Goal: Task Accomplishment & Management: Complete application form

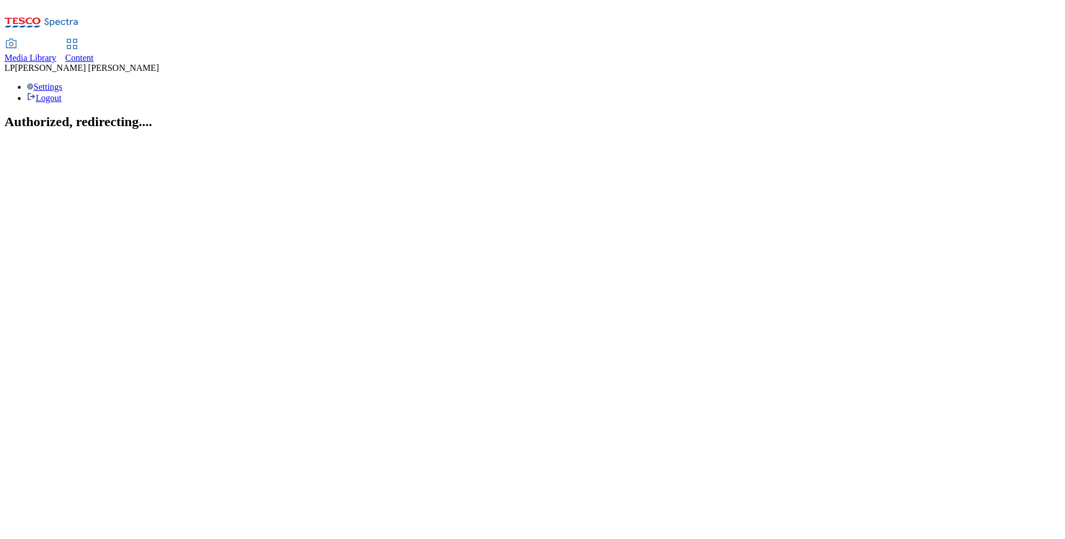
drag, startPoint x: 186, startPoint y: 19, endPoint x: 180, endPoint y: 17, distance: 6.4
click at [56, 53] on span "Media Library" at bounding box center [30, 57] width 52 height 9
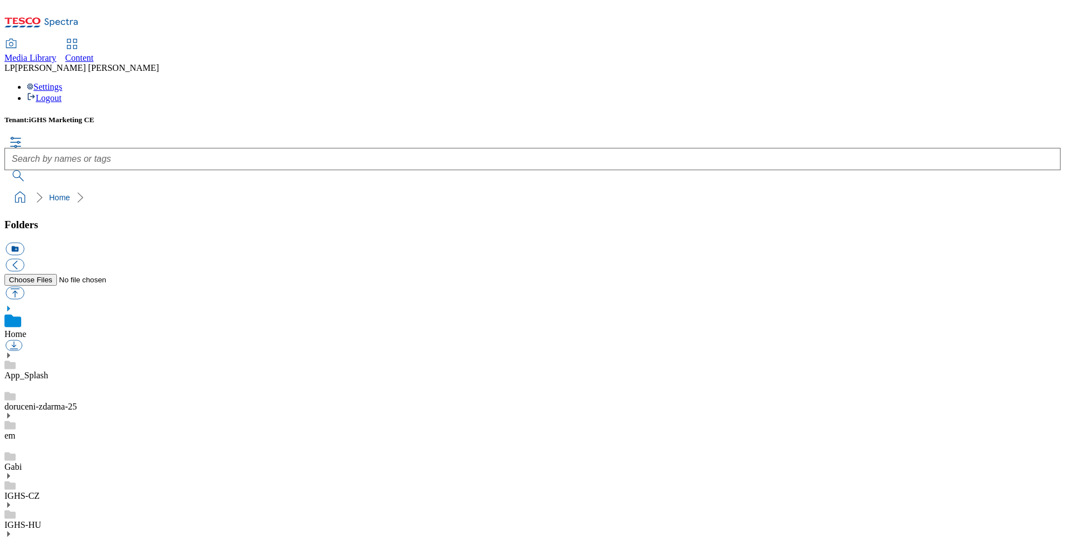
click at [94, 53] on span "Content" at bounding box center [79, 57] width 28 height 9
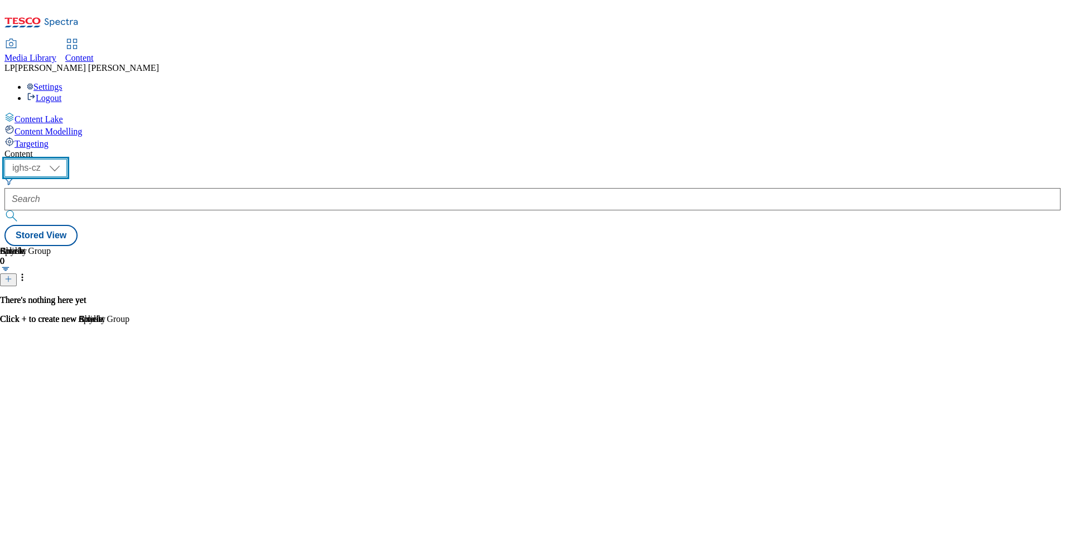
click at [67, 159] on select "ighs-cz ighs-hu ighs-sk" at bounding box center [35, 168] width 62 height 18
click at [440, 149] on div "Content ( optional ) ighs-cz ighs-hu ighs-sk ighs-cz Stored View Charity 0 Ther…" at bounding box center [532, 197] width 1056 height 97
click at [67, 159] on select "ighs-cz ighs-hu ighs-sk" at bounding box center [35, 168] width 62 height 18
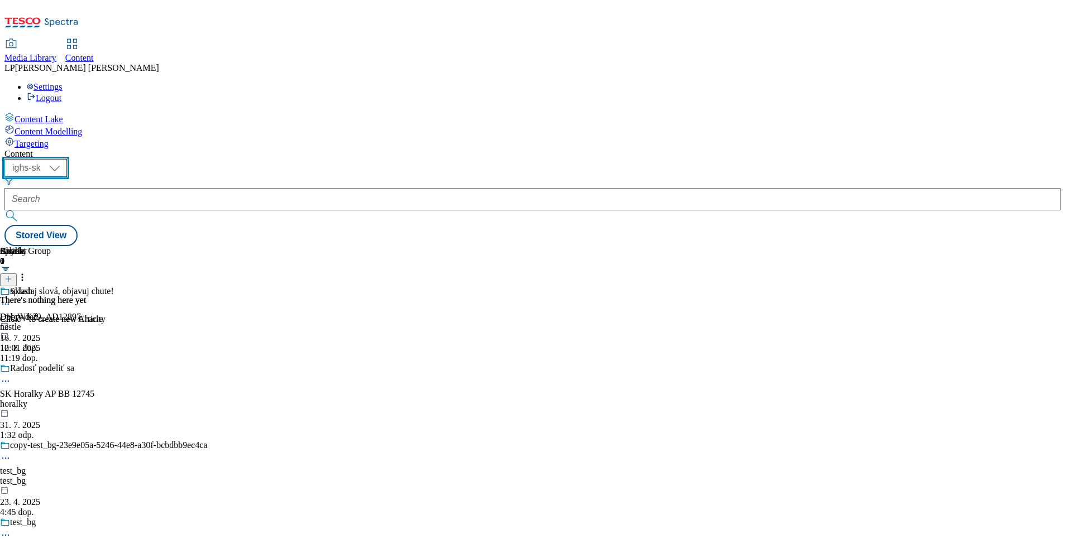
click at [67, 159] on select "ighs-cz ighs-hu ighs-sk" at bounding box center [35, 168] width 62 height 18
select select "ighs-cz"
click at [67, 159] on select "ighs-cz ighs-hu ighs-sk" at bounding box center [35, 168] width 62 height 18
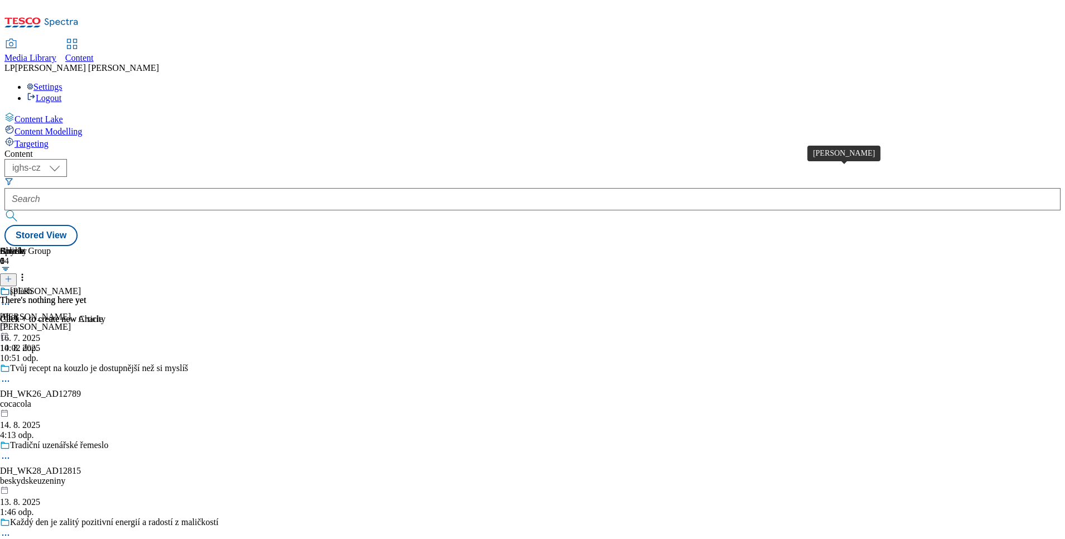
click at [81, 286] on div "Florian" at bounding box center [45, 291] width 71 height 10
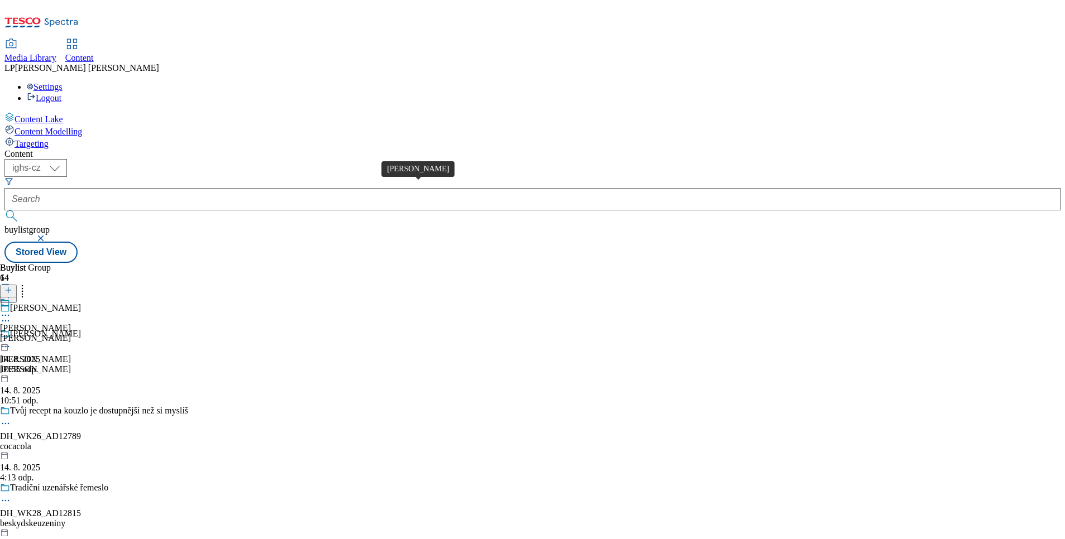
click at [71, 323] on div "Florian" at bounding box center [35, 328] width 71 height 10
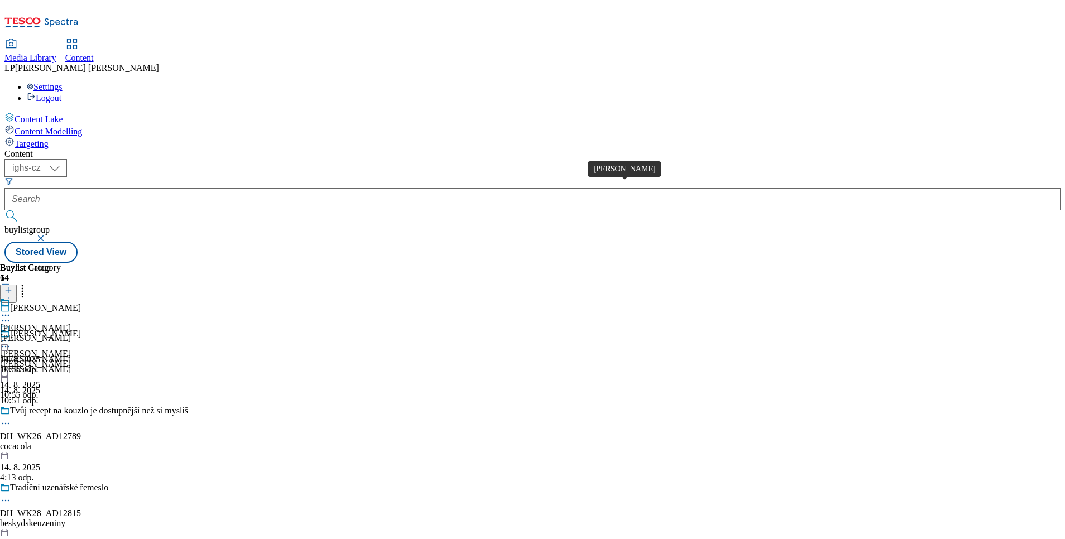
click at [71, 323] on div "Florian" at bounding box center [35, 328] width 71 height 10
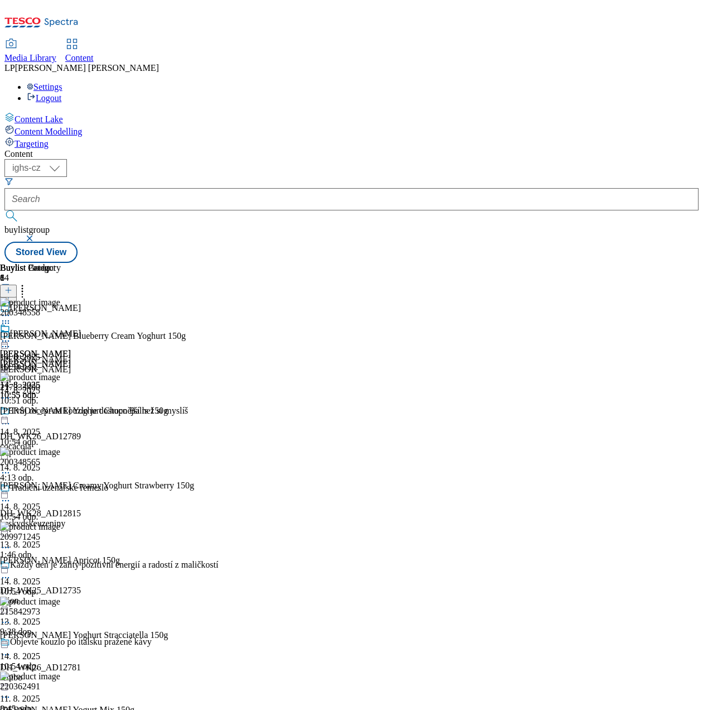
drag, startPoint x: 455, startPoint y: 1, endPoint x: 29, endPoint y: 300, distance: 520.3
click at [29, 149] on div "Content Lake Content Modelling Targeting" at bounding box center [351, 130] width 694 height 37
click at [12, 292] on icon at bounding box center [8, 296] width 8 height 8
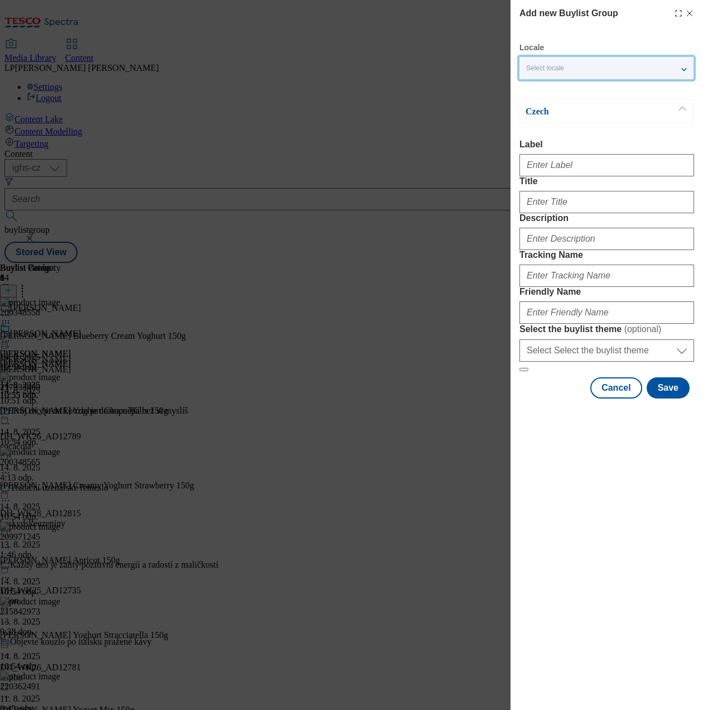
click at [547, 74] on div "Select locale" at bounding box center [606, 68] width 174 height 22
click at [543, 100] on label "English" at bounding box center [606, 91] width 174 height 25
click at [540, 97] on input "English" at bounding box center [532, 90] width 13 height 13
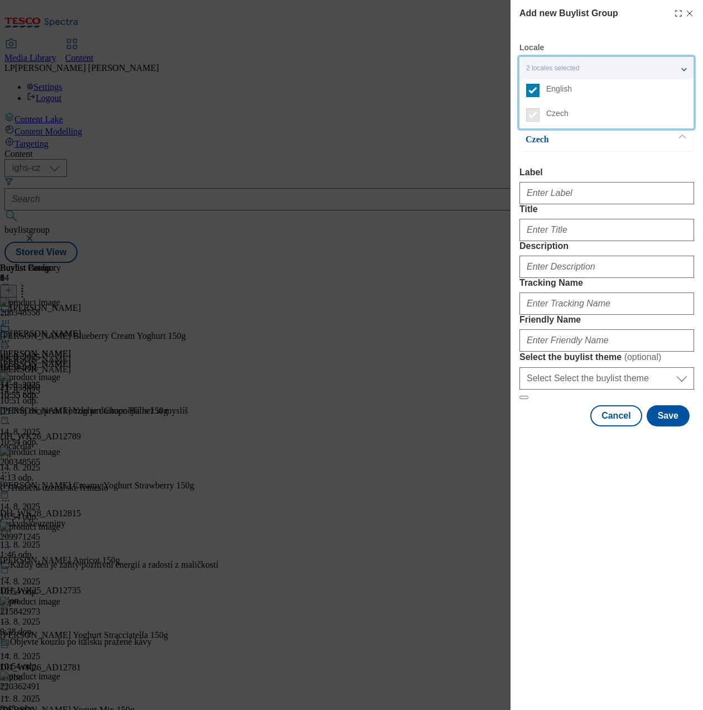
click at [579, 150] on div "Czech" at bounding box center [606, 139] width 174 height 25
click at [556, 110] on p "English" at bounding box center [584, 112] width 117 height 11
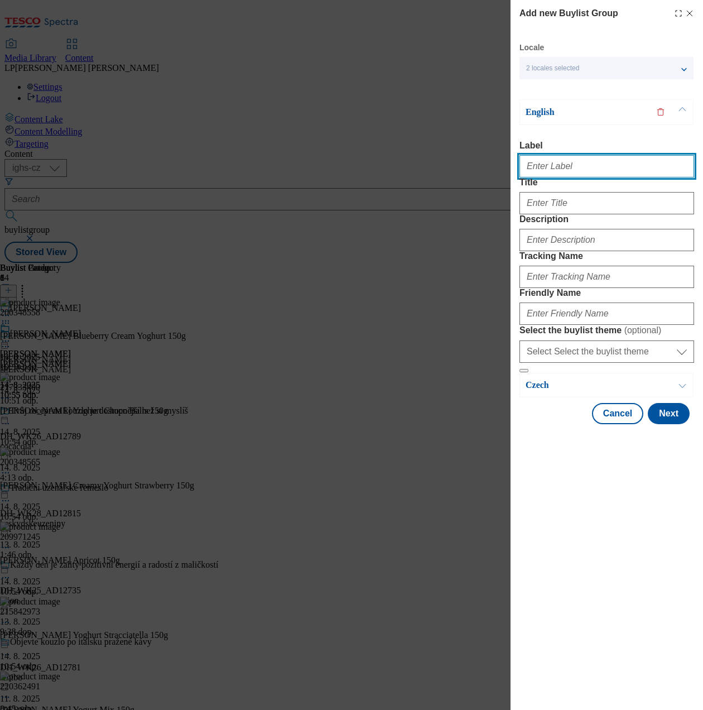
click at [556, 167] on input "Label" at bounding box center [606, 166] width 175 height 22
type input "Back to school"
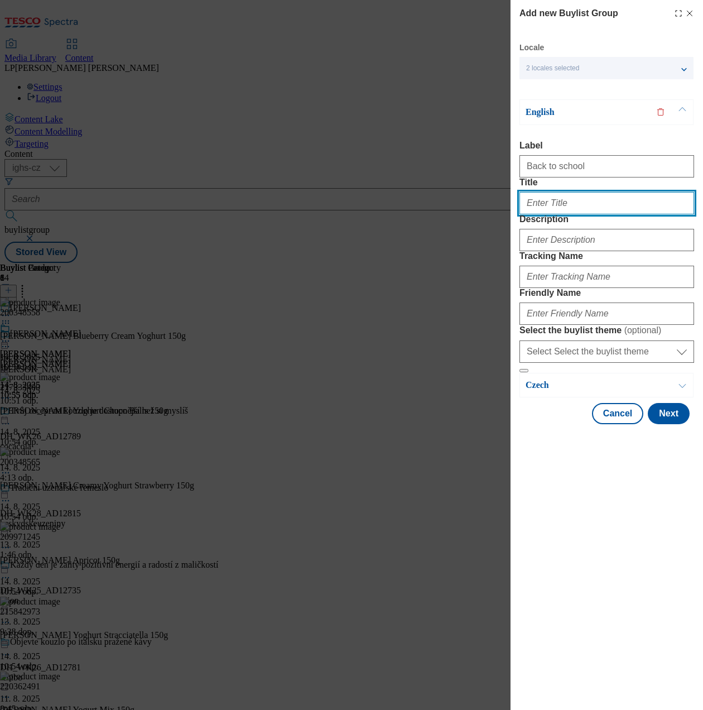
click at [574, 214] on input "Title" at bounding box center [606, 203] width 175 height 22
type input "Back to school"
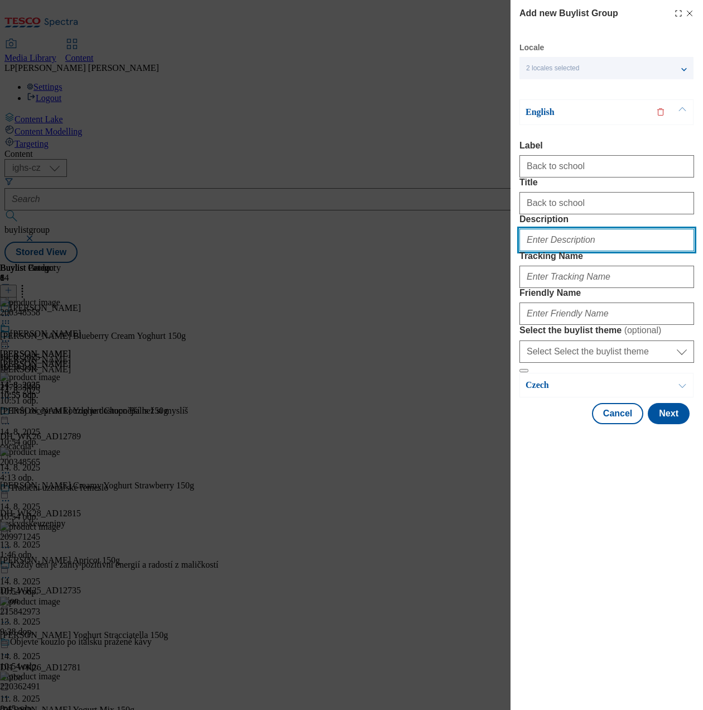
click at [559, 251] on input "Description" at bounding box center [606, 240] width 175 height 22
type input "B"
type input "Back to chool"
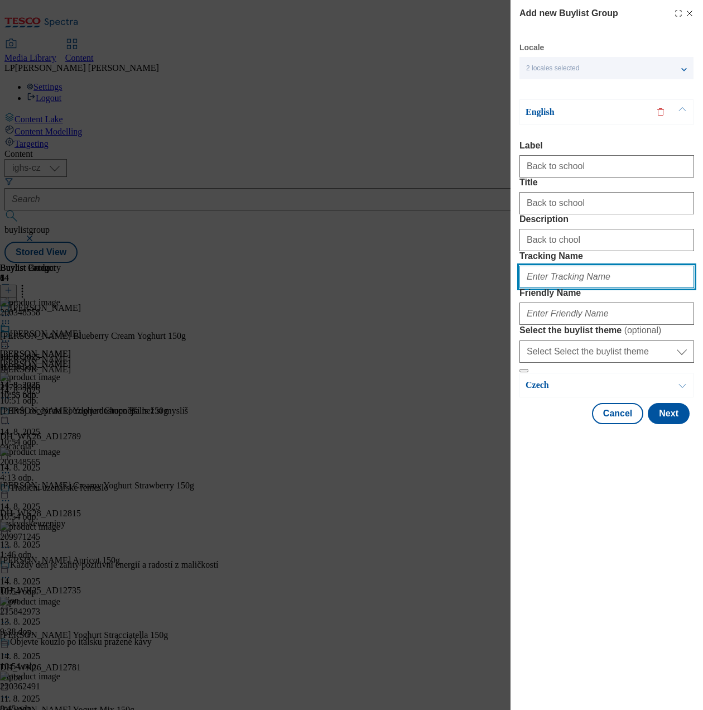
click at [585, 288] on input "Tracking Name" at bounding box center [606, 277] width 175 height 22
click at [606, 261] on label "Tracking Name" at bounding box center [606, 256] width 175 height 10
click at [606, 288] on input "Back t" at bounding box center [606, 277] width 175 height 22
type input "Back to school"
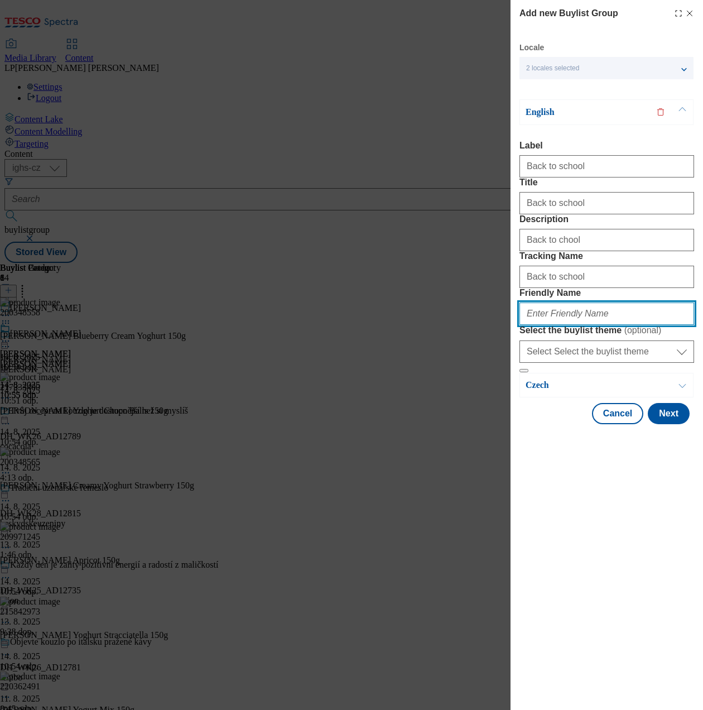
click at [539, 325] on input "Friendly Name" at bounding box center [606, 313] width 175 height 22
type input "zpatky-do-skoly"
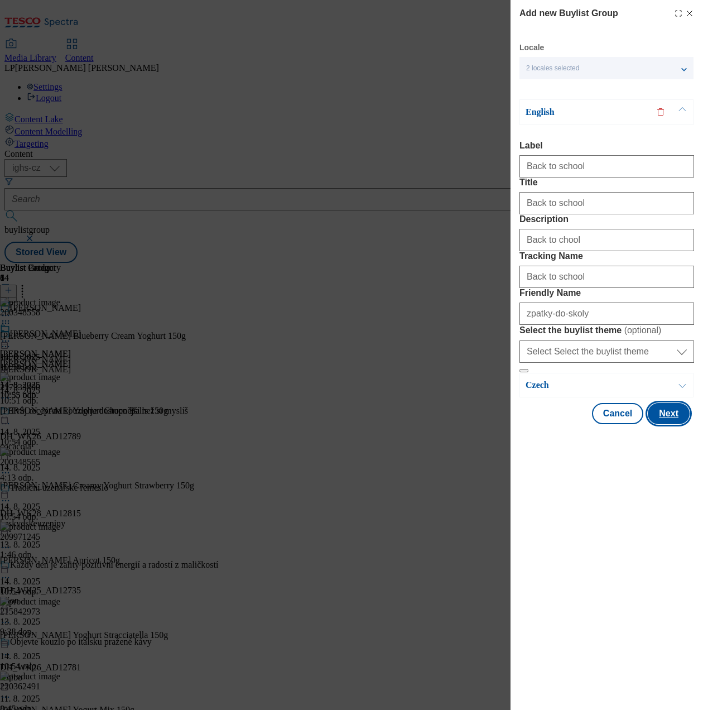
click at [670, 424] on button "Next" at bounding box center [669, 413] width 42 height 21
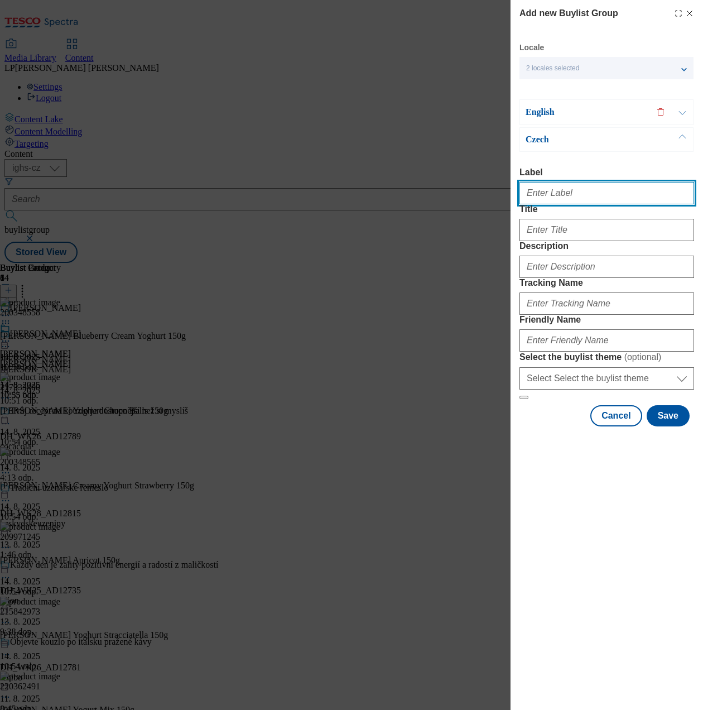
click at [570, 196] on input "Label" at bounding box center [606, 193] width 175 height 22
type input "B"
type input "Back to school"
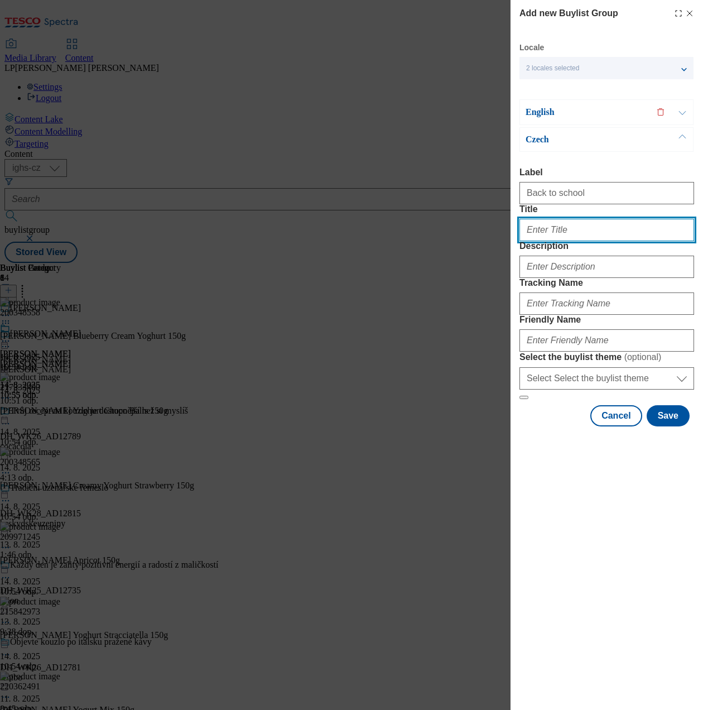
type input "Zpátky do školy"
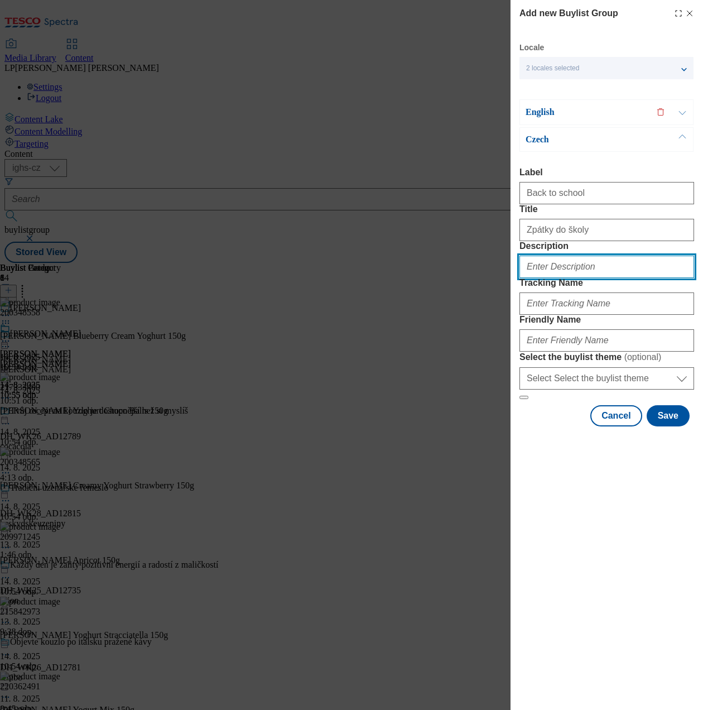
type input "Back to school"
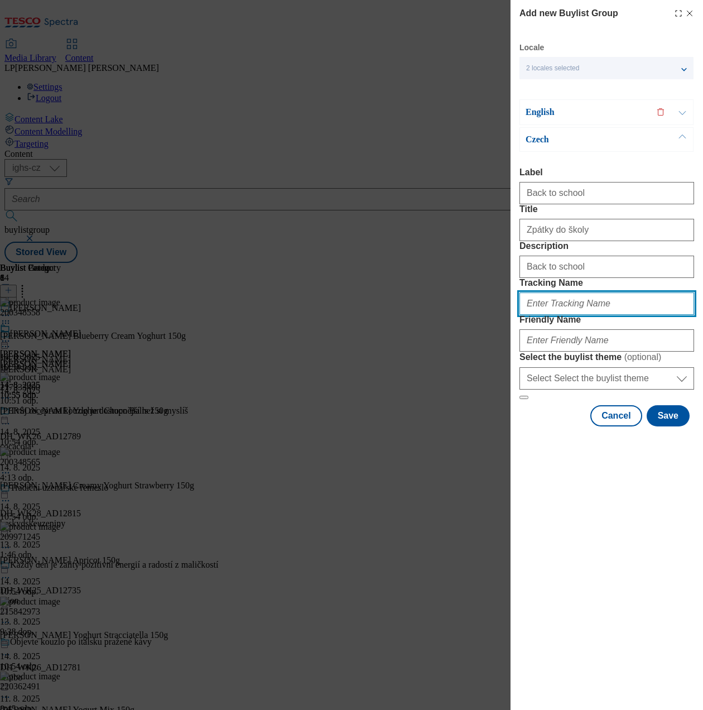
type input "Back to school"
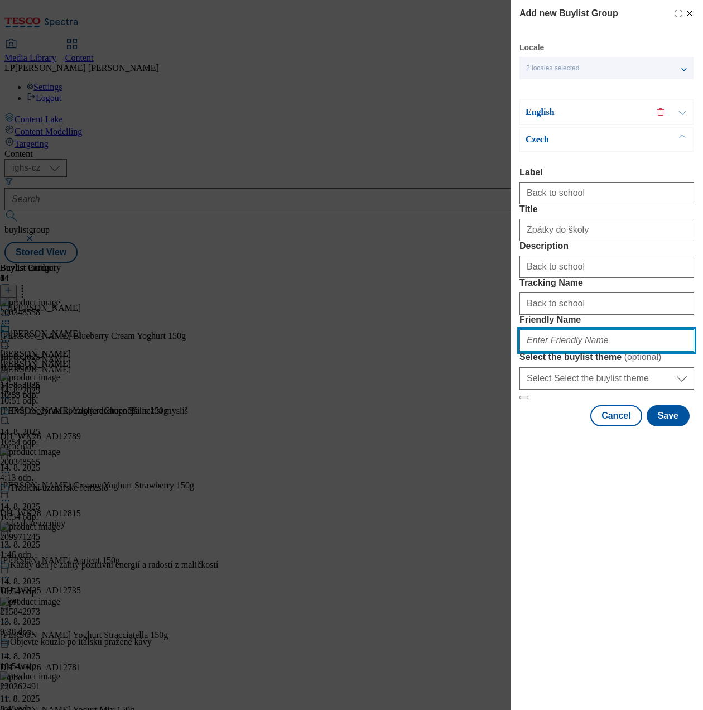
type input "zpatky-do-skoly"
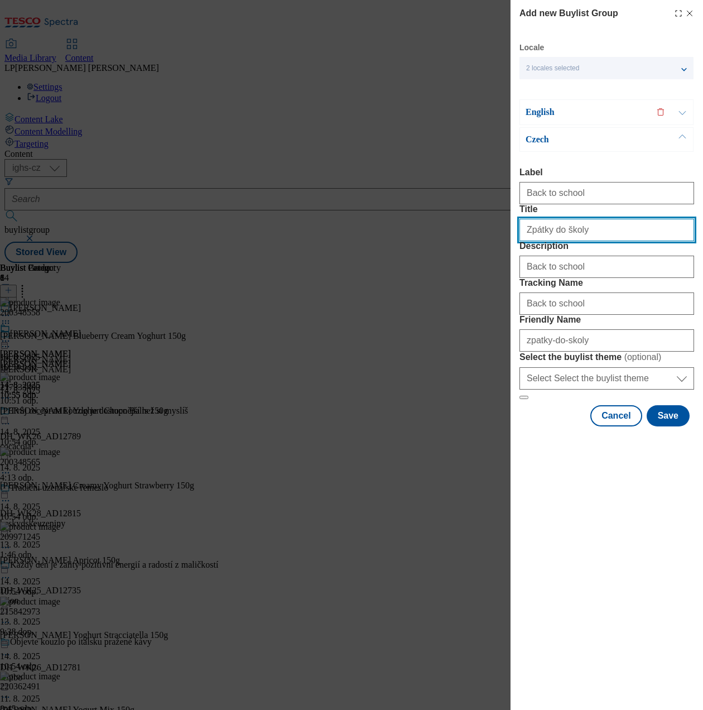
click at [608, 241] on input "Zpátky do školy" at bounding box center [606, 230] width 175 height 22
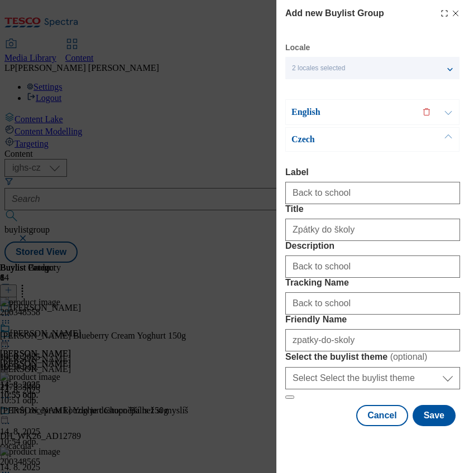
drag, startPoint x: 609, startPoint y: 7, endPoint x: 83, endPoint y: 220, distance: 567.7
click at [83, 220] on div "Add new Buylist Group Locale 2 locales selected English Czech English Label Bac…" at bounding box center [234, 236] width 469 height 473
click at [427, 426] on button "Save" at bounding box center [433, 415] width 43 height 21
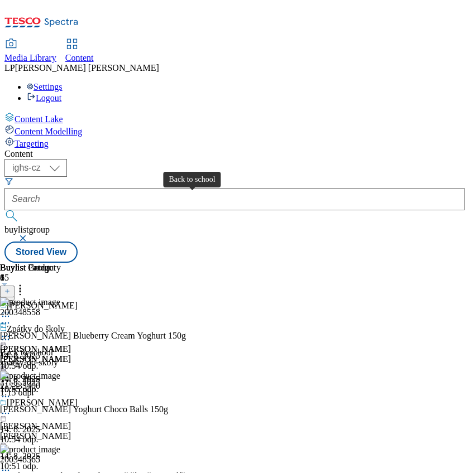
click at [53, 348] on div "Back to school" at bounding box center [26, 353] width 53 height 10
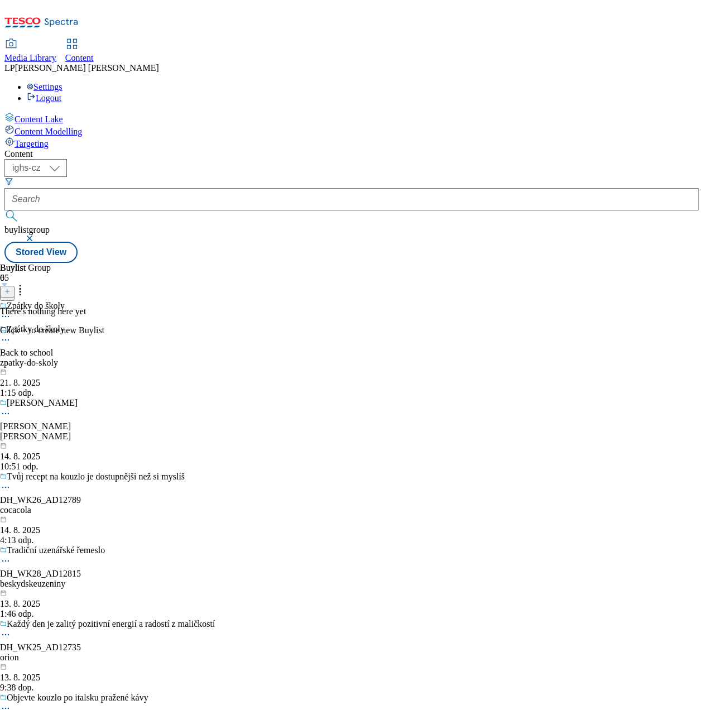
drag, startPoint x: 391, startPoint y: 4, endPoint x: 115, endPoint y: 328, distance: 424.7
click at [113, 149] on div "Content Lake Content Modelling Targeting" at bounding box center [351, 130] width 694 height 37
click at [15, 286] on button at bounding box center [7, 292] width 15 height 12
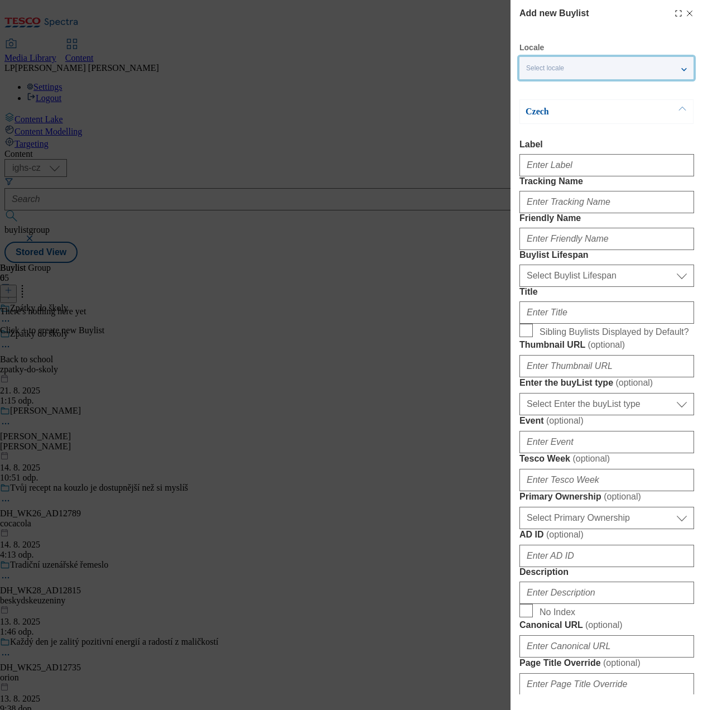
click at [574, 69] on div "Select locale" at bounding box center [606, 68] width 174 height 22
click at [565, 86] on span "English" at bounding box center [559, 89] width 26 height 6
click at [540, 85] on input "English" at bounding box center [532, 90] width 13 height 13
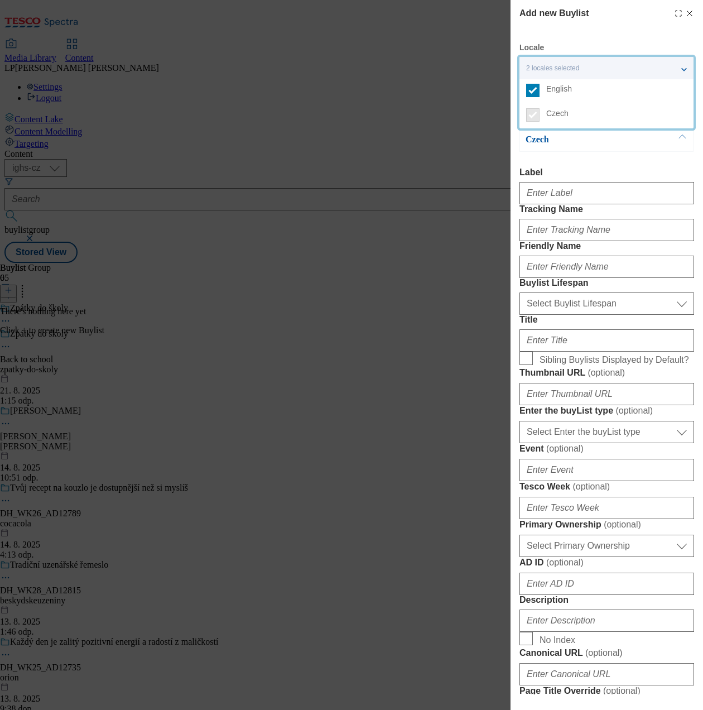
click at [583, 154] on div "Czech Label Tracking Name Friendly Name Buylist Lifespan Select Buylist Lifespa…" at bounding box center [606, 539] width 175 height 824
click at [548, 119] on div "English" at bounding box center [606, 112] width 174 height 26
click at [545, 113] on p "English" at bounding box center [584, 112] width 117 height 11
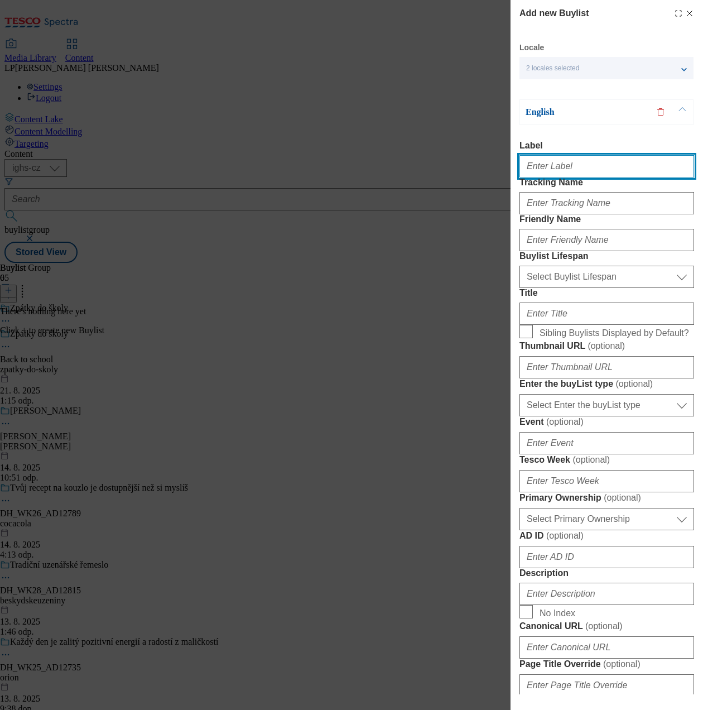
click at [552, 177] on input "Label" at bounding box center [606, 166] width 175 height 22
type input "BTS top offers"
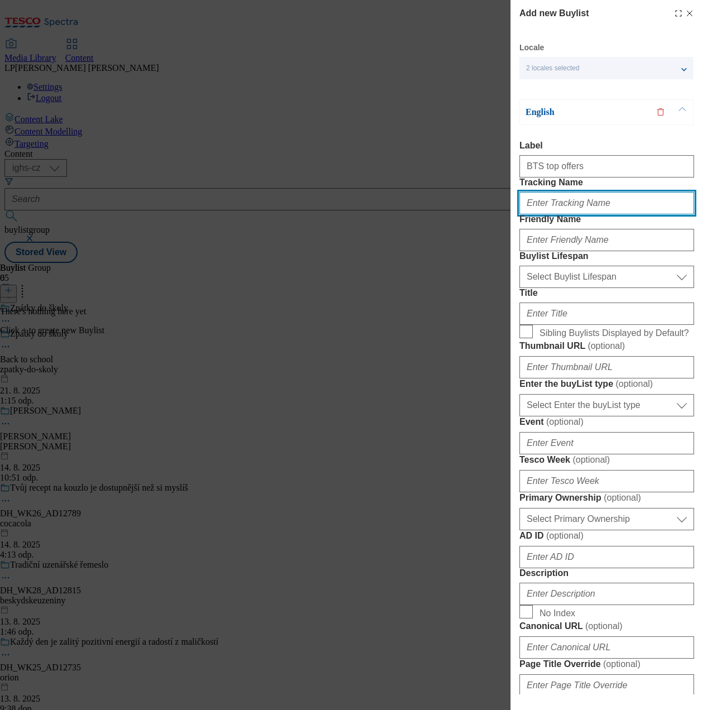
type input "BTS top offers"
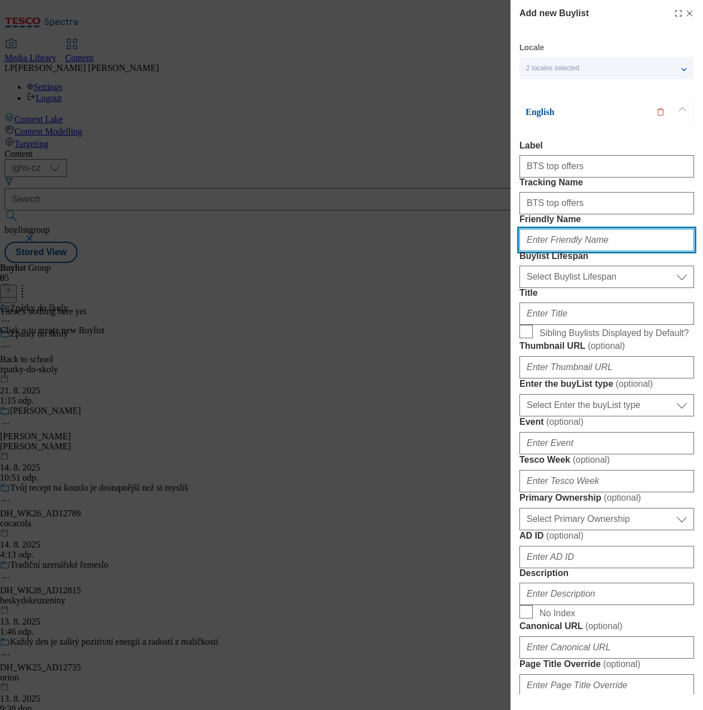
type input "top-picks"
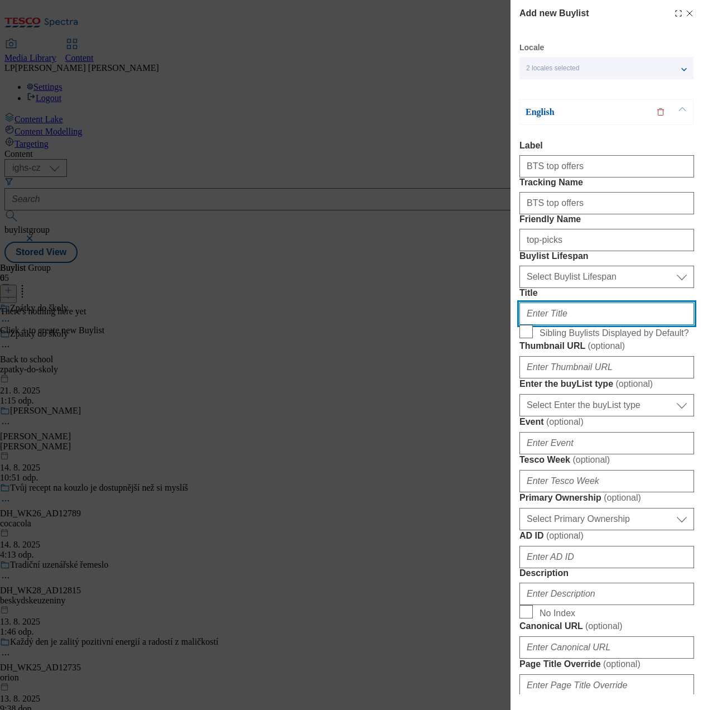
type input "Top picks"
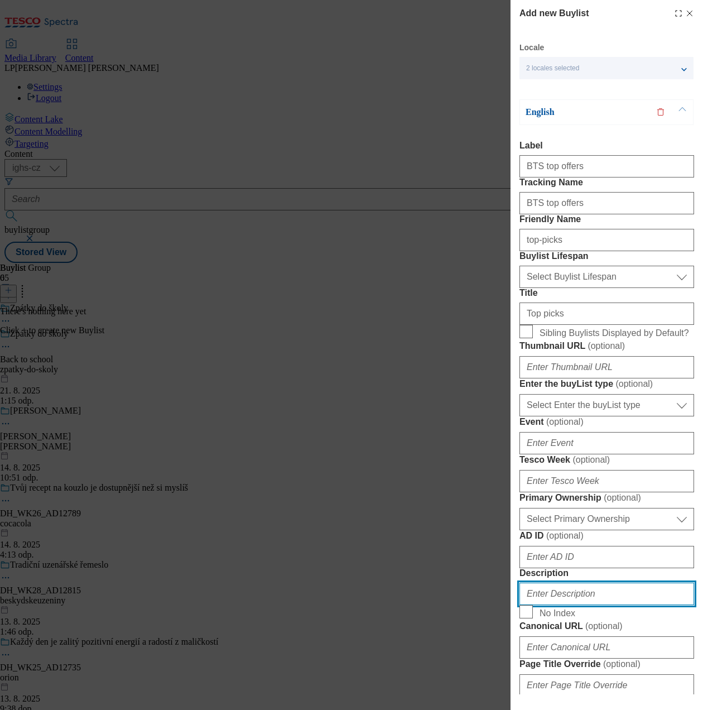
type input "BTS top offers"
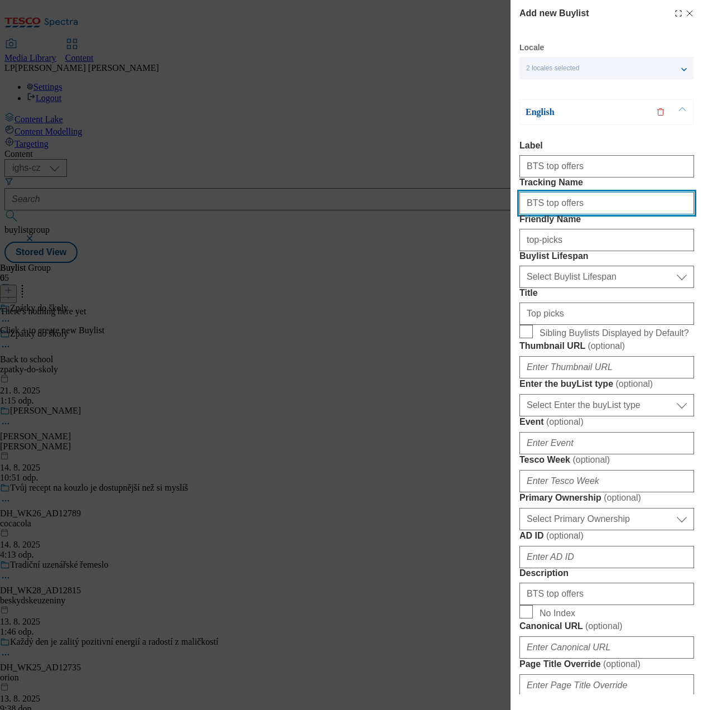
click at [589, 214] on input "BTS top offers" at bounding box center [606, 203] width 175 height 22
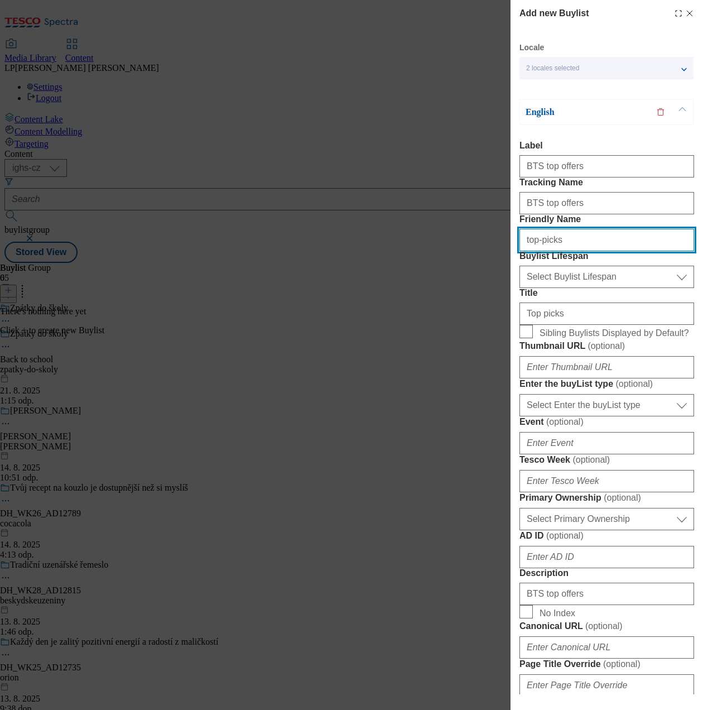
click at [595, 251] on input "top-picks" at bounding box center [606, 240] width 175 height 22
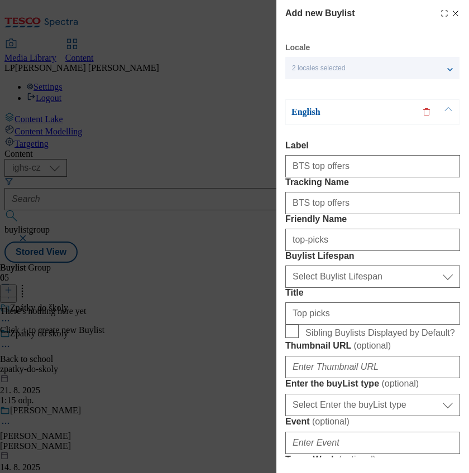
drag, startPoint x: 619, startPoint y: 33, endPoint x: 85, endPoint y: 253, distance: 577.7
click at [84, 253] on div "Add new Buylist Locale 2 locales selected English Czech English Label BTS top o…" at bounding box center [234, 236] width 469 height 473
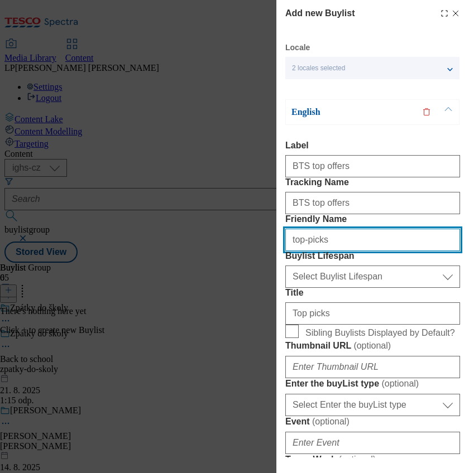
drag, startPoint x: 333, startPoint y: 284, endPoint x: 253, endPoint y: 275, distance: 79.8
click at [253, 275] on div "Add new Buylist Locale 2 locales selected English Czech English Label BTS top o…" at bounding box center [234, 236] width 469 height 473
type input "top-picks"
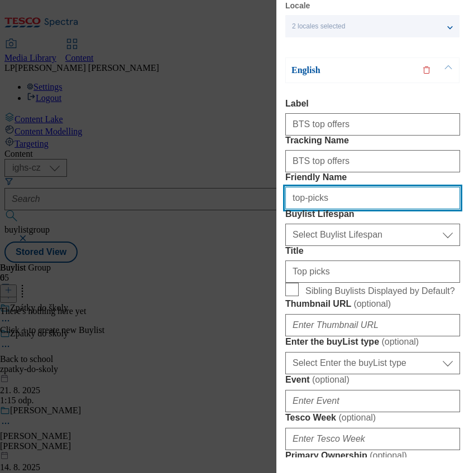
scroll to position [74, 0]
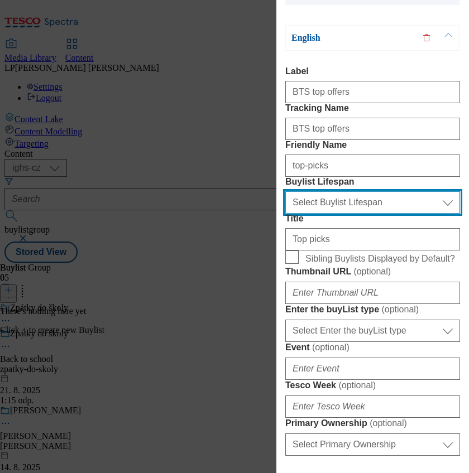
click at [437, 214] on select "Select Buylist Lifespan evergreen seasonal tactical" at bounding box center [372, 202] width 175 height 22
click at [285, 214] on select "Select Buylist Lifespan evergreen seasonal tactical" at bounding box center [372, 202] width 175 height 22
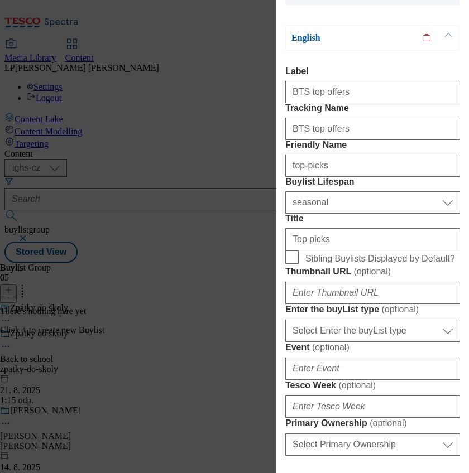
drag, startPoint x: 462, startPoint y: 262, endPoint x: 454, endPoint y: 261, distance: 7.9
click at [460, 262] on div "Add new Buylist Locale 2 locales selected English Czech English Label BTS top o…" at bounding box center [372, 229] width 192 height 458
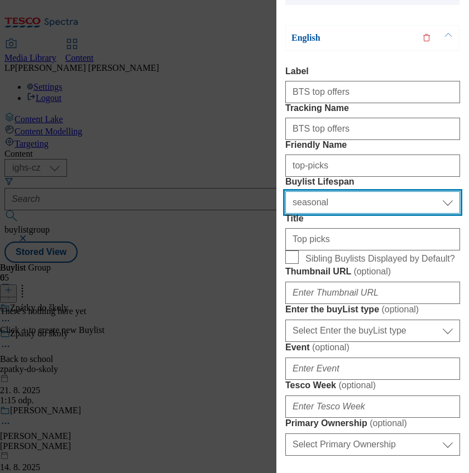
drag, startPoint x: 454, startPoint y: 261, endPoint x: 445, endPoint y: 260, distance: 8.9
click at [454, 214] on select "Select Buylist Lifespan evergreen seasonal tactical" at bounding box center [372, 202] width 175 height 22
select select "evergreen"
click at [285, 214] on select "Select Buylist Lifespan evergreen seasonal tactical" at bounding box center [372, 202] width 175 height 22
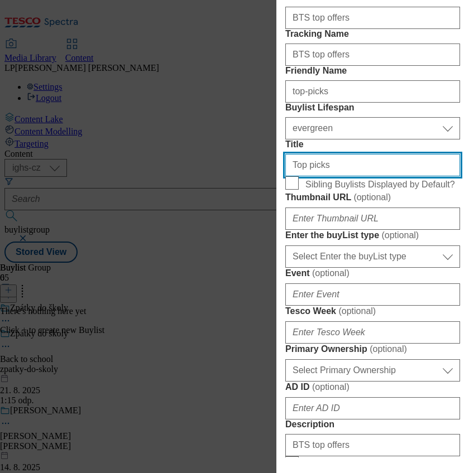
click at [344, 176] on input "Top picks" at bounding box center [372, 165] width 175 height 22
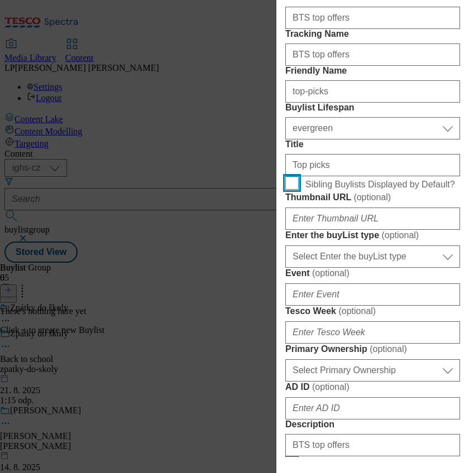
click at [296, 190] on input "Sibling Buylists Displayed by Default?" at bounding box center [291, 182] width 13 height 13
checkbox input "true"
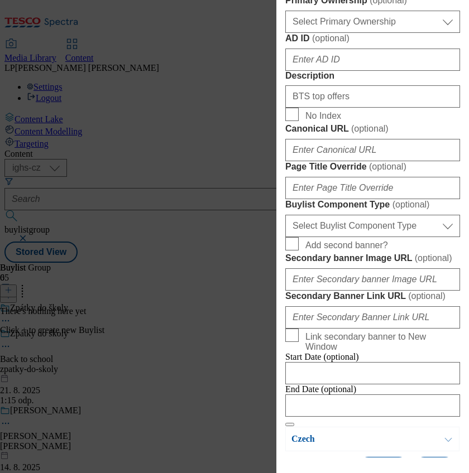
scroll to position [521, 0]
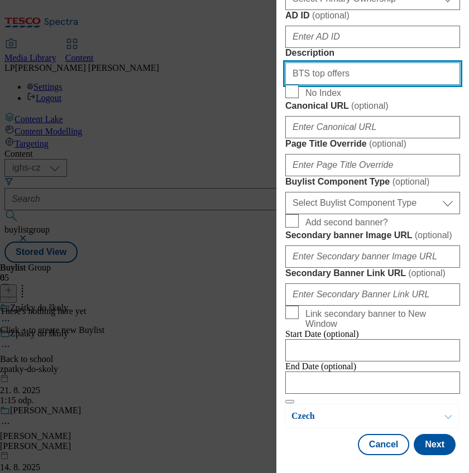
click at [373, 85] on input "BTS top offers" at bounding box center [372, 73] width 175 height 22
type input "B"
click at [368, 85] on input "Description" at bounding box center [372, 73] width 175 height 22
type input "BTS top offers"
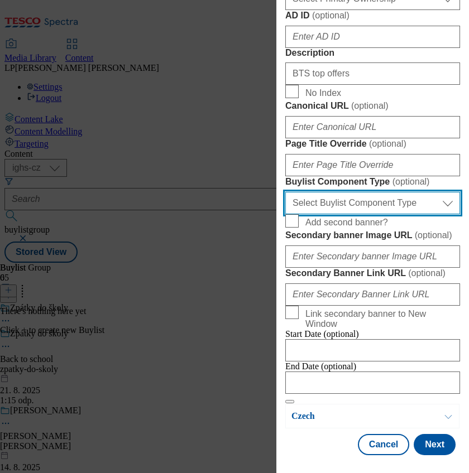
click at [444, 214] on select "Select Buylist Component Type Banner Competition Header Meal" at bounding box center [372, 203] width 175 height 22
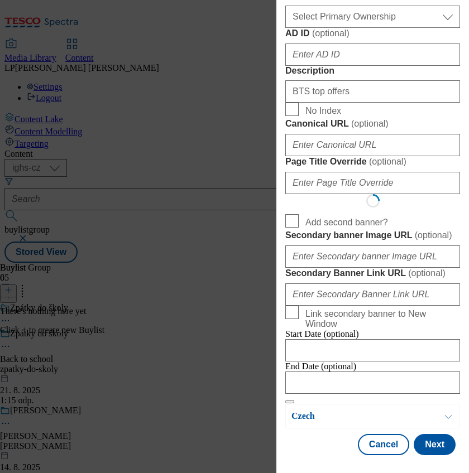
select select "Banner"
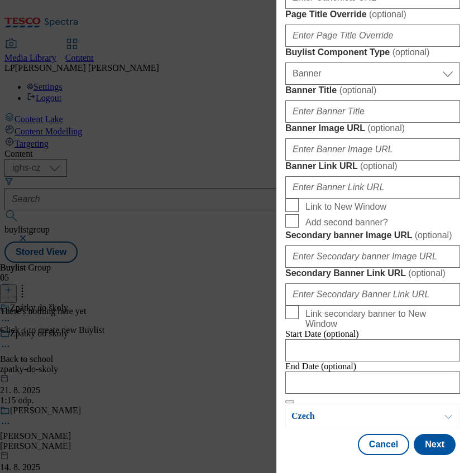
scroll to position [818, 0]
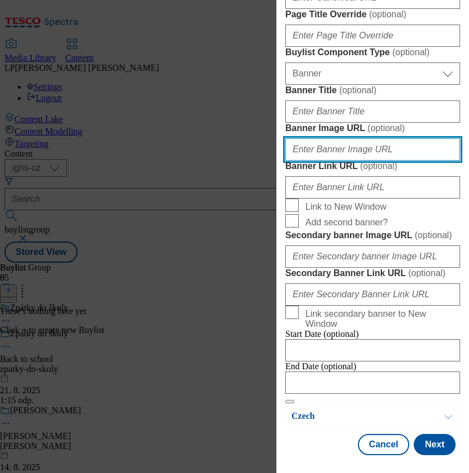
click at [324, 161] on input "Banner Image URL ( optional )" at bounding box center [372, 149] width 175 height 22
paste input "https://digitalcontent.api.tesco.com/v2/media/ighs-ce-mktg/d377b17c-1cd9-4b57-a…"
type input "https://digitalcontent.api.tesco.com/v2/media/ighs-ce-mktg/d377b17c-1cd9-4b57-a…"
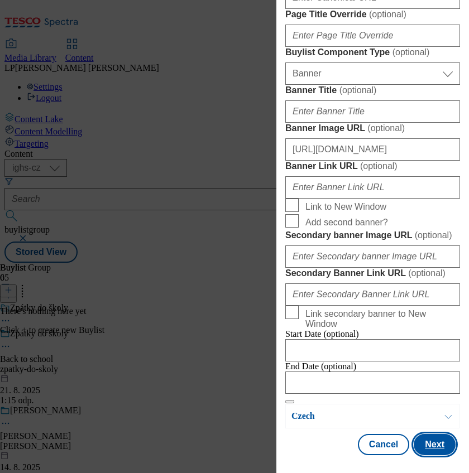
click at [424, 452] on button "Next" at bounding box center [434, 444] width 42 height 21
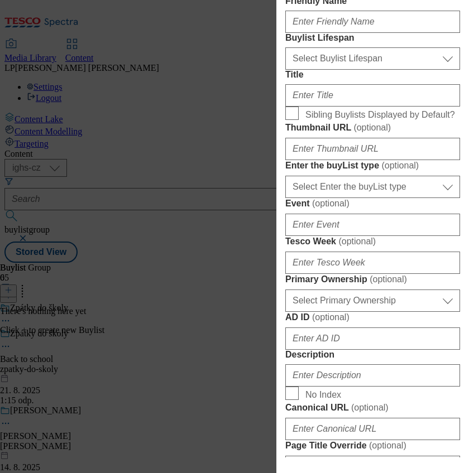
scroll to position [0, 0]
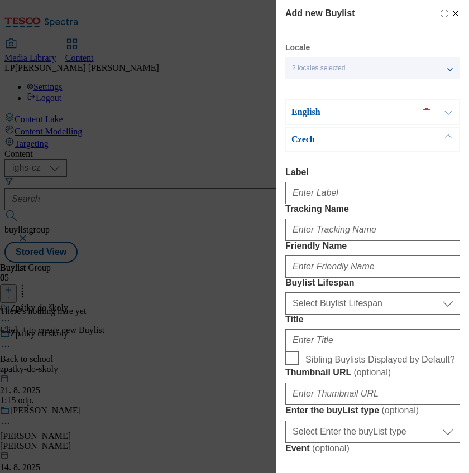
click at [309, 131] on div "Czech" at bounding box center [372, 139] width 174 height 25
click at [310, 136] on p "Czech" at bounding box center [349, 139] width 117 height 11
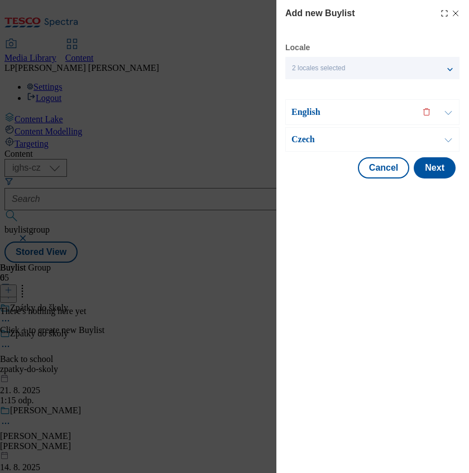
click at [312, 138] on p "Czech" at bounding box center [349, 139] width 117 height 11
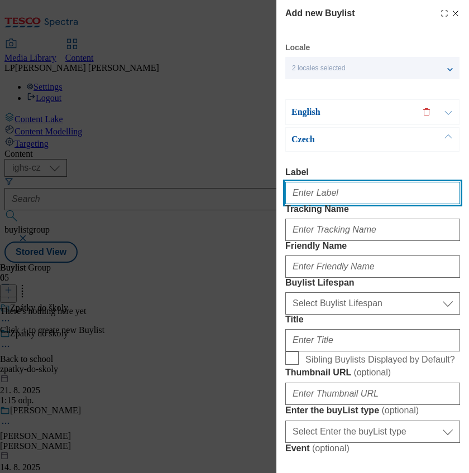
click at [326, 190] on input "Label" at bounding box center [372, 193] width 175 height 22
type input "B"
type input "T"
type input "BTS top picks"
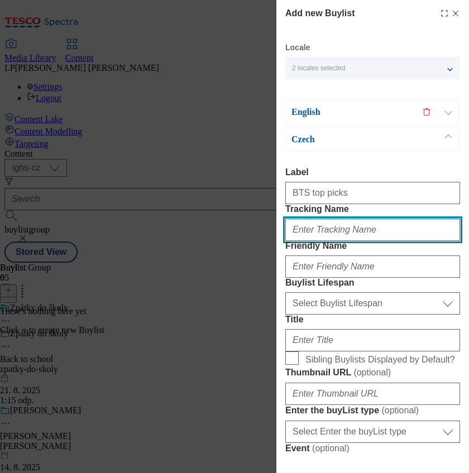
click at [309, 241] on input "Tracking Name" at bounding box center [372, 230] width 175 height 22
type input "Top offers"
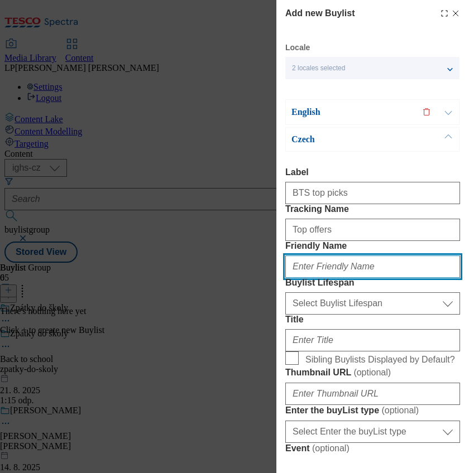
click at [321, 278] on input "Friendly Name" at bounding box center [372, 267] width 175 height 22
type input "top-picks"
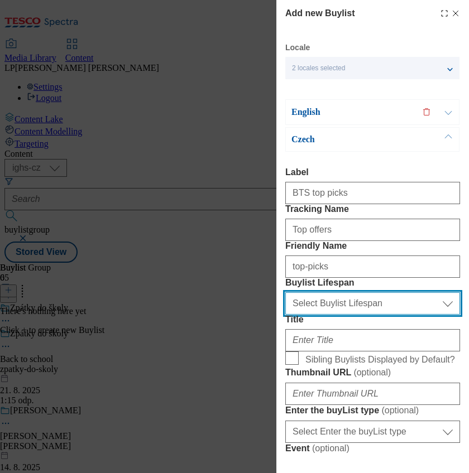
click at [297, 315] on select "Select Buylist Lifespan evergreen seasonal tactical" at bounding box center [372, 303] width 175 height 22
select select "evergreen"
click at [285, 315] on select "Select Buylist Lifespan evergreen seasonal tactical" at bounding box center [372, 303] width 175 height 22
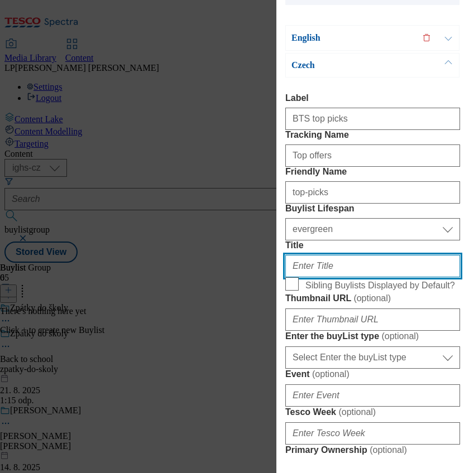
click at [349, 277] on input "Title" at bounding box center [372, 266] width 175 height 22
type input "Top nabídky"
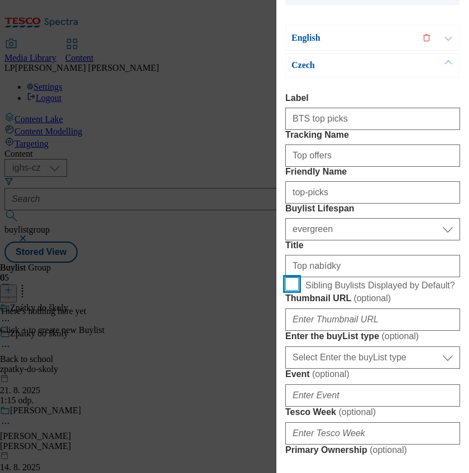
click at [295, 291] on input "Sibling Buylists Displayed by Default?" at bounding box center [291, 283] width 13 height 13
checkbox input "true"
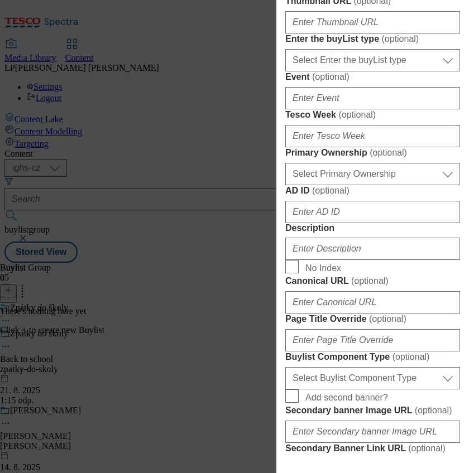
scroll to position [521, 0]
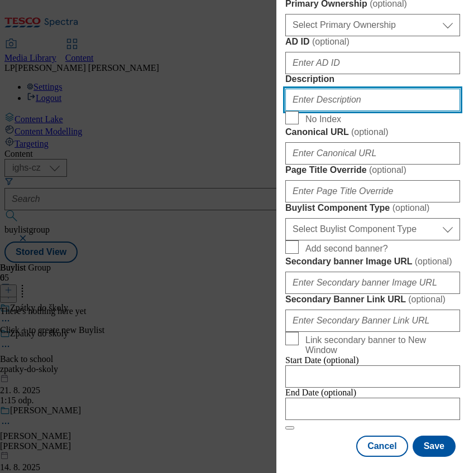
click at [329, 111] on input "Description" at bounding box center [372, 100] width 175 height 22
type input "Top offers"
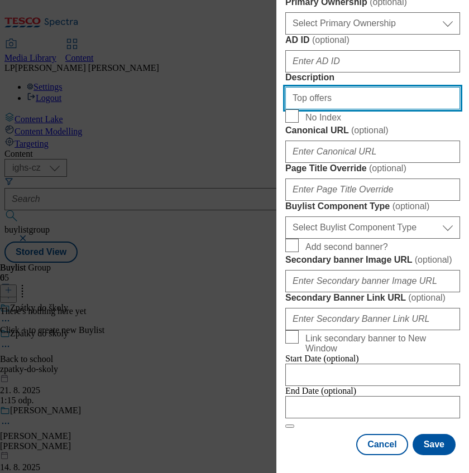
scroll to position [818, 0]
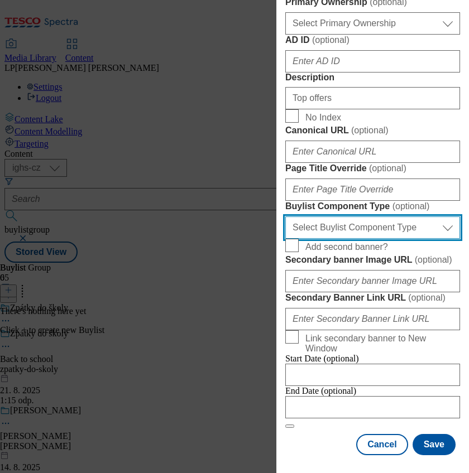
click at [441, 225] on select "Select Buylist Component Type Banner Competition Header Meal" at bounding box center [372, 227] width 175 height 22
select select "Banner"
click at [285, 216] on select "Select Buylist Component Type Banner Competition Header Meal" at bounding box center [372, 227] width 175 height 22
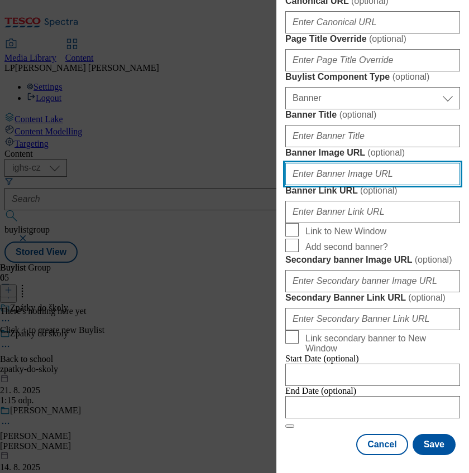
drag, startPoint x: 323, startPoint y: 335, endPoint x: 317, endPoint y: 329, distance: 8.7
click at [323, 185] on input "Banner Image URL ( optional )" at bounding box center [372, 174] width 175 height 22
paste input "https://digitalcontent.api.tesco.com/v2/media/ighs-ce-mktg/c5b146ef-7dca-4edb-9…"
type input "https://digitalcontent.api.tesco.com/v2/media/ighs-ce-mktg/c5b146ef-7dca-4edb-9…"
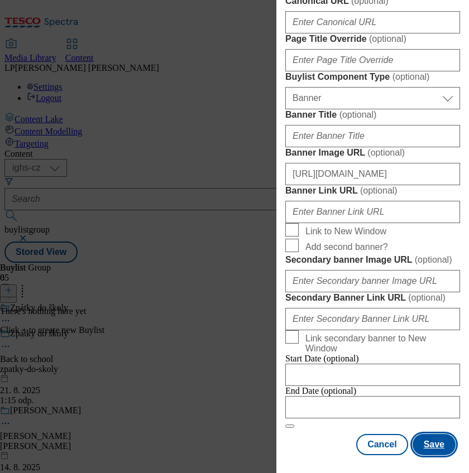
click at [437, 452] on button "Save" at bounding box center [433, 444] width 43 height 21
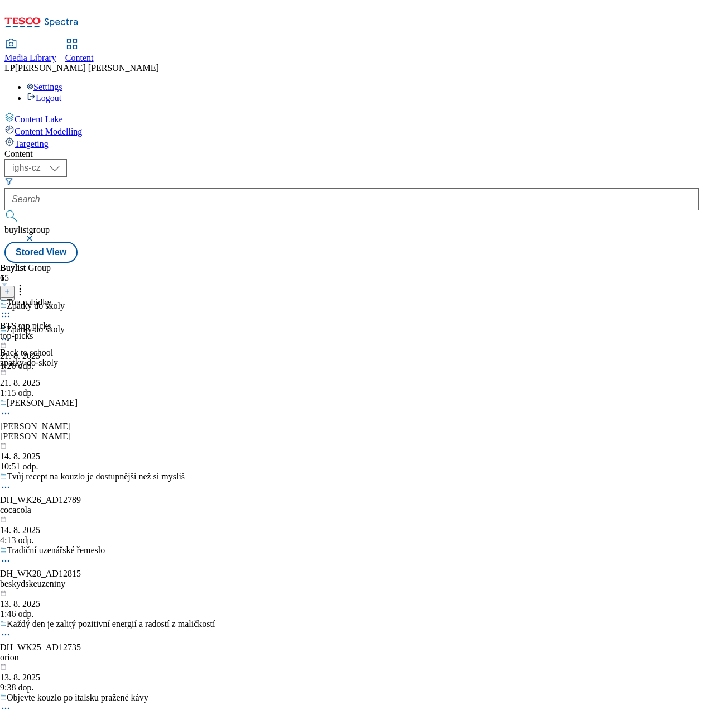
drag, startPoint x: 424, startPoint y: 12, endPoint x: 97, endPoint y: 287, distance: 427.3
click at [97, 149] on div "Content Lake Content Modelling Targeting" at bounding box center [351, 130] width 694 height 37
click at [51, 307] on div at bounding box center [25, 313] width 51 height 13
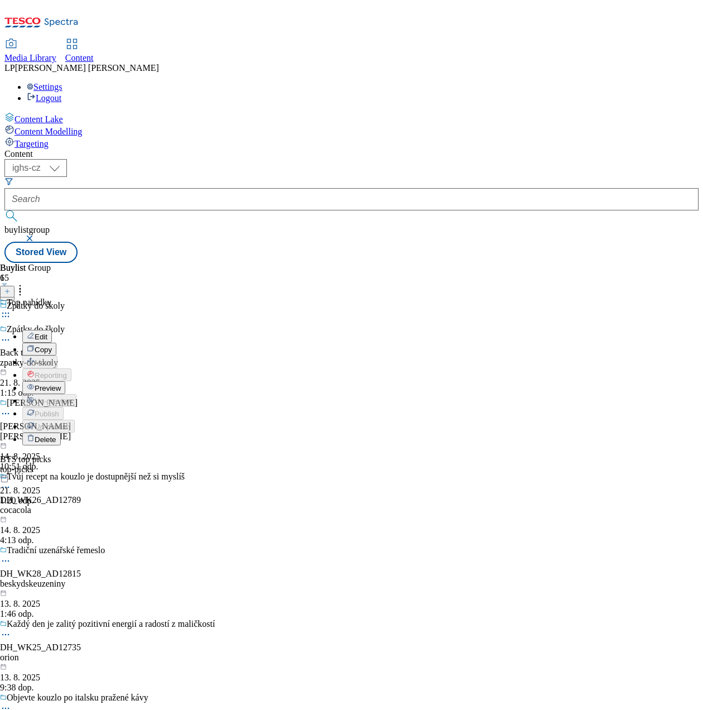
click at [76, 343] on li "Copy" at bounding box center [49, 349] width 54 height 13
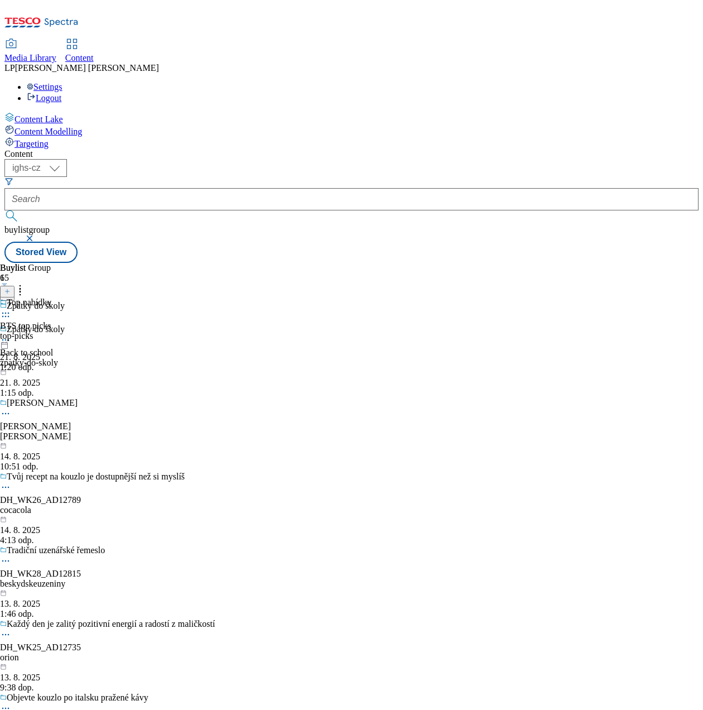
click at [11, 307] on icon at bounding box center [5, 312] width 11 height 11
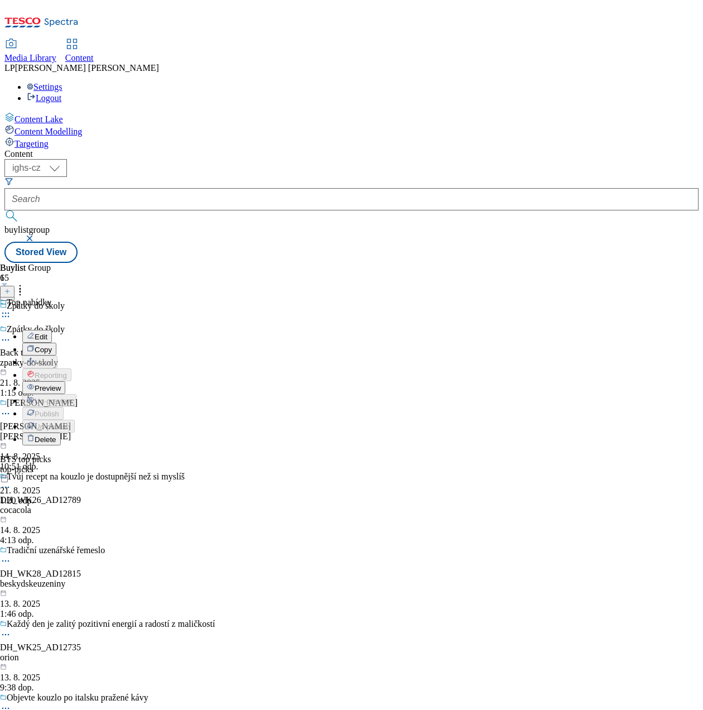
click at [52, 345] on span "Copy" at bounding box center [43, 349] width 17 height 8
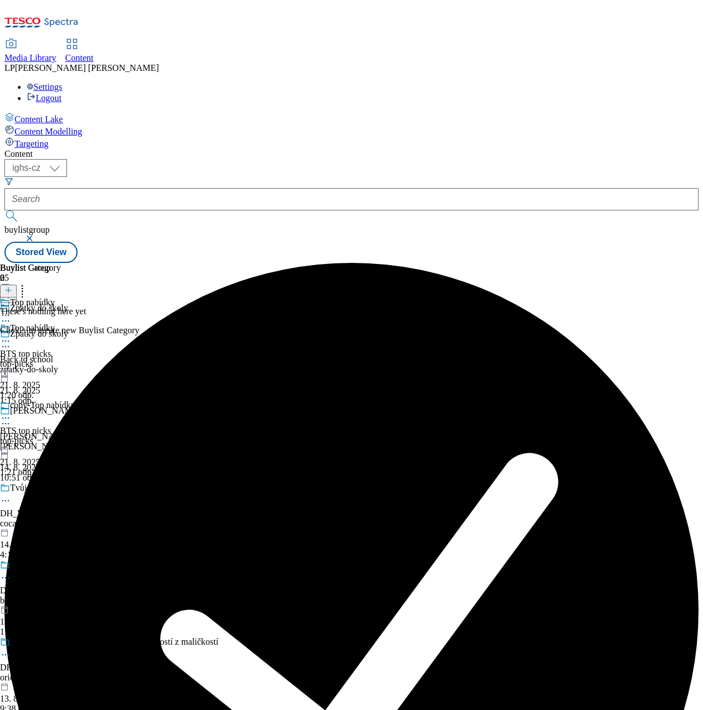
click at [11, 412] on icon at bounding box center [5, 417] width 11 height 11
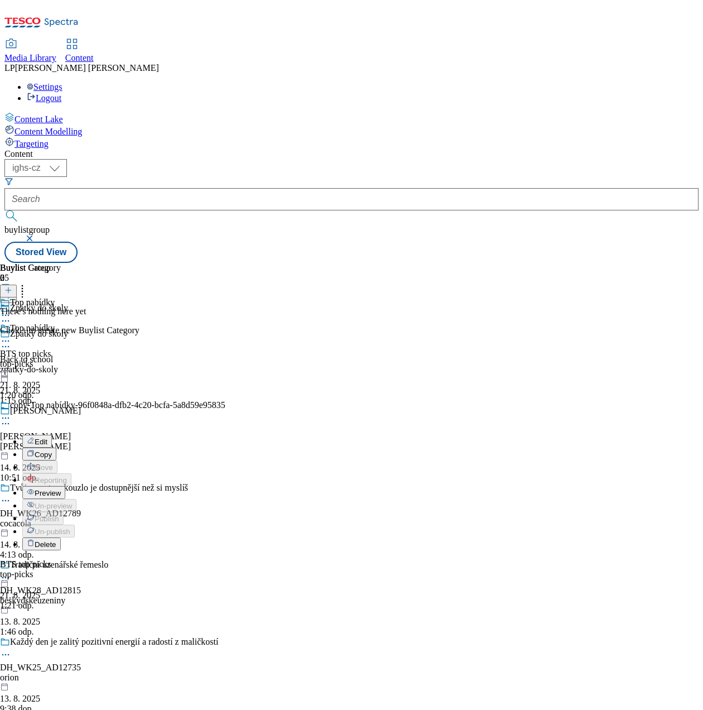
click at [47, 437] on span "Edit" at bounding box center [41, 441] width 13 height 8
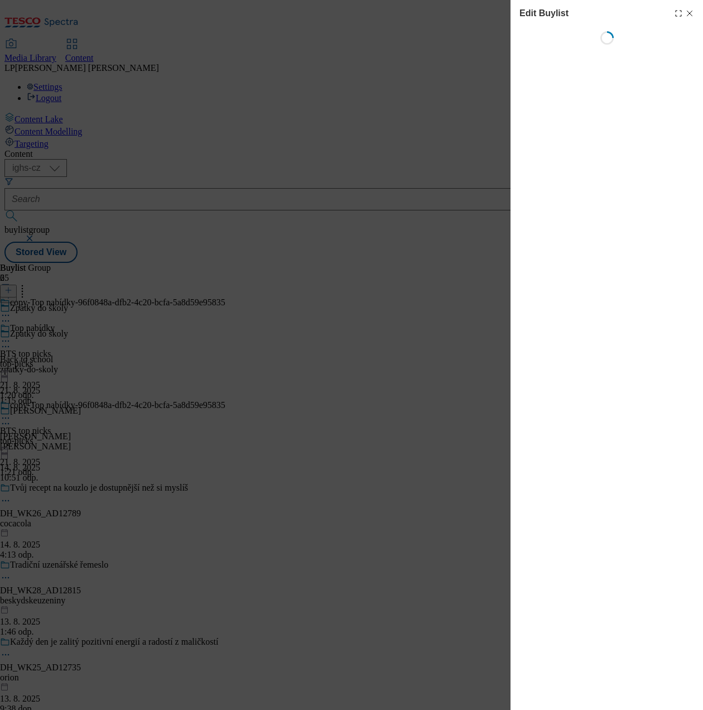
select select "evergreen"
select select "Banner"
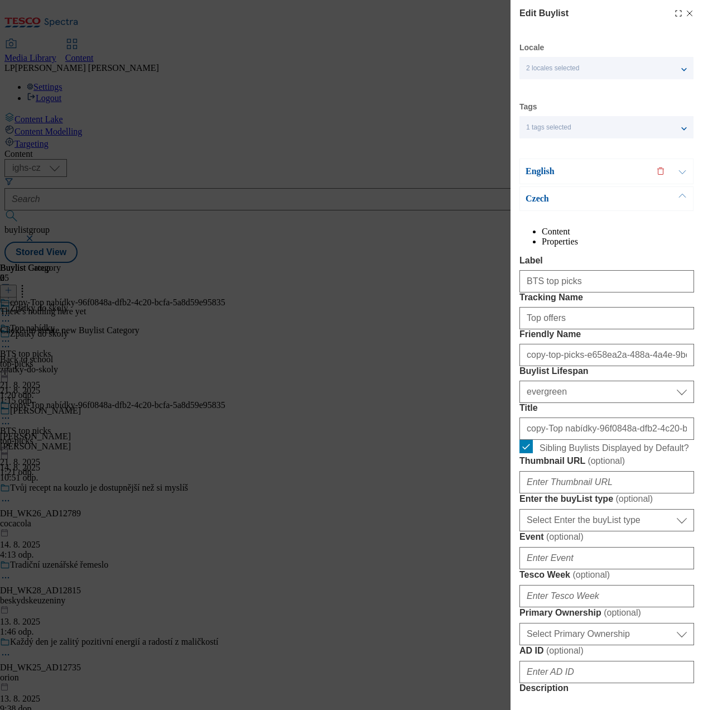
click at [565, 69] on span "2 locales selected" at bounding box center [552, 68] width 53 height 8
click at [596, 161] on div "English" at bounding box center [606, 171] width 174 height 26
click at [547, 174] on p "English" at bounding box center [584, 171] width 117 height 11
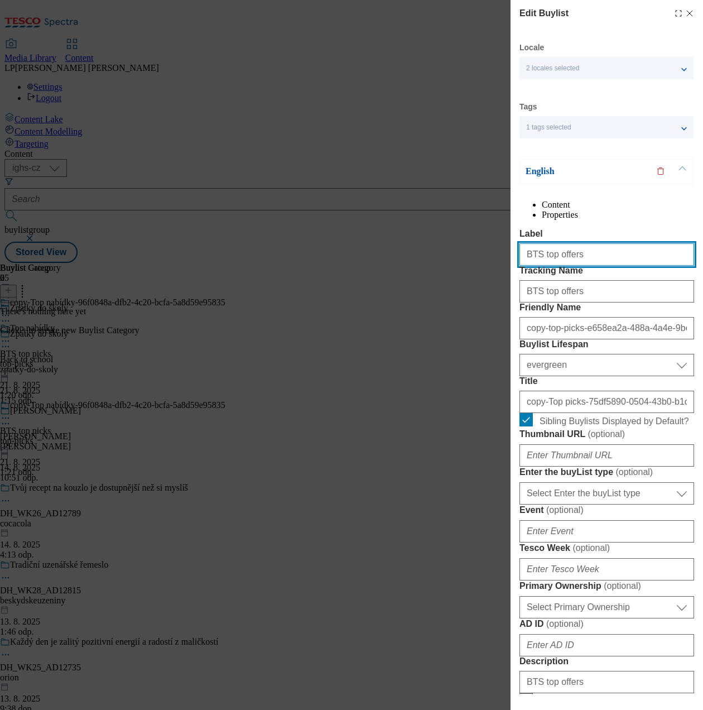
click at [588, 266] on input "BTS top offers" at bounding box center [606, 254] width 175 height 22
type input "B"
type input "Boys uniform"
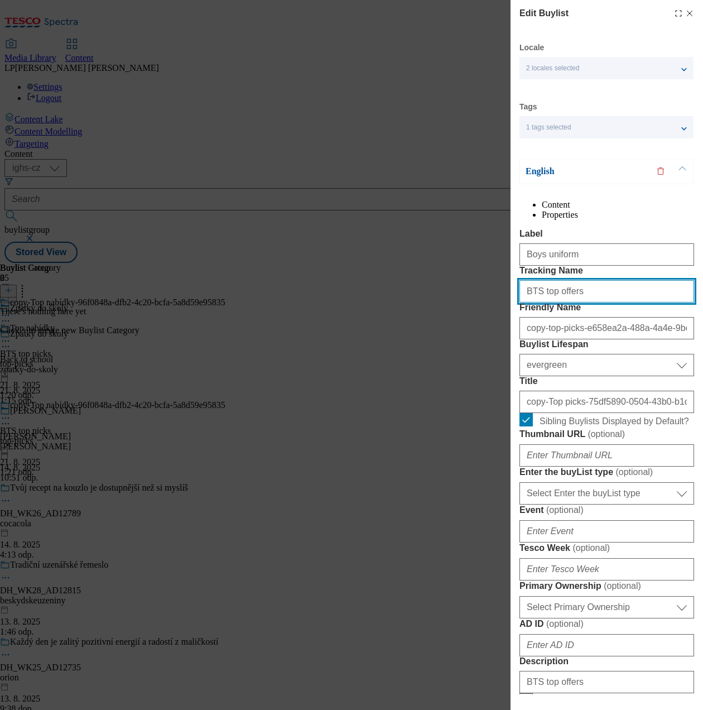
click at [612, 302] on input "BTS top offers" at bounding box center [606, 291] width 175 height 22
type input "B"
type input "Boys uniform"
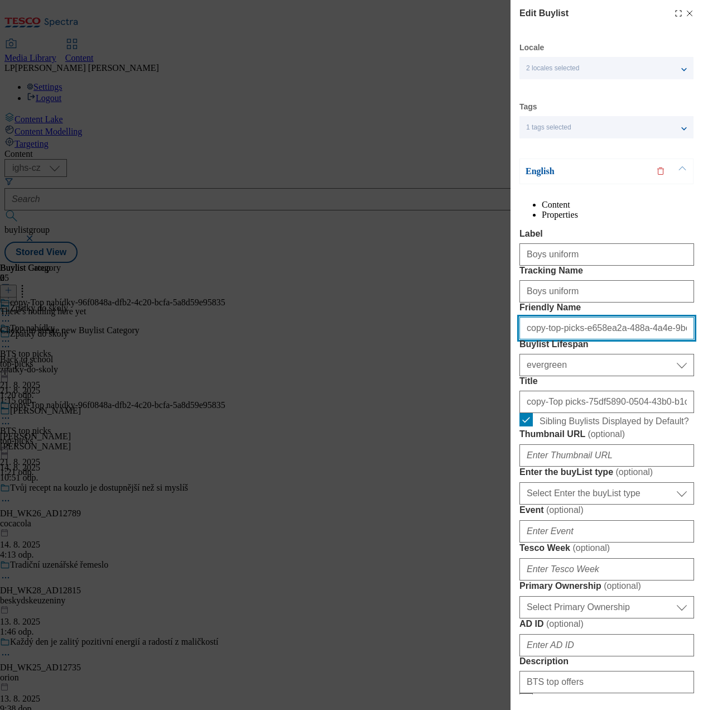
click at [620, 339] on input "copy-top-picks-e658ea2a-488a-4a4e-9be4-398ecb6f8464" at bounding box center [606, 328] width 175 height 22
drag, startPoint x: 627, startPoint y: 392, endPoint x: 407, endPoint y: 399, distance: 220.0
click at [407, 399] on div "Edit Buylist Locale 2 locales selected English Czech Tags 1 tags selected buyli…" at bounding box center [351, 355] width 703 height 710
type input "4a4e-9be4-398ecb6f8464"
drag, startPoint x: 615, startPoint y: 393, endPoint x: 29, endPoint y: 416, distance: 586.3
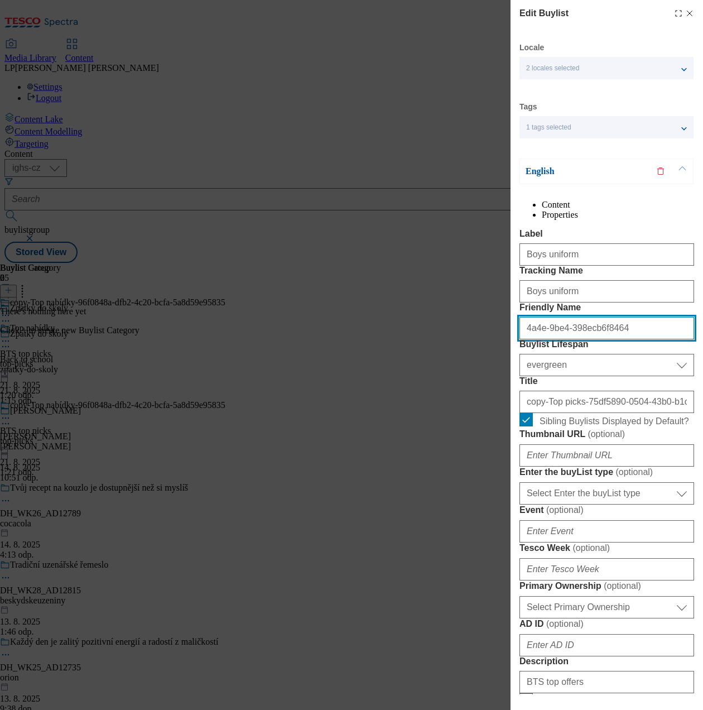
click at [29, 416] on div "Edit Buylist Locale 2 locales selected English Czech Tags 1 tags selected buyli…" at bounding box center [351, 355] width 703 height 710
type input "boys-uniform"
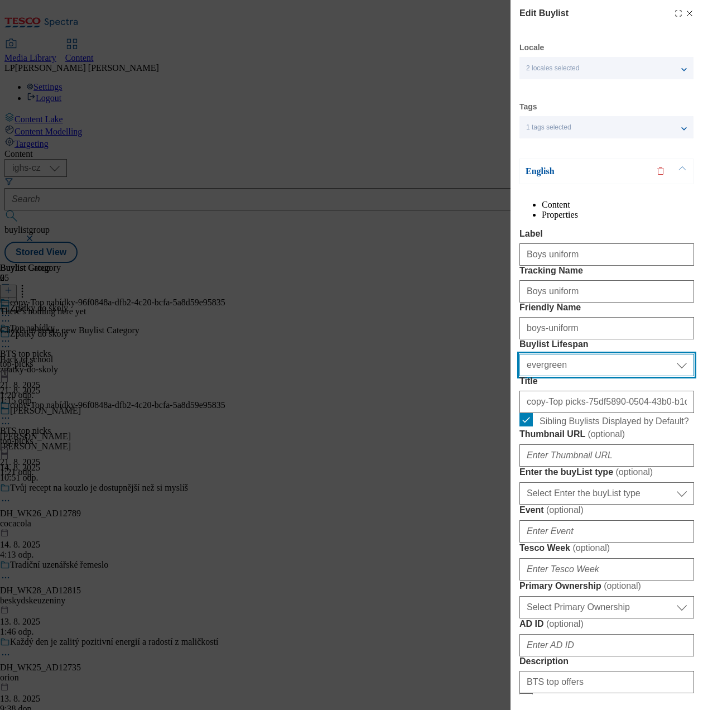
click at [629, 376] on select "Select Buylist Lifespan evergreen seasonal tactical" at bounding box center [606, 365] width 175 height 22
click at [519, 376] on select "Select Buylist Lifespan evergreen seasonal tactical" at bounding box center [606, 365] width 175 height 22
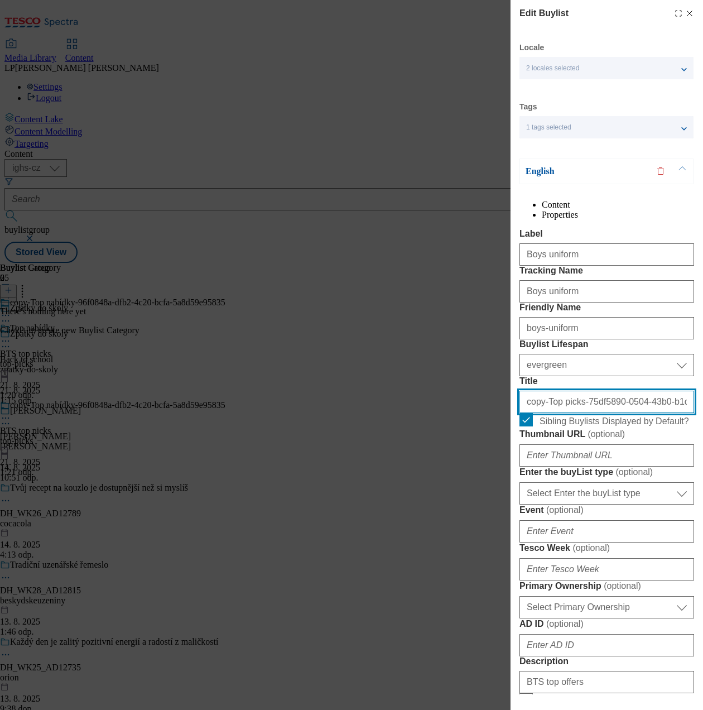
drag, startPoint x: 609, startPoint y: 501, endPoint x: 454, endPoint y: 483, distance: 156.1
click at [454, 483] on div "Edit Buylist Locale 2 locales selected English Czech Tags 1 tags selected buyli…" at bounding box center [351, 355] width 703 height 710
type input "504-43b0-b1ce-b5995ea27aff"
drag, startPoint x: 387, startPoint y: 506, endPoint x: 362, endPoint y: 508, distance: 25.2
click at [362, 508] on div "Edit Buylist Locale 2 locales selected English Czech Tags 1 tags selected buyli…" at bounding box center [351, 355] width 703 height 710
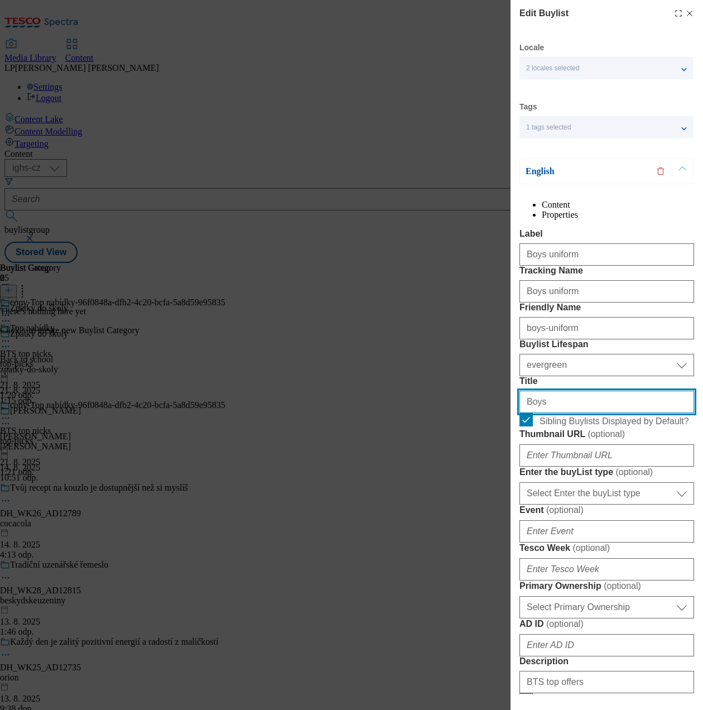
type input "Boys´uniform"
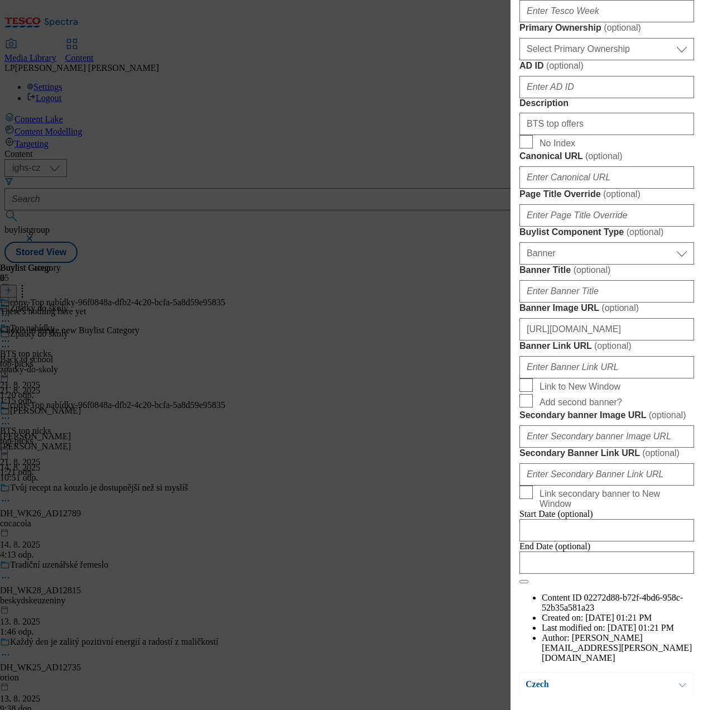
scroll to position [670, 0]
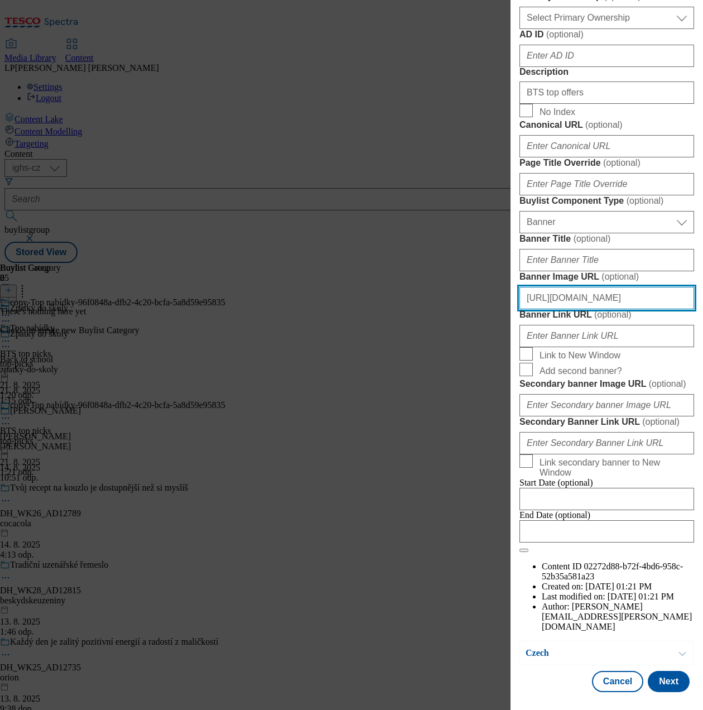
click at [609, 309] on input "https://digitalcontent.api.tesco.com/v2/media/ighs-ce-mktg/d377b17c-1cd9-4b57-a…" at bounding box center [606, 298] width 175 height 22
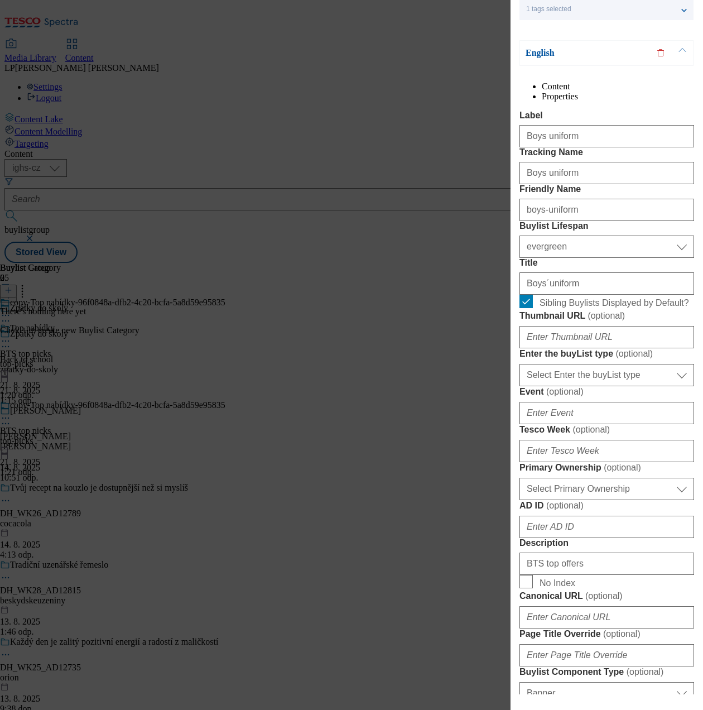
scroll to position [0, 0]
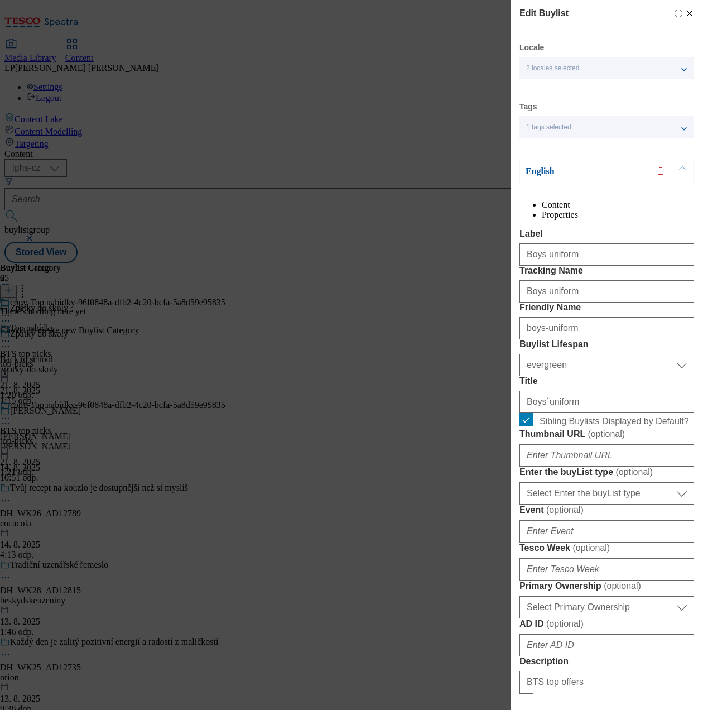
click at [551, 173] on p "English" at bounding box center [584, 171] width 117 height 11
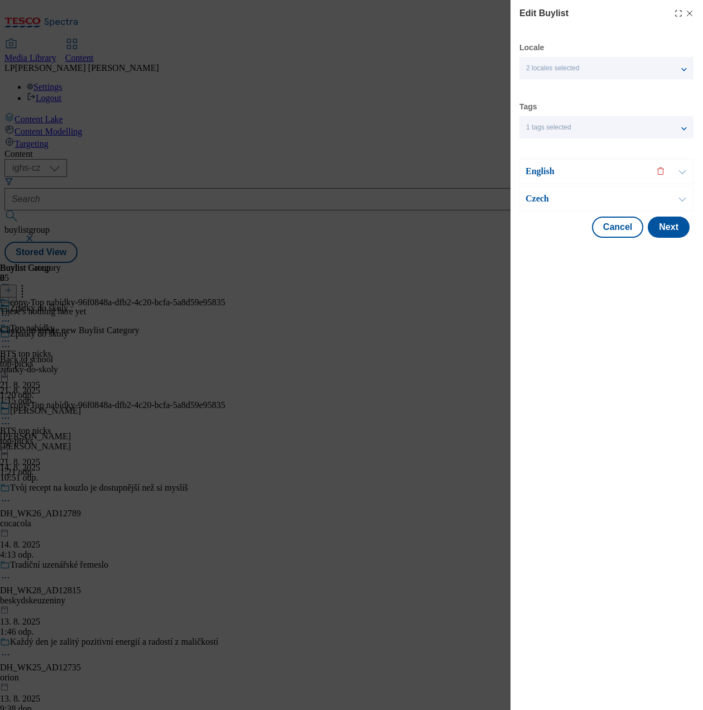
click at [546, 200] on p "Czech" at bounding box center [584, 198] width 117 height 11
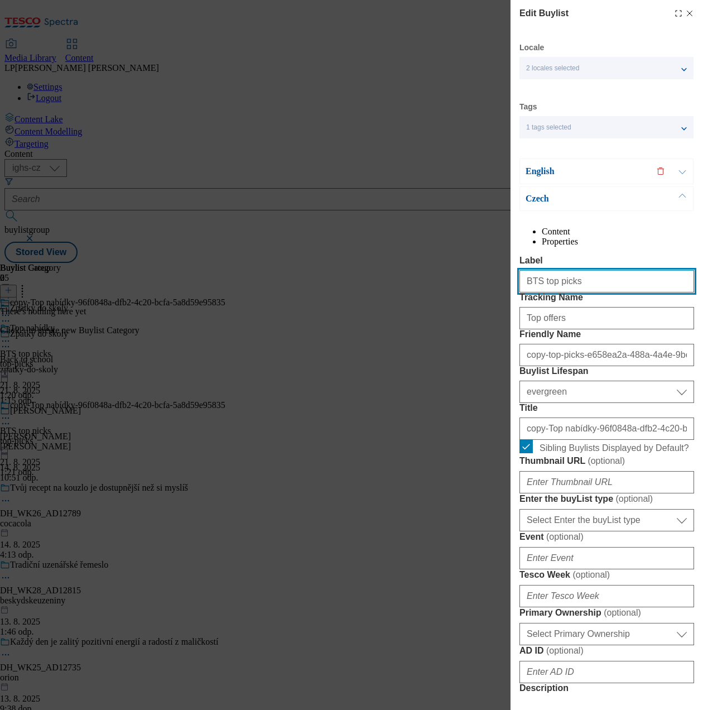
click at [591, 292] on input "BTS top picks" at bounding box center [606, 281] width 175 height 22
type input "B"
type input "Boys uniform"
click at [585, 329] on input "Top offers" at bounding box center [606, 318] width 175 height 22
type input "T"
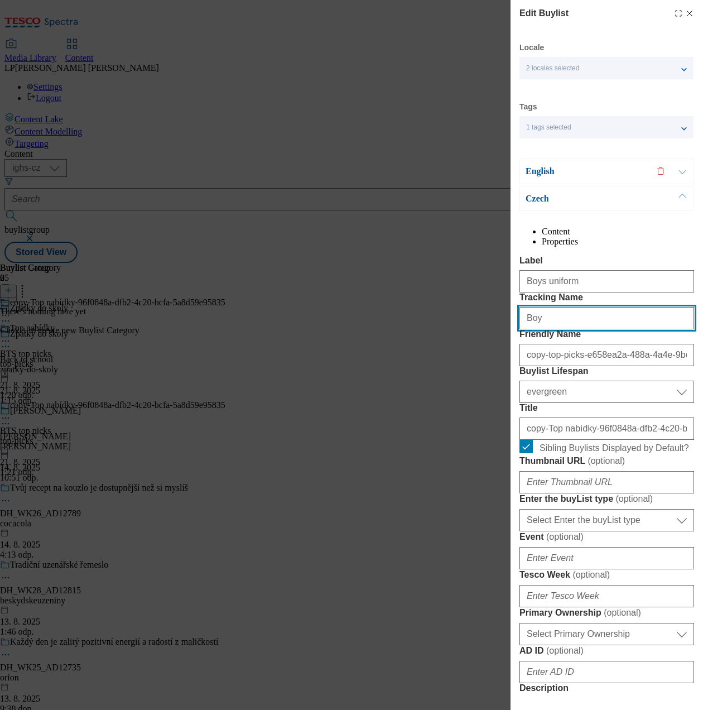
type input "Boys uniform"
click at [579, 366] on input "copy-top-picks-e658ea2a-488a-4a4e-9be4-398ecb6f8464" at bounding box center [606, 355] width 175 height 22
drag, startPoint x: 601, startPoint y: 412, endPoint x: 362, endPoint y: 397, distance: 239.8
click at [362, 397] on div "Edit Buylist Locale 2 locales selected English Czech Tags 1 tags selected buyli…" at bounding box center [351, 355] width 703 height 710
type input "a-488a-4a4e-9be4-398ecb6f8464"
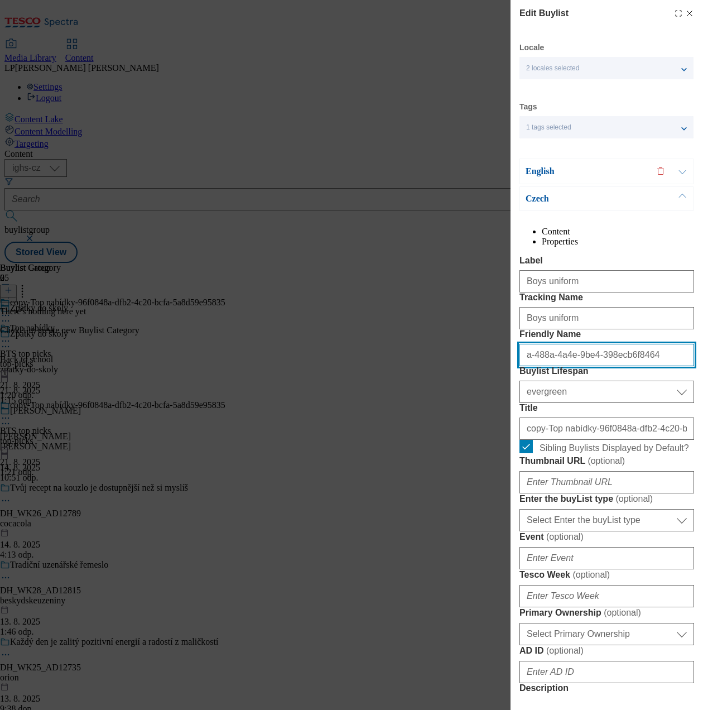
drag, startPoint x: 661, startPoint y: 420, endPoint x: 255, endPoint y: 441, distance: 406.2
click at [255, 441] on div "Edit Buylist Locale 2 locales selected English Czech Tags 1 tags selected buyli…" at bounding box center [351, 355] width 703 height 710
type input "C"
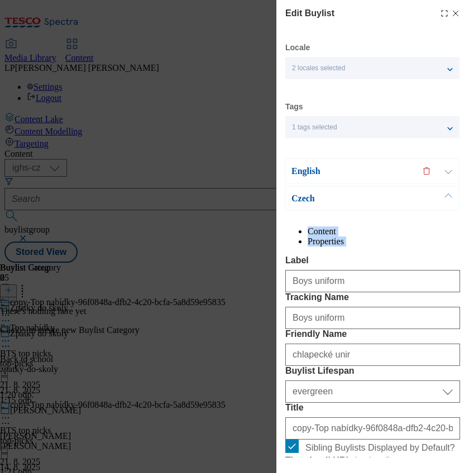
drag, startPoint x: 634, startPoint y: 42, endPoint x: 88, endPoint y: 253, distance: 585.5
click at [88, 253] on div "Edit Buylist Locale 2 locales selected English Czech Tags 1 tags selected buyli…" at bounding box center [234, 236] width 469 height 473
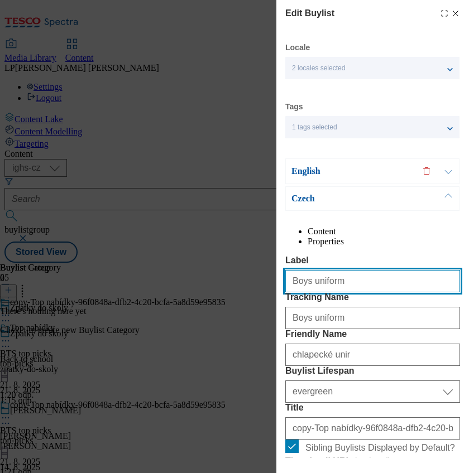
click at [352, 292] on input "Boys uniform" at bounding box center [372, 281] width 175 height 22
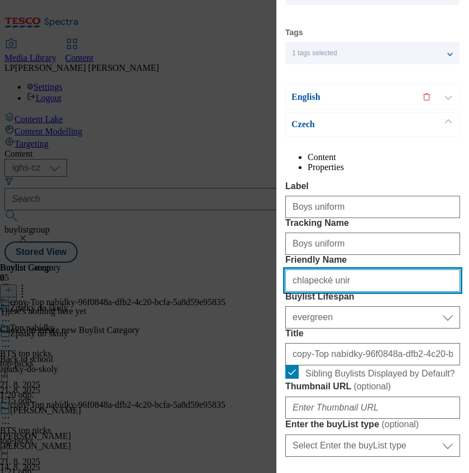
click at [364, 292] on input "chlapecké unir" at bounding box center [372, 280] width 175 height 22
type input "c"
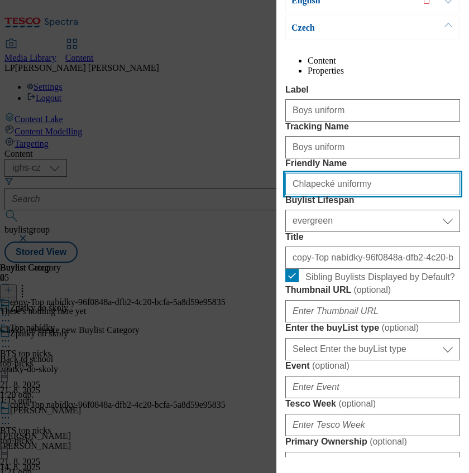
scroll to position [223, 0]
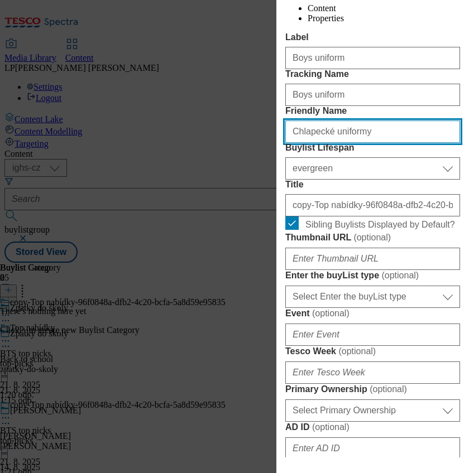
type input "Chlapecké uniformy"
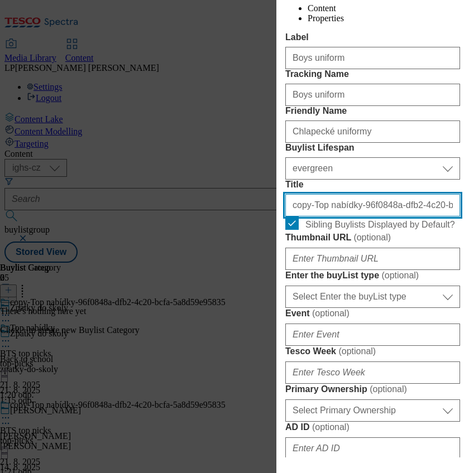
click at [401, 216] on input "copy-Top nabídky-96f0848a-dfb2-4c20-bcfa-5a8d59e95835" at bounding box center [372, 205] width 175 height 22
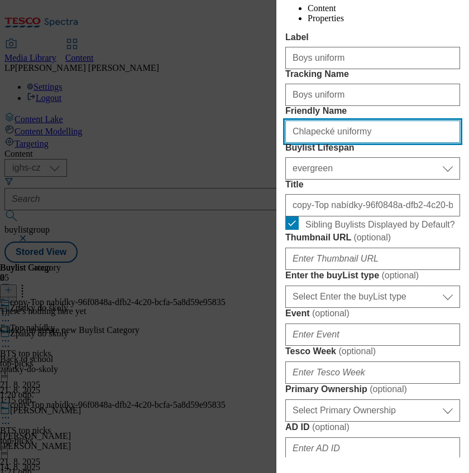
click at [369, 143] on input "Chlapecké uniformy" at bounding box center [372, 132] width 175 height 22
drag, startPoint x: 382, startPoint y: 199, endPoint x: 171, endPoint y: 209, distance: 210.6
click at [171, 209] on div "Edit Buylist Locale 2 locales selected English Czech Tags 1 tags selected buyli…" at bounding box center [234, 236] width 469 height 473
type input "boys-uniform"
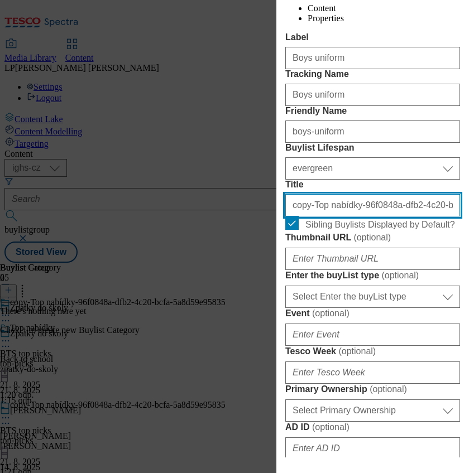
drag, startPoint x: 412, startPoint y: 307, endPoint x: 162, endPoint y: 293, distance: 250.9
click at [162, 293] on div "Edit Buylist Locale 2 locales selected English Czech Tags 1 tags selected buyli…" at bounding box center [234, 236] width 469 height 473
drag, startPoint x: 375, startPoint y: 305, endPoint x: 177, endPoint y: 315, distance: 198.3
click at [177, 315] on div "Edit Buylist Locale 2 locales selected English Czech Tags 1 tags selected buyli…" at bounding box center [234, 236] width 469 height 473
type input "Chlapecké uniformy"
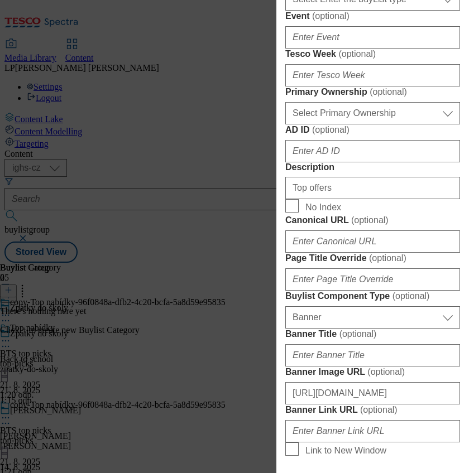
scroll to position [595, 0]
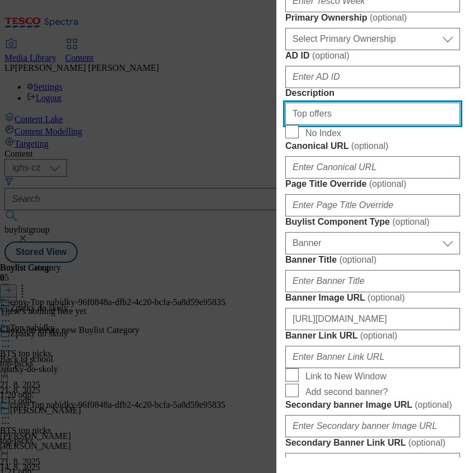
drag, startPoint x: 352, startPoint y: 354, endPoint x: 183, endPoint y: 364, distance: 168.8
click at [183, 364] on div "Edit Buylist Locale 2 locales selected English Czech Tags 1 tags selected buyli…" at bounding box center [234, 236] width 469 height 473
type input "V"
type input "Boys uniform"
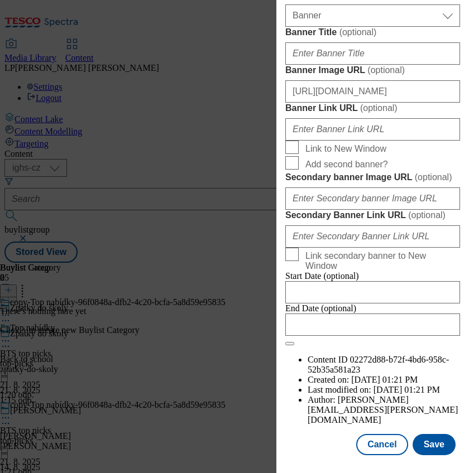
scroll to position [967, 0]
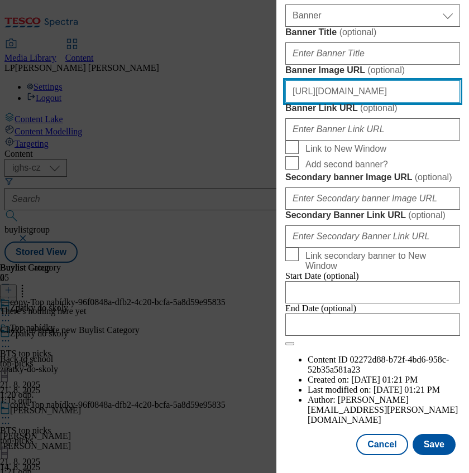
click at [372, 103] on input "https://digitalcontent.api.tesco.com/v2/media/ighs-ce-mktg/c5b146ef-7dca-4edb-9…" at bounding box center [372, 91] width 175 height 22
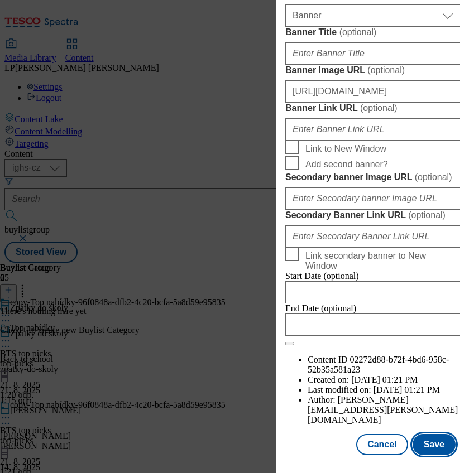
click at [420, 447] on button "Save" at bounding box center [433, 444] width 43 height 21
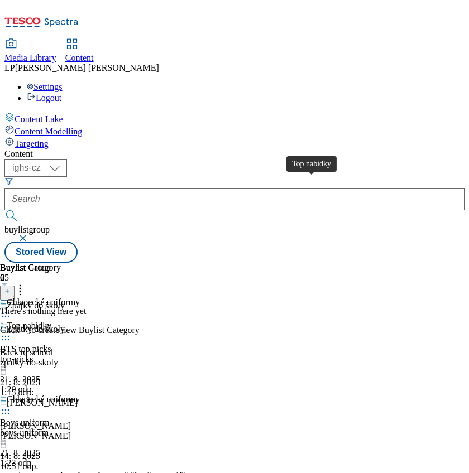
click at [51, 321] on span "Top nabídky" at bounding box center [29, 326] width 45 height 10
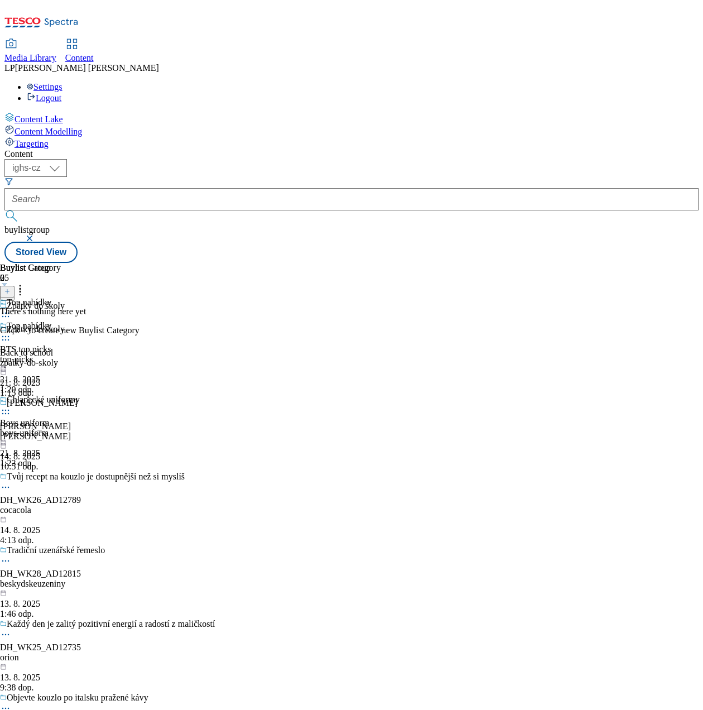
drag, startPoint x: 384, startPoint y: 14, endPoint x: 44, endPoint y: 361, distance: 486.5
click at [44, 149] on div "Content Lake Content Modelling Targeting" at bounding box center [351, 130] width 694 height 37
click at [15, 286] on button at bounding box center [7, 292] width 15 height 12
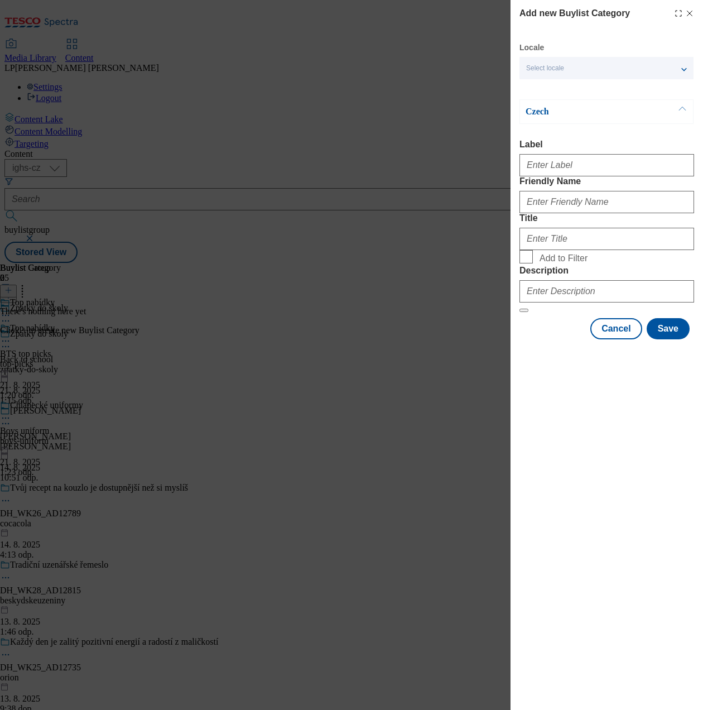
click at [556, 60] on div "Select locale" at bounding box center [606, 68] width 174 height 22
click at [561, 81] on label "English" at bounding box center [606, 91] width 174 height 25
click at [540, 84] on input "English" at bounding box center [532, 90] width 13 height 13
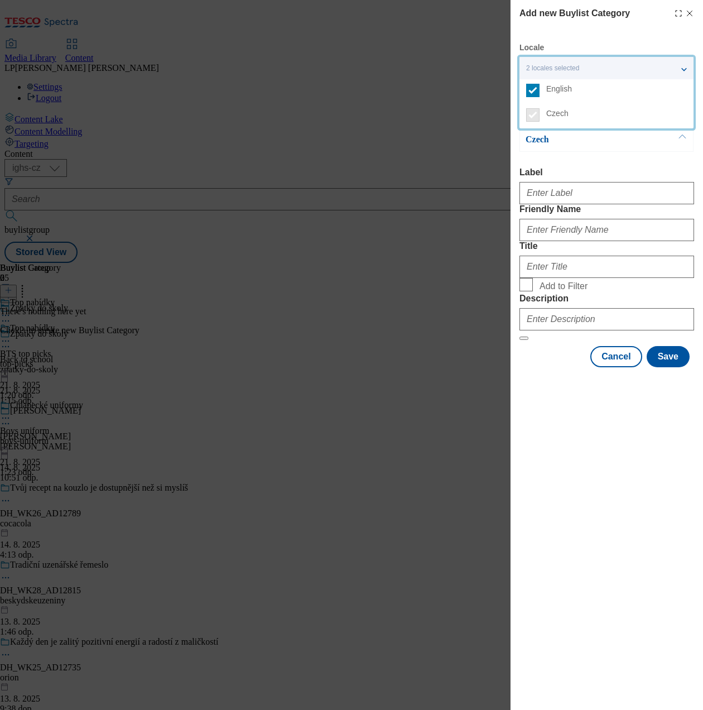
click at [572, 183] on div "Modal" at bounding box center [606, 190] width 175 height 27
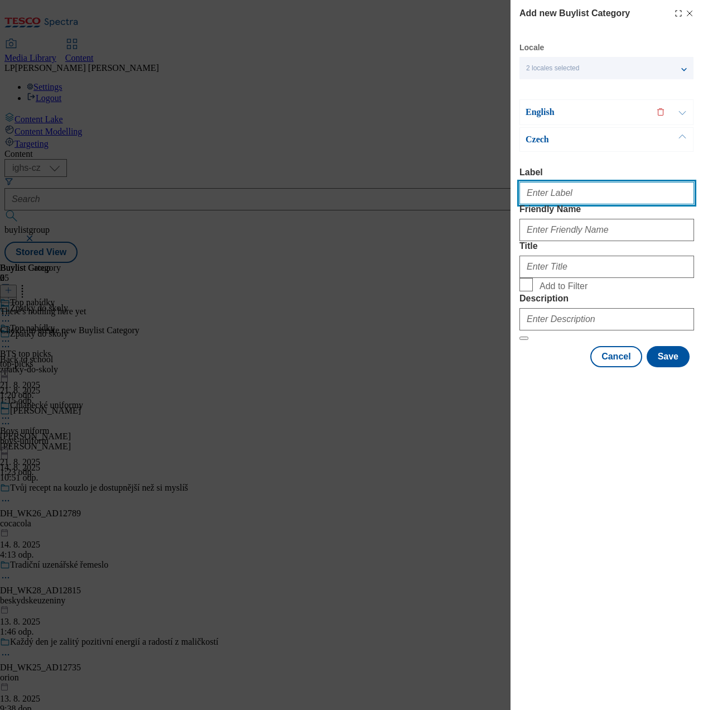
click at [570, 190] on input "Label" at bounding box center [606, 193] width 175 height 22
type input "Top picks"
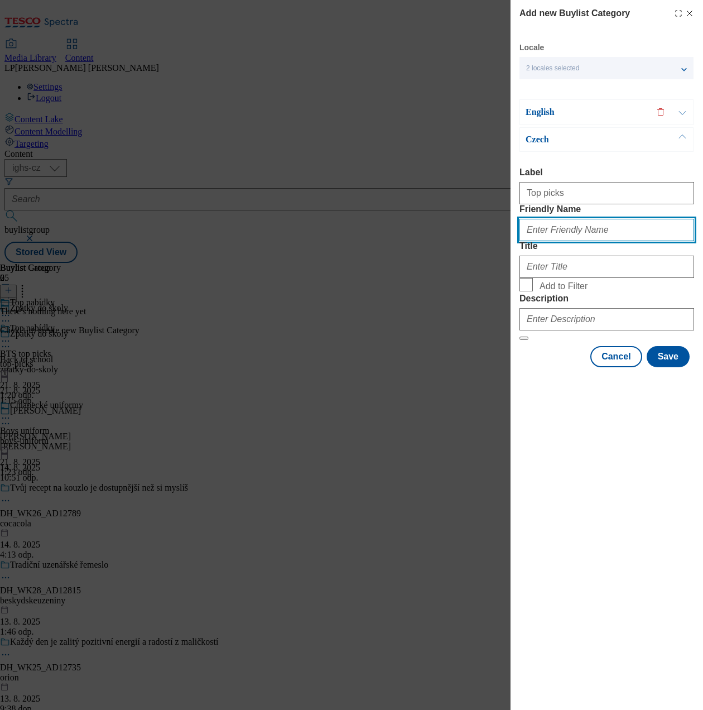
click at [604, 241] on input "Friendly Name" at bounding box center [606, 230] width 175 height 22
type input "top-picks"
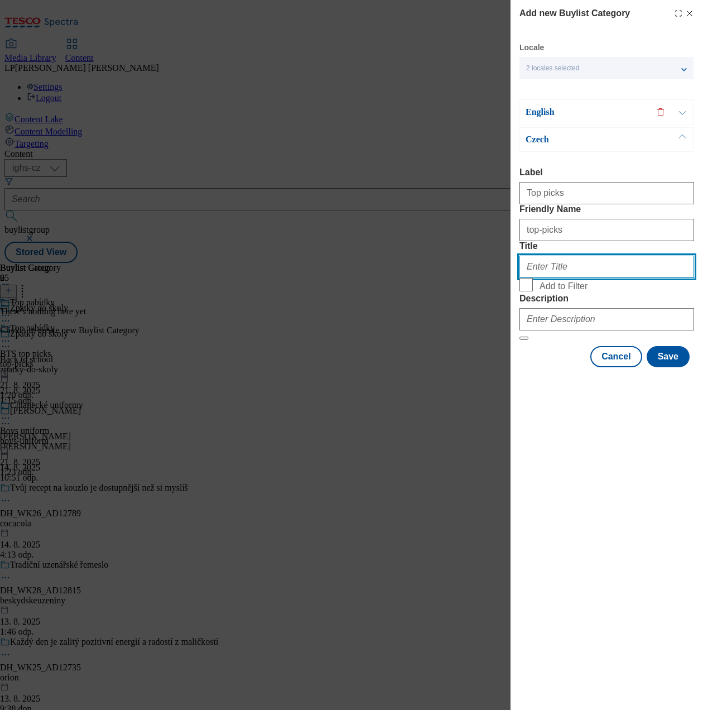
click at [557, 278] on input "Title" at bounding box center [606, 267] width 175 height 22
type input "Top picks"
click at [557, 291] on span "Add to Filter" at bounding box center [564, 286] width 48 height 10
click at [0, 0] on input "Add to Filter" at bounding box center [0, 0] width 0 height 0
click at [527, 291] on input "Add to Filter" at bounding box center [525, 284] width 13 height 13
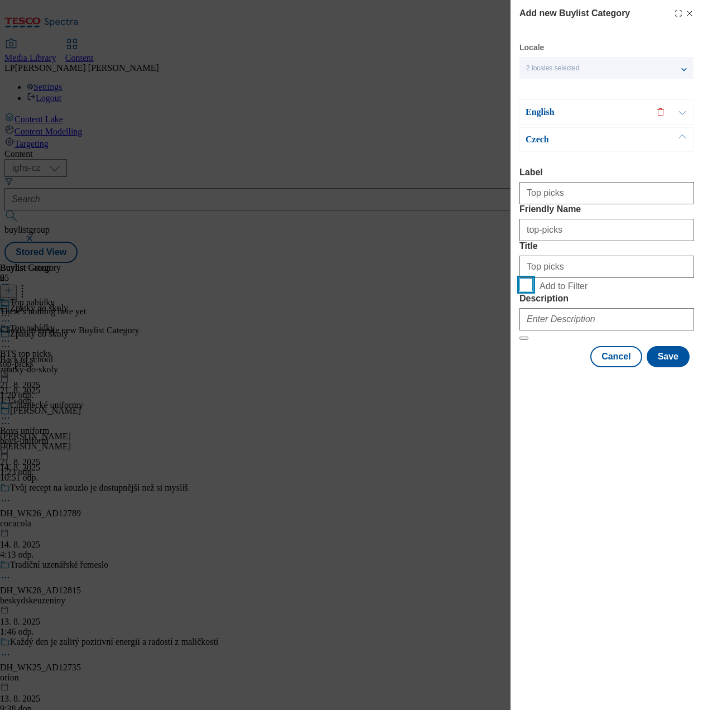
checkbox input "true"
click at [554, 330] on input "Description" at bounding box center [606, 319] width 175 height 22
type input "Top offers"
click at [559, 143] on p "Czech" at bounding box center [584, 139] width 117 height 11
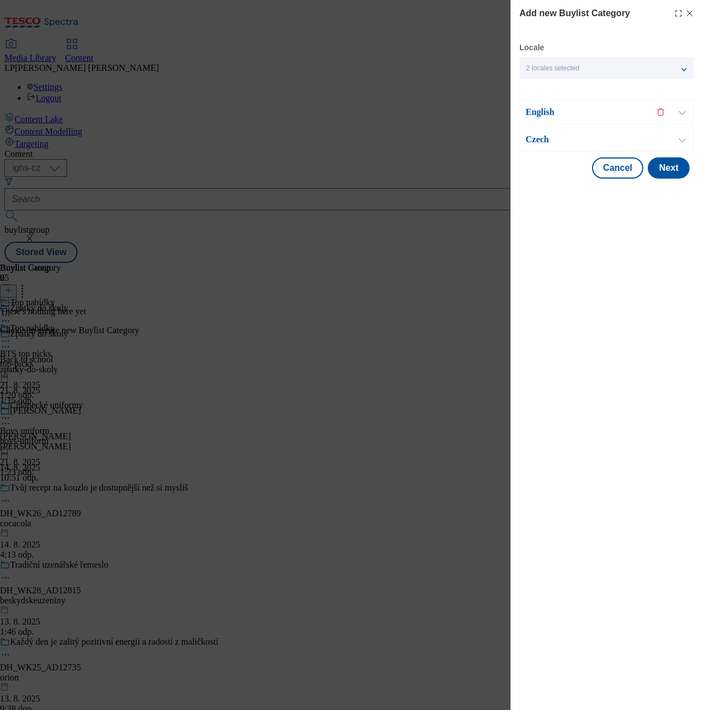
click at [556, 143] on p "Czech" at bounding box center [584, 139] width 117 height 11
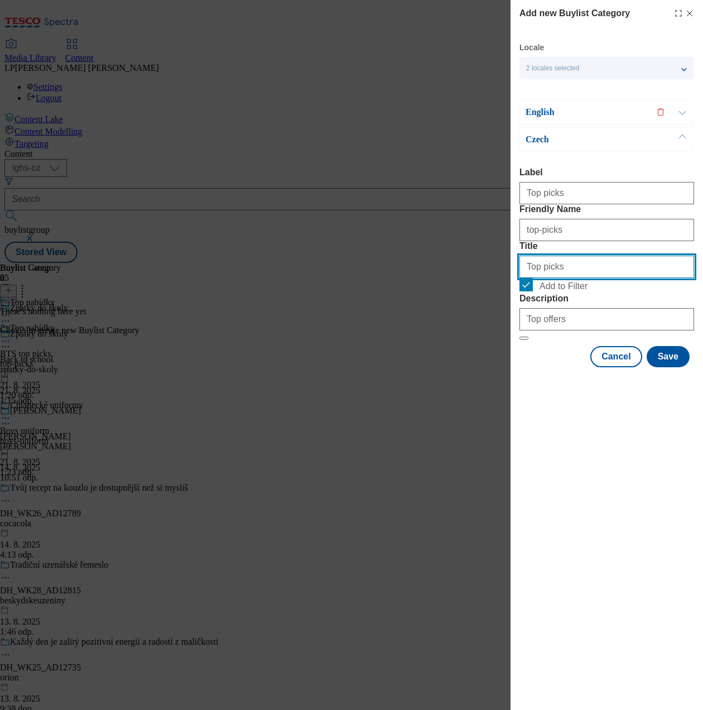
click at [574, 278] on input "Top picks" at bounding box center [606, 267] width 175 height 22
type input "Top nabídky"
click at [548, 117] on p "English" at bounding box center [584, 112] width 117 height 11
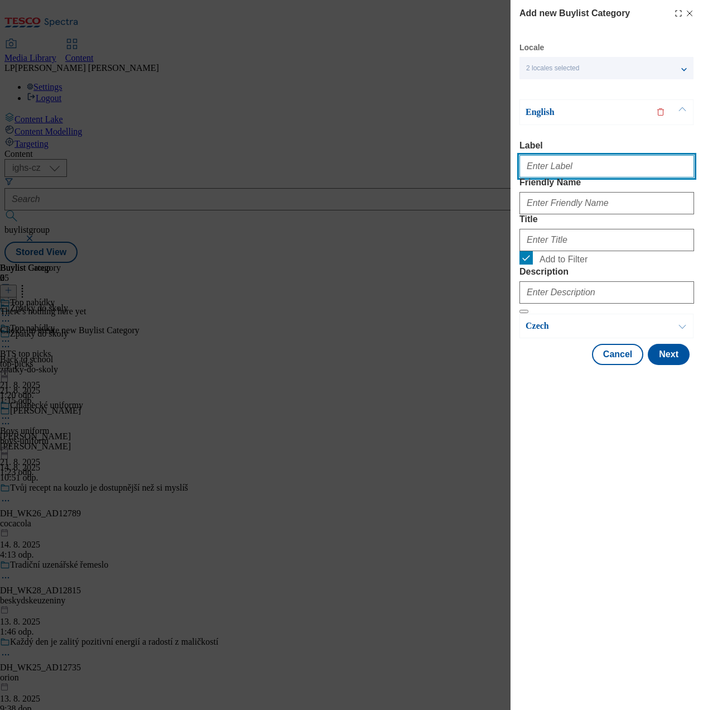
click at [562, 177] on input "Label" at bounding box center [606, 166] width 175 height 22
type input "Top picks"
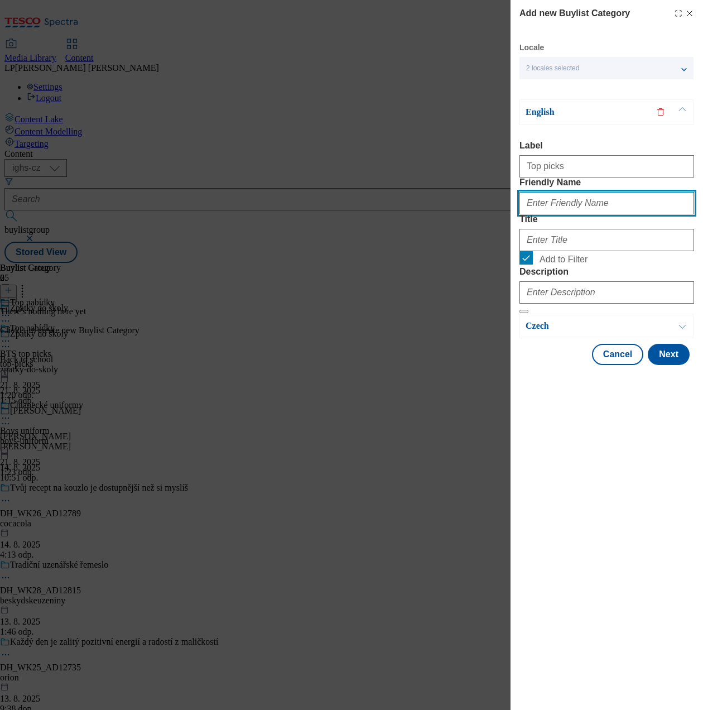
click at [597, 214] on input "Friendly Name" at bounding box center [606, 203] width 175 height 22
type input "top-picks"
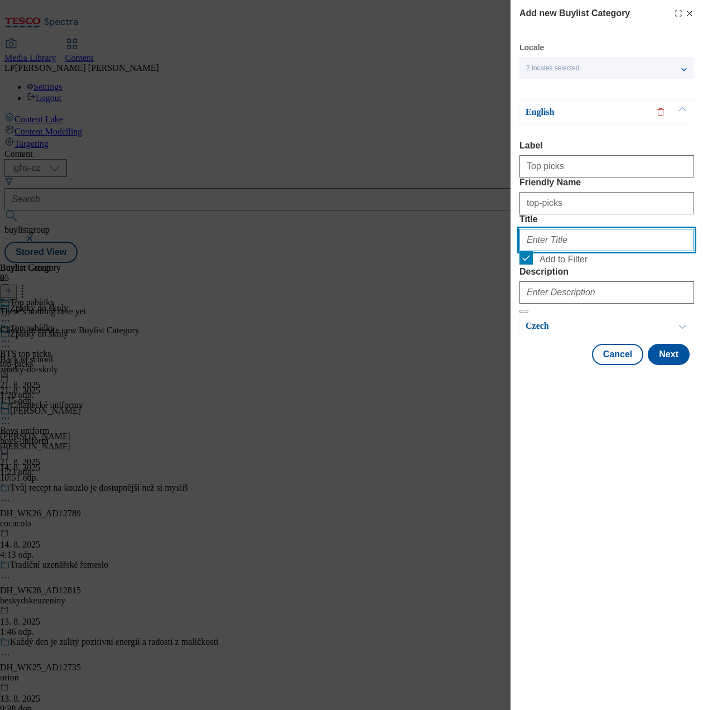
click at [583, 251] on input "Title" at bounding box center [606, 240] width 175 height 22
type input "Top picks"
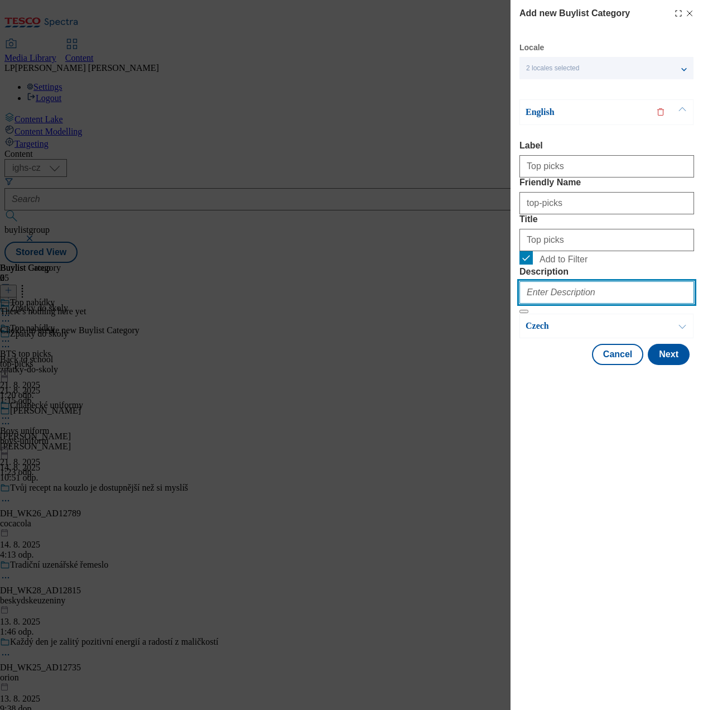
click at [581, 304] on input "Description" at bounding box center [606, 292] width 175 height 22
type input "Top offers"
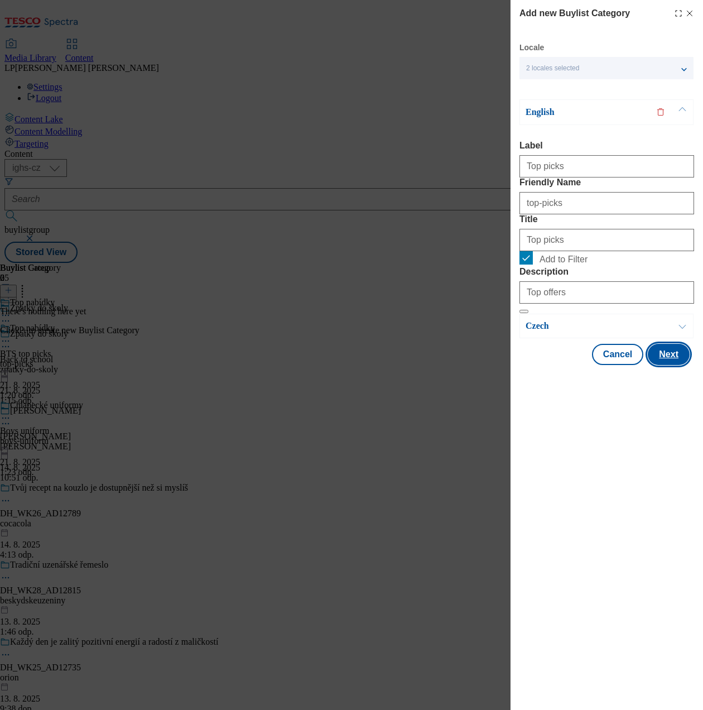
click at [675, 365] on button "Next" at bounding box center [669, 354] width 42 height 21
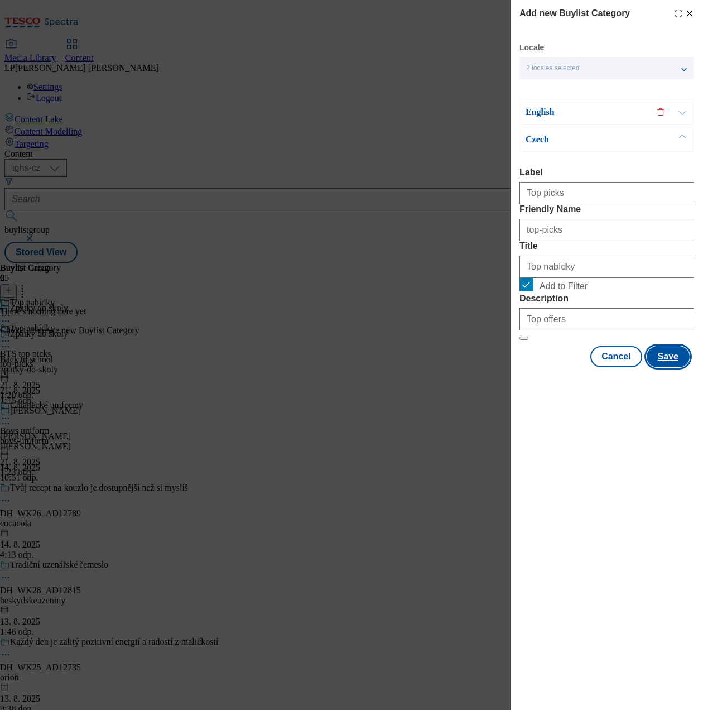
click at [665, 367] on button "Save" at bounding box center [668, 356] width 43 height 21
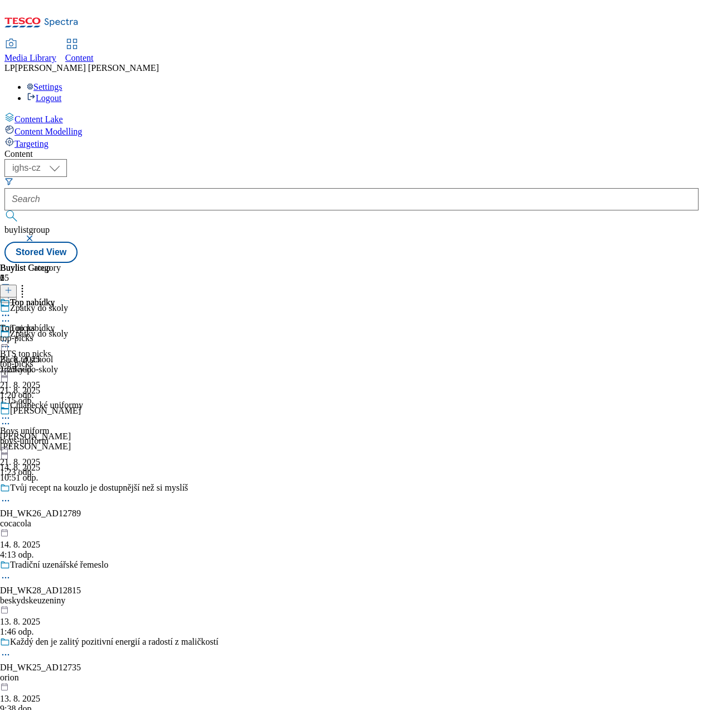
scroll to position [0, 0]
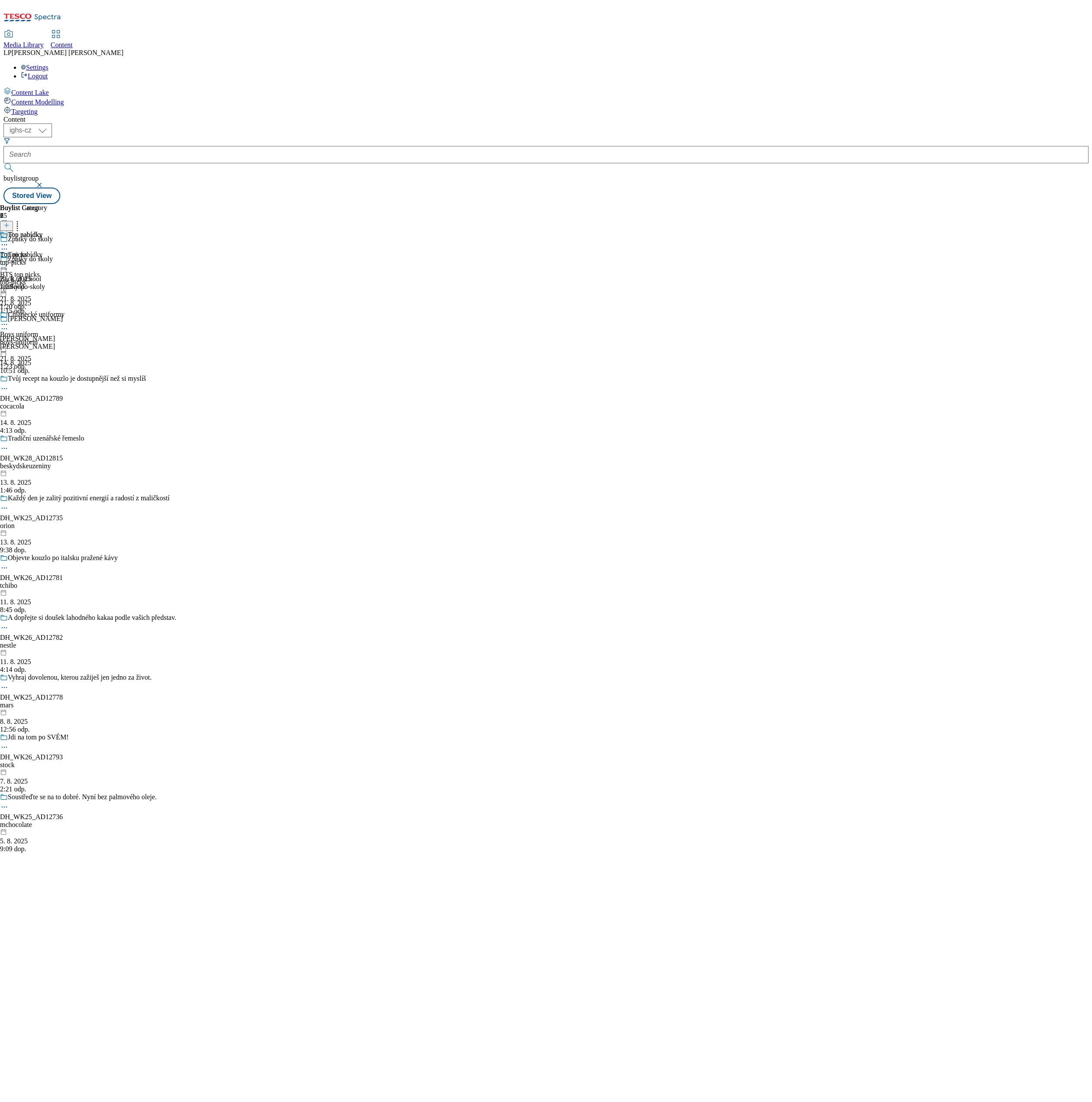
drag, startPoint x: 496, startPoint y: 1, endPoint x: 551, endPoint y: 246, distance: 251.1
click at [244, 204] on div "Content ( optional ) ighs-cz ighs-hu ighs-sk ighs-cz buylistgroup Stored View B…" at bounding box center [545, 160] width 1085 height 89
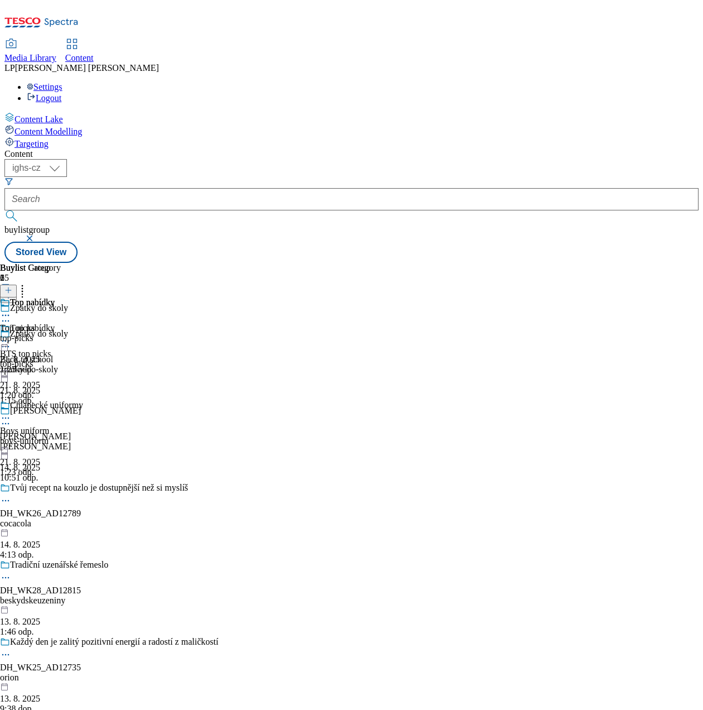
drag, startPoint x: 1195, startPoint y: 1, endPoint x: 150, endPoint y: 576, distance: 1192.9
click at [142, 263] on div "Content ( optional ) ighs-cz ighs-hu ighs-sk ighs-cz buylistgroup Stored View B…" at bounding box center [351, 206] width 694 height 114
click at [55, 297] on div "Top nabídky" at bounding box center [32, 302] width 45 height 10
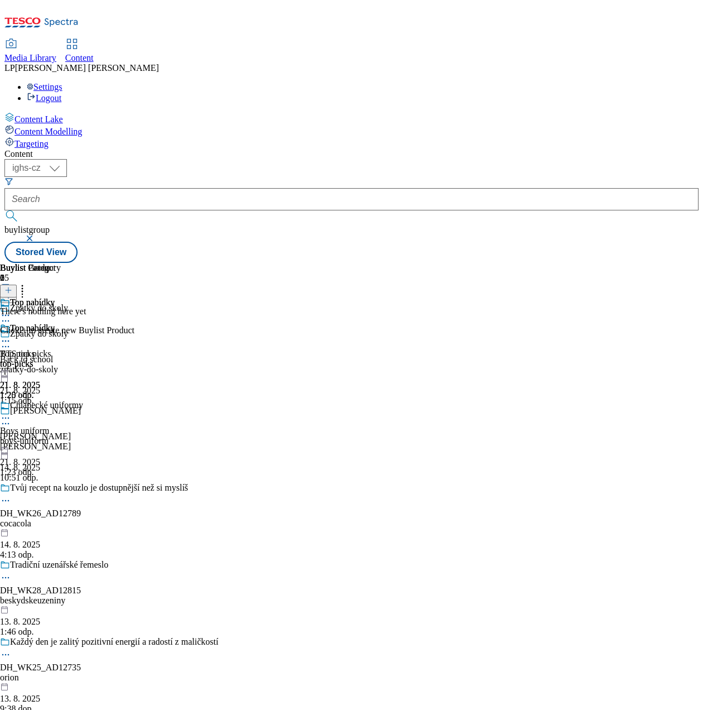
click at [12, 286] on icon at bounding box center [8, 290] width 8 height 8
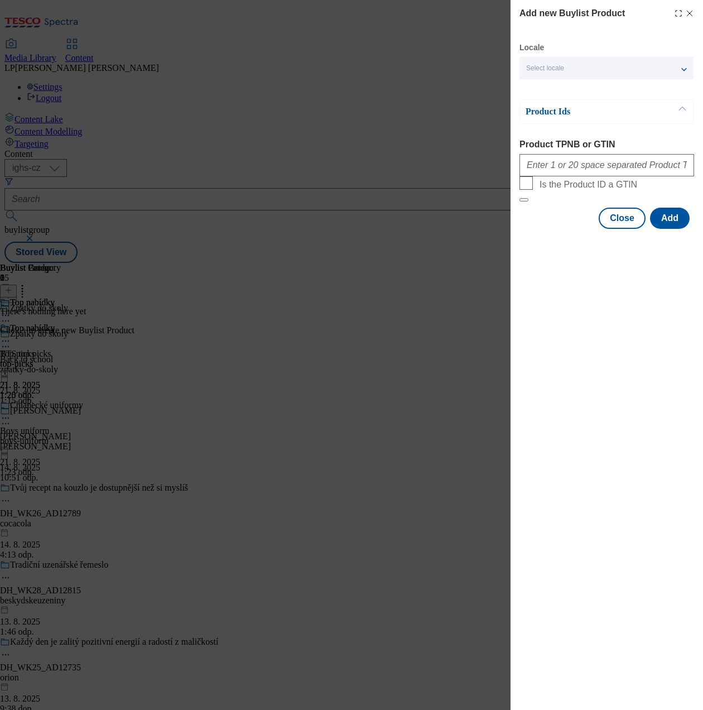
click at [564, 65] on span "Select locale" at bounding box center [545, 68] width 38 height 8
click at [560, 92] on span "English" at bounding box center [559, 89] width 26 height 6
click at [540, 92] on input "English" at bounding box center [532, 90] width 13 height 13
click at [568, 176] on div "Modal" at bounding box center [606, 163] width 175 height 27
click at [567, 176] on input "Product TPNB or GTIN" at bounding box center [606, 165] width 175 height 22
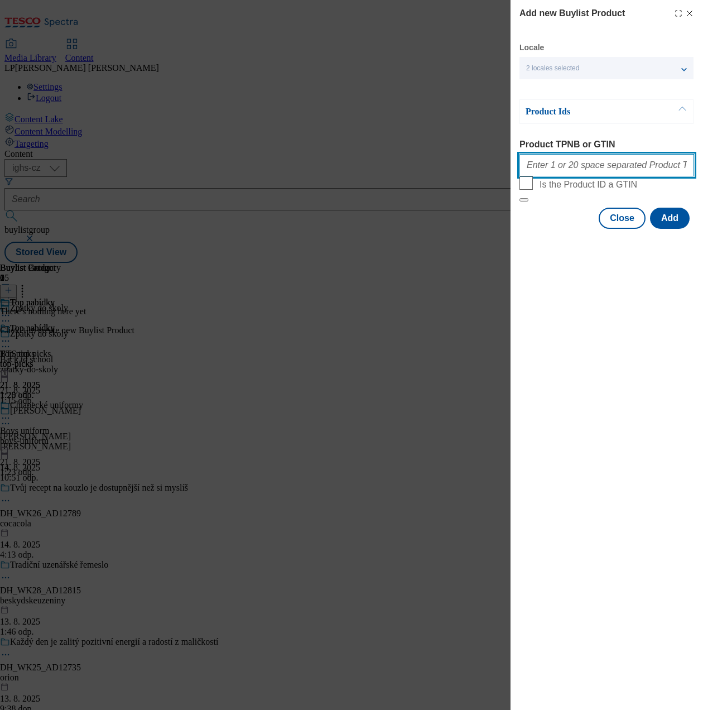
type input "220343465 220343464 220343467 220343466 220343470 220343469 220343468"
click at [675, 229] on button "Add" at bounding box center [670, 218] width 40 height 21
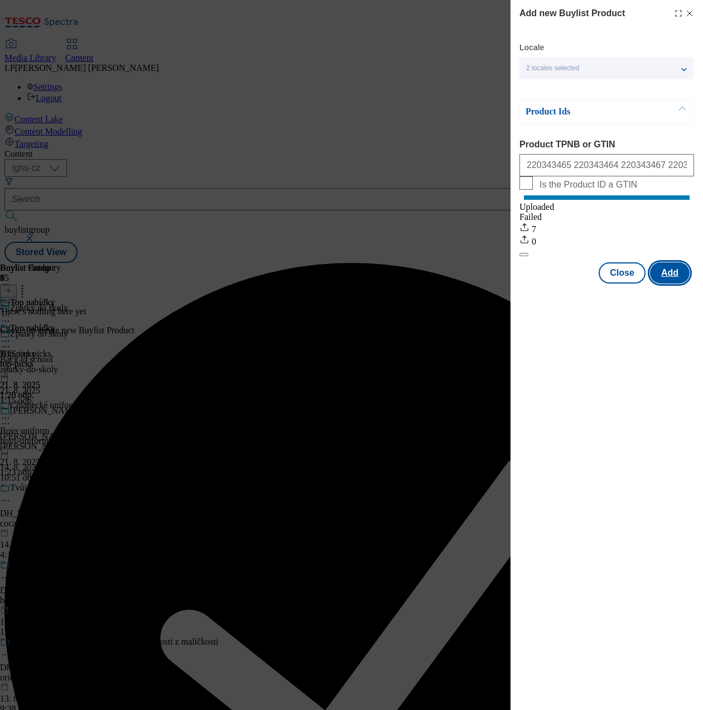
scroll to position [0, 0]
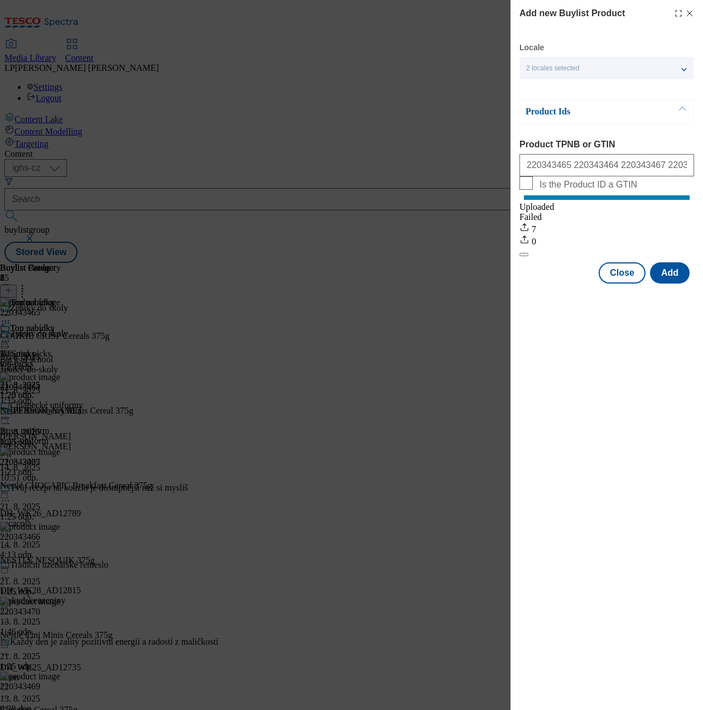
click at [464, 446] on div "Add new Buylist Product Locale 2 locales selected English Czech Product Ids Pro…" at bounding box center [351, 355] width 703 height 710
click at [613, 283] on button "Close" at bounding box center [622, 272] width 47 height 21
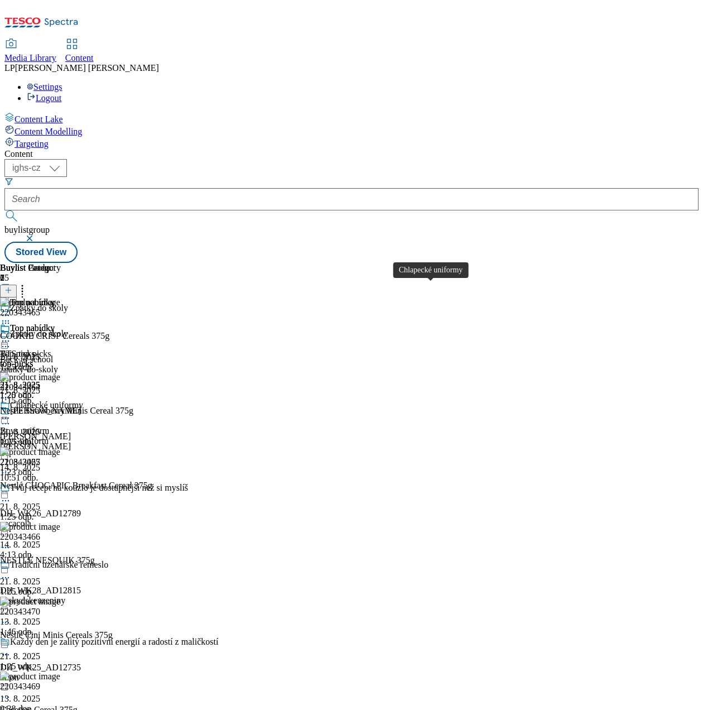
click at [83, 400] on div "Chlapecké uniformy" at bounding box center [46, 405] width 73 height 10
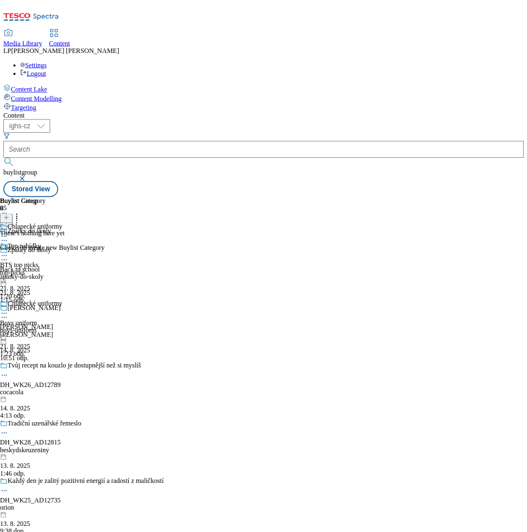
scroll to position [0, 81]
click at [17, 285] on button at bounding box center [8, 291] width 17 height 13
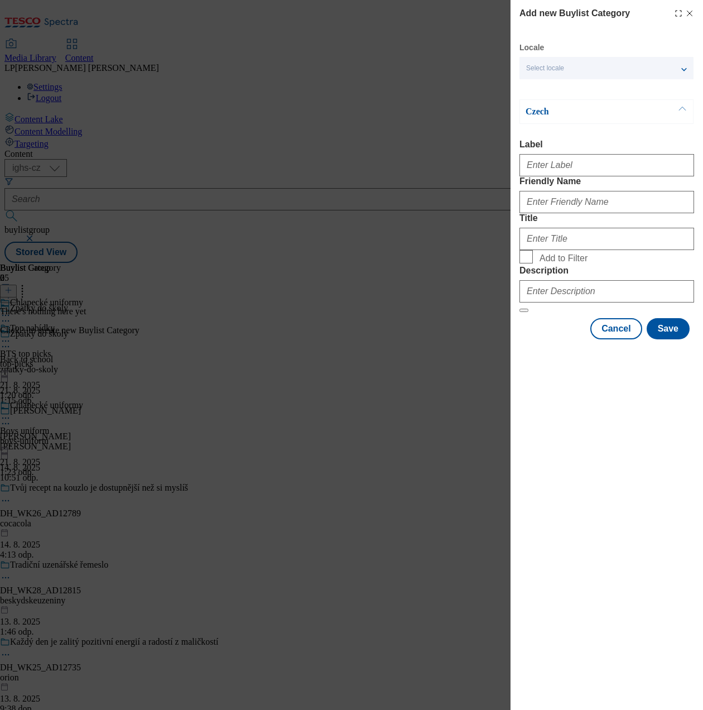
click at [566, 68] on div "Select locale" at bounding box center [606, 68] width 174 height 22
click at [568, 80] on label "English" at bounding box center [606, 91] width 174 height 25
click at [540, 84] on input "English" at bounding box center [532, 90] width 13 height 13
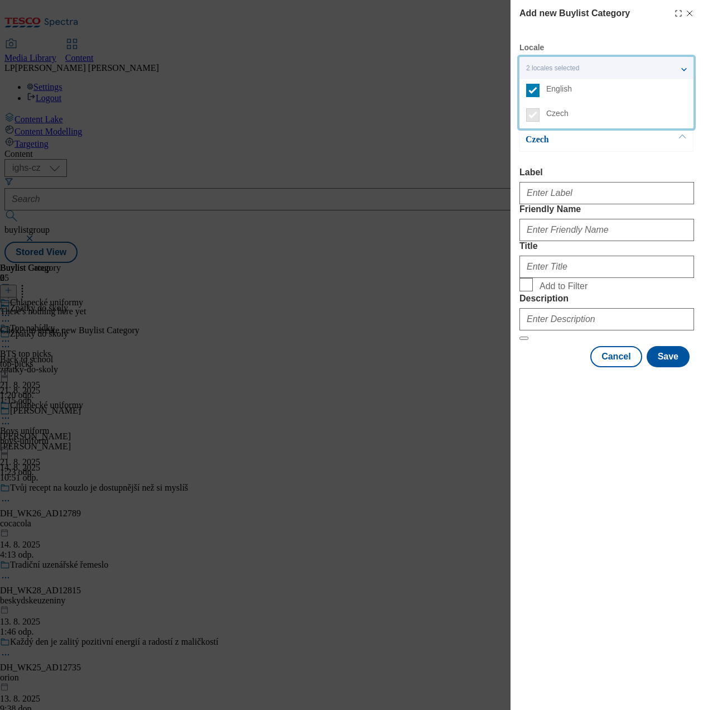
click at [595, 138] on p "Czech" at bounding box center [584, 139] width 117 height 11
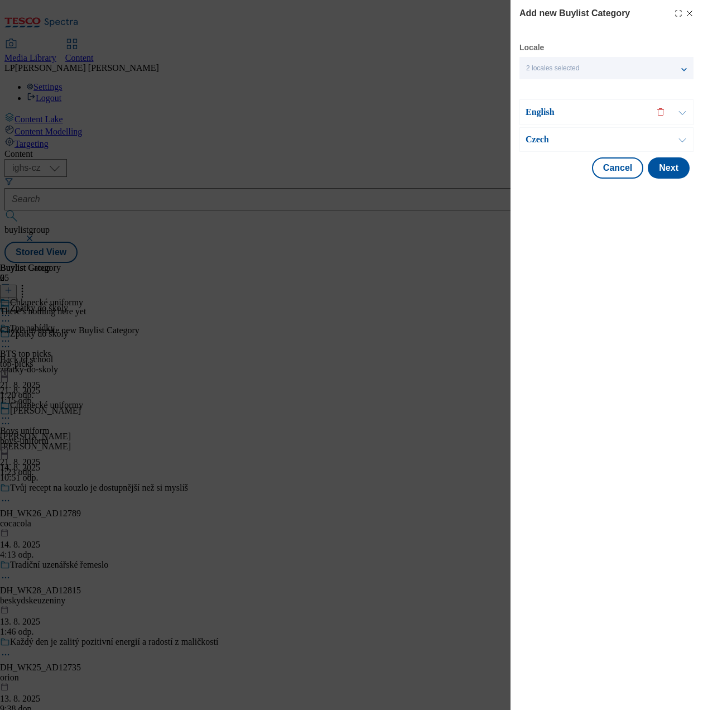
click at [552, 138] on p "Czech" at bounding box center [584, 139] width 117 height 11
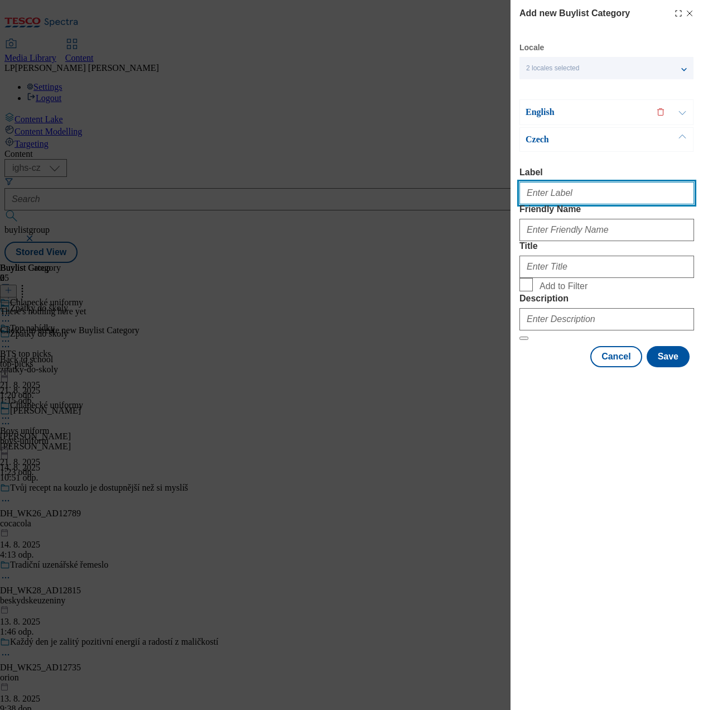
click at [561, 194] on input "Label" at bounding box center [606, 193] width 175 height 22
type input "Boys polos"
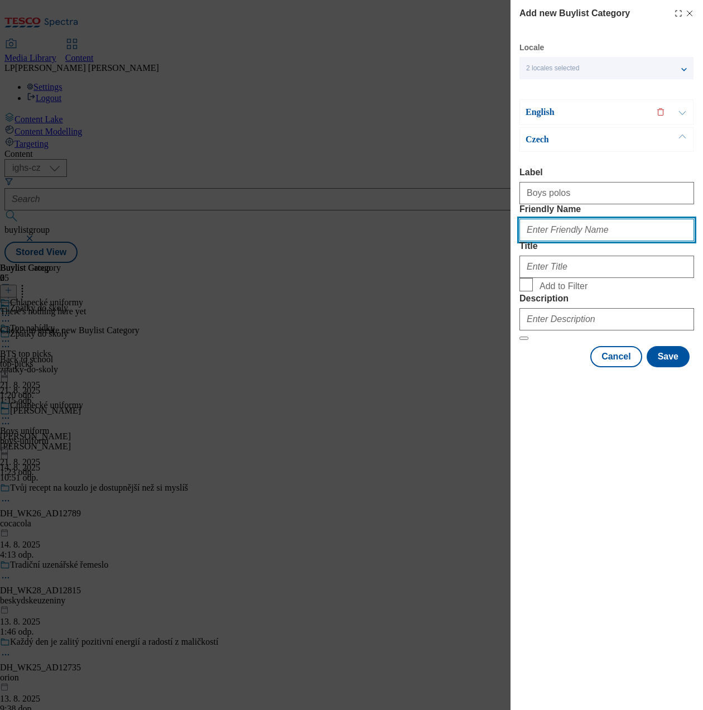
click at [578, 241] on input "Friendly Name" at bounding box center [606, 230] width 175 height 22
type input "boys-polos"
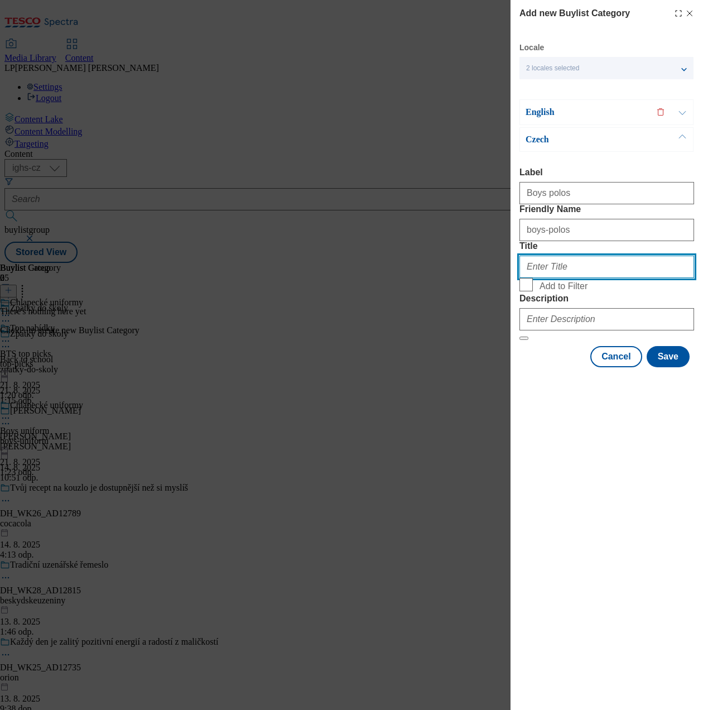
click at [543, 278] on input "Title" at bounding box center [606, 267] width 175 height 22
type input "B"
click at [547, 103] on div "English" at bounding box center [606, 112] width 174 height 26
click at [546, 107] on p "English" at bounding box center [584, 112] width 117 height 11
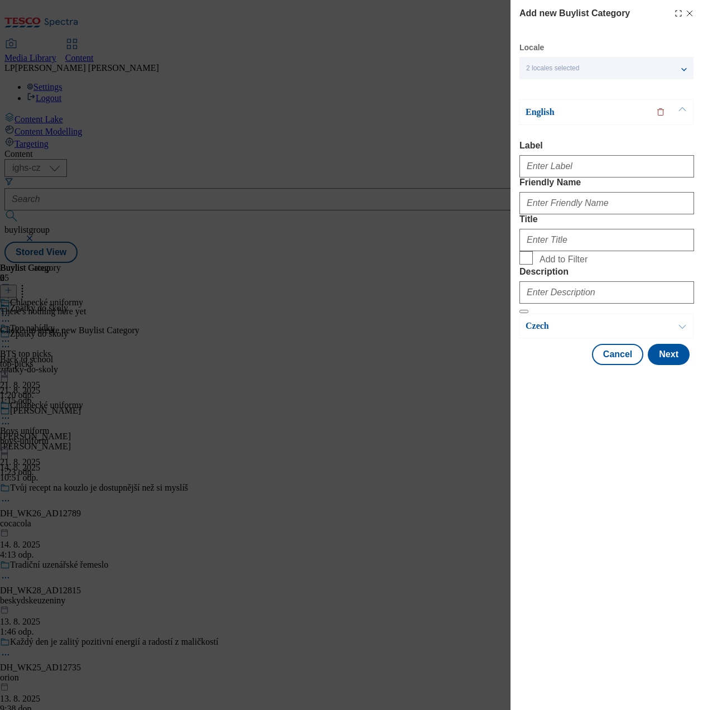
click at [546, 107] on p "English" at bounding box center [584, 112] width 117 height 11
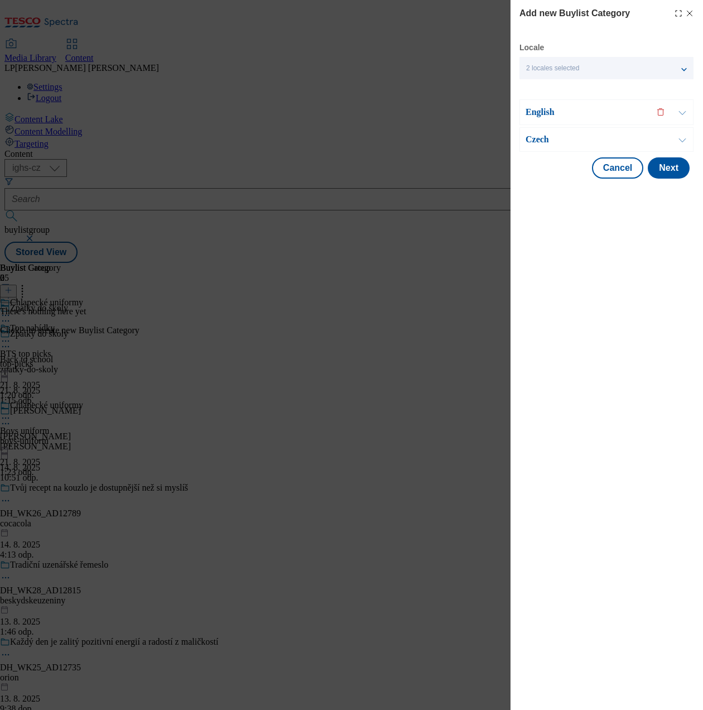
click at [549, 132] on div "Czech" at bounding box center [606, 139] width 174 height 25
click at [548, 134] on p "Czech" at bounding box center [584, 139] width 117 height 11
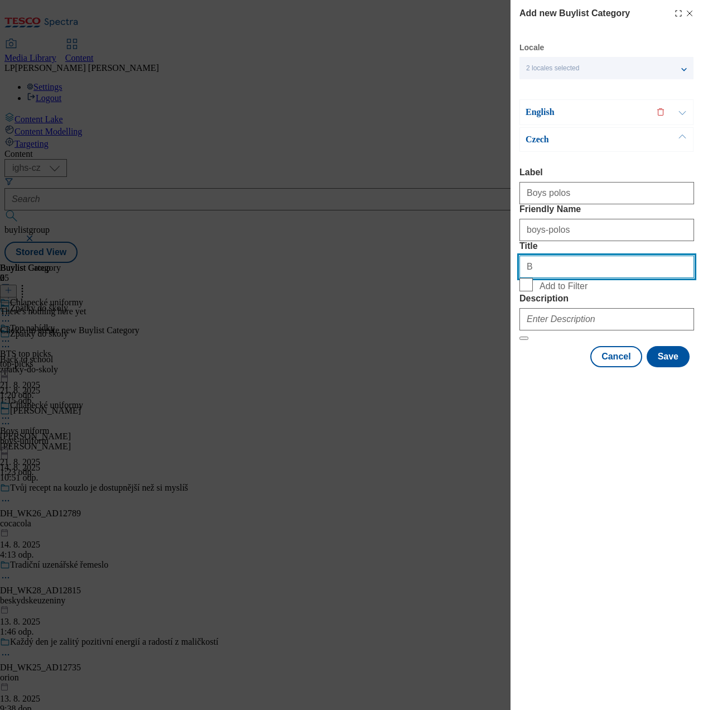
drag, startPoint x: 559, startPoint y: 307, endPoint x: 492, endPoint y: 285, distance: 69.9
click at [558, 278] on input "B" at bounding box center [606, 267] width 175 height 22
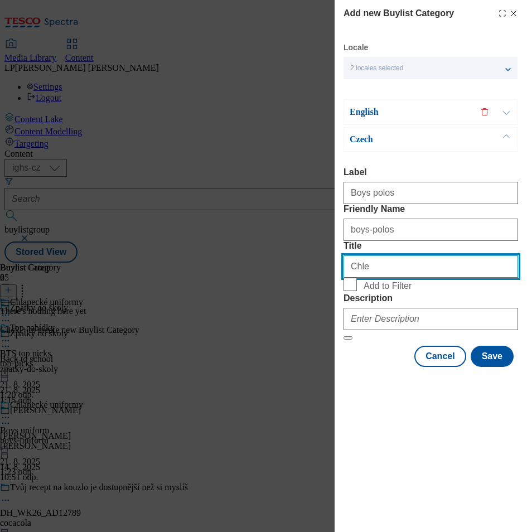
scroll to position [0, 0]
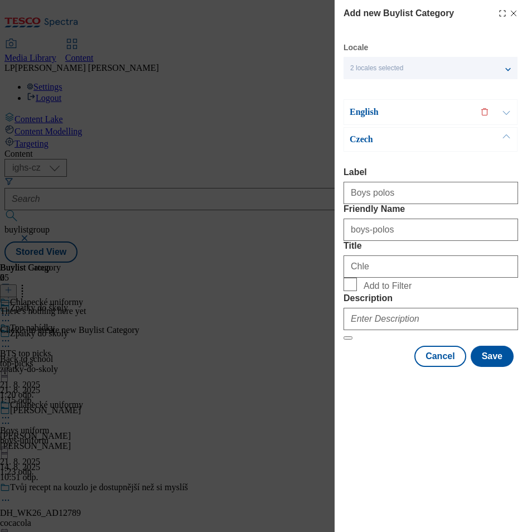
drag, startPoint x: 612, startPoint y: 0, endPoint x: 115, endPoint y: 346, distance: 605.5
click at [115, 346] on div "Add new Buylist Category Locale 2 locales selected English Czech English Label …" at bounding box center [263, 266] width 527 height 532
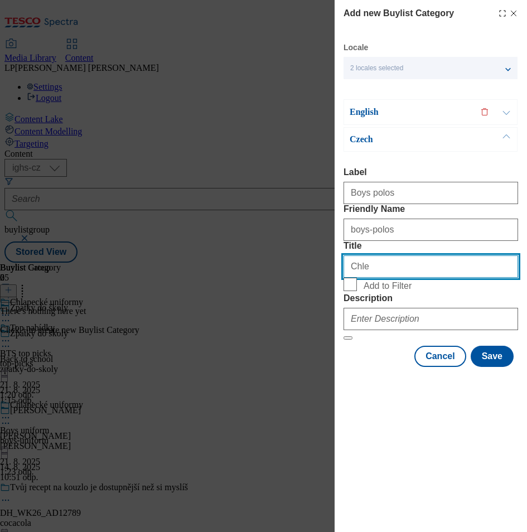
click at [420, 278] on input "Chle" at bounding box center [431, 267] width 175 height 22
type input "Chlapecké polokošile"
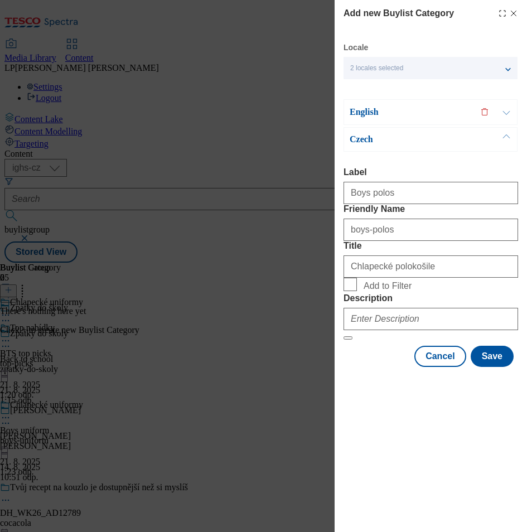
click at [348, 340] on form "Label Boys polos Friendly Name boys-polos Title Chlapecké polokošile Add to Fil…" at bounding box center [431, 253] width 175 height 173
click at [349, 293] on label "Add to Filter" at bounding box center [431, 286] width 175 height 16
click at [0, 0] on input "Add to Filter" at bounding box center [0, 0] width 0 height 0
click at [349, 291] on input "Add to Filter" at bounding box center [350, 284] width 13 height 13
checkbox input "true"
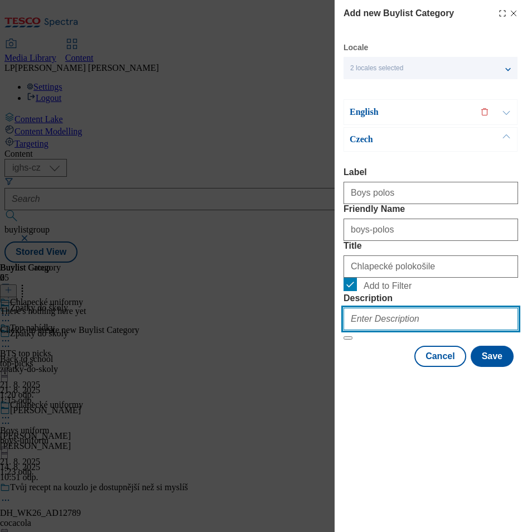
click at [374, 330] on input "Description" at bounding box center [431, 319] width 175 height 22
type input "Boys uniform"
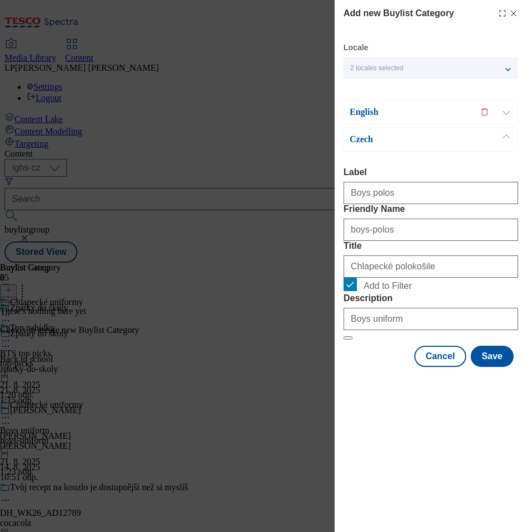
click at [374, 113] on p "English" at bounding box center [408, 112] width 117 height 11
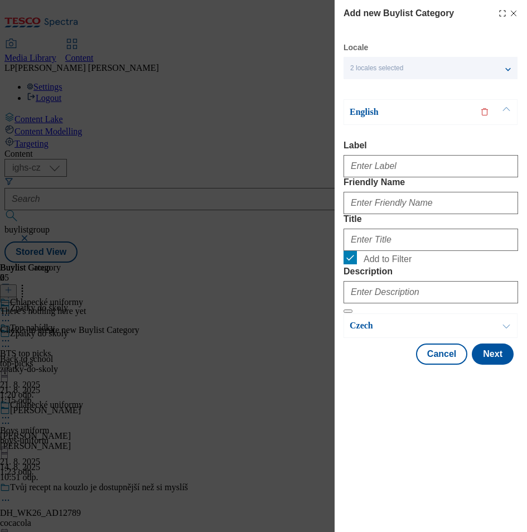
click at [372, 107] on p "English" at bounding box center [408, 112] width 117 height 11
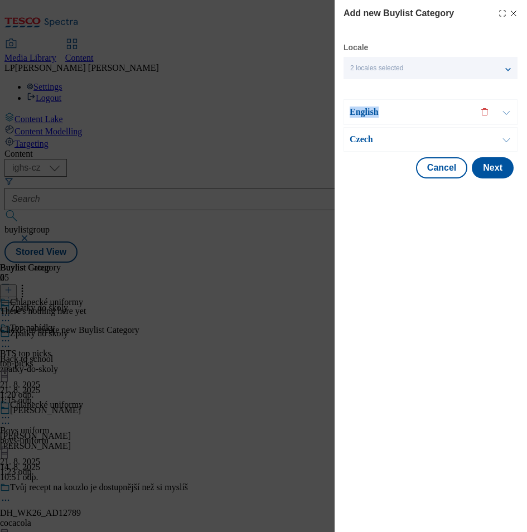
click at [372, 107] on p "English" at bounding box center [408, 112] width 117 height 11
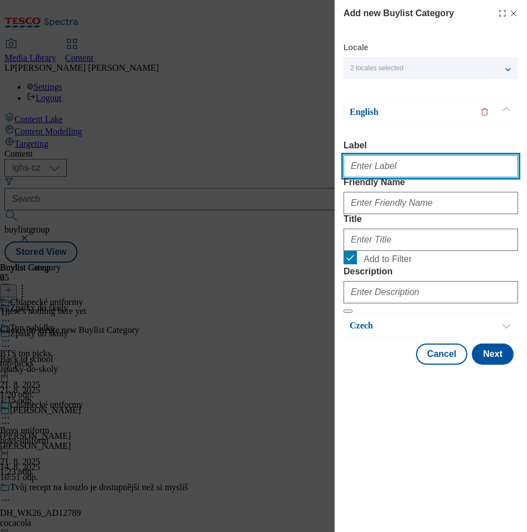
drag, startPoint x: 372, startPoint y: 107, endPoint x: 389, endPoint y: 167, distance: 62.8
click at [389, 167] on input "Label" at bounding box center [431, 166] width 175 height 22
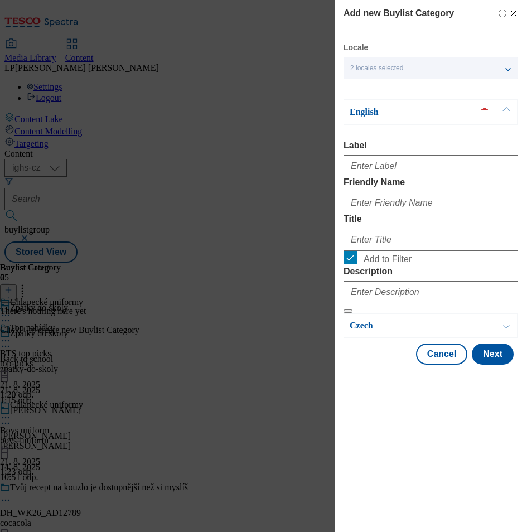
click at [372, 107] on p "English" at bounding box center [408, 112] width 117 height 11
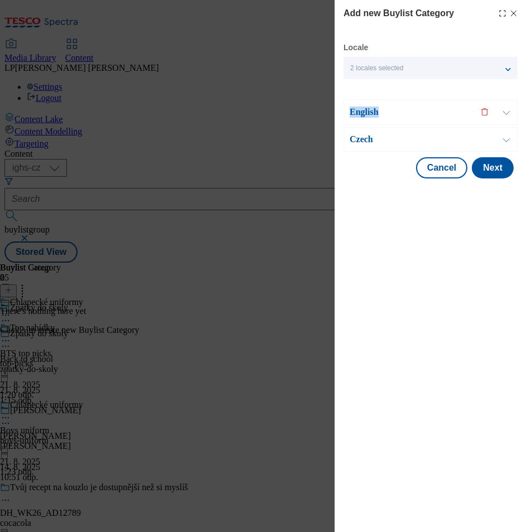
click at [372, 107] on p "English" at bounding box center [408, 112] width 117 height 11
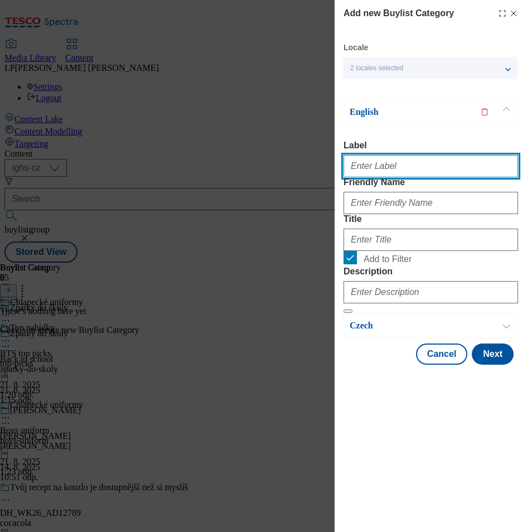
drag, startPoint x: 372, startPoint y: 107, endPoint x: 398, endPoint y: 162, distance: 61.4
click at [398, 162] on input "Label" at bounding box center [431, 166] width 175 height 22
click at [394, 170] on input "Label" at bounding box center [431, 166] width 175 height 22
type input "Boys polos"
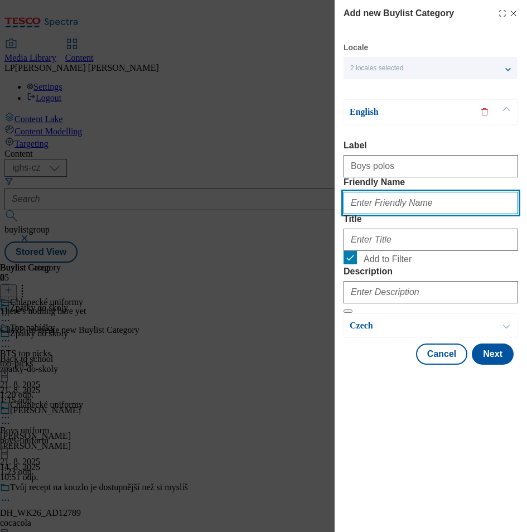
click at [392, 214] on input "Friendly Name" at bounding box center [431, 203] width 175 height 22
type input "boys-polos"
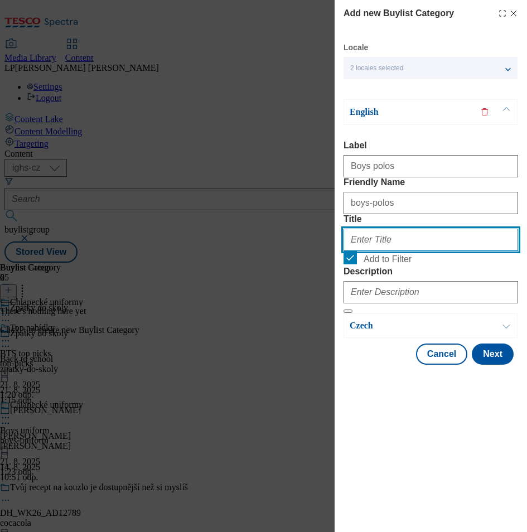
click at [386, 251] on input "Title" at bounding box center [431, 240] width 175 height 22
type input "Boys´polos"
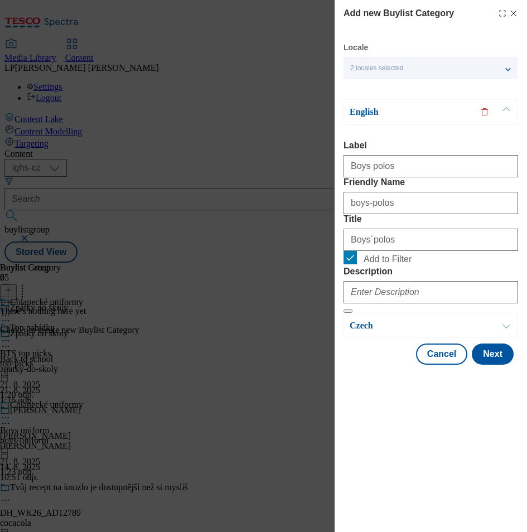
click at [371, 113] on p "English" at bounding box center [408, 112] width 117 height 11
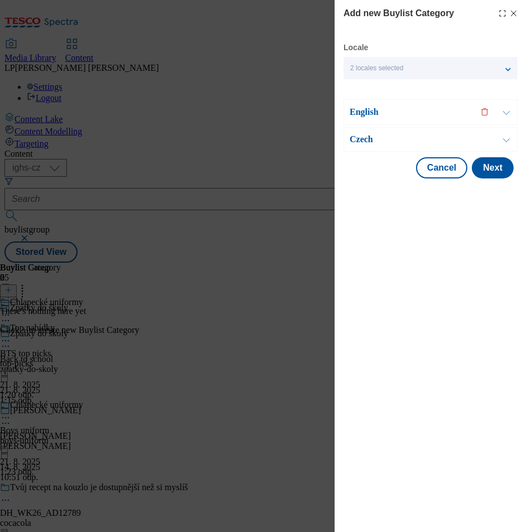
click at [366, 143] on p "Czech" at bounding box center [408, 139] width 117 height 11
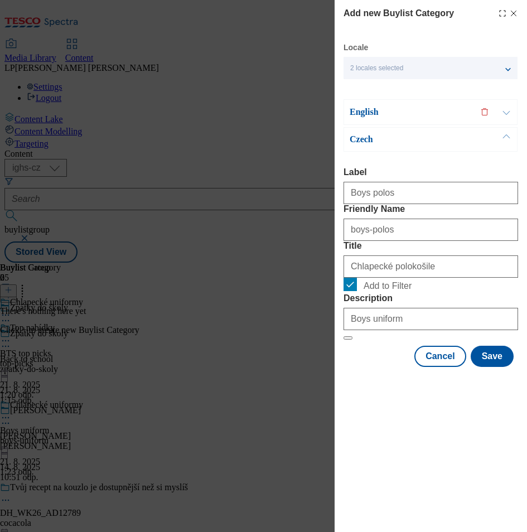
click at [360, 112] on p "English" at bounding box center [408, 112] width 117 height 11
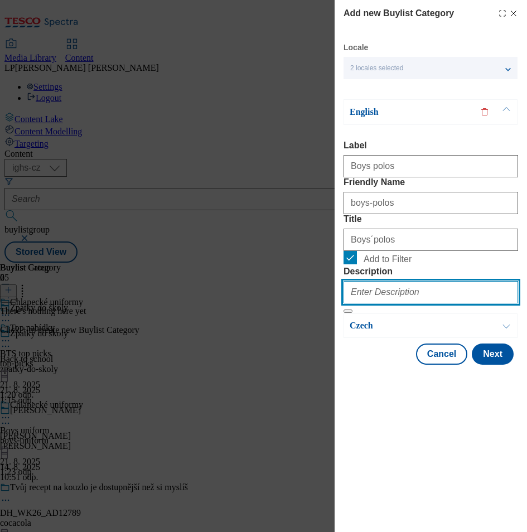
click at [389, 304] on input "Description" at bounding box center [431, 292] width 175 height 22
type input "Boys uniform"
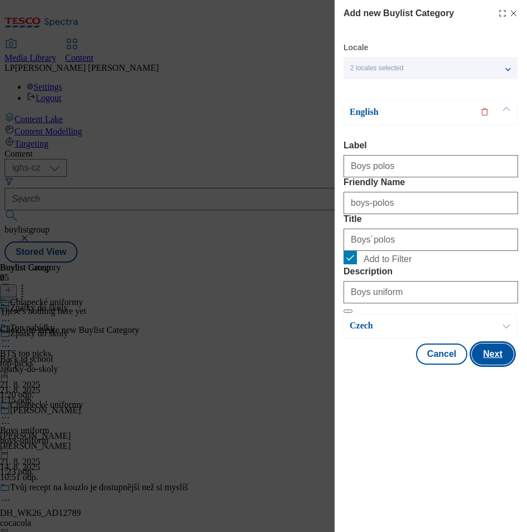
click at [493, 365] on button "Next" at bounding box center [493, 354] width 42 height 21
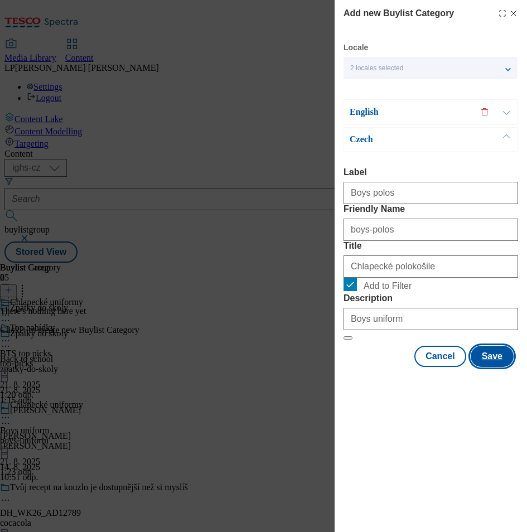
click at [493, 367] on button "Save" at bounding box center [492, 356] width 43 height 21
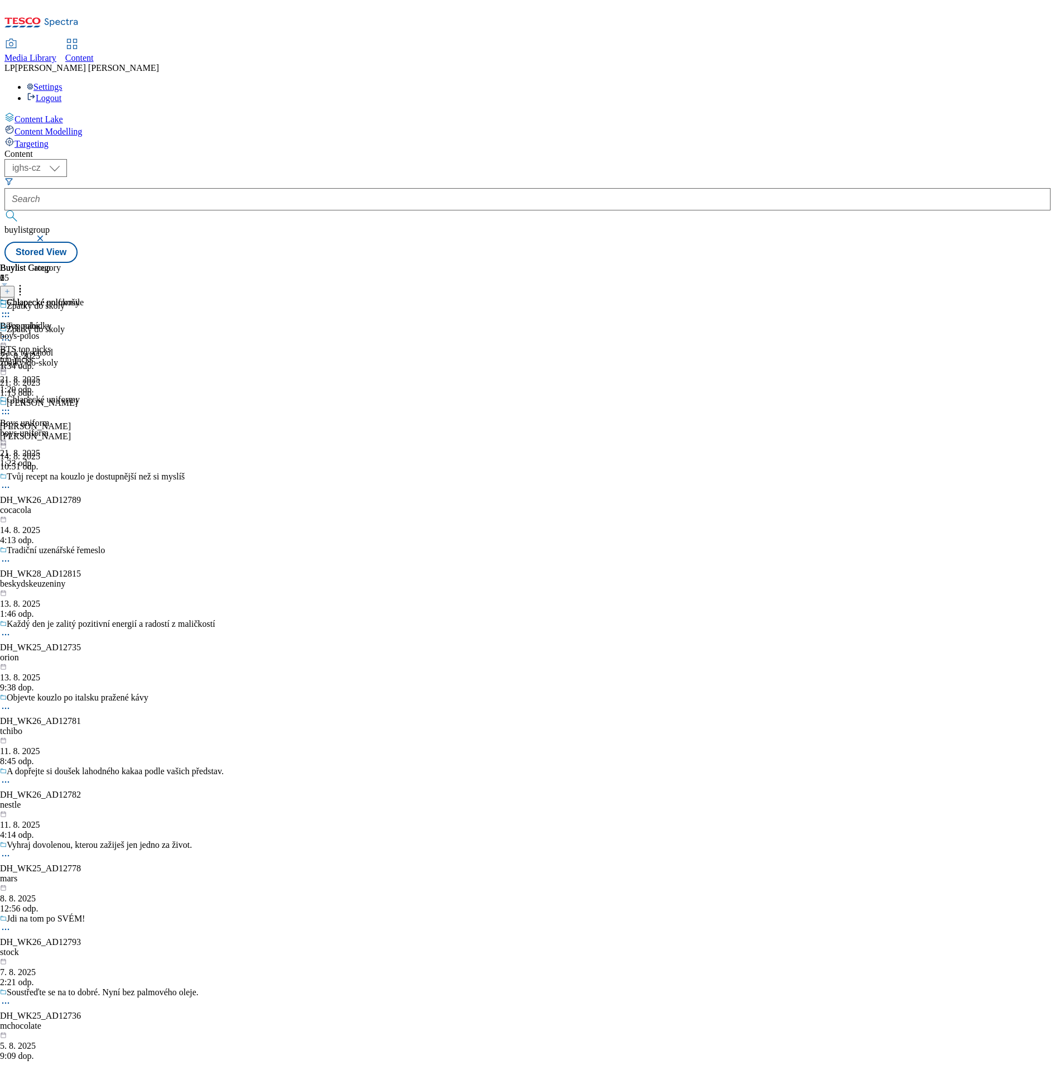
drag, startPoint x: 447, startPoint y: 3, endPoint x: 237, endPoint y: 649, distance: 679.7
click at [237, 263] on div "Content ( optional ) ighs-cz ighs-hu ighs-sk ighs-cz buylistgroup Stored View B…" at bounding box center [527, 206] width 1046 height 114
click at [80, 394] on div "Chlapecké uniformy Boys uniform boys-uniform 21. 8. 2025 1:23 odp." at bounding box center [40, 431] width 80 height 74
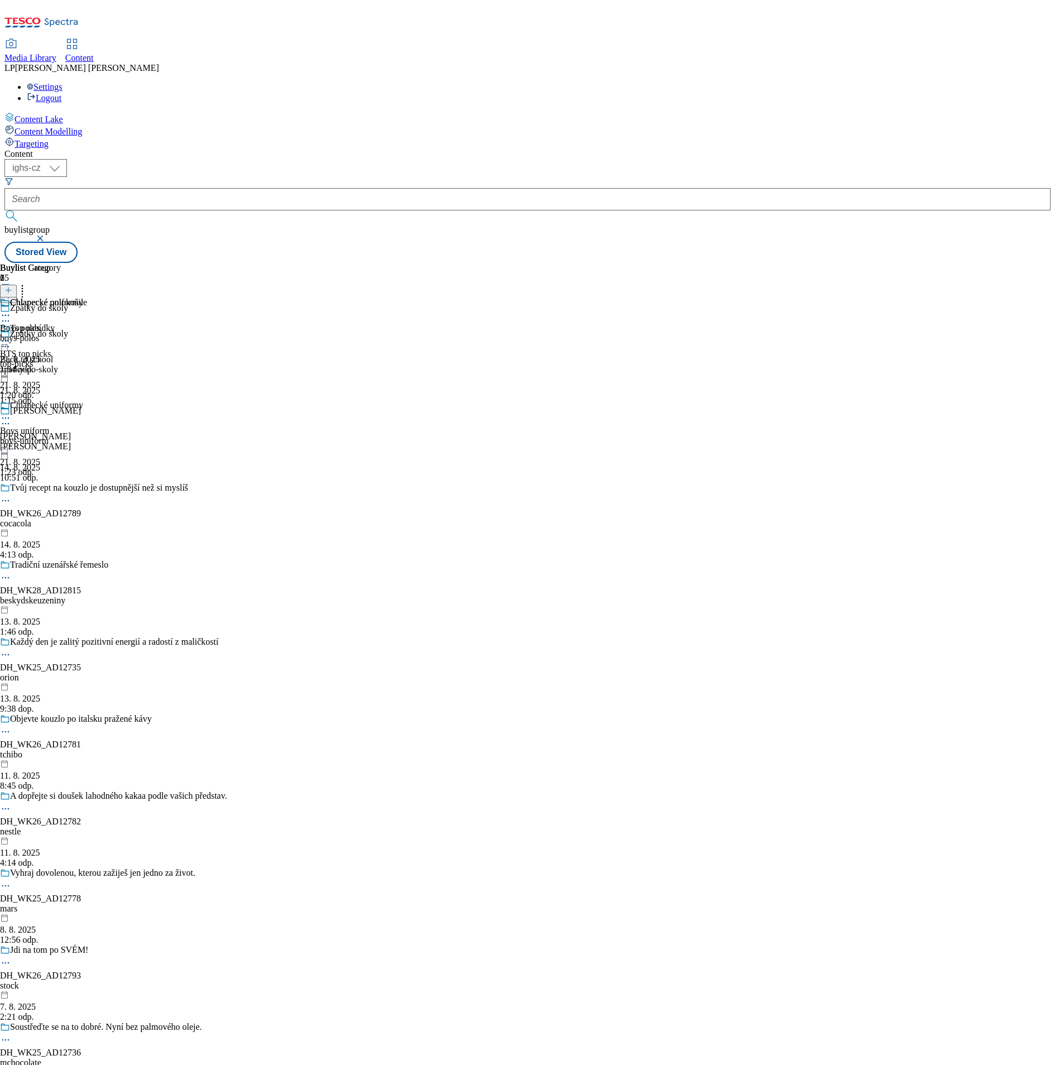
click at [11, 310] on icon at bounding box center [5, 315] width 11 height 11
click at [52, 348] on span "Copy" at bounding box center [43, 352] width 17 height 8
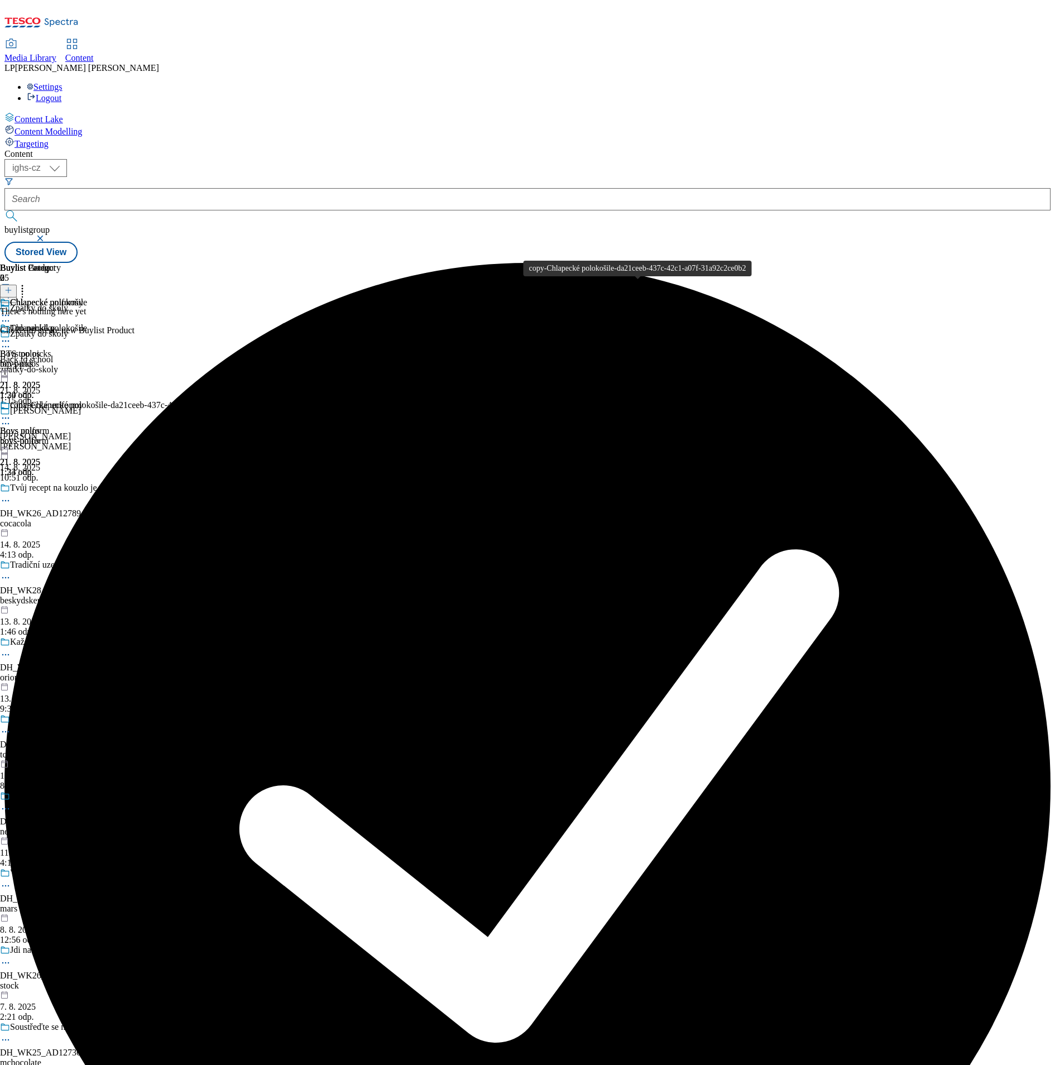
click at [258, 400] on div "copy-Chlapecké polokošile-da21ceeb-437c-42c1-a07f-31a92c2ce0b2" at bounding box center [134, 405] width 248 height 10
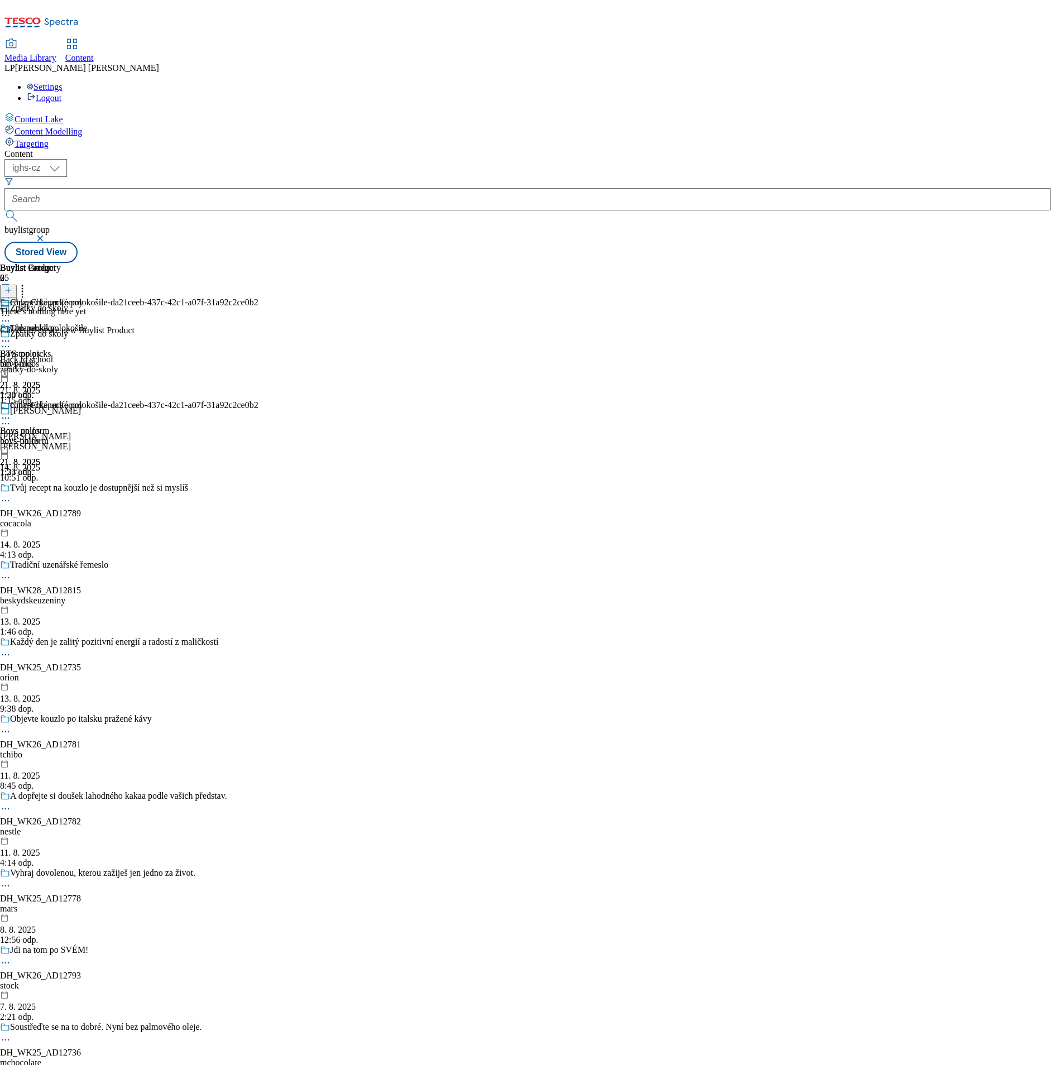
click at [11, 412] on icon at bounding box center [5, 417] width 11 height 11
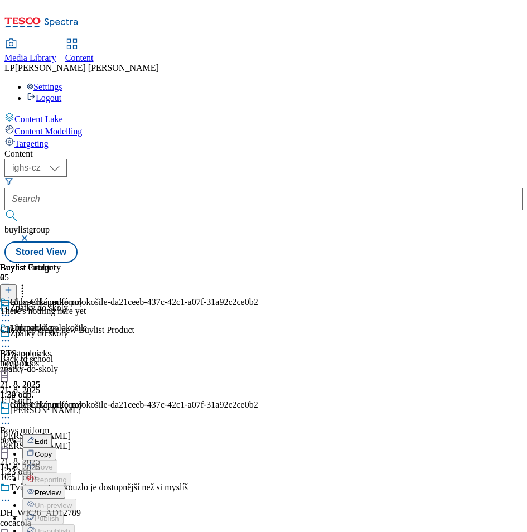
drag, startPoint x: 927, startPoint y: 1, endPoint x: 76, endPoint y: 227, distance: 880.4
click at [76, 149] on div "Content Lake Content Modelling Targeting" at bounding box center [263, 130] width 518 height 37
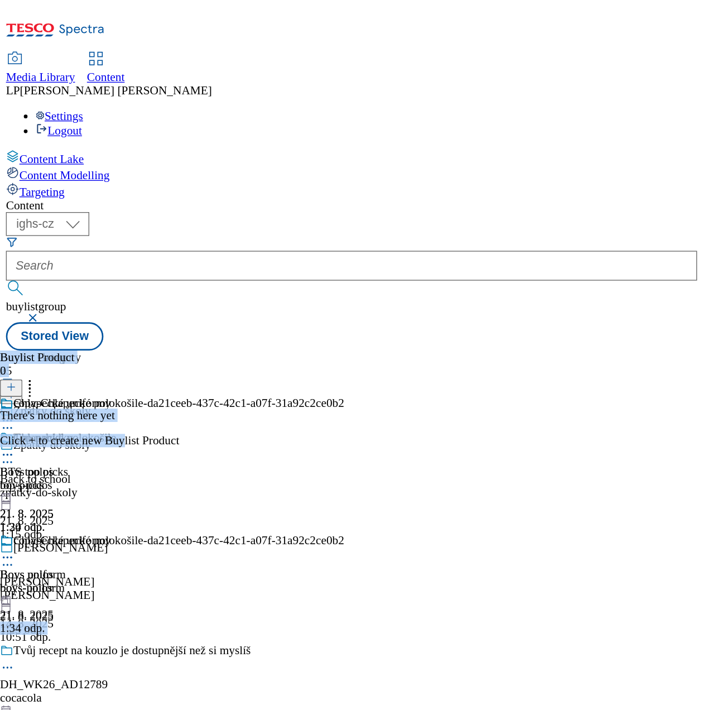
scroll to position [0, 77]
drag, startPoint x: 408, startPoint y: 525, endPoint x: 504, endPoint y: 527, distance: 96.0
click at [504, 263] on div "Content ( optional ) ighs-cz ighs-hu ighs-sk ighs-cz buylistgroup Stored View B…" at bounding box center [263, 206] width 518 height 114
drag, startPoint x: 504, startPoint y: 527, endPoint x: 377, endPoint y: 430, distance: 160.5
click at [258, 430] on div "Chlapecké polokošile Boys polos boys-polos 21. 8. 2025 1:34 odp. copy-Chlapecké…" at bounding box center [129, 399] width 258 height 153
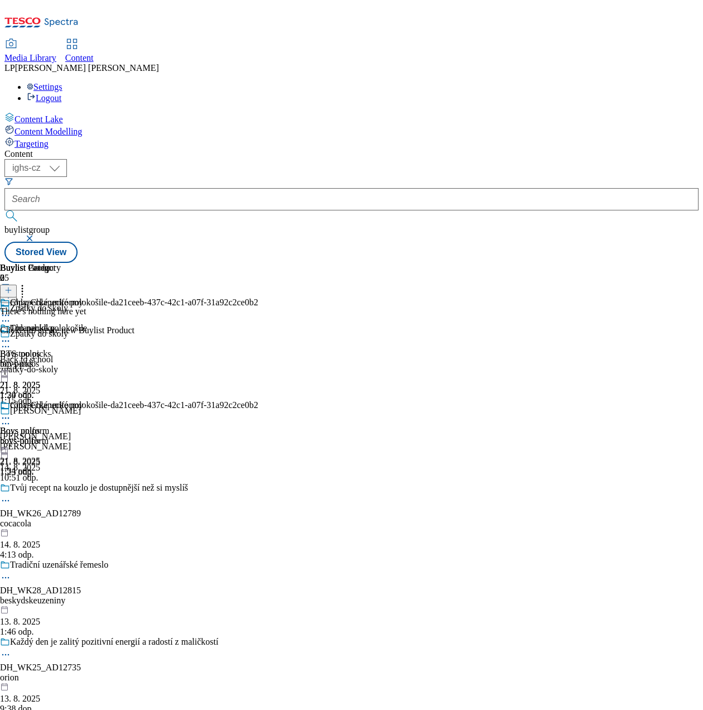
drag, startPoint x: 487, startPoint y: 5, endPoint x: 90, endPoint y: 497, distance: 632.1
click at [90, 149] on div "Content Lake Content Modelling Targeting" at bounding box center [351, 130] width 694 height 37
click at [11, 412] on icon at bounding box center [5, 417] width 11 height 11
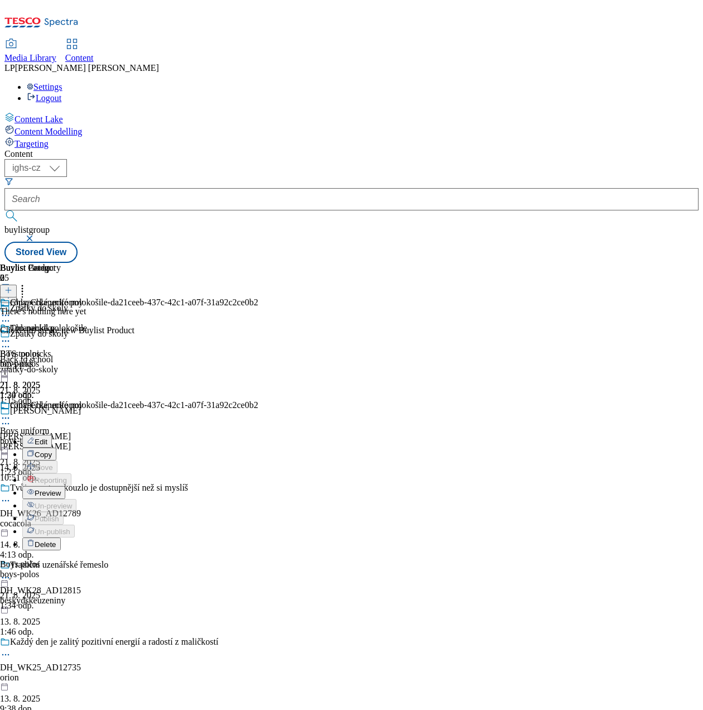
click at [47, 437] on span "Edit" at bounding box center [41, 441] width 13 height 8
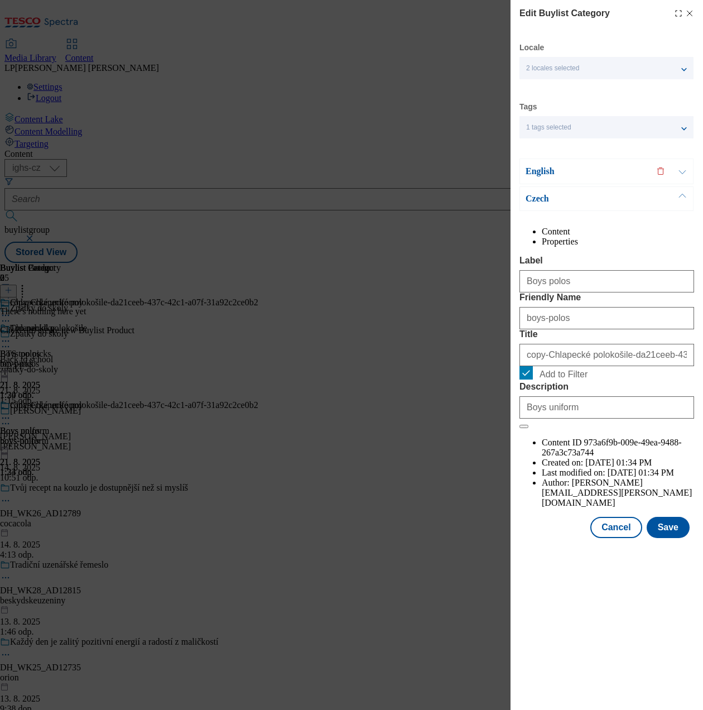
click at [579, 68] on span "2 locales selected" at bounding box center [552, 68] width 53 height 8
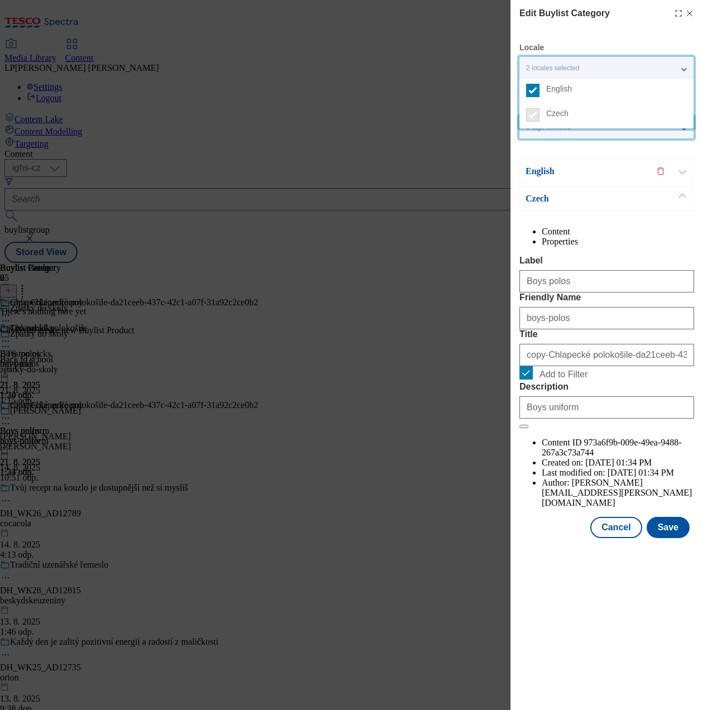
click at [608, 133] on div "1 tags selected" at bounding box center [606, 127] width 174 height 22
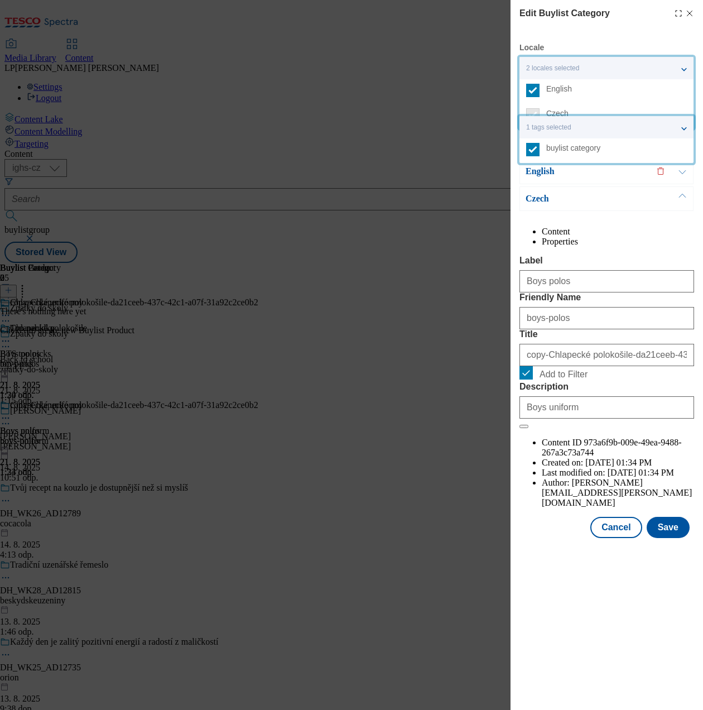
click at [554, 177] on div "English" at bounding box center [606, 171] width 174 height 26
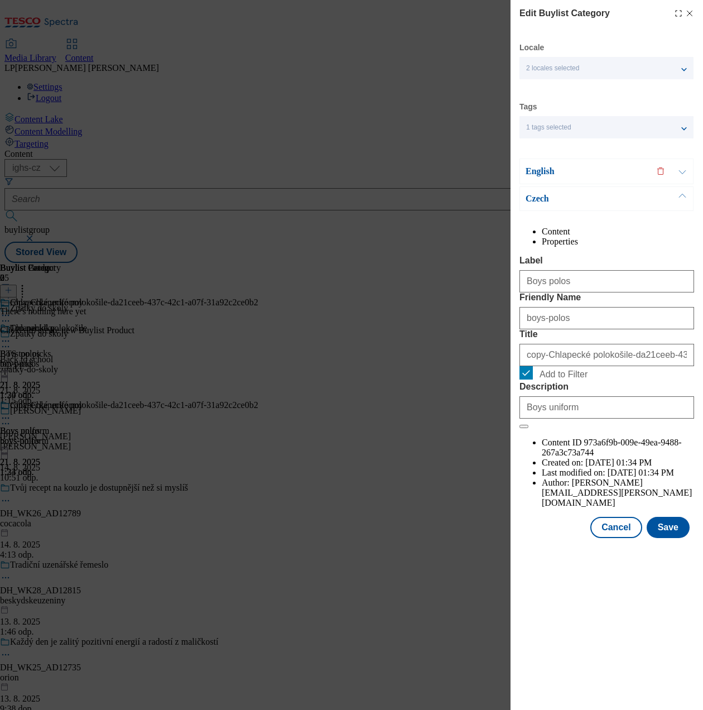
click at [543, 171] on p "English" at bounding box center [584, 171] width 117 height 11
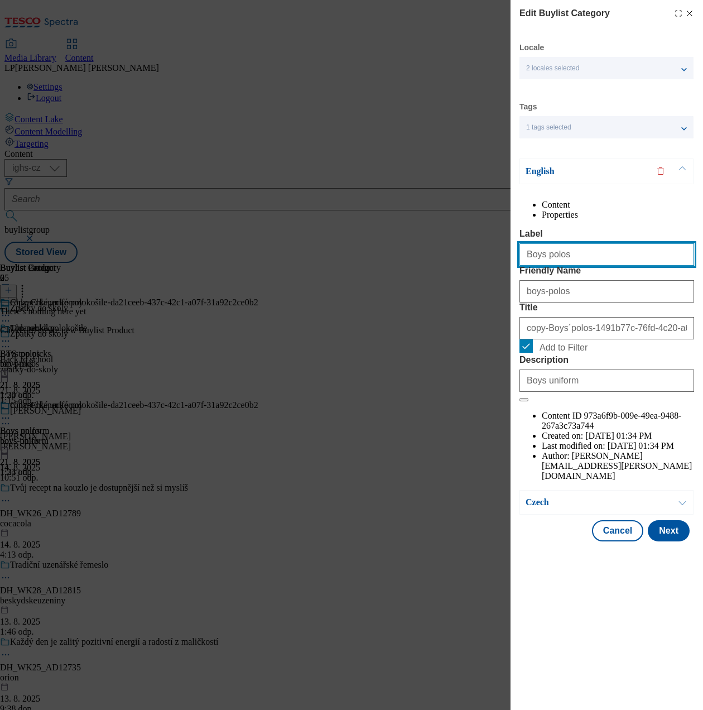
drag, startPoint x: 586, startPoint y: 274, endPoint x: 458, endPoint y: 276, distance: 127.8
click at [458, 276] on div "Edit Buylist Category Locale 2 locales selected English Czech Tags 1 tags selec…" at bounding box center [351, 355] width 703 height 710
type input "Boys shirts tops"
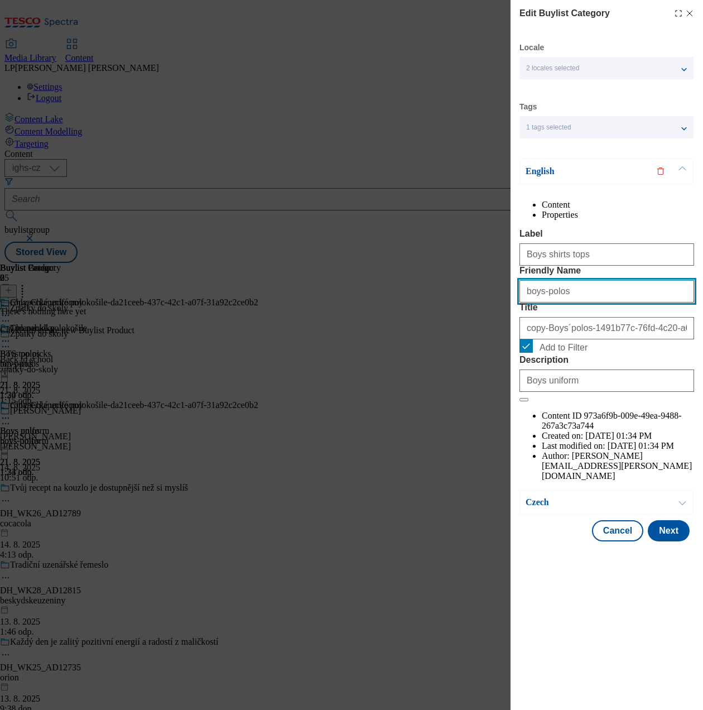
click at [581, 302] on input "boys-polos" at bounding box center [606, 291] width 175 height 22
type input "b"
type input "boys-shirts-and-tops"
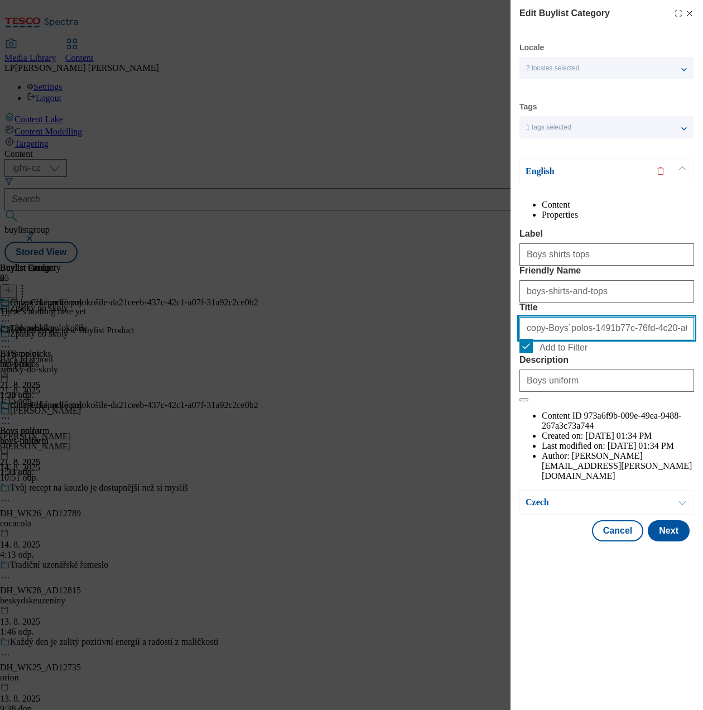
click at [596, 339] on input "copy-Boys´polos-1491b77c-76fd-4c20-a671-c5d8c47de715" at bounding box center [606, 328] width 175 height 22
drag, startPoint x: 578, startPoint y: 393, endPoint x: 451, endPoint y: 405, distance: 127.2
click at [451, 405] on div "Edit Buylist Category Locale 2 locales selected English Czech Tags 1 tags selec…" at bounding box center [351, 355] width 703 height 710
type input "-a671-c5d8c47de715"
drag, startPoint x: 635, startPoint y: 383, endPoint x: 328, endPoint y: 392, distance: 307.0
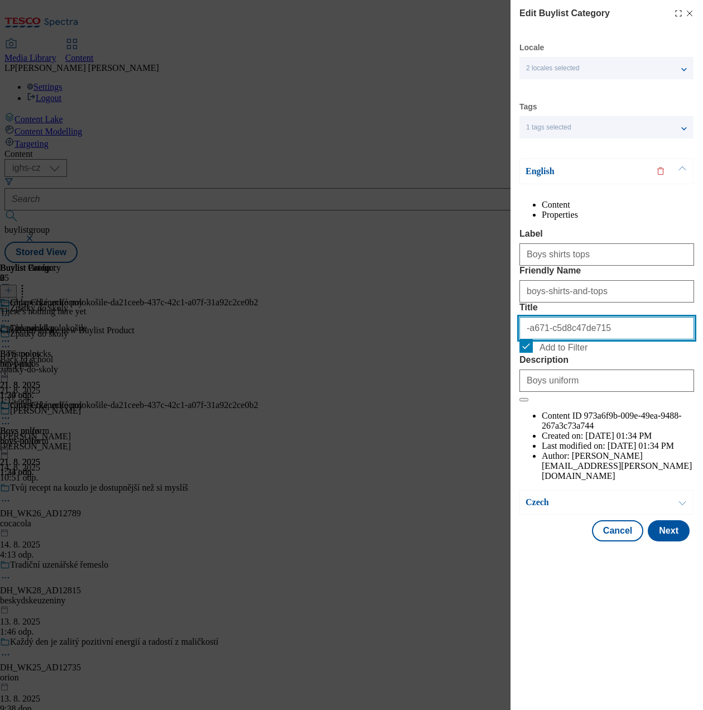
click at [328, 392] on div "Edit Buylist Category Locale 2 locales selected English Czech Tags 1 tags selec…" at bounding box center [351, 355] width 703 height 710
type input "Boys shirts and tops"
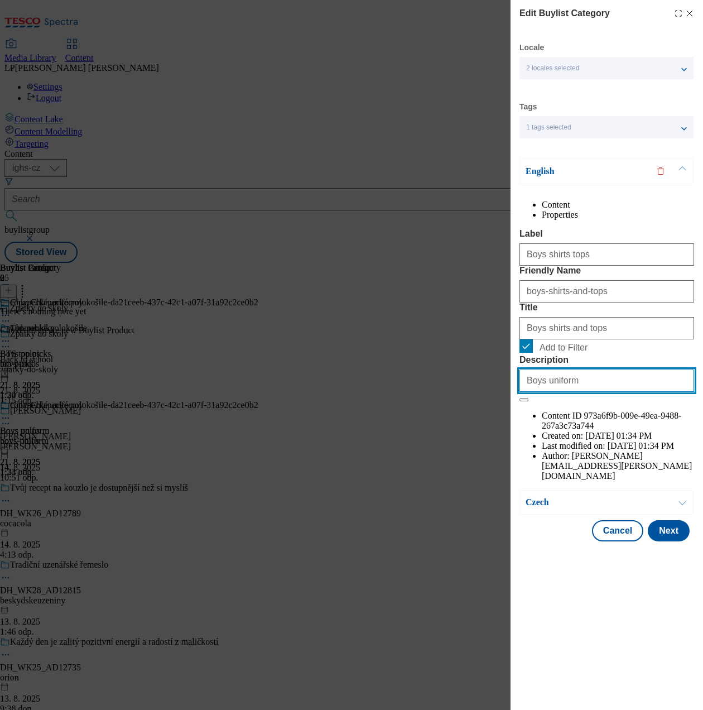
click at [584, 392] on input "Boys uniform" at bounding box center [606, 380] width 175 height 22
click at [536, 508] on p "Czech" at bounding box center [584, 502] width 117 height 11
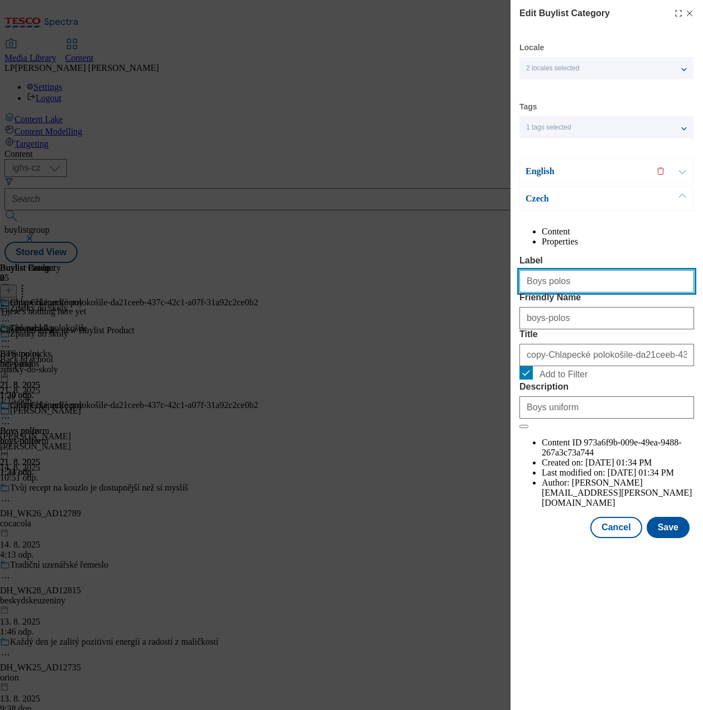
click at [588, 292] on input "Boys polos" at bounding box center [606, 281] width 175 height 22
drag, startPoint x: 588, startPoint y: 312, endPoint x: 459, endPoint y: 312, distance: 129.4
click at [459, 312] on div "Edit Buylist Category Locale 2 locales selected English Czech Tags 1 tags selec…" at bounding box center [351, 355] width 703 height 710
type input "Boys shirts tops"
click at [570, 329] on input "boys-polos" at bounding box center [606, 318] width 175 height 22
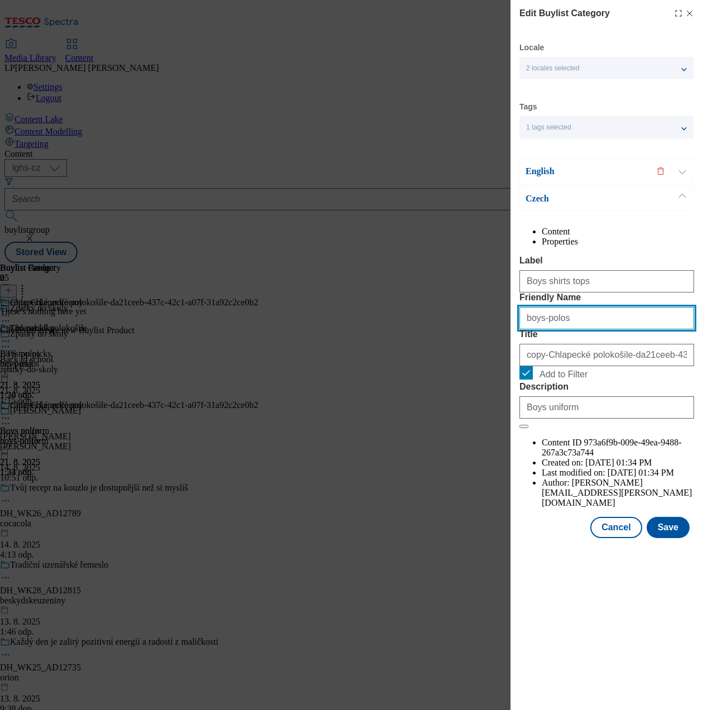
drag, startPoint x: 574, startPoint y: 365, endPoint x: 469, endPoint y: 357, distance: 104.7
click at [469, 357] on div "Edit Buylist Category Locale 2 locales selected English Czech Tags 1 tags selec…" at bounding box center [351, 355] width 703 height 710
type input "boys-shirts-and-tops"
drag, startPoint x: 627, startPoint y: 415, endPoint x: 420, endPoint y: 417, distance: 207.6
click at [420, 417] on div "Edit Buylist Category Locale 2 locales selected English Czech Tags 1 tags selec…" at bounding box center [351, 355] width 703 height 710
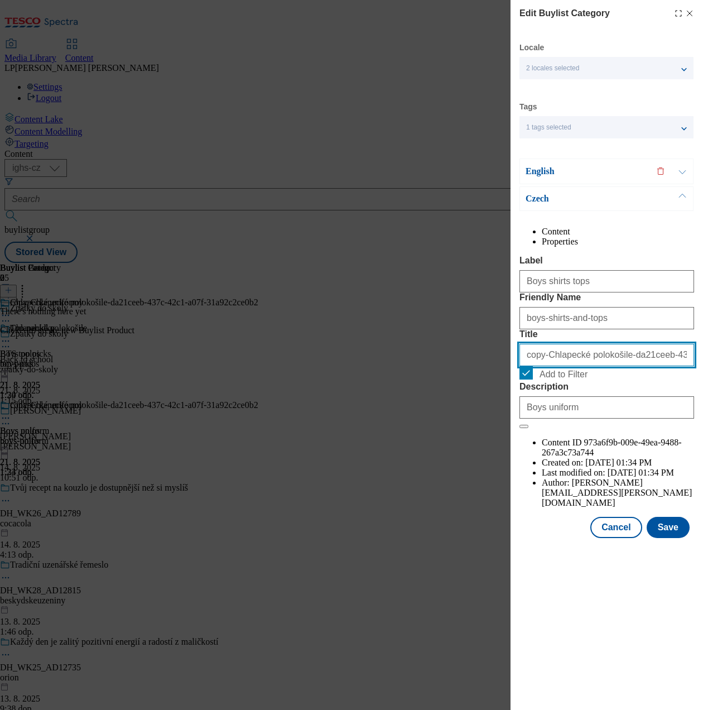
type input "eeb-437c-42c1-a07f-31a92c2ce0b2"
drag, startPoint x: 663, startPoint y: 421, endPoint x: 423, endPoint y: 408, distance: 240.3
click at [423, 408] on div "Edit Buylist Category Locale 2 locales selected English Czech Tags 1 tags selec…" at bounding box center [351, 355] width 703 height 710
type input "Chlapecké košile a tílka"
click at [676, 538] on button "Save" at bounding box center [668, 527] width 43 height 21
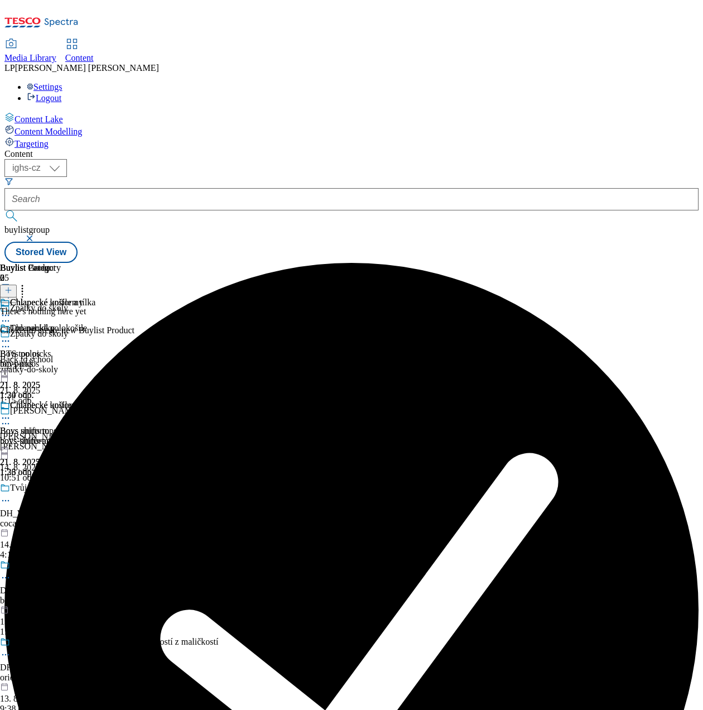
scroll to position [0, 272]
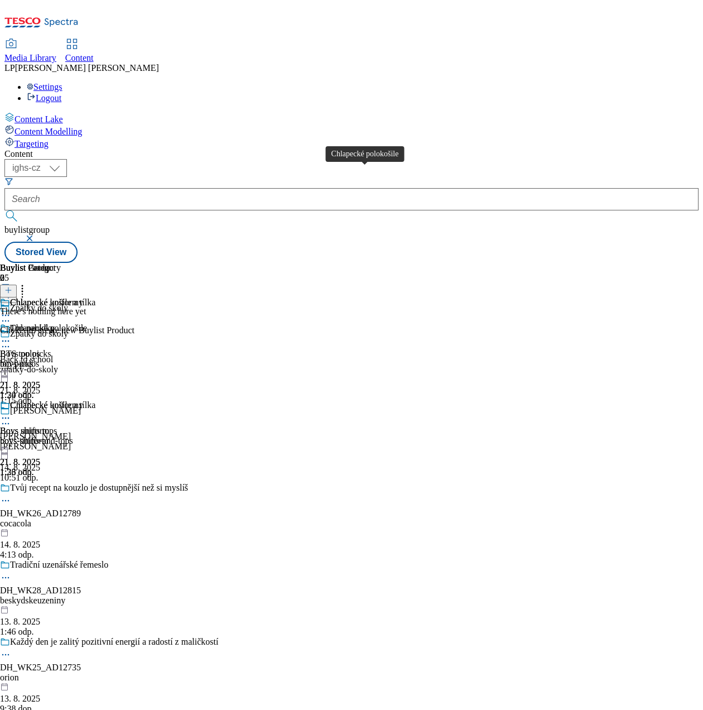
click at [87, 323] on div "Chlapecké polokošile" at bounding box center [48, 328] width 77 height 10
click at [17, 285] on button at bounding box center [8, 291] width 17 height 13
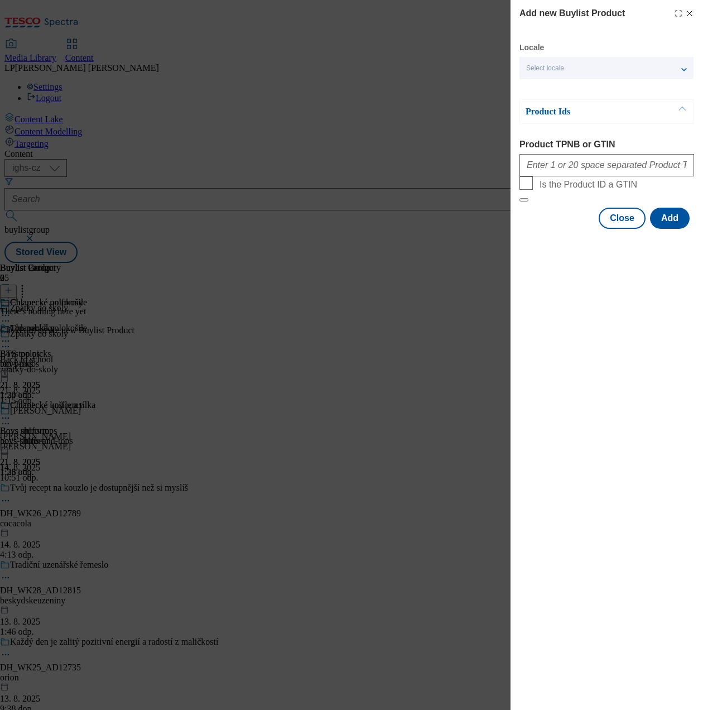
click at [584, 64] on div "Select locale" at bounding box center [606, 68] width 174 height 22
click at [571, 84] on span "English" at bounding box center [616, 89] width 141 height 10
click at [540, 84] on input "English" at bounding box center [532, 90] width 13 height 13
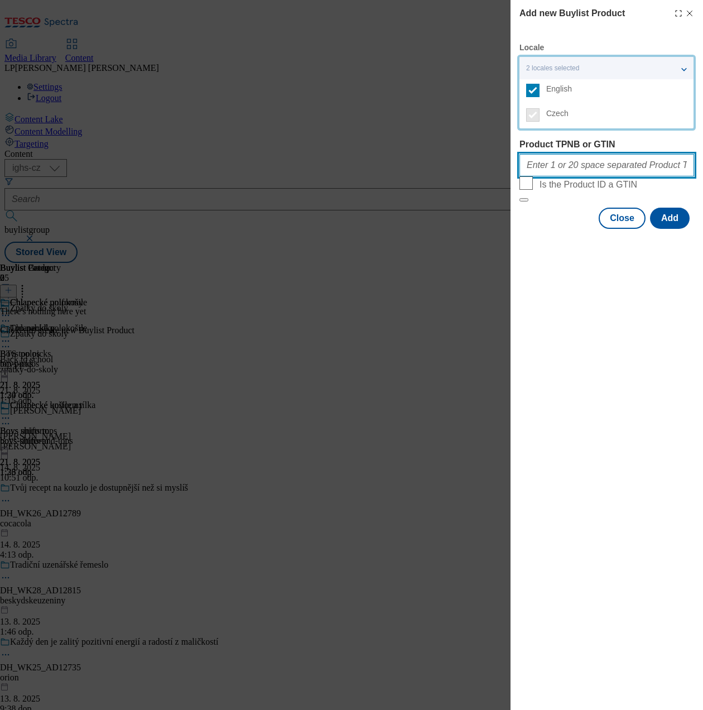
click at [588, 169] on input "Product TPNB or GTIN" at bounding box center [606, 165] width 175 height 22
type input "105008897 105008870 105010017 105010029 105010025 105010016 105008900 105008892…"
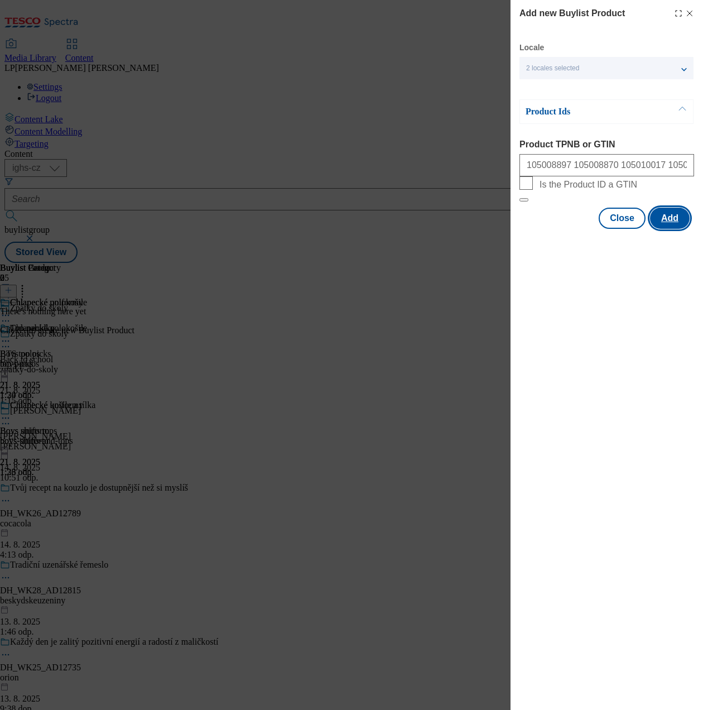
click at [670, 229] on button "Add" at bounding box center [670, 218] width 40 height 21
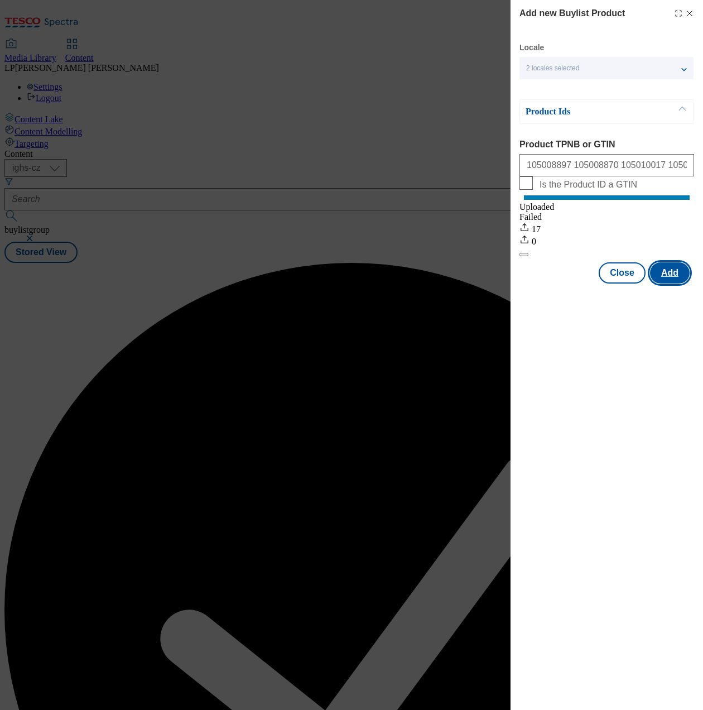
scroll to position [0, 0]
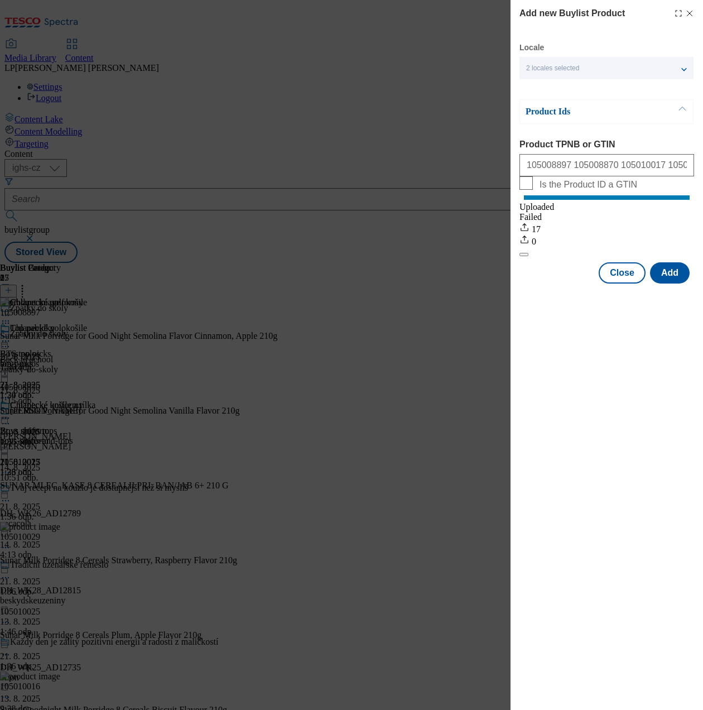
click at [421, 490] on div "Add new Buylist Product Locale 2 locales selected English Czech Product Ids Pro…" at bounding box center [351, 355] width 703 height 710
click at [623, 283] on button "Close" at bounding box center [622, 272] width 47 height 21
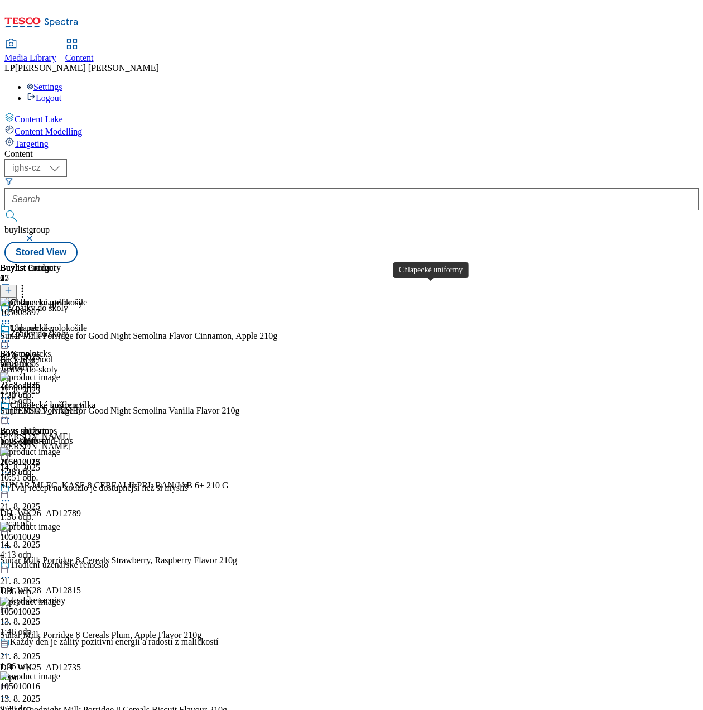
click at [83, 400] on div "Chlapecké uniformy" at bounding box center [46, 405] width 73 height 10
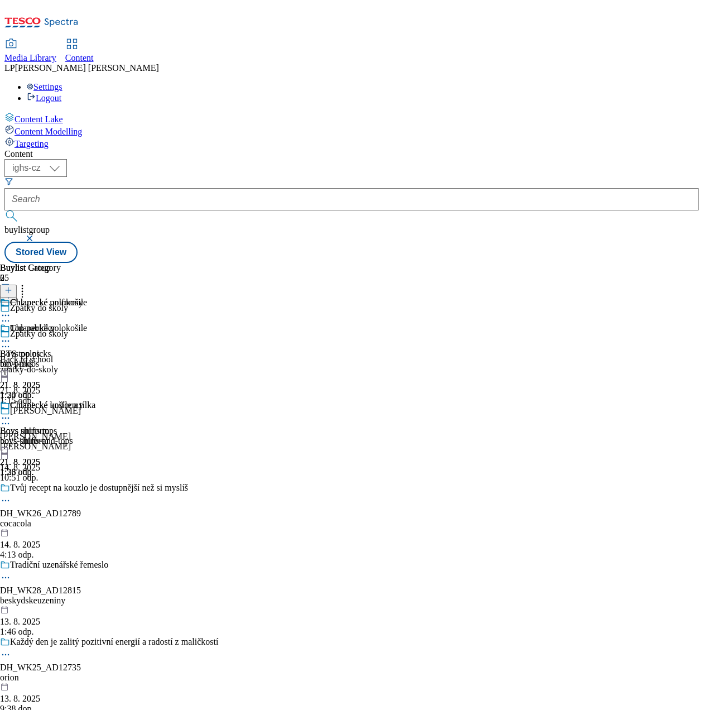
click at [83, 400] on div "Chlapecké uniformy" at bounding box center [46, 405] width 73 height 10
click at [95, 400] on div "Chlapecké košile a tílka" at bounding box center [52, 405] width 85 height 10
click at [12, 286] on icon at bounding box center [8, 290] width 8 height 8
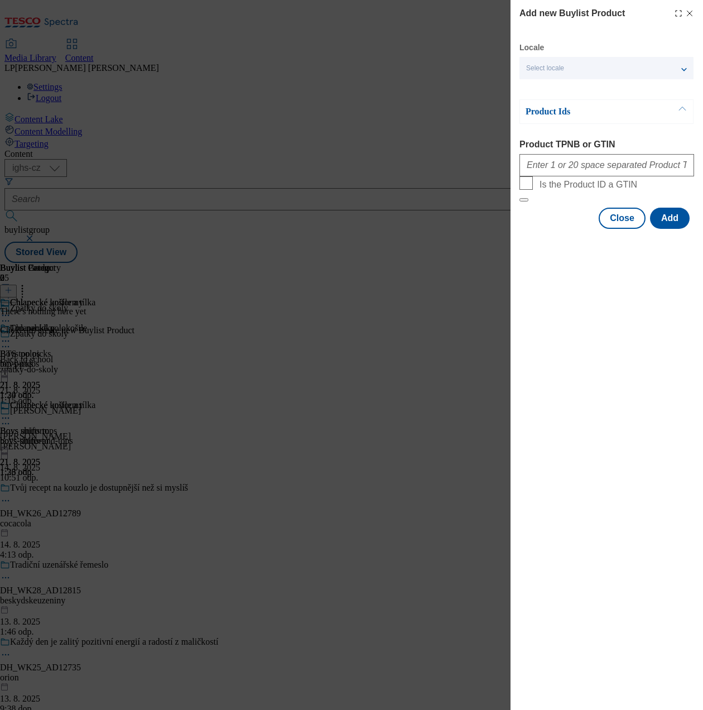
click at [614, 62] on div "Select locale" at bounding box center [606, 68] width 174 height 22
click at [568, 91] on span "English" at bounding box center [559, 89] width 26 height 6
click at [540, 91] on input "English" at bounding box center [532, 90] width 13 height 13
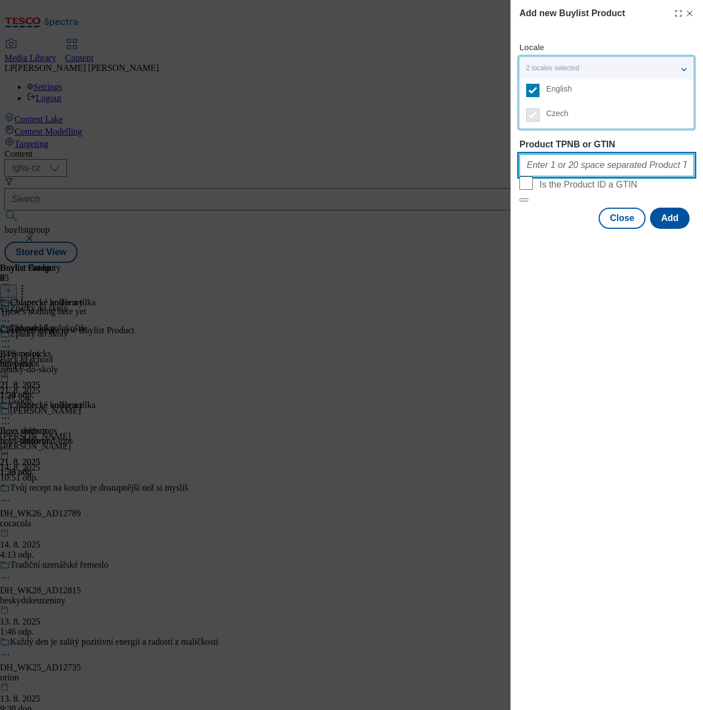
click at [595, 167] on input "Product TPNB or GTIN" at bounding box center [606, 165] width 175 height 22
type input "220203189 220203191 220203198 220203200 220256189 220276813 220311212 220328996…"
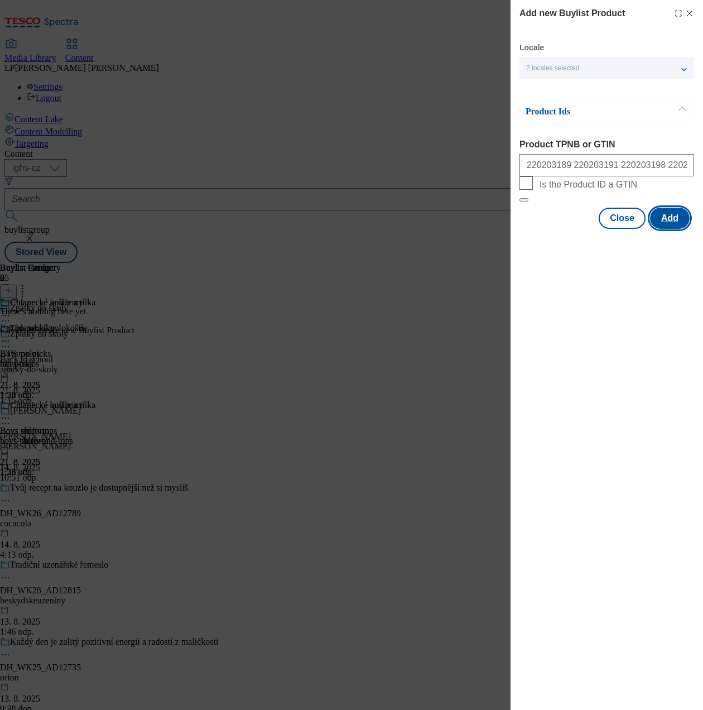
click at [674, 229] on button "Add" at bounding box center [670, 218] width 40 height 21
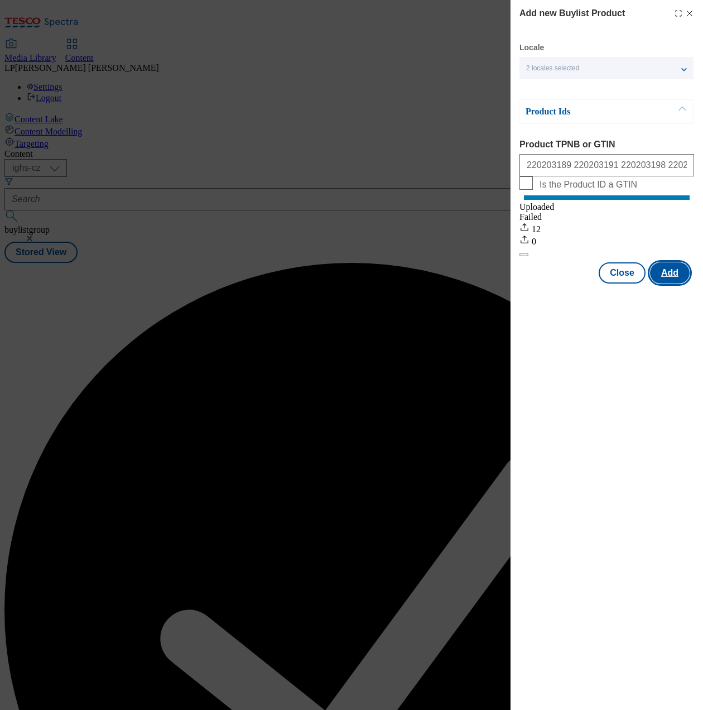
scroll to position [0, 0]
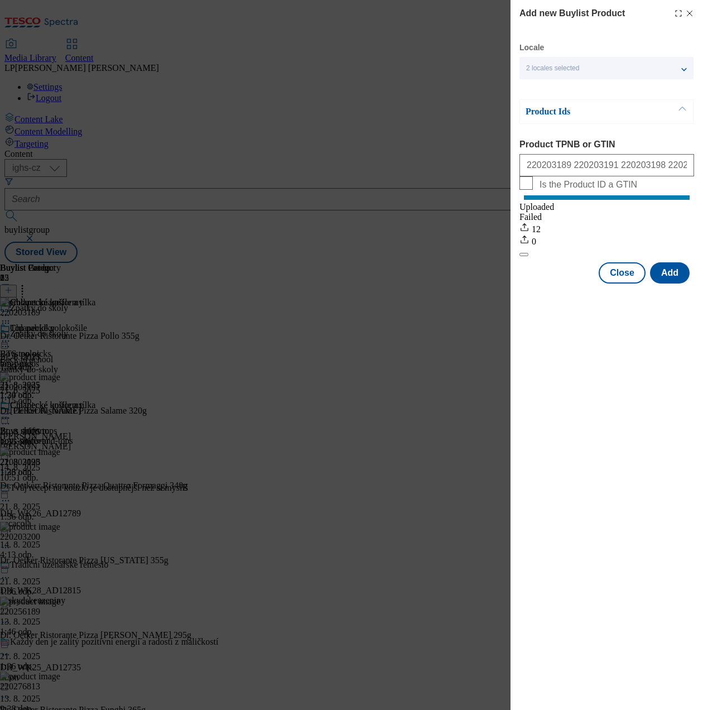
click at [393, 538] on div "Add new Buylist Product Locale 2 locales selected English Czech Product Ids Pro…" at bounding box center [351, 355] width 703 height 710
click at [618, 283] on button "Close" at bounding box center [622, 272] width 47 height 21
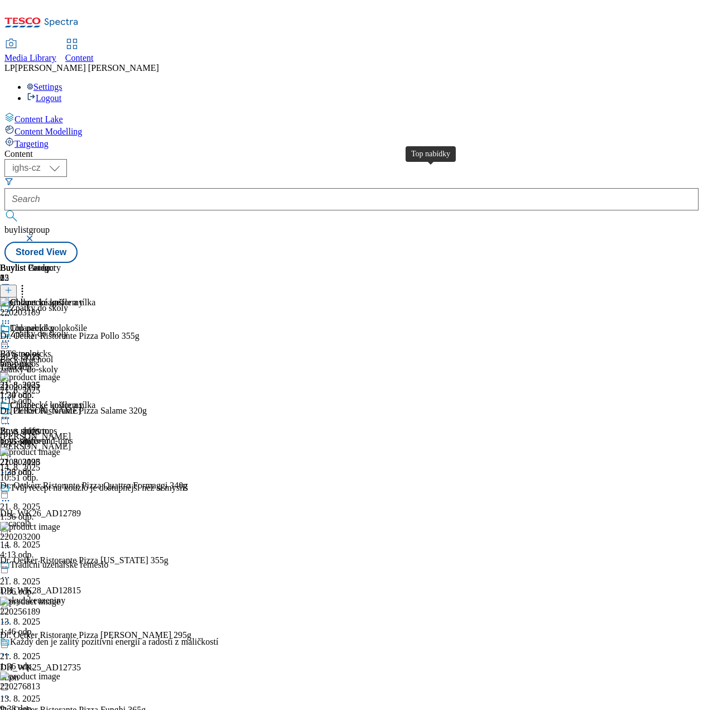
click at [55, 323] on div "Top nabídky" at bounding box center [32, 328] width 45 height 10
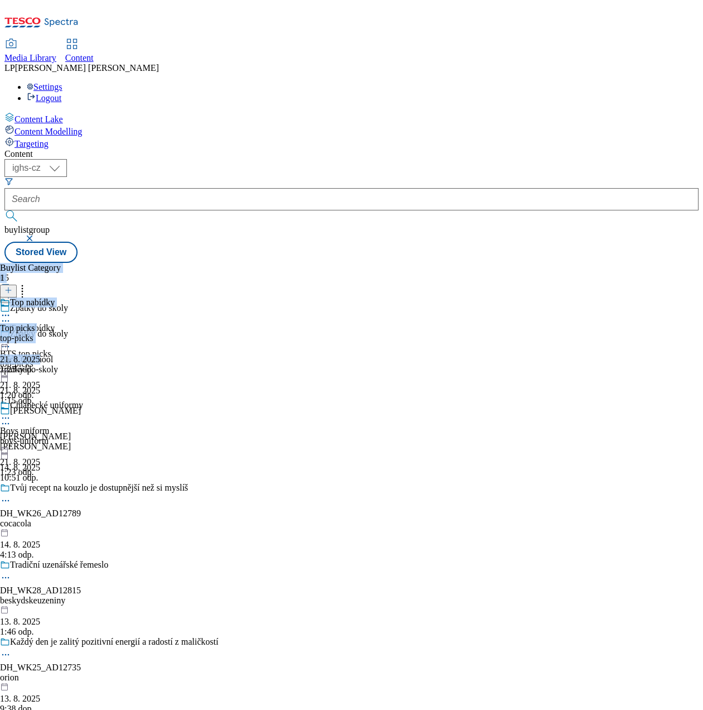
drag, startPoint x: 476, startPoint y: 521, endPoint x: 625, endPoint y: 524, distance: 149.0
click at [625, 263] on div "Buylist Group 65 Zpátky do školy Zpátky do školy Back to school zpatky-do-skoly…" at bounding box center [351, 263] width 694 height 0
click at [55, 297] on div "Top nabídky" at bounding box center [32, 302] width 45 height 10
click at [55, 323] on div "Top nabídky" at bounding box center [32, 328] width 45 height 10
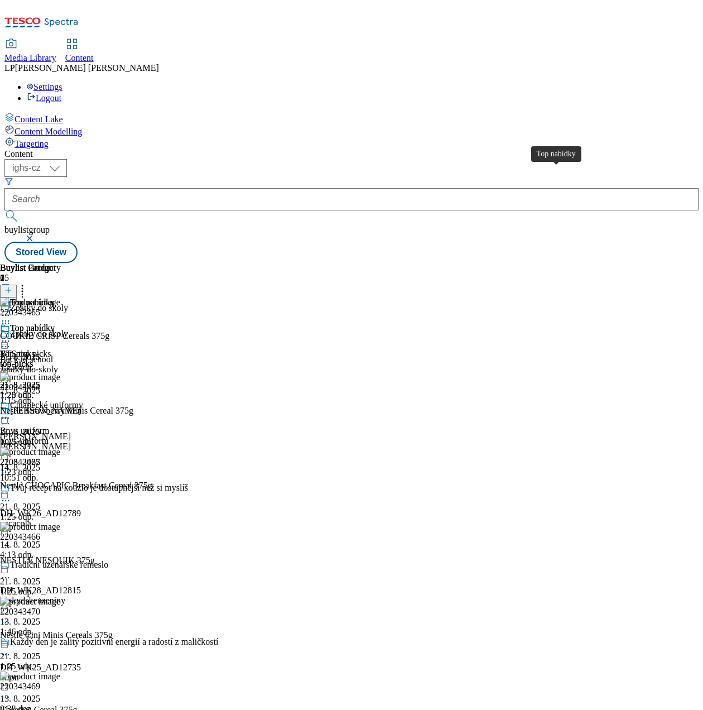
click at [55, 323] on div "Top nabídky" at bounding box center [32, 328] width 45 height 10
click at [83, 400] on div "Chlapecké uniformy" at bounding box center [46, 405] width 73 height 10
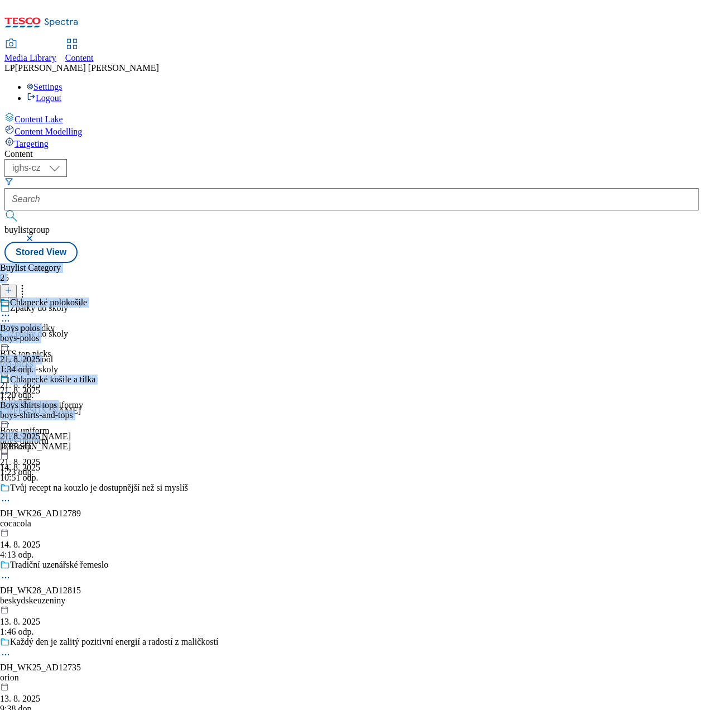
drag, startPoint x: 431, startPoint y: 517, endPoint x: 623, endPoint y: 520, distance: 192.0
click at [623, 263] on div "Buylist Group 65 Zpátky do školy Zpátky do školy Back to school zpatky-do-skoly…" at bounding box center [351, 263] width 694 height 0
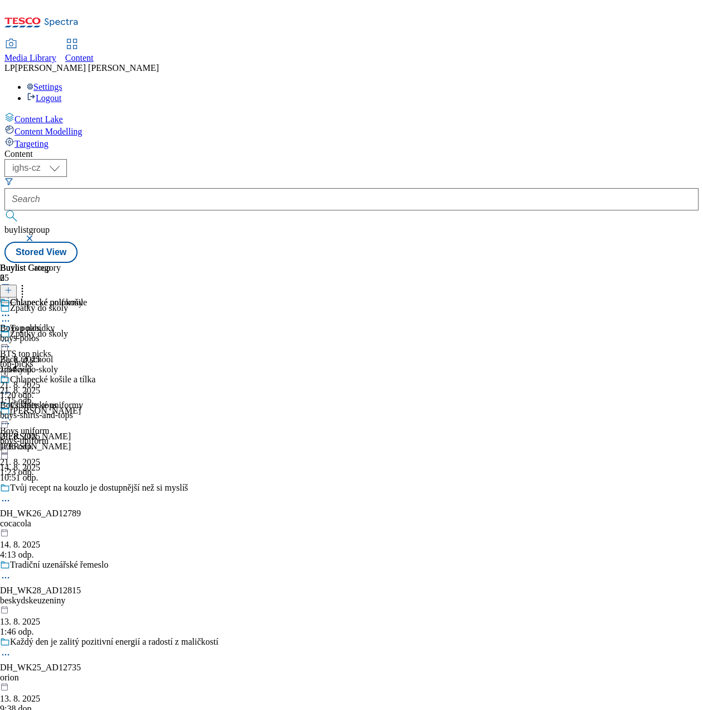
click at [95, 441] on div "Chlapecké polokošile Boys polos boys-polos 21. 8. 2025 1:34 odp. Chlapecké koši…" at bounding box center [47, 374] width 95 height 154
click at [95, 374] on div "Chlapecké košile a tílka" at bounding box center [52, 379] width 85 height 10
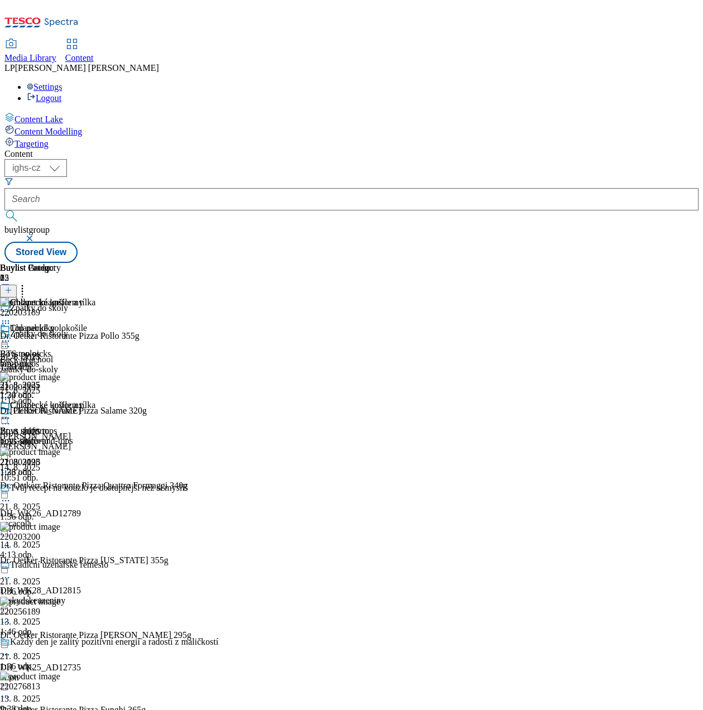
scroll to position [0, 287]
click at [95, 323] on div "Chlapecké polokošile Boys polos boys-polos 21. 8. 2025 1:34 odp." at bounding box center [47, 361] width 95 height 77
click at [11, 335] on icon at bounding box center [5, 340] width 11 height 11
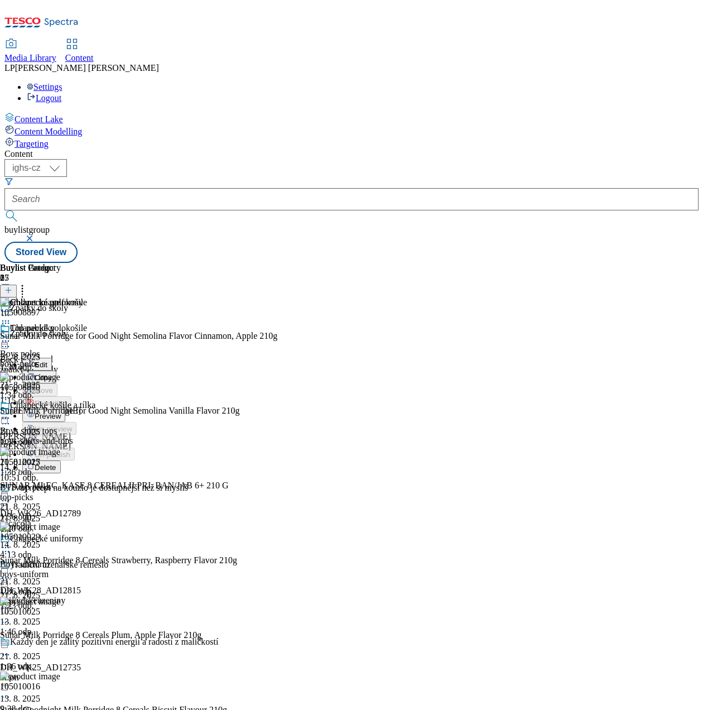
click at [61, 412] on span "Preview" at bounding box center [48, 416] width 26 height 8
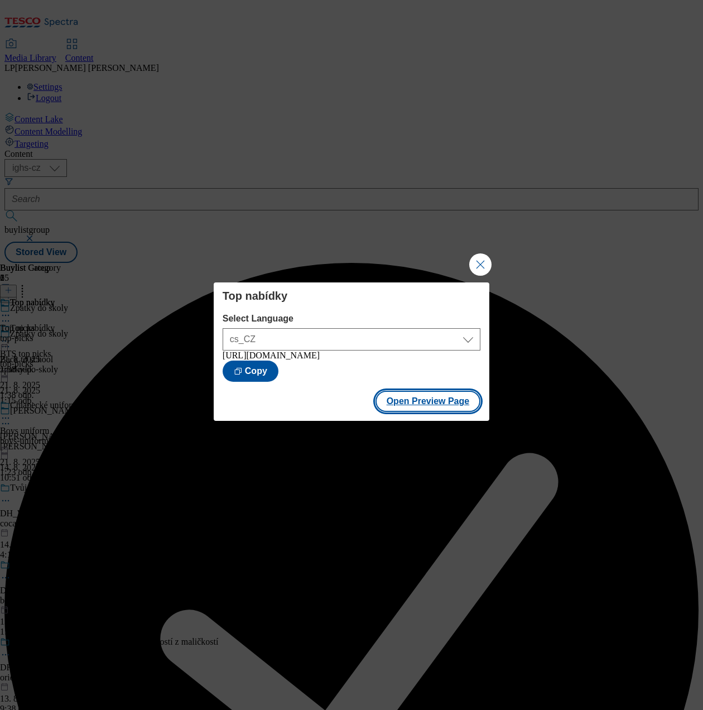
click at [425, 411] on button "Open Preview Page" at bounding box center [428, 401] width 105 height 21
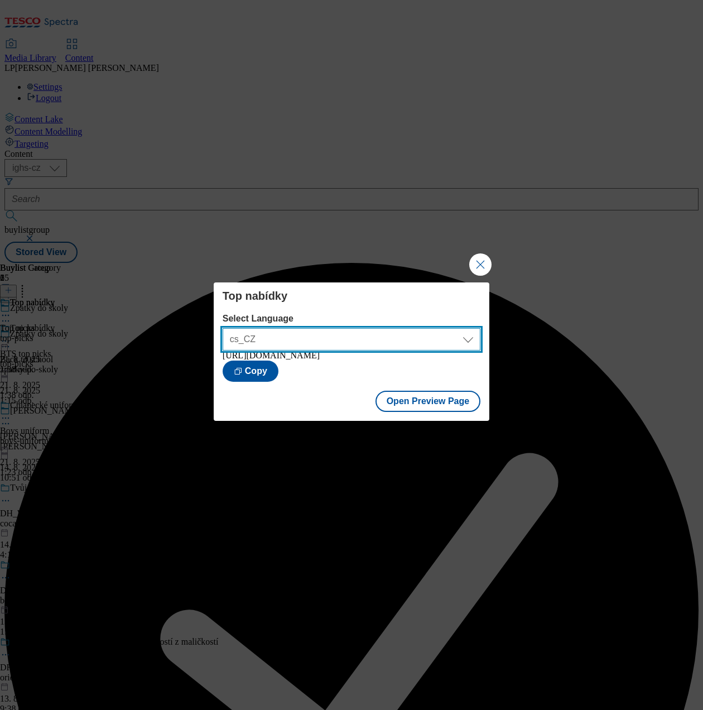
click at [461, 334] on select "cs_CZ en_GB" at bounding box center [352, 339] width 258 height 22
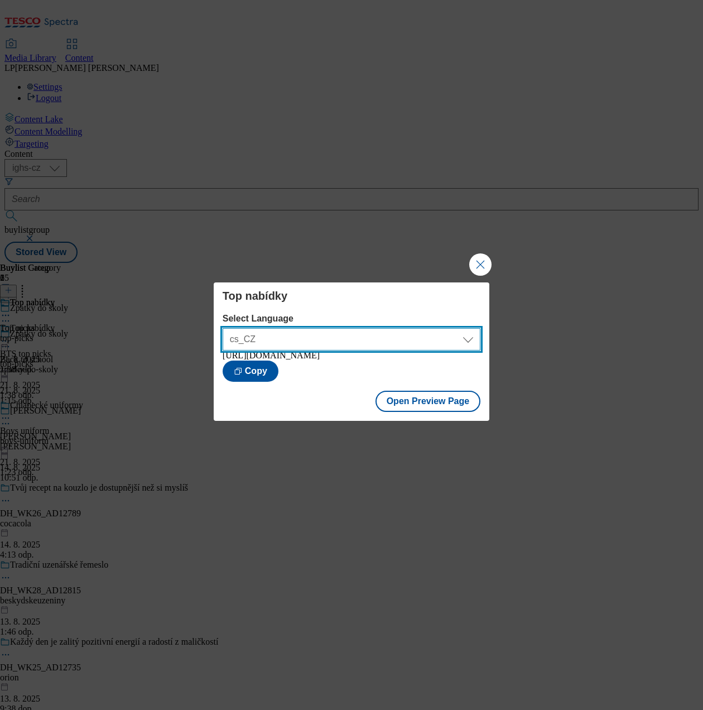
select select "https://nakup.itesco.cz/groceries/en-GB/buylists/zpatky-do-skoly/top-picks/prev…"
click at [223, 328] on select "cs_CZ en_GB" at bounding box center [352, 339] width 258 height 22
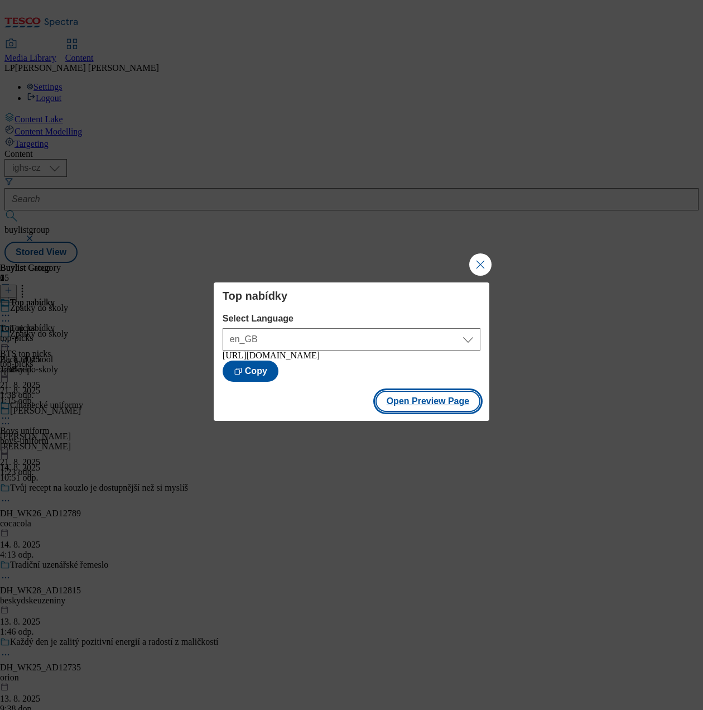
click at [422, 410] on button "Open Preview Page" at bounding box center [428, 401] width 105 height 21
click at [478, 261] on button "Close Modal" at bounding box center [480, 264] width 22 height 22
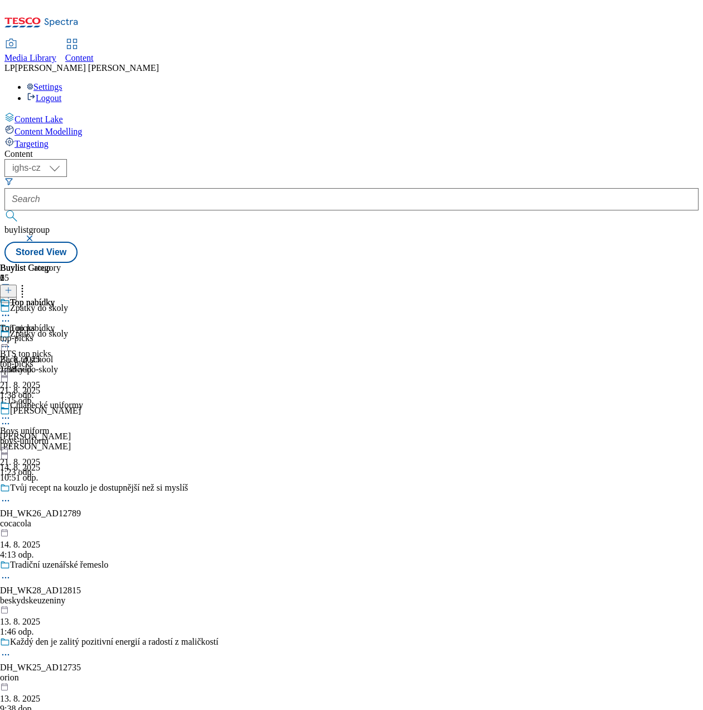
click at [11, 412] on icon at bounding box center [5, 417] width 11 height 11
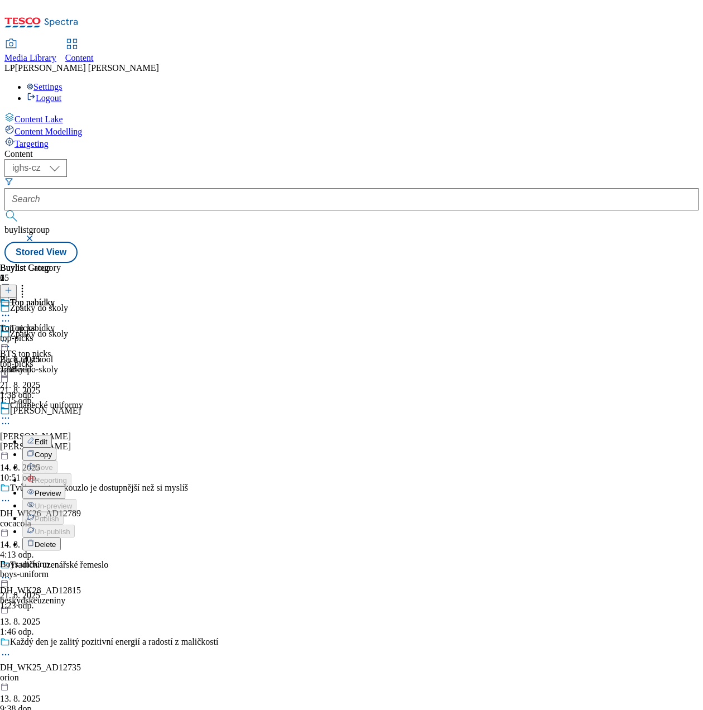
click at [61, 489] on span "Preview" at bounding box center [48, 493] width 26 height 8
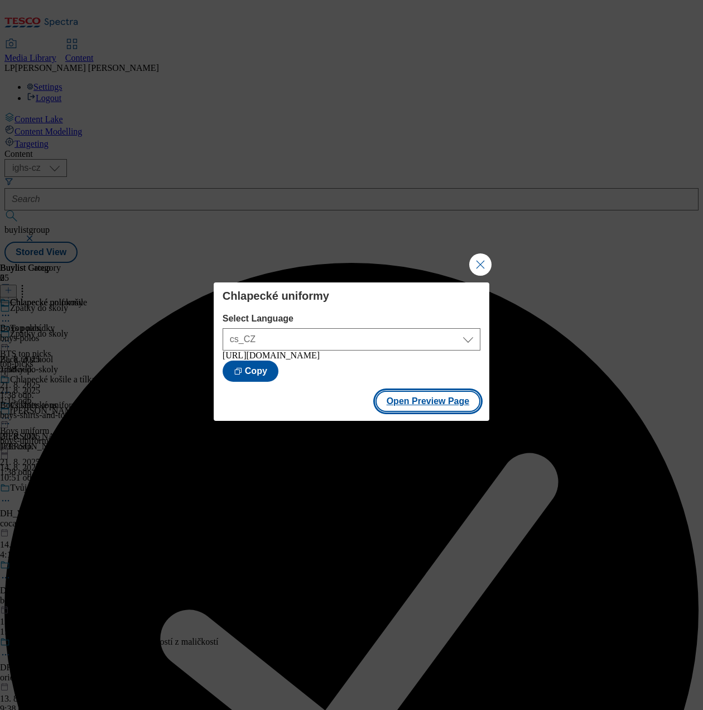
click at [422, 412] on button "Open Preview Page" at bounding box center [428, 401] width 105 height 21
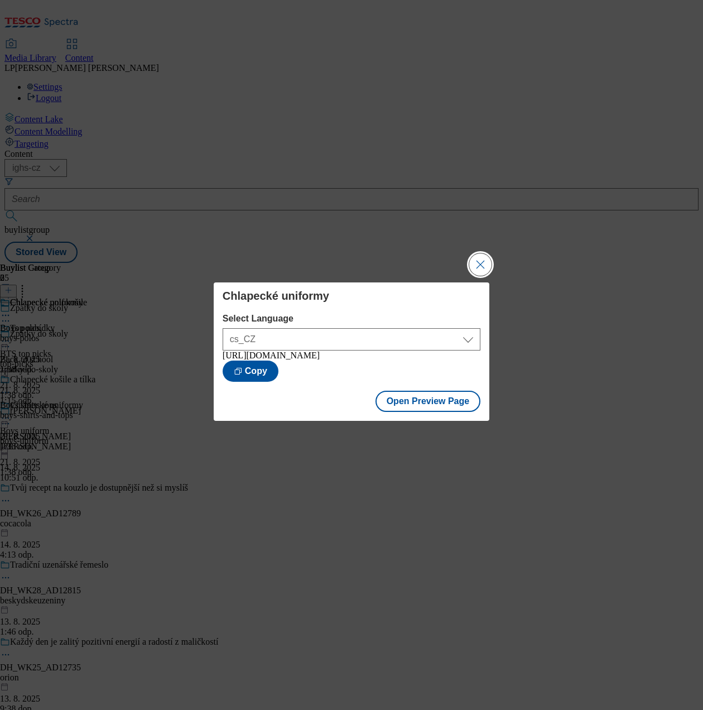
click at [474, 258] on button "Close Modal" at bounding box center [480, 264] width 22 height 22
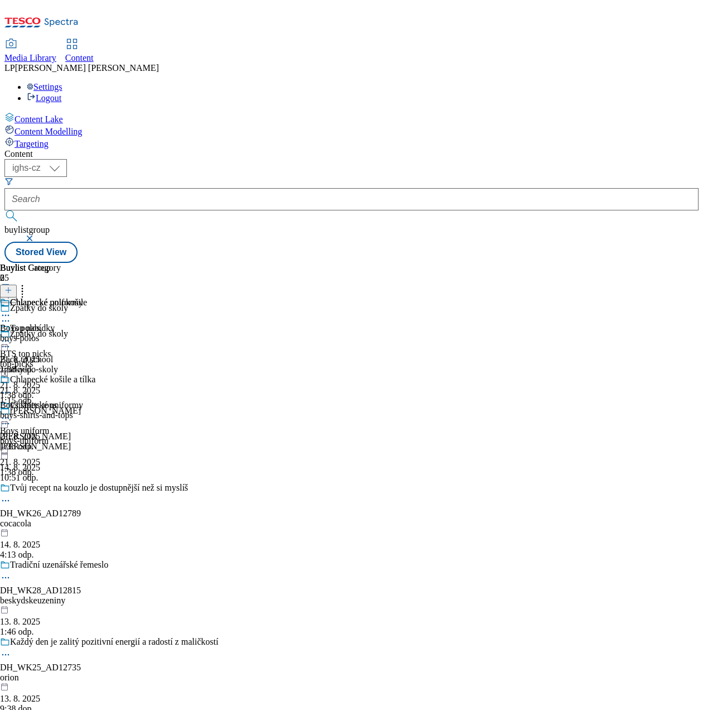
scroll to position [0, 81]
click at [11, 310] on icon at bounding box center [5, 315] width 11 height 11
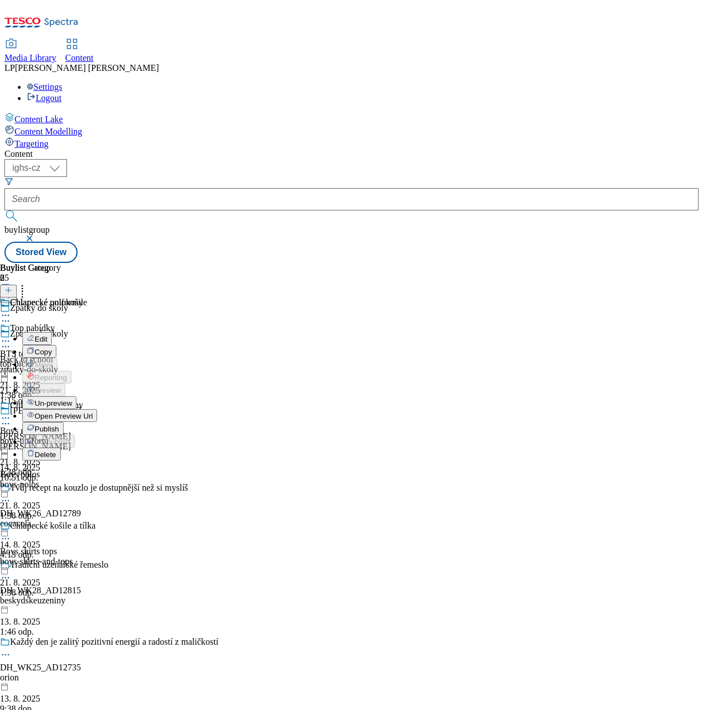
click at [93, 412] on span "Open Preview Url" at bounding box center [64, 416] width 58 height 8
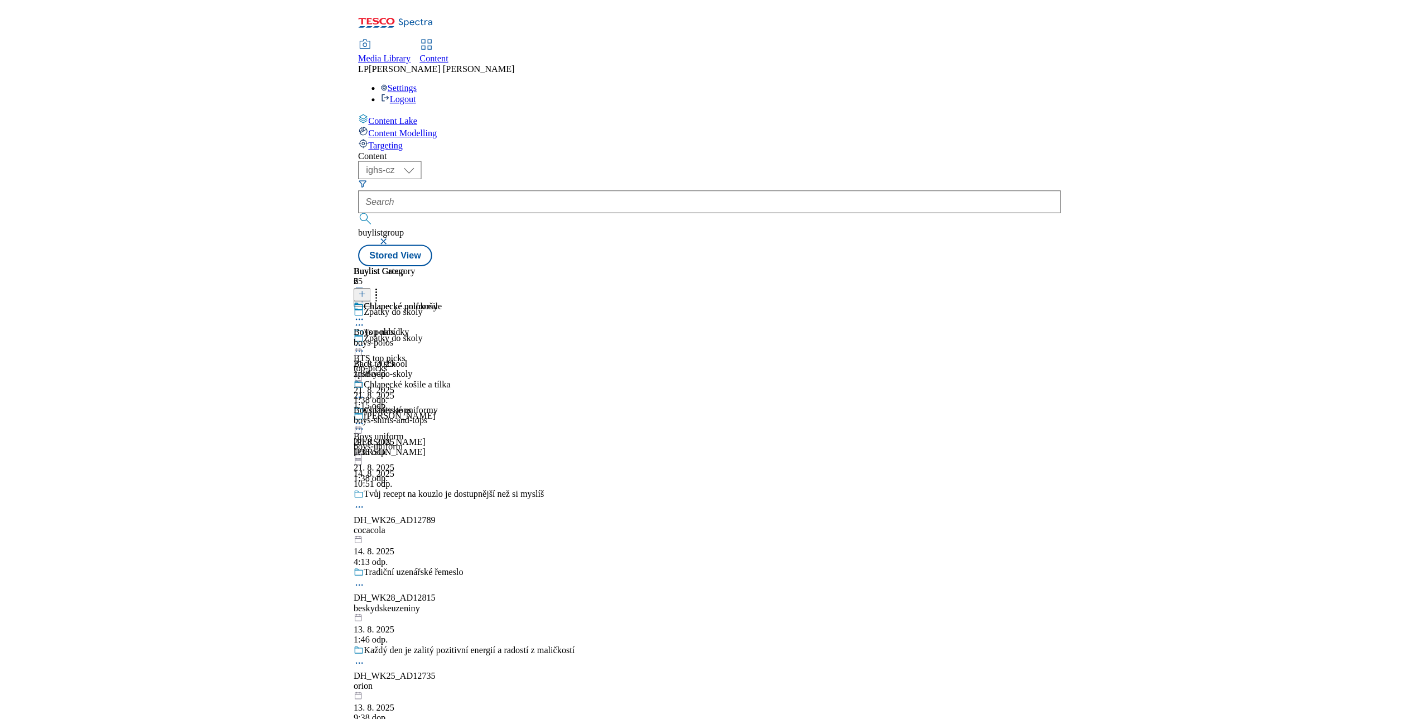
scroll to position [0, 0]
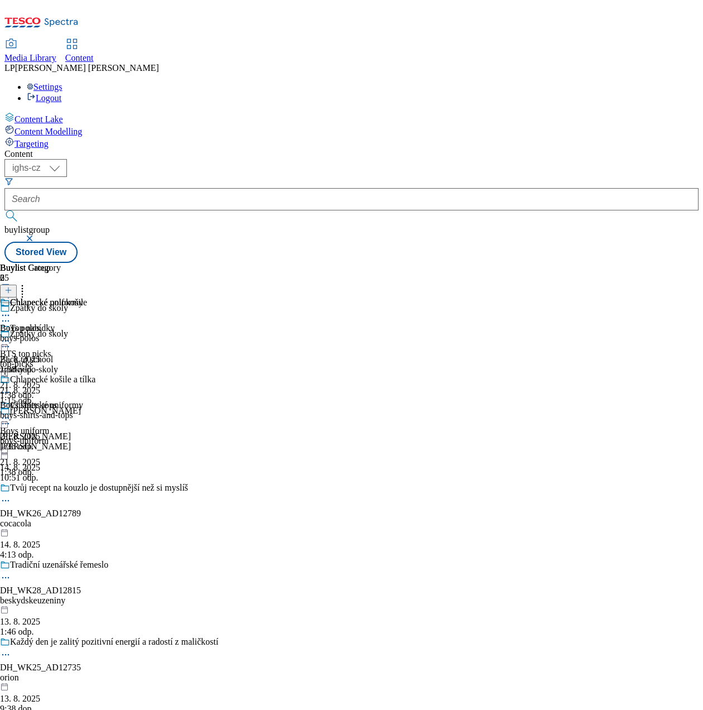
click at [203, 364] on div "zpatky-do-skoly" at bounding box center [113, 369] width 227 height 10
click at [11, 341] on icon at bounding box center [5, 346] width 11 height 11
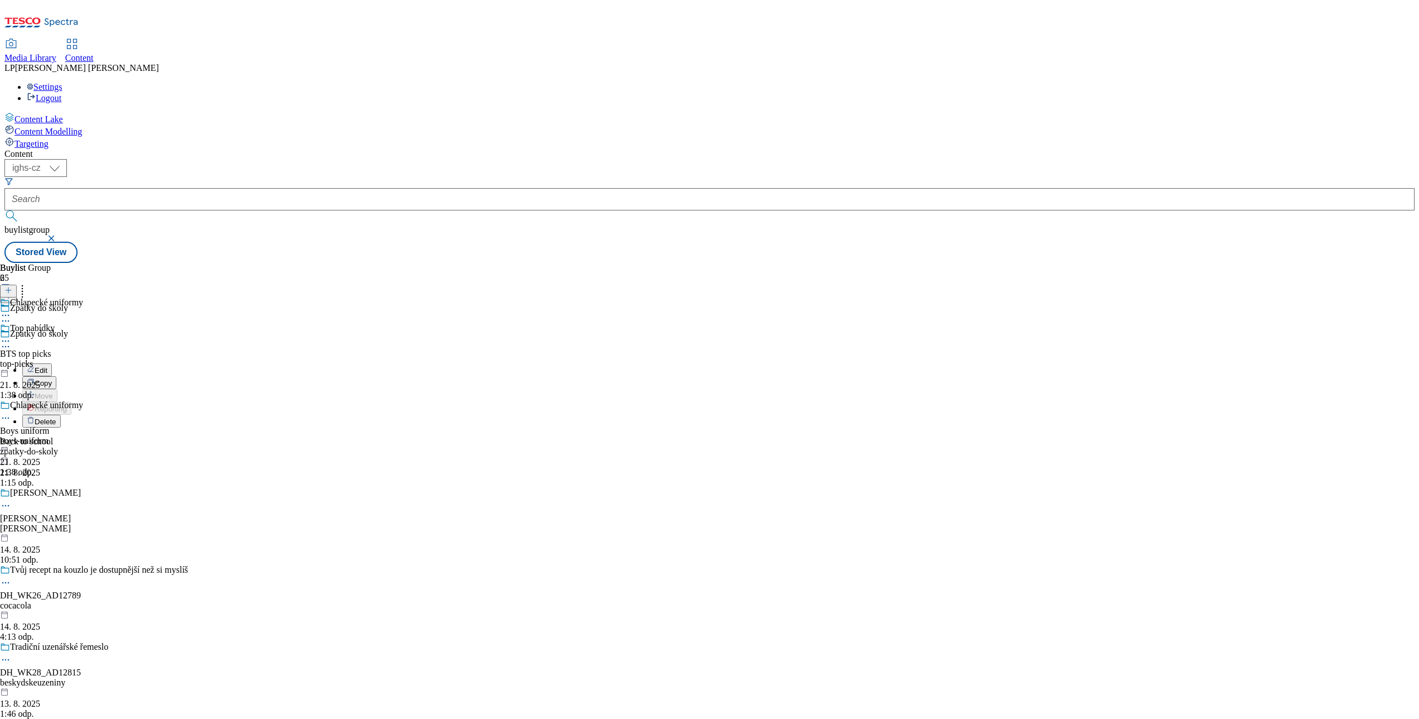
click at [652, 263] on div "Buylist Group 65 Zpátky do školy Zpátky do školy Edit Copy Move Reporting Delet…" at bounding box center [709, 263] width 1411 height 0
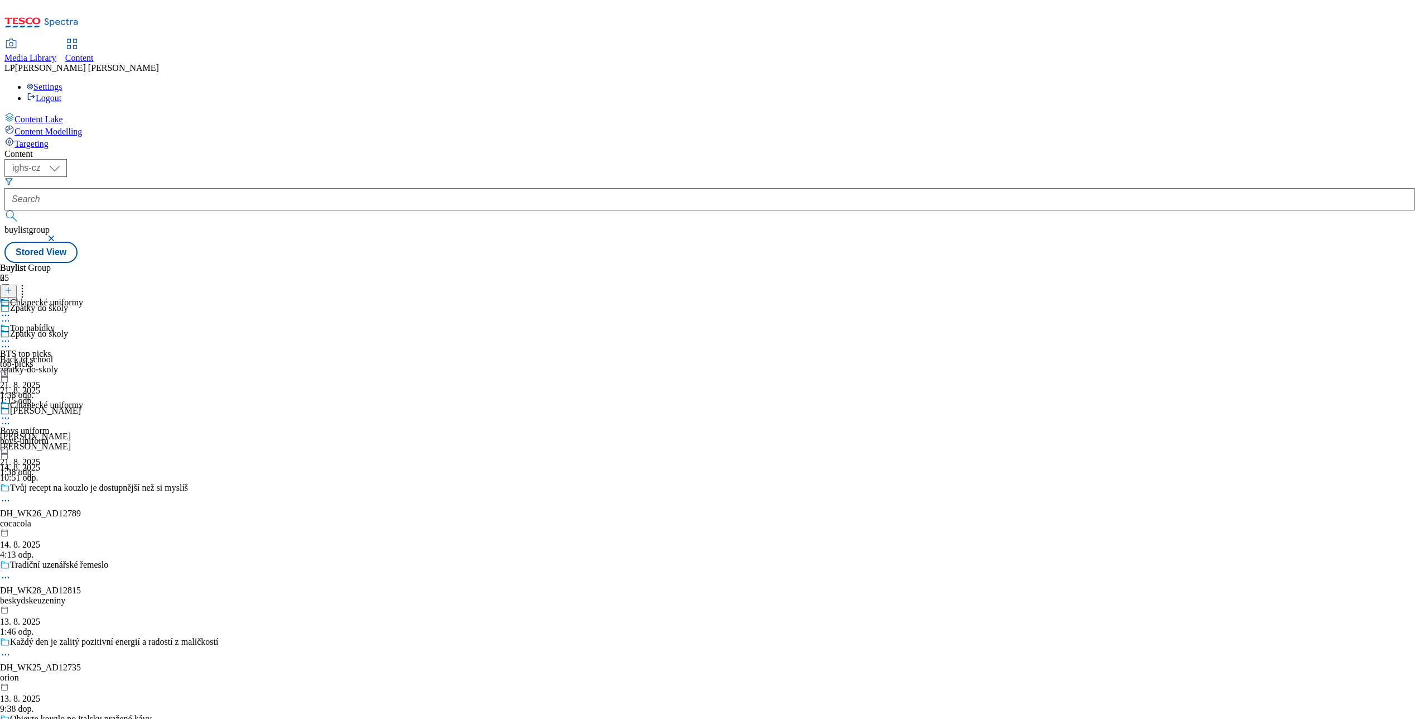
click at [83, 323] on div "Top nabídky" at bounding box center [41, 336] width 83 height 26
click at [11, 335] on icon at bounding box center [5, 340] width 11 height 11
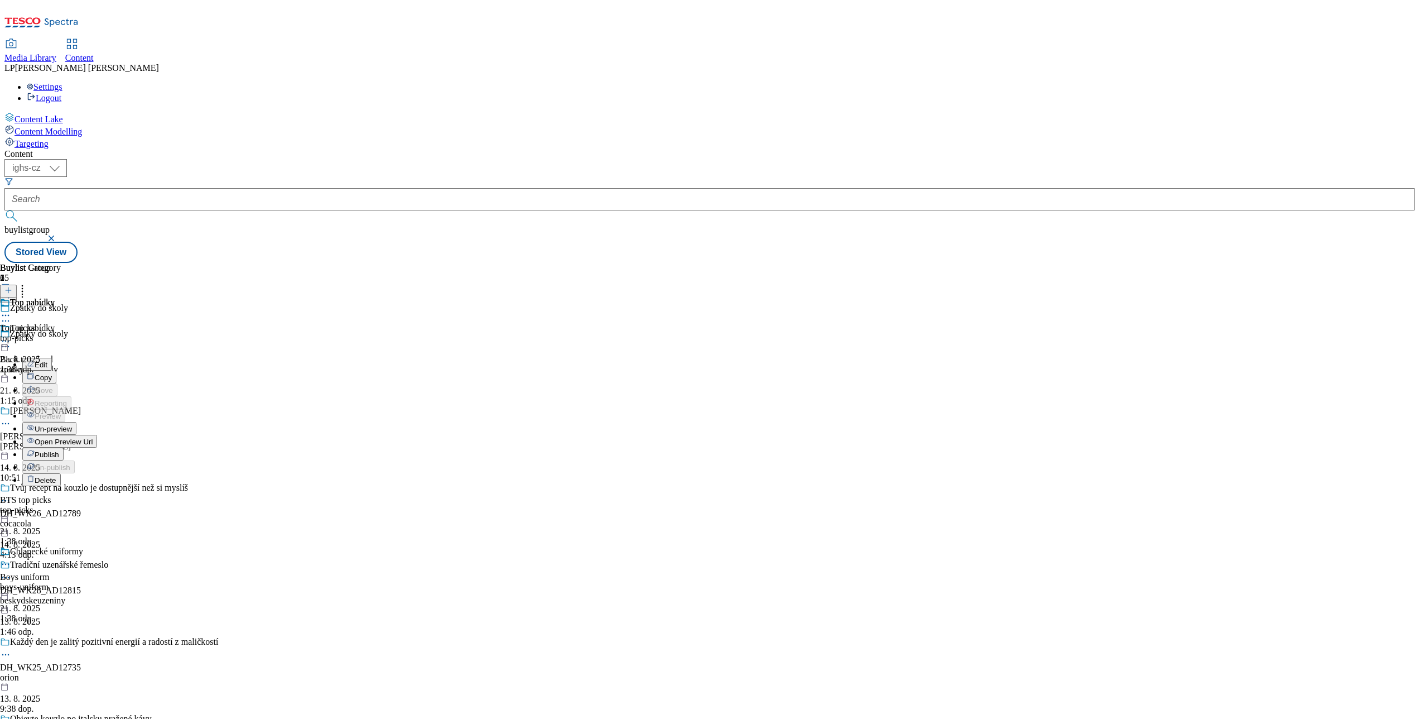
click at [61, 310] on div at bounding box center [30, 316] width 61 height 13
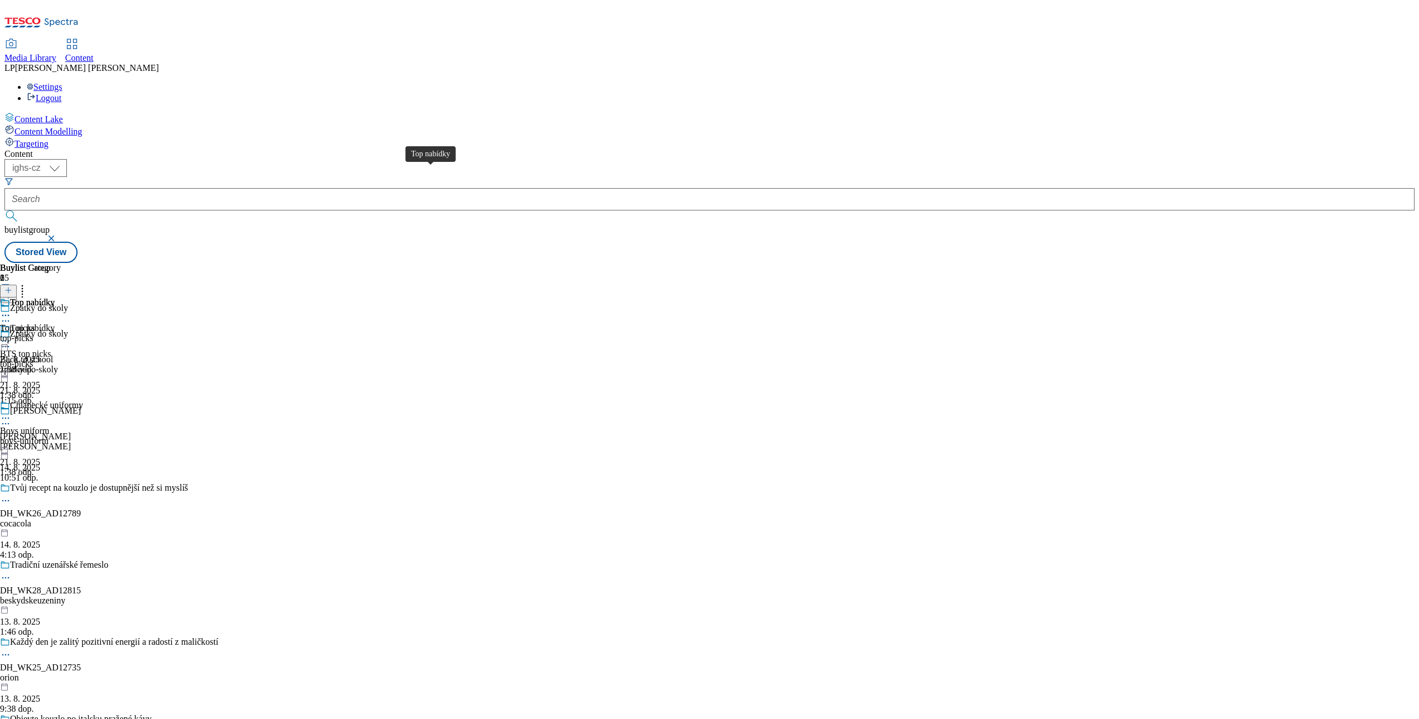
click at [55, 323] on div "Top nabídky" at bounding box center [32, 328] width 45 height 10
click at [55, 297] on div "Top nabídky" at bounding box center [32, 302] width 45 height 10
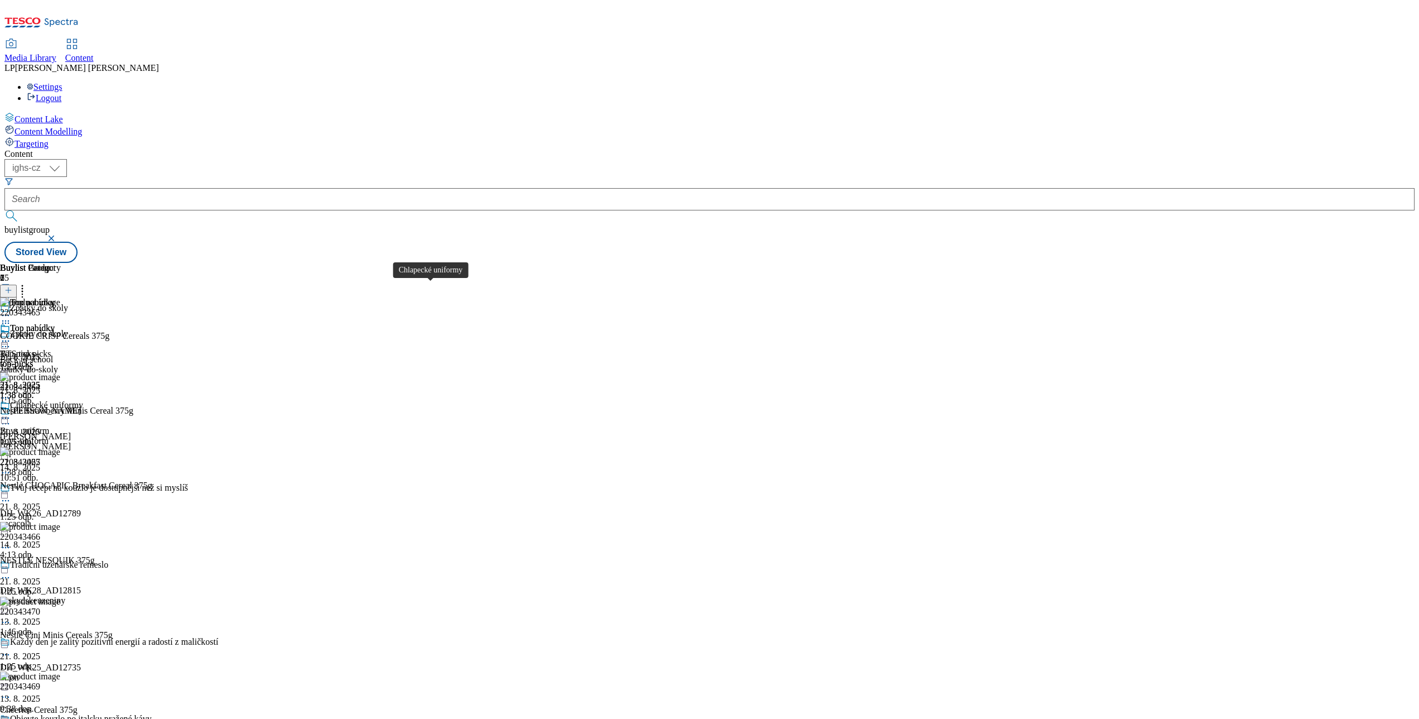
click at [83, 400] on div "Chlapecké uniformy" at bounding box center [46, 405] width 73 height 10
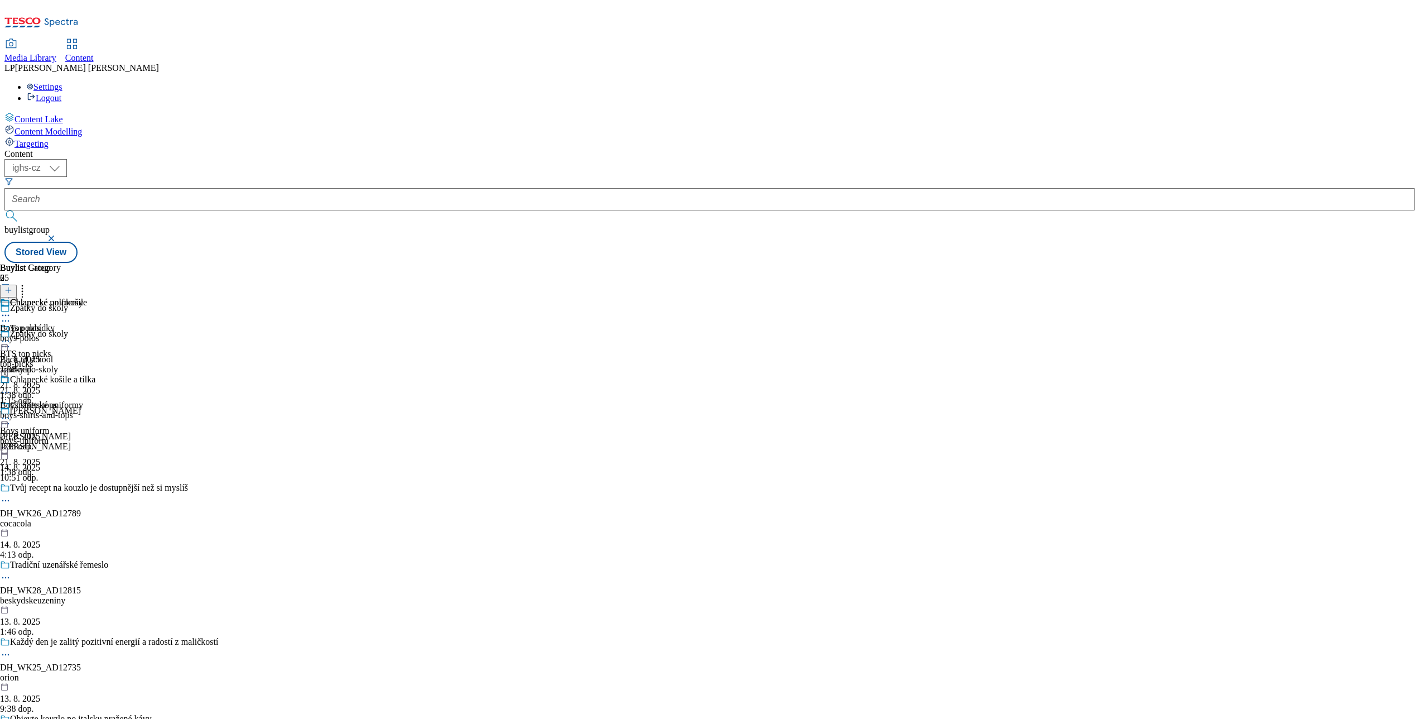
click at [95, 374] on div "Chlapecké košile a tílka Boys shirts tops boys-shirts-and-tops 21. 8. 2025 1:38…" at bounding box center [47, 412] width 95 height 77
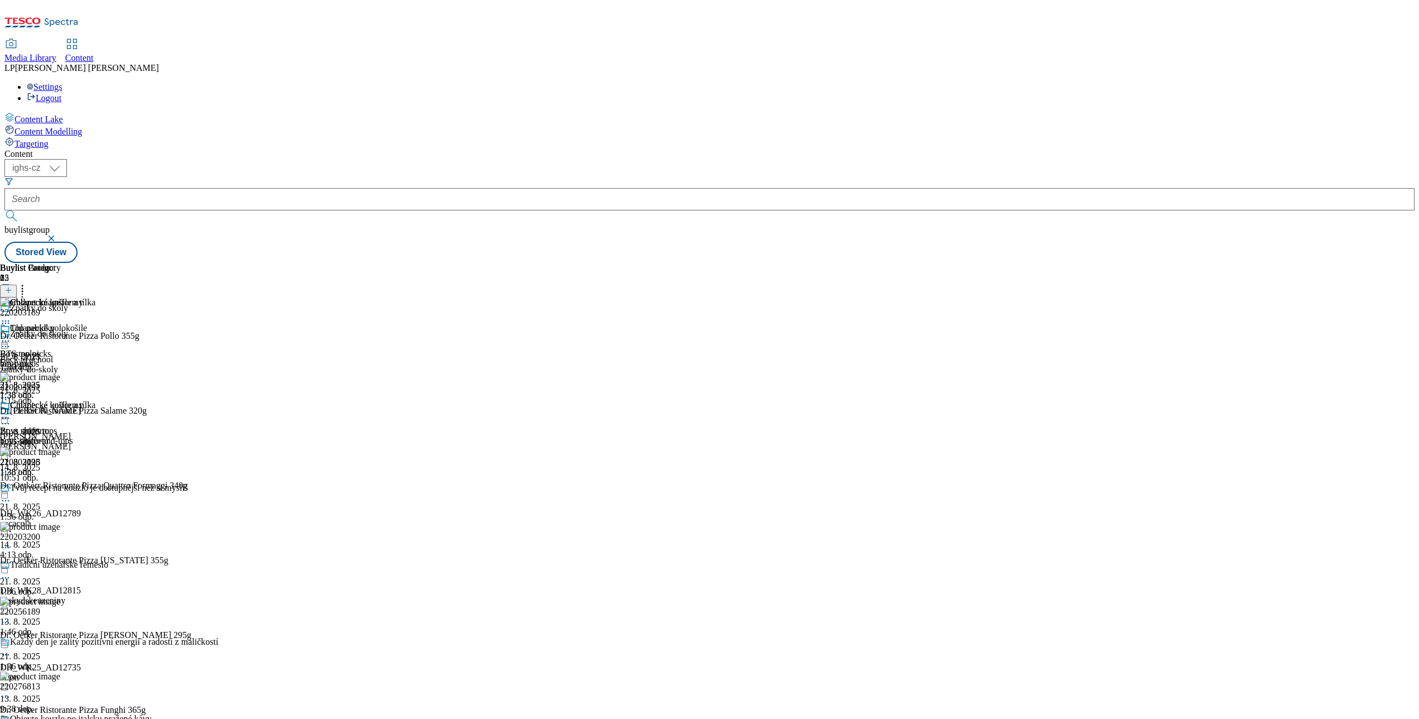
click at [11, 412] on icon at bounding box center [5, 417] width 11 height 11
click at [28, 283] on icon at bounding box center [22, 288] width 11 height 11
click at [83, 456] on div "Top nabídky BTS top picks top-picks 21. 8. 2025 1:38 odp. Chlapecké uniformy Bo…" at bounding box center [41, 446] width 83 height 154
click at [11, 335] on icon at bounding box center [5, 340] width 11 height 11
click at [97, 435] on button "Open Preview Url" at bounding box center [59, 441] width 75 height 13
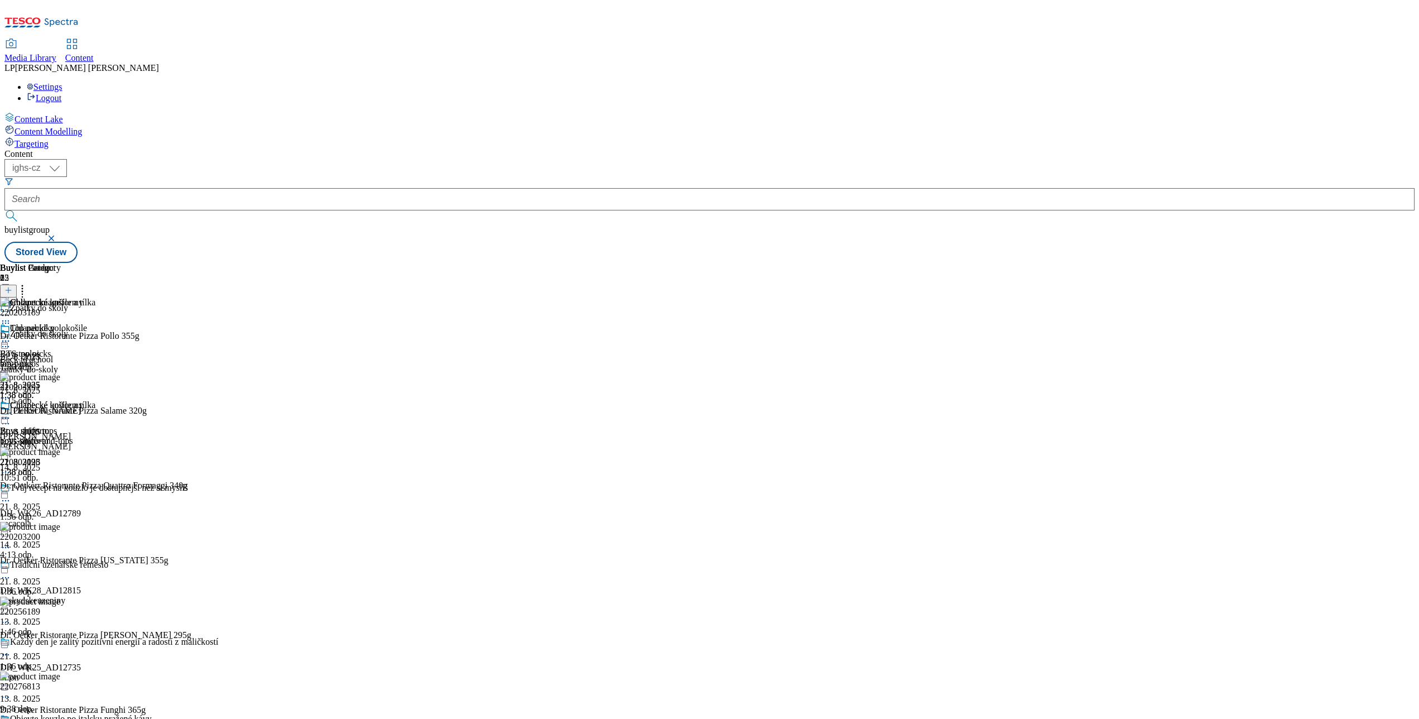
click at [12, 286] on icon at bounding box center [8, 290] width 8 height 8
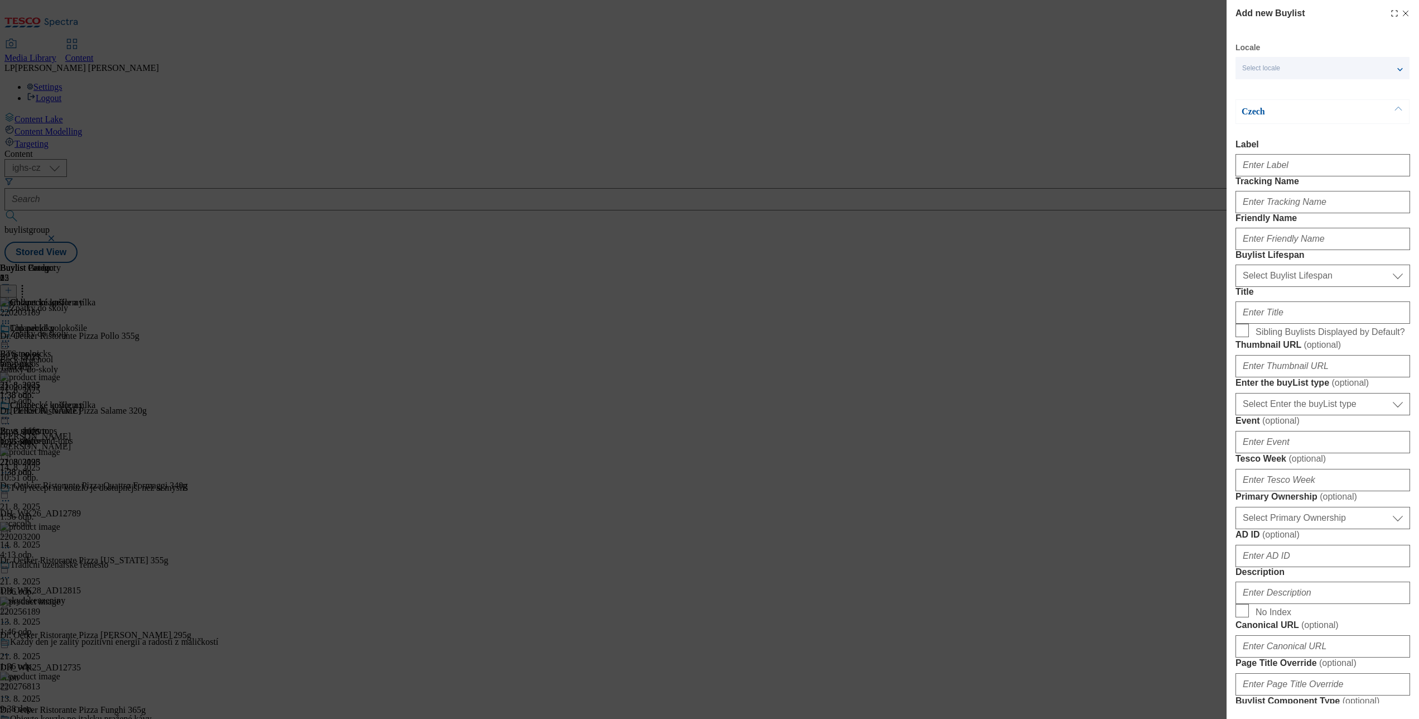
click at [1064, 14] on icon "Modal" at bounding box center [1406, 13] width 9 height 9
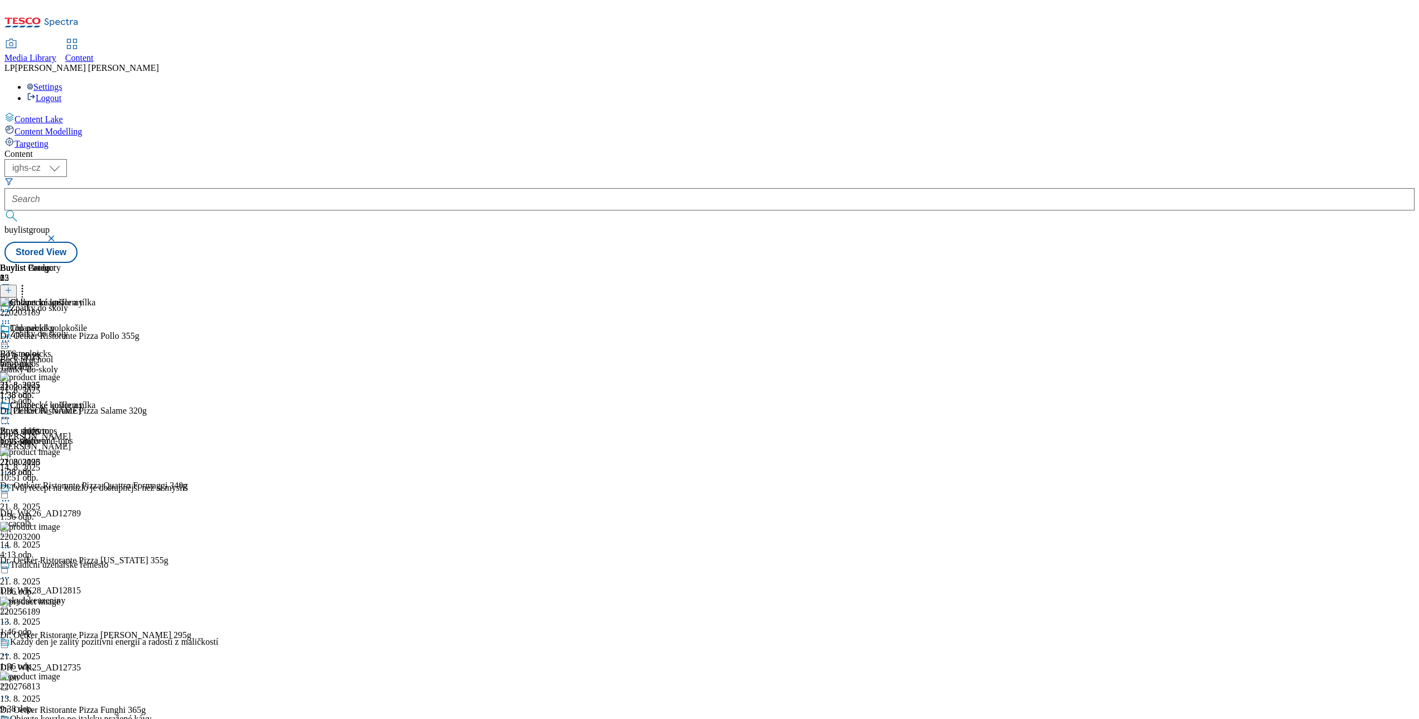
click at [28, 283] on icon at bounding box center [22, 288] width 11 height 11
click at [62, 324] on span "Reorder" at bounding box center [49, 328] width 27 height 8
click at [488, 263] on div "Content ( optional ) ighs-cz ighs-hu ighs-sk ighs-cz buylistgroup Stored View B…" at bounding box center [709, 206] width 1411 height 114
click at [45, 319] on button "Done" at bounding box center [22, 329] width 45 height 21
click at [11, 335] on icon at bounding box center [5, 340] width 11 height 11
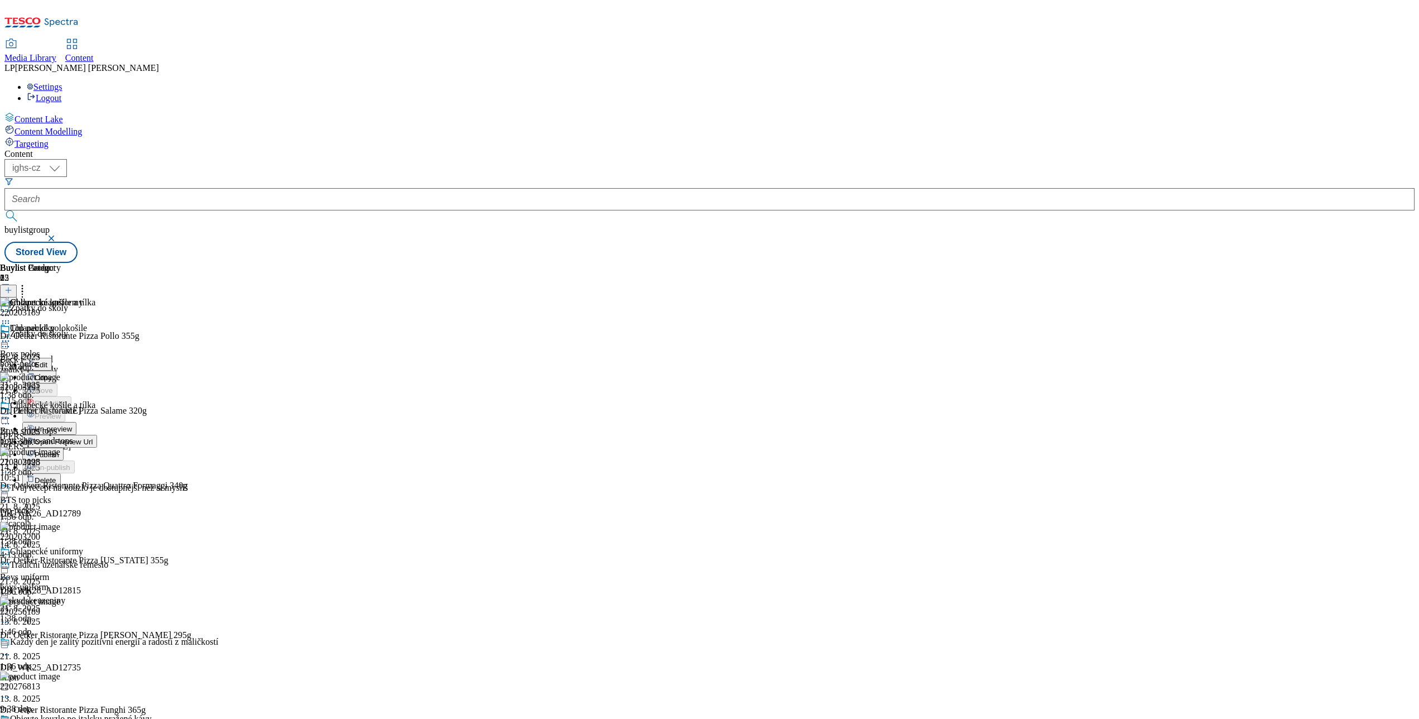
click at [76, 422] on button "Un-preview" at bounding box center [49, 428] width 54 height 13
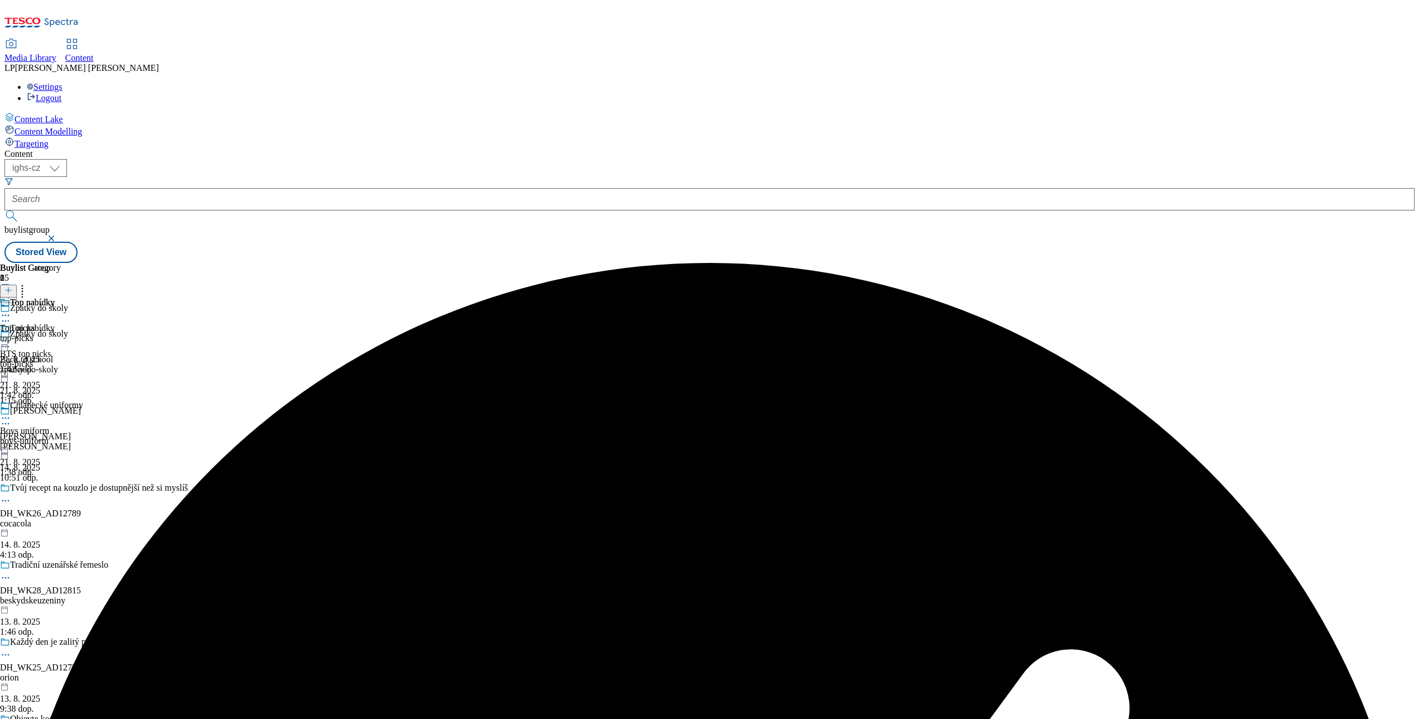
click at [11, 335] on icon at bounding box center [5, 340] width 11 height 11
click at [47, 360] on span "Edit" at bounding box center [41, 364] width 13 height 8
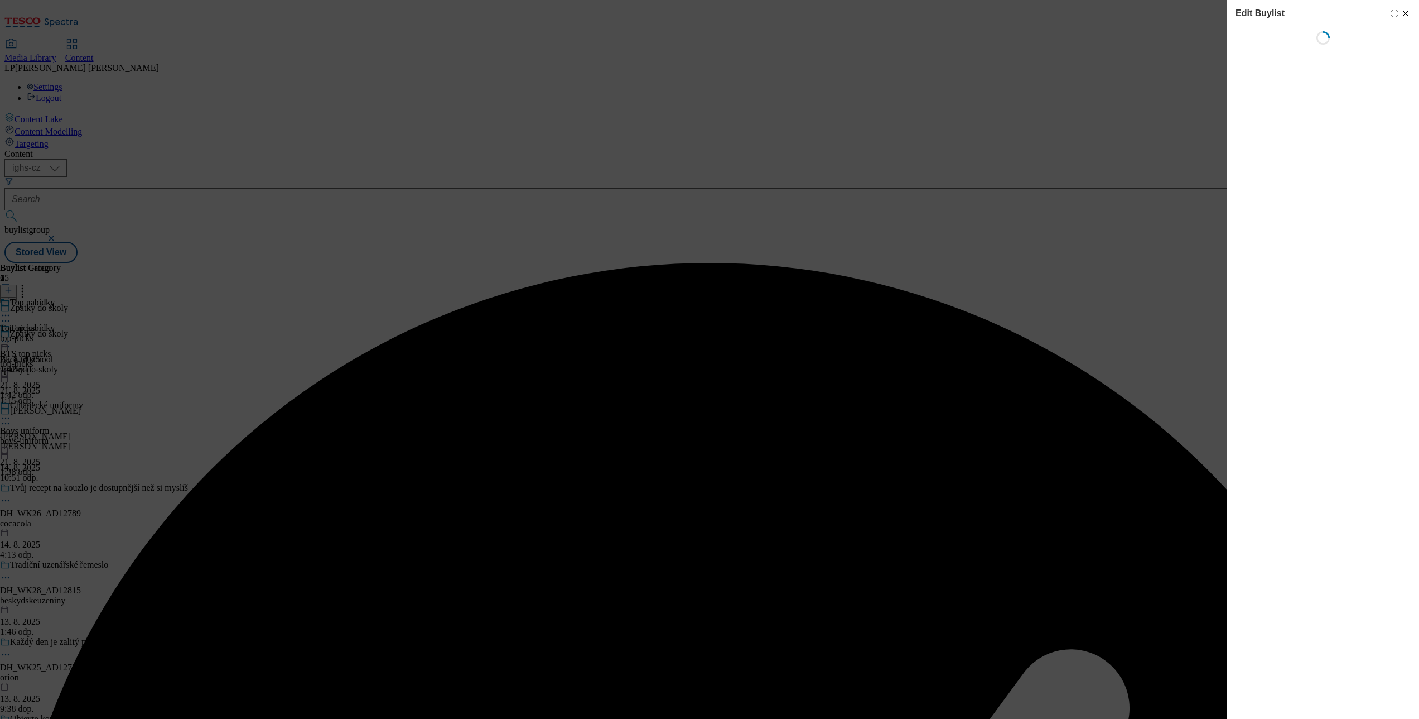
select select "evergreen"
select select "Banner"
select select "evergreen"
select select "Banner"
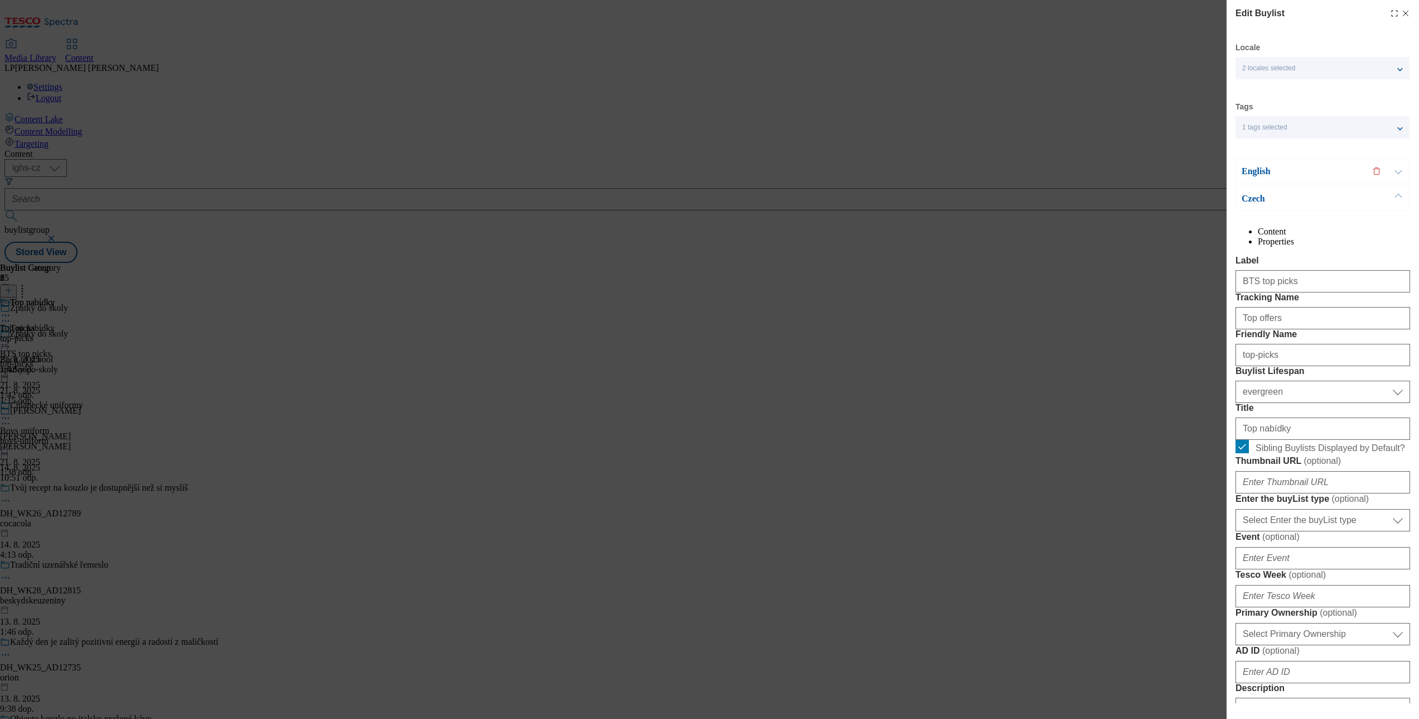
click at [1064, 169] on p "English" at bounding box center [1300, 171] width 117 height 11
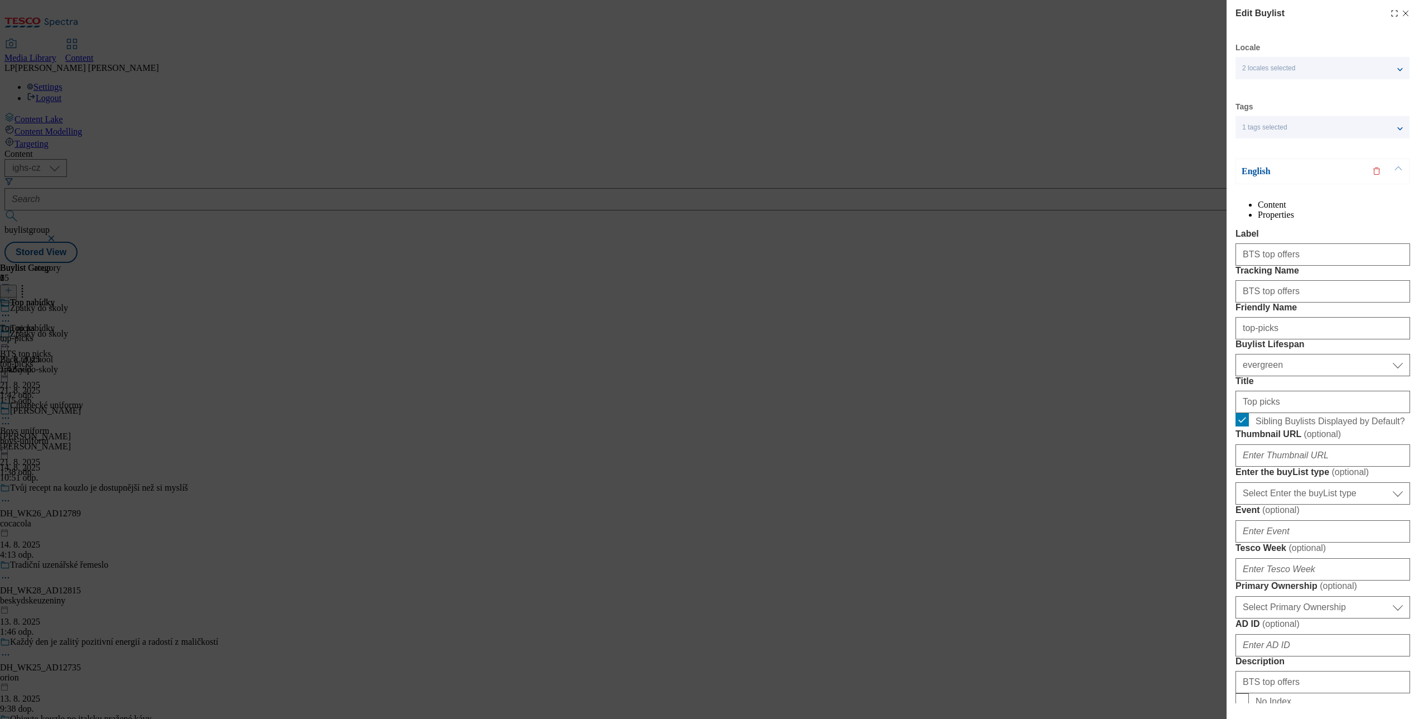
drag, startPoint x: 1323, startPoint y: 1, endPoint x: 820, endPoint y: 436, distance: 665.8
click at [820, 436] on div "Edit Buylist Locale 2 locales selected English Czech Tags 1 tags selected buyli…" at bounding box center [709, 359] width 1419 height 719
click at [1064, 9] on icon "Modal" at bounding box center [1406, 13] width 9 height 9
select select "evergreen"
select select "Banner"
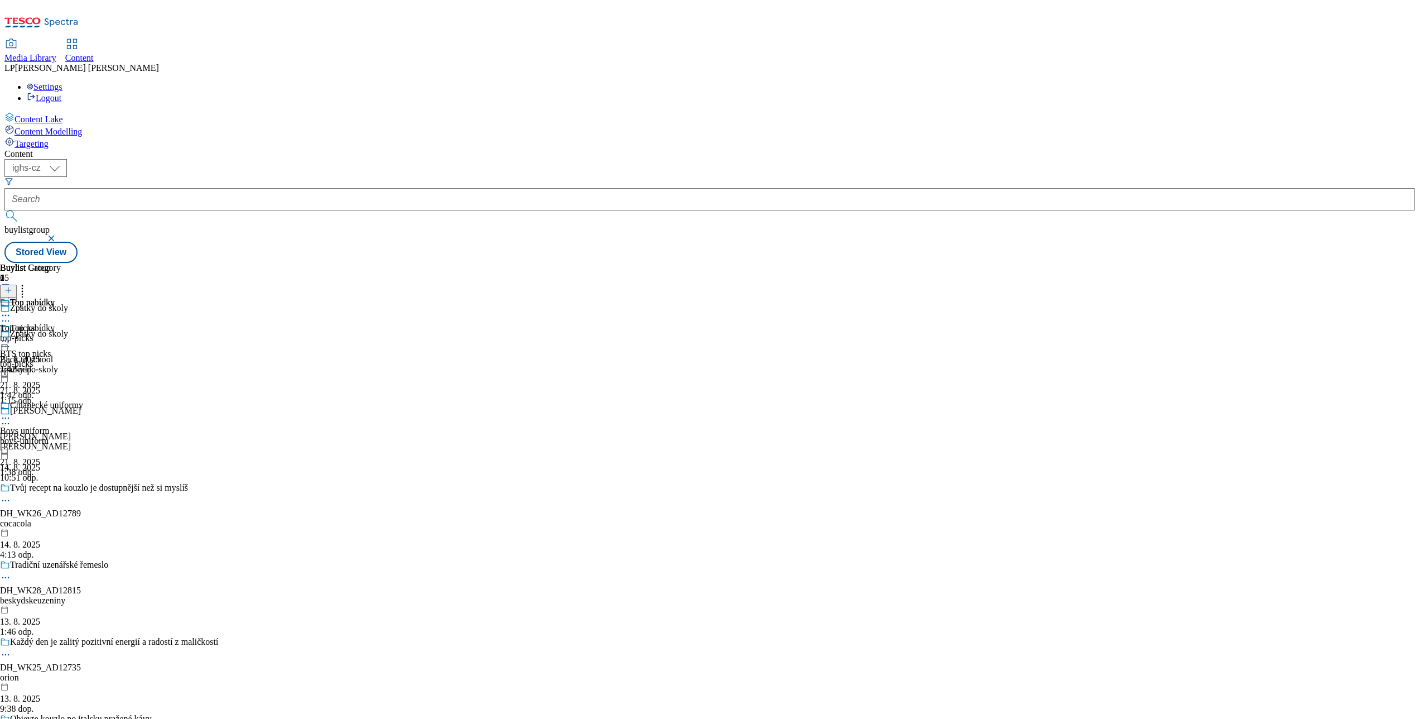
click at [11, 341] on icon at bounding box center [5, 346] width 11 height 11
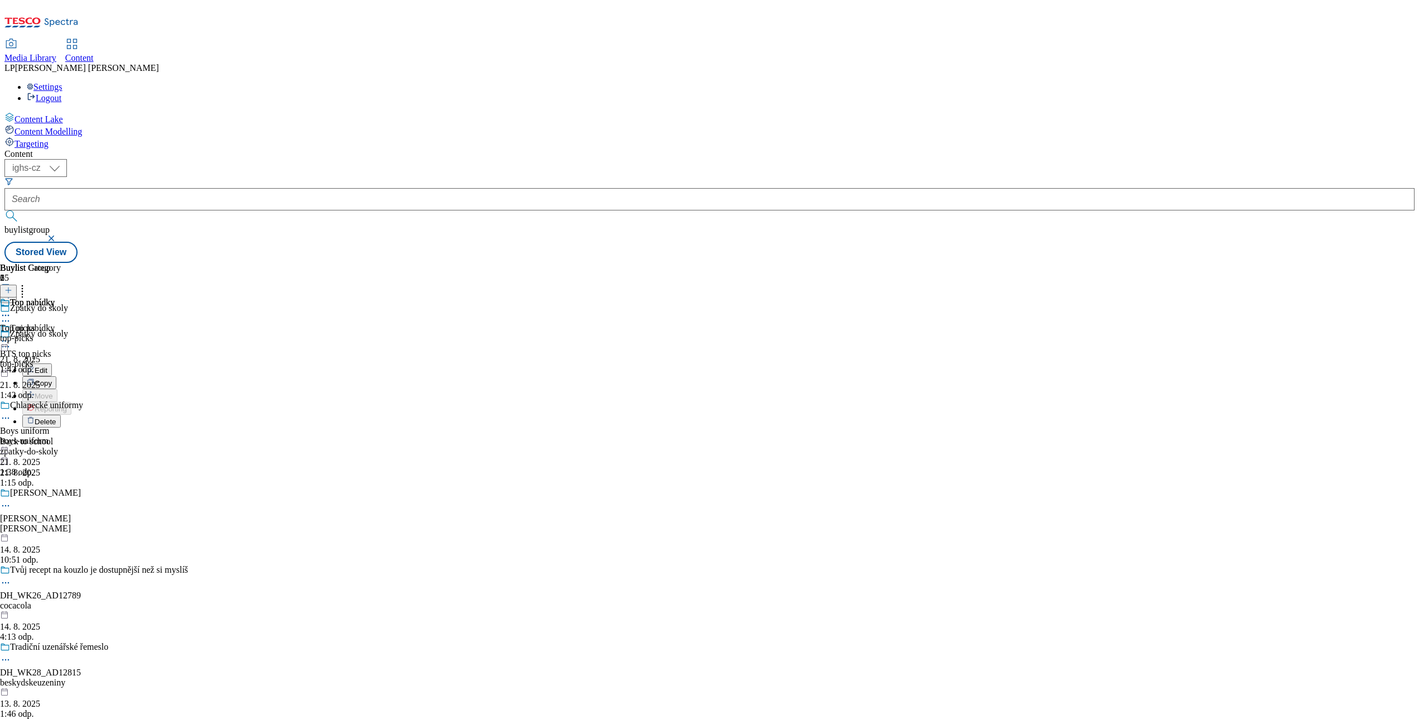
click at [52, 363] on button "Edit" at bounding box center [37, 369] width 30 height 13
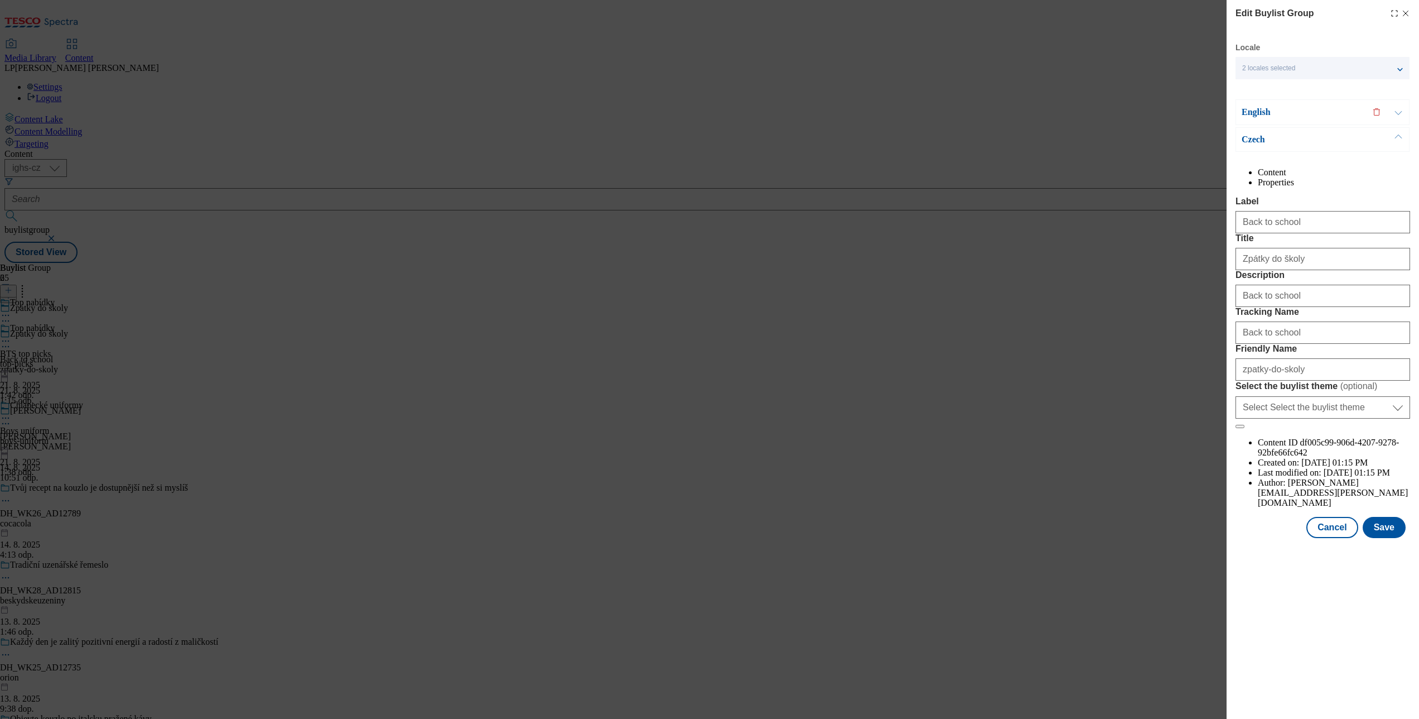
click at [1064, 115] on p "English" at bounding box center [1300, 112] width 117 height 11
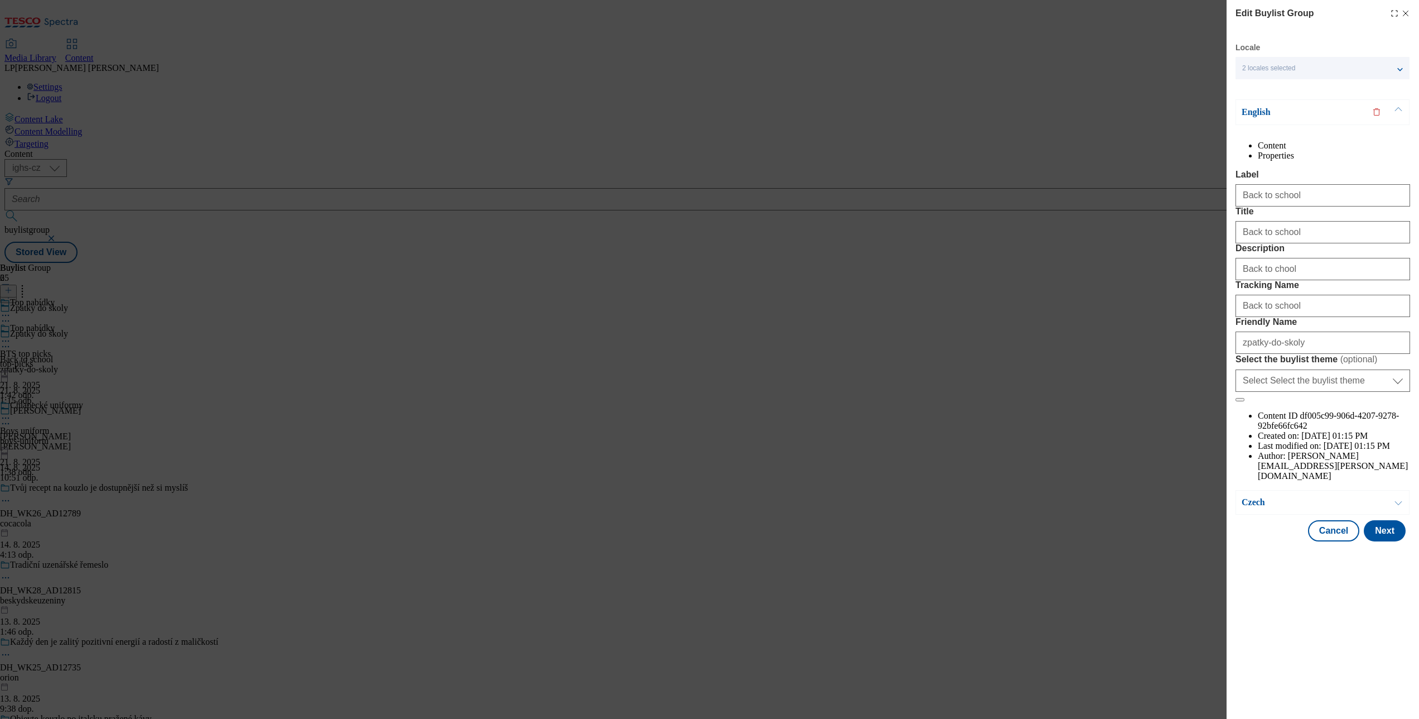
click at [1064, 115] on p "English" at bounding box center [1300, 112] width 117 height 11
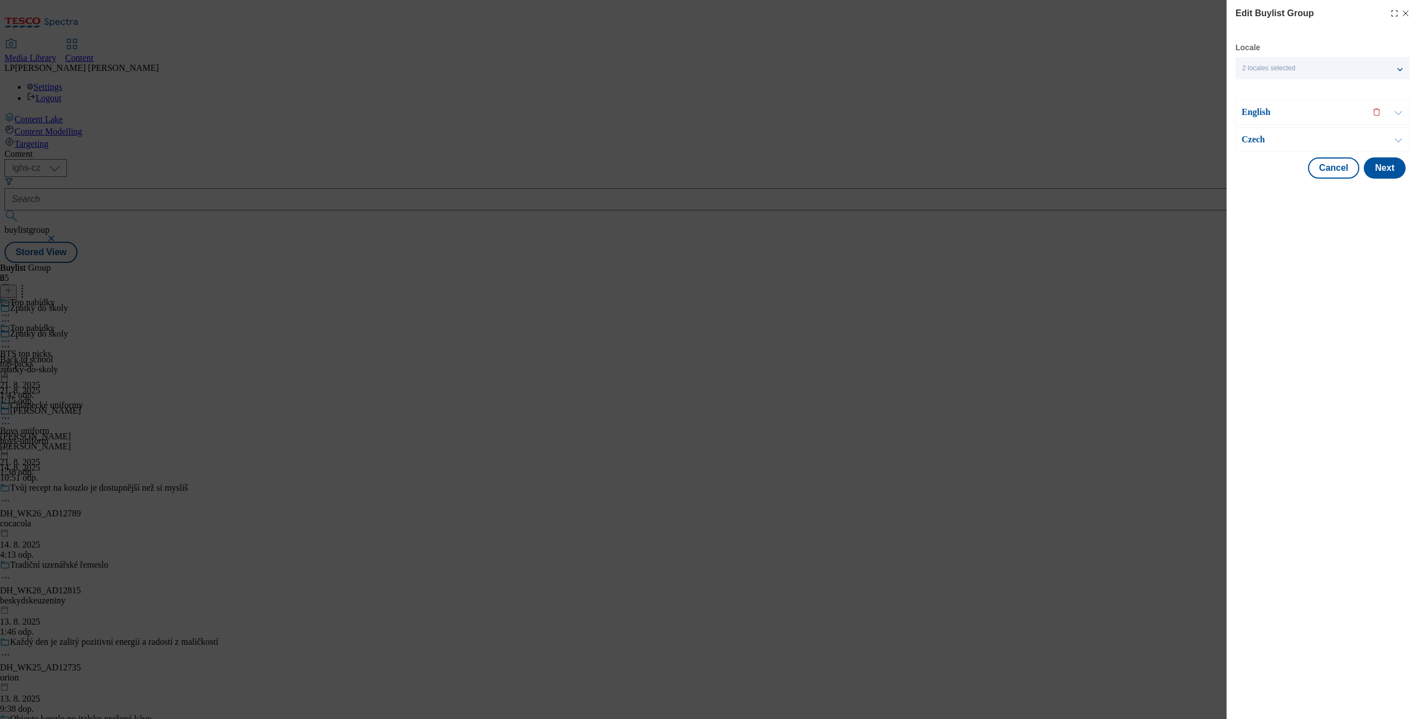
click at [1064, 115] on p "English" at bounding box center [1300, 112] width 117 height 11
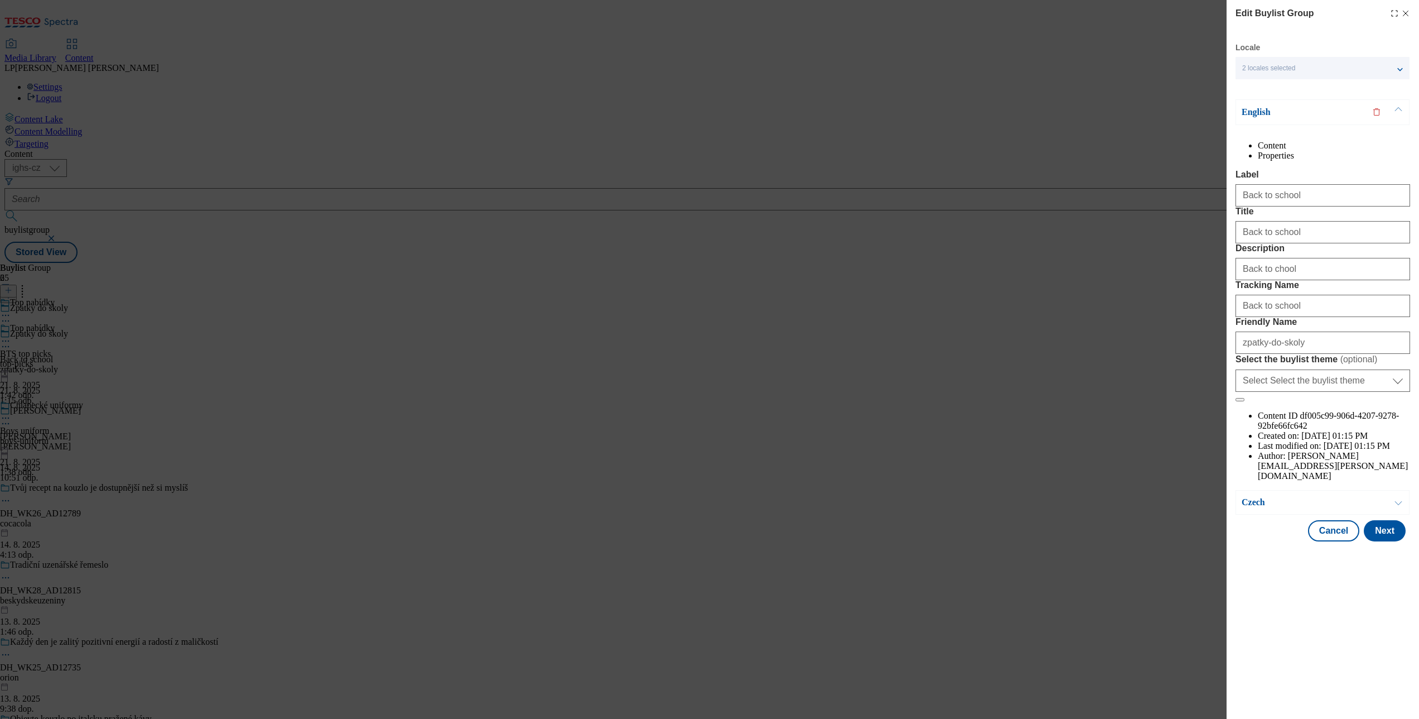
click at [1064, 107] on p "English" at bounding box center [1300, 112] width 117 height 11
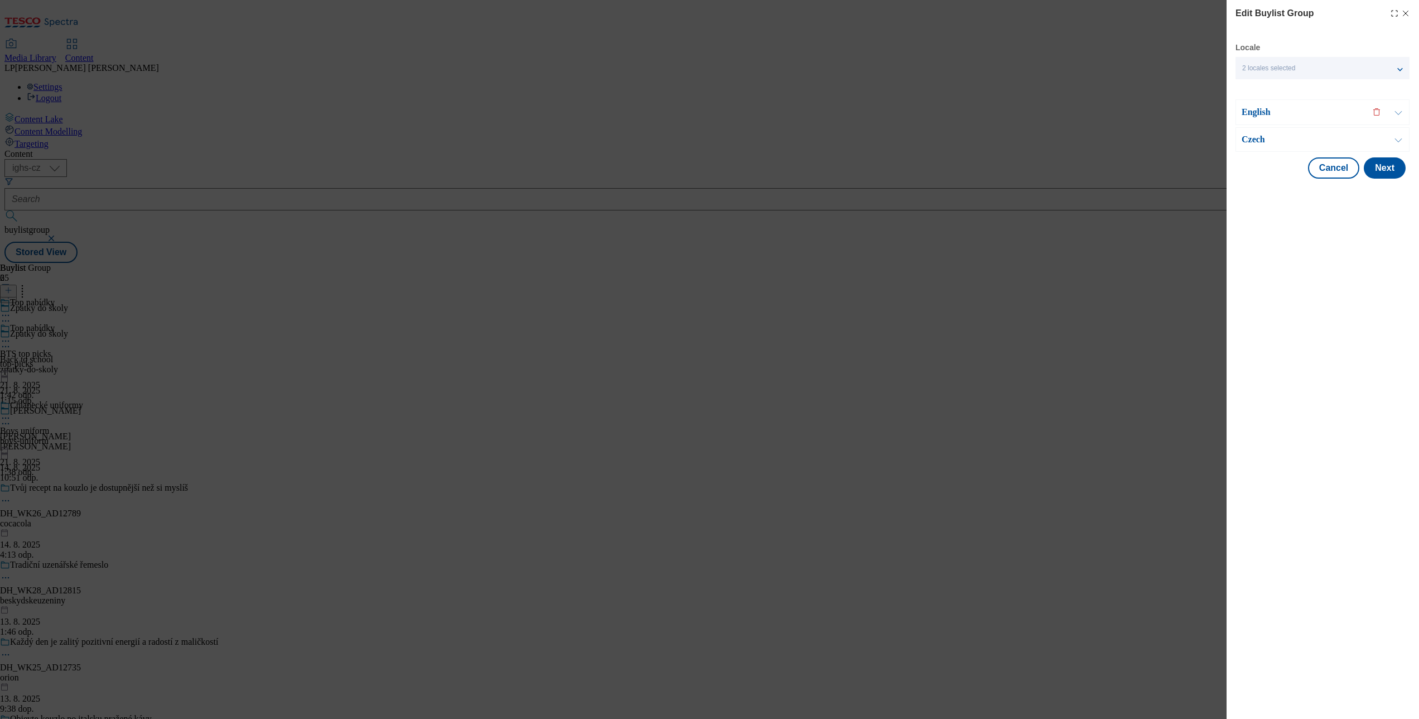
click at [1064, 143] on p "Czech" at bounding box center [1300, 139] width 117 height 11
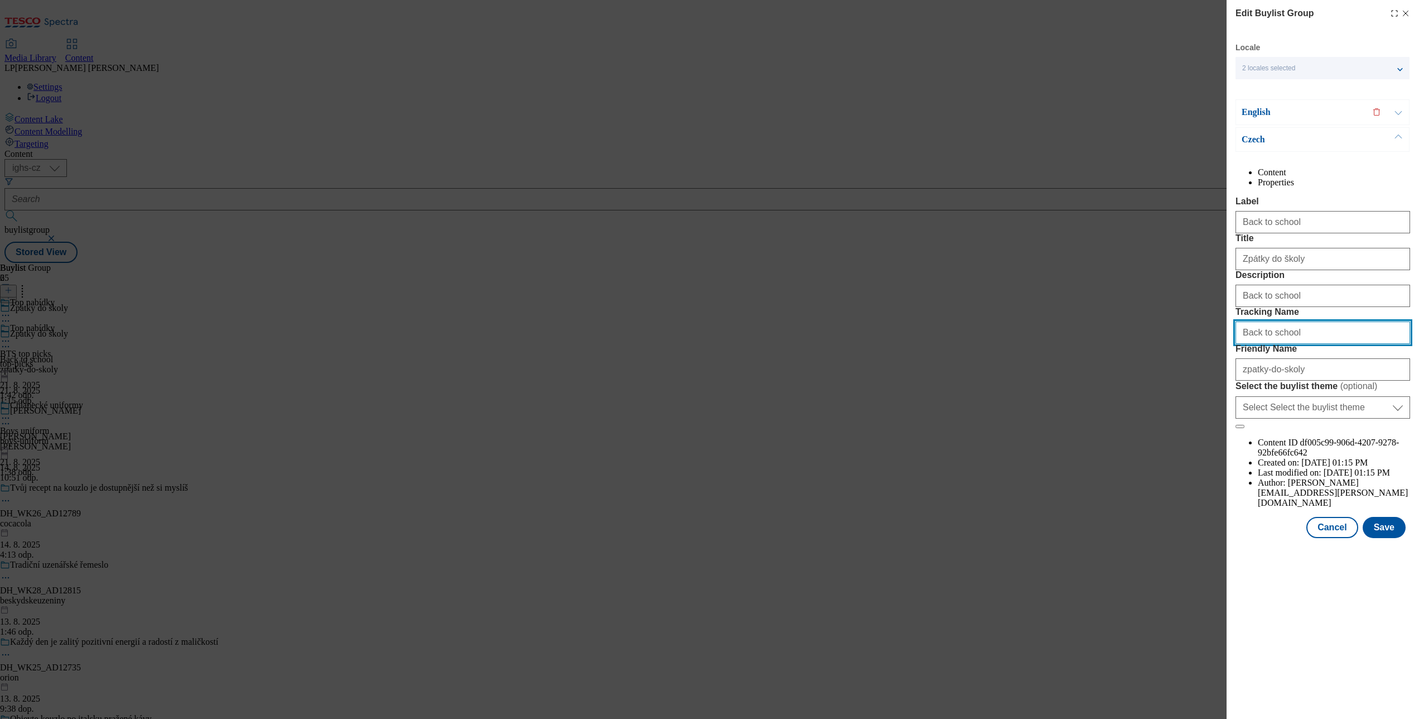
click at [1064, 344] on input "Back to school" at bounding box center [1323, 332] width 175 height 22
click at [1064, 538] on button "Cancel" at bounding box center [1332, 527] width 51 height 21
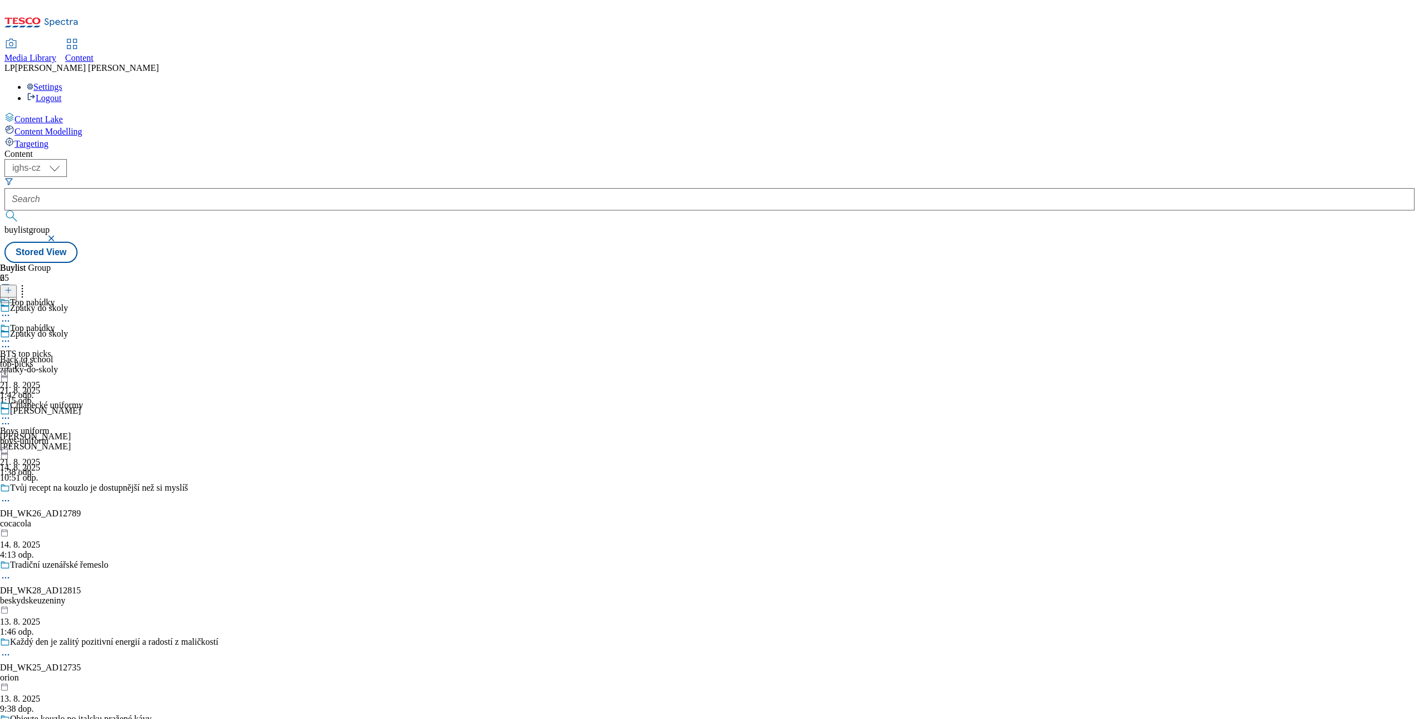
click at [11, 341] on icon at bounding box center [5, 346] width 11 height 11
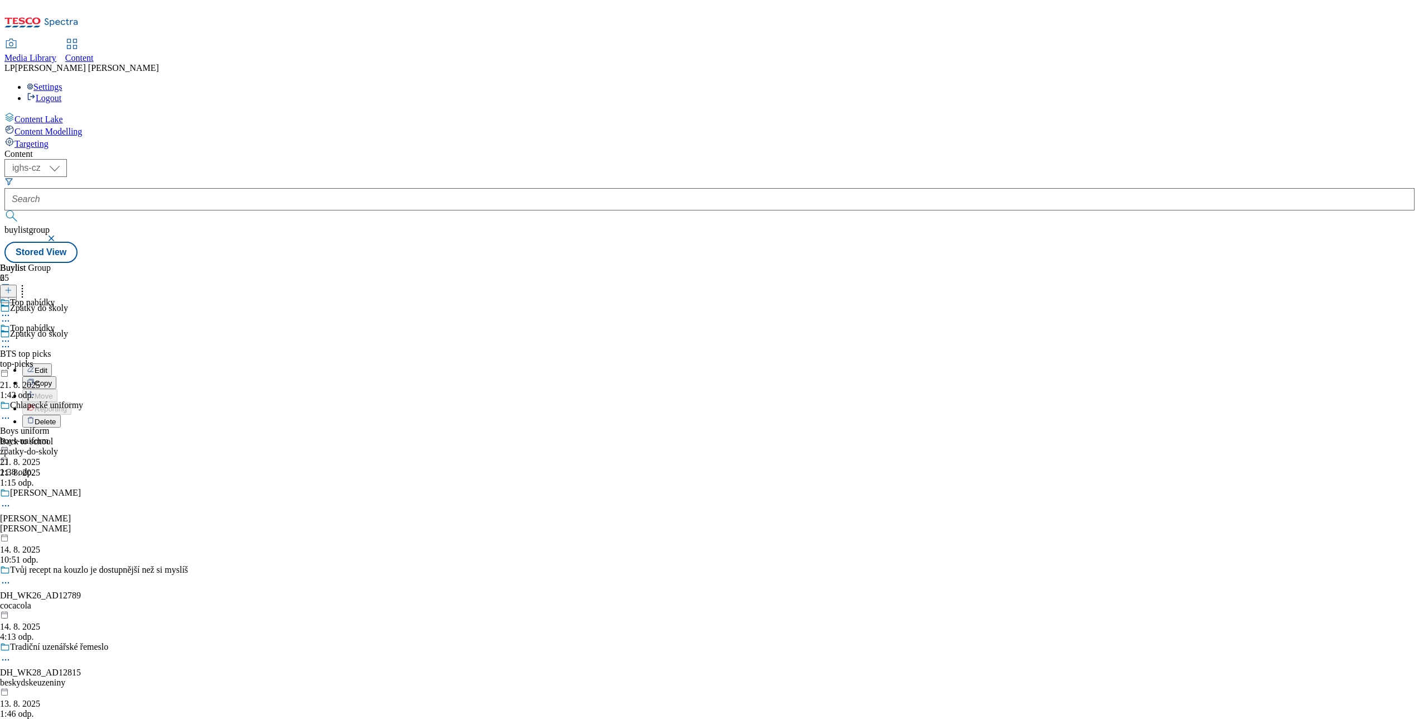
click at [909, 263] on div "Buylist Group 65 Zpátky do školy Zpátky do školy Edit Copy Move Reporting Delet…" at bounding box center [709, 263] width 1411 height 0
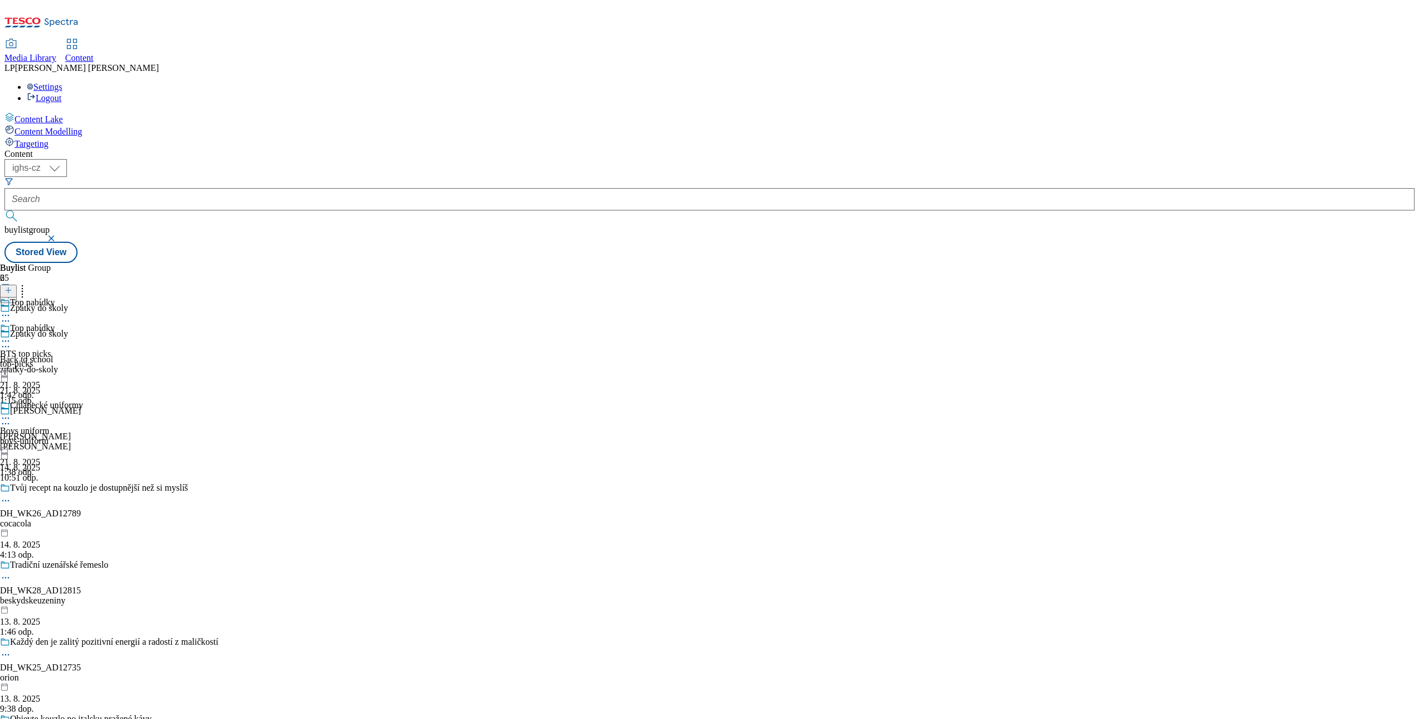
click at [11, 335] on icon at bounding box center [5, 340] width 11 height 11
click at [61, 412] on span "Preview" at bounding box center [48, 416] width 26 height 8
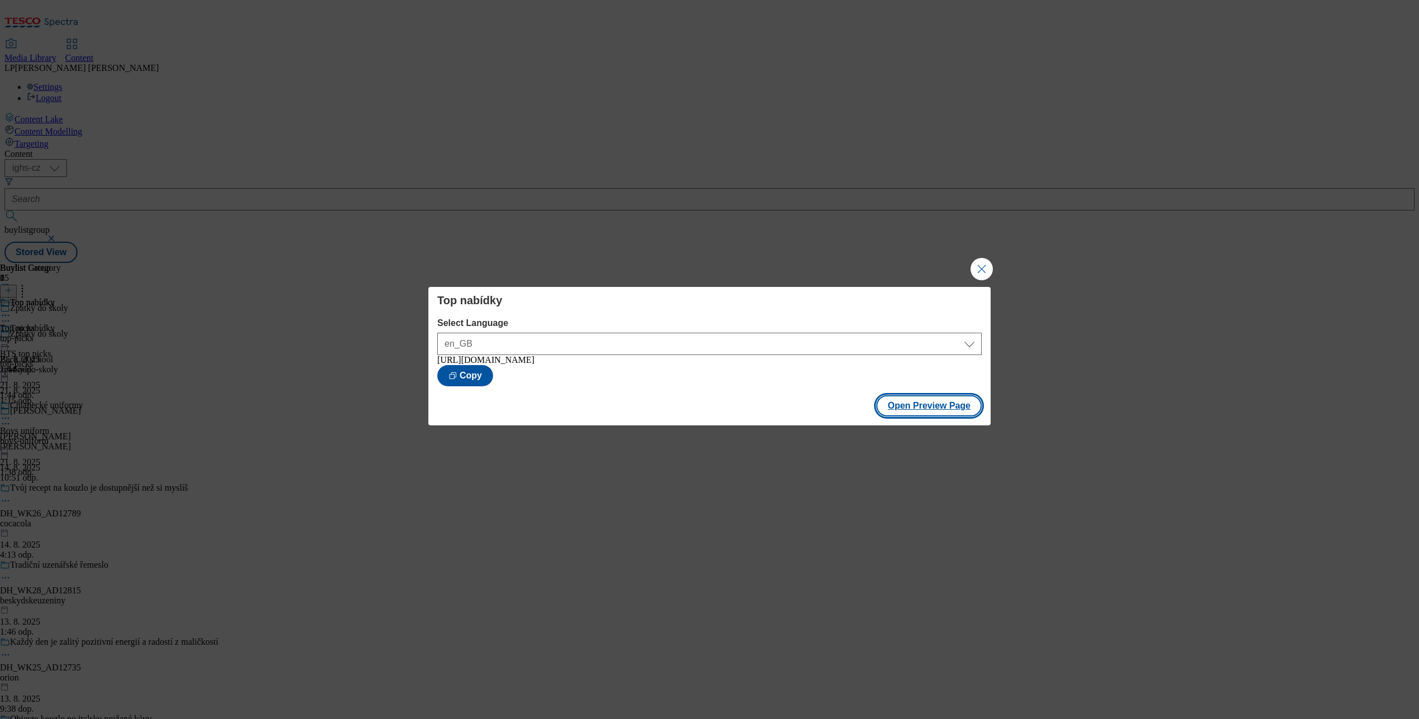
click at [936, 407] on button "Open Preview Page" at bounding box center [929, 405] width 105 height 21
click at [980, 266] on button "Close Modal" at bounding box center [982, 269] width 22 height 22
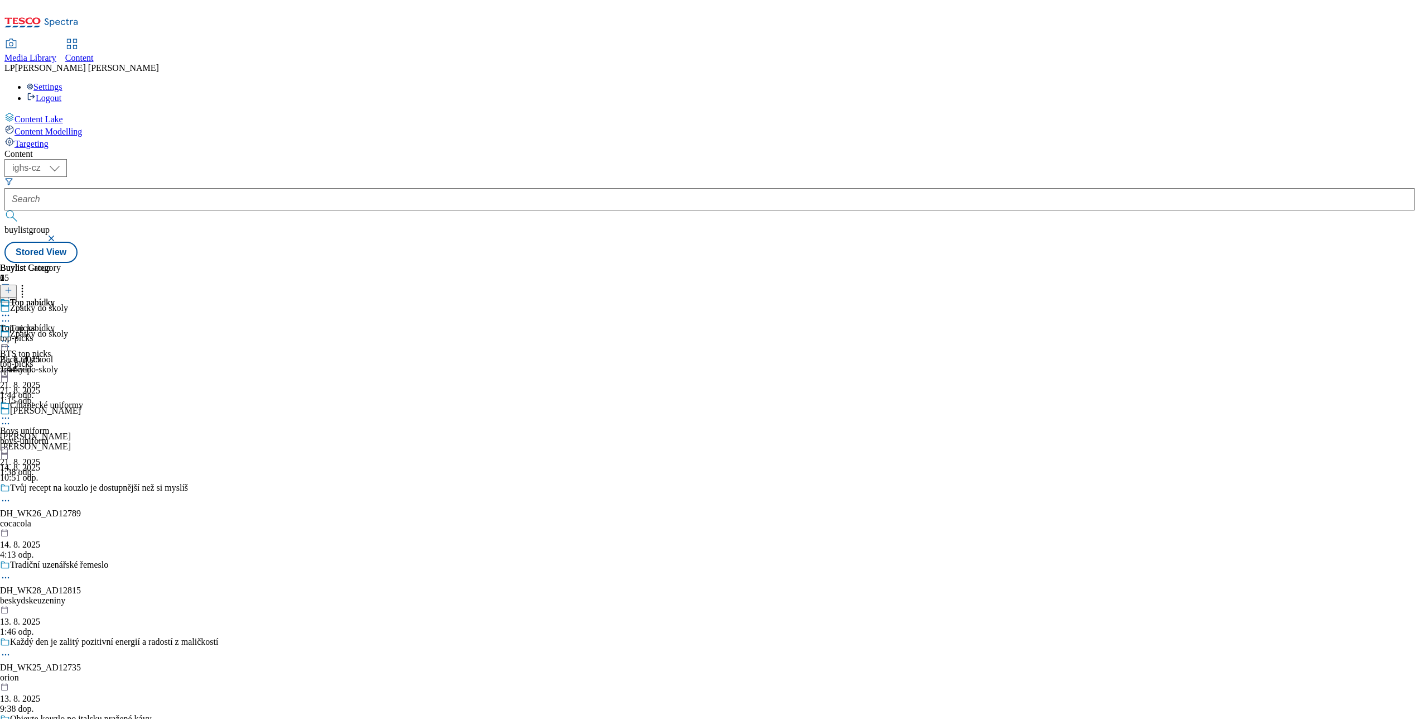
click at [83, 323] on div "Top nabídky" at bounding box center [41, 336] width 83 height 26
click at [11, 335] on icon at bounding box center [5, 340] width 11 height 11
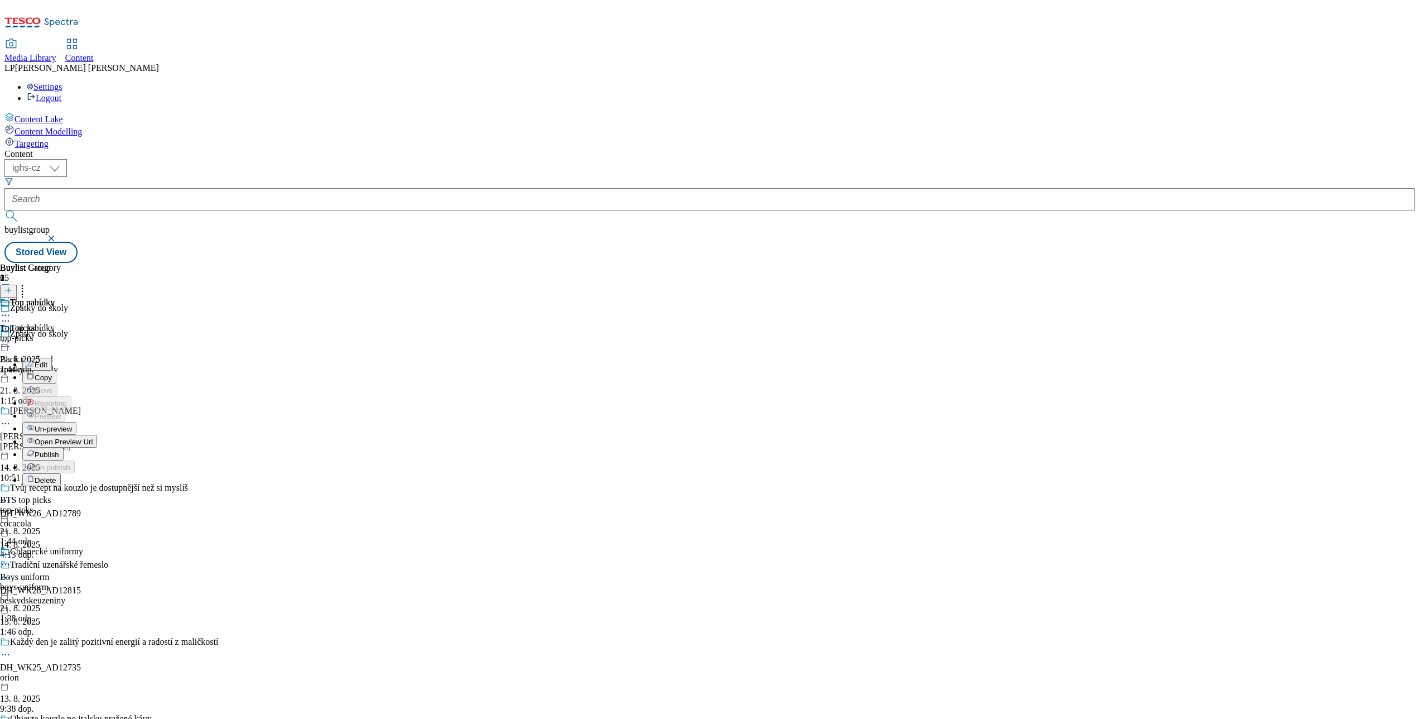
click at [97, 435] on button "Open Preview Url" at bounding box center [59, 441] width 75 height 13
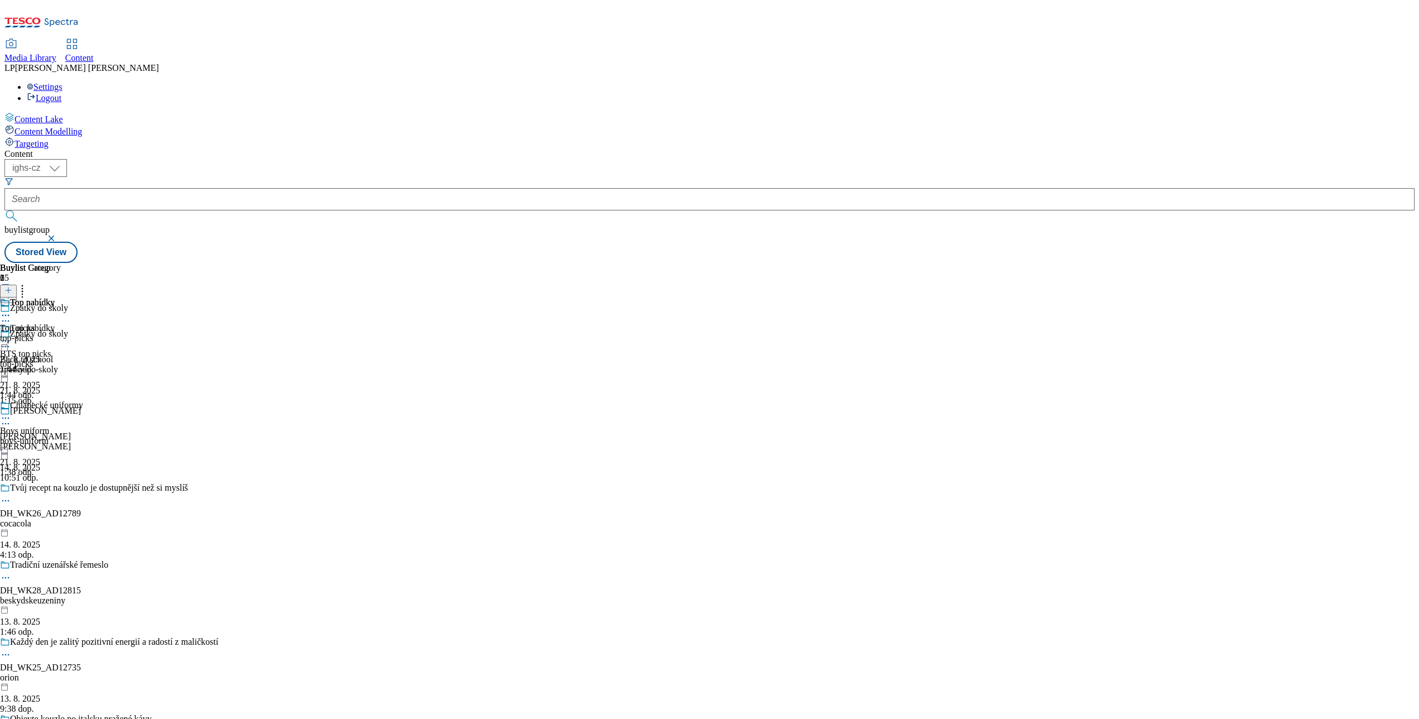
click at [83, 335] on div at bounding box center [41, 341] width 83 height 13
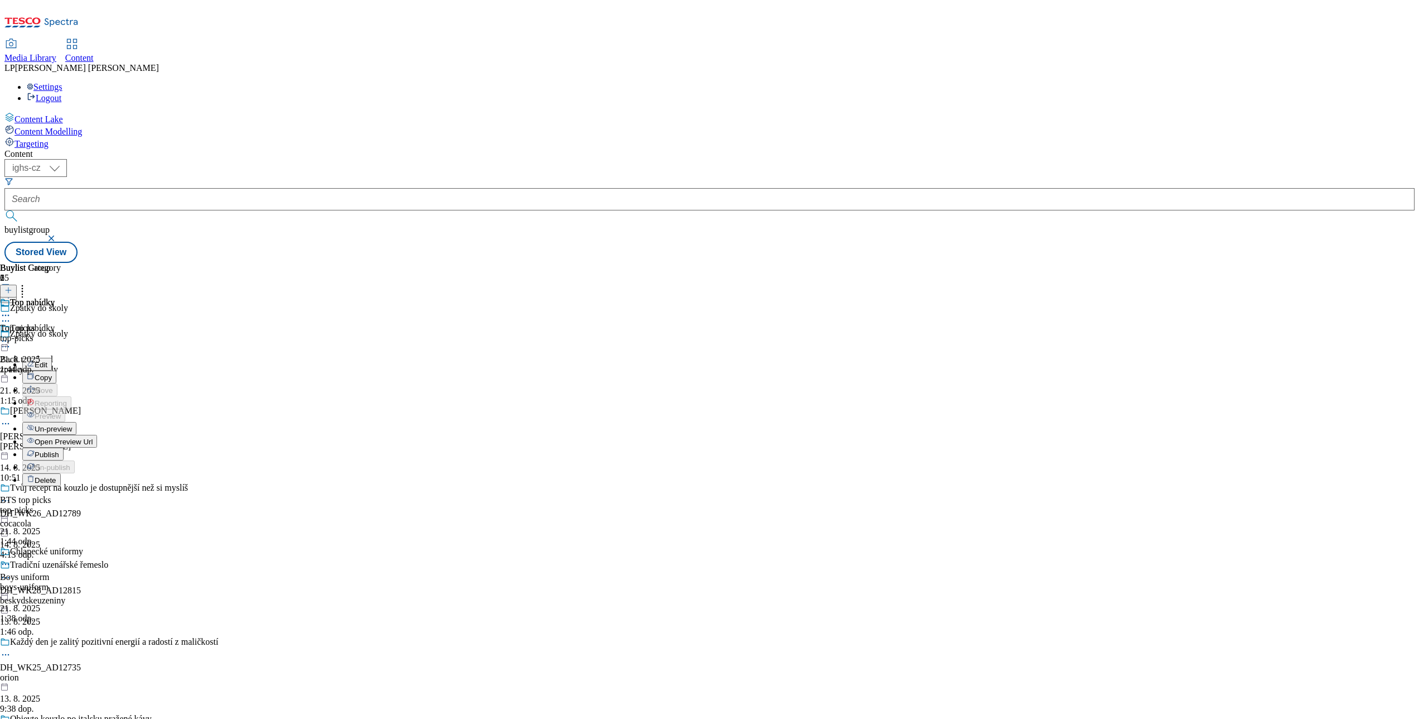
click at [93, 437] on span "Open Preview Url" at bounding box center [64, 441] width 58 height 8
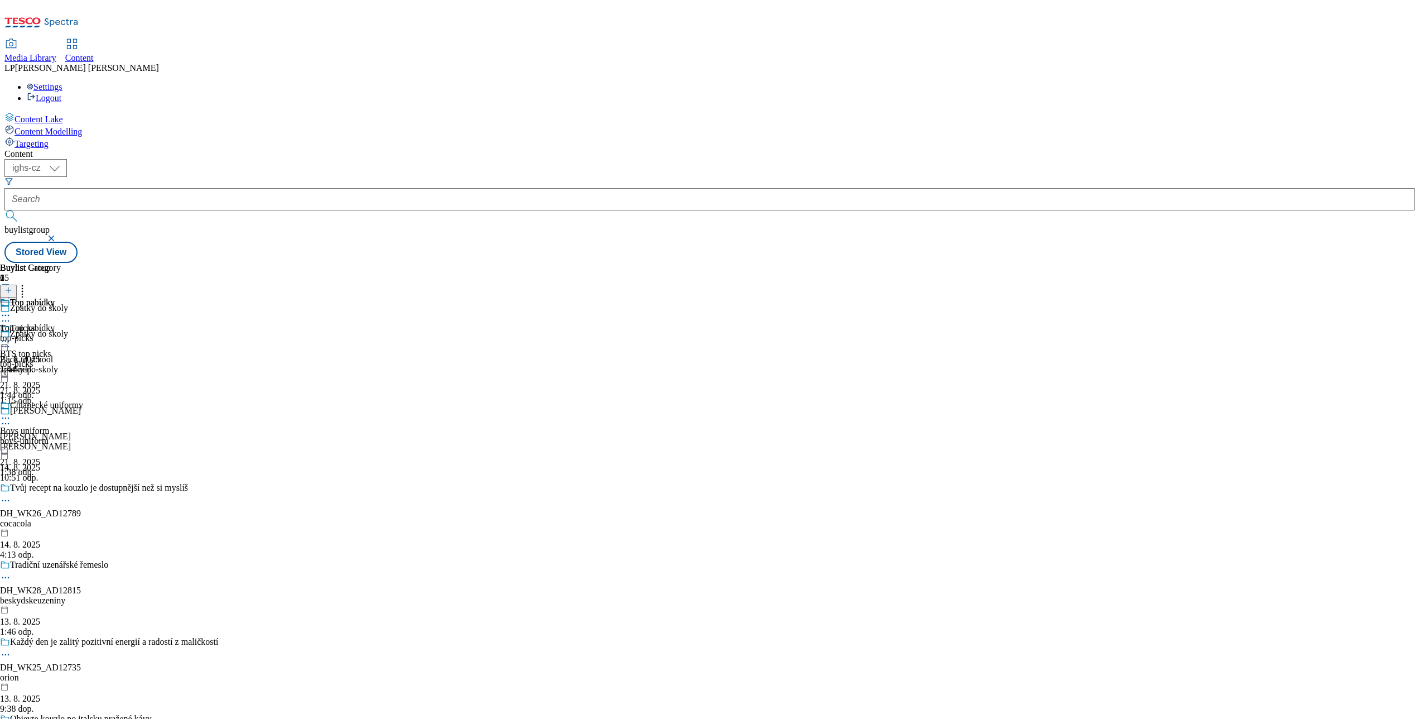
click at [11, 341] on icon at bounding box center [5, 346] width 11 height 11
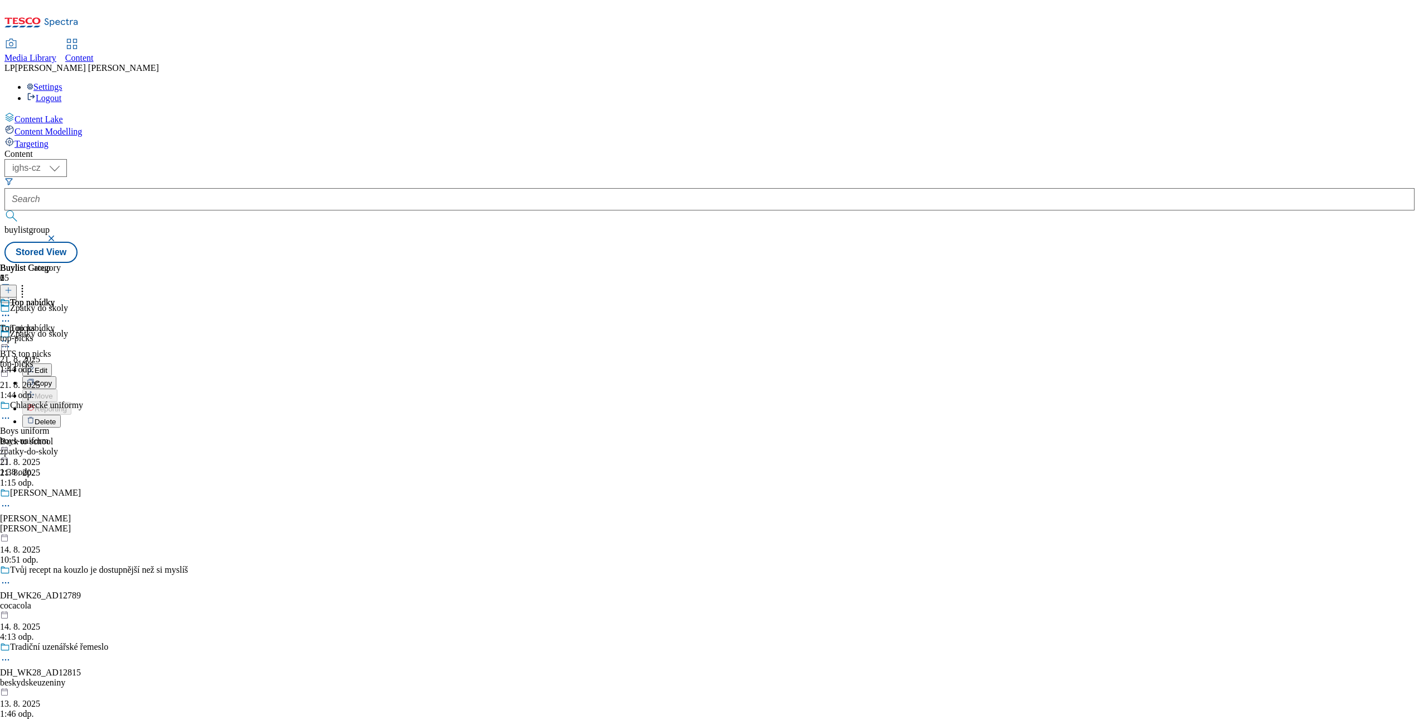
click at [83, 477] on div "Top nabídky BTS top picks top-picks 21. 8. 2025 1:44 odp. Chlapecké uniformy Bo…" at bounding box center [41, 400] width 83 height 154
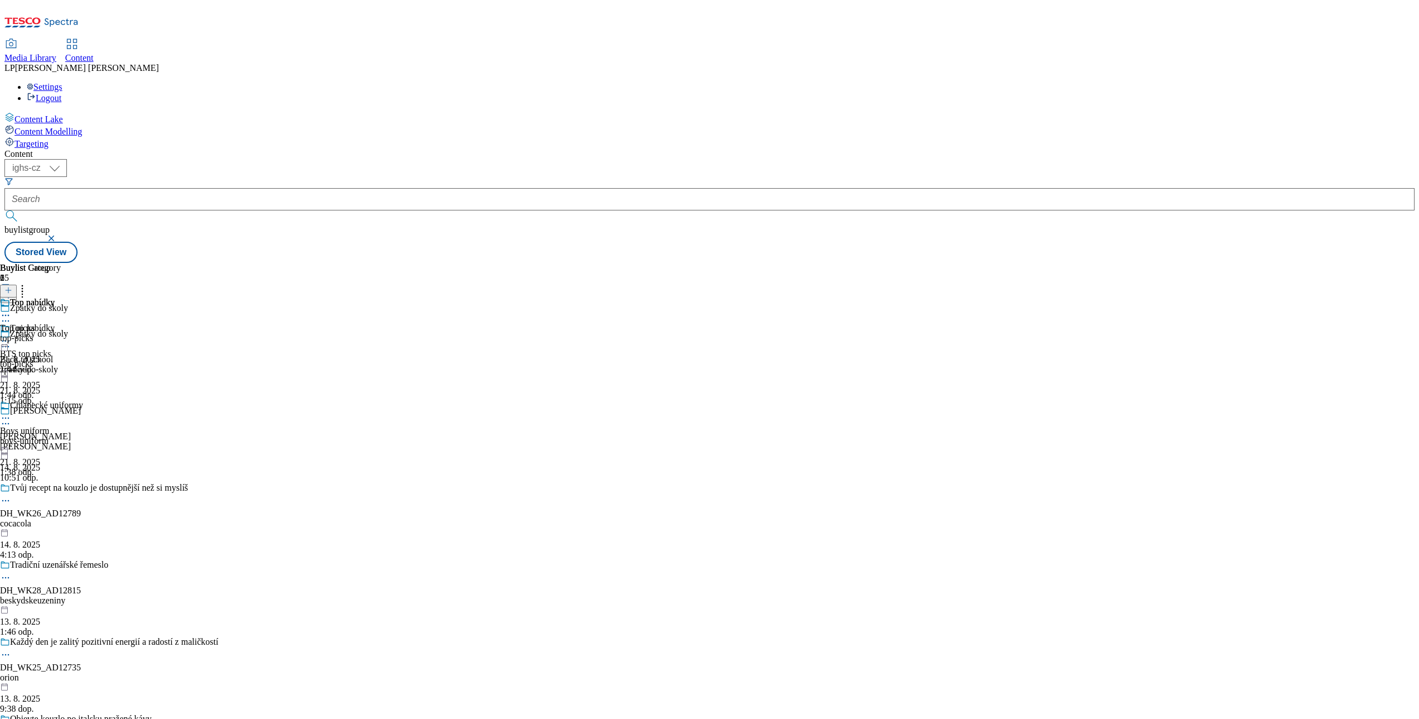
click at [11, 335] on icon at bounding box center [5, 340] width 11 height 11
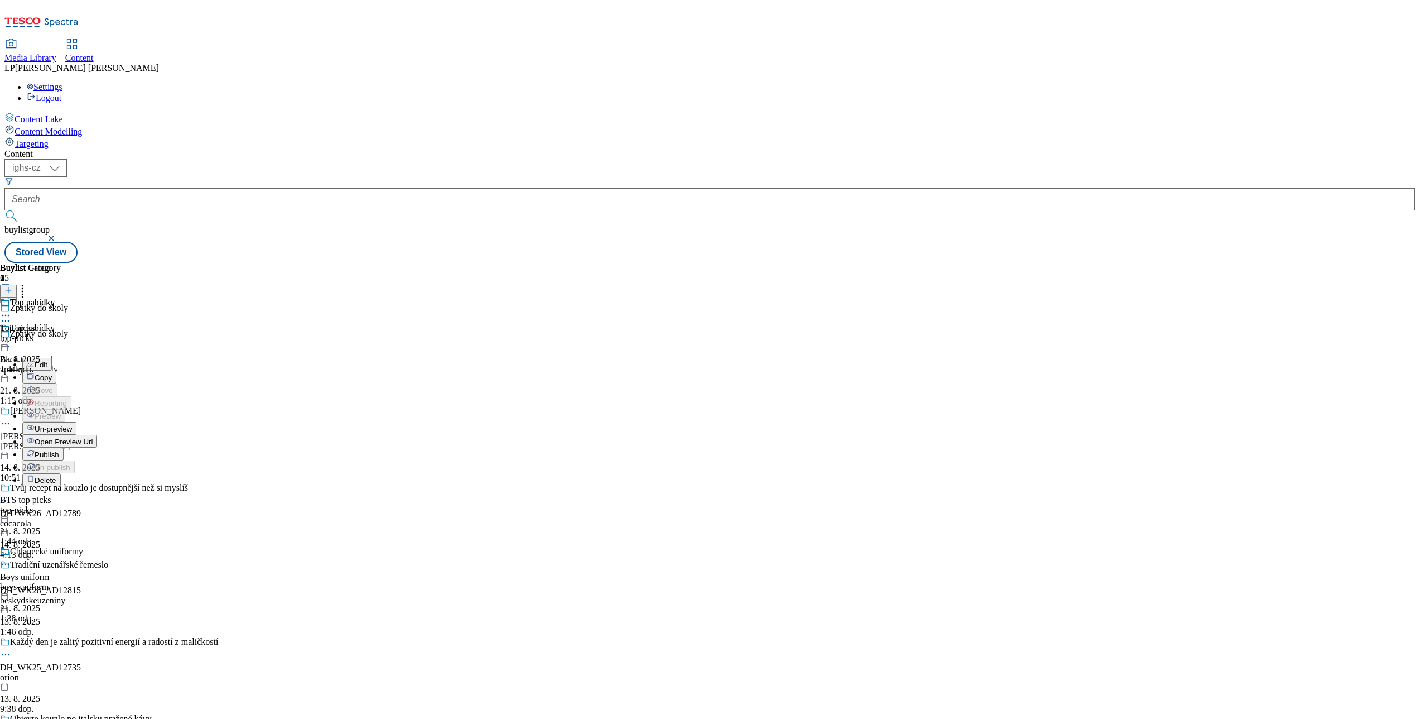
click at [72, 425] on span "Un-preview" at bounding box center [53, 429] width 37 height 8
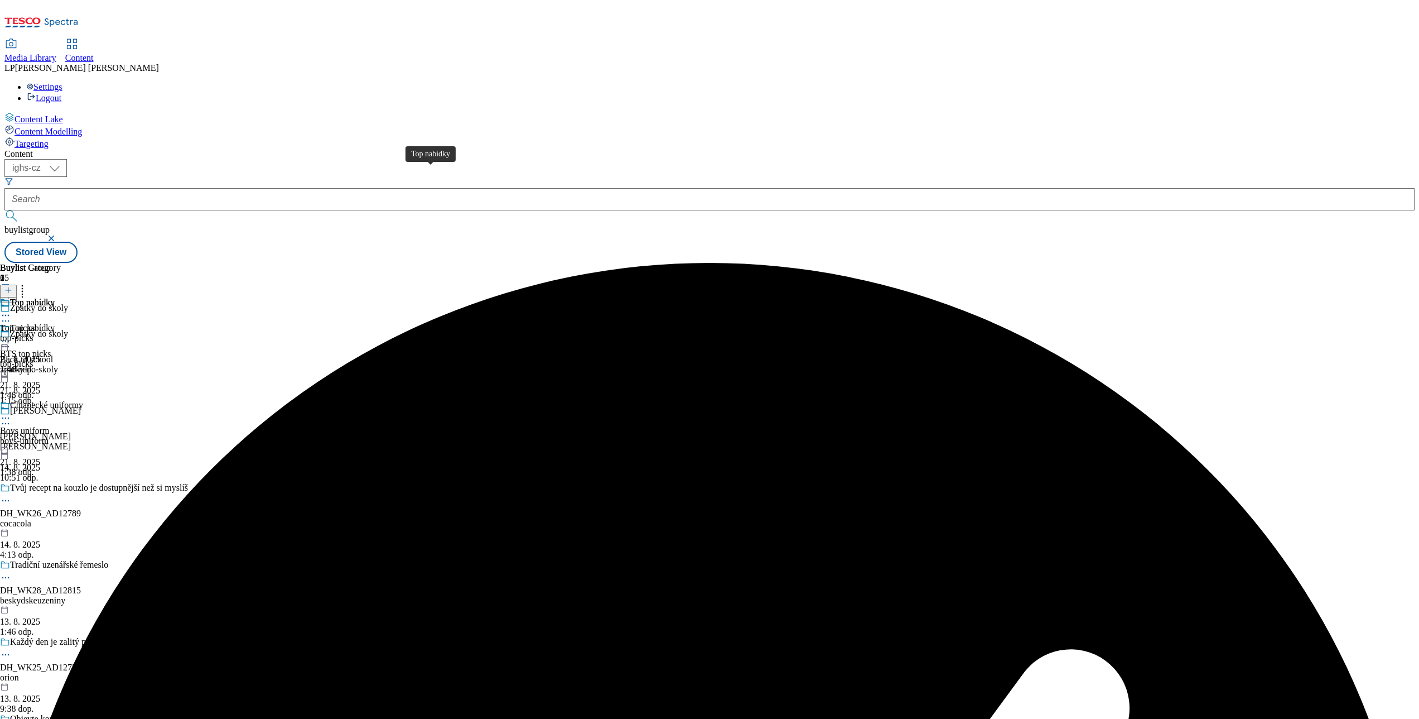
click at [55, 323] on div "Top nabídky" at bounding box center [32, 328] width 45 height 10
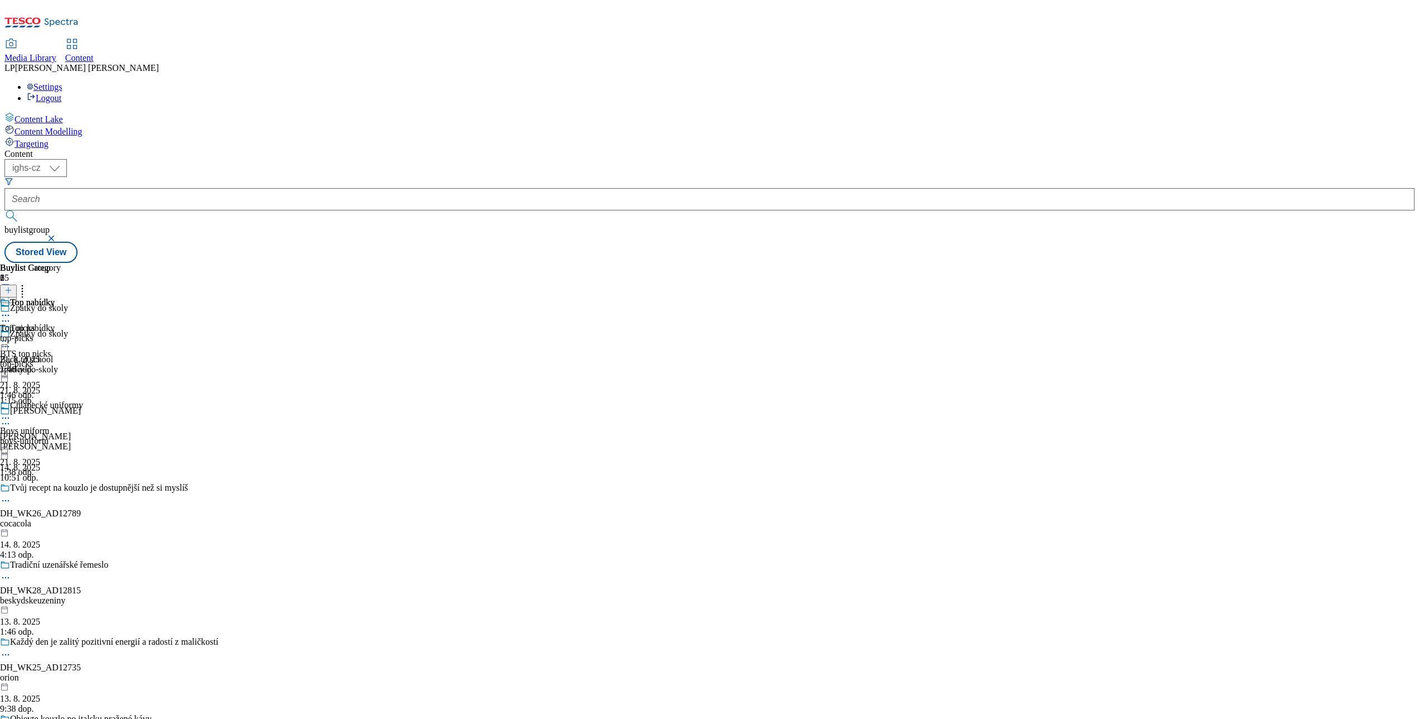
click at [11, 310] on icon at bounding box center [5, 315] width 11 height 11
click at [47, 335] on span "Edit" at bounding box center [41, 339] width 13 height 8
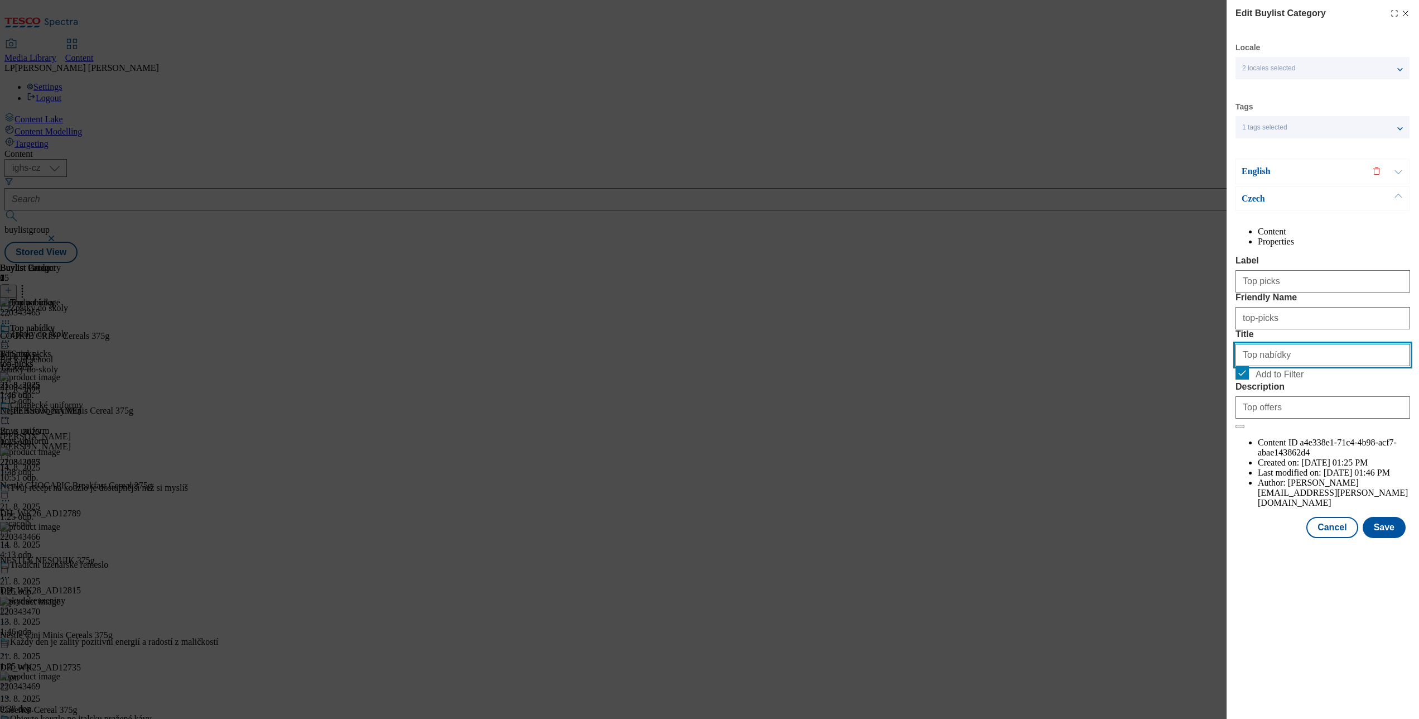
click at [1064, 366] on input "Top nabídky" at bounding box center [1323, 355] width 175 height 22
type input "Top výběr"
click at [1064, 538] on button "Save" at bounding box center [1384, 527] width 43 height 21
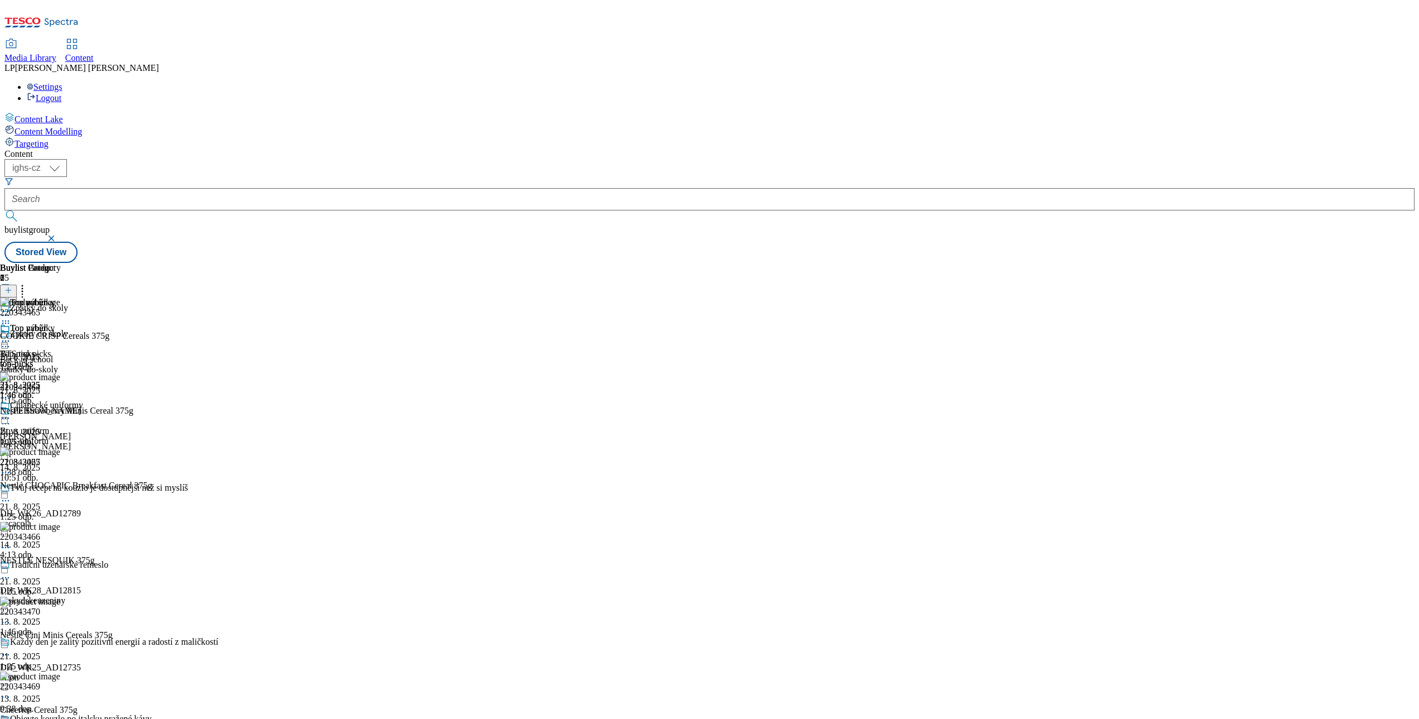
click at [11, 335] on icon at bounding box center [5, 340] width 11 height 11
click at [65, 409] on button "Preview" at bounding box center [43, 415] width 43 height 13
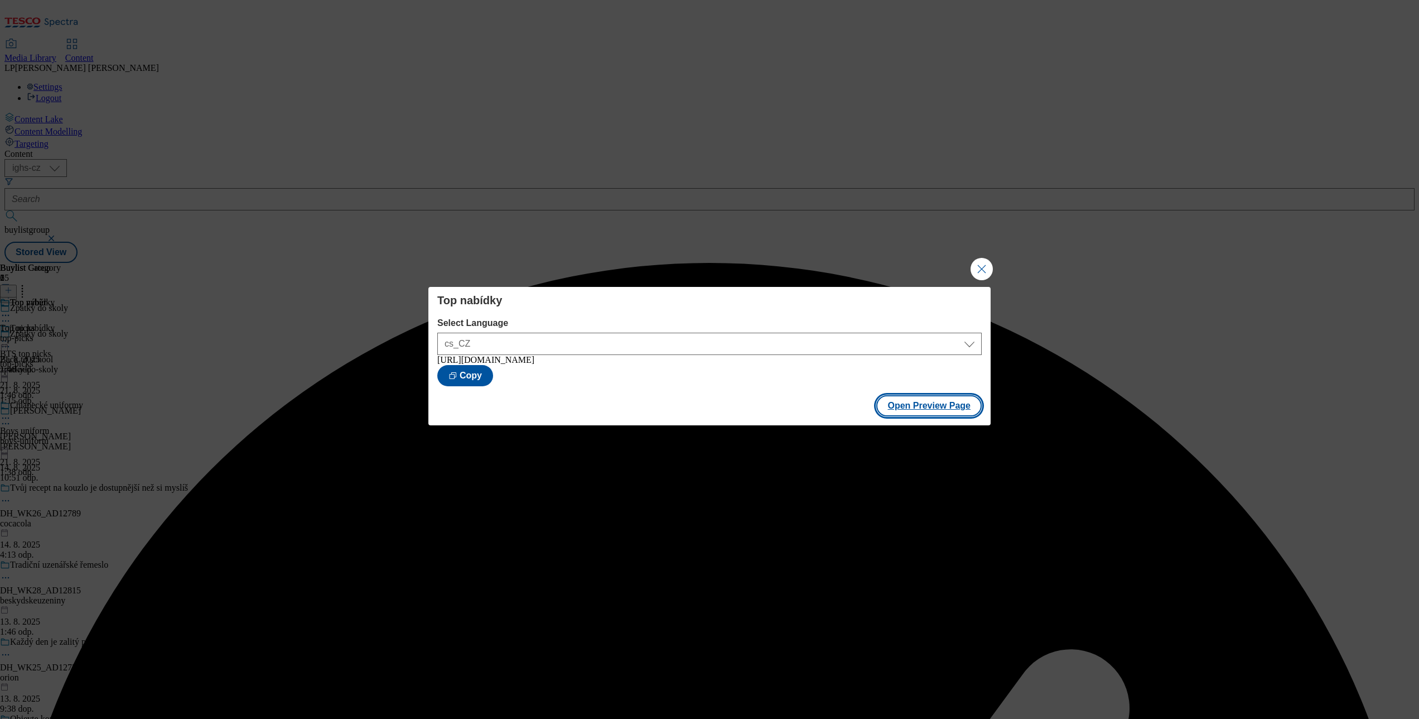
click at [933, 416] on button "Open Preview Page" at bounding box center [929, 405] width 105 height 21
click at [989, 267] on button "Close Modal" at bounding box center [982, 269] width 22 height 22
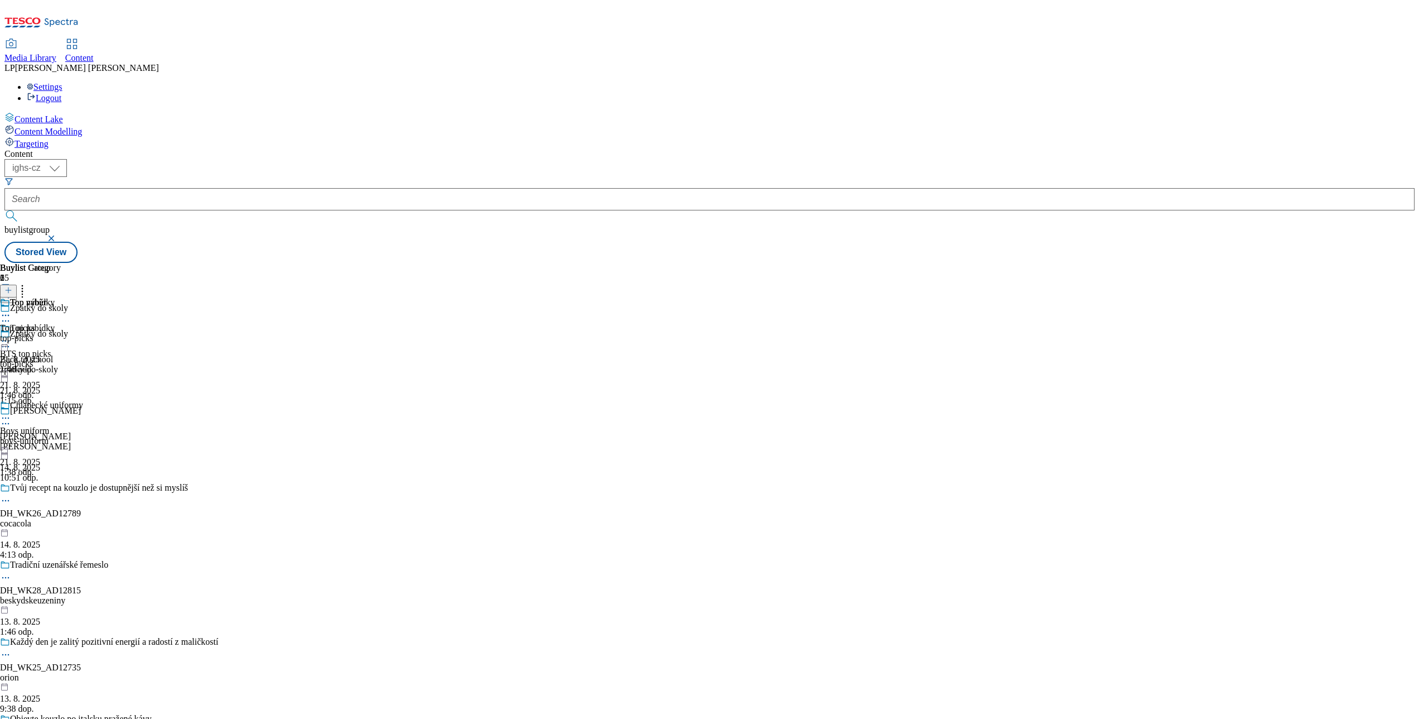
click at [61, 297] on div "Top výběr Top picks top-picks 21. 8. 2025 1:46 odp." at bounding box center [30, 335] width 61 height 77
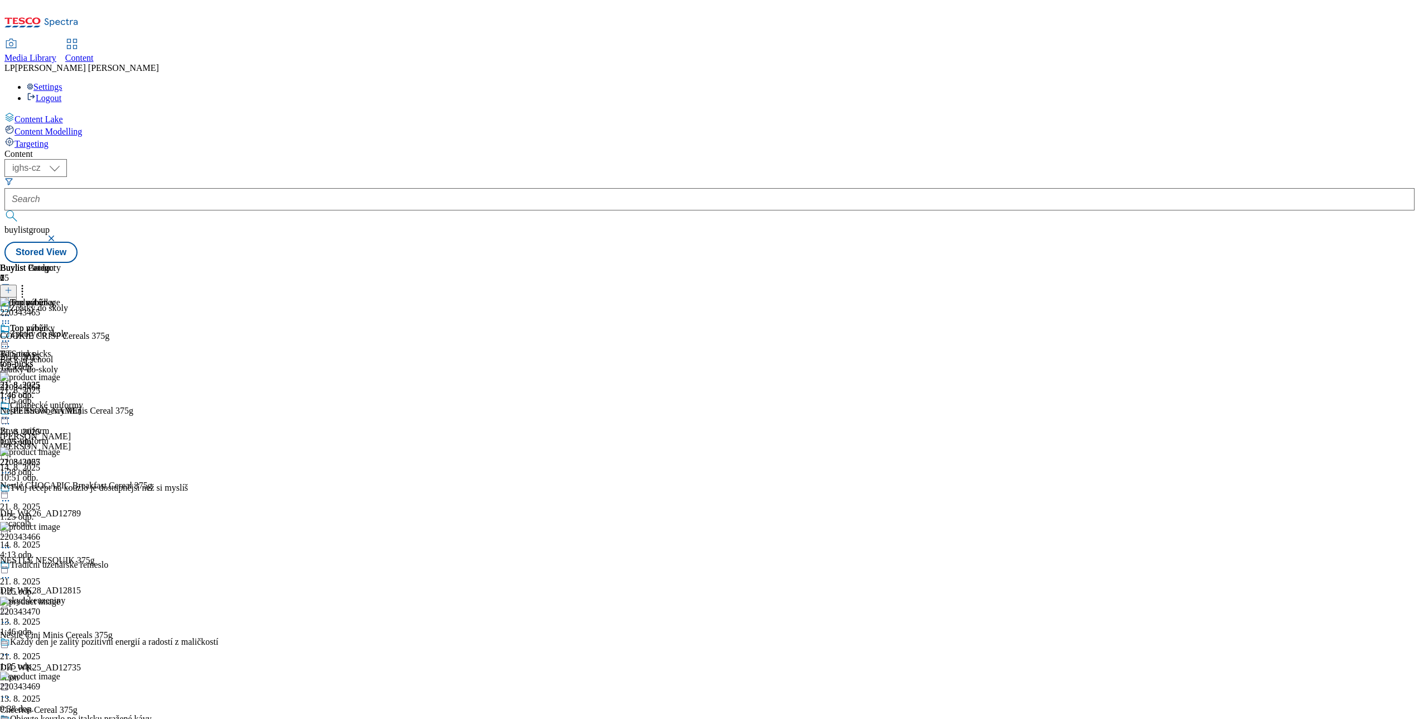
click at [11, 335] on icon at bounding box center [5, 340] width 11 height 11
click at [83, 384] on div "Top nabídky BTS top picks top-picks 21. 8. 2025 1:46 odp. Chlapecké uniformy Bo…" at bounding box center [41, 400] width 83 height 154
click at [11, 412] on icon at bounding box center [5, 417] width 11 height 11
click at [11, 335] on icon at bounding box center [5, 340] width 11 height 11
click at [9, 340] on circle at bounding box center [9, 341] width 2 height 2
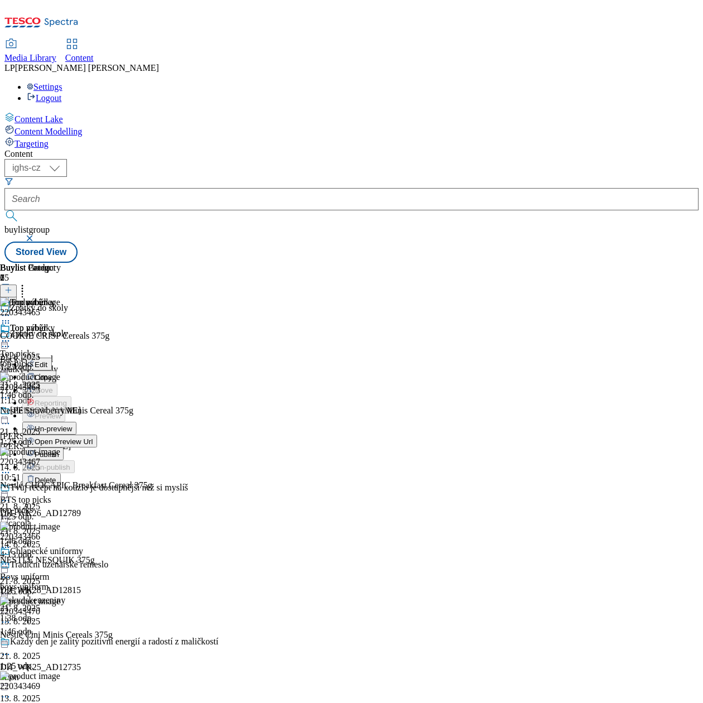
click at [608, 263] on div "Content ( optional ) ighs-cz ighs-hu ighs-sk ighs-cz buylistgroup Stored View B…" at bounding box center [351, 206] width 694 height 114
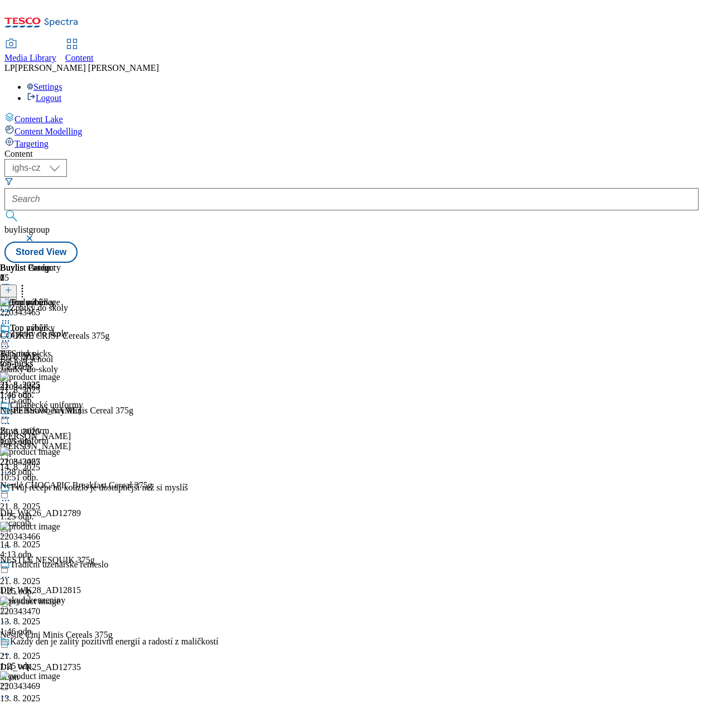
click at [69, 149] on div "Content Lake Content Modelling Targeting" at bounding box center [351, 130] width 694 height 37
click at [11, 335] on icon at bounding box center [5, 340] width 11 height 11
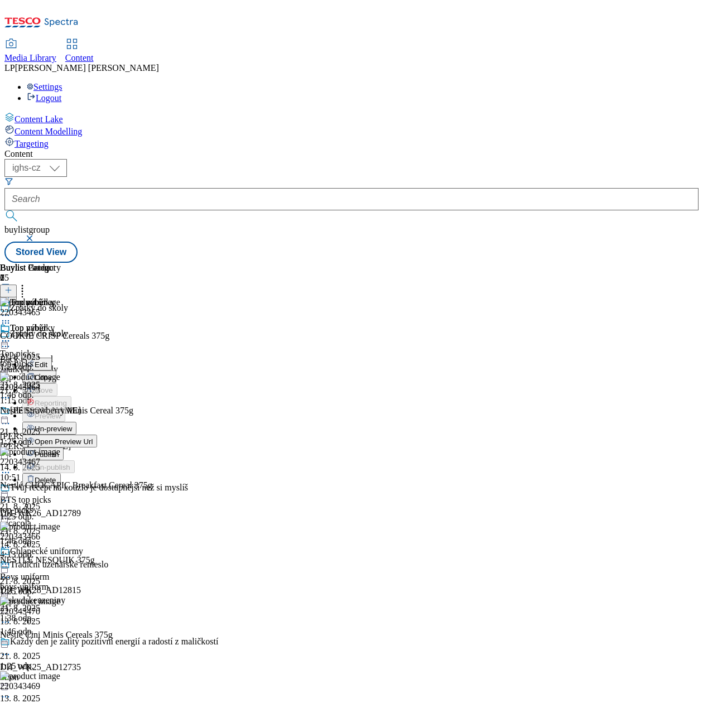
click at [93, 437] on span "Open Preview Url" at bounding box center [64, 441] width 58 height 8
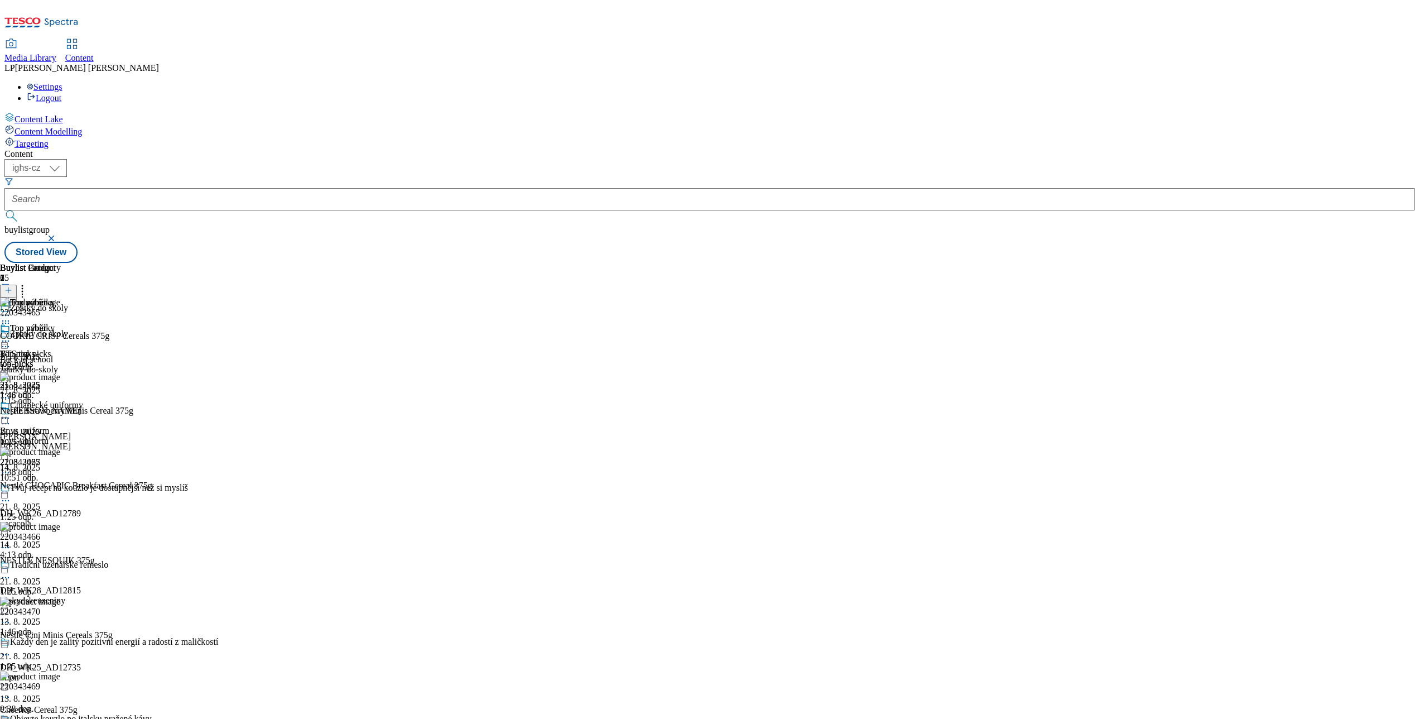
click at [83, 323] on div "Top nabídky BTS top picks top-picks 21. 8. 2025 1:46 odp." at bounding box center [41, 361] width 83 height 77
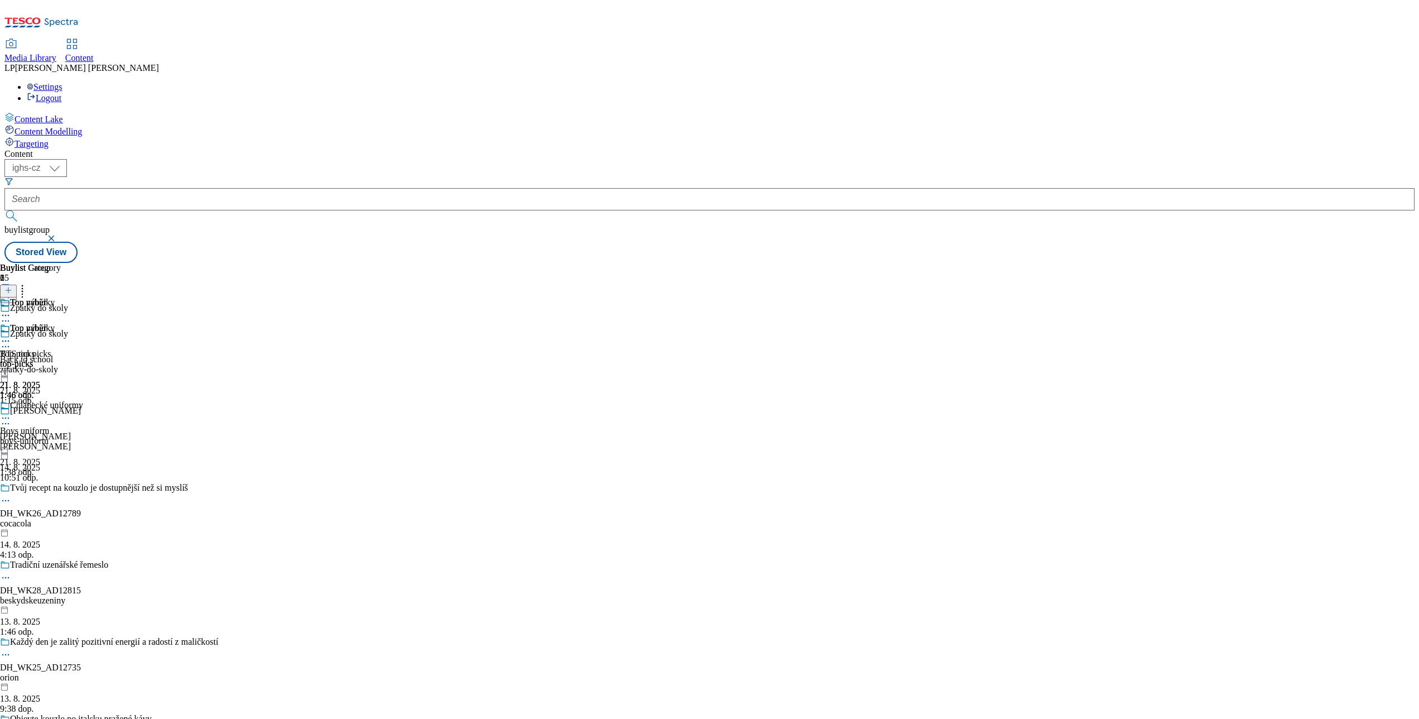
click at [11, 341] on icon at bounding box center [5, 346] width 11 height 11
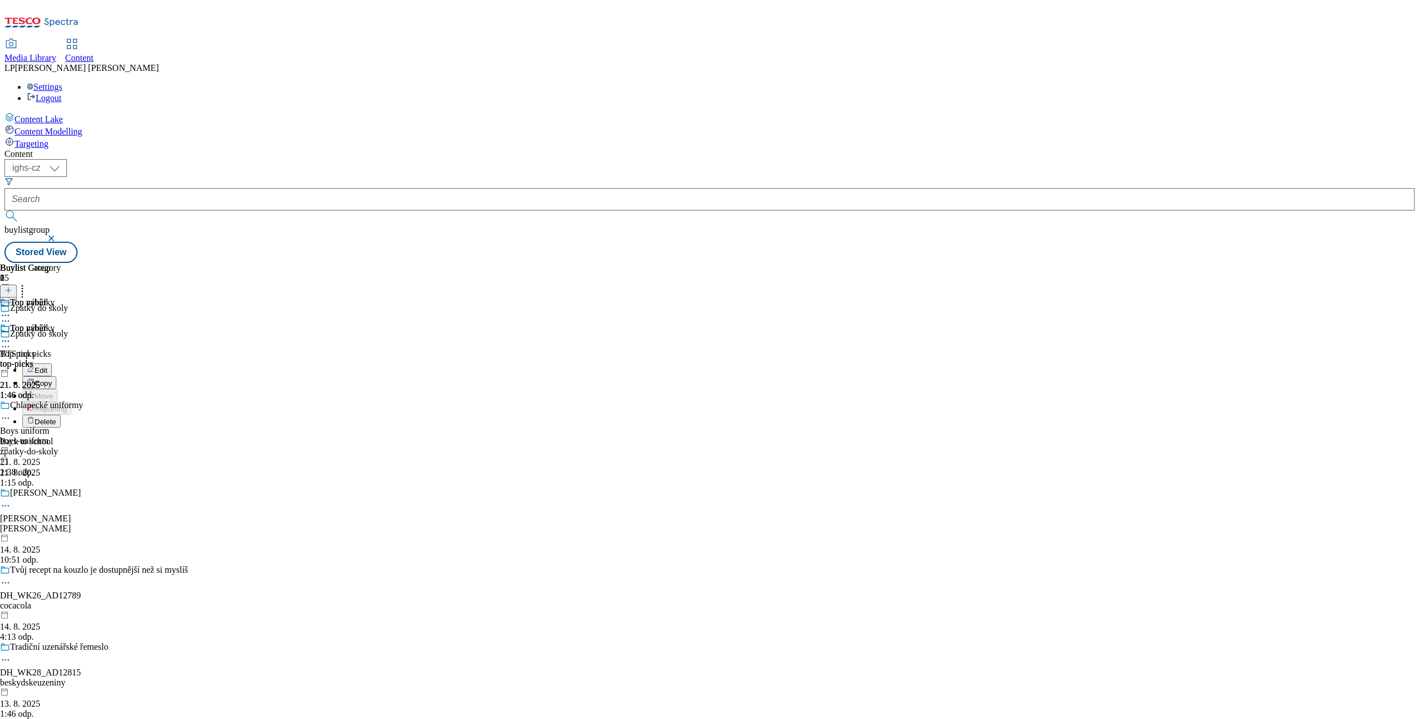
click at [47, 366] on span "Edit" at bounding box center [41, 370] width 13 height 8
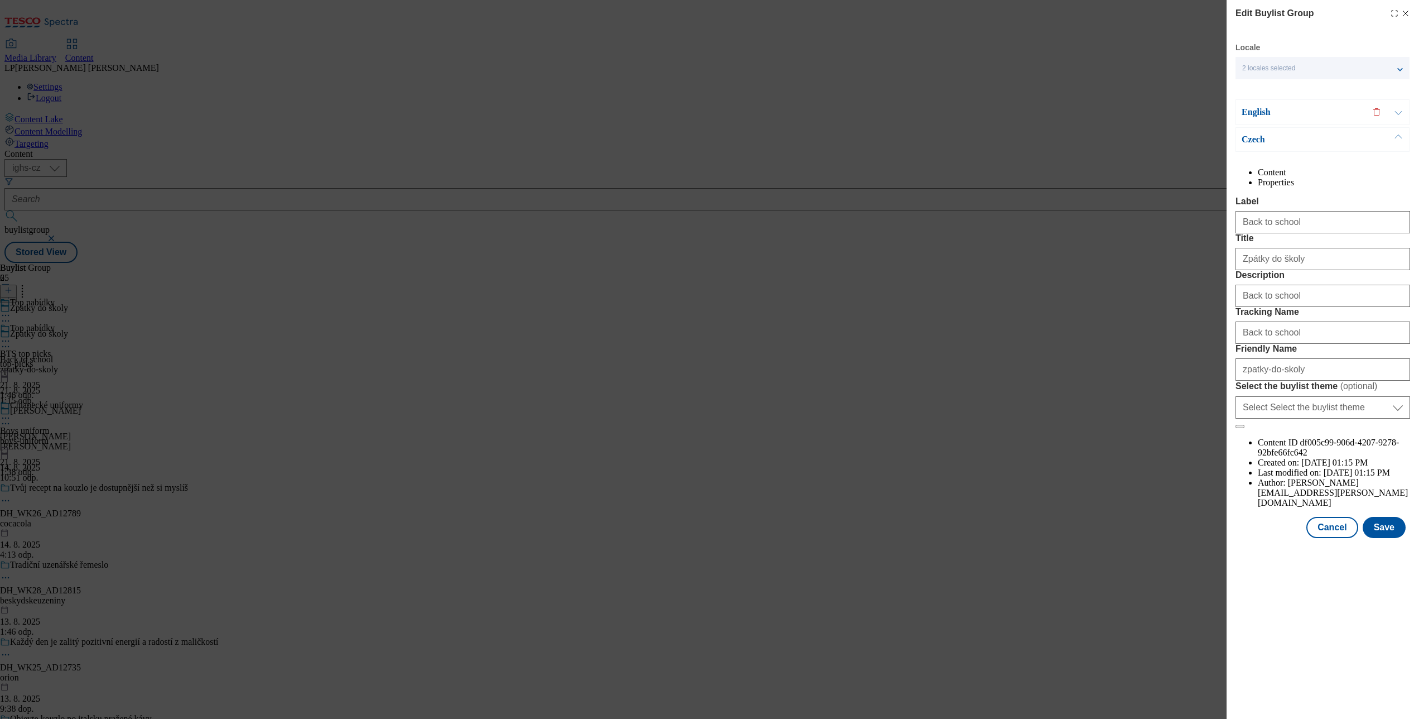
click at [1064, 179] on li "Properties" at bounding box center [1334, 182] width 152 height 10
click at [1064, 177] on li "Content" at bounding box center [1334, 172] width 152 height 10
drag, startPoint x: 1244, startPoint y: 302, endPoint x: 1293, endPoint y: 328, distance: 55.9
click at [1064, 270] on input "Zpátky do školy" at bounding box center [1323, 259] width 175 height 22
type input "Zpátky do školy"
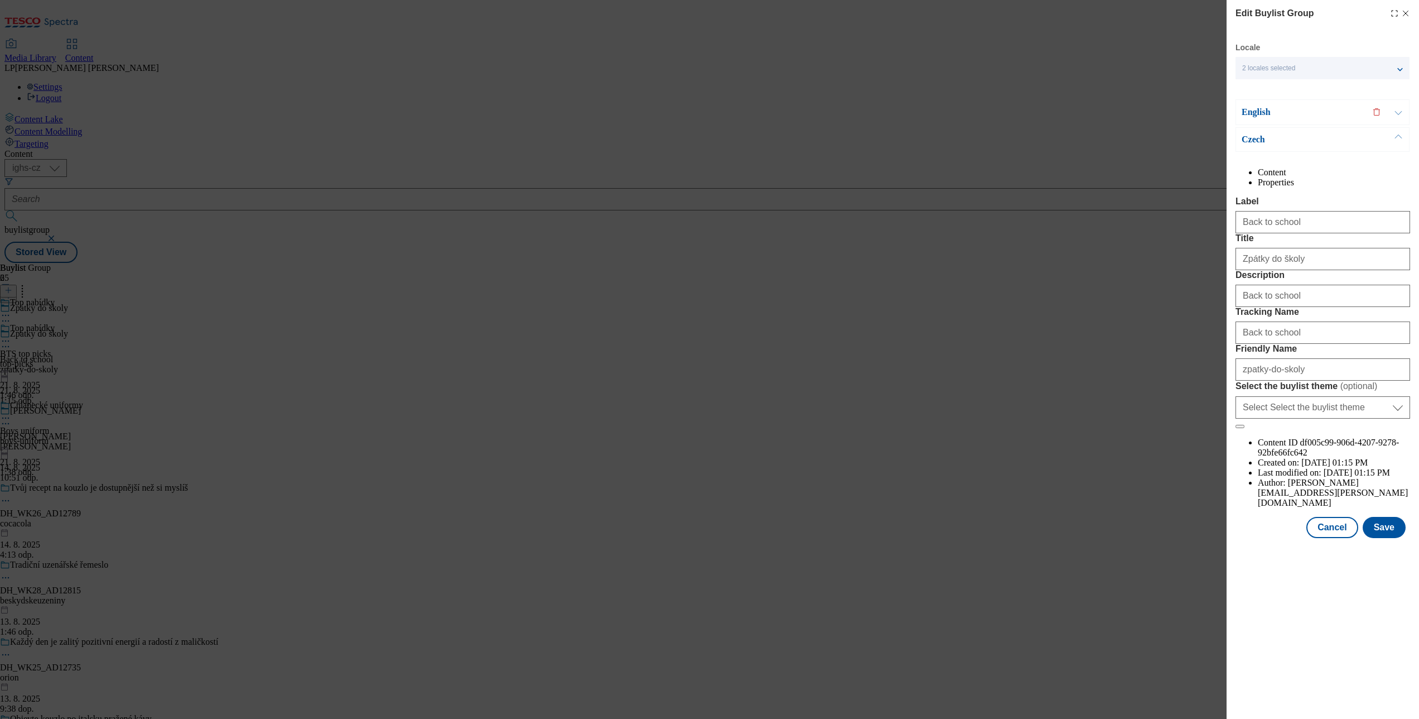
click at [1064, 295] on div "Edit Buylist Group Locale 2 locales selected English Czech English Content Prop…" at bounding box center [709, 359] width 1419 height 719
click at [1064, 381] on input "zpatky-do-skoly" at bounding box center [1323, 369] width 175 height 22
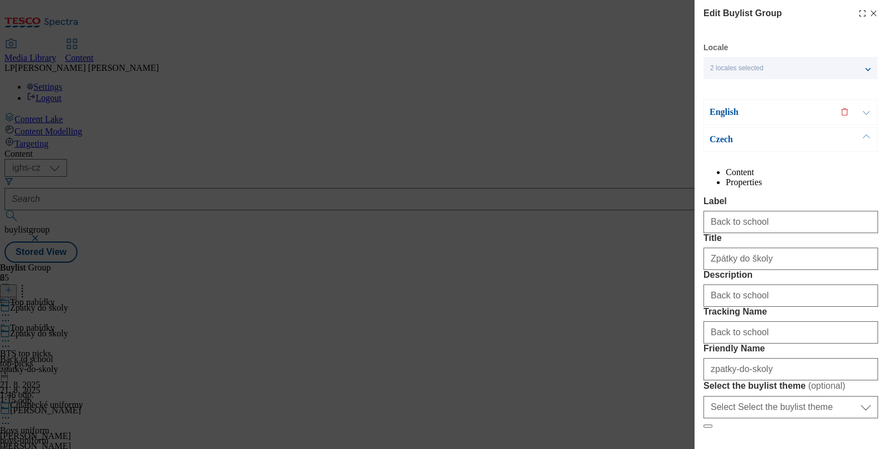
drag, startPoint x: 1304, startPoint y: 1, endPoint x: 551, endPoint y: 165, distance: 771.4
click at [551, 165] on div "Edit Buylist Group Locale 2 locales selected English Czech English Content Prop…" at bounding box center [443, 224] width 887 height 449
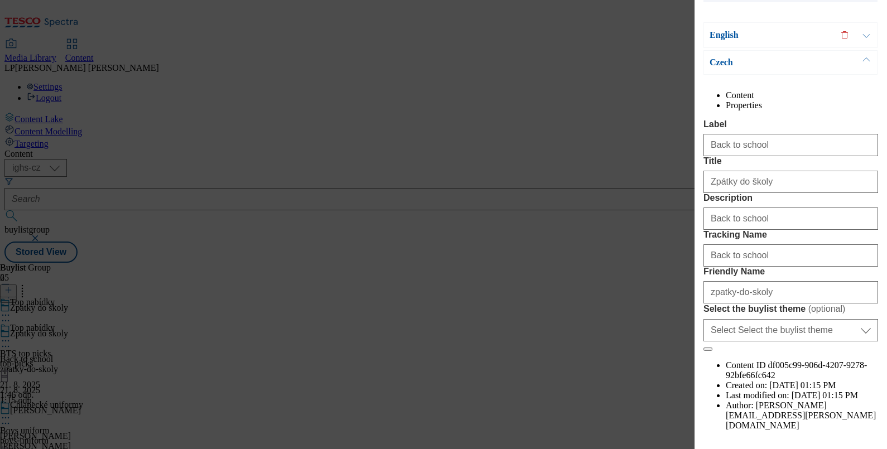
scroll to position [7, 0]
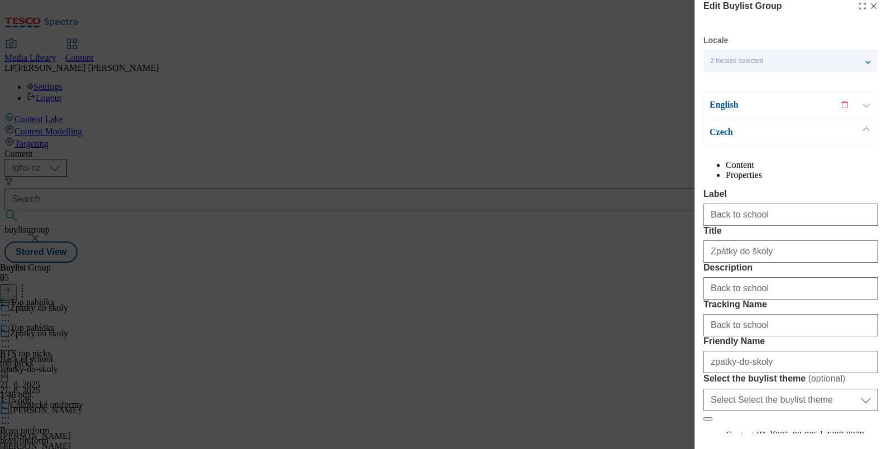
click at [726, 107] on p "English" at bounding box center [768, 104] width 117 height 11
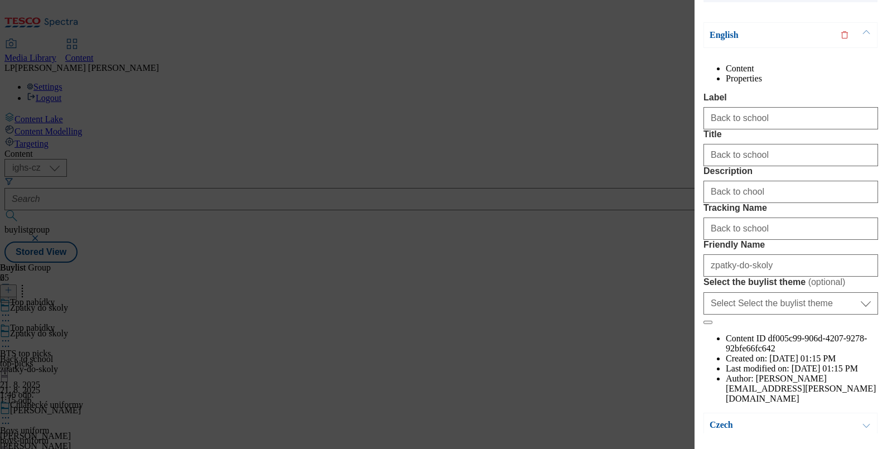
scroll to position [145, 0]
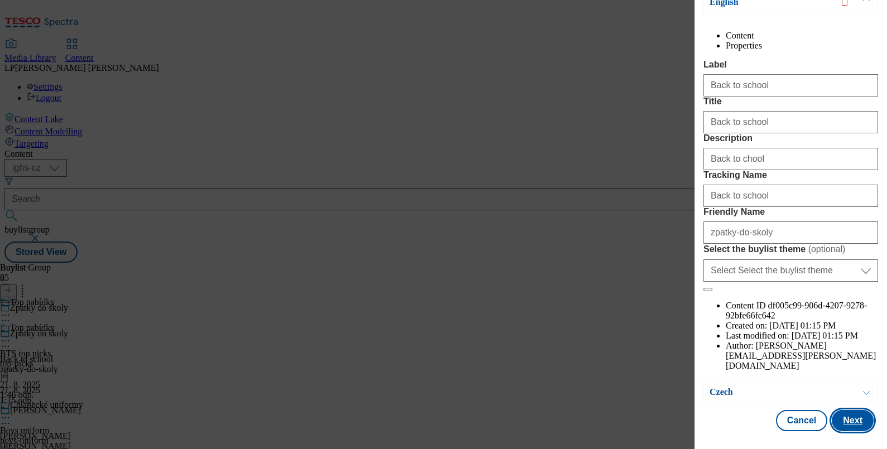
click at [849, 426] on button "Next" at bounding box center [853, 420] width 42 height 21
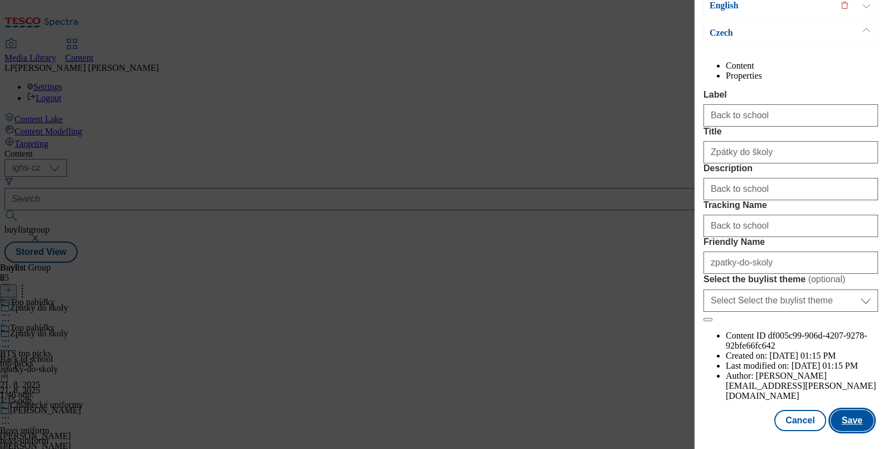
click at [849, 426] on button "Save" at bounding box center [852, 420] width 43 height 21
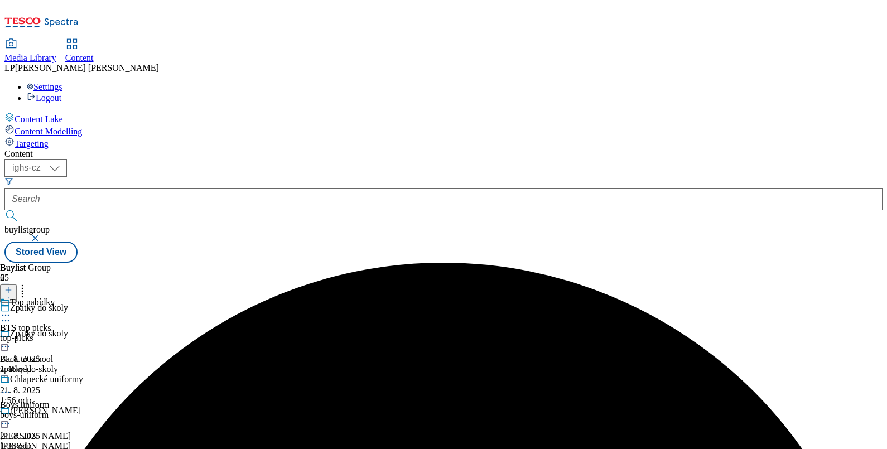
click at [11, 310] on icon at bounding box center [5, 315] width 11 height 11
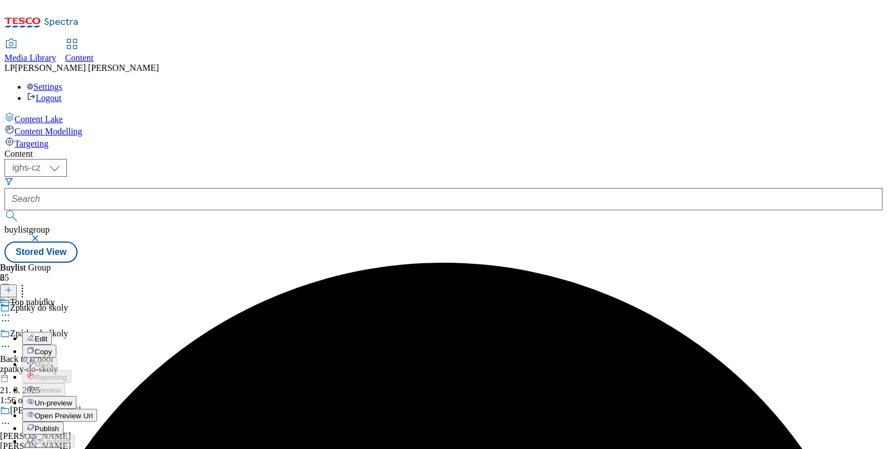
click at [47, 335] on span "Edit" at bounding box center [41, 339] width 13 height 8
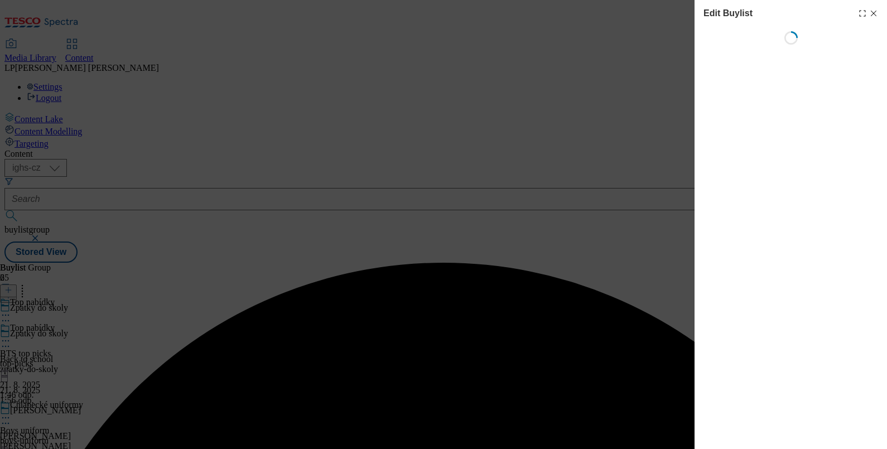
select select "evergreen"
select select "Banner"
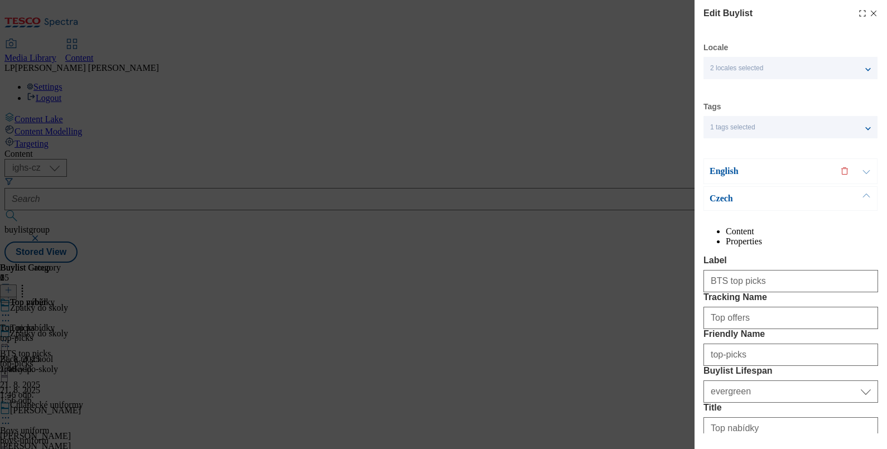
click at [718, 167] on p "English" at bounding box center [768, 171] width 117 height 11
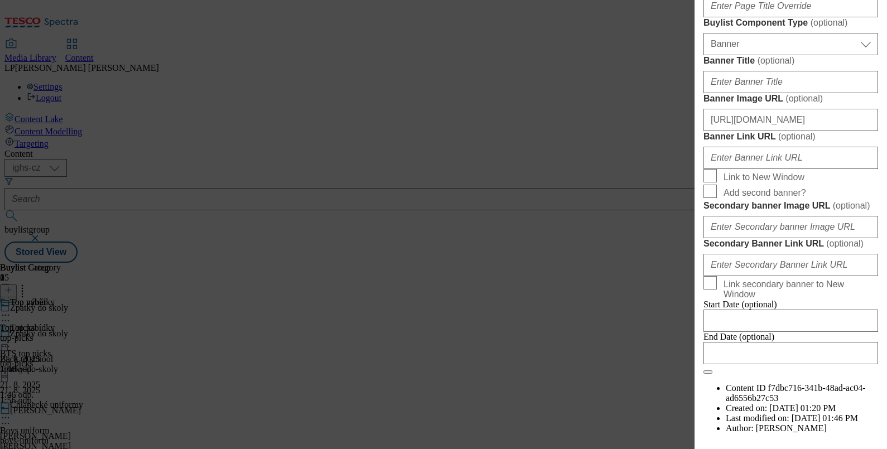
scroll to position [976, 0]
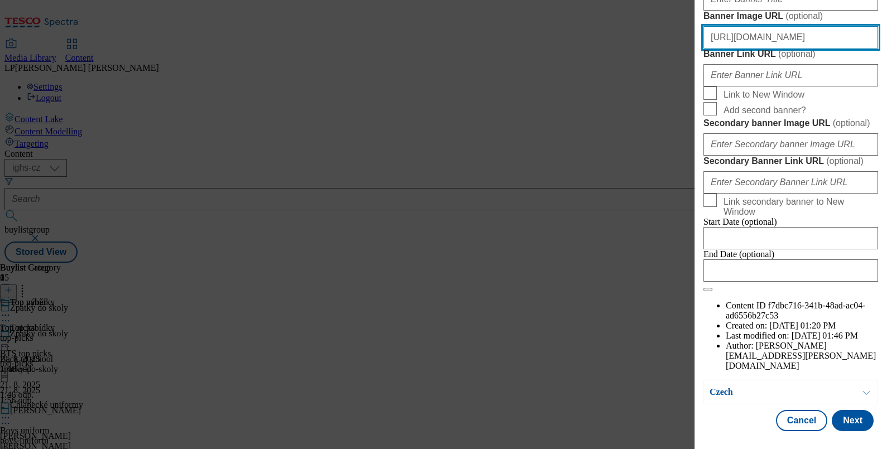
click at [835, 49] on input "https://digitalcontent.api.tesco.com/v2/media/ighs-ce-mktg/d377b17c-1cd9-4b57-a…" at bounding box center [791, 37] width 175 height 22
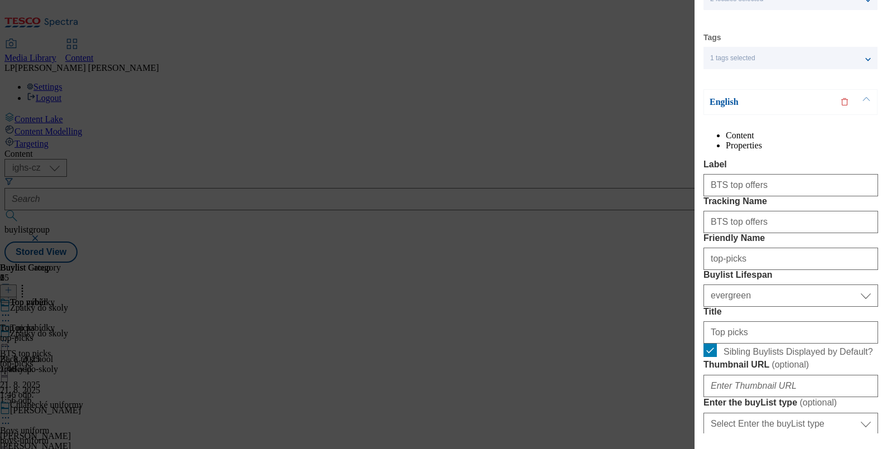
scroll to position [0, 0]
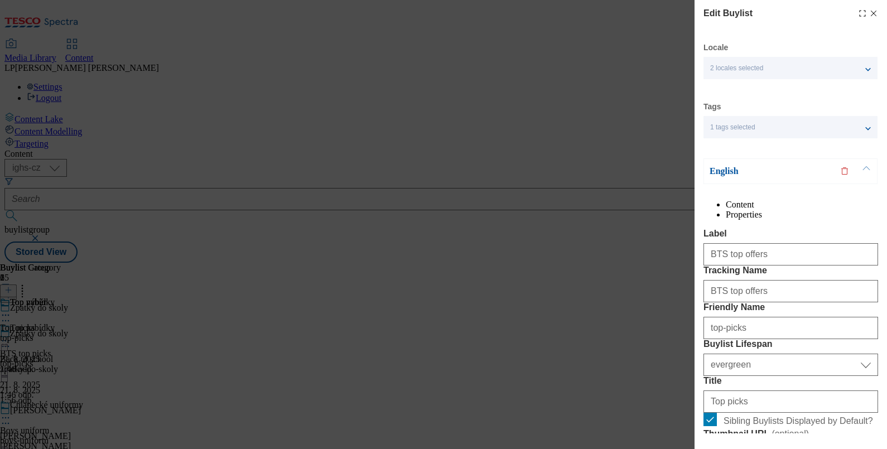
click at [725, 174] on p "English" at bounding box center [768, 171] width 117 height 11
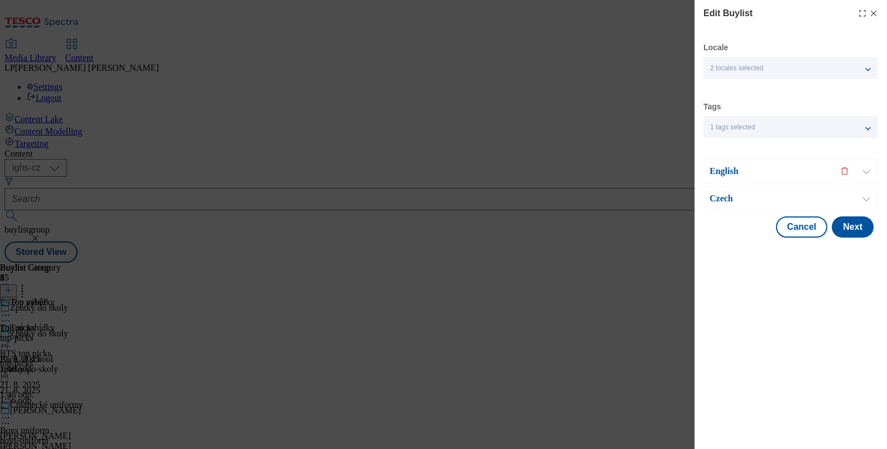
click at [726, 196] on p "Czech" at bounding box center [768, 198] width 117 height 11
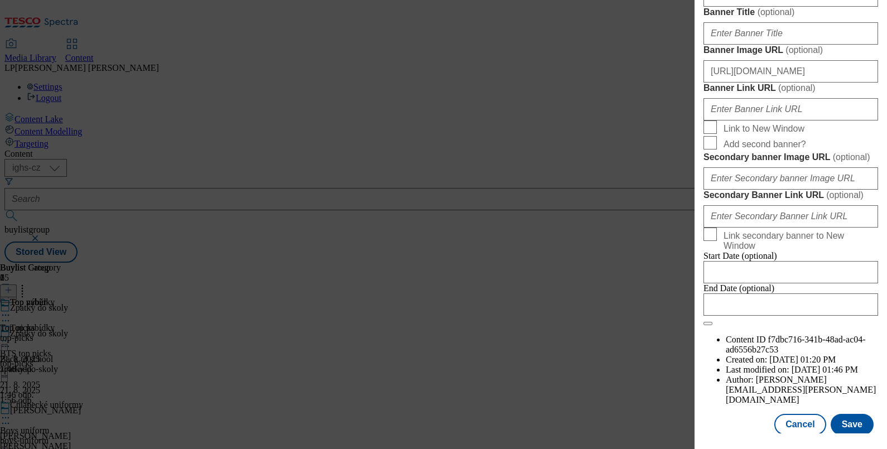
scroll to position [906, 0]
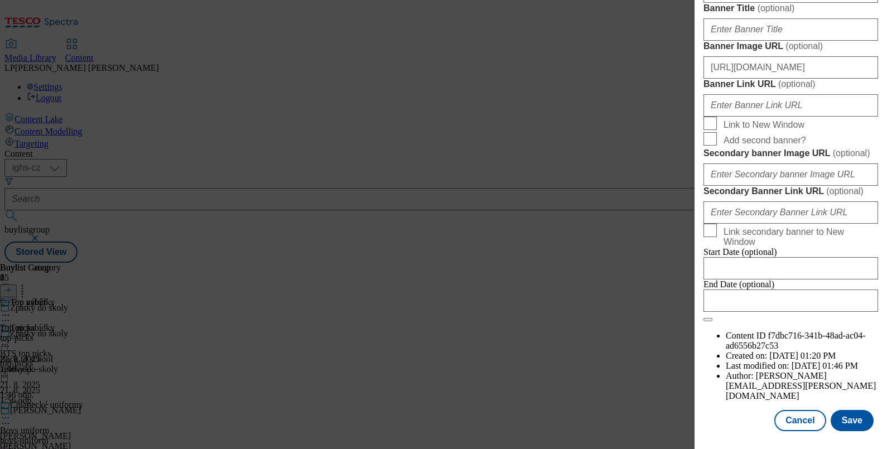
click at [812, 79] on div "https://digitalcontent.api.tesco.com/v2/media/ighs-ce-mktg/c5b146ef-7dca-4edb-9…" at bounding box center [791, 65] width 175 height 27
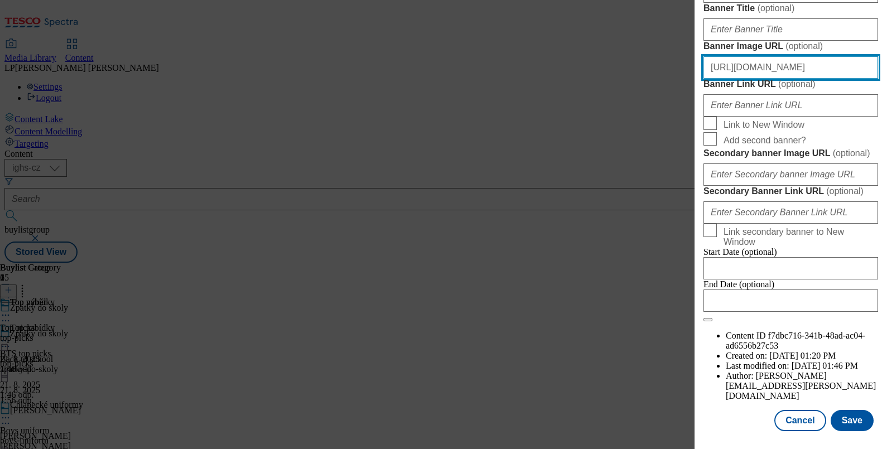
drag, startPoint x: 816, startPoint y: 353, endPoint x: 653, endPoint y: 355, distance: 162.9
click at [653, 355] on div "Edit Buylist Locale 2 locales selected English Czech Tags 1 tags selected buyli…" at bounding box center [443, 224] width 887 height 449
drag, startPoint x: 791, startPoint y: 356, endPoint x: 458, endPoint y: 376, distance: 334.3
click at [458, 376] on div "Edit Buylist Locale 2 locales selected English Czech Tags 1 tags selected buyli…" at bounding box center [443, 224] width 887 height 449
type input "db-9b20-7720ea4f3687/main_baner_CZ.jpeg"
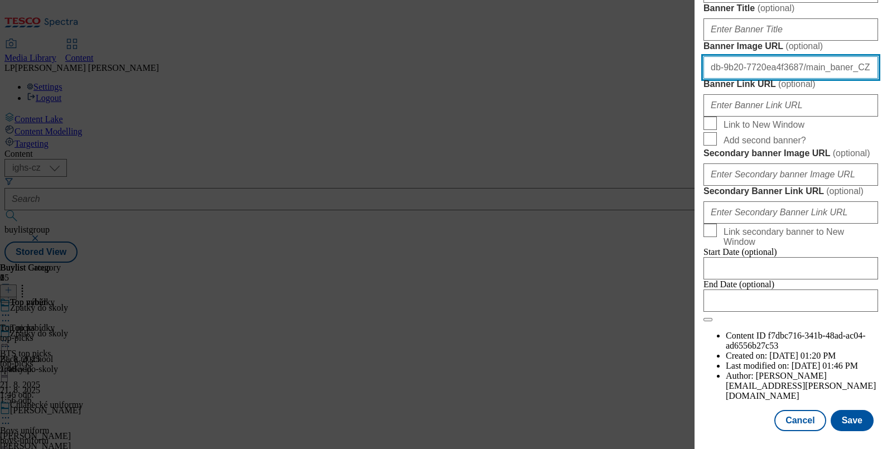
drag, startPoint x: 859, startPoint y: 357, endPoint x: 524, endPoint y: 355, distance: 335.3
click at [524, 355] on div "Edit Buylist Locale 2 locales selected English Czech Tags 1 tags selected buyli…" at bounding box center [443, 224] width 887 height 449
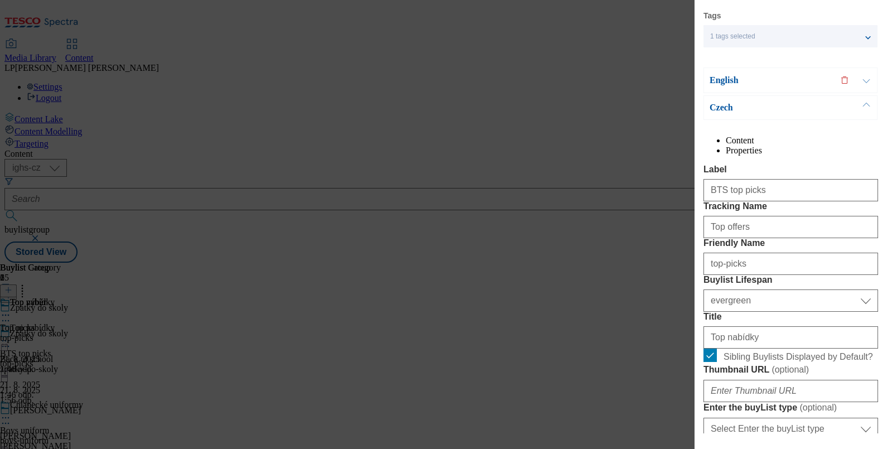
scroll to position [0, 0]
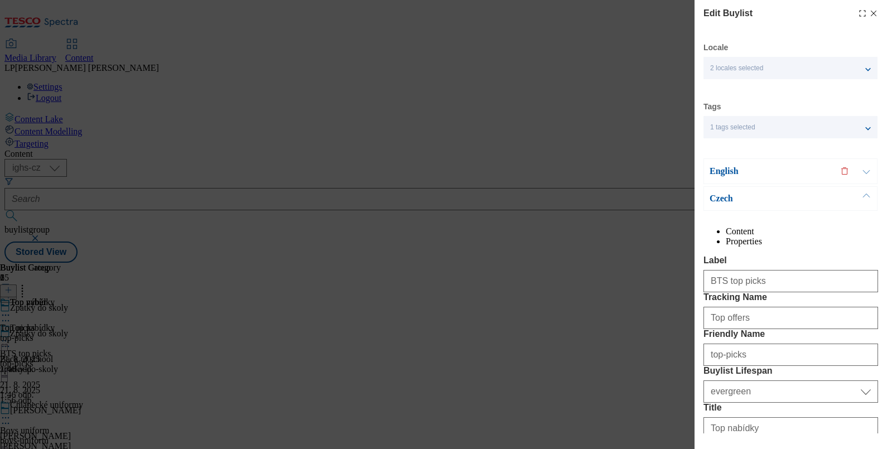
click at [726, 176] on p "English" at bounding box center [768, 171] width 117 height 11
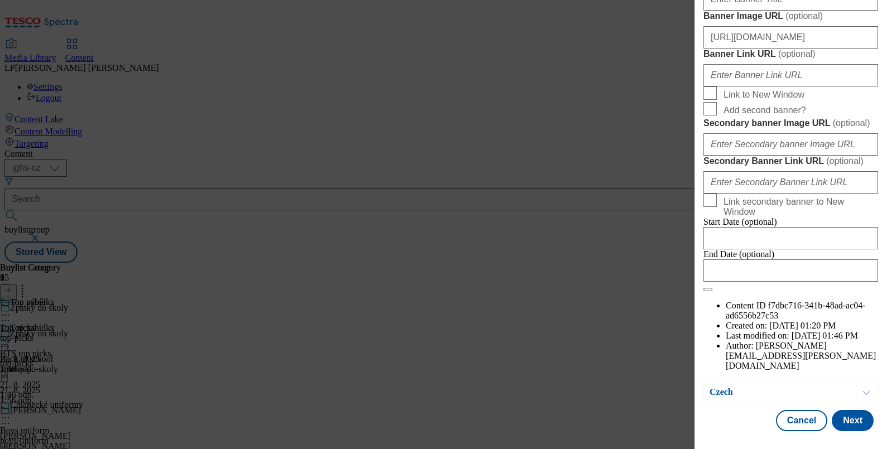
scroll to position [976, 0]
drag, startPoint x: 801, startPoint y: 262, endPoint x: 564, endPoint y: 273, distance: 237.9
click at [564, 273] on div "Edit Buylist Locale 2 locales selected English Czech Tags 1 tags selected buyli…" at bounding box center [443, 224] width 887 height 449
drag, startPoint x: 814, startPoint y: 254, endPoint x: 552, endPoint y: 297, distance: 265.2
click at [552, 297] on div "Edit Buylist Locale 2 locales selected English Czech Tags 1 tags selected buyli…" at bounding box center [443, 224] width 887 height 449
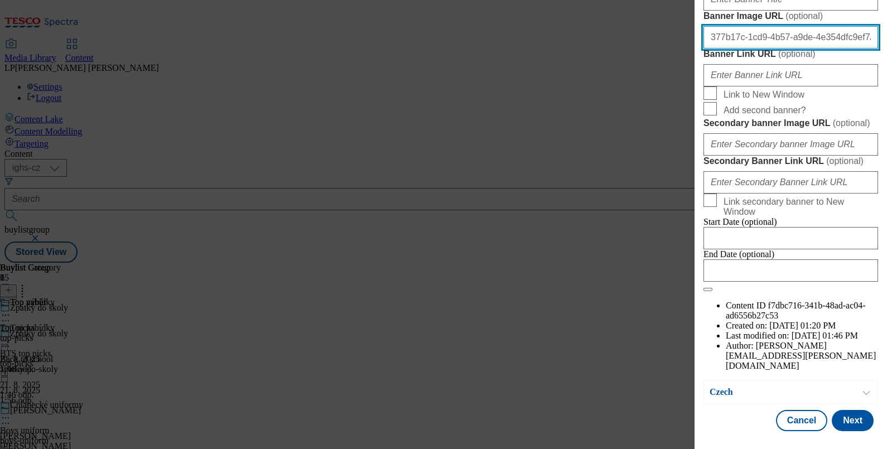
drag, startPoint x: 844, startPoint y: 256, endPoint x: 452, endPoint y: 305, distance: 394.1
click at [452, 305] on div "Edit Buylist Locale 2 locales selected English Czech Tags 1 tags selected buyli…" at bounding box center [443, 224] width 887 height 449
type input "n_baner_EN.jpeg"
drag, startPoint x: 793, startPoint y: 261, endPoint x: 518, endPoint y: 324, distance: 282.7
click at [518, 324] on div "Edit Buylist Locale 2 locales selected English Czech Tags 1 tags selected buyli…" at bounding box center [443, 224] width 887 height 449
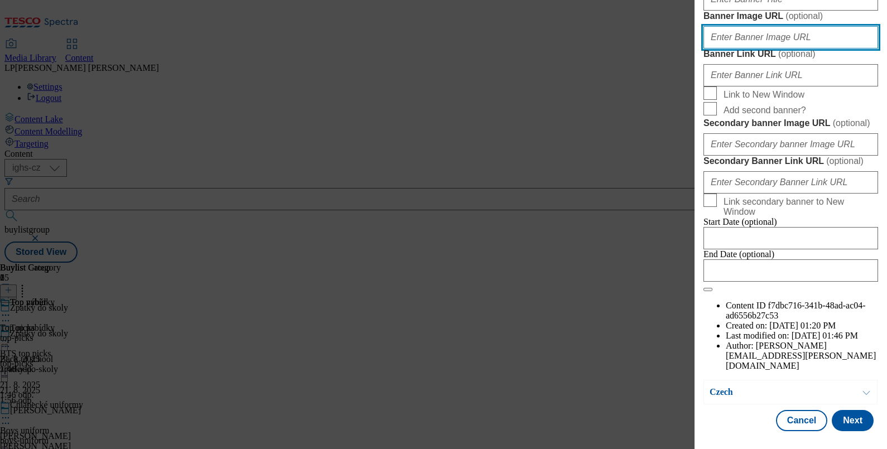
scroll to position [1248, 0]
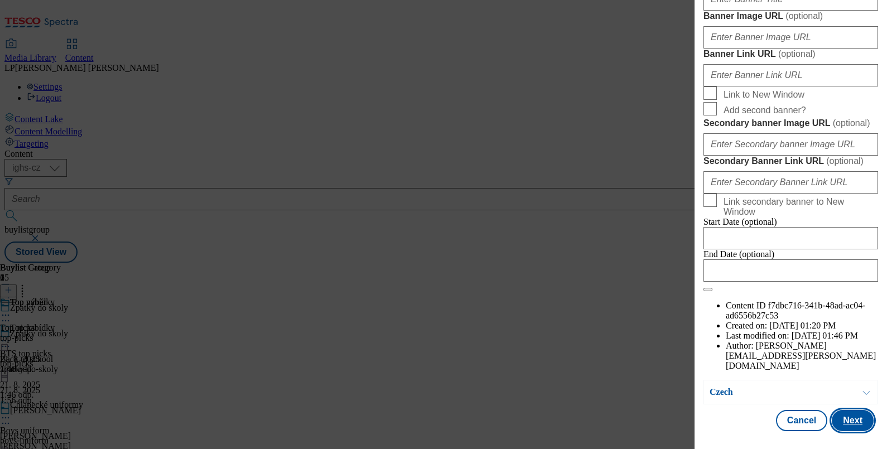
click at [841, 420] on button "Next" at bounding box center [853, 420] width 42 height 21
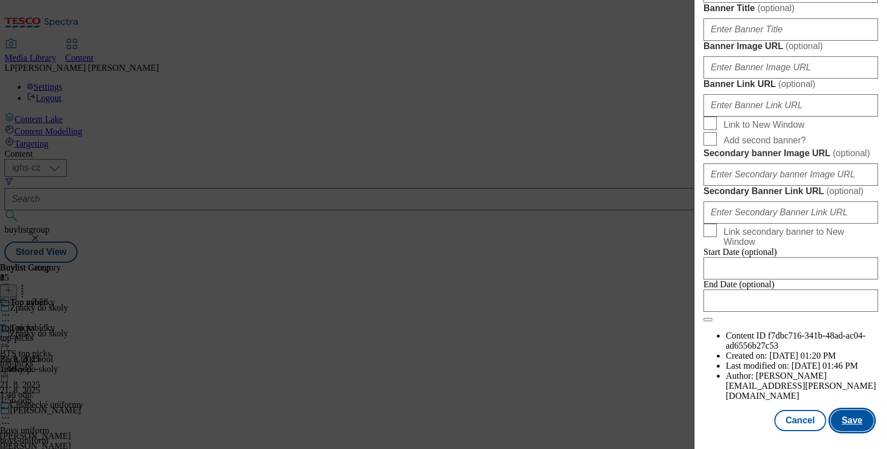
click at [841, 420] on button "Save" at bounding box center [852, 420] width 43 height 21
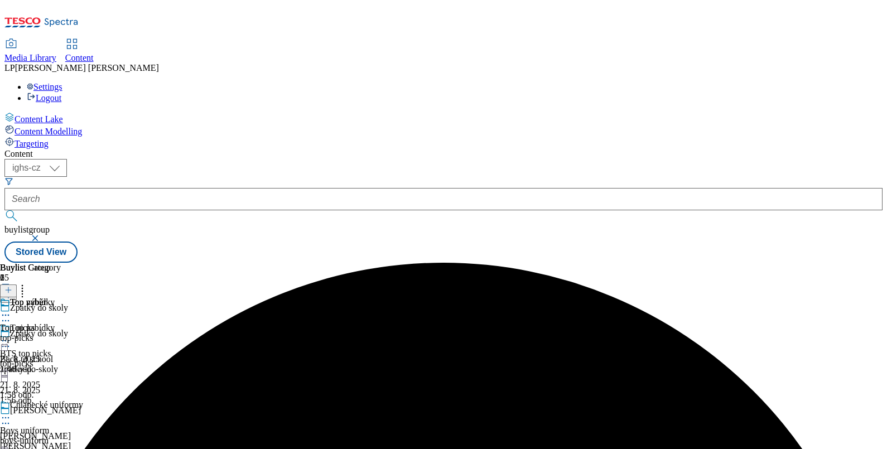
click at [11, 335] on icon at bounding box center [5, 340] width 11 height 11
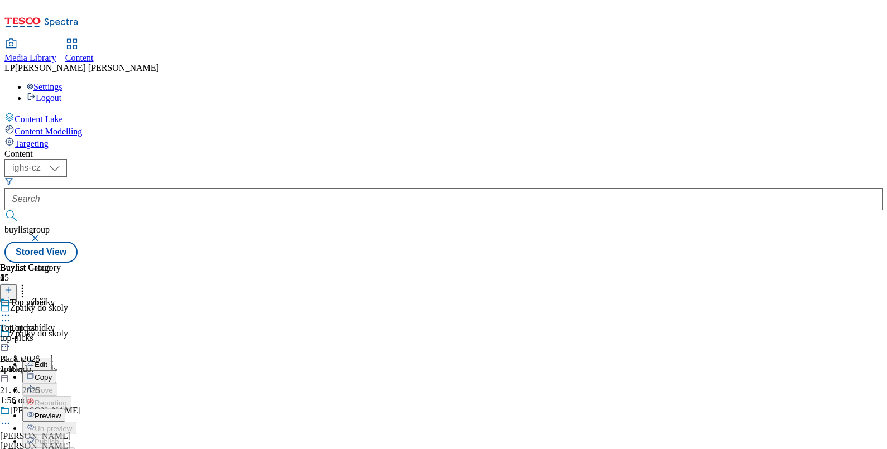
click at [61, 412] on span "Preview" at bounding box center [48, 416] width 26 height 8
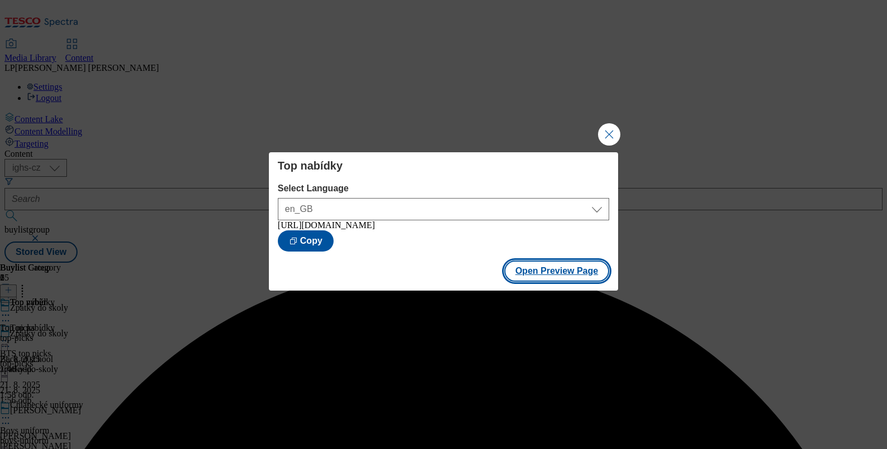
click at [561, 281] on button "Open Preview Page" at bounding box center [556, 271] width 105 height 21
click at [613, 123] on button "Close Modal" at bounding box center [609, 134] width 22 height 22
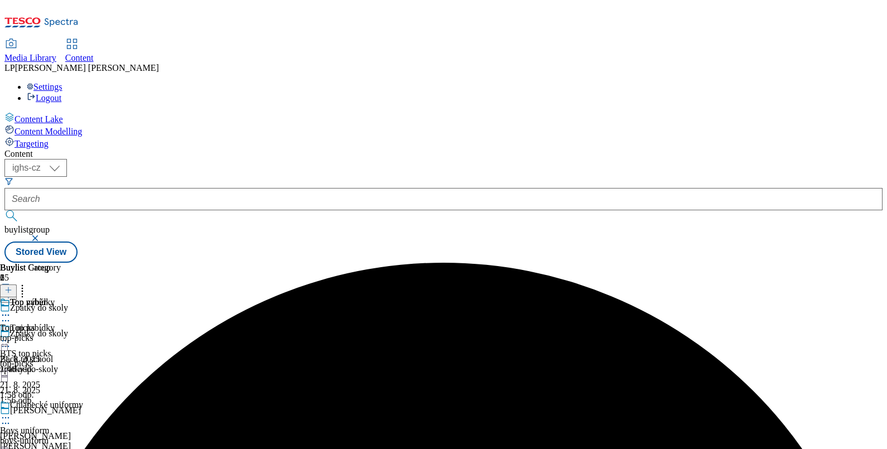
click at [11, 335] on icon at bounding box center [5, 340] width 11 height 11
click at [52, 358] on button "Edit" at bounding box center [37, 364] width 30 height 13
select select "evergreen"
select select "Banner"
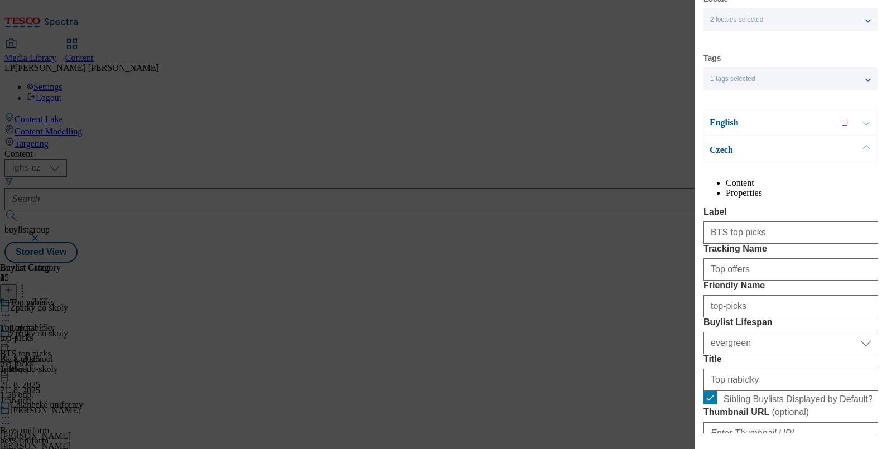
scroll to position [0, 0]
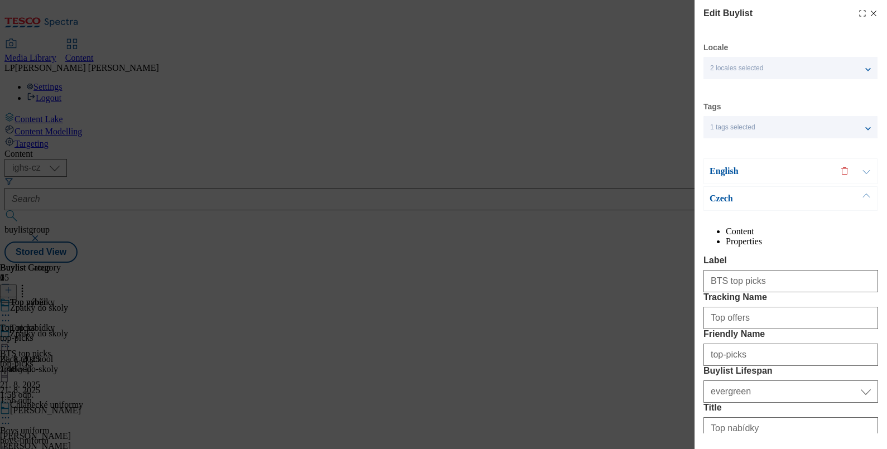
click at [721, 201] on p "Czech" at bounding box center [768, 198] width 117 height 11
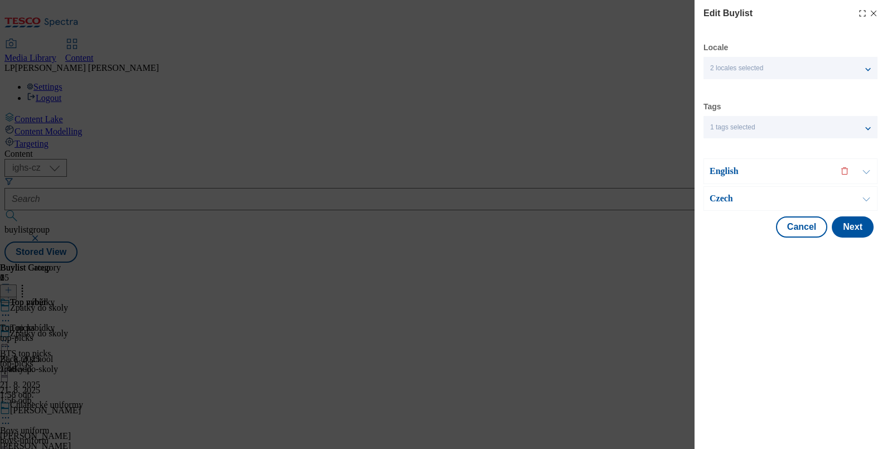
click at [723, 169] on p "English" at bounding box center [768, 171] width 117 height 11
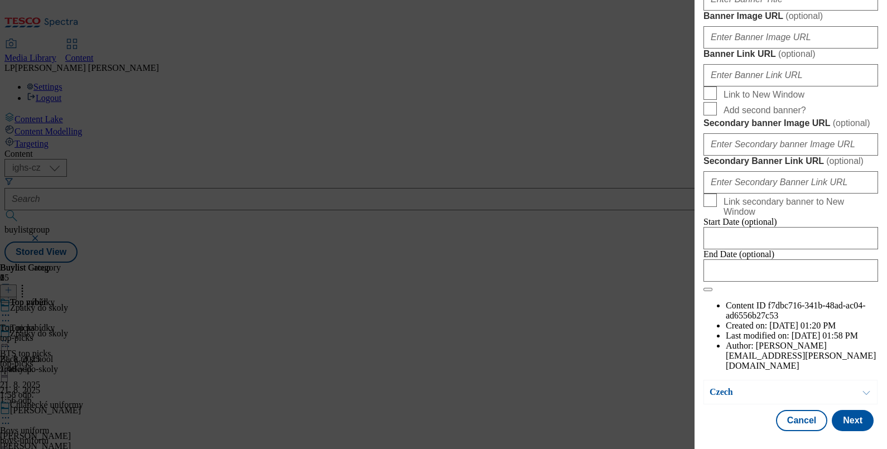
scroll to position [1248, 0]
click at [803, 421] on button "Cancel" at bounding box center [801, 420] width 51 height 21
select select "evergreen"
select select "Banner"
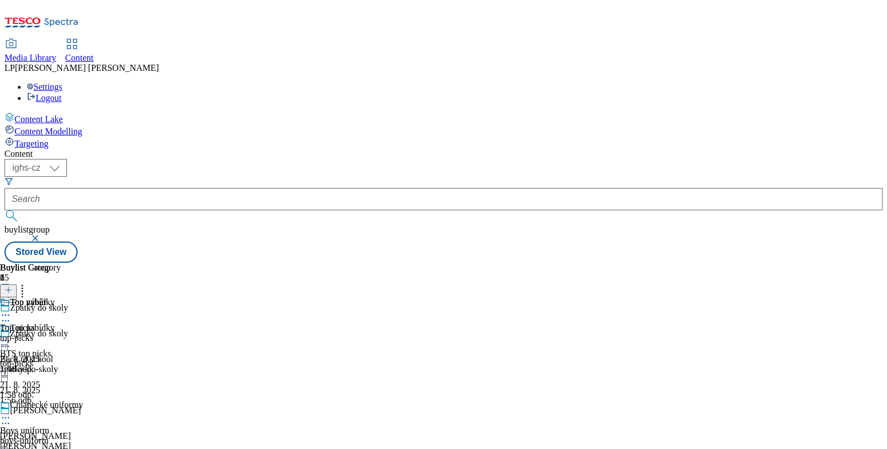
scroll to position [998, 0]
click at [11, 412] on icon at bounding box center [5, 417] width 11 height 11
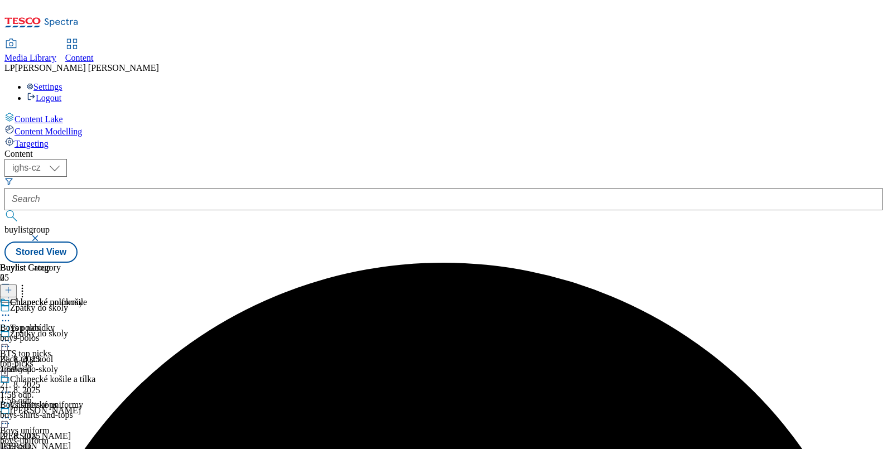
click at [11, 412] on icon at bounding box center [5, 417] width 11 height 11
click at [47, 437] on span "Edit" at bounding box center [41, 441] width 13 height 8
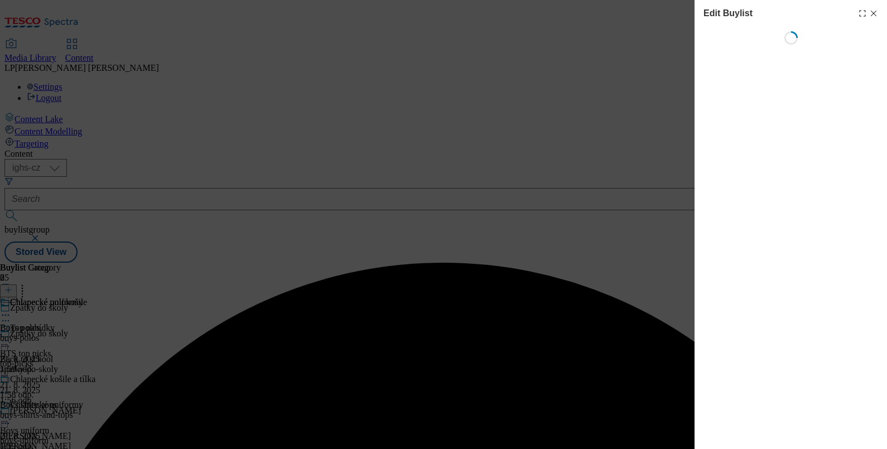
select select "evergreen"
select select "Banner"
select select "evergreen"
select select "Banner"
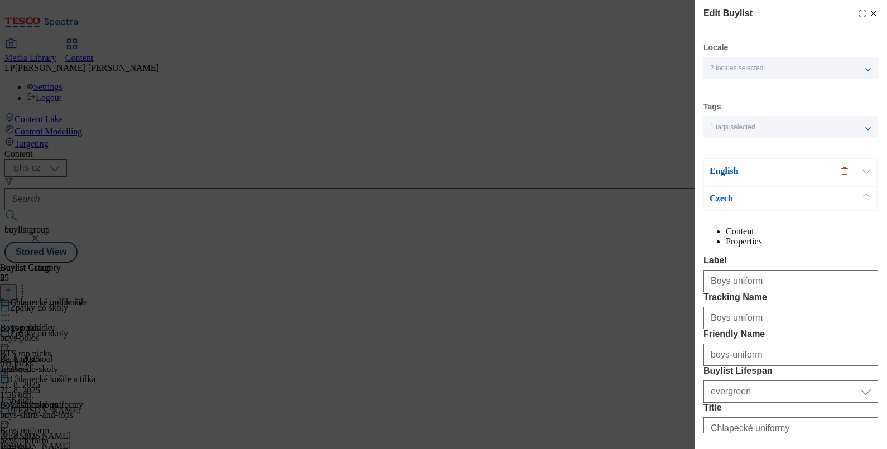
click at [728, 174] on p "English" at bounding box center [768, 171] width 117 height 11
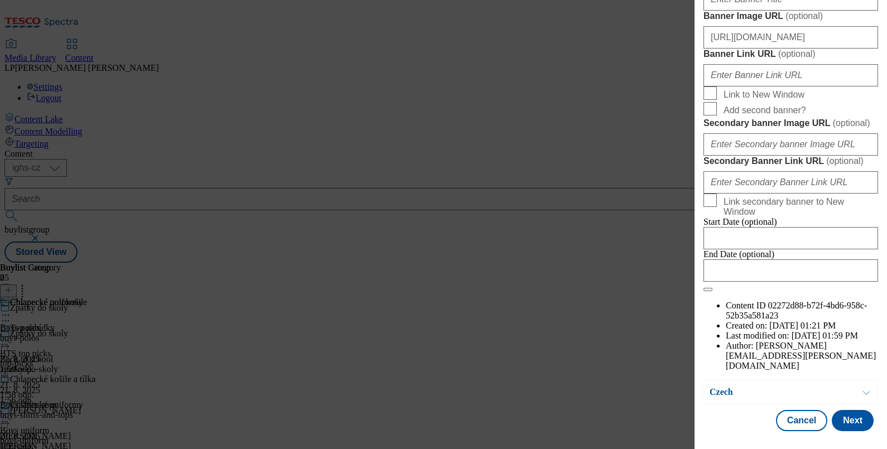
scroll to position [1115, 0]
drag, startPoint x: 807, startPoint y: 119, endPoint x: 618, endPoint y: 138, distance: 190.1
click at [618, 138] on div "Edit Buylist Locale 2 locales selected English Czech Tags 1 tags selected buyli…" at bounding box center [443, 224] width 887 height 449
drag, startPoint x: 863, startPoint y: 120, endPoint x: 509, endPoint y: 179, distance: 359.2
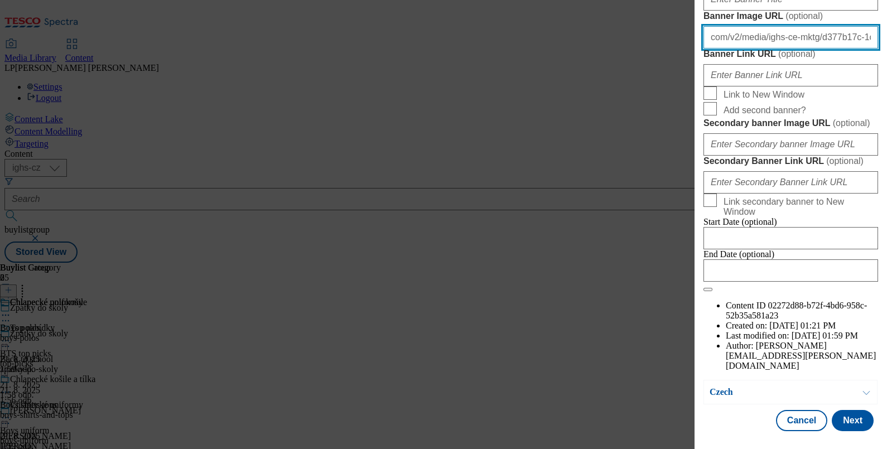
click at [509, 179] on div "Edit Buylist Locale 2 locales selected English Czech Tags 1 tags selected buyli…" at bounding box center [443, 224] width 887 height 449
type input "-a9de-4e354dfc9ef7/main_baner_EN.jpeg"
drag, startPoint x: 851, startPoint y: 115, endPoint x: 502, endPoint y: 177, distance: 354.2
click at [502, 177] on div "Edit Buylist Locale 2 locales selected English Czech Tags 1 tags selected buyli…" at bounding box center [443, 224] width 887 height 449
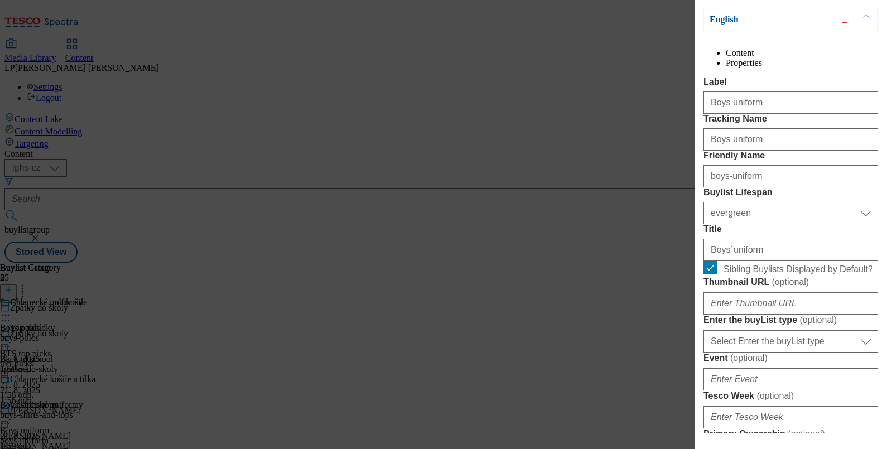
scroll to position [69, 0]
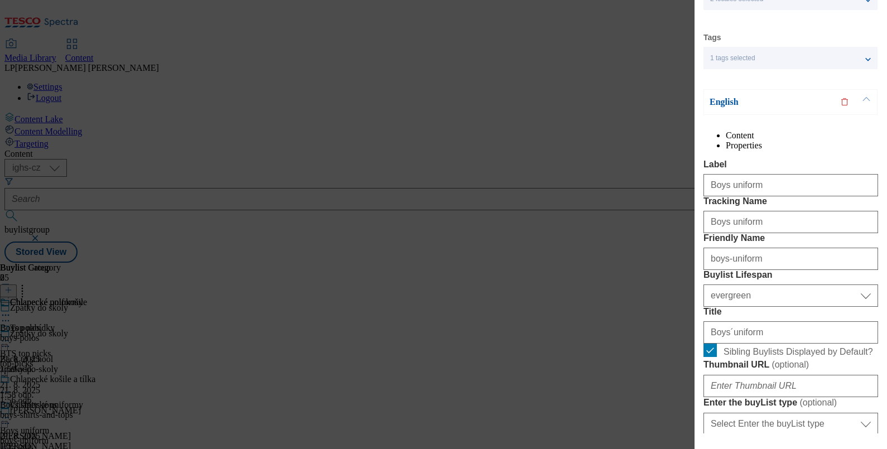
click at [723, 105] on p "English" at bounding box center [768, 102] width 117 height 11
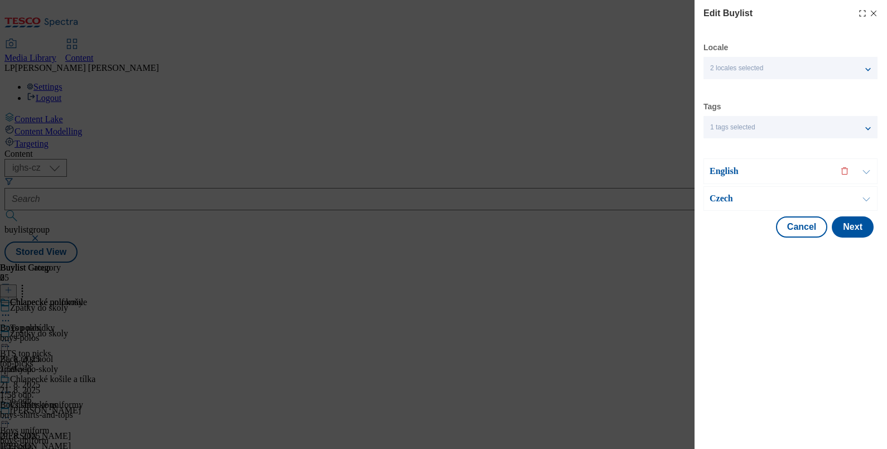
scroll to position [0, 0]
click at [720, 199] on p "Czech" at bounding box center [768, 198] width 117 height 11
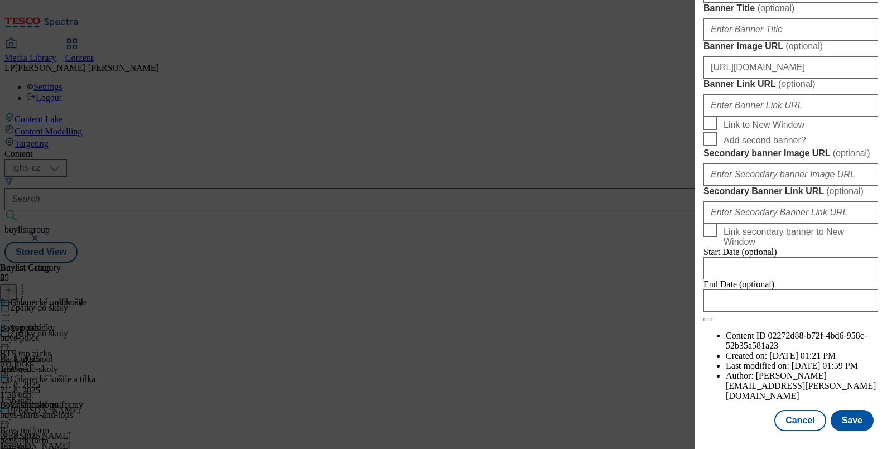
scroll to position [971, 0]
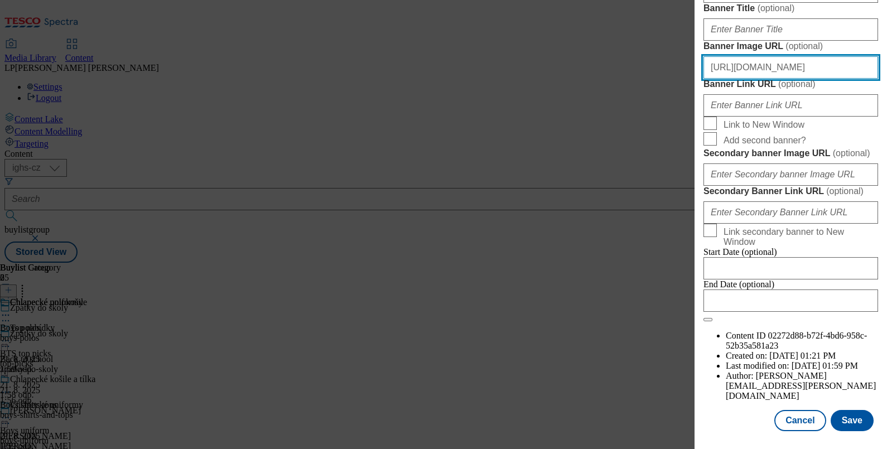
drag, startPoint x: 806, startPoint y: 288, endPoint x: 585, endPoint y: 325, distance: 224.0
click at [585, 325] on div "Edit Buylist Locale 2 locales selected English Czech Tags 1 tags selected buyli…" at bounding box center [443, 224] width 887 height 449
drag, startPoint x: 829, startPoint y: 285, endPoint x: 571, endPoint y: 329, distance: 262.2
click at [571, 329] on div "Edit Buylist Locale 2 locales selected English Czech Tags 1 tags selected buyli…" at bounding box center [443, 224] width 887 height 449
drag, startPoint x: 767, startPoint y: 297, endPoint x: 434, endPoint y: 350, distance: 337.4
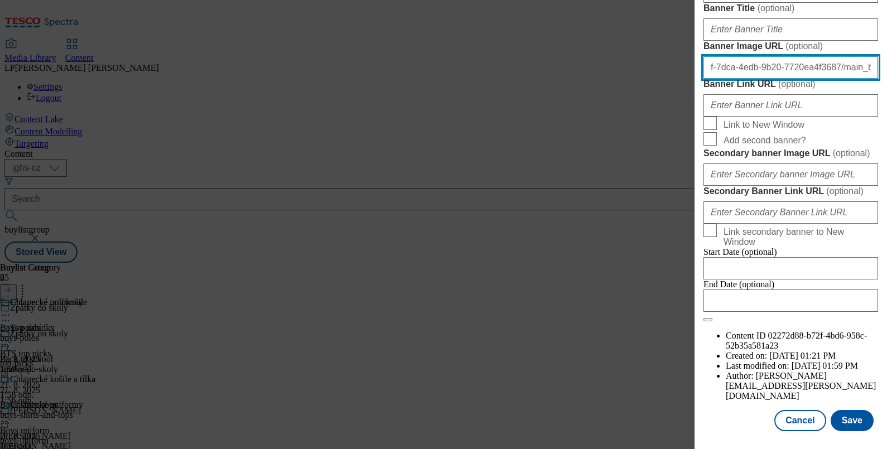
click at [434, 350] on div "Edit Buylist Locale 2 locales selected English Czech Tags 1 tags selected buyli…" at bounding box center [443, 224] width 887 height 449
type input "_CZ.jpeg"
drag, startPoint x: 759, startPoint y: 287, endPoint x: 638, endPoint y: 300, distance: 121.2
click at [638, 300] on div "Edit Buylist Locale 2 locales selected English Czech Tags 1 tags selected buyli…" at bounding box center [443, 224] width 887 height 449
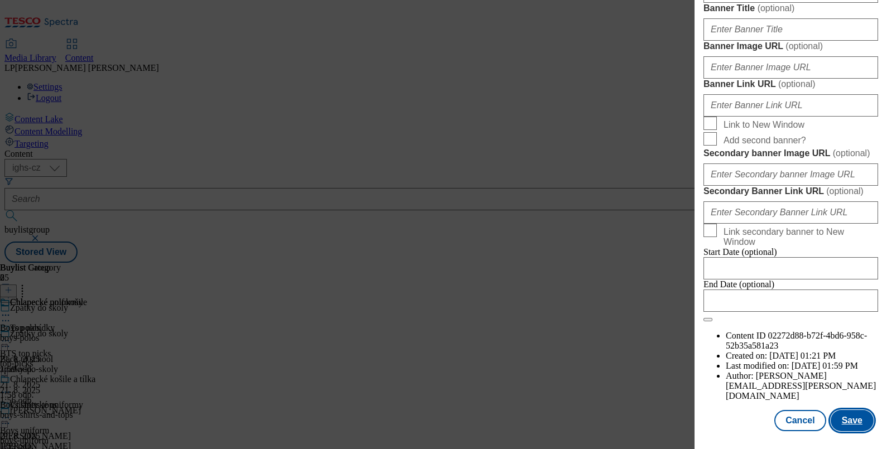
click at [848, 423] on button "Save" at bounding box center [852, 420] width 43 height 21
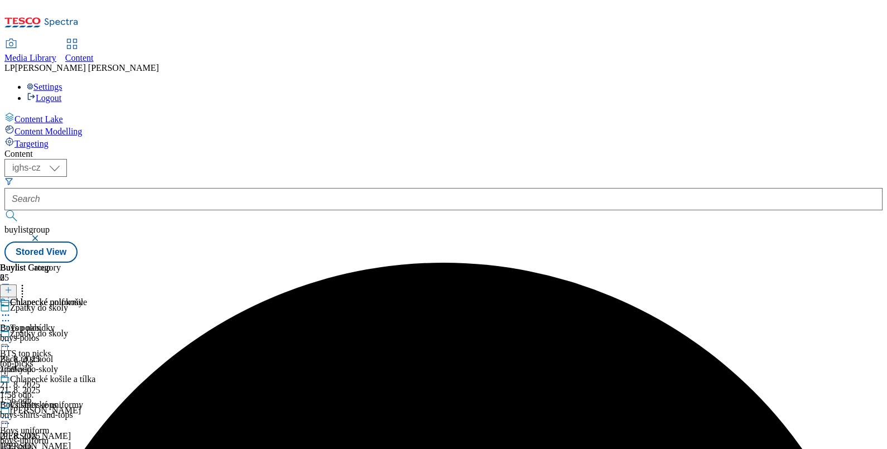
click at [11, 335] on icon at bounding box center [5, 340] width 11 height 11
click at [72, 425] on span "Un-preview" at bounding box center [53, 429] width 37 height 8
click at [11, 335] on icon at bounding box center [5, 340] width 11 height 11
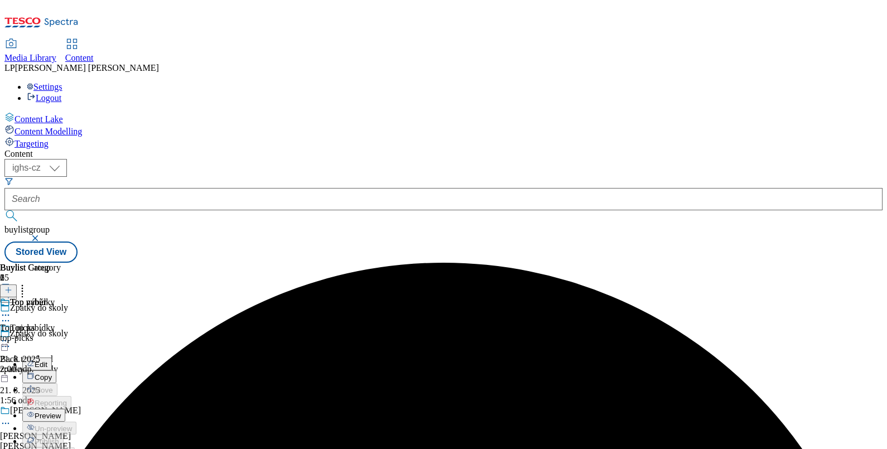
click at [61, 412] on span "Preview" at bounding box center [48, 416] width 26 height 8
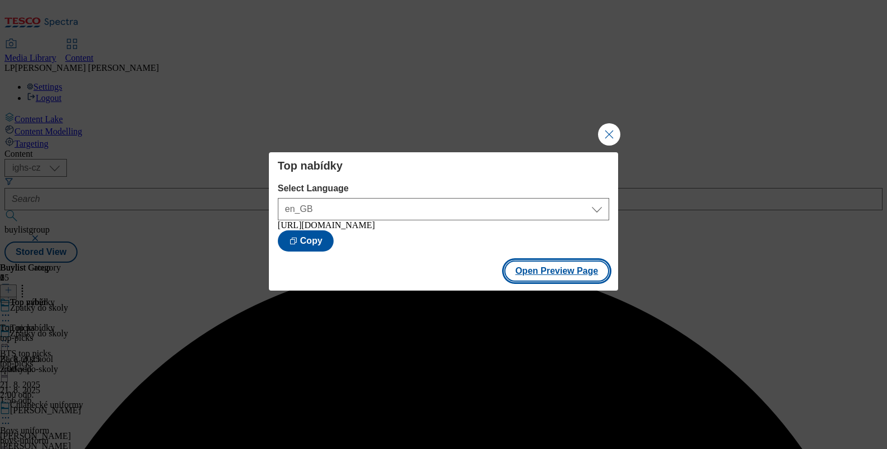
click at [532, 276] on button "Open Preview Page" at bounding box center [556, 271] width 105 height 21
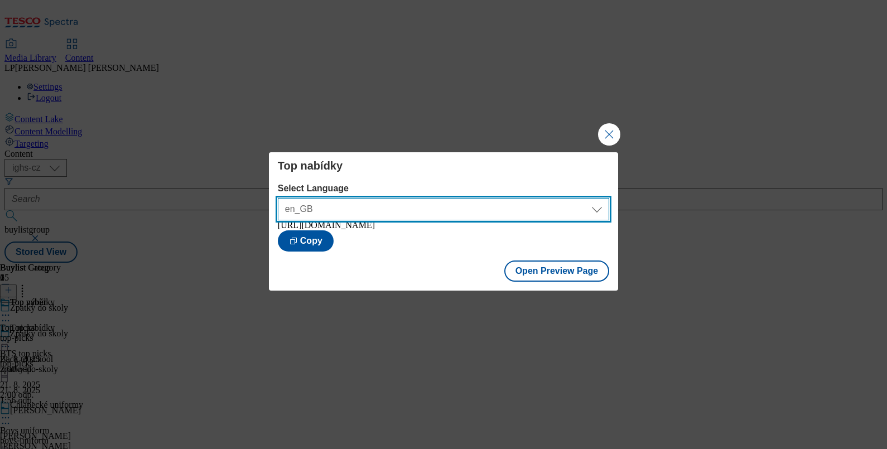
click at [599, 208] on select "en_GB cs_CZ" at bounding box center [443, 209] width 331 height 22
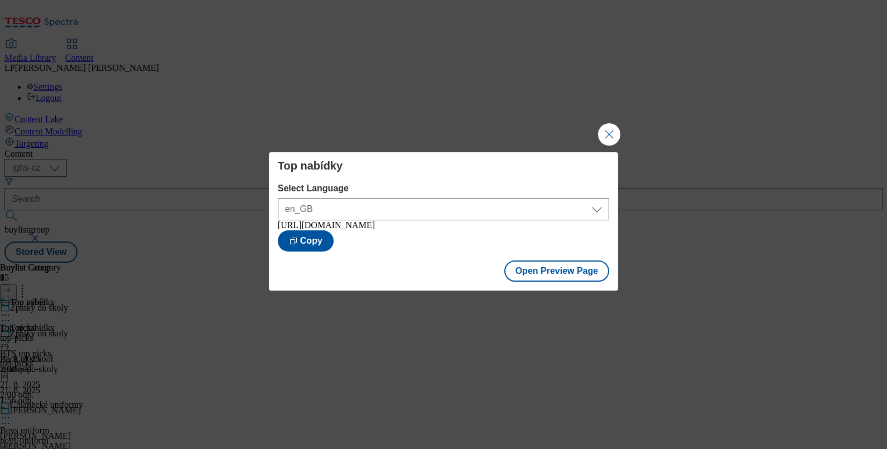
click at [315, 257] on div "Open Preview Page" at bounding box center [443, 272] width 349 height 37
click at [550, 269] on button "Open Preview Page" at bounding box center [556, 271] width 105 height 21
click at [613, 125] on button "Close Modal" at bounding box center [609, 134] width 22 height 22
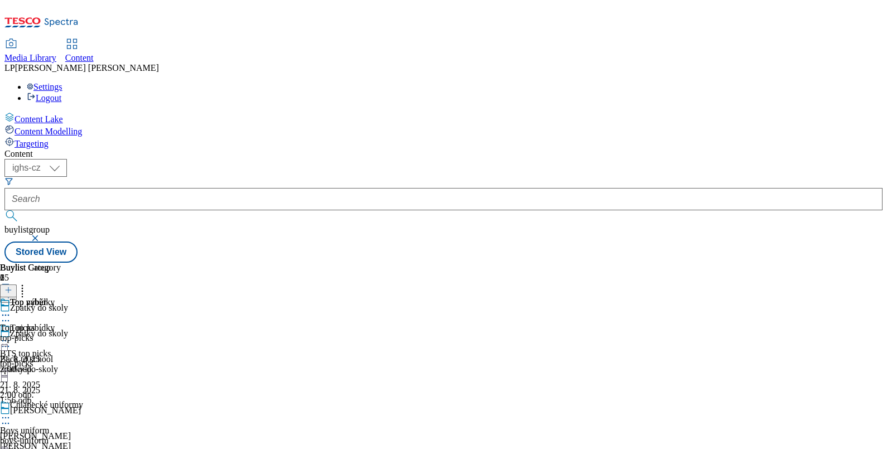
scroll to position [83, 0]
click at [11, 335] on icon at bounding box center [5, 340] width 11 height 11
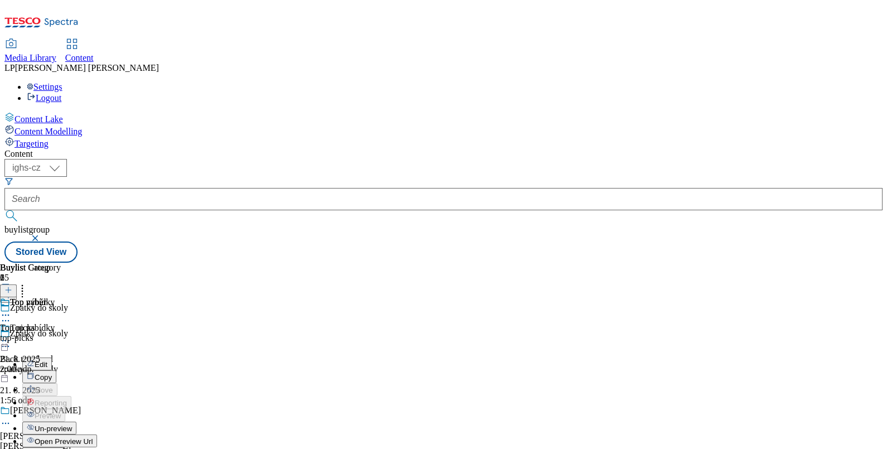
click at [61, 297] on div "Top výběr Top picks top-picks 21. 8. 2025 2:00 odp." at bounding box center [30, 335] width 61 height 77
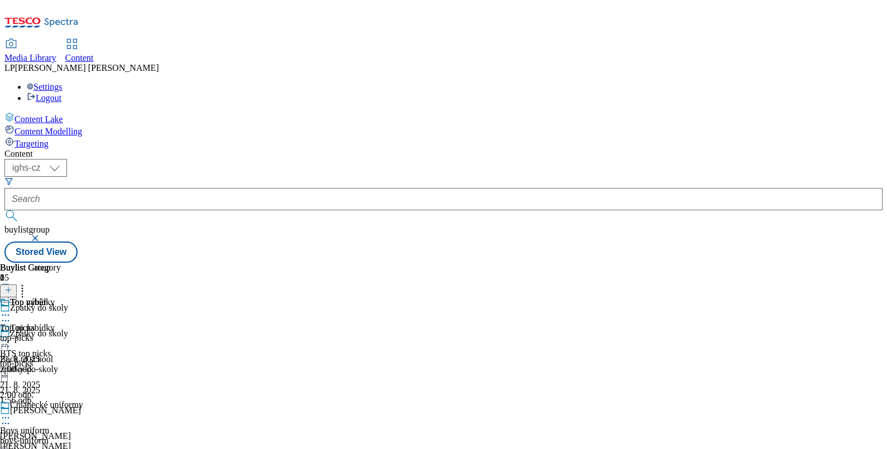
click at [11, 412] on icon at bounding box center [5, 417] width 11 height 11
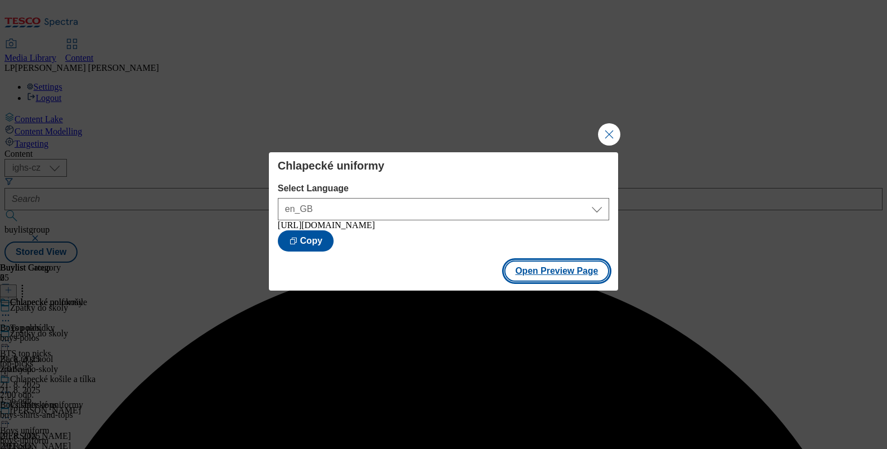
click at [566, 271] on button "Open Preview Page" at bounding box center [556, 271] width 105 height 21
click at [608, 131] on button "Close Modal" at bounding box center [609, 134] width 22 height 22
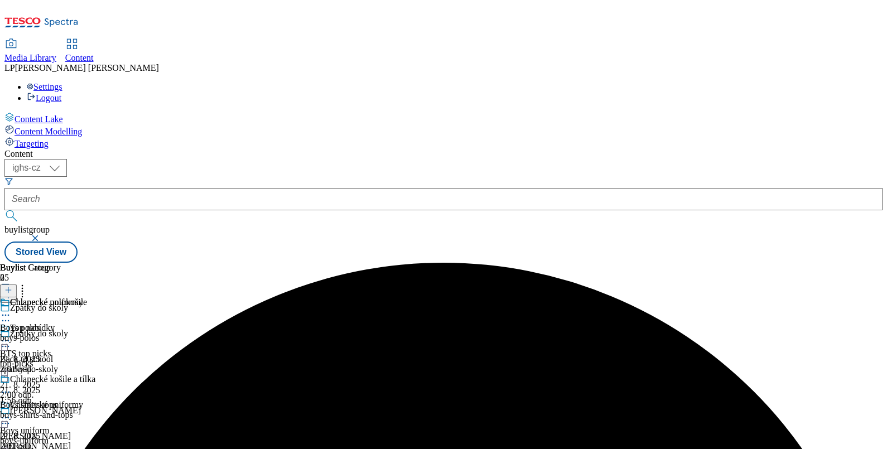
click at [227, 341] on div at bounding box center [113, 347] width 227 height 13
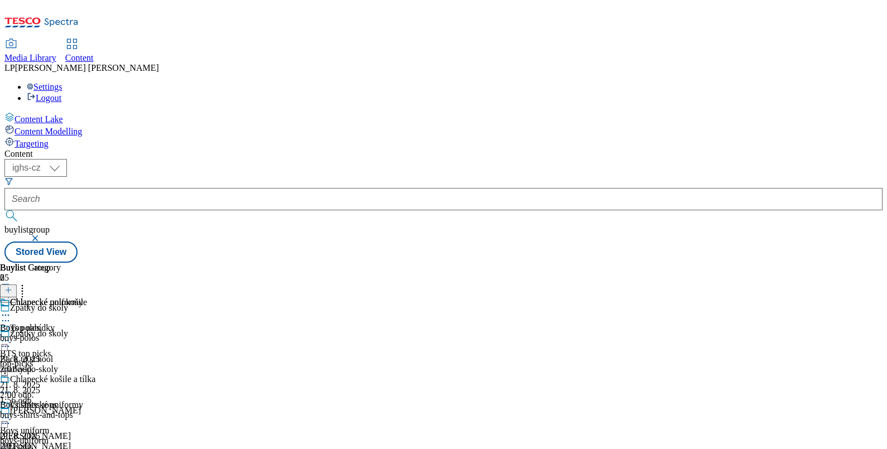
click at [73, 149] on div "Content Lake Content Modelling Targeting" at bounding box center [443, 130] width 878 height 37
click at [11, 418] on icon at bounding box center [5, 423] width 11 height 11
click at [80, 149] on div "Content Lake Content Modelling Targeting" at bounding box center [443, 130] width 878 height 37
click at [83, 323] on div "Top nabídky BTS top picks top-picks 21. 8. 2025 2:00 odp." at bounding box center [41, 361] width 83 height 77
click at [11, 335] on icon at bounding box center [5, 340] width 11 height 11
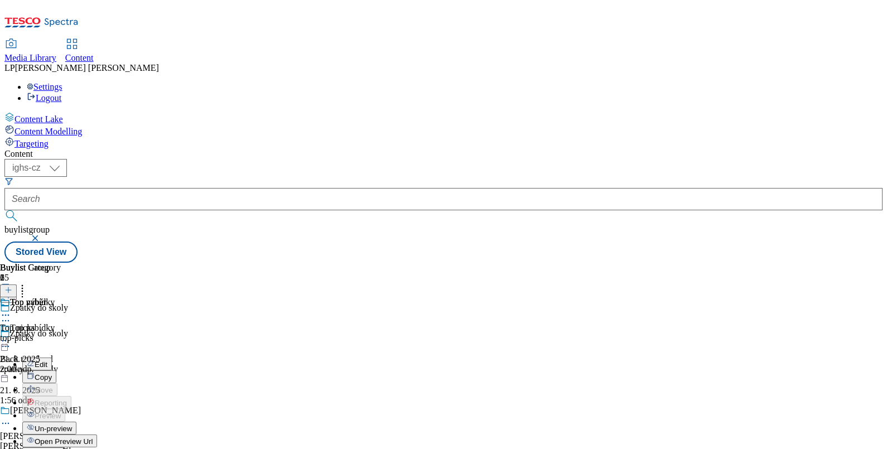
click at [72, 425] on span "Un-preview" at bounding box center [53, 429] width 37 height 8
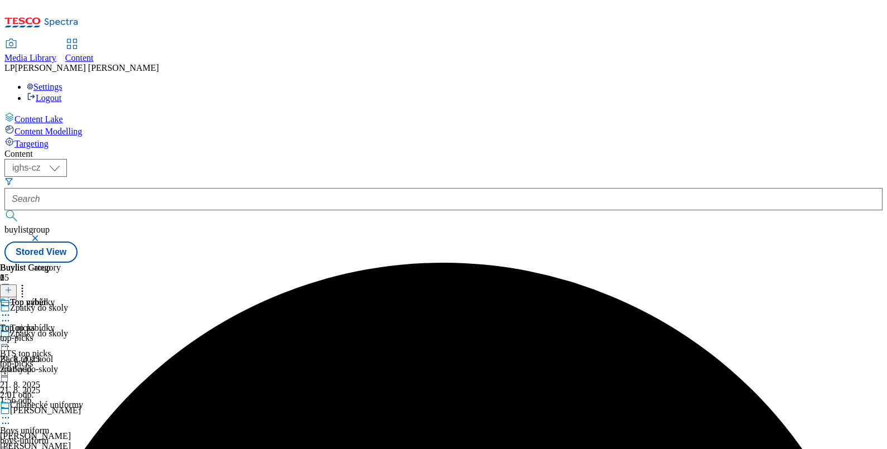
click at [11, 412] on icon at bounding box center [5, 417] width 11 height 11
click at [95, 297] on div "Chlapecké polokošile Boys polos boys-polos 21. 8. 2025 2:01 odp." at bounding box center [47, 335] width 95 height 77
click at [11, 335] on icon at bounding box center [5, 340] width 11 height 11
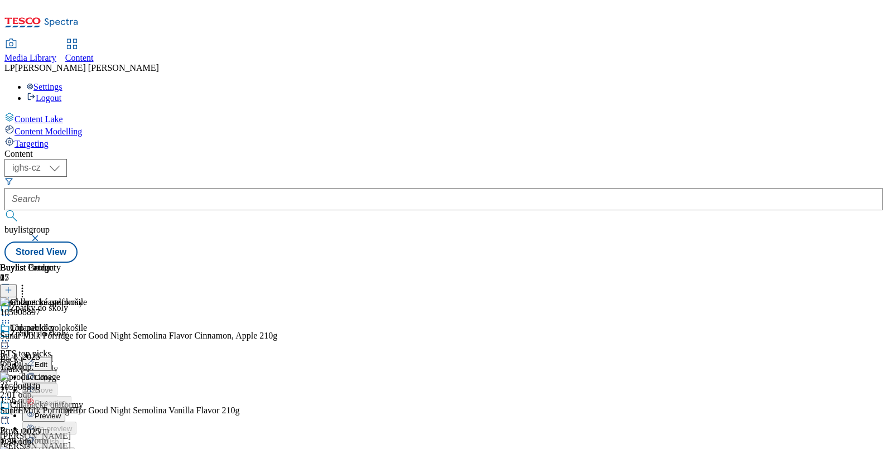
click at [11, 335] on icon at bounding box center [5, 340] width 11 height 11
click at [47, 360] on span "Edit" at bounding box center [41, 364] width 13 height 8
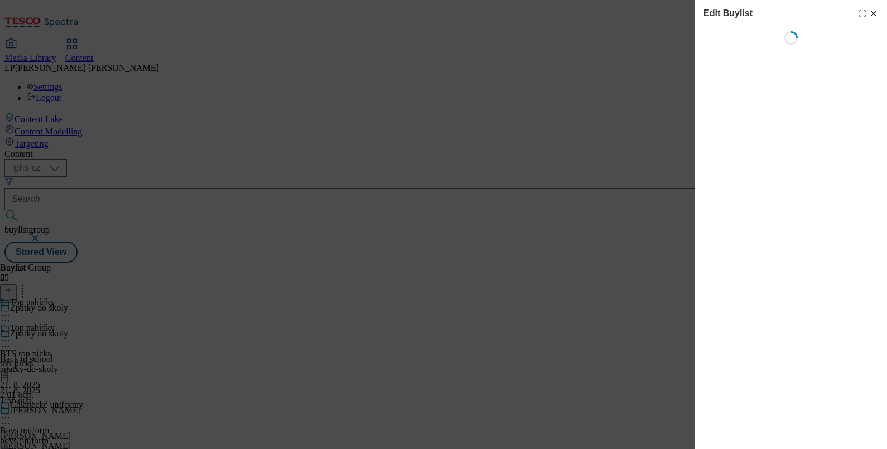
select select "evergreen"
select select "Banner"
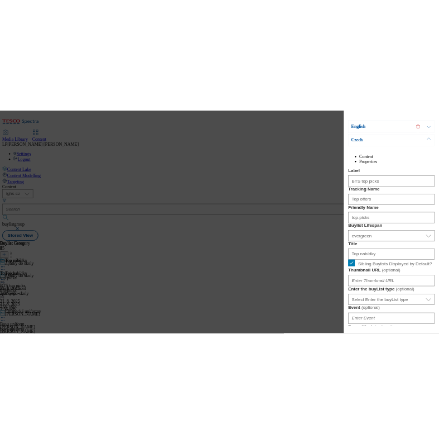
scroll to position [209, 0]
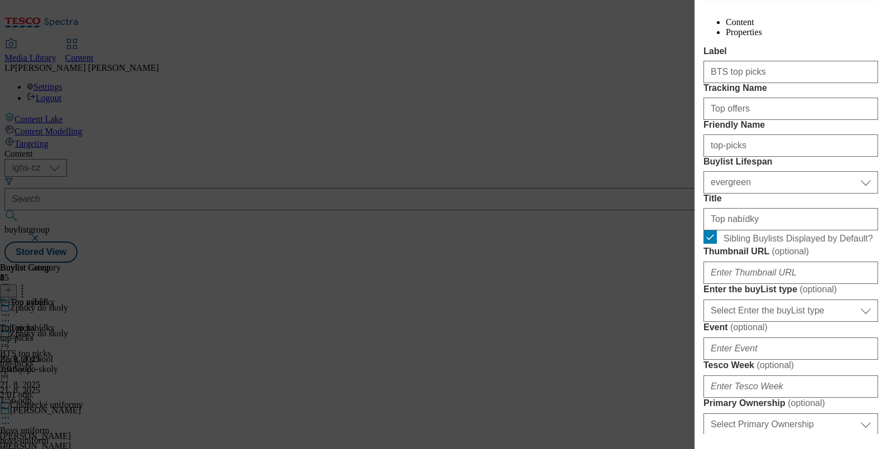
click at [553, 352] on div "Edit Buylist Locale 2 locales selected English Czech Tags 1 tags selected buyli…" at bounding box center [443, 224] width 887 height 449
click at [598, 58] on div "Edit Buylist Locale 2 locales selected English Czech Tags 1 tags selected buyli…" at bounding box center [443, 224] width 887 height 449
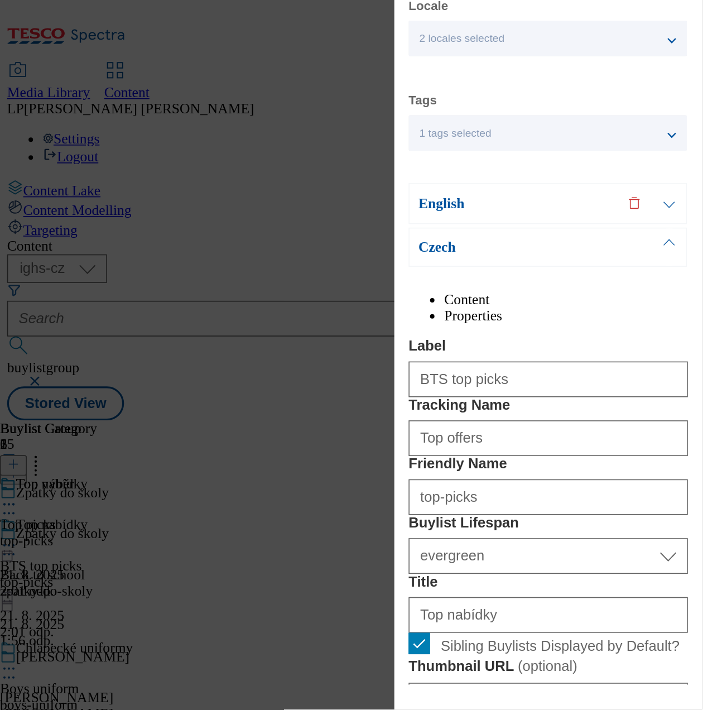
scroll to position [0, 0]
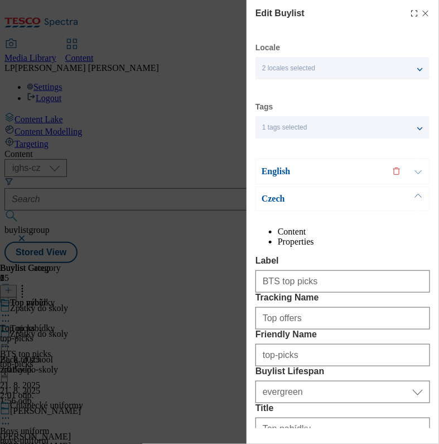
click at [423, 12] on line "Modal" at bounding box center [425, 13] width 5 height 5
select select "evergreen"
select select "Banner"
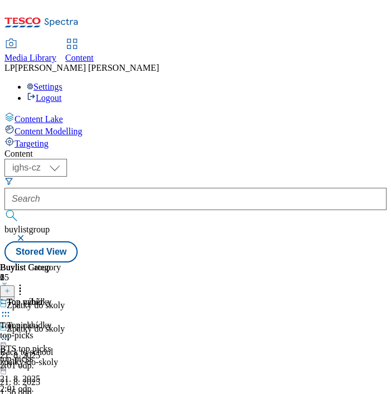
drag, startPoint x: 416, startPoint y: 7, endPoint x: 76, endPoint y: 175, distance: 378.5
click at [64, 149] on div "Content Lake Content Modelling Targeting" at bounding box center [195, 130] width 382 height 37
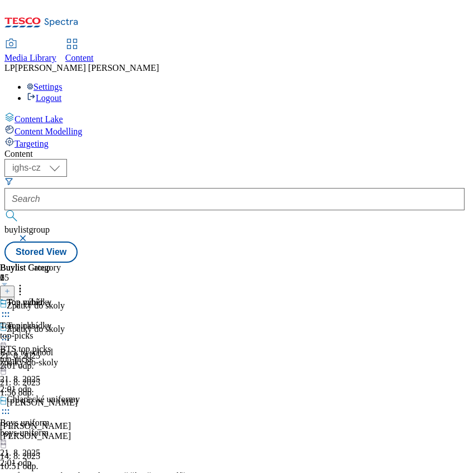
drag, startPoint x: 339, startPoint y: 1, endPoint x: 100, endPoint y: 230, distance: 331.9
click at [100, 149] on div "Content Lake Content Modelling Targeting" at bounding box center [234, 130] width 460 height 37
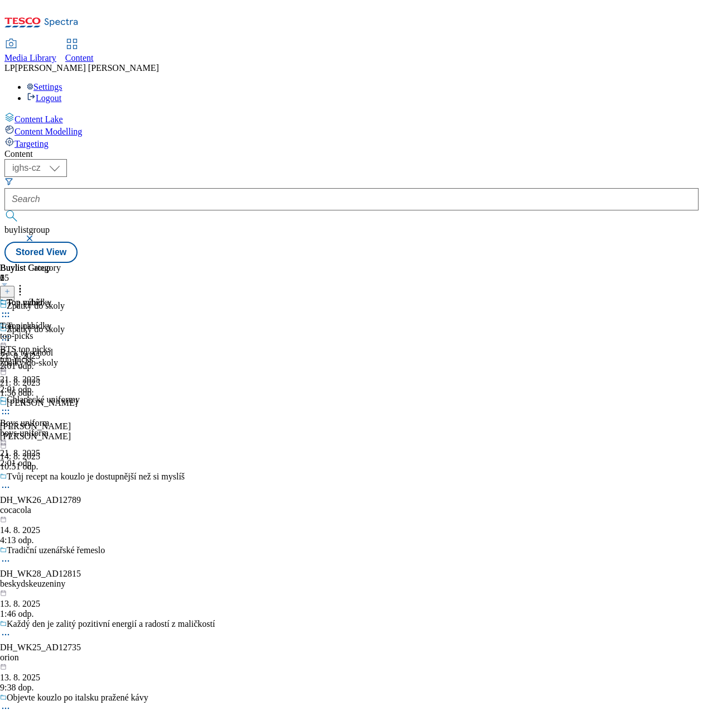
drag, startPoint x: 391, startPoint y: 0, endPoint x: 138, endPoint y: 359, distance: 438.5
click at [138, 263] on div "Content ( optional ) ighs-cz ighs-hu ighs-sk ighs-cz buylistgroup Stored View B…" at bounding box center [351, 206] width 694 height 114
click at [11, 331] on icon at bounding box center [5, 336] width 11 height 11
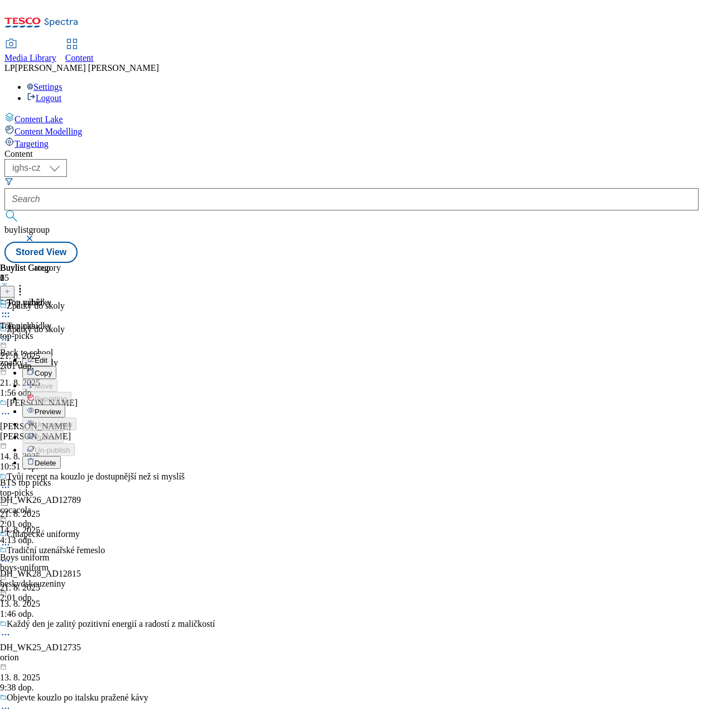
click at [11, 334] on icon at bounding box center [5, 339] width 11 height 11
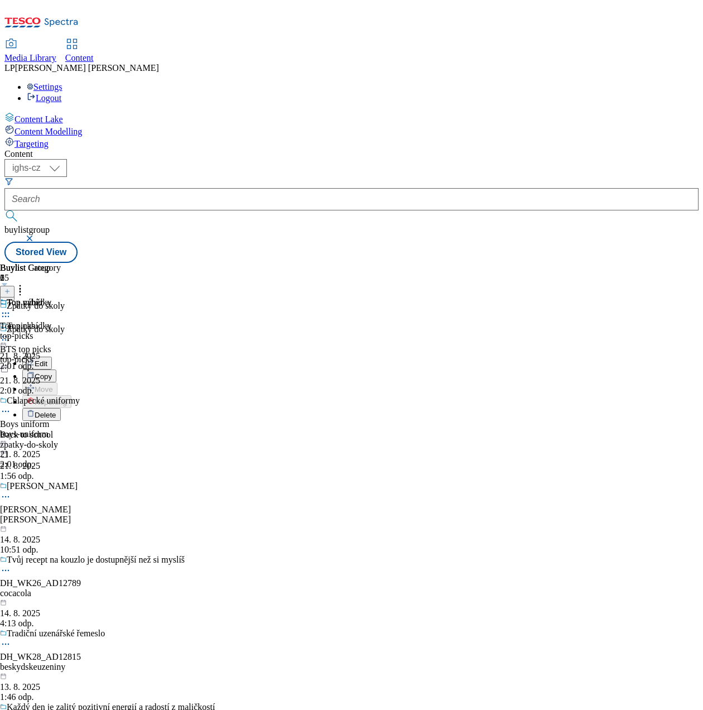
click at [56, 411] on span "Delete" at bounding box center [46, 415] width 22 height 8
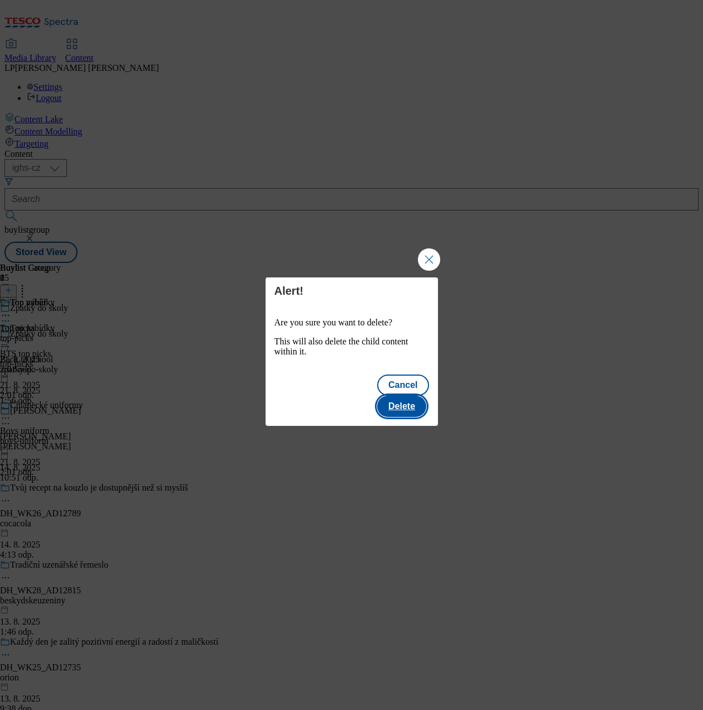
click at [411, 396] on button "Delete" at bounding box center [401, 406] width 49 height 21
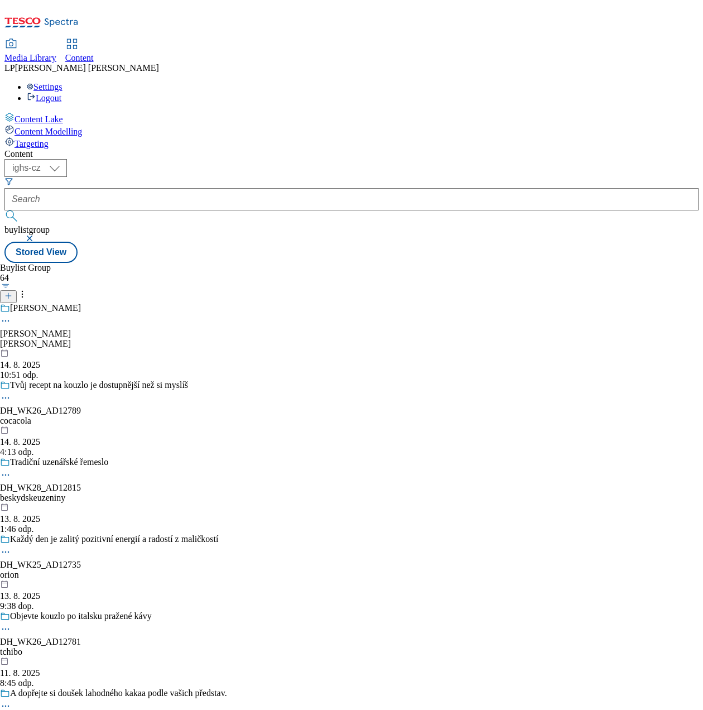
click at [94, 40] on link "Content" at bounding box center [79, 51] width 28 height 23
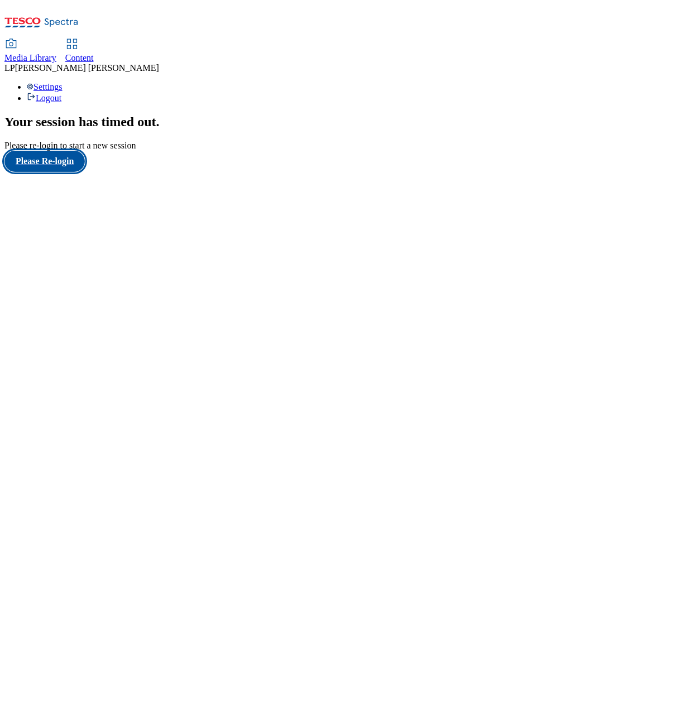
click at [71, 172] on button "Please Re-login" at bounding box center [44, 161] width 80 height 21
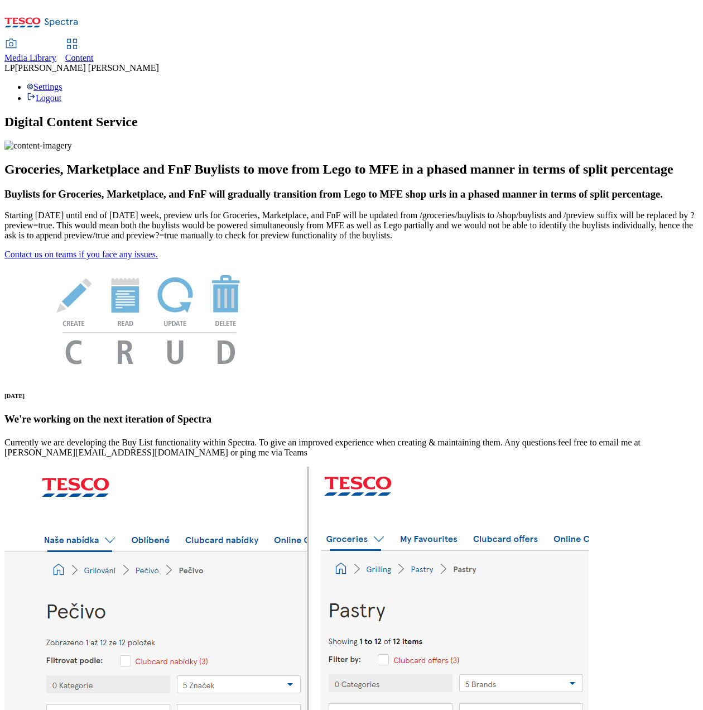
click at [79, 37] on icon at bounding box center [71, 43] width 13 height 13
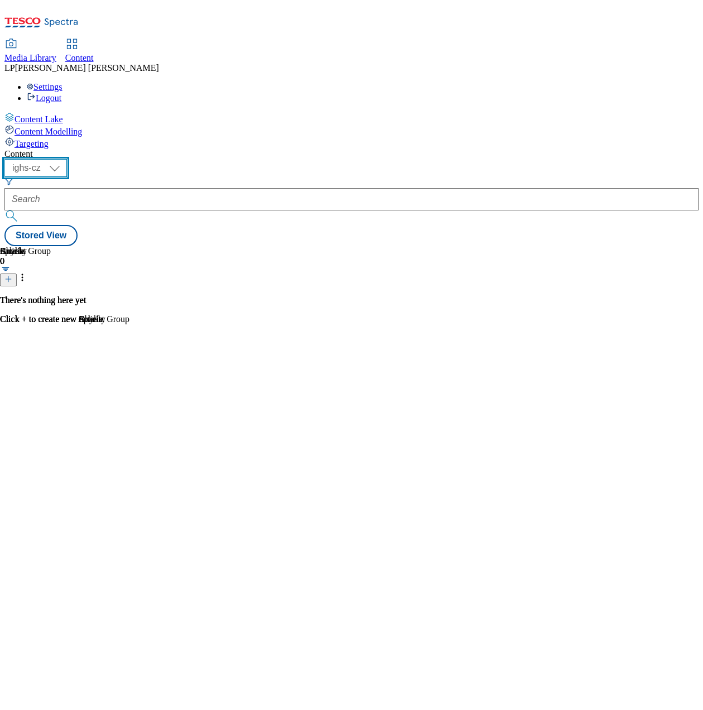
click at [67, 159] on select "ighs-cz ighs-hu ighs-sk" at bounding box center [35, 168] width 62 height 18
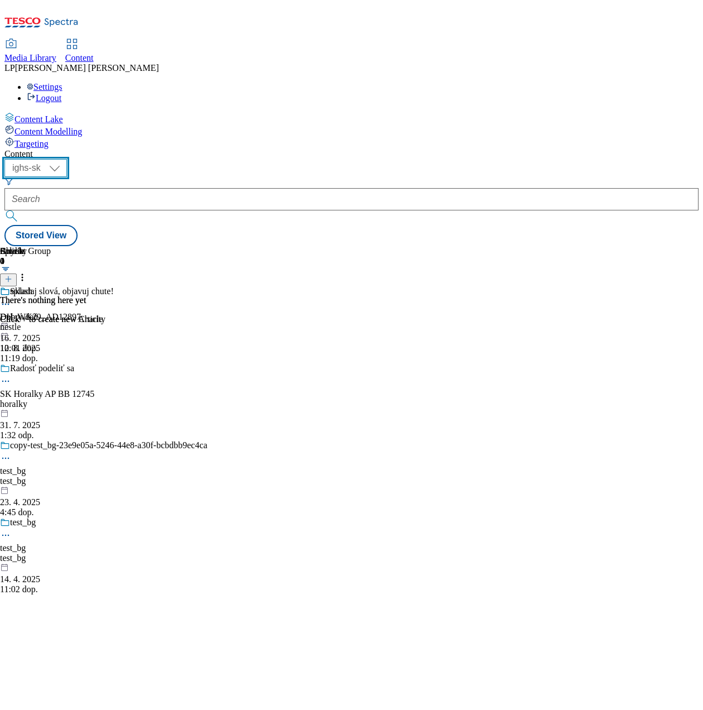
click at [67, 159] on select "ighs-cz ighs-hu ighs-sk" at bounding box center [35, 168] width 62 height 18
select select "ighs-cz"
click at [67, 159] on select "ighs-cz ighs-hu ighs-sk" at bounding box center [35, 168] width 62 height 18
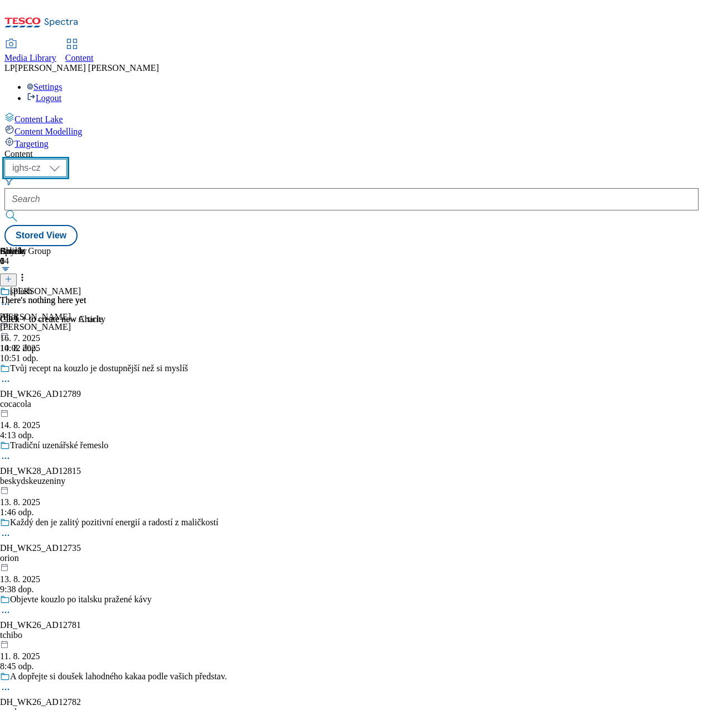
scroll to position [0, 287]
click at [81, 286] on div "Florian" at bounding box center [45, 291] width 71 height 10
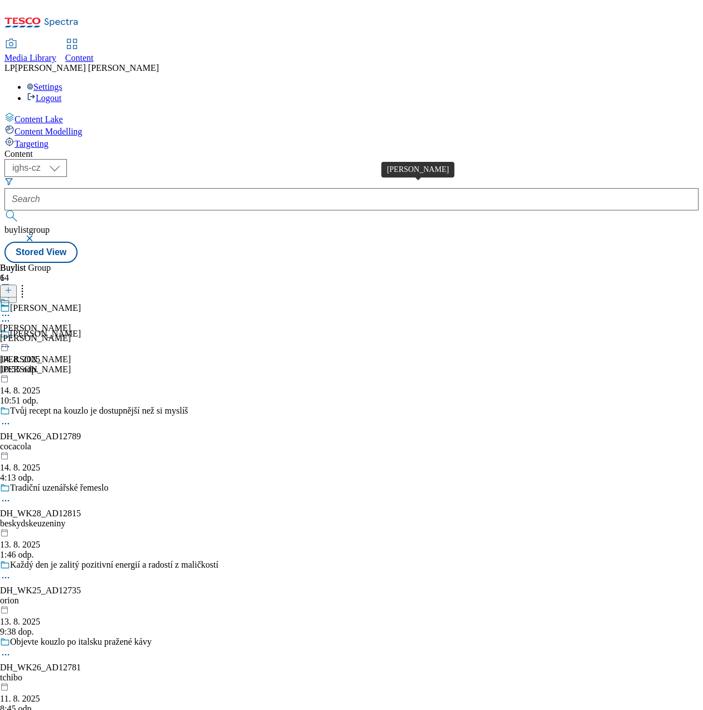
click at [71, 323] on div "Florian" at bounding box center [35, 328] width 71 height 10
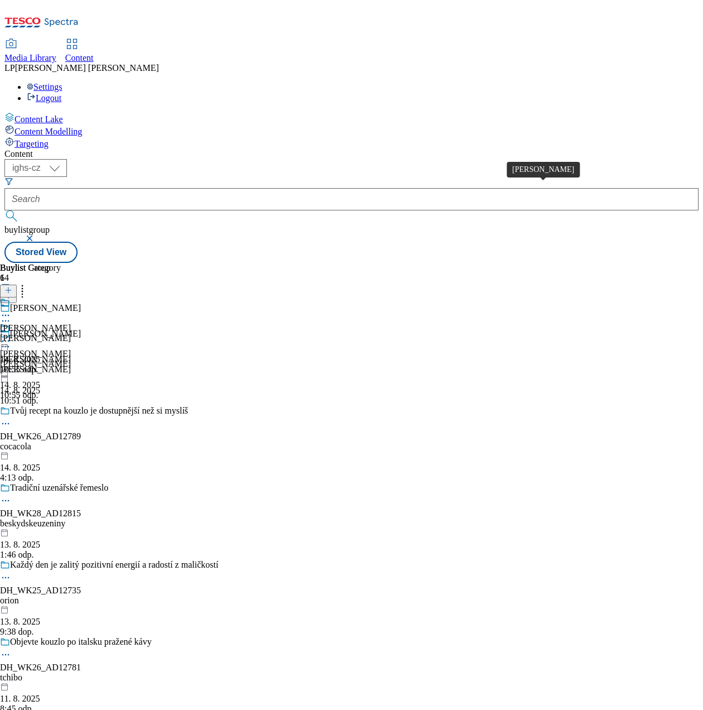
click at [71, 323] on div "Florian" at bounding box center [35, 328] width 71 height 10
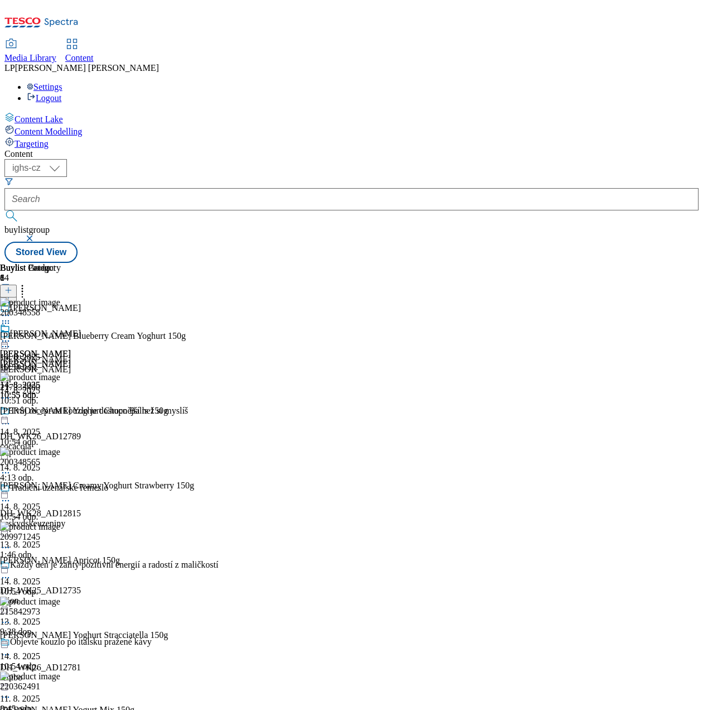
click at [12, 292] on icon at bounding box center [8, 296] width 8 height 8
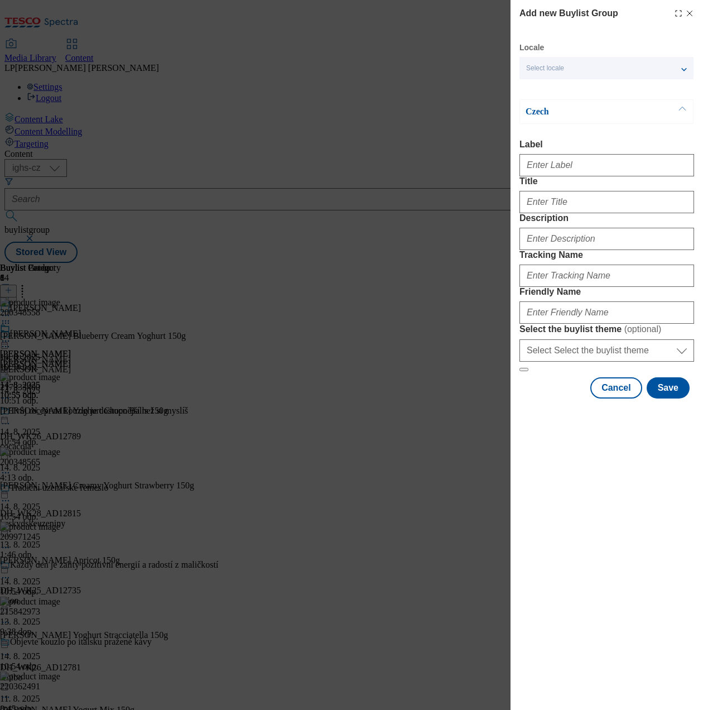
click at [592, 70] on div "Select locale" at bounding box center [606, 68] width 174 height 22
click at [574, 86] on span "English" at bounding box center [616, 89] width 141 height 10
click at [540, 86] on input "English" at bounding box center [532, 90] width 13 height 13
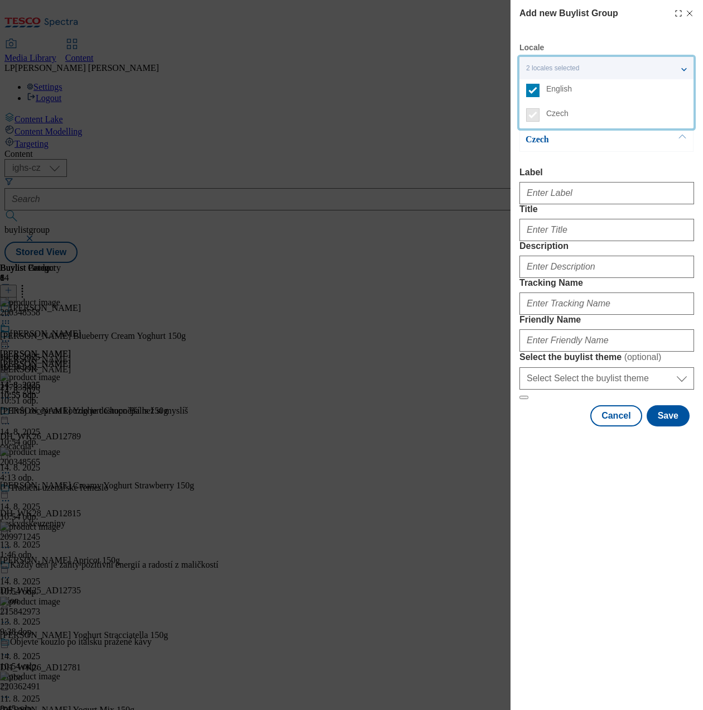
click at [643, 147] on div "Czech" at bounding box center [606, 139] width 174 height 25
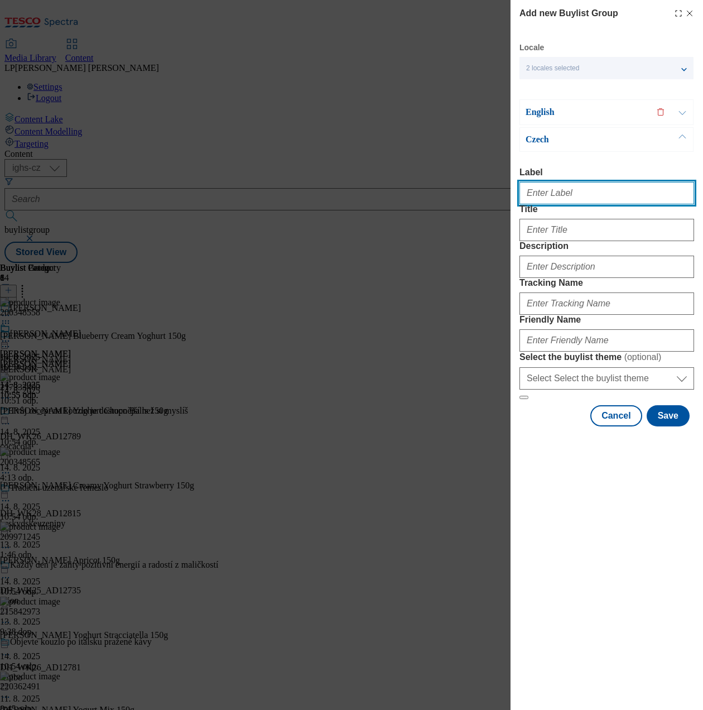
click at [603, 203] on input "Label" at bounding box center [606, 193] width 175 height 22
click at [564, 67] on span "2 locales selected" at bounding box center [552, 68] width 53 height 8
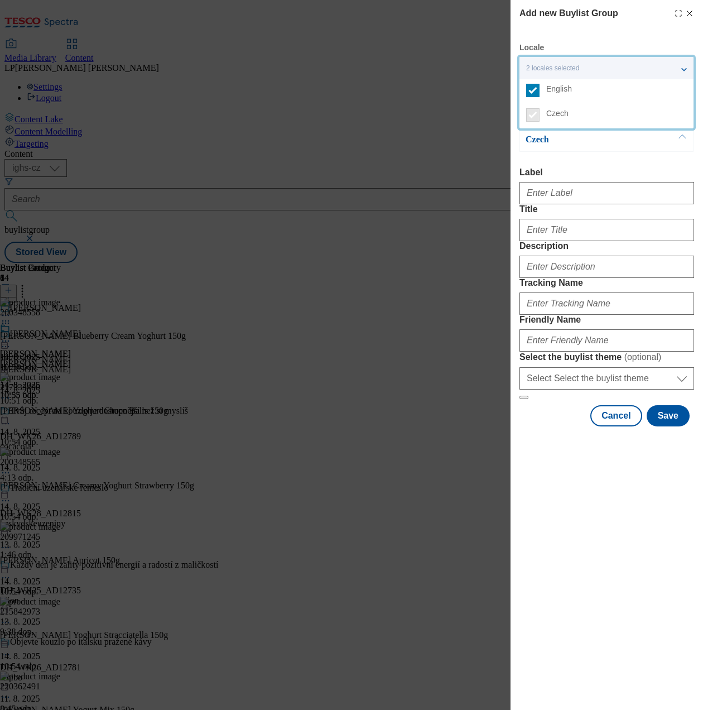
click at [568, 156] on div "Czech Label Title Description Tracking Name Friendly Name Select the buylist th…" at bounding box center [606, 263] width 175 height 272
click at [541, 109] on p "English" at bounding box center [584, 112] width 117 height 11
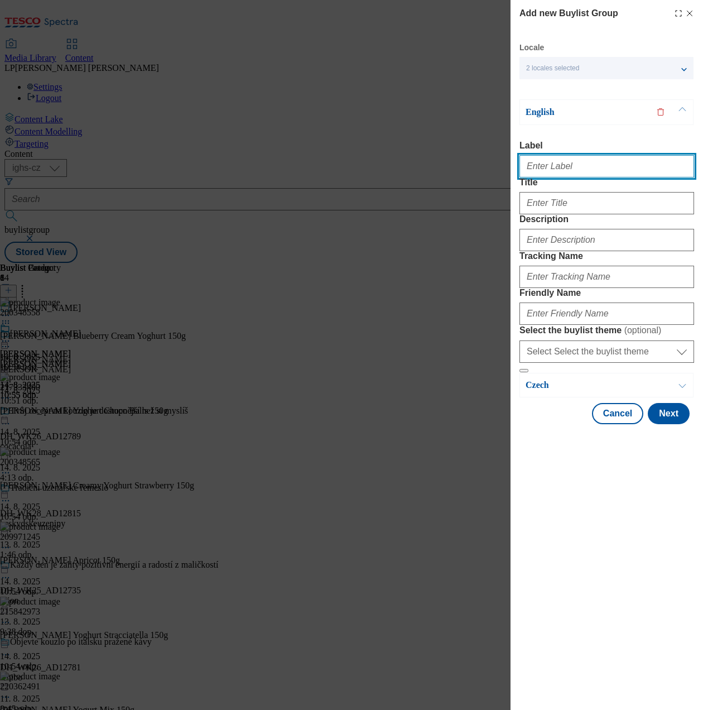
click at [549, 174] on input "Label" at bounding box center [606, 166] width 175 height 22
type input "Back to school"
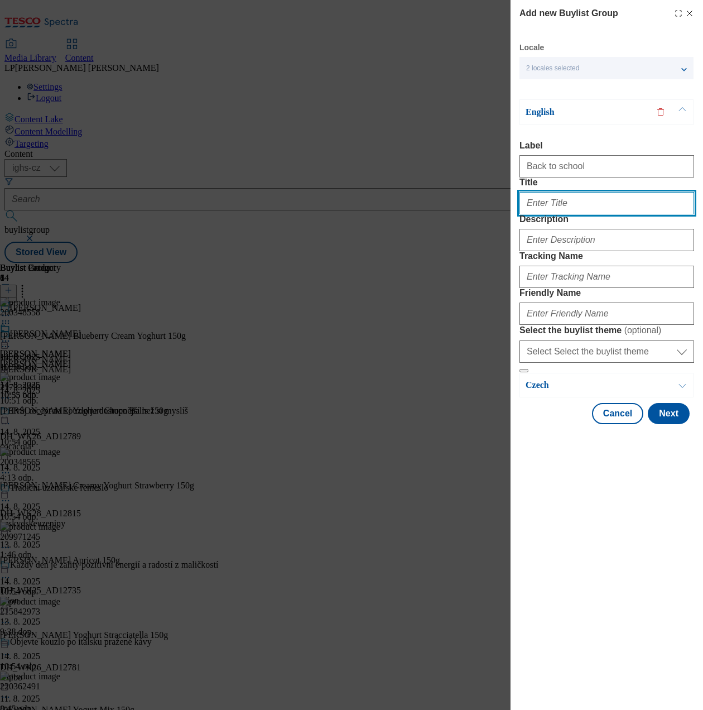
click at [590, 214] on input "Title" at bounding box center [606, 203] width 175 height 22
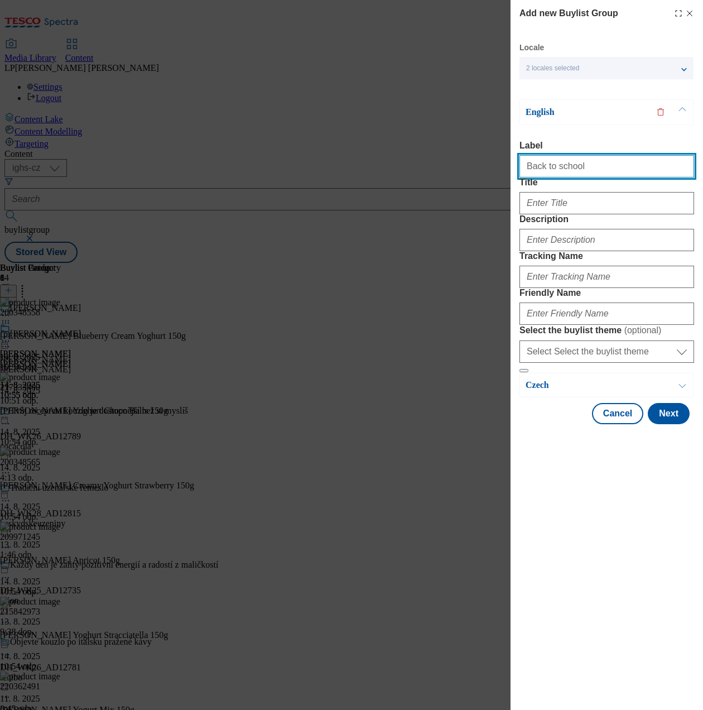
click at [576, 169] on input "Back to school" at bounding box center [606, 166] width 175 height 22
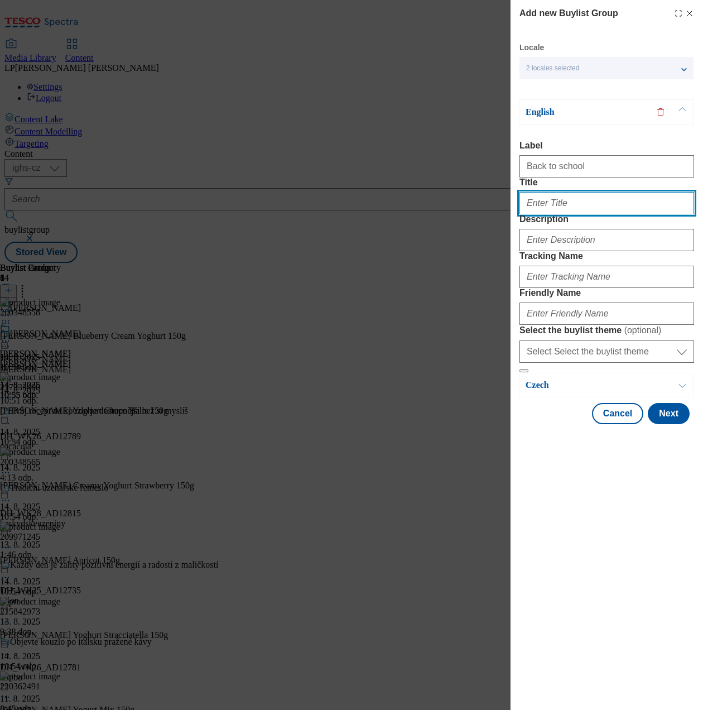
click at [575, 214] on input "Title" at bounding box center [606, 203] width 175 height 22
type input "Back to school"
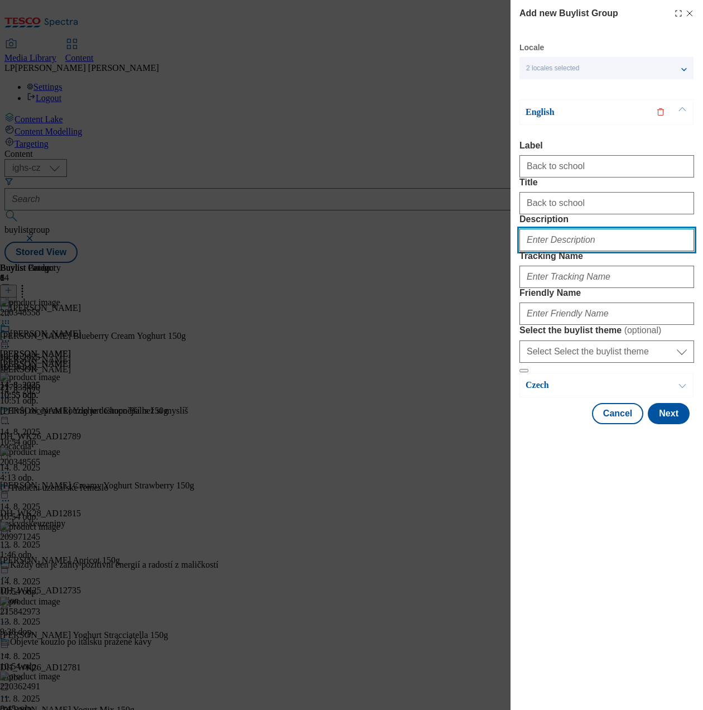
click at [567, 251] on input "Description" at bounding box center [606, 240] width 175 height 22
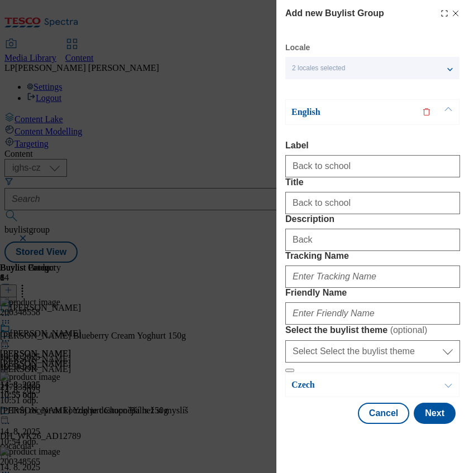
drag, startPoint x: 700, startPoint y: 157, endPoint x: 61, endPoint y: 236, distance: 643.7
click at [61, 236] on div "Add new Buylist Group Locale 2 locales selected English Czech English Label Bac…" at bounding box center [234, 236] width 469 height 473
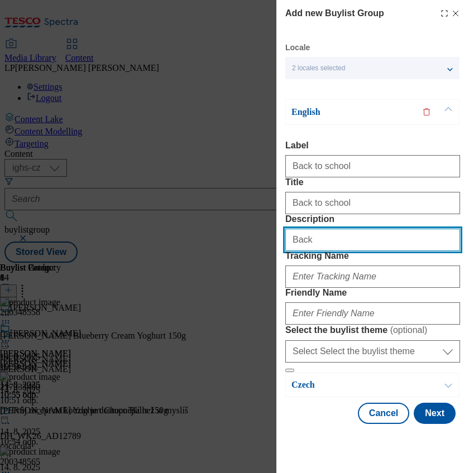
click at [342, 251] on input "Back" at bounding box center [372, 240] width 175 height 22
type input "Back to school"
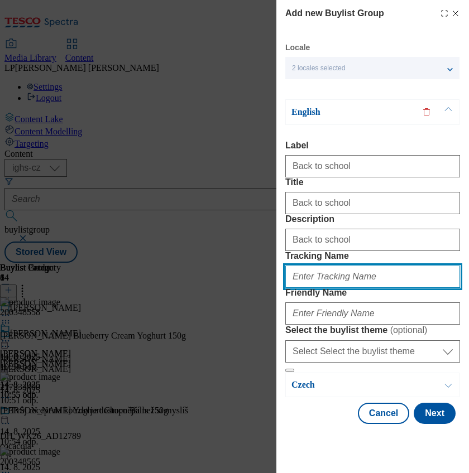
click at [336, 288] on input "Tracking Name" at bounding box center [372, 277] width 175 height 22
type input "Back to school"
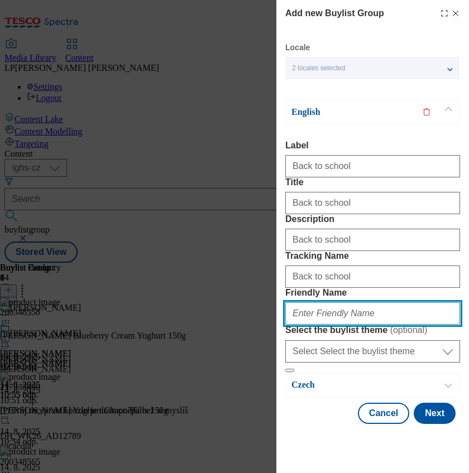
click at [298, 325] on input "Friendly Name" at bounding box center [372, 313] width 175 height 22
type input "zpatky-do-skoly"
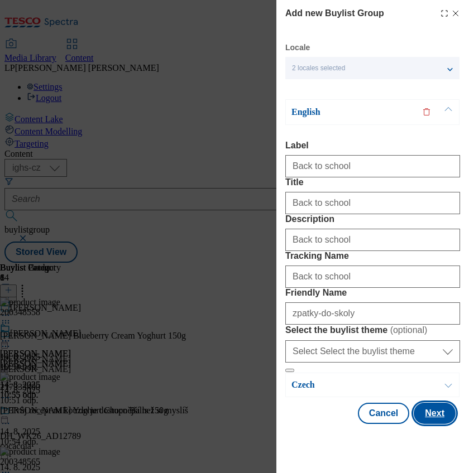
click at [425, 424] on button "Next" at bounding box center [434, 413] width 42 height 21
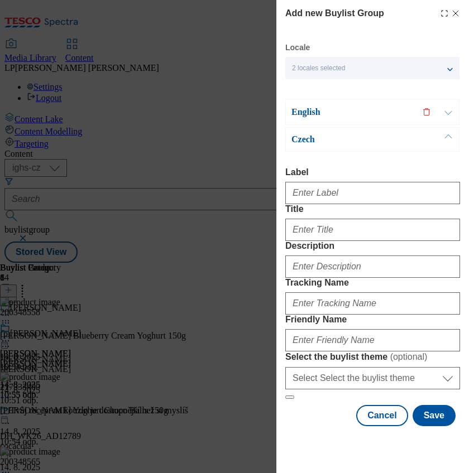
click at [310, 134] on p "Czech" at bounding box center [349, 139] width 117 height 11
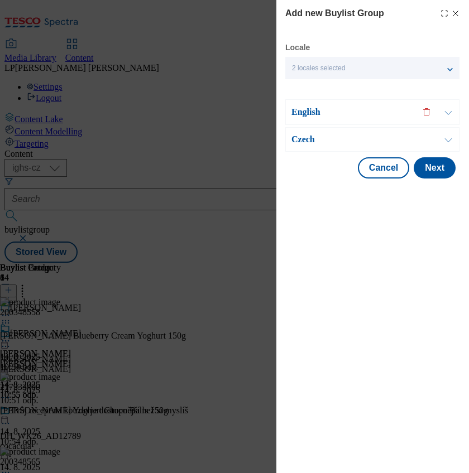
click at [305, 136] on p "Czech" at bounding box center [349, 139] width 117 height 11
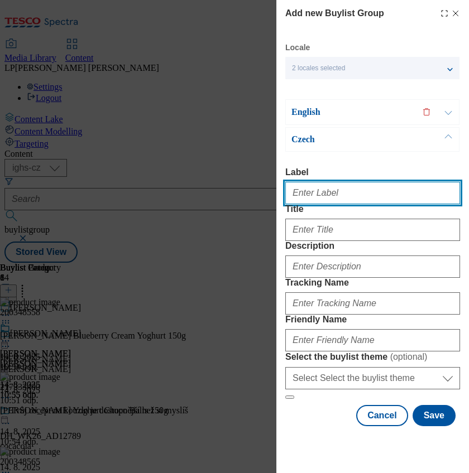
click at [309, 191] on input "Label" at bounding box center [372, 193] width 175 height 22
type input "Back to school"
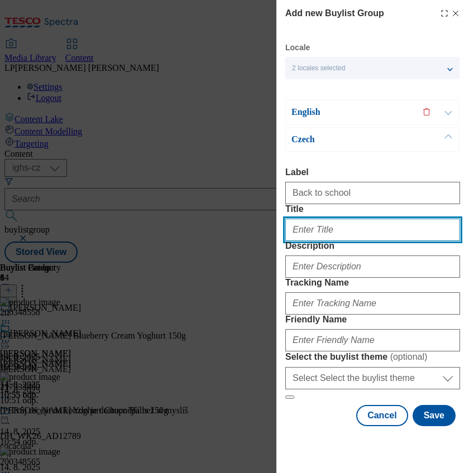
type input "Zpátky do školy"
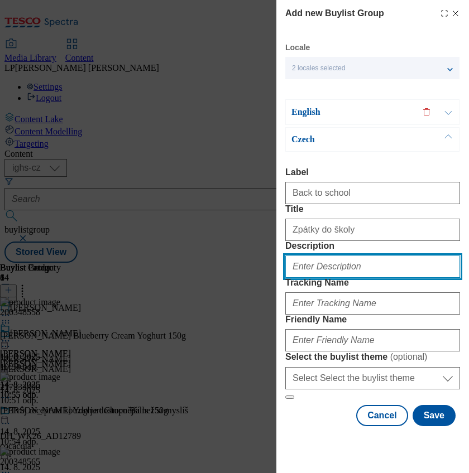
type input "Back to school"
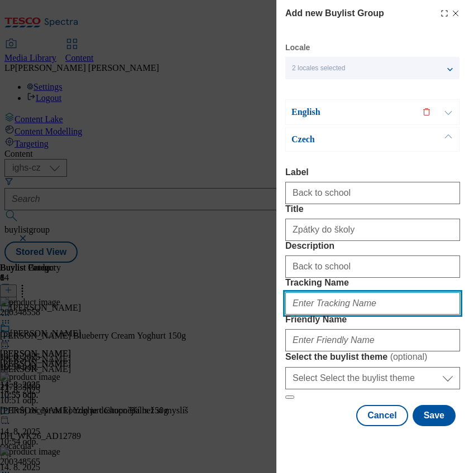
type input "Back to school"
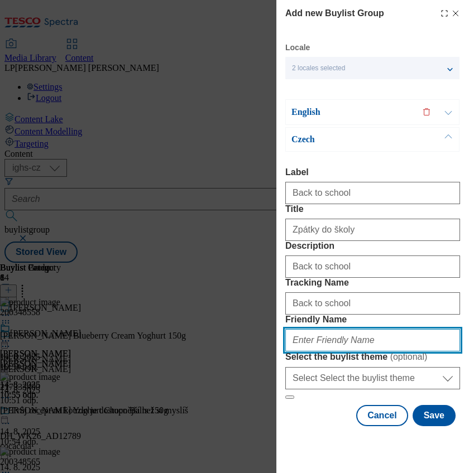
type input "zpatky-do-skoly"
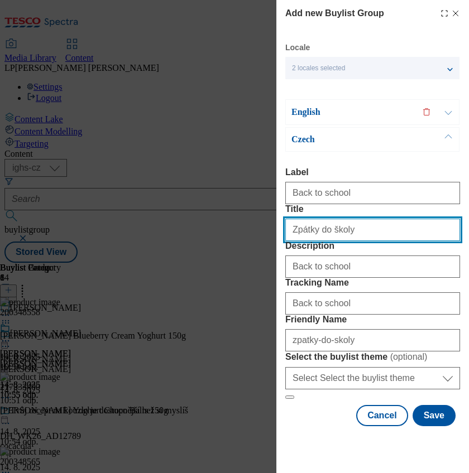
click at [343, 241] on input "Zpátky do školy" at bounding box center [372, 230] width 175 height 22
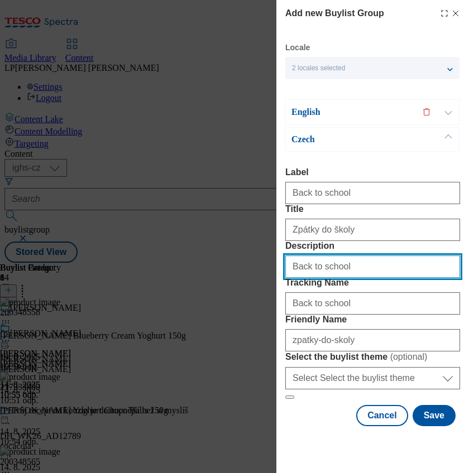
click at [339, 256] on input "Back to school" at bounding box center [372, 267] width 175 height 22
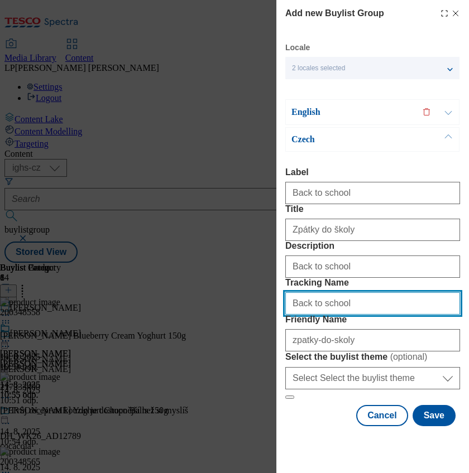
click at [344, 292] on input "Back to school" at bounding box center [372, 303] width 175 height 22
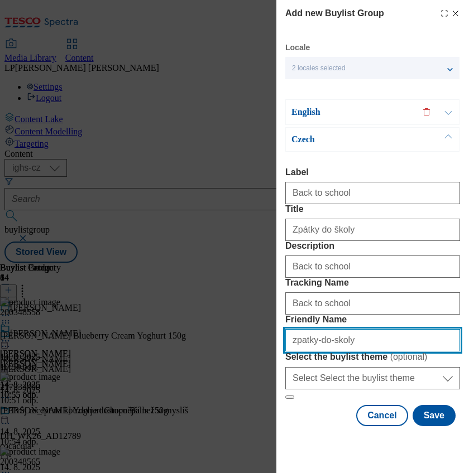
click at [347, 348] on input "zpatky-do-skoly" at bounding box center [372, 340] width 175 height 22
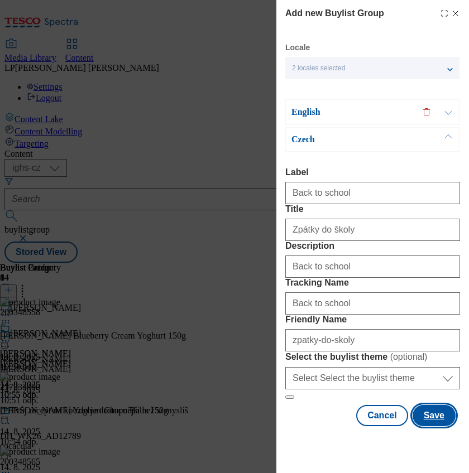
click at [413, 426] on button "Save" at bounding box center [433, 415] width 43 height 21
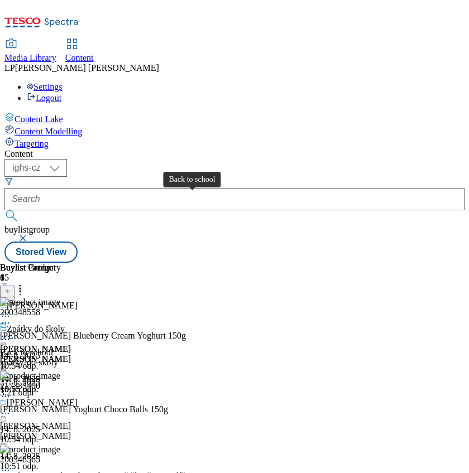
click at [53, 348] on div "Back to school" at bounding box center [26, 353] width 53 height 10
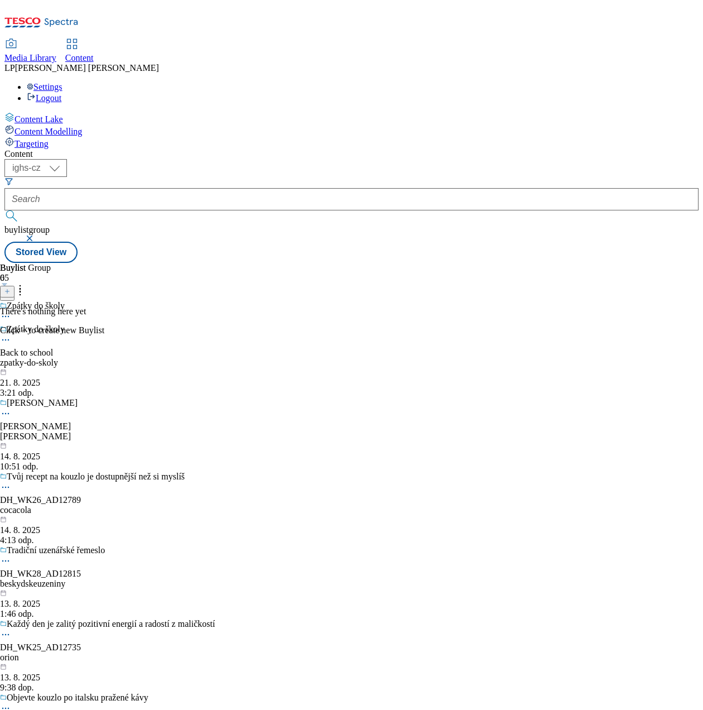
drag, startPoint x: 416, startPoint y: 1, endPoint x: 134, endPoint y: 256, distance: 380.0
click at [134, 256] on div "Content ( optional ) ighs-cz ighs-hu ighs-sk ighs-cz buylistgroup Stored View B…" at bounding box center [351, 206] width 694 height 114
click at [10, 288] on icon at bounding box center [7, 291] width 6 height 6
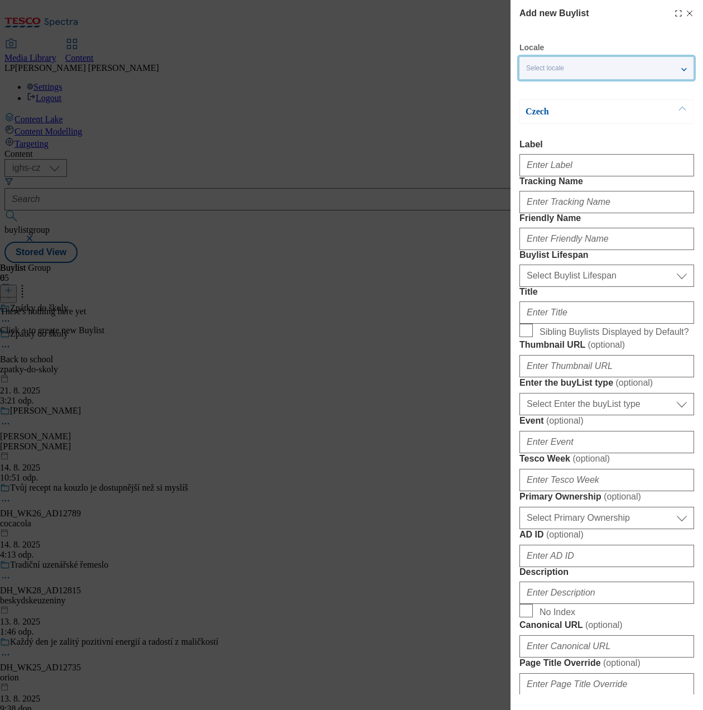
click at [551, 71] on span "Select locale" at bounding box center [545, 68] width 38 height 8
click at [558, 86] on span "English" at bounding box center [559, 89] width 26 height 6
click at [540, 84] on input "English" at bounding box center [532, 90] width 13 height 13
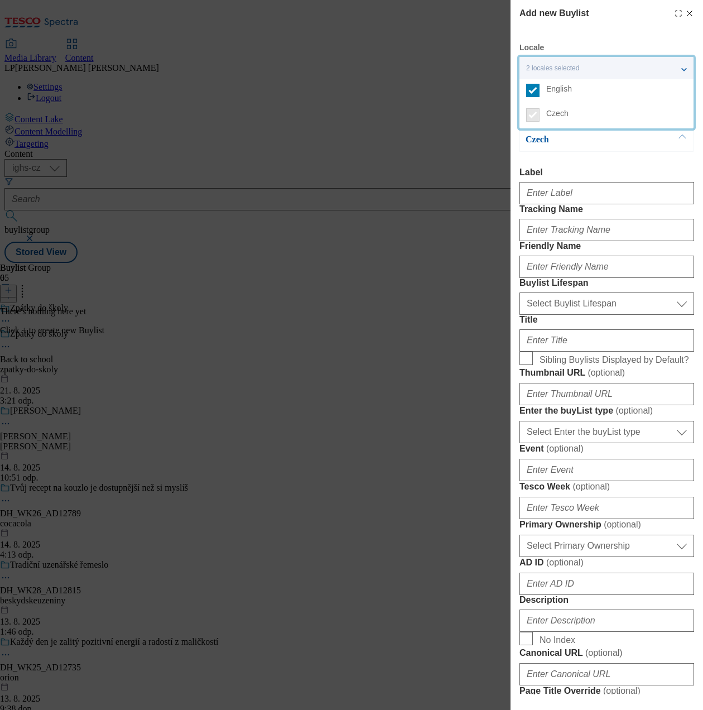
click at [575, 154] on div "Czech Label Tracking Name Friendly Name Buylist Lifespan Select Buylist Lifespa…" at bounding box center [606, 539] width 175 height 824
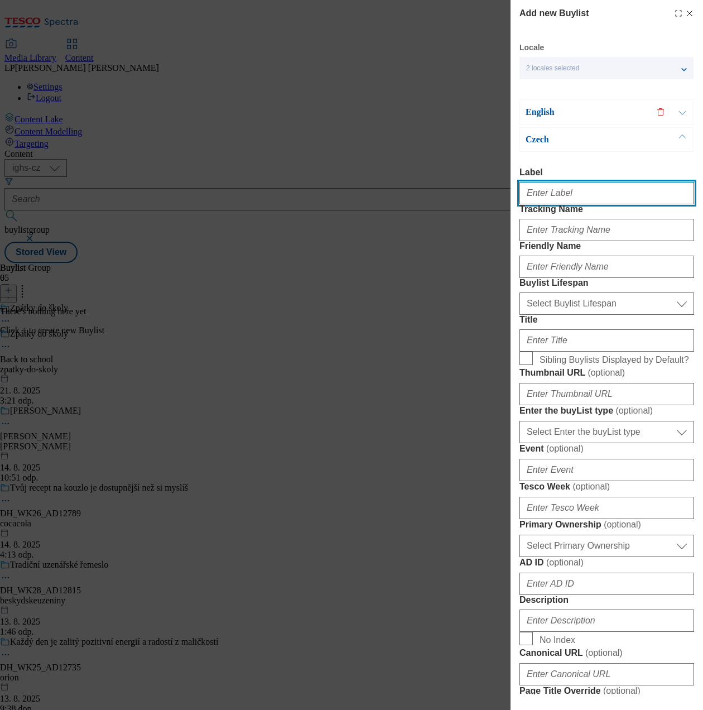
click at [562, 193] on input "Label" at bounding box center [606, 193] width 175 height 22
type input "T"
type input "BTS TOp offers"
click at [547, 104] on div "English" at bounding box center [606, 112] width 174 height 26
click at [539, 113] on p "English" at bounding box center [584, 112] width 117 height 11
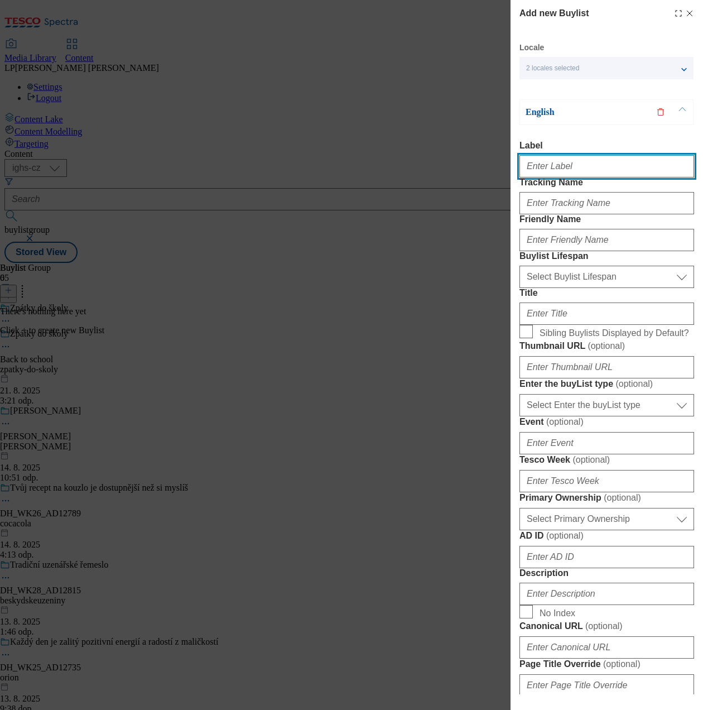
click at [556, 163] on input "Label" at bounding box center [606, 166] width 175 height 22
type input "BTS top offers"
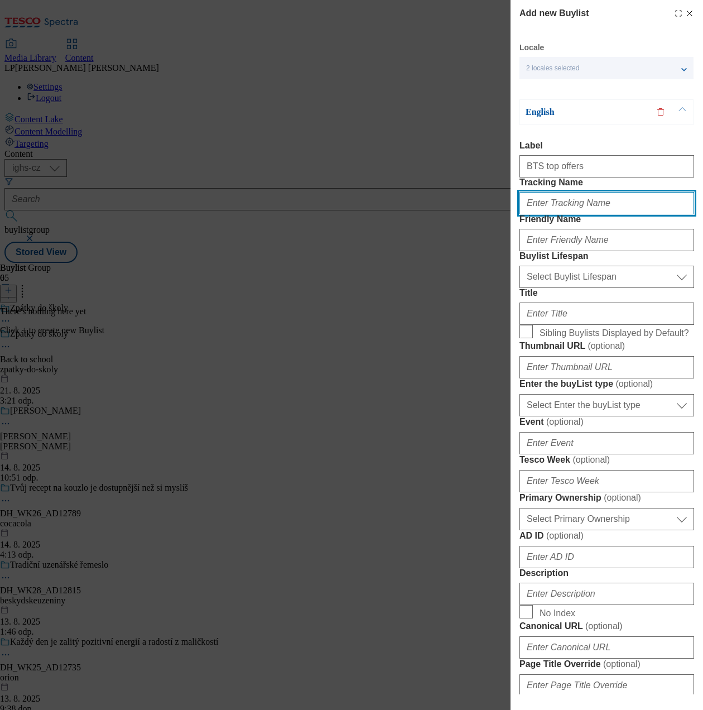
click at [559, 214] on input "Tracking Name" at bounding box center [606, 203] width 175 height 22
type input "BTS top offers"
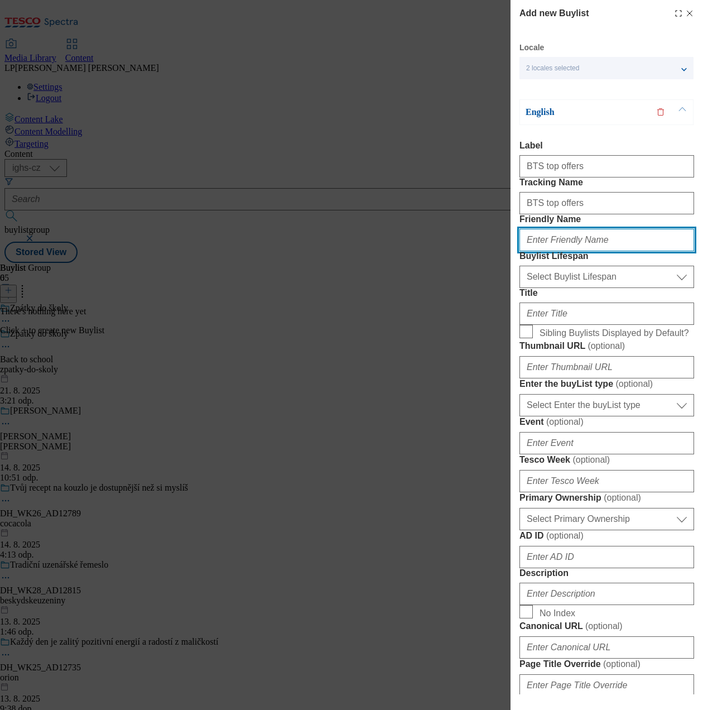
click at [565, 251] on input "Friendly Name" at bounding box center [606, 240] width 175 height 22
type input "top-picks"
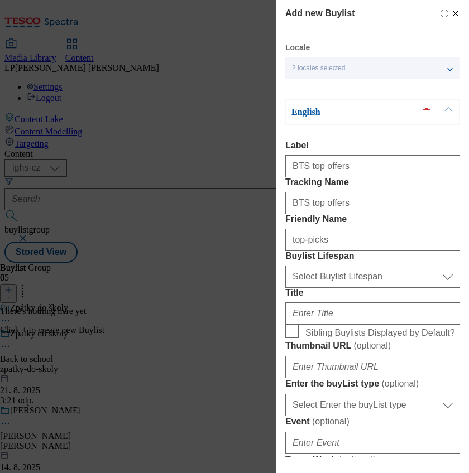
drag, startPoint x: 623, startPoint y: 1, endPoint x: 82, endPoint y: 189, distance: 572.9
click at [82, 189] on div "Add new Buylist Locale 2 locales selected English Czech English Label BTS top o…" at bounding box center [234, 236] width 469 height 473
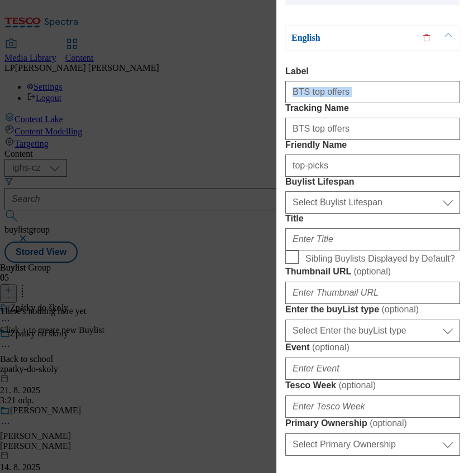
scroll to position [148, 0]
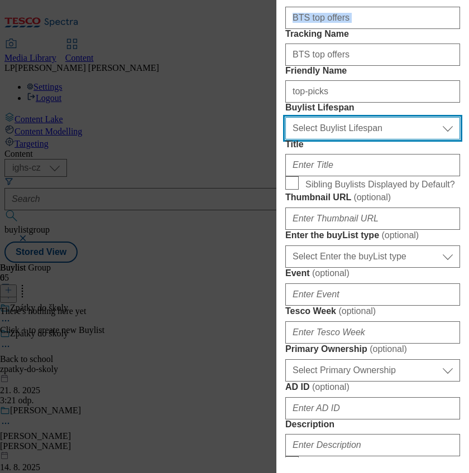
click at [434, 139] on select "Select Buylist Lifespan evergreen seasonal tactical" at bounding box center [372, 128] width 175 height 22
select select "evergreen"
click at [285, 139] on select "Select Buylist Lifespan evergreen seasonal tactical" at bounding box center [372, 128] width 175 height 22
click at [440, 139] on select "Select Buylist Lifespan evergreen seasonal tactical" at bounding box center [372, 128] width 175 height 22
click at [285, 139] on select "Select Buylist Lifespan evergreen seasonal tactical" at bounding box center [372, 128] width 175 height 22
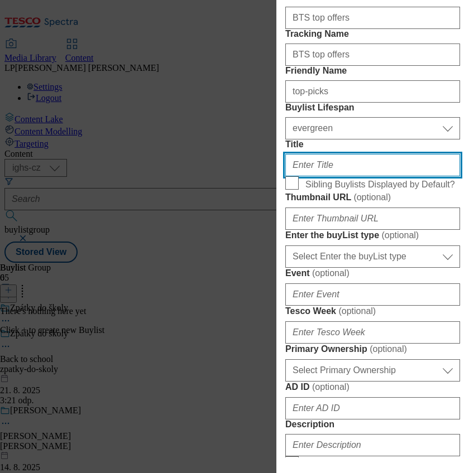
click at [341, 176] on input "Title" at bounding box center [372, 165] width 175 height 22
type input "Top picks"
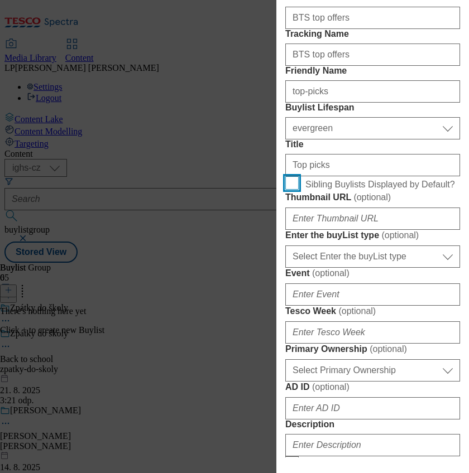
click at [293, 190] on input "Sibling Buylists Displayed by Default?" at bounding box center [291, 182] width 13 height 13
checkbox input "true"
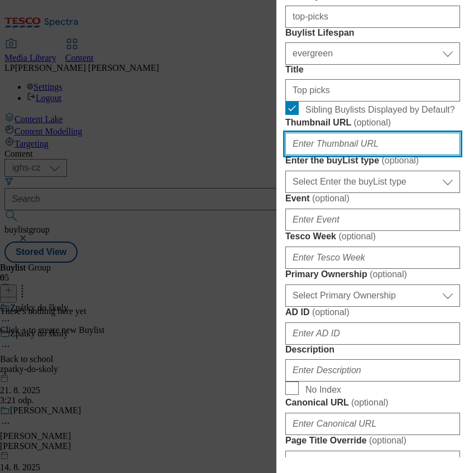
click at [348, 155] on input "Thumbnail URL ( optional )" at bounding box center [372, 144] width 175 height 22
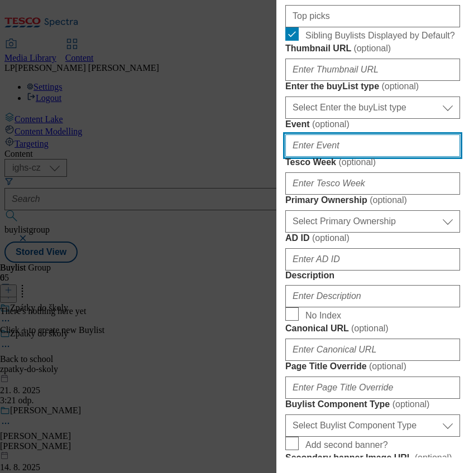
click at [387, 157] on input "Event ( optional )" at bounding box center [372, 145] width 175 height 22
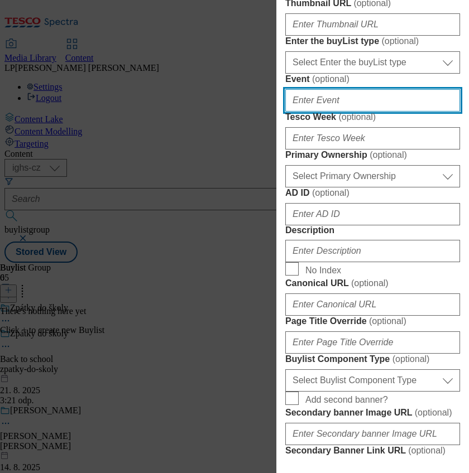
scroll to position [372, 0]
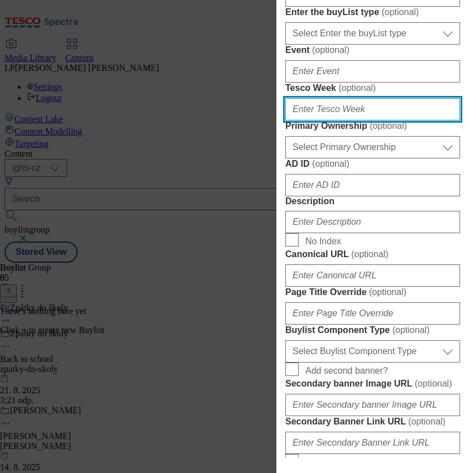
click at [384, 121] on input "Tesco Week ( optional )" at bounding box center [372, 109] width 175 height 22
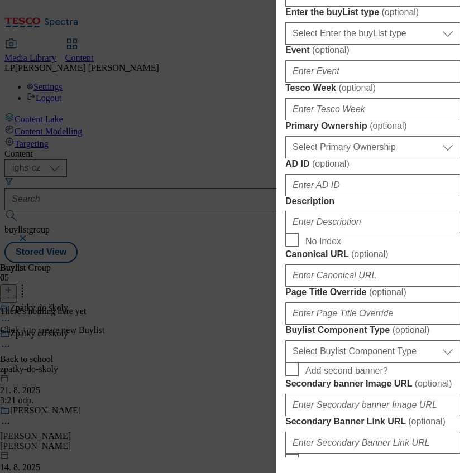
click at [385, 94] on label "Tesco Week ( optional )" at bounding box center [372, 88] width 175 height 11
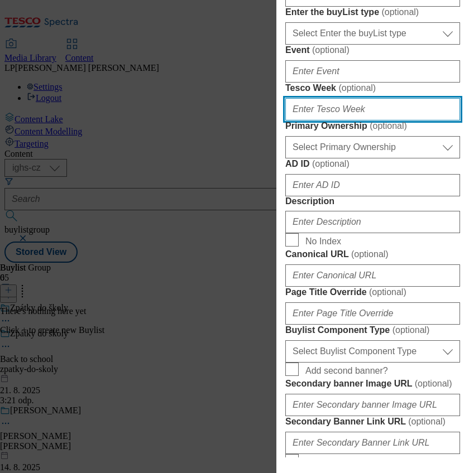
click at [385, 121] on input "Tesco Week ( optional )" at bounding box center [372, 109] width 175 height 22
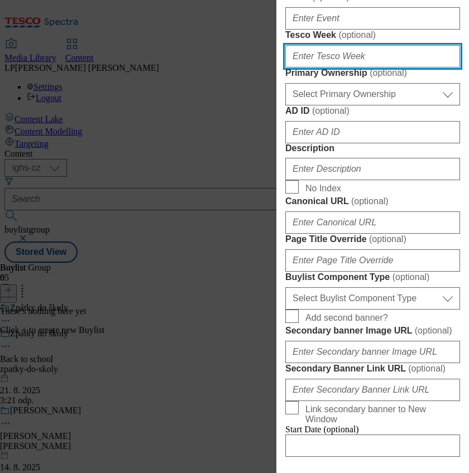
scroll to position [446, 0]
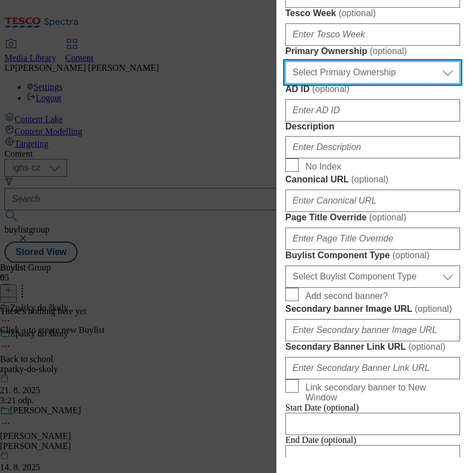
click at [436, 84] on select "Select Primary Ownership tesco dunnhumby" at bounding box center [372, 72] width 175 height 22
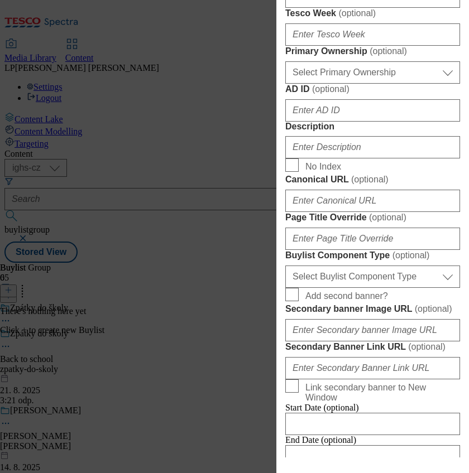
click at [425, 57] on label "Primary Ownership ( optional )" at bounding box center [372, 51] width 175 height 11
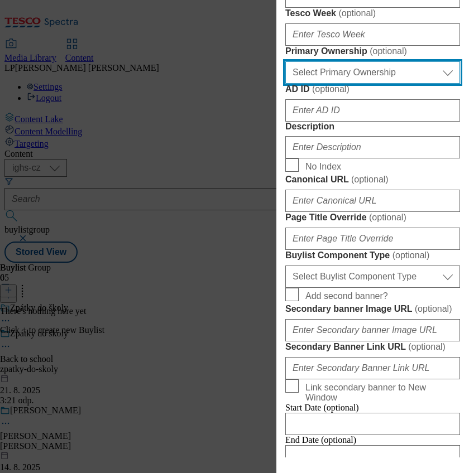
click at [425, 84] on select "Select Primary Ownership tesco dunnhumby" at bounding box center [372, 72] width 175 height 22
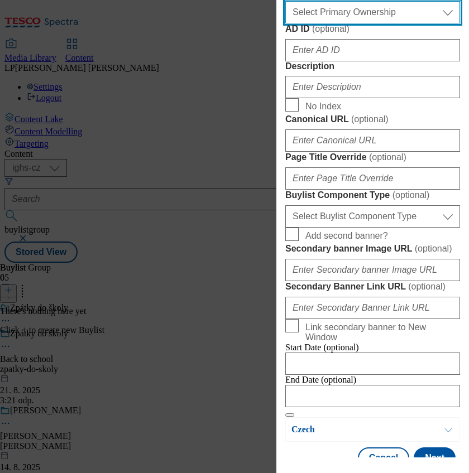
scroll to position [521, 0]
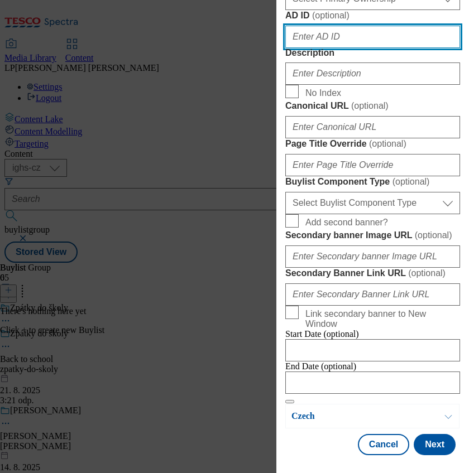
click at [396, 48] on input "AD ID ( optional )" at bounding box center [372, 37] width 175 height 22
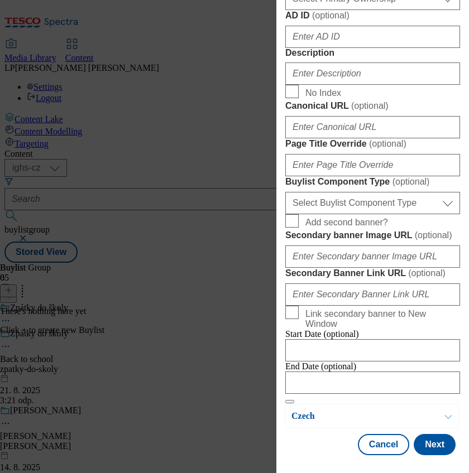
click at [403, 205] on form "Label BTS top offers Tracking Name BTS top offers Friendly Name top-picks Buyli…" at bounding box center [372, 12] width 175 height 783
click at [326, 85] on input "Description" at bounding box center [372, 73] width 175 height 22
click at [368, 85] on input "Description" at bounding box center [372, 73] width 175 height 22
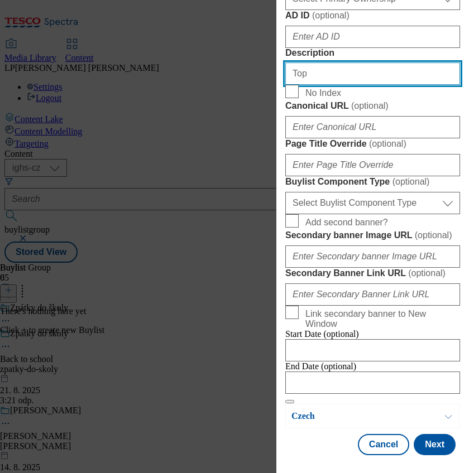
type input "Top offers"
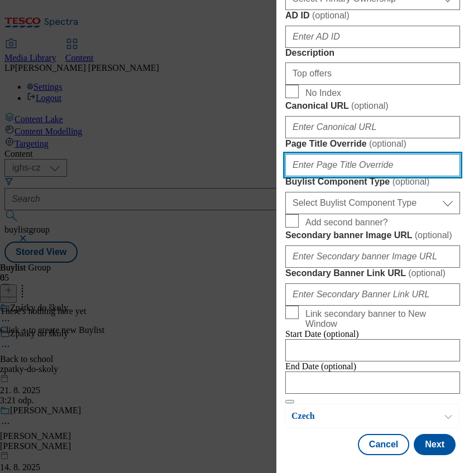
click at [345, 176] on input "Page Title Override ( optional )" at bounding box center [372, 165] width 175 height 22
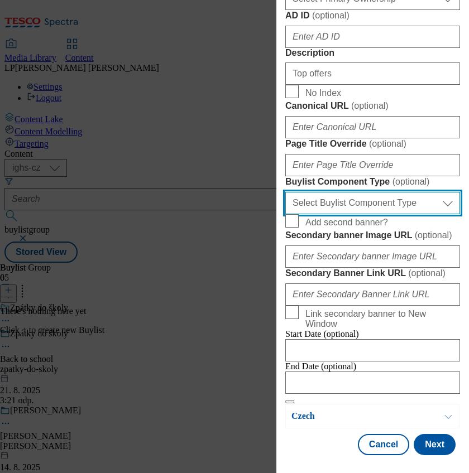
click at [438, 214] on select "Select Buylist Component Type Banner Competition Header Meal" at bounding box center [372, 203] width 175 height 22
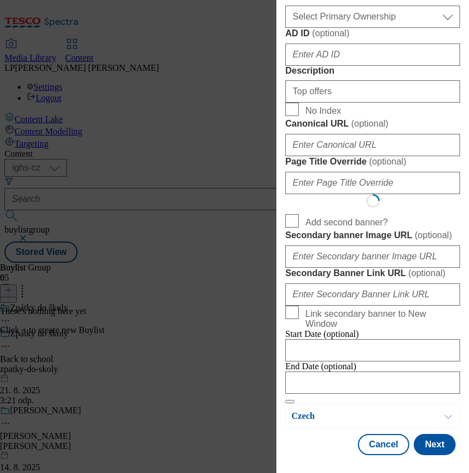
select select "Banner"
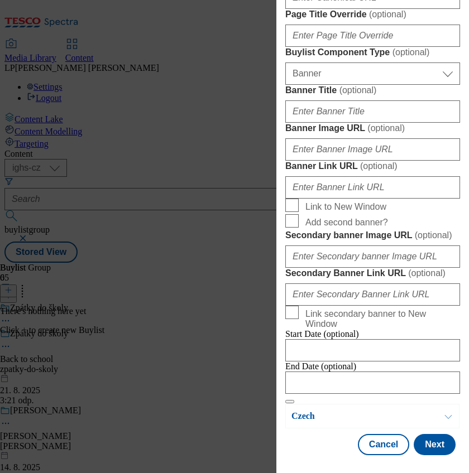
scroll to position [839, 0]
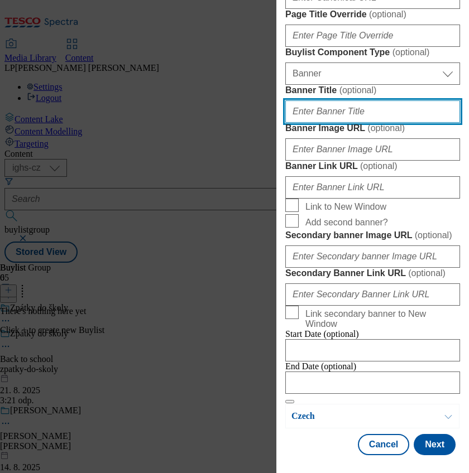
click at [359, 123] on input "Banner Title ( optional )" at bounding box center [372, 111] width 175 height 22
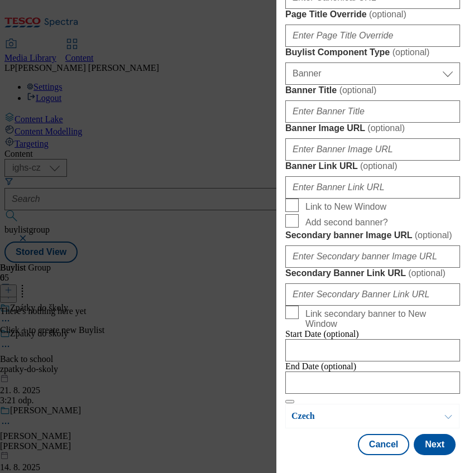
click at [387, 96] on label "Banner Title ( optional )" at bounding box center [372, 90] width 175 height 11
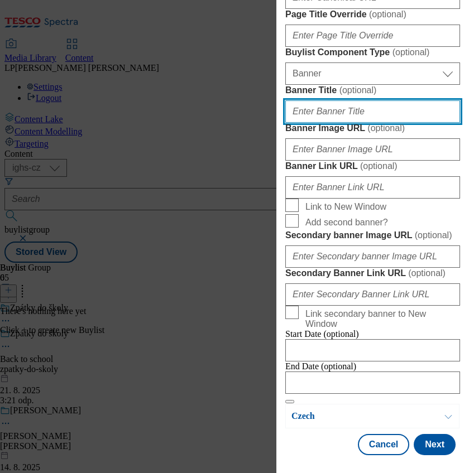
click at [387, 123] on input "Banner Title ( optional )" at bounding box center [372, 111] width 175 height 22
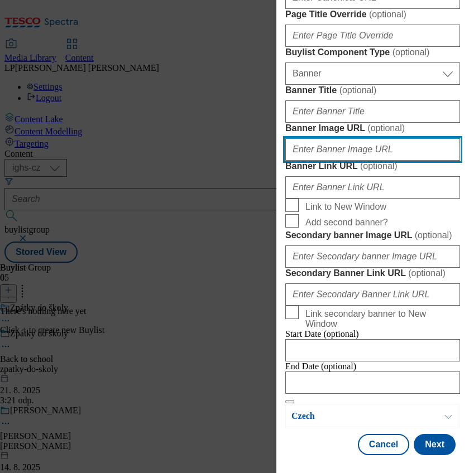
click at [336, 161] on input "Banner Image URL ( optional )" at bounding box center [372, 149] width 175 height 22
paste input "https://digitalcontent.api.tesco.com/v2/media/ighs-ce-mktg/d377b17c-1cd9-4b57-a…"
type input "https://digitalcontent.api.tesco.com/v2/media/ighs-ce-mktg/d377b17c-1cd9-4b57-a…"
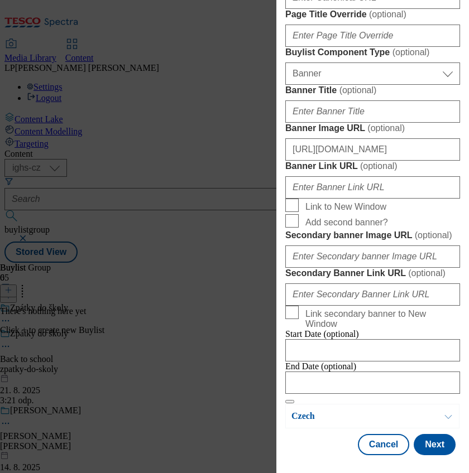
scroll to position [1137, 0]
click at [305, 411] on p "Czech" at bounding box center [349, 416] width 117 height 11
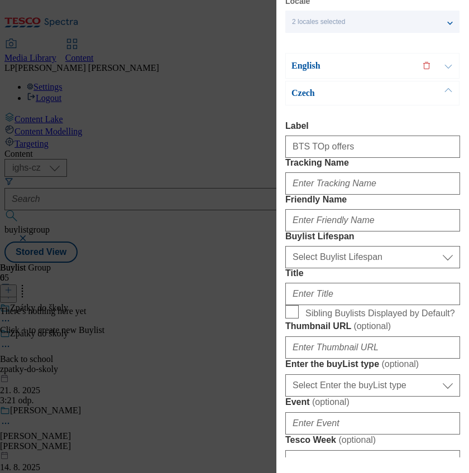
scroll to position [0, 0]
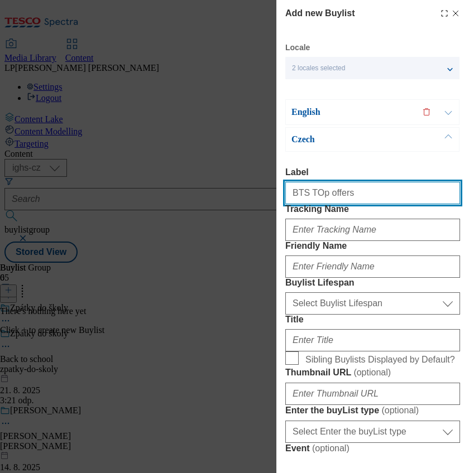
click at [347, 203] on input "BTS TOp offers" at bounding box center [372, 193] width 175 height 22
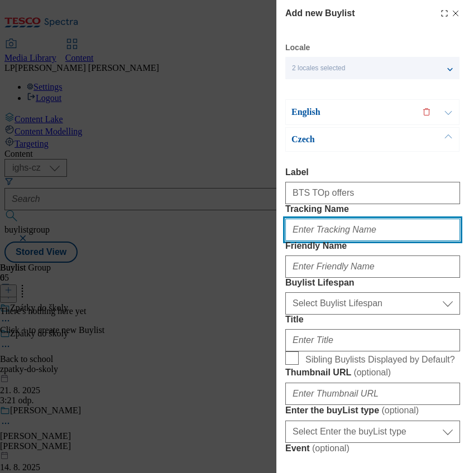
click at [326, 241] on input "Tracking Name" at bounding box center [372, 230] width 175 height 22
type input "B"
type input "BTS top offers"
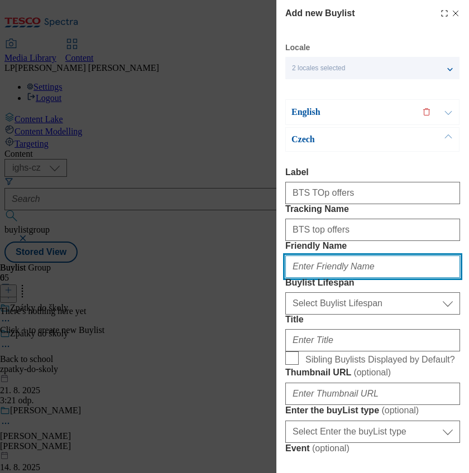
click at [314, 278] on input "Friendly Name" at bounding box center [372, 267] width 175 height 22
type input "top-picks"
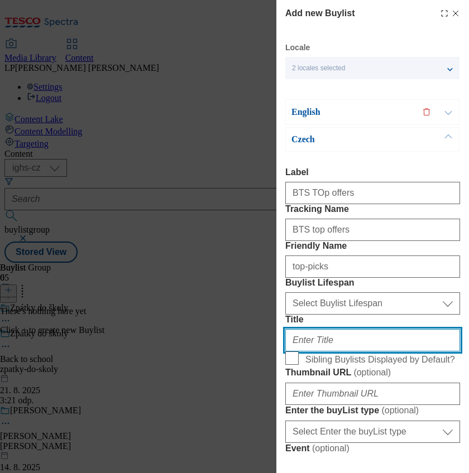
type input "Top výběr"
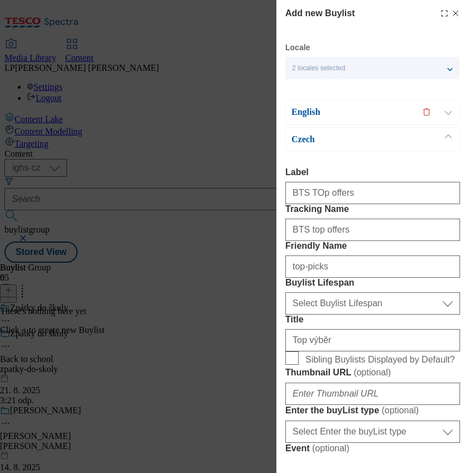
type input "Top offers"
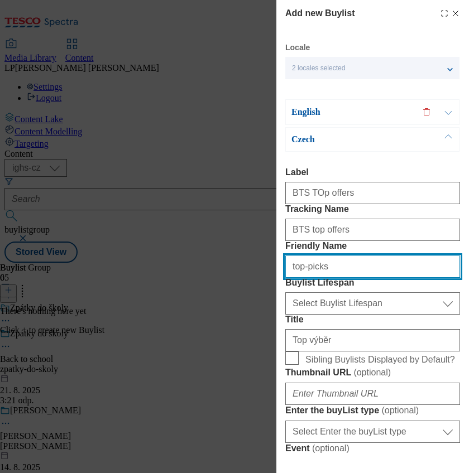
scroll to position [74, 0]
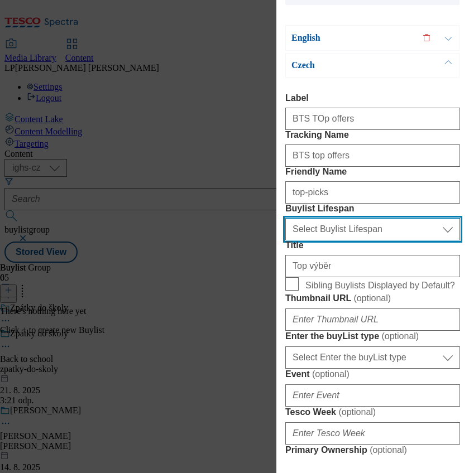
click at [437, 240] on select "Select Buylist Lifespan evergreen seasonal tactical" at bounding box center [372, 229] width 175 height 22
select select "evergreen"
click at [285, 240] on select "Select Buylist Lifespan evergreen seasonal tactical" at bounding box center [372, 229] width 175 height 22
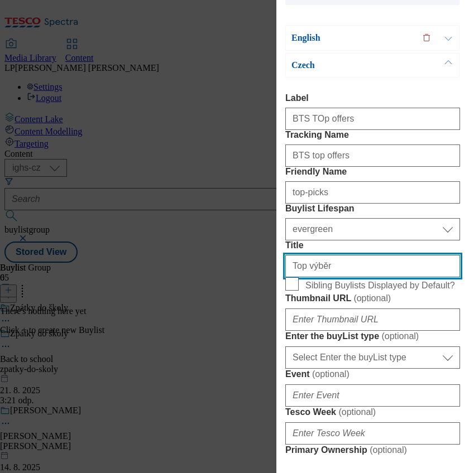
click at [334, 277] on input "Top výběr" at bounding box center [372, 266] width 175 height 22
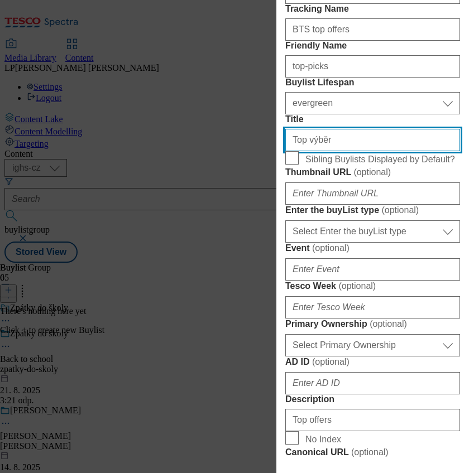
scroll to position [223, 0]
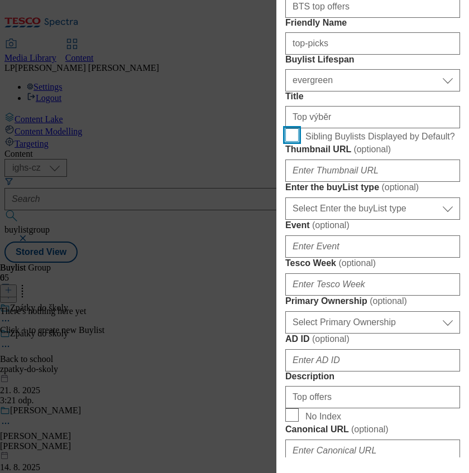
click at [297, 142] on input "Sibling Buylists Displayed by Default?" at bounding box center [291, 134] width 13 height 13
checkbox input "true"
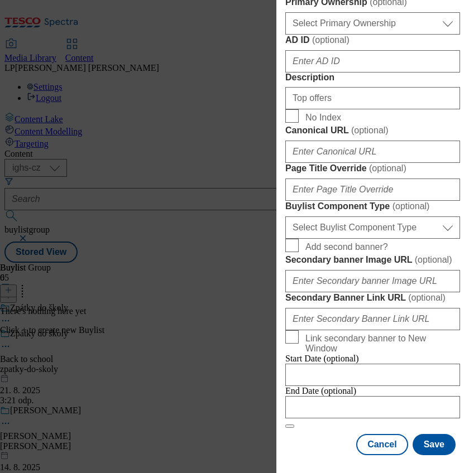
scroll to position [595, 0]
click at [347, 109] on input "Top offers" at bounding box center [372, 98] width 175 height 22
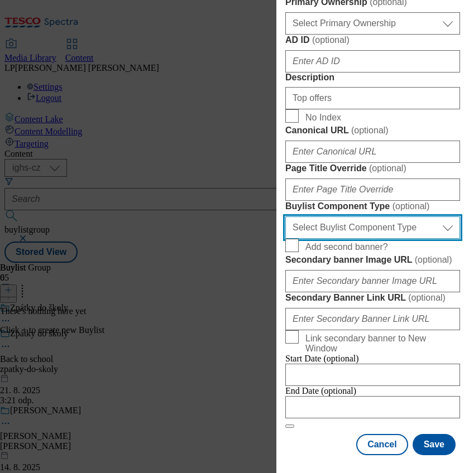
click at [442, 222] on select "Select Buylist Component Type Banner Competition Header Meal" at bounding box center [372, 227] width 175 height 22
select select "Banner"
click at [285, 216] on select "Select Buylist Component Type Banner Competition Header Meal" at bounding box center [372, 227] width 175 height 22
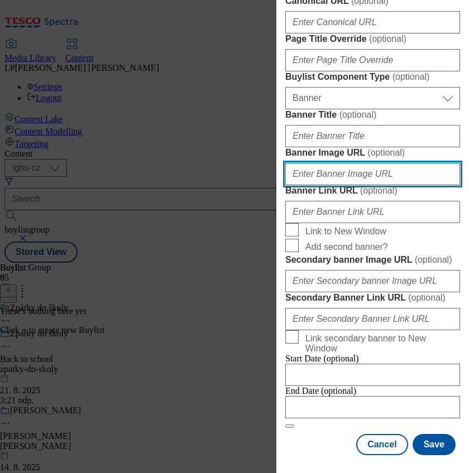
click at [325, 185] on input "Banner Image URL ( optional )" at bounding box center [372, 174] width 175 height 22
paste input "https://digitalcontent.api.tesco.com/v2/media/ighs-ce-mktg/c5b146ef-7dca-4edb-9…"
type input "https://digitalcontent.api.tesco.com/v2/media/ighs-ce-mktg/c5b146ef-7dca-4edb-9…"
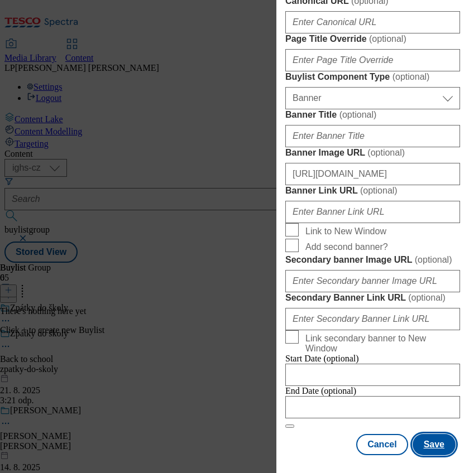
click at [415, 434] on button "Save" at bounding box center [433, 444] width 43 height 21
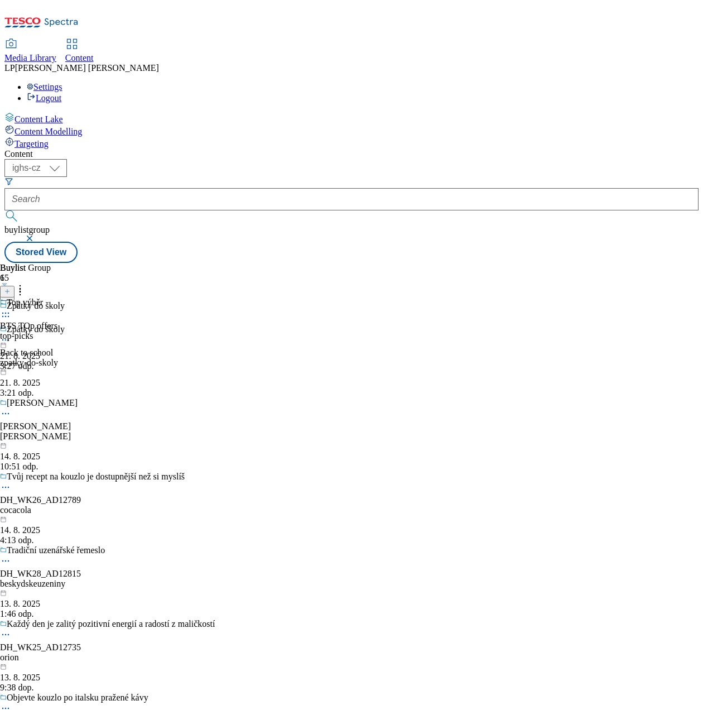
drag, startPoint x: 426, startPoint y: 0, endPoint x: 68, endPoint y: 336, distance: 490.6
click at [68, 149] on div "Content Lake Content Modelling Targeting" at bounding box center [351, 130] width 694 height 37
click at [11, 307] on icon at bounding box center [5, 312] width 11 height 11
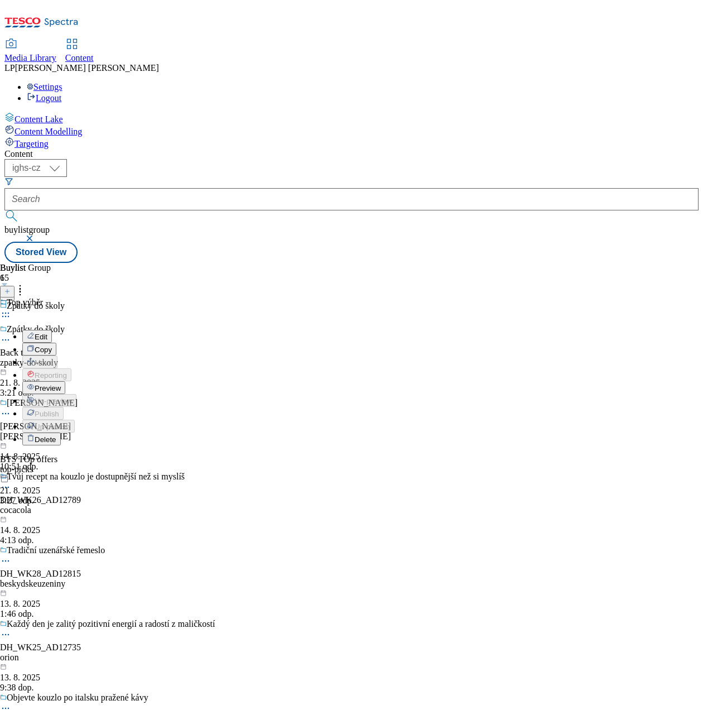
click at [52, 345] on span "Copy" at bounding box center [43, 349] width 17 height 8
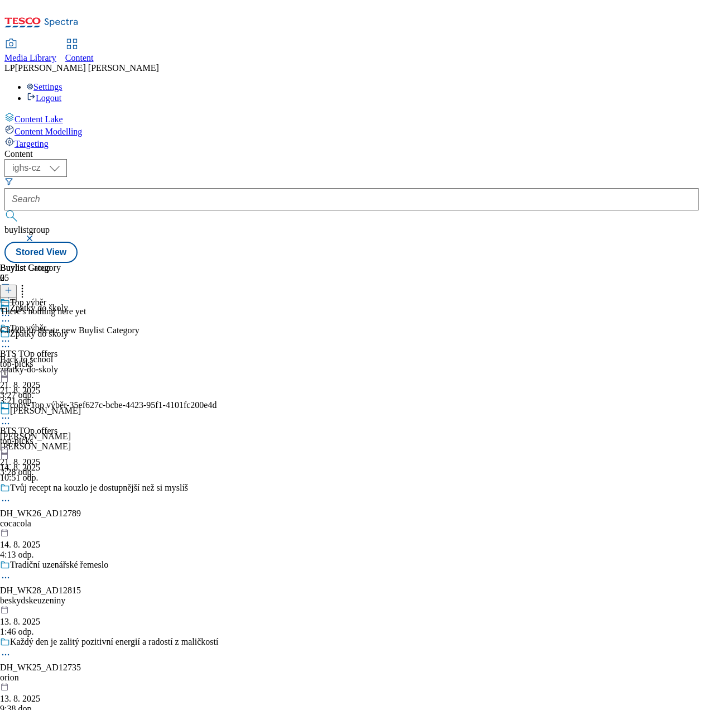
click at [11, 412] on icon at bounding box center [5, 417] width 11 height 11
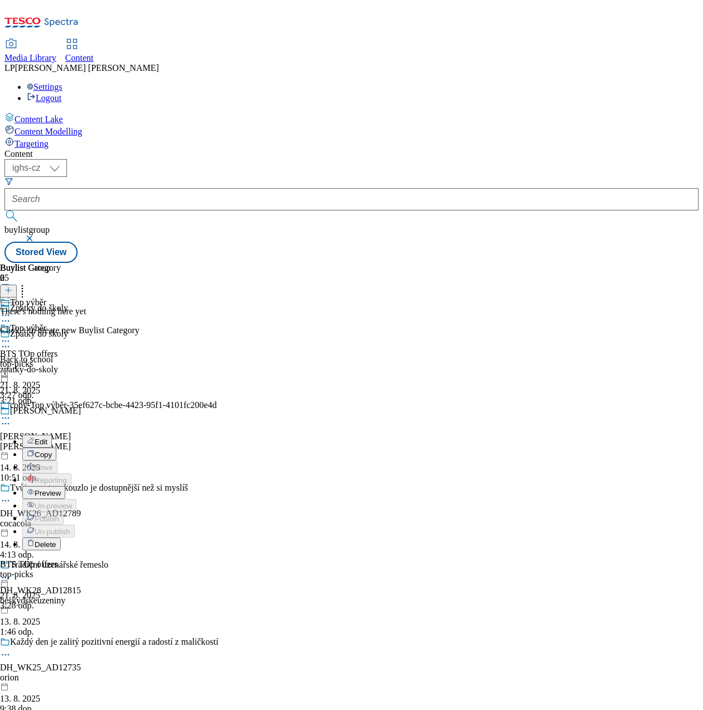
click at [47, 437] on span "Edit" at bounding box center [41, 441] width 13 height 8
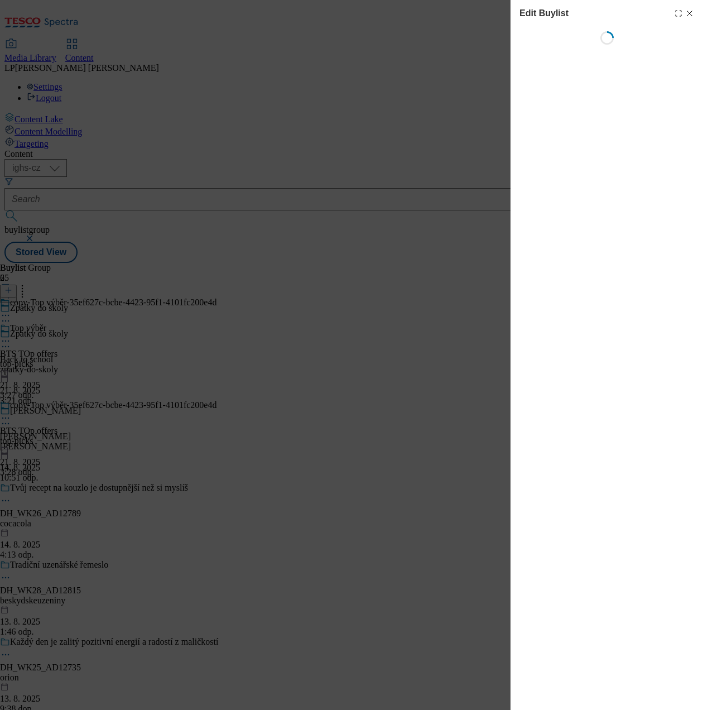
select select "evergreen"
select select "Banner"
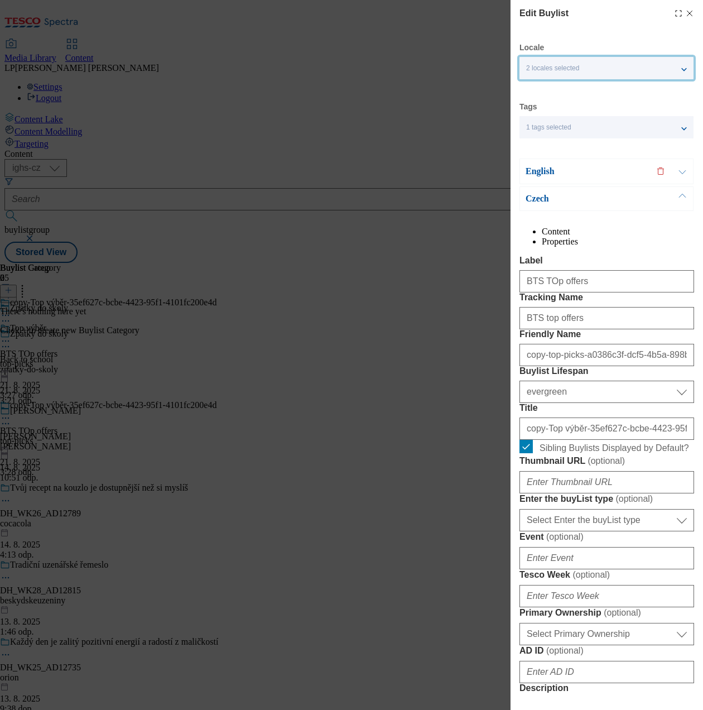
click at [550, 66] on span "2 locales selected" at bounding box center [552, 68] width 53 height 8
click at [576, 151] on div "Locale 2 locales selected English Czech Tags 1 tags selected buylist English Co…" at bounding box center [606, 659] width 175 height 1235
click at [542, 166] on p "English" at bounding box center [584, 171] width 117 height 11
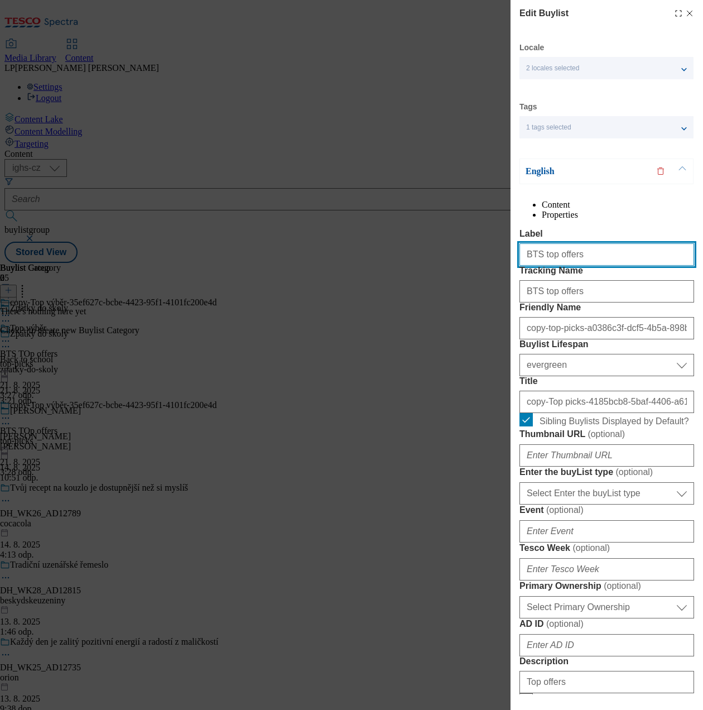
click at [597, 266] on input "BTS top offers" at bounding box center [606, 254] width 175 height 22
click at [619, 266] on input "BTS top offers" at bounding box center [606, 254] width 175 height 22
type input "B"
type input "Boys uniform"
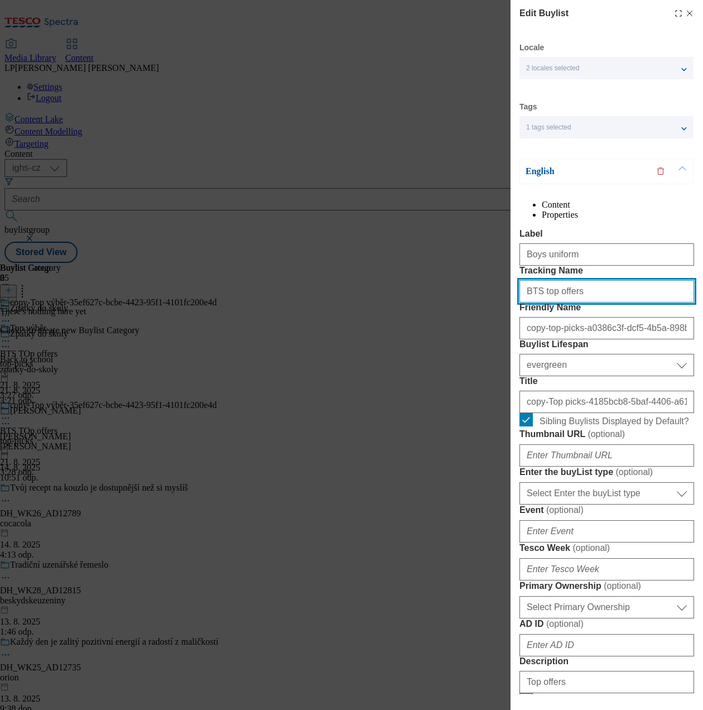
click at [540, 302] on input "BTS top offers" at bounding box center [606, 291] width 175 height 22
drag, startPoint x: 576, startPoint y: 341, endPoint x: 469, endPoint y: 341, distance: 106.6
click at [469, 341] on div "Edit Buylist Locale 2 locales selected English Czech Tags 1 tags selected buyli…" at bounding box center [351, 355] width 703 height 710
type input "Boys uniform"
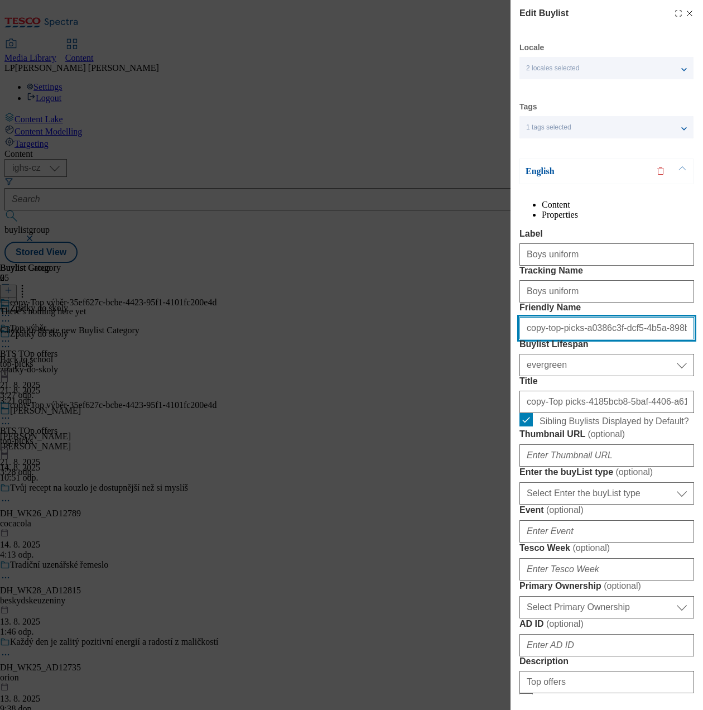
click at [594, 339] on input "copy-top-picks-a0386c3f-dcf5-4b5a-898b-d4dd0d8d594b" at bounding box center [606, 328] width 175 height 22
drag, startPoint x: 636, startPoint y: 386, endPoint x: 493, endPoint y: 394, distance: 143.1
click at [492, 394] on div "Edit Buylist Locale 2 locales selected English Czech Tags 1 tags selected buyli…" at bounding box center [351, 355] width 703 height 710
type input "8b-d4dd0d8d594b"
drag, startPoint x: 615, startPoint y: 386, endPoint x: 498, endPoint y: 392, distance: 117.4
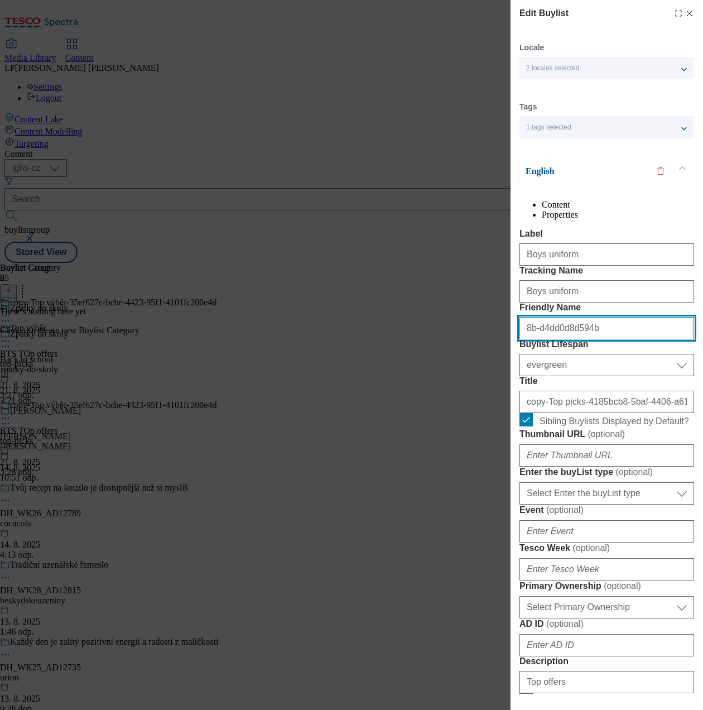
click at [498, 392] on div "Edit Buylist Locale 2 locales selected English Czech Tags 1 tags selected buyli…" at bounding box center [351, 355] width 703 height 710
type input "boys-uniform"
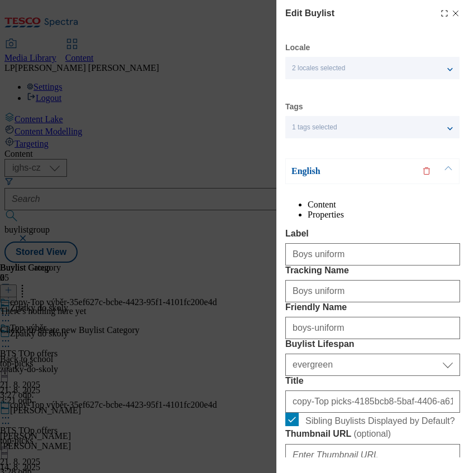
drag, startPoint x: 670, startPoint y: 27, endPoint x: 79, endPoint y: 265, distance: 637.6
click at [79, 265] on div "Edit Buylist Locale 2 locales selected English Czech Tags 1 tags selected buyli…" at bounding box center [234, 236] width 469 height 473
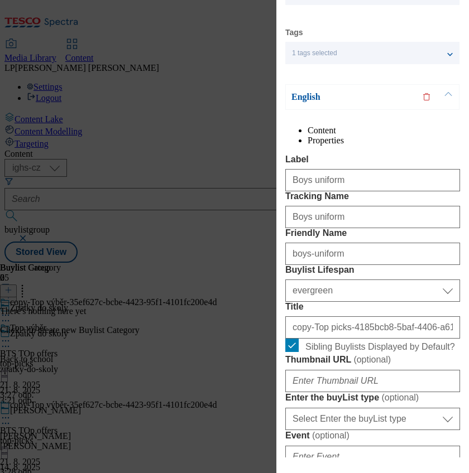
scroll to position [223, 0]
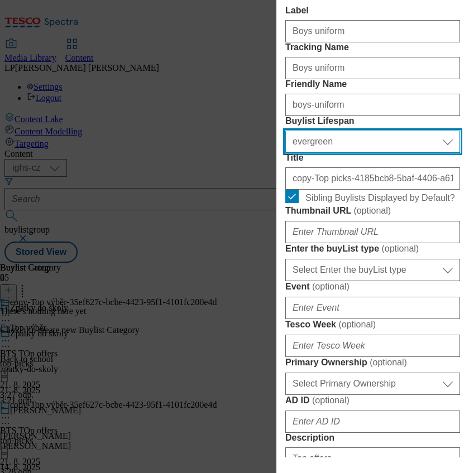
click at [441, 153] on select "Select Buylist Lifespan evergreen seasonal tactical" at bounding box center [372, 142] width 175 height 22
click at [285, 153] on select "Select Buylist Lifespan evergreen seasonal tactical" at bounding box center [372, 142] width 175 height 22
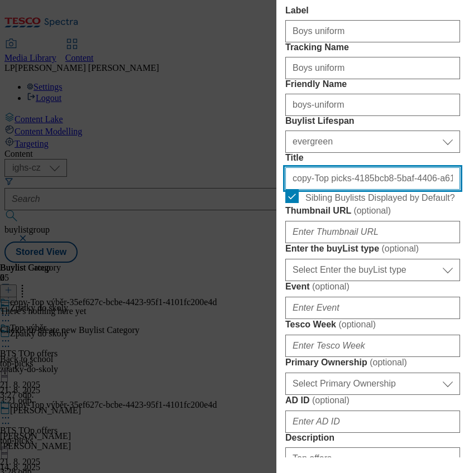
drag, startPoint x: 370, startPoint y: 278, endPoint x: 209, endPoint y: 285, distance: 161.4
click at [209, 285] on div "Edit Buylist Locale 2 locales selected English Czech Tags 1 tags selected buyli…" at bounding box center [234, 236] width 469 height 473
type input "-5baf-4406-a61e-180b1078f66b"
drag, startPoint x: 420, startPoint y: 274, endPoint x: 269, endPoint y: 276, distance: 150.1
click at [269, 276] on div "Edit Buylist Locale 2 locales selected English Czech Tags 1 tags selected buyli…" at bounding box center [234, 236] width 469 height 473
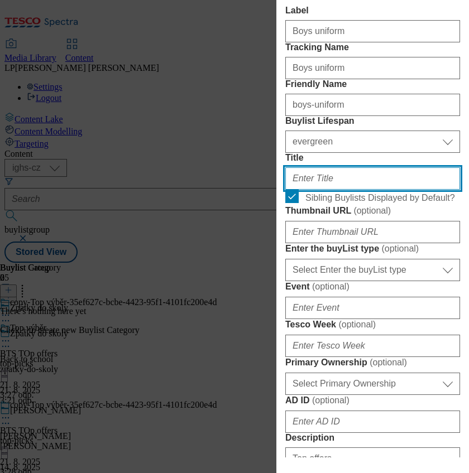
click at [336, 190] on input "Title" at bounding box center [372, 178] width 175 height 22
type input "b"
type input "Boys´uniform"
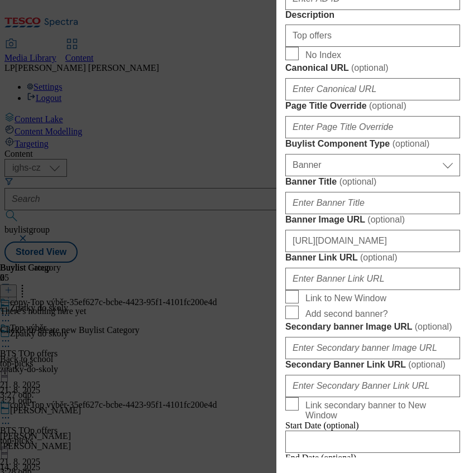
scroll to position [670, 0]
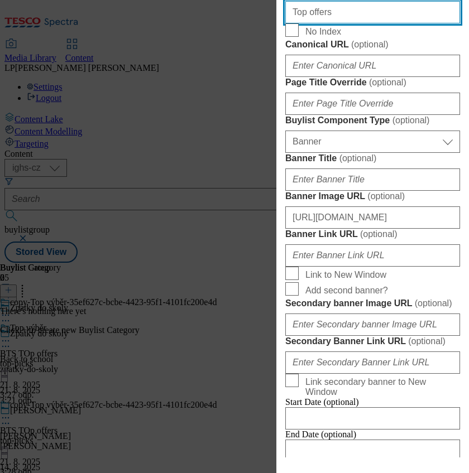
click at [330, 23] on input "Top offers" at bounding box center [372, 12] width 175 height 22
type input "T"
type input "Boys uniform"
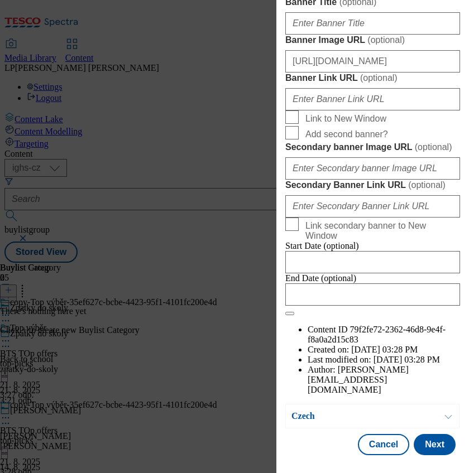
scroll to position [1245, 0]
click at [306, 411] on p "Czech" at bounding box center [349, 416] width 117 height 11
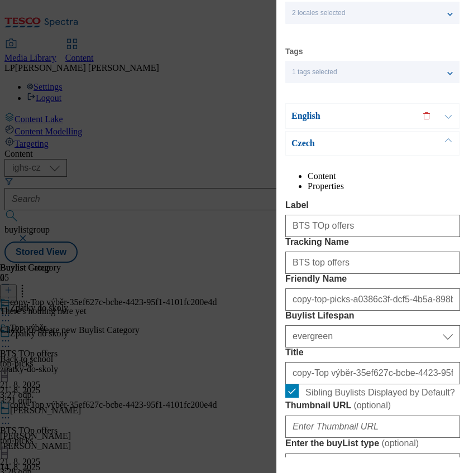
scroll to position [74, 0]
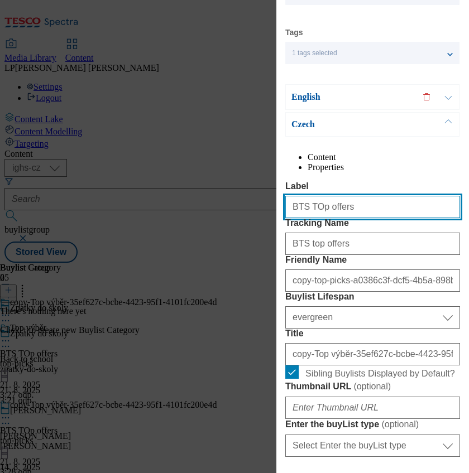
click at [360, 218] on input "BTS TOp offers" at bounding box center [372, 207] width 175 height 22
type input "B"
type input "Boys uniform"
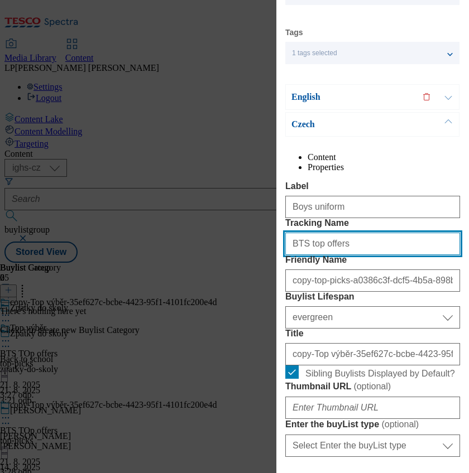
click at [352, 255] on input "BTS top offers" at bounding box center [372, 244] width 175 height 22
type input "B"
type input "Boys uniform"
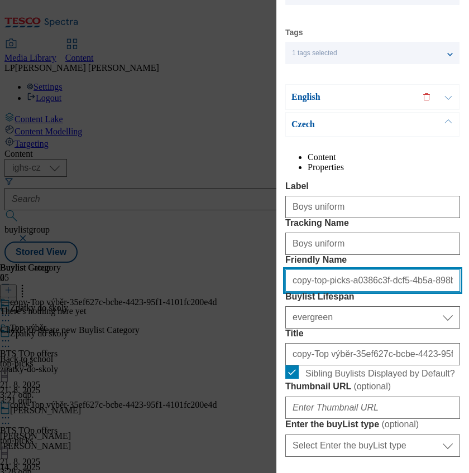
click at [320, 292] on input "copy-top-picks-a0386c3f-dcf5-4b5a-898b-d4dd0d8d594b" at bounding box center [372, 280] width 175 height 22
drag, startPoint x: 373, startPoint y: 341, endPoint x: 248, endPoint y: 348, distance: 124.6
click at [248, 347] on div "Edit Buylist Locale 2 locales selected English Czech Tags 1 tags selected buyli…" at bounding box center [234, 236] width 469 height 473
type input "dcf5-4b5a-898b-d4dd0d8d594b"
drag, startPoint x: 412, startPoint y: 348, endPoint x: 256, endPoint y: 350, distance: 156.2
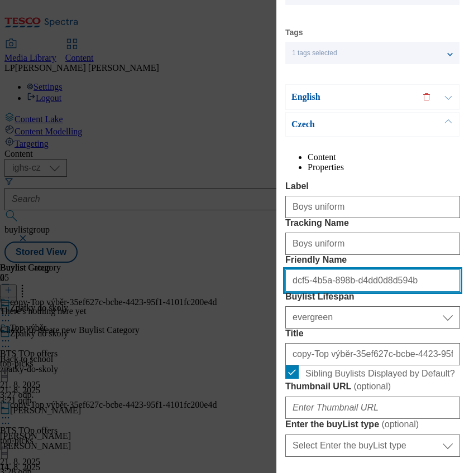
click at [256, 350] on div "Edit Buylist Locale 2 locales selected English Czech Tags 1 tags selected buyli…" at bounding box center [234, 236] width 469 height 473
type input "boys-uniform"
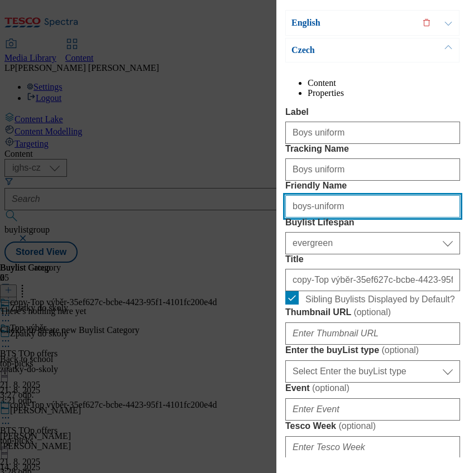
scroll to position [223, 0]
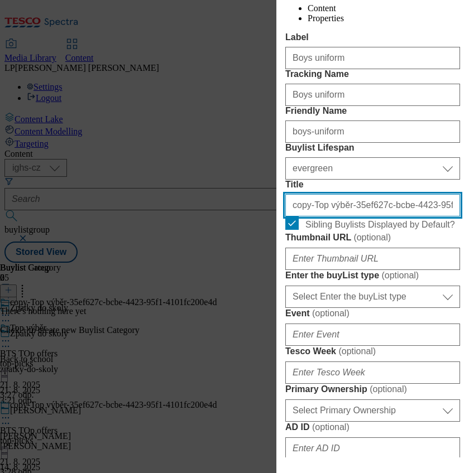
click at [367, 216] on input "copy-Top výběr-35ef627c-bcbe-4423-95f1-4101fc200e4d" at bounding box center [372, 205] width 175 height 22
drag, startPoint x: 382, startPoint y: 302, endPoint x: 276, endPoint y: 316, distance: 106.4
click at [276, 316] on div "Edit Buylist Locale 2 locales selected English Czech Tags 1 tags selected buyli…" at bounding box center [372, 229] width 192 height 458
type input "be-4423-95f1-4101fc200e4d"
drag, startPoint x: 402, startPoint y: 301, endPoint x: 247, endPoint y: 313, distance: 155.0
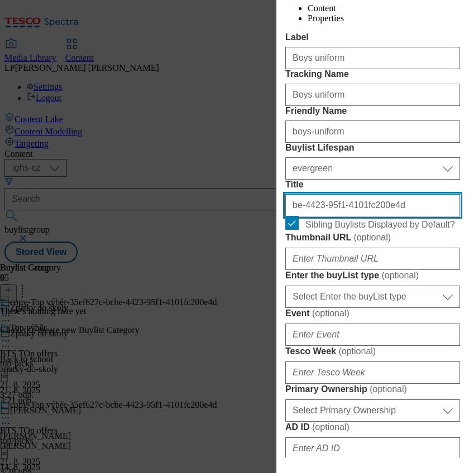
click at [247, 313] on div "Edit Buylist Locale 2 locales selected English Czech Tags 1 tags selected buyli…" at bounding box center [234, 236] width 469 height 473
type input "Chlapecké uniformy"
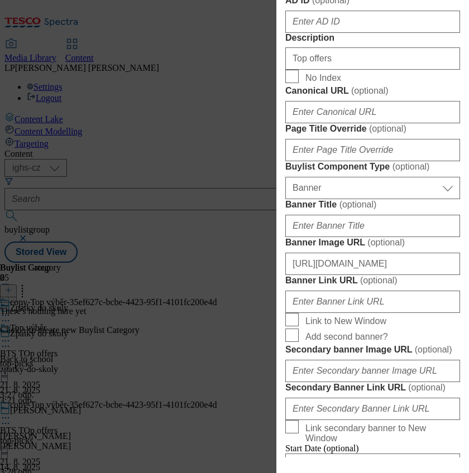
scroll to position [670, 0]
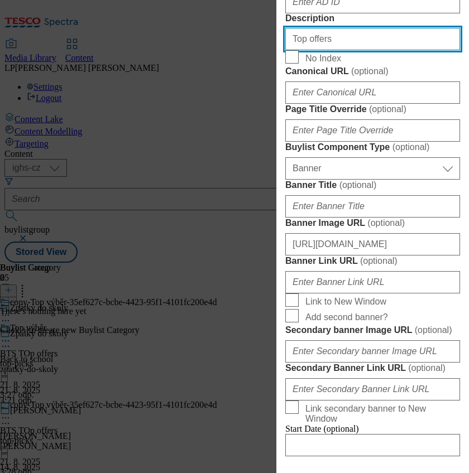
click at [348, 50] on input "Top offers" at bounding box center [372, 39] width 175 height 22
type input "T"
type input "Boys uniform"
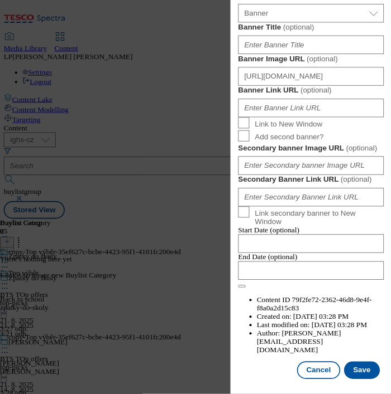
scroll to position [1248, 0]
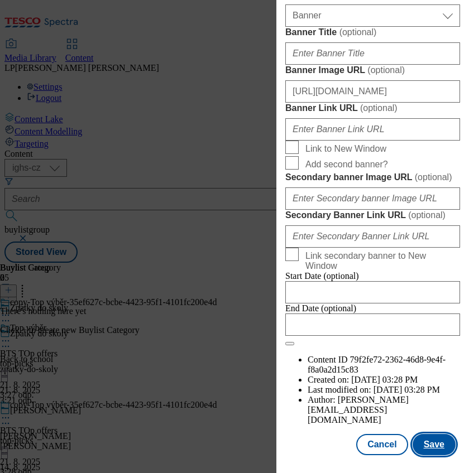
click at [424, 434] on button "Save" at bounding box center [433, 444] width 43 height 21
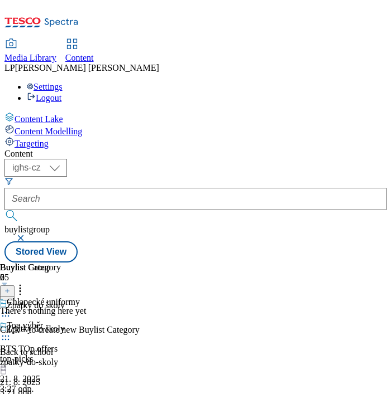
drag, startPoint x: 429, startPoint y: 2, endPoint x: 78, endPoint y: 225, distance: 415.6
click at [78, 149] on div "Content Lake Content Modelling Targeting" at bounding box center [195, 130] width 382 height 37
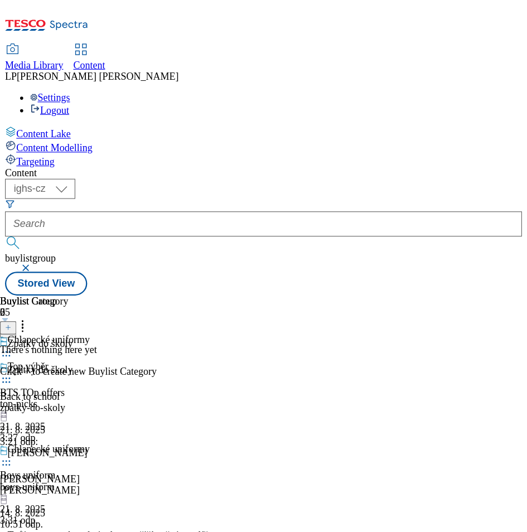
scroll to position [62, 0]
drag, startPoint x: 334, startPoint y: 8, endPoint x: 70, endPoint y: 254, distance: 360.8
click at [70, 149] on div "Content Lake Content Modelling Targeting" at bounding box center [234, 130] width 460 height 37
click at [57, 344] on div "BTS TOp offers" at bounding box center [28, 349] width 57 height 10
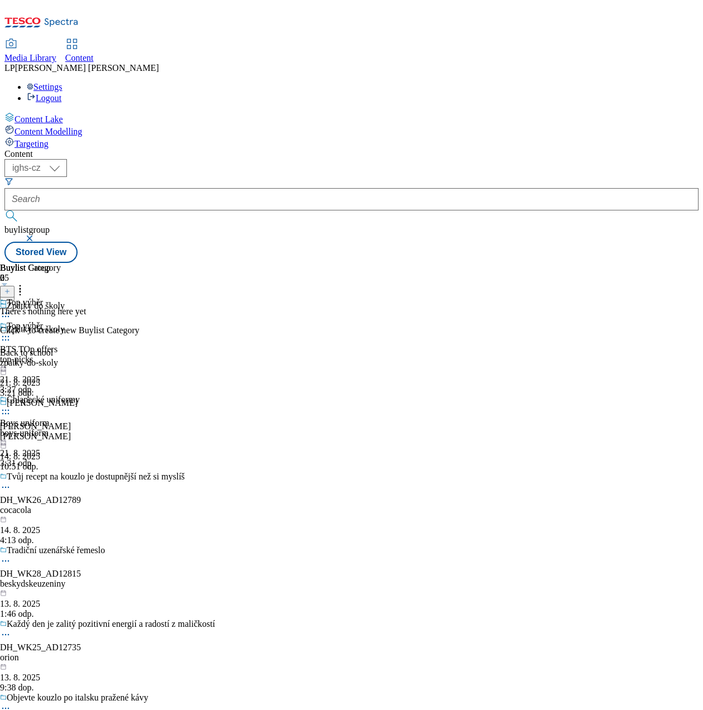
drag, startPoint x: 424, startPoint y: 3, endPoint x: 88, endPoint y: 310, distance: 455.4
click at [88, 149] on div "Content Lake Content Modelling Targeting" at bounding box center [351, 130] width 694 height 37
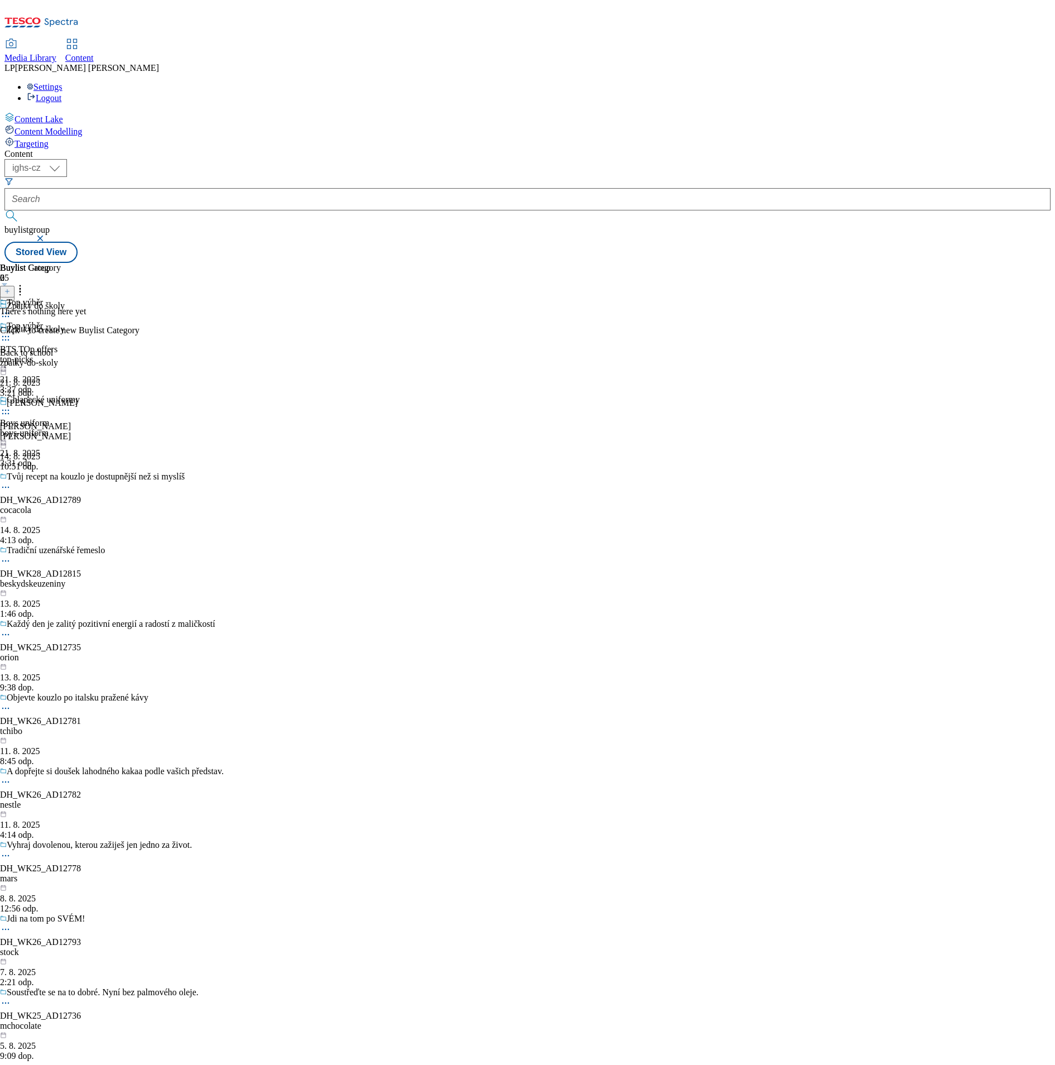
drag, startPoint x: 665, startPoint y: 1, endPoint x: 125, endPoint y: 677, distance: 865.0
click at [58, 149] on div "Content Lake Content Modelling Targeting" at bounding box center [527, 130] width 1046 height 37
click at [15, 286] on button at bounding box center [7, 292] width 15 height 12
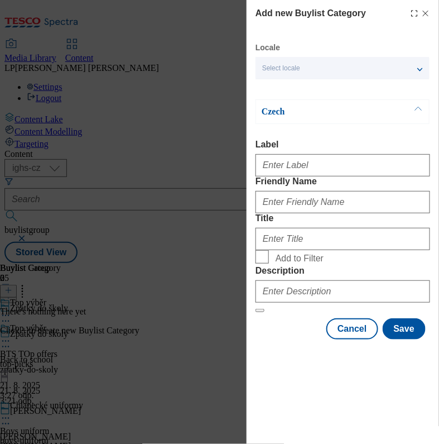
drag, startPoint x: 886, startPoint y: 4, endPoint x: 66, endPoint y: 249, distance: 856.1
click at [66, 249] on div "Add new Buylist Category Locale Select locale English Czech Czech Label Friendl…" at bounding box center [219, 222] width 439 height 444
click at [292, 71] on span "Select locale" at bounding box center [281, 68] width 38 height 8
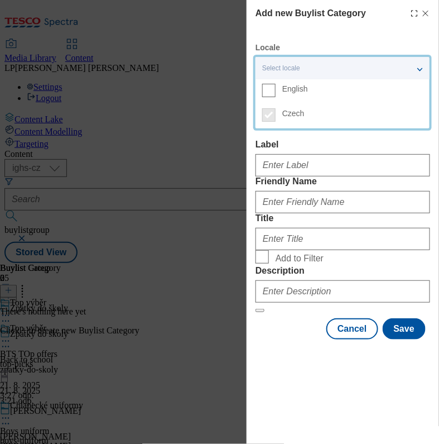
click at [296, 86] on span "English" at bounding box center [295, 89] width 26 height 6
click at [276, 86] on input "English" at bounding box center [268, 90] width 13 height 13
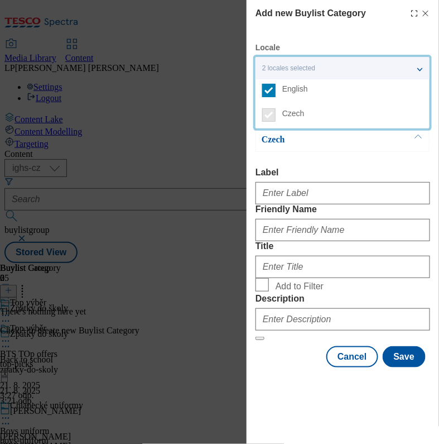
click at [338, 143] on p "Czech" at bounding box center [320, 139] width 117 height 11
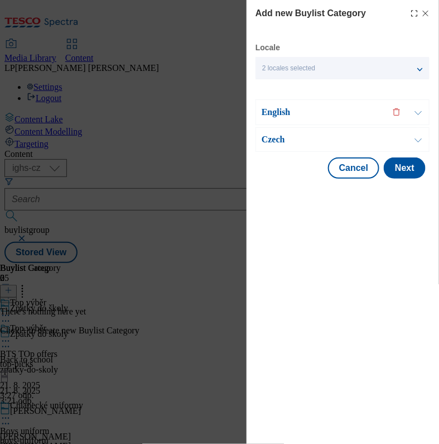
click at [282, 111] on p "English" at bounding box center [320, 112] width 117 height 11
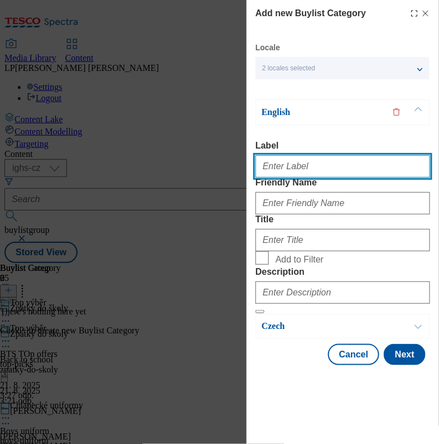
click at [291, 162] on input "Label" at bounding box center [343, 166] width 175 height 22
type input "BTS top offers"
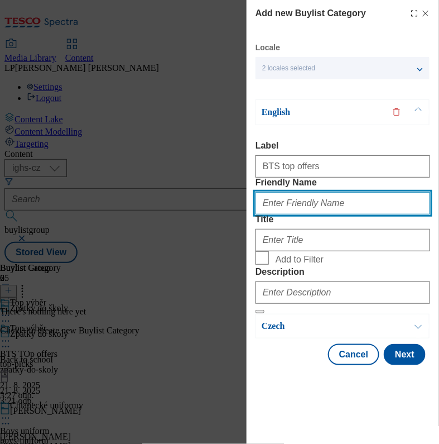
click at [298, 214] on input "Friendly Name" at bounding box center [343, 203] width 175 height 22
click at [296, 214] on input "TOP" at bounding box center [343, 203] width 175 height 22
type input "T"
type input "top-picks"
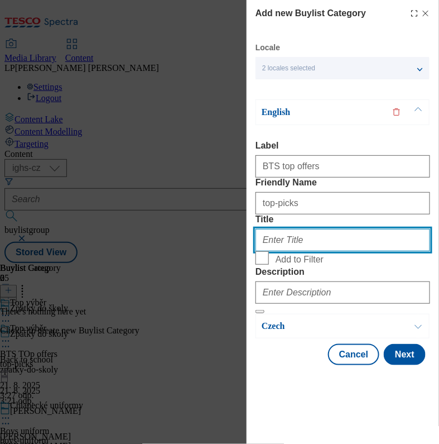
click at [290, 251] on input "Title" at bounding box center [343, 240] width 175 height 22
click at [294, 251] on input "Title" at bounding box center [343, 240] width 175 height 22
type input "Top picks"
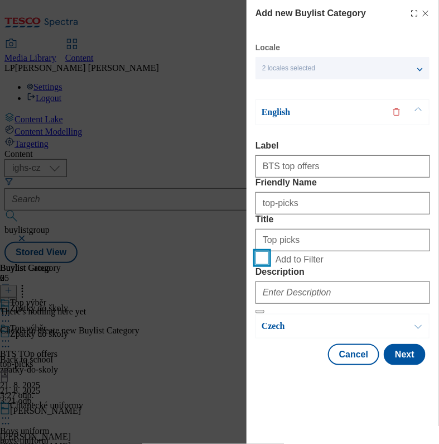
click at [263, 264] on input "Add to Filter" at bounding box center [262, 257] width 13 height 13
checkbox input "true"
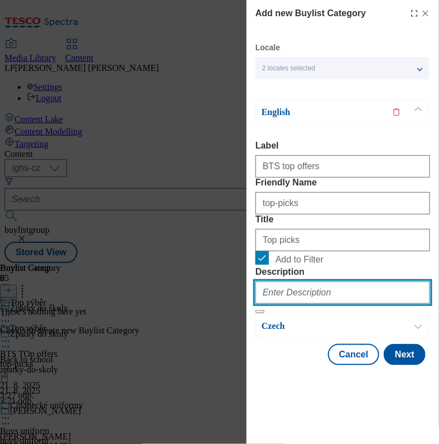
click at [277, 304] on input "Description" at bounding box center [343, 292] width 175 height 22
click at [315, 304] on input "Description" at bounding box center [343, 292] width 175 height 22
type input "Boys uniform"
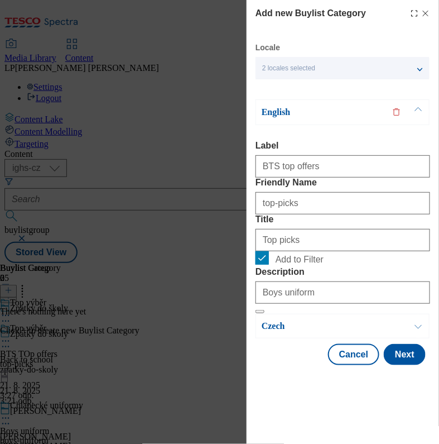
click at [279, 331] on p "Czech" at bounding box center [320, 325] width 117 height 11
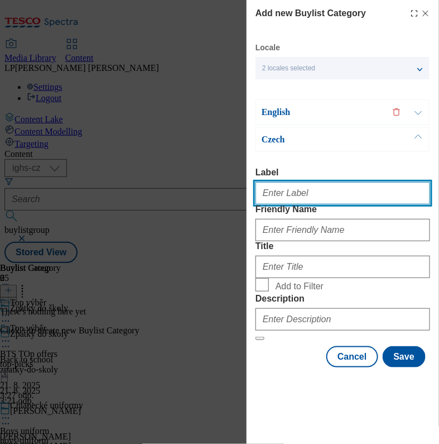
click at [301, 182] on input "Label" at bounding box center [343, 193] width 175 height 22
type input "Top"
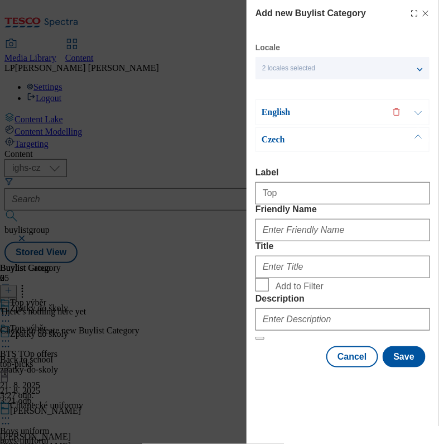
click at [280, 107] on p "English" at bounding box center [320, 112] width 117 height 11
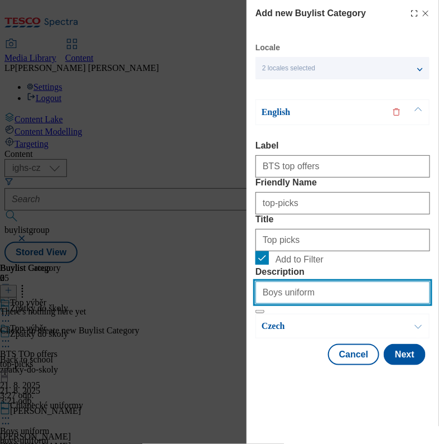
click at [302, 304] on input "Boys uniform" at bounding box center [343, 292] width 175 height 22
click at [311, 304] on input "Boys unifo" at bounding box center [343, 292] width 175 height 22
type input "B"
type input "BTS top offers"
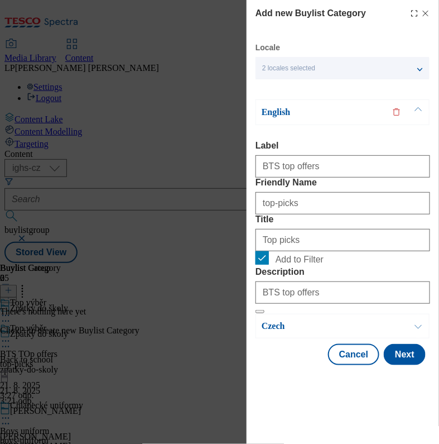
click at [268, 331] on p "Czech" at bounding box center [320, 325] width 117 height 11
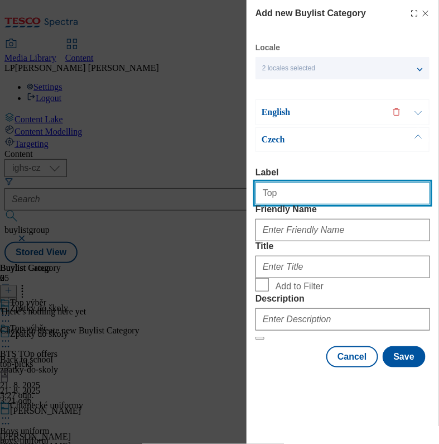
click at [285, 182] on input "Top" at bounding box center [343, 193] width 175 height 22
type input "Top offers"
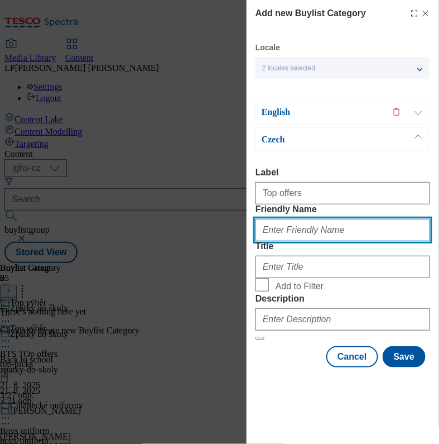
click at [297, 219] on input "Friendly Name" at bounding box center [343, 230] width 175 height 22
type input "top-picks"
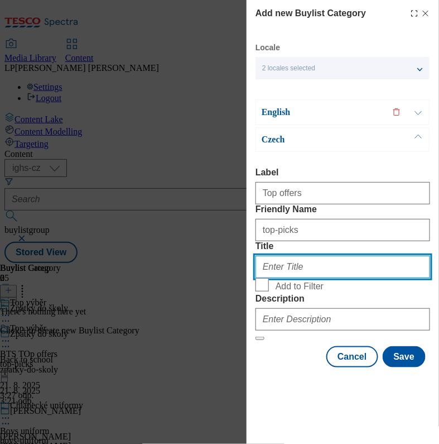
click at [272, 273] on input "Title" at bounding box center [343, 267] width 175 height 22
type input "T"
type input "Top nabídky"
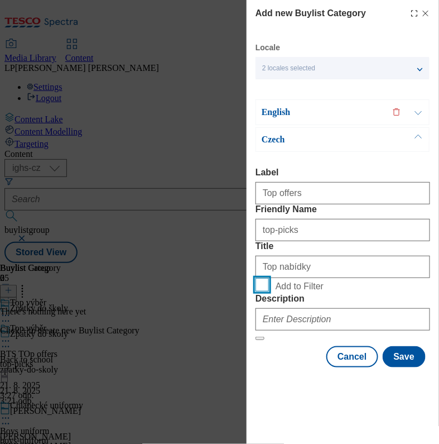
click at [262, 291] on input "Add to Filter" at bounding box center [262, 284] width 13 height 13
checkbox input "true"
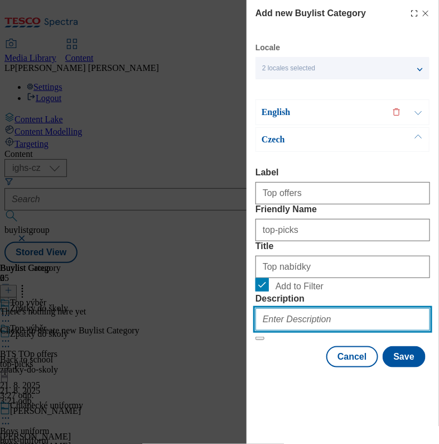
click at [282, 330] on input "Description" at bounding box center [343, 319] width 175 height 22
type input "BTS top offers"
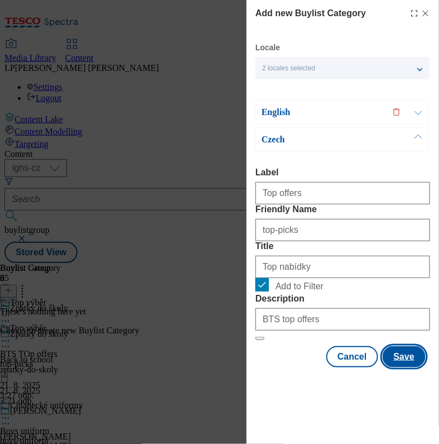
click at [394, 367] on button "Save" at bounding box center [404, 356] width 43 height 21
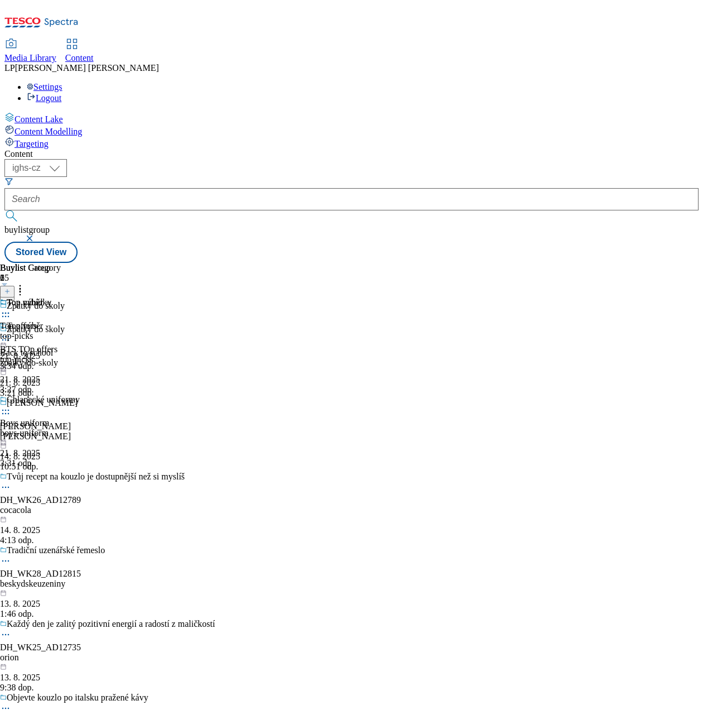
scroll to position [0, 81]
click at [10, 288] on icon at bounding box center [7, 291] width 6 height 6
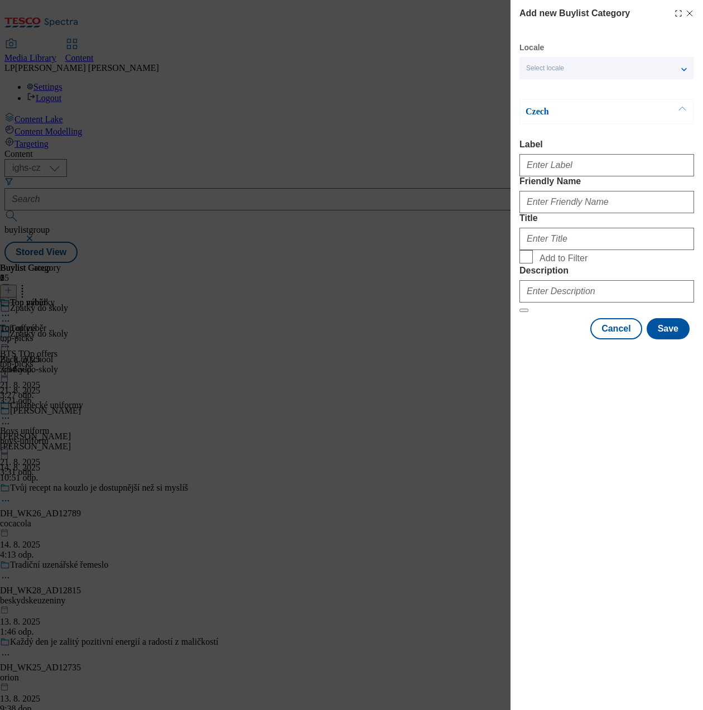
click at [689, 13] on line "Modal" at bounding box center [689, 13] width 5 height 5
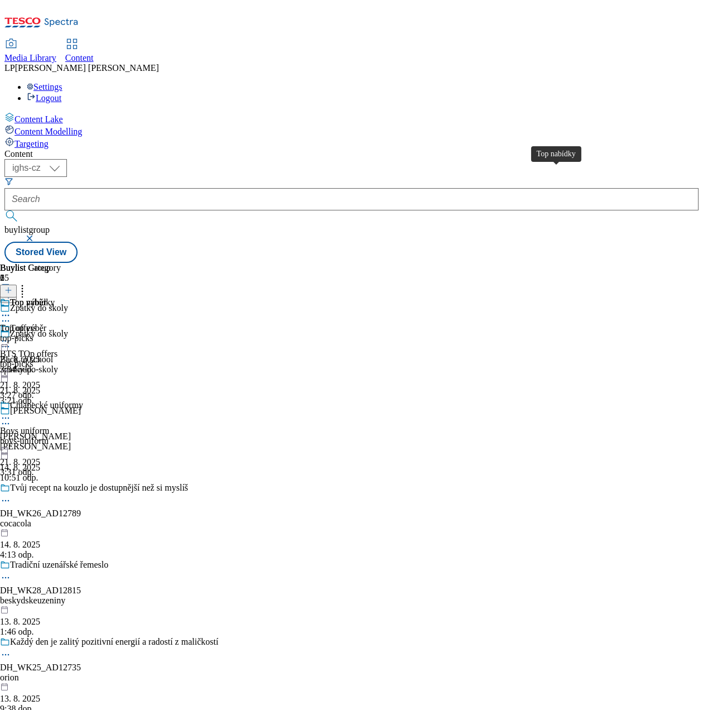
click at [55, 297] on div "Top nabídky" at bounding box center [32, 302] width 45 height 10
click at [55, 323] on div "Top nabídky" at bounding box center [32, 328] width 45 height 10
click at [12, 286] on icon at bounding box center [8, 290] width 8 height 8
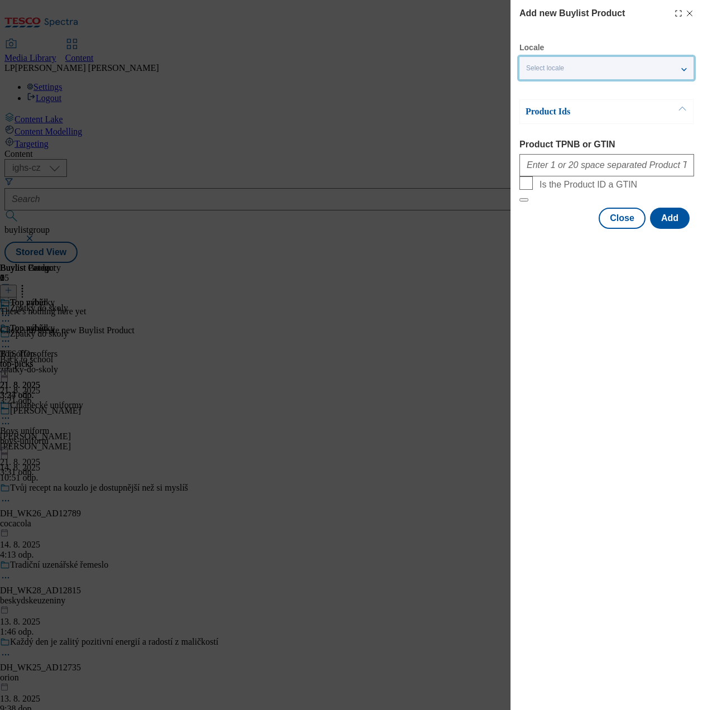
click at [601, 64] on div "Select locale" at bounding box center [606, 68] width 174 height 22
click at [581, 84] on span "English" at bounding box center [616, 89] width 141 height 10
click at [540, 84] on input "English" at bounding box center [532, 90] width 13 height 13
click at [625, 143] on label "Product TPNB or GTIN" at bounding box center [606, 144] width 175 height 10
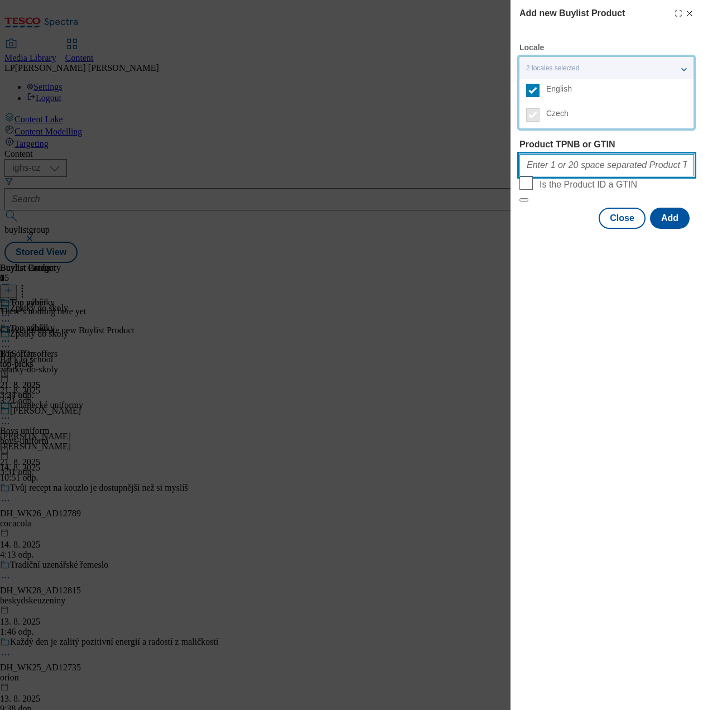
click at [625, 154] on input "Product TPNB or GTIN" at bounding box center [606, 165] width 175 height 22
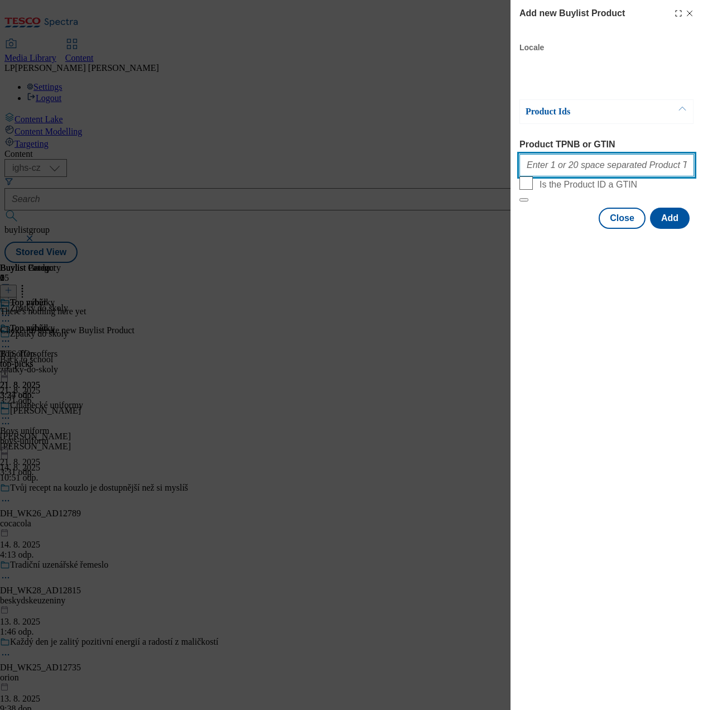
click at [594, 171] on input "Product TPNB or GTIN" at bounding box center [606, 165] width 175 height 22
type input "209255932 218295707 130345003 215442944 105009096 105009097 210143716 220314658…"
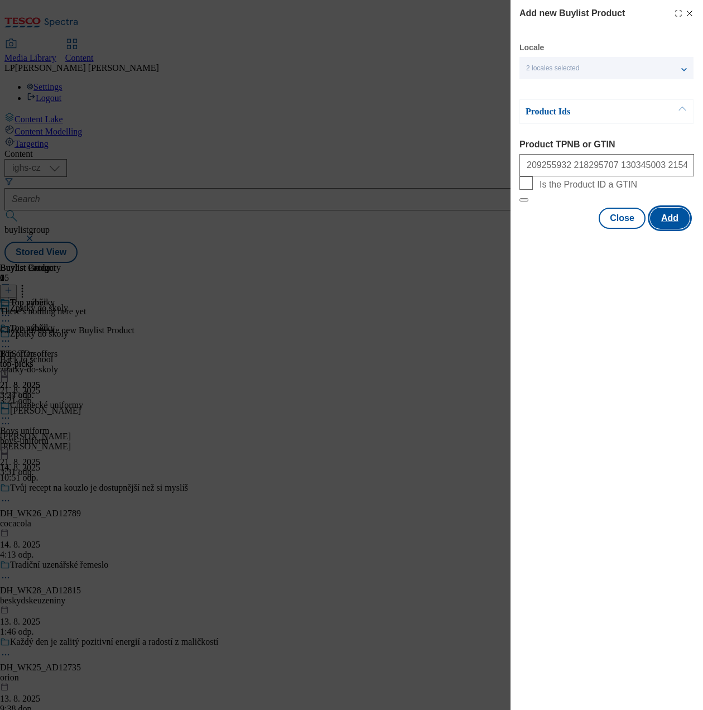
click at [676, 229] on button "Add" at bounding box center [670, 218] width 40 height 21
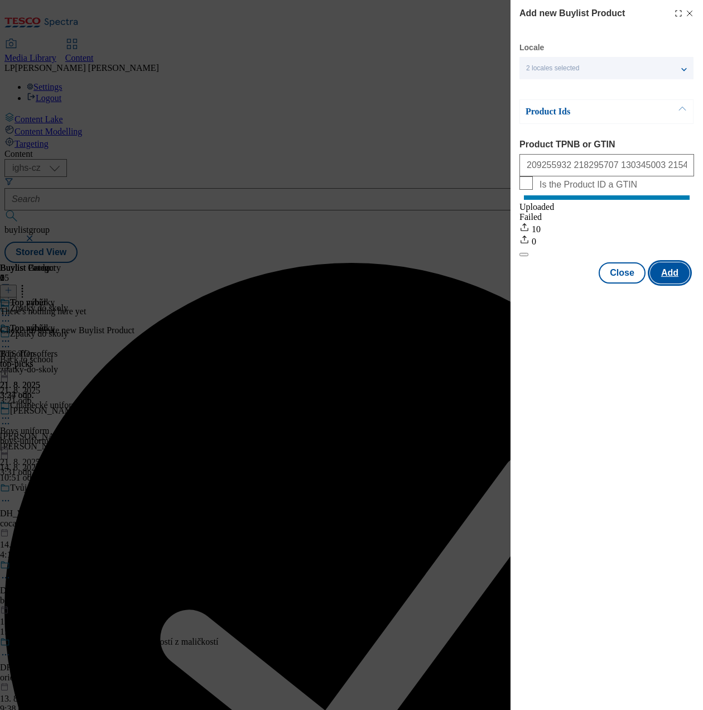
scroll to position [0, 0]
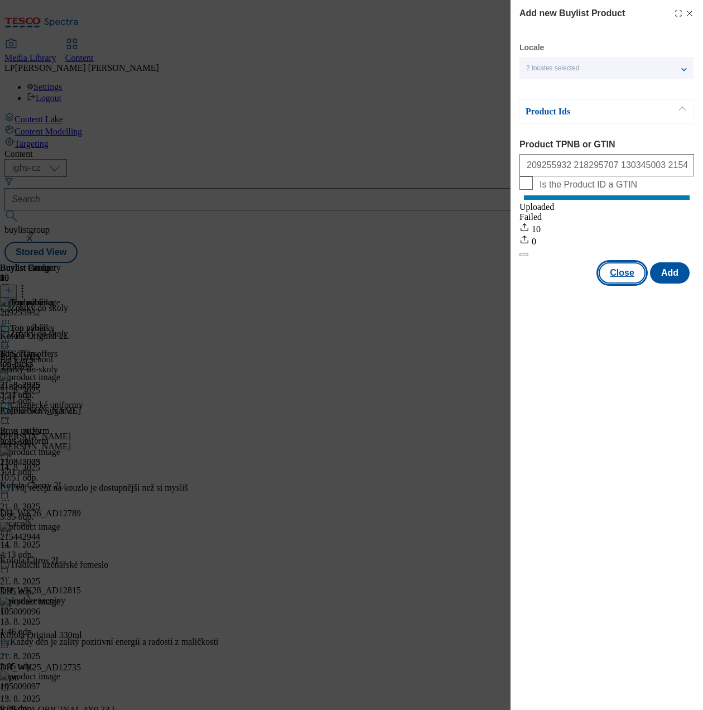
click at [618, 283] on button "Close" at bounding box center [622, 272] width 47 height 21
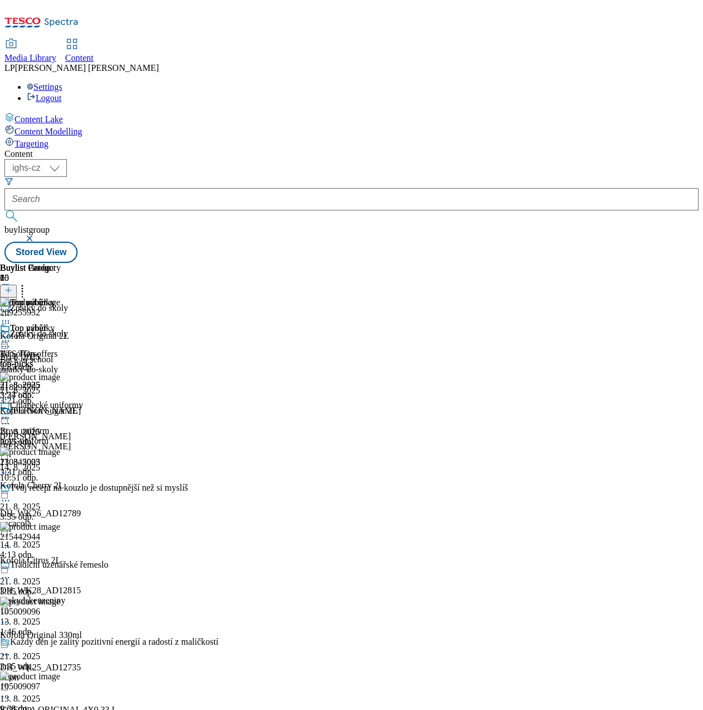
scroll to position [0, 72]
click at [83, 400] on div "Chlapecké uniformy" at bounding box center [46, 405] width 73 height 10
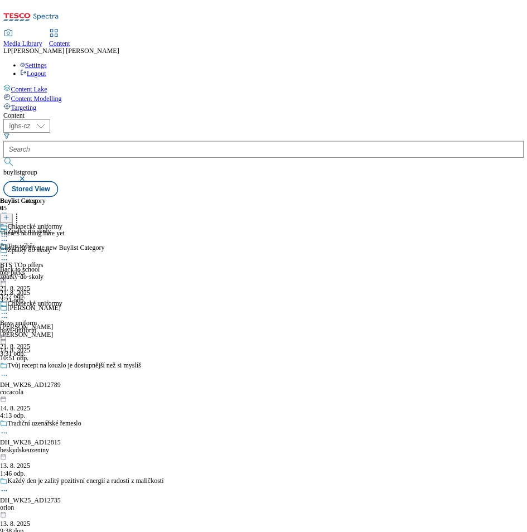
scroll to position [0, 81]
click at [12, 286] on icon at bounding box center [8, 290] width 8 height 8
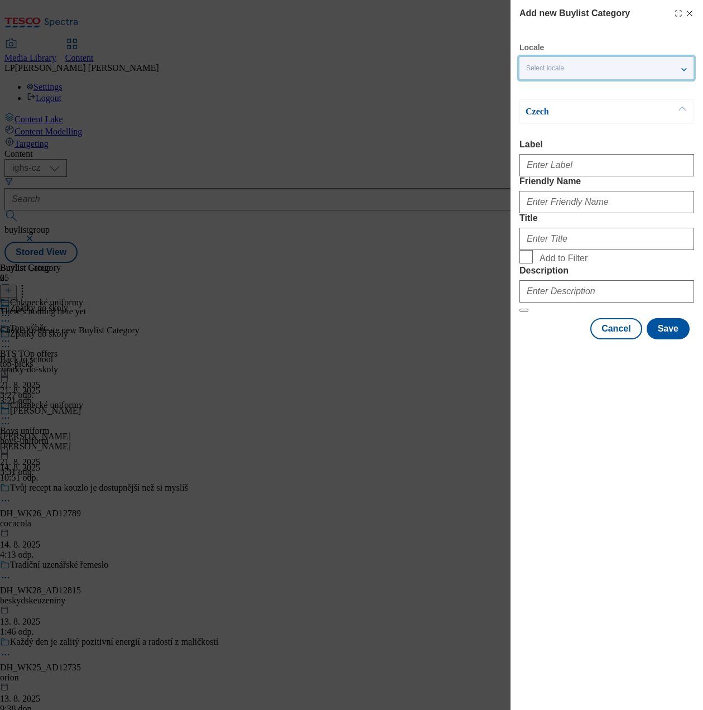
click at [563, 75] on div "Select locale" at bounding box center [606, 68] width 174 height 22
click at [557, 89] on span "English" at bounding box center [559, 89] width 26 height 6
click at [540, 89] on input "English" at bounding box center [532, 90] width 13 height 13
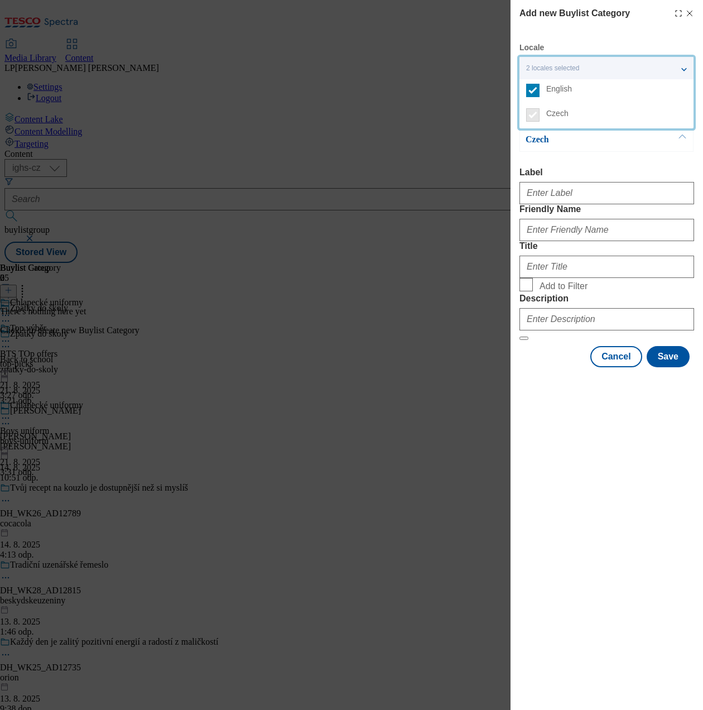
click at [587, 153] on div "Czech Label Friendly Name Title Add to Filter Description" at bounding box center [606, 233] width 175 height 213
click at [552, 69] on span "2 locales selected" at bounding box center [552, 68] width 53 height 8
click at [596, 162] on div "Czech Label Friendly Name Title Add to Filter Description" at bounding box center [606, 233] width 175 height 213
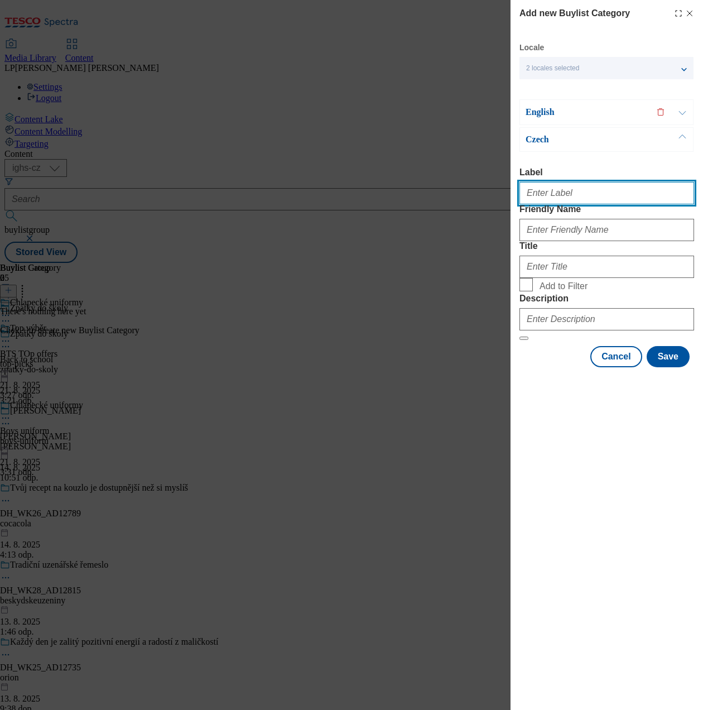
click at [583, 194] on input "Label" at bounding box center [606, 193] width 175 height 22
type input "Boys polos"
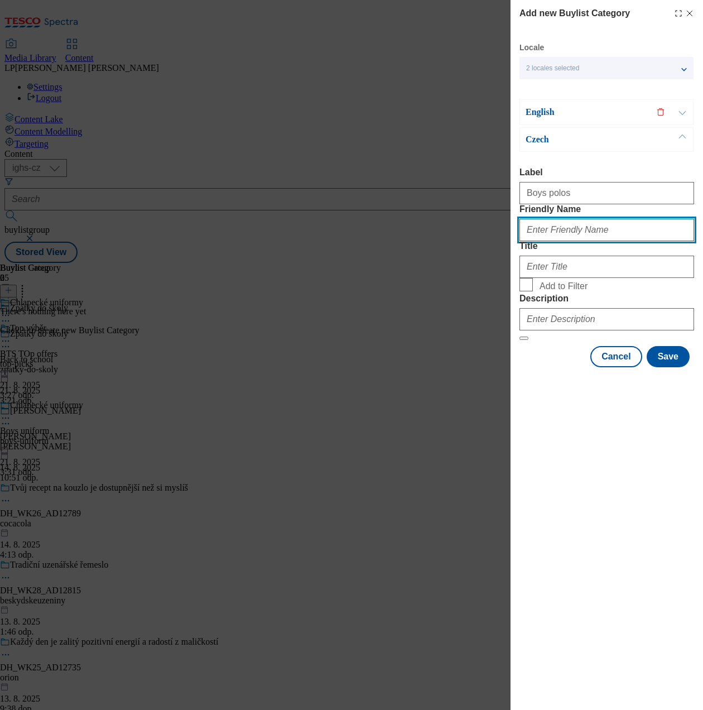
click at [545, 241] on input "Friendly Name" at bounding box center [606, 230] width 175 height 22
type input "boys-polos"
click at [547, 115] on p "English" at bounding box center [584, 112] width 117 height 11
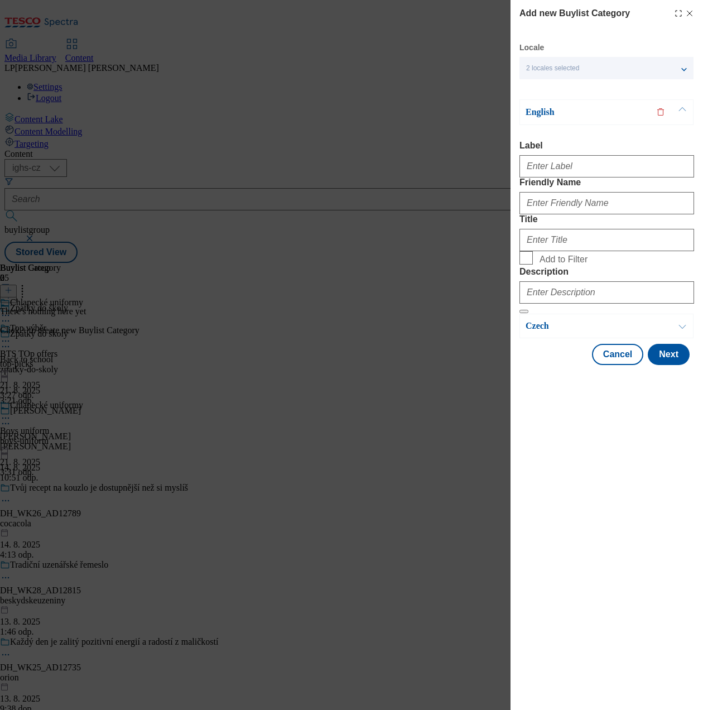
click at [547, 116] on p "English" at bounding box center [584, 112] width 117 height 11
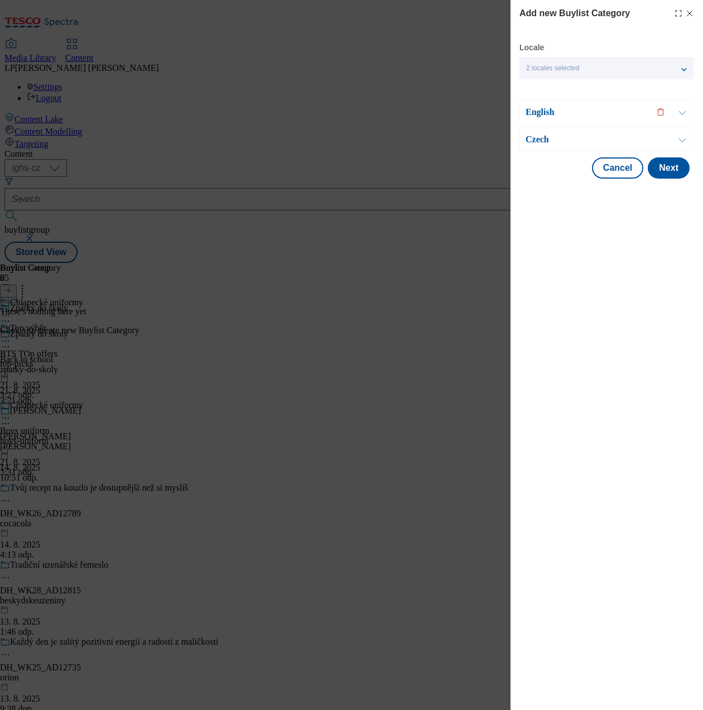
click at [546, 143] on p "Czech" at bounding box center [584, 139] width 117 height 11
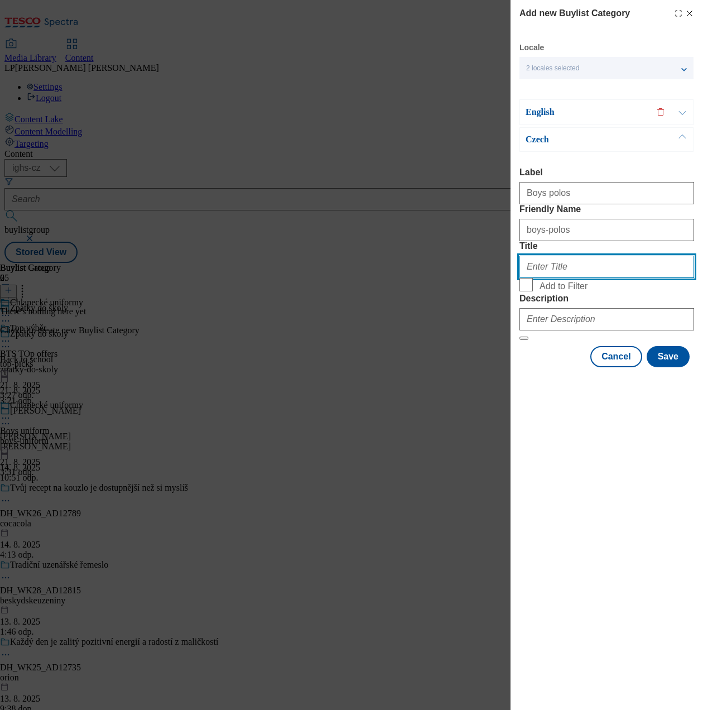
click at [556, 278] on input "Title" at bounding box center [606, 267] width 175 height 22
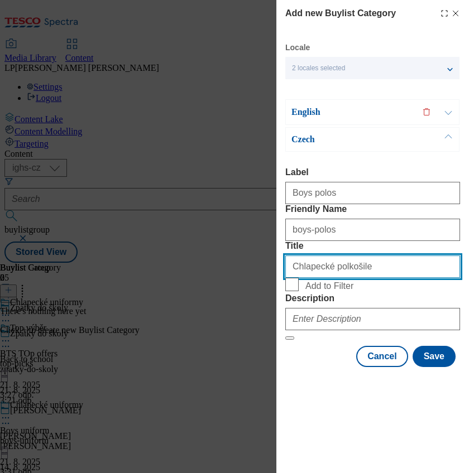
type input "Chlapecké polkošile"
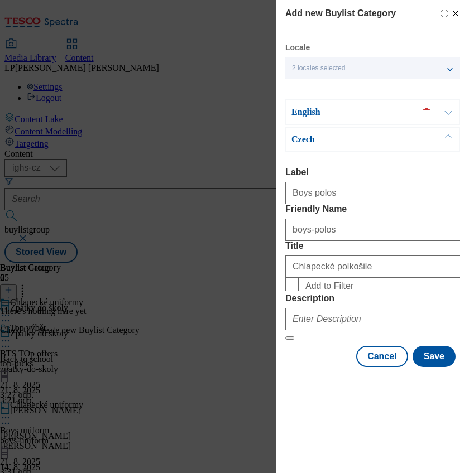
drag, startPoint x: 660, startPoint y: 1, endPoint x: 88, endPoint y: 237, distance: 618.7
click at [88, 237] on div "Add new Buylist Category Locale 2 locales selected English Czech English Label …" at bounding box center [234, 236] width 469 height 473
click at [331, 291] on span "Add to Filter" at bounding box center [380, 284] width 150 height 13
click at [0, 0] on input "Add to Filter" at bounding box center [0, 0] width 0 height 0
click at [295, 291] on input "Add to Filter" at bounding box center [291, 284] width 13 height 13
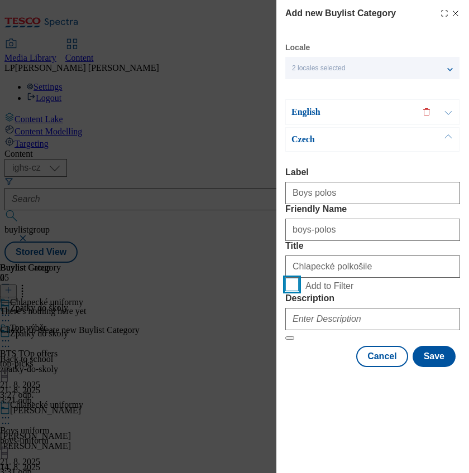
checkbox input "true"
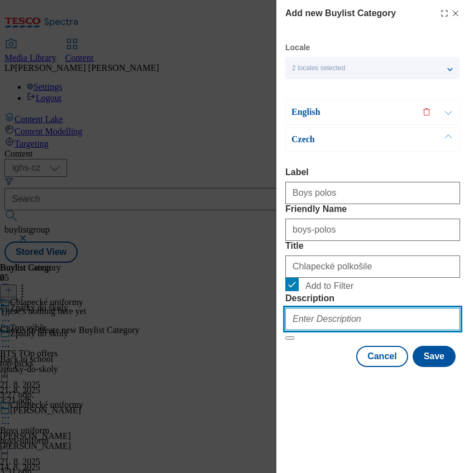
click at [319, 330] on input "Description" at bounding box center [372, 319] width 175 height 22
type input "Boys uniform"
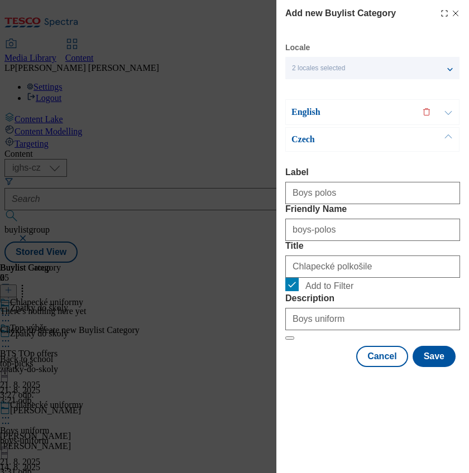
click at [317, 107] on p "English" at bounding box center [349, 112] width 117 height 11
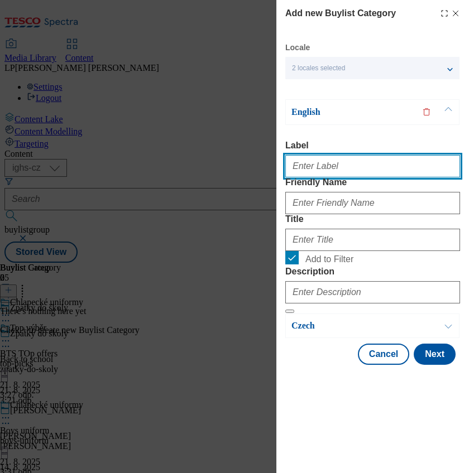
click at [350, 163] on input "Label" at bounding box center [372, 166] width 175 height 22
type input "Boys polos"
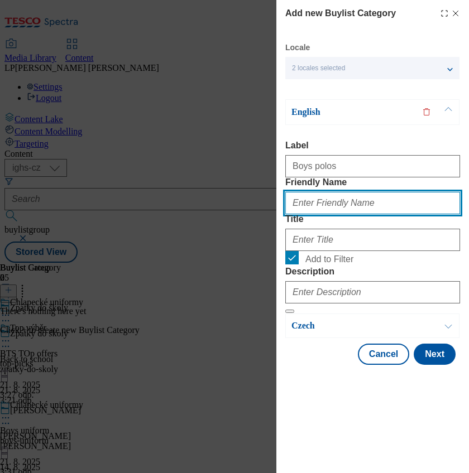
click at [318, 214] on input "Friendly Name" at bounding box center [372, 203] width 175 height 22
type input "boys-polos"
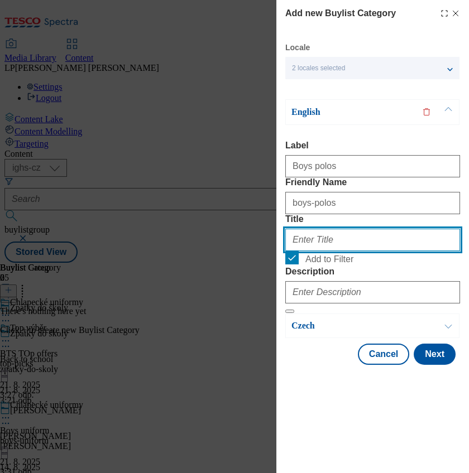
click at [326, 251] on input "Title" at bounding box center [372, 240] width 175 height 22
type input "Boys´polos"
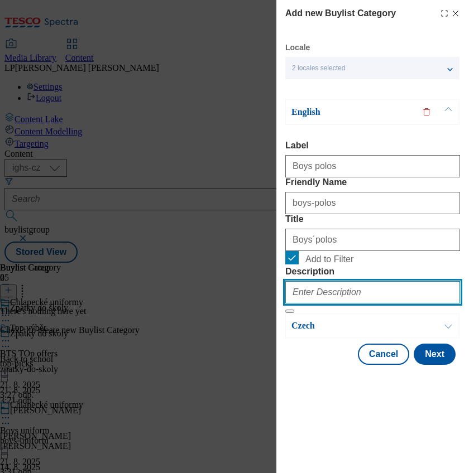
click at [349, 304] on input "Description" at bounding box center [372, 292] width 175 height 22
type input "Boys uniform"
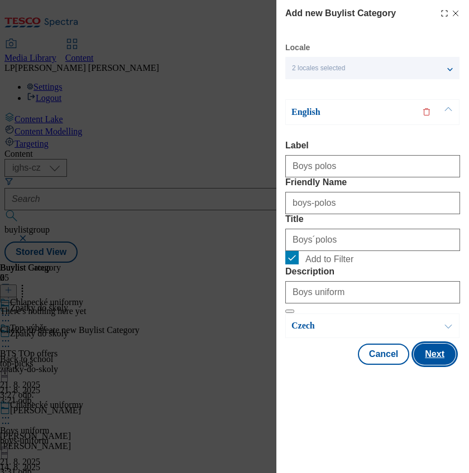
click at [429, 365] on button "Next" at bounding box center [434, 354] width 42 height 21
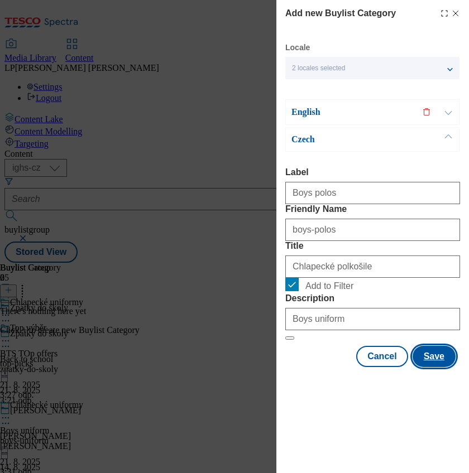
click at [429, 367] on button "Save" at bounding box center [433, 356] width 43 height 21
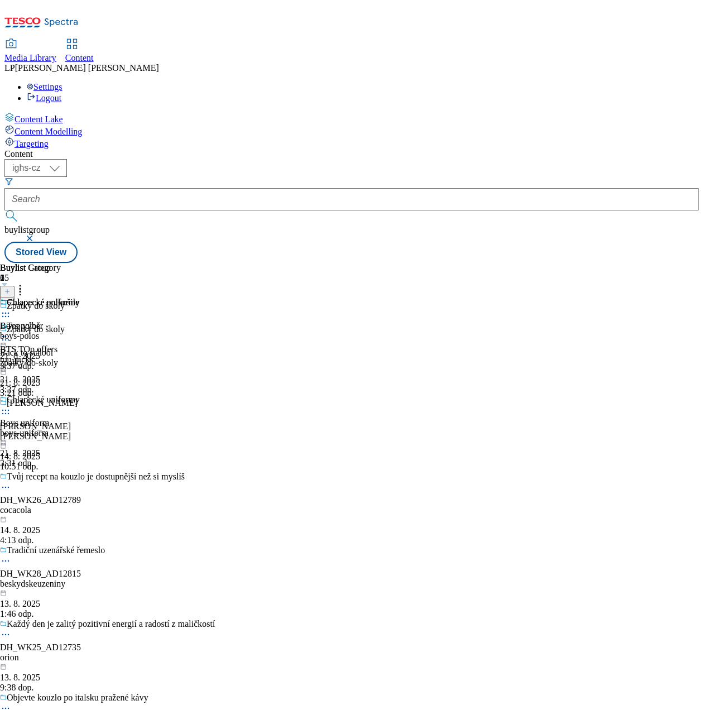
drag, startPoint x: 464, startPoint y: 158, endPoint x: 78, endPoint y: 310, distance: 414.5
click at [78, 149] on div "Content Lake Content Modelling Targeting" at bounding box center [351, 130] width 694 height 37
click at [11, 307] on icon at bounding box center [5, 312] width 11 height 11
click at [52, 345] on span "Copy" at bounding box center [43, 349] width 17 height 8
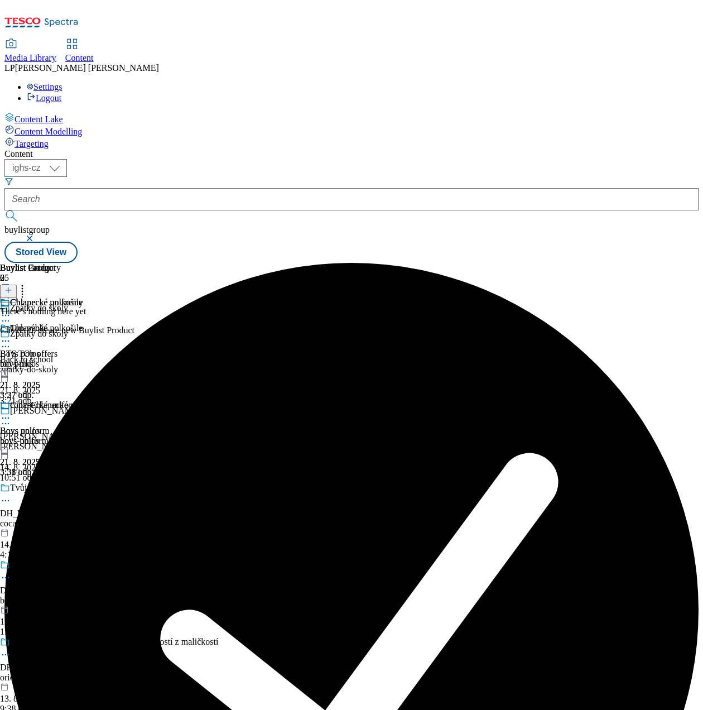
scroll to position [0, 287]
click at [11, 412] on icon at bounding box center [5, 417] width 11 height 11
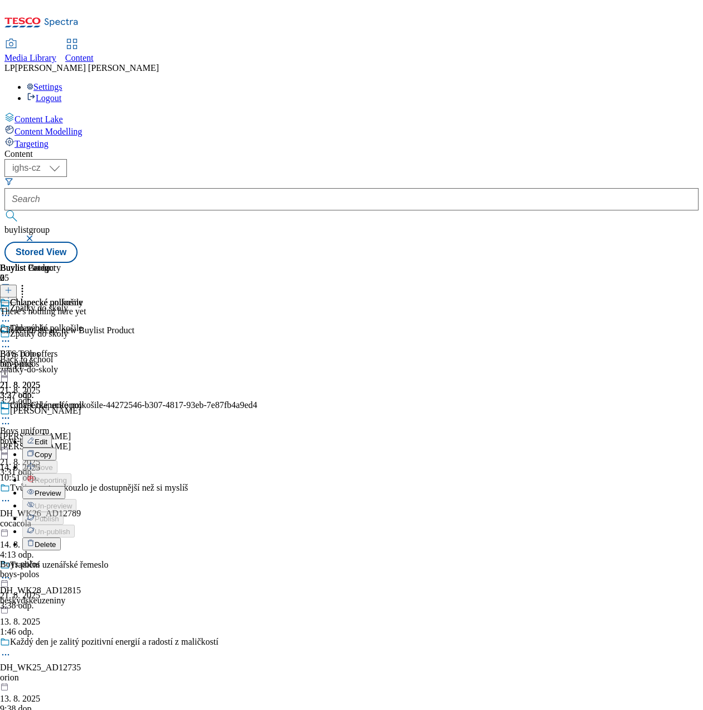
click at [47, 437] on span "Edit" at bounding box center [41, 441] width 13 height 8
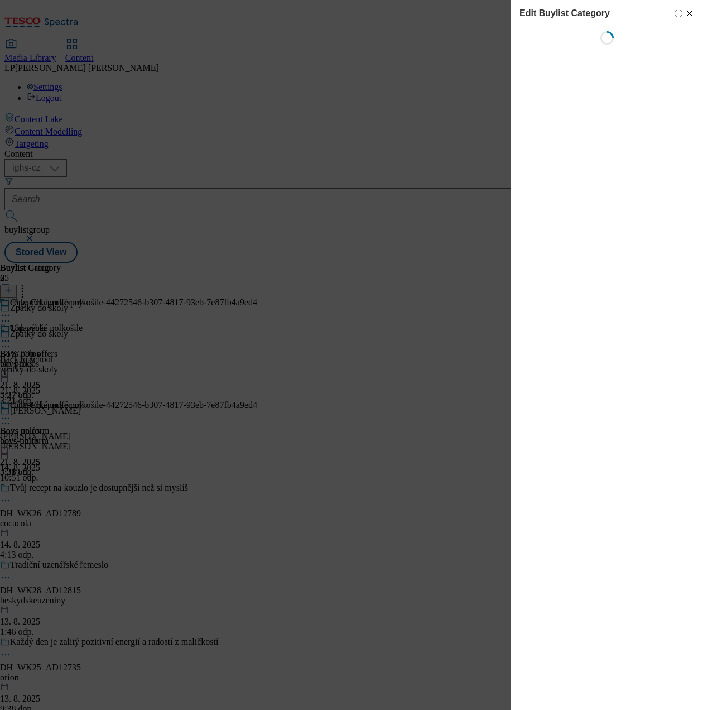
scroll to position [0, 81]
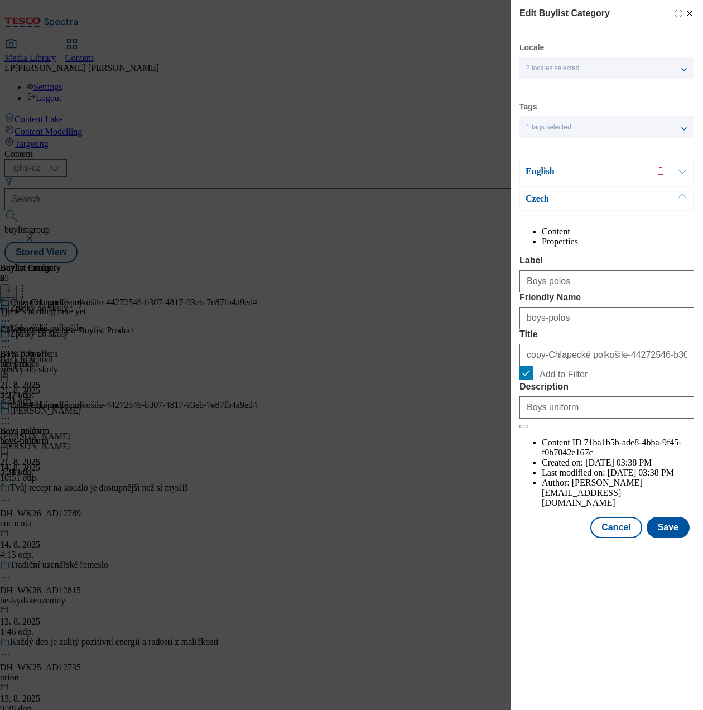
click at [530, 66] on span "2 locales selected" at bounding box center [552, 68] width 53 height 8
click at [569, 147] on div "Locale 2 locales selected English Czech Tags 1 tags selected buylist category E…" at bounding box center [606, 289] width 175 height 495
click at [538, 171] on p "English" at bounding box center [584, 171] width 117 height 11
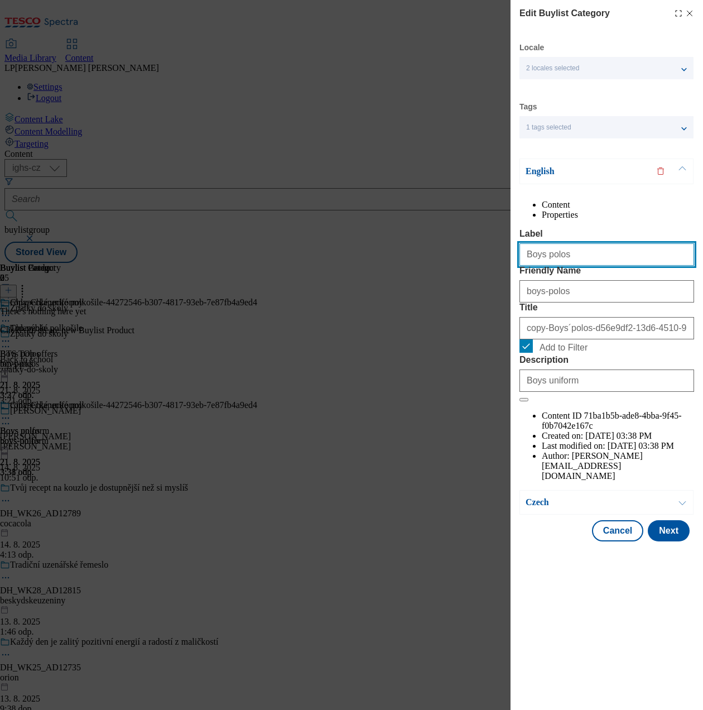
click at [561, 266] on input "Boys polos" at bounding box center [606, 254] width 175 height 22
type input "B"
type input "Boys shirts tops"
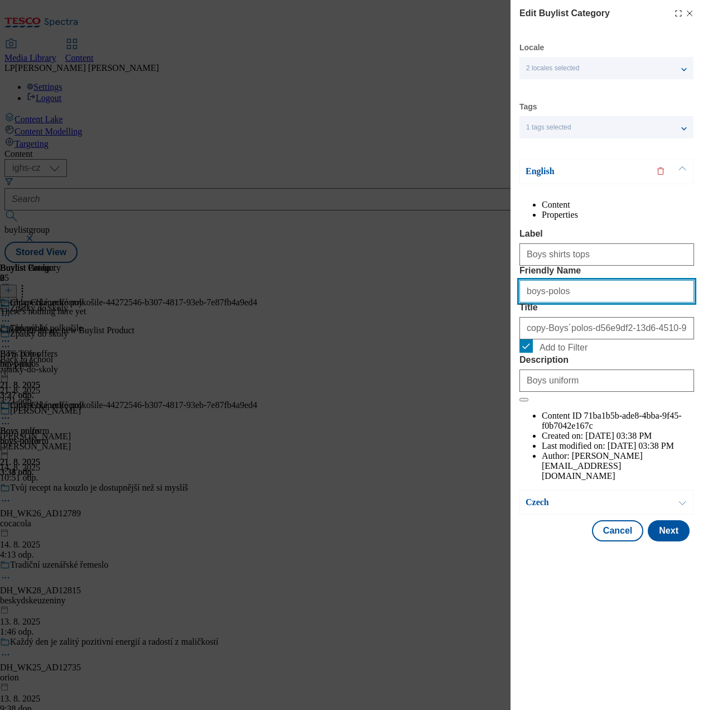
click at [606, 302] on input "boys-polos" at bounding box center [606, 291] width 175 height 22
type input "b"
type input "boys-shirts-and-tops"
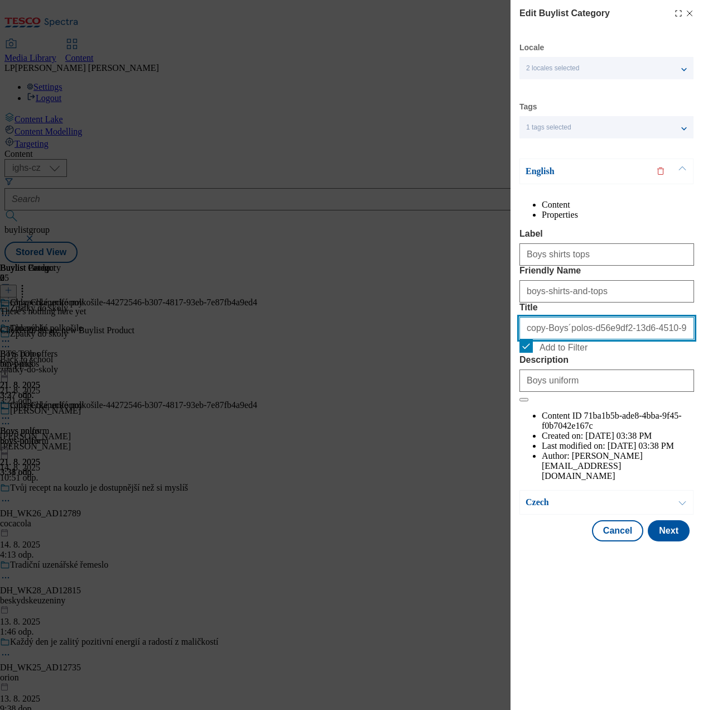
click at [599, 339] on input "copy-Boys´polos-d56e9df2-13d6-4510-98c2-ac1c390b3c25" at bounding box center [606, 328] width 175 height 22
drag, startPoint x: 632, startPoint y: 392, endPoint x: 521, endPoint y: 406, distance: 111.9
click at [521, 402] on form "Label Boys shirts tops Friendly Name boys-shirts-and-tops Title copy-Boys´polos…" at bounding box center [606, 315] width 175 height 173
type input "c2-ac1c390b3c25"
drag, startPoint x: 612, startPoint y: 389, endPoint x: 469, endPoint y: 407, distance: 143.9
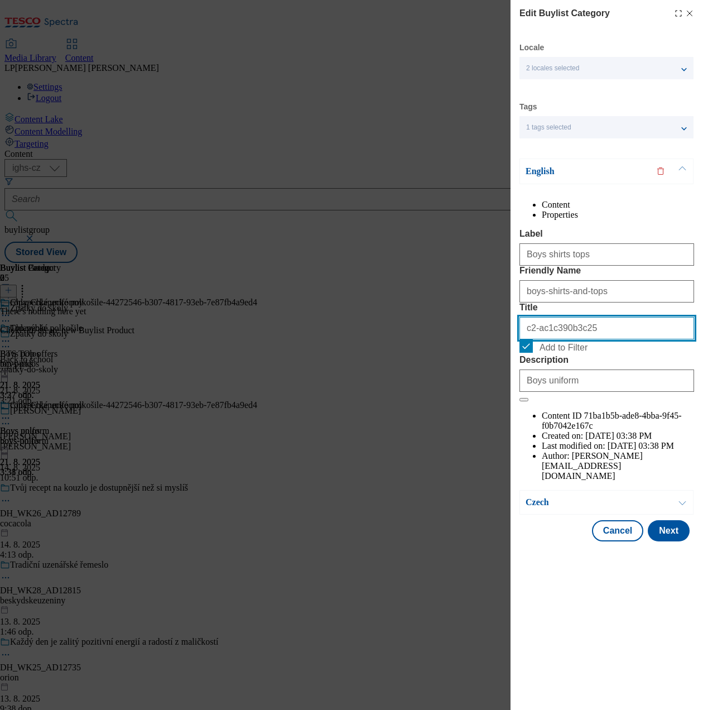
click at [469, 406] on div "Edit Buylist Category Locale 2 locales selected English Czech Tags 1 tags selec…" at bounding box center [351, 355] width 703 height 710
type input "Boys shirts and tops"
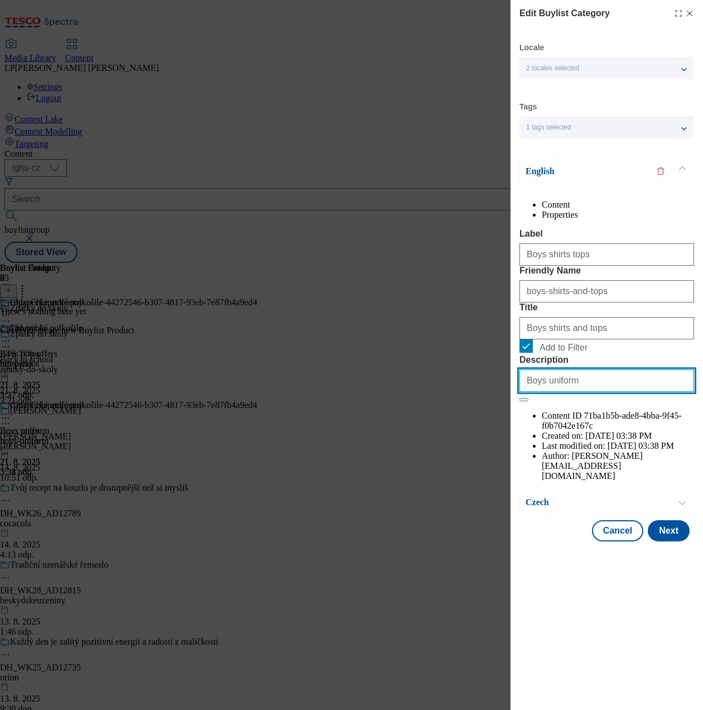
click at [576, 392] on input "Boys uniform" at bounding box center [606, 380] width 175 height 22
click at [547, 508] on p "Czech" at bounding box center [584, 502] width 117 height 11
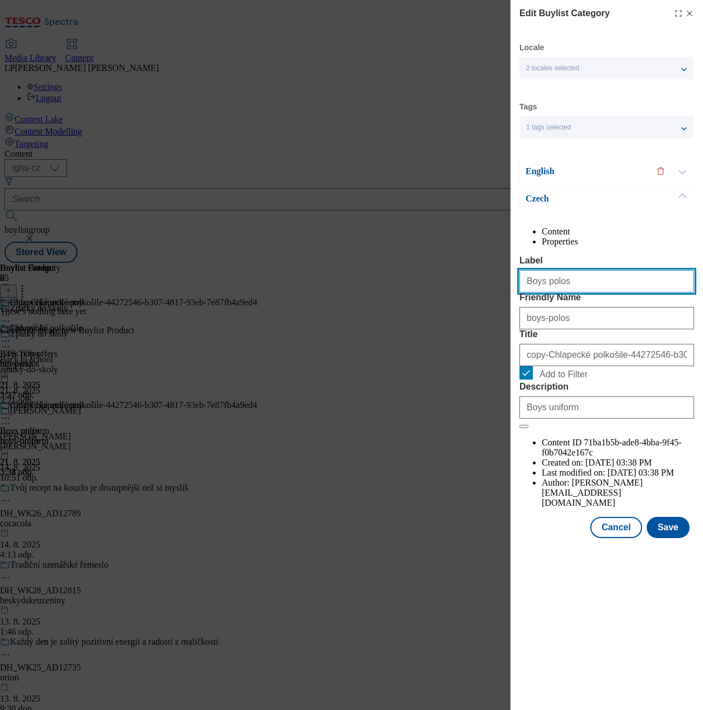
click at [586, 292] on input "Boys polos" at bounding box center [606, 281] width 175 height 22
type input "B"
type input "Boys shirts tops"
click at [597, 329] on input "boys-polos" at bounding box center [606, 318] width 175 height 22
type input "b"
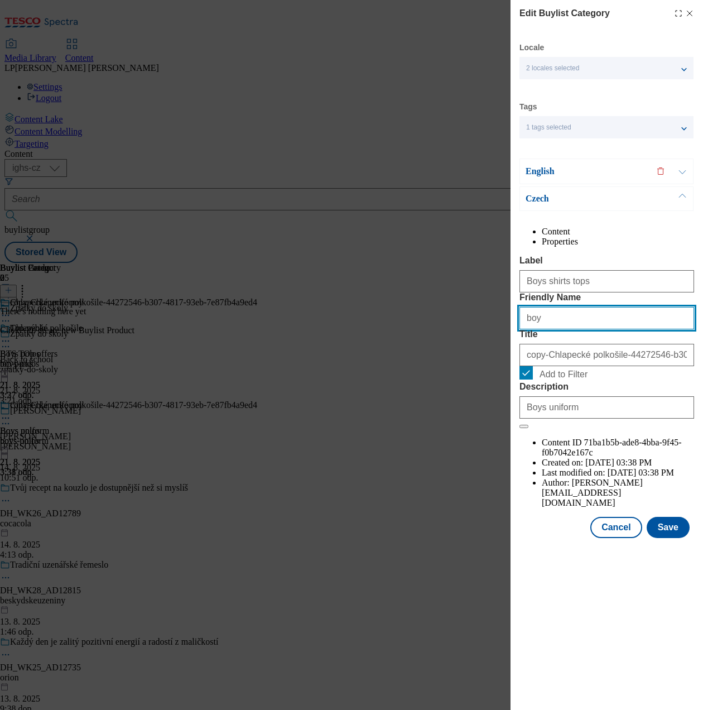
type input "boys-shirts-and-tops"
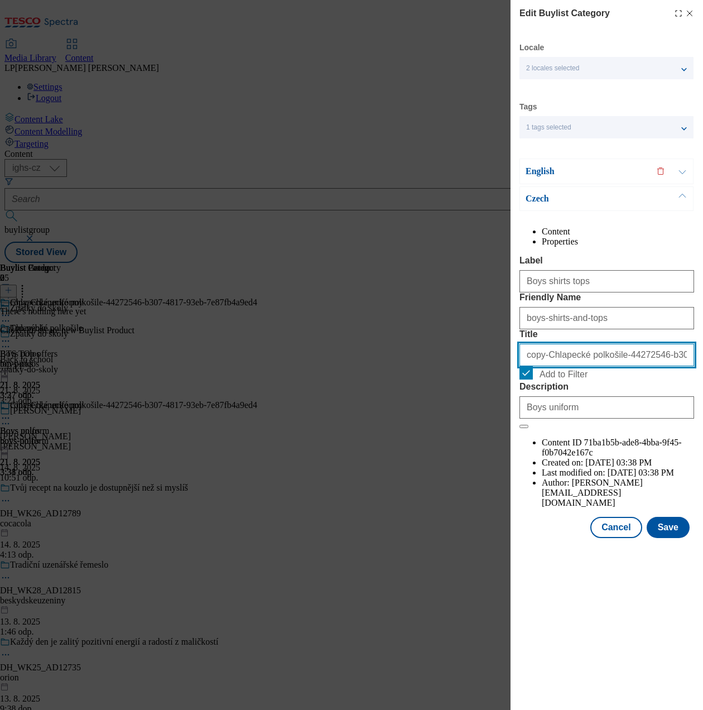
click at [610, 366] on input "copy-Chlapecké polkošile-44272546-b307-4817-93eb-7e87fb4a9ed4" at bounding box center [606, 355] width 175 height 22
drag, startPoint x: 612, startPoint y: 421, endPoint x: 501, endPoint y: 424, distance: 110.5
click at [501, 424] on div "Edit Buylist Category Locale 2 locales selected English Czech Tags 1 tags selec…" at bounding box center [351, 355] width 703 height 710
type input "-b307-4817-93eb-7e87fb4a9ed4"
drag, startPoint x: 666, startPoint y: 417, endPoint x: 422, endPoint y: 466, distance: 248.6
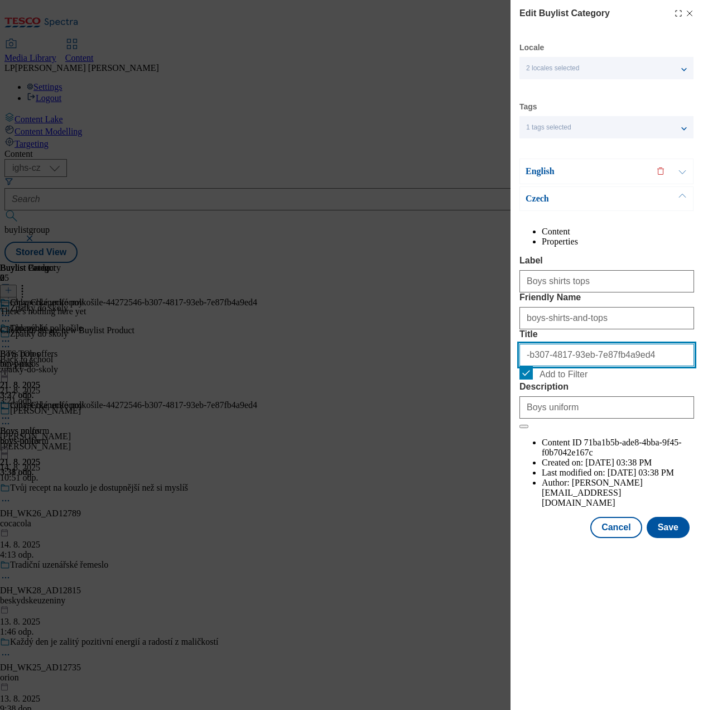
click at [422, 465] on div "Edit Buylist Category Locale 2 locales selected English Czech Tags 1 tags selec…" at bounding box center [351, 355] width 703 height 710
type input "Chlapecká trička a tílka"
click at [674, 538] on button "Save" at bounding box center [668, 527] width 43 height 21
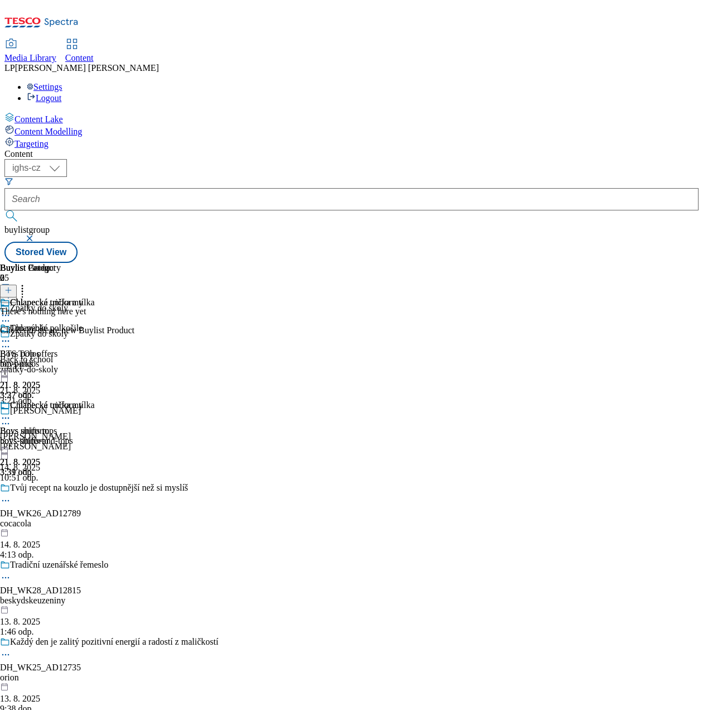
scroll to position [0, 280]
click at [94, 323] on div "Chlapecké polkošile Boys polos boys-polos 21. 8. 2025 3:37 odp." at bounding box center [47, 361] width 94 height 77
click at [12, 286] on icon at bounding box center [8, 290] width 8 height 8
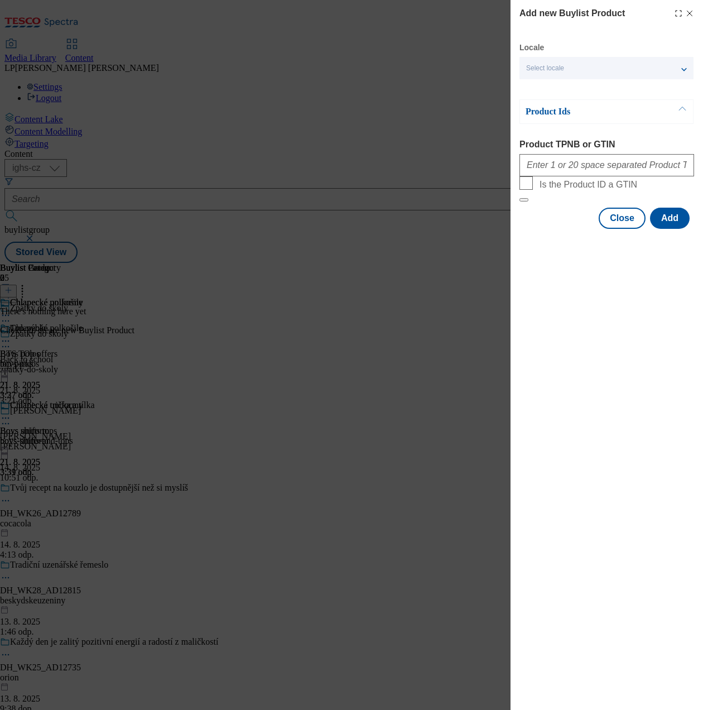
click at [572, 66] on div "Select locale" at bounding box center [606, 68] width 174 height 22
click at [555, 86] on span "English" at bounding box center [559, 89] width 26 height 6
click at [540, 86] on input "English" at bounding box center [532, 90] width 13 height 13
click at [624, 139] on div "Product Ids Product TPNB or GTIN Is the Product ID a GTIN" at bounding box center [606, 150] width 175 height 103
click at [590, 172] on input "Product TPNB or GTIN" at bounding box center [606, 165] width 175 height 22
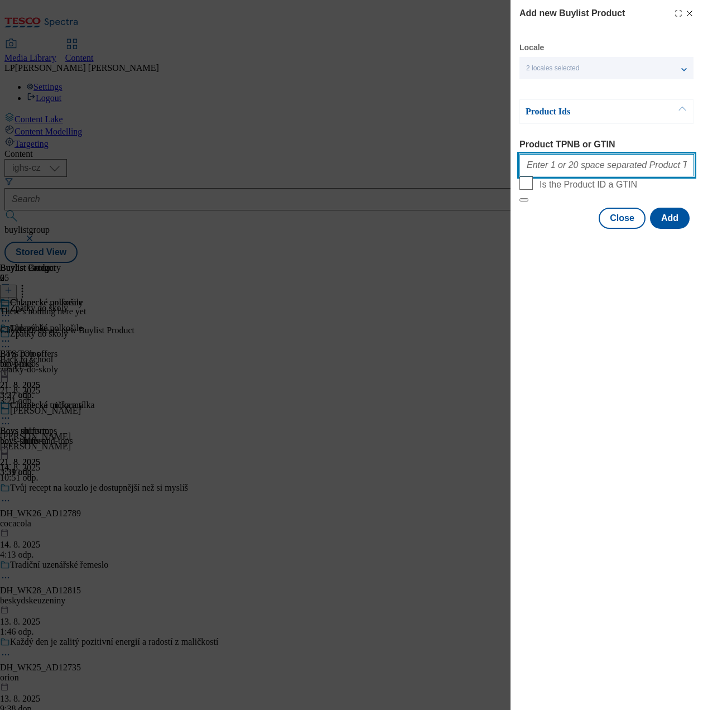
type input "105008897 105008870 105010017 105010029 105010025 105010016 105008900 105008892…"
click at [672, 229] on button "Add" at bounding box center [670, 218] width 40 height 21
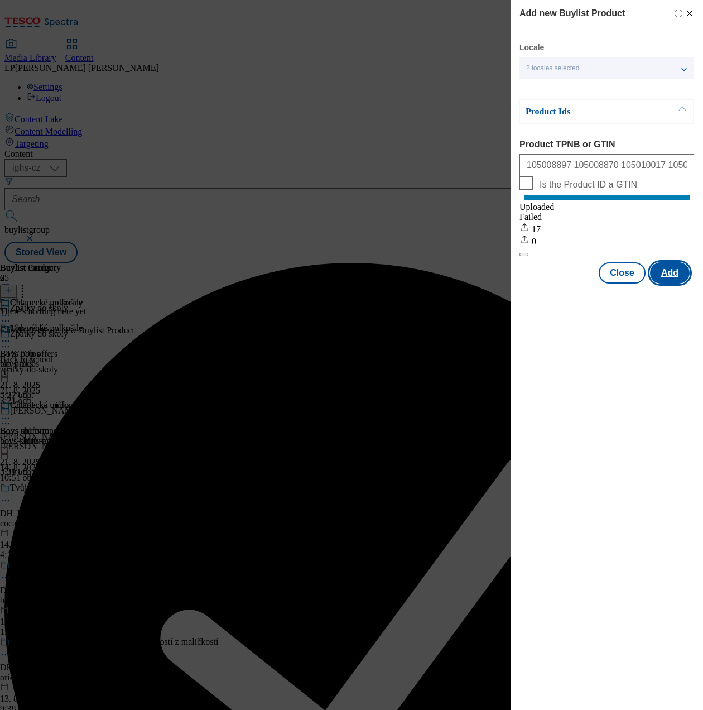
scroll to position [0, 0]
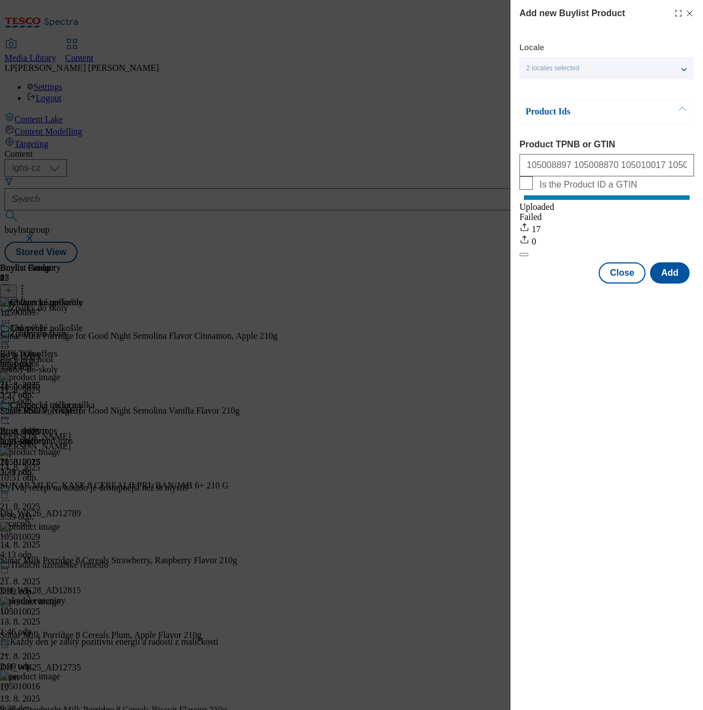
click at [437, 421] on div "Add new Buylist Product Locale 2 locales selected English Czech Product Ids Pro…" at bounding box center [351, 355] width 703 height 710
click at [632, 283] on button "Close" at bounding box center [622, 272] width 47 height 21
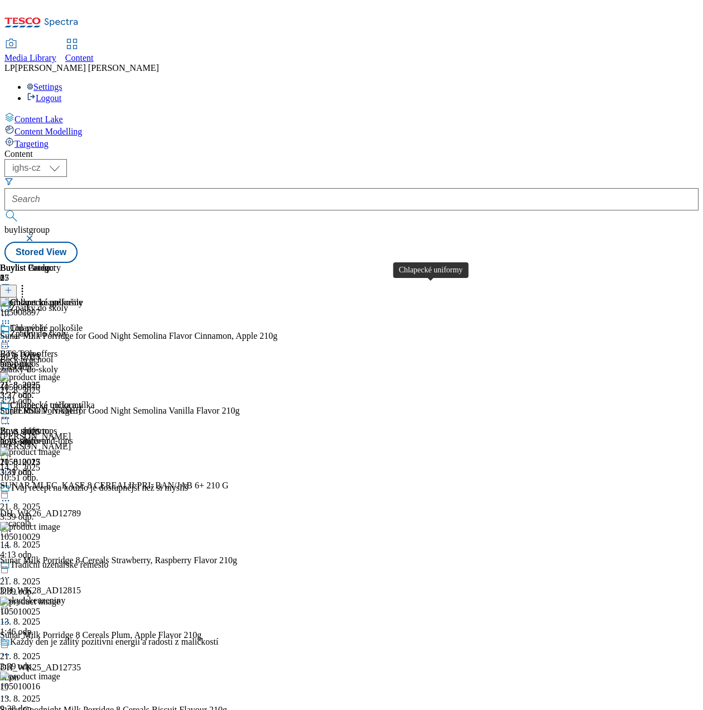
click at [83, 400] on div "Chlapecké uniformy" at bounding box center [46, 405] width 73 height 10
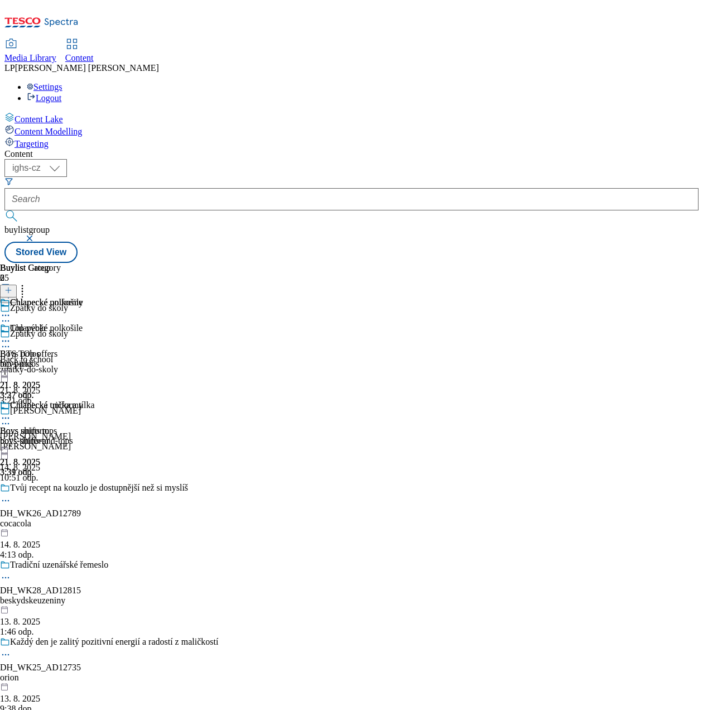
scroll to position [0, 81]
click at [94, 400] on div "Chlapecká trička a tílka" at bounding box center [52, 405] width 84 height 10
click at [12, 286] on icon at bounding box center [8, 290] width 8 height 8
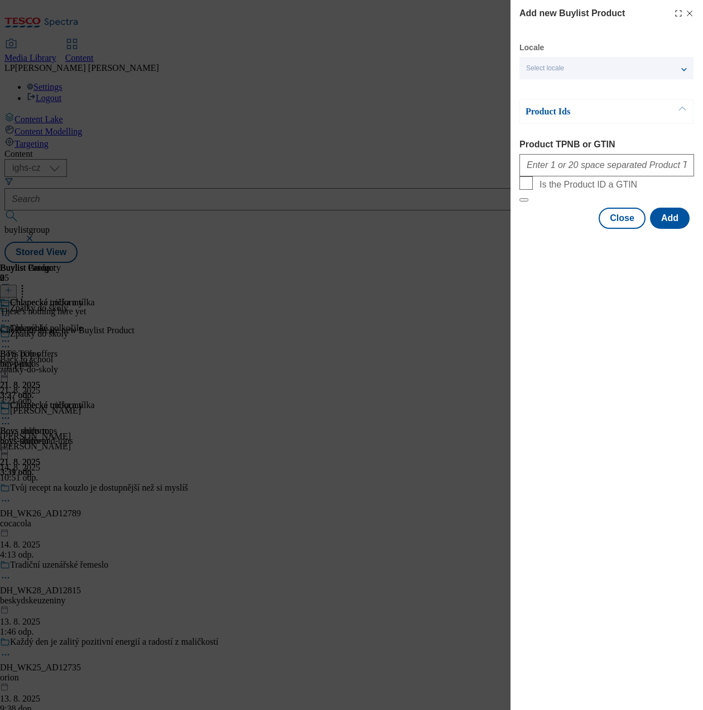
click at [559, 68] on span "Select locale" at bounding box center [545, 68] width 38 height 8
click at [553, 86] on span "English" at bounding box center [559, 89] width 26 height 6
click at [540, 86] on input "English" at bounding box center [532, 90] width 13 height 13
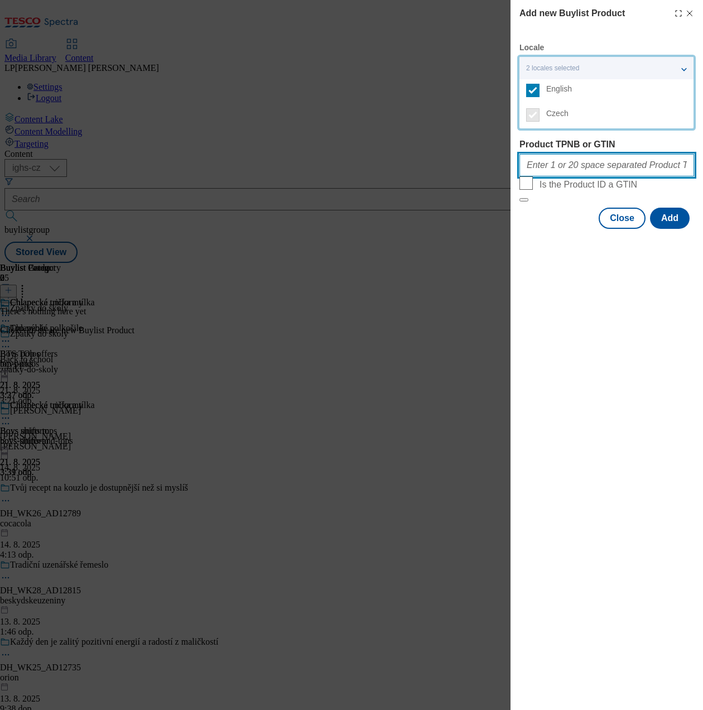
click at [585, 160] on input "Product TPNB or GTIN" at bounding box center [606, 165] width 175 height 22
type input "215217993 218780081 215217962 220195026 220303993 220334071 105013921 105028284…"
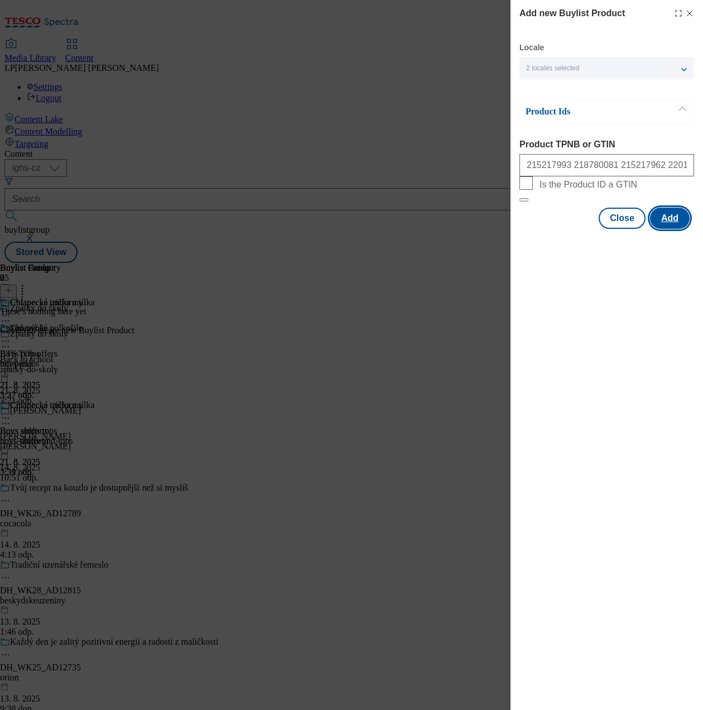
click at [671, 229] on button "Add" at bounding box center [670, 218] width 40 height 21
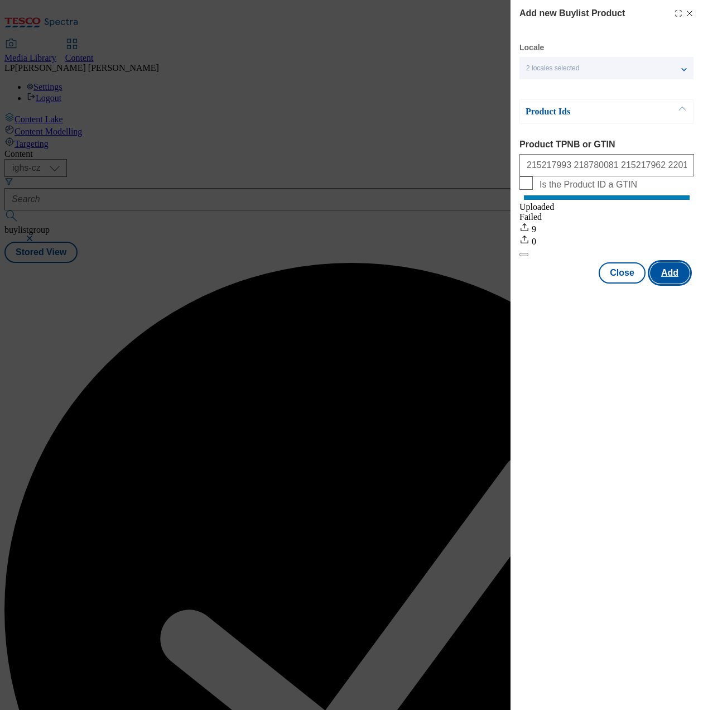
scroll to position [0, 0]
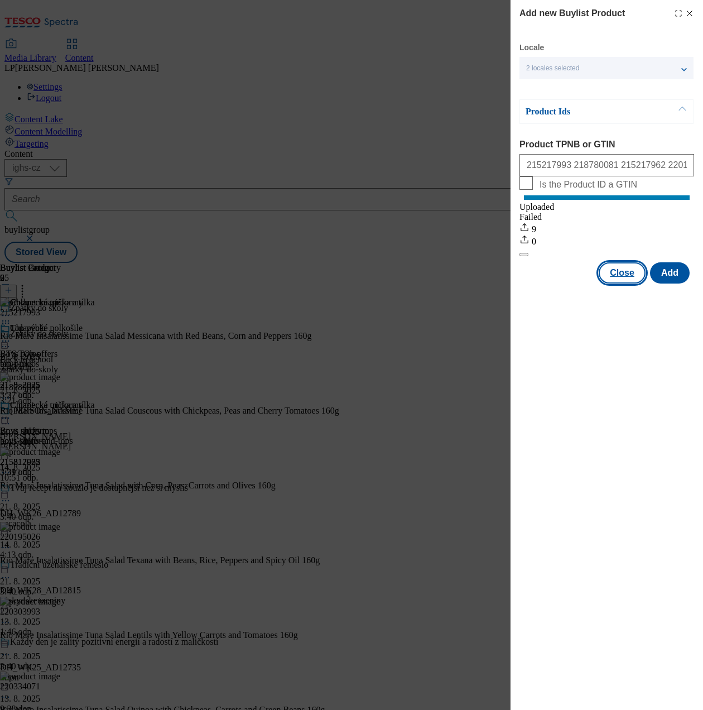
click at [616, 283] on button "Close" at bounding box center [622, 272] width 47 height 21
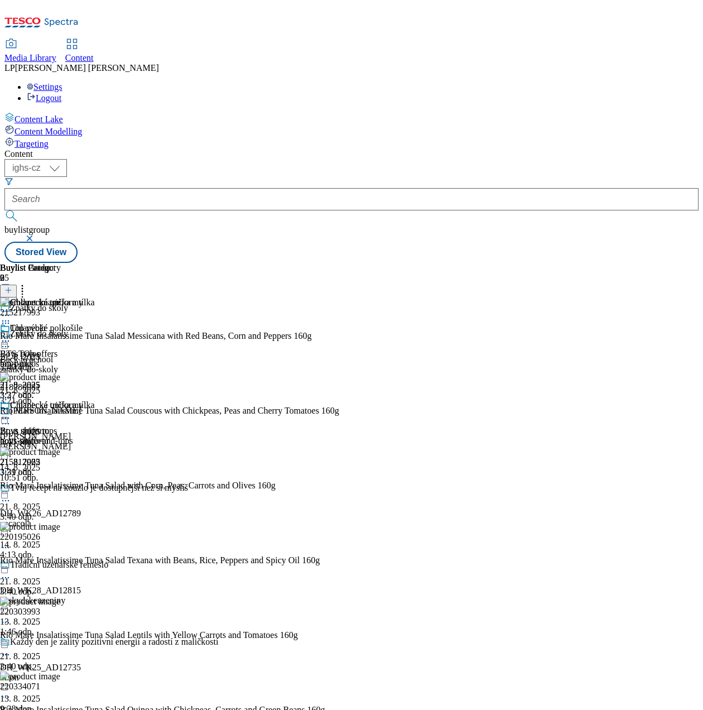
click at [11, 335] on icon at bounding box center [5, 340] width 11 height 11
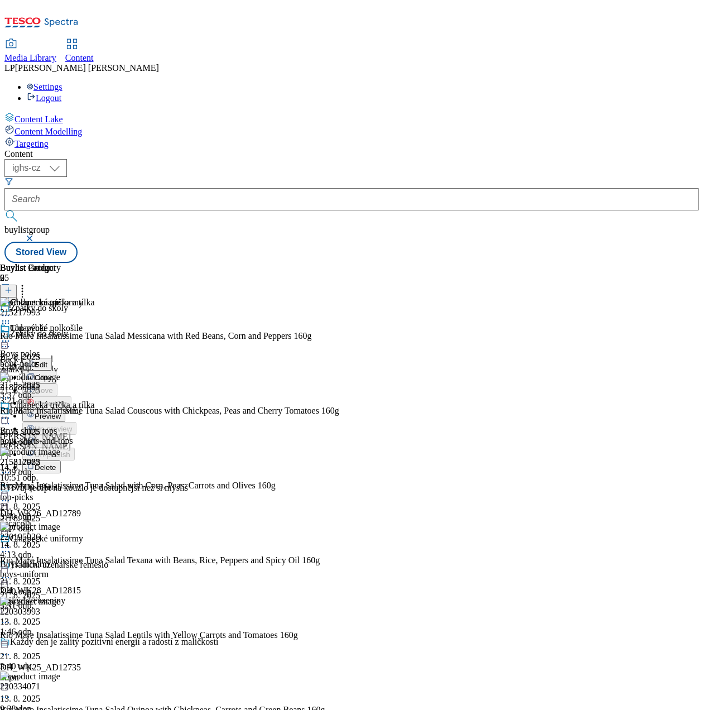
click at [61, 412] on span "Preview" at bounding box center [48, 416] width 26 height 8
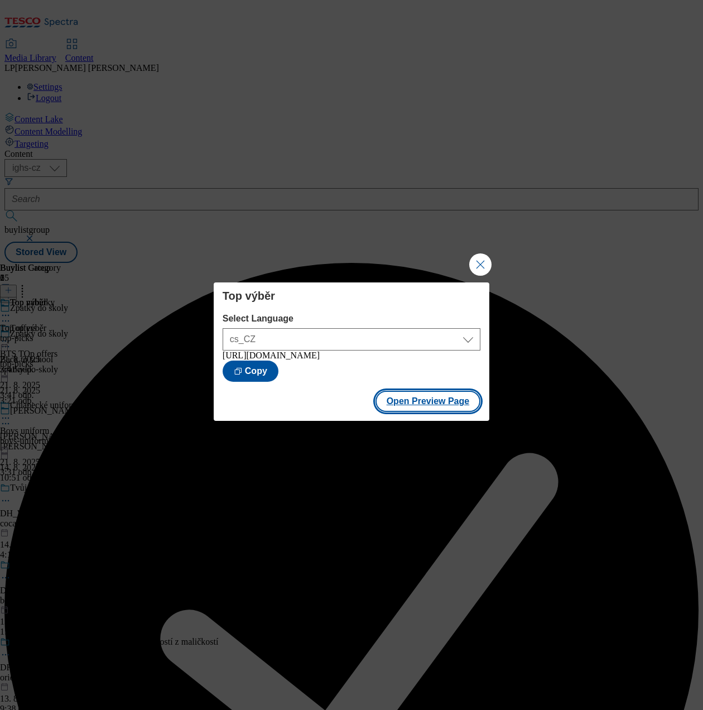
click at [420, 403] on button "Open Preview Page" at bounding box center [428, 401] width 105 height 21
click at [483, 254] on button "Close Modal" at bounding box center [480, 264] width 22 height 22
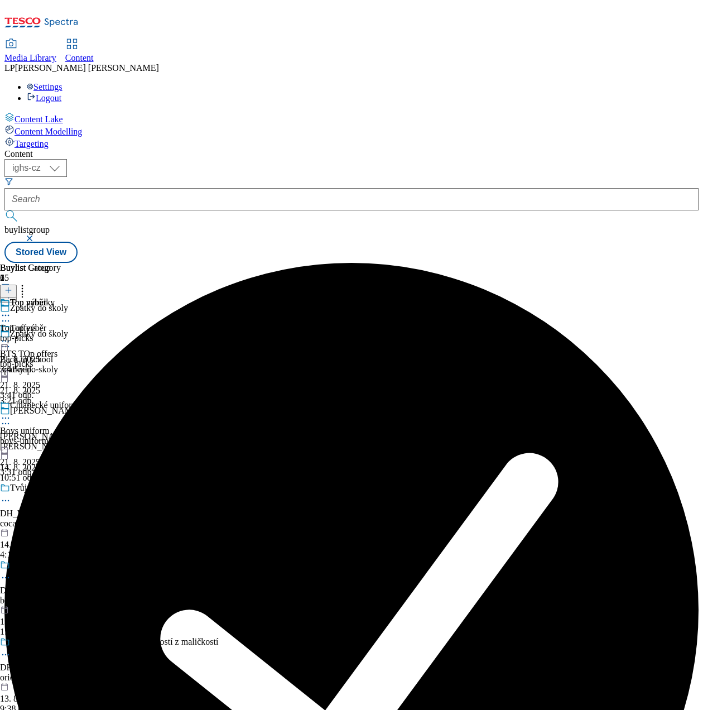
click at [83, 412] on div at bounding box center [41, 418] width 83 height 13
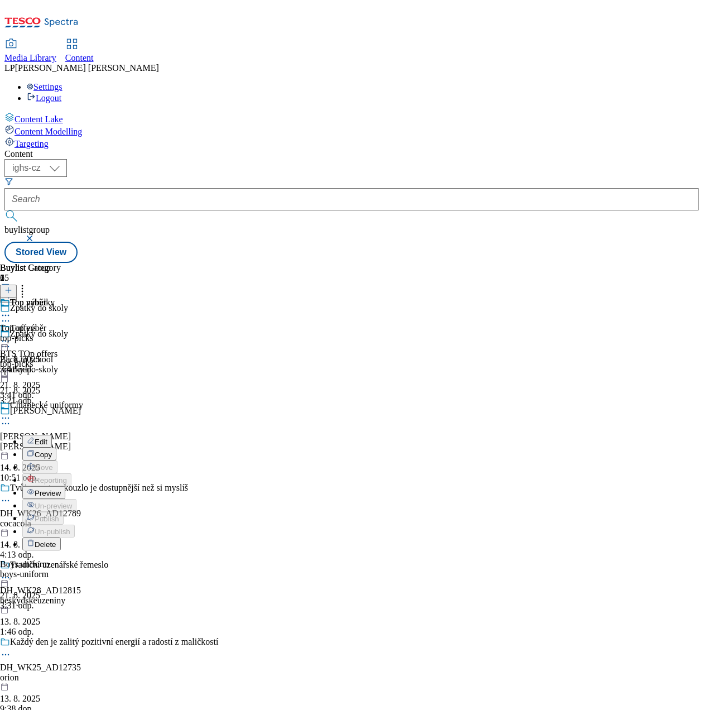
click at [61, 489] on span "Preview" at bounding box center [48, 493] width 26 height 8
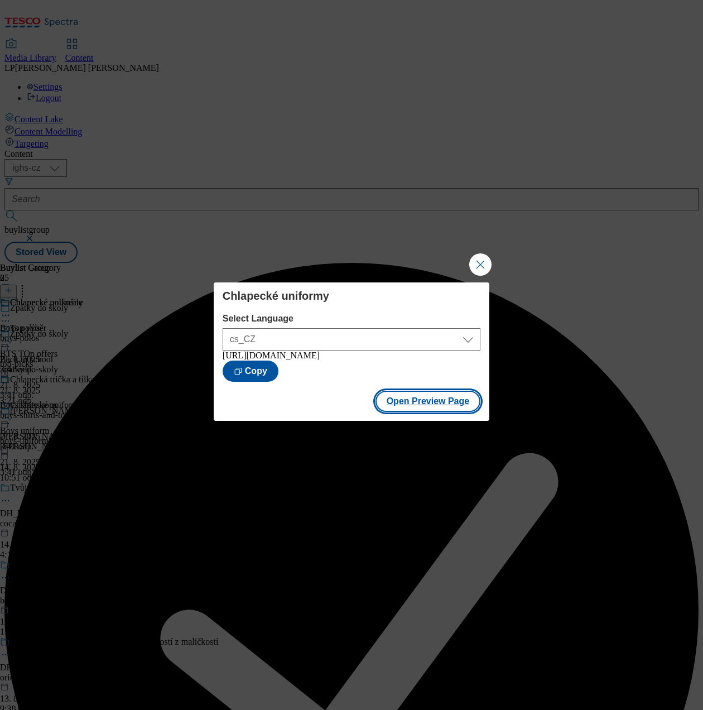
click at [450, 412] on button "Open Preview Page" at bounding box center [428, 401] width 105 height 21
click at [483, 261] on button "Close Modal" at bounding box center [480, 264] width 22 height 22
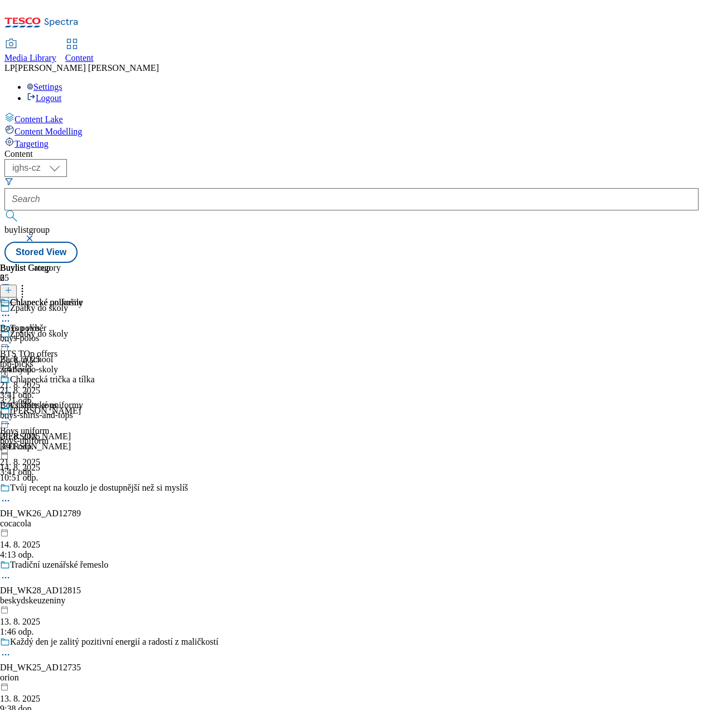
scroll to position [0, 6]
click at [11, 335] on icon at bounding box center [5, 340] width 11 height 11
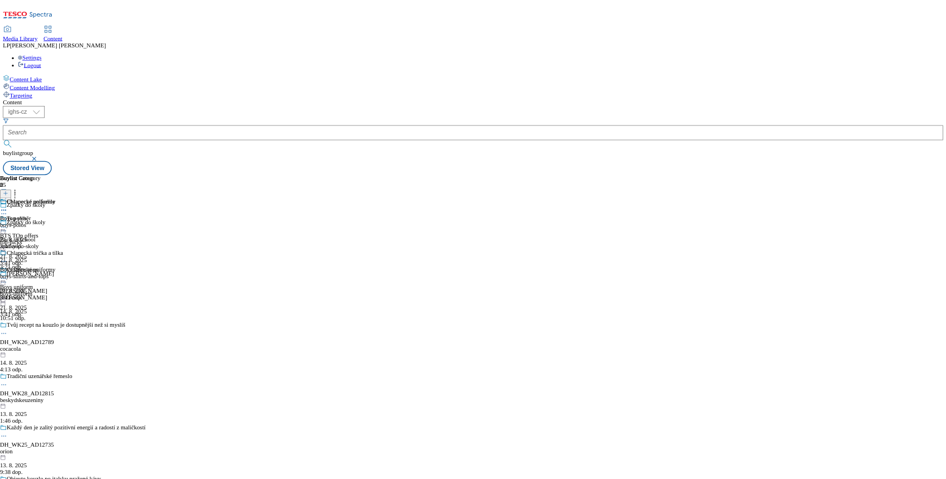
scroll to position [3896, 0]
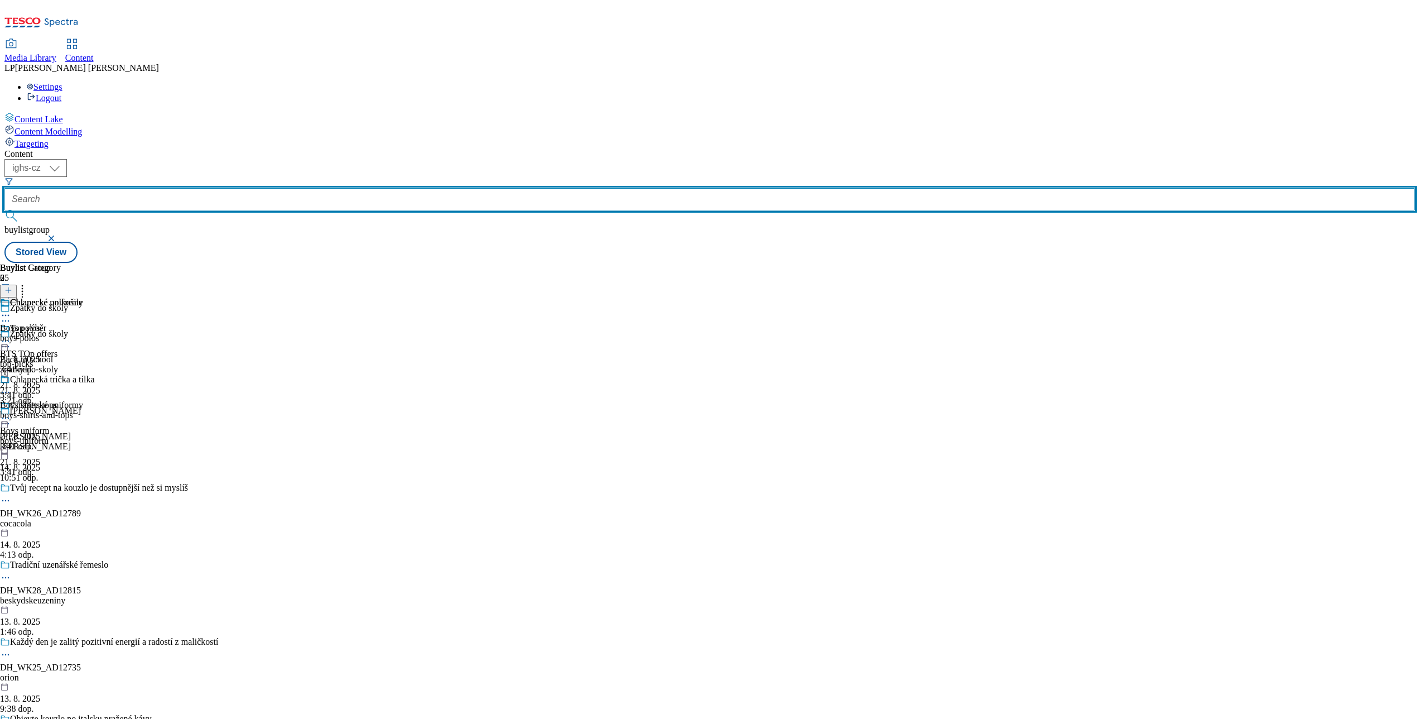
click at [277, 188] on input "text" at bounding box center [709, 199] width 1411 height 22
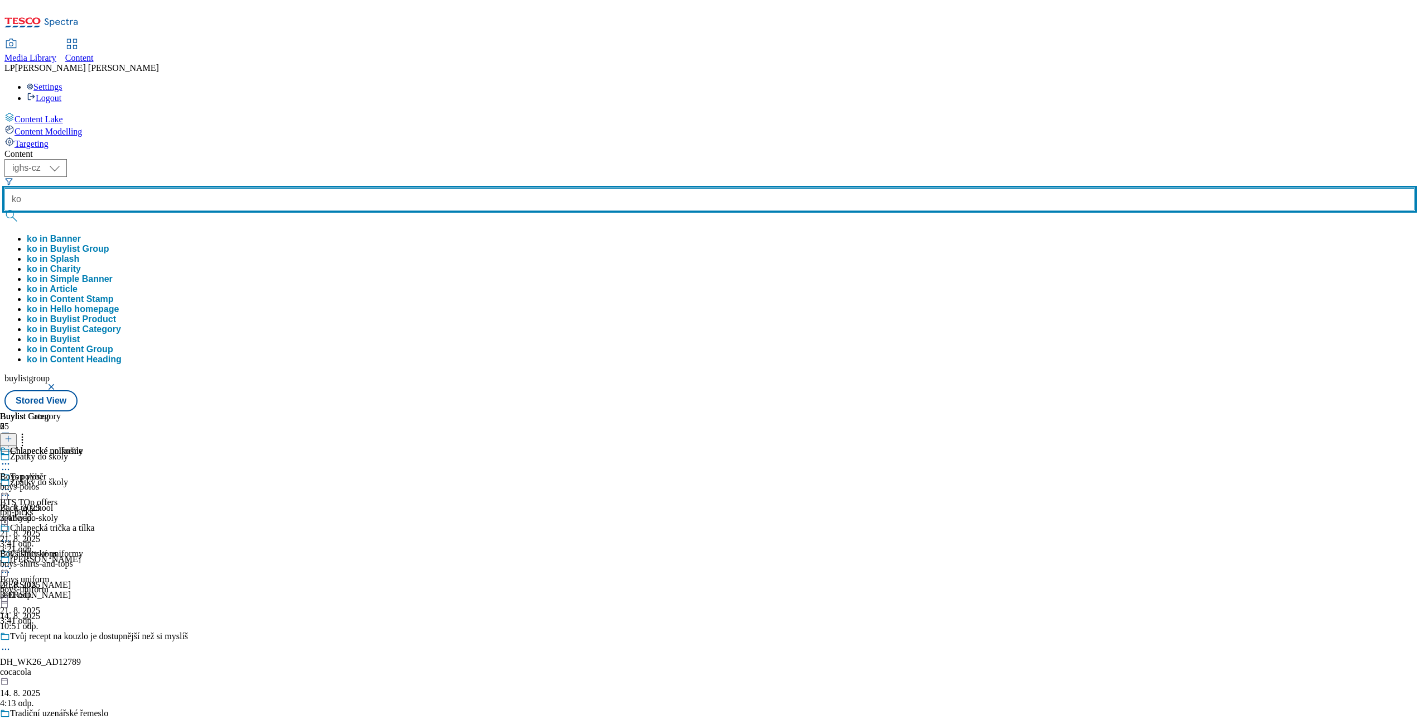
type input "k"
type input "kofola"
click at [4, 210] on button "submit" at bounding box center [12, 215] width 16 height 11
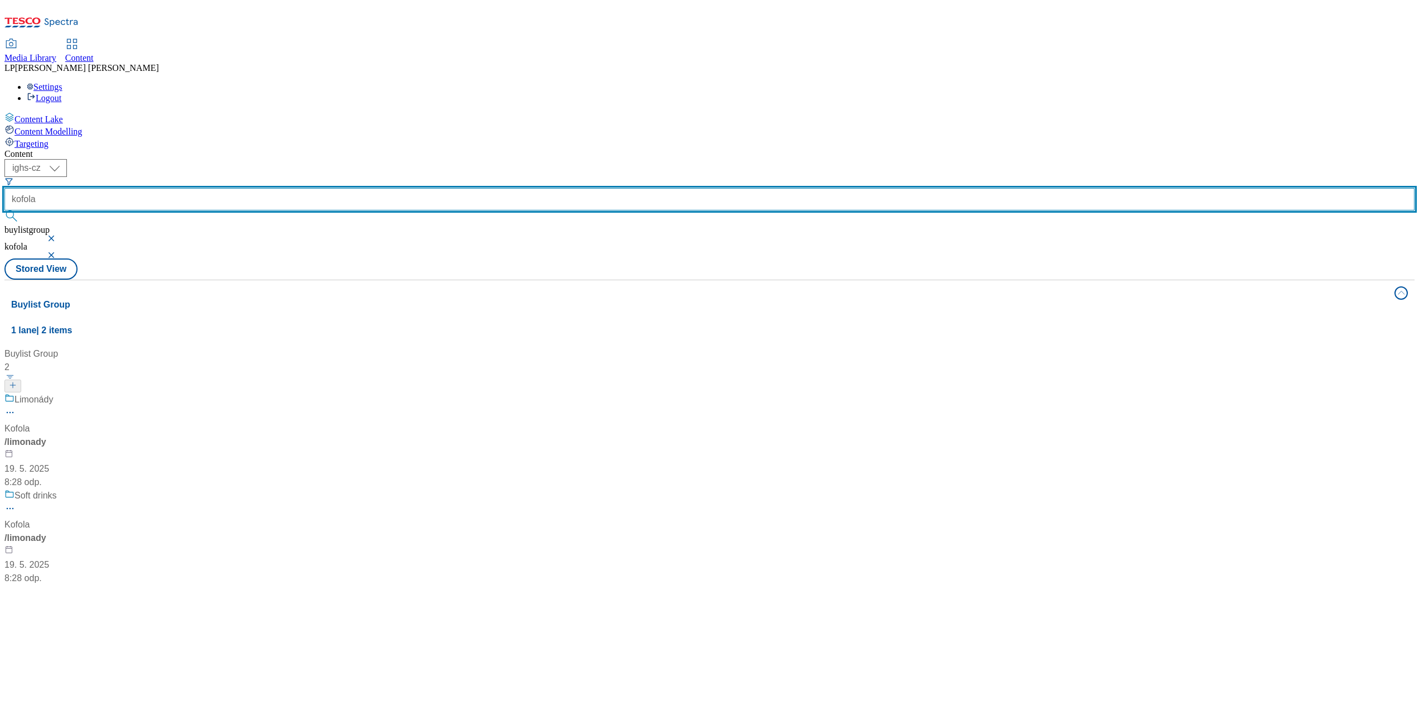
click at [282, 188] on input "kofola" at bounding box center [709, 199] width 1411 height 22
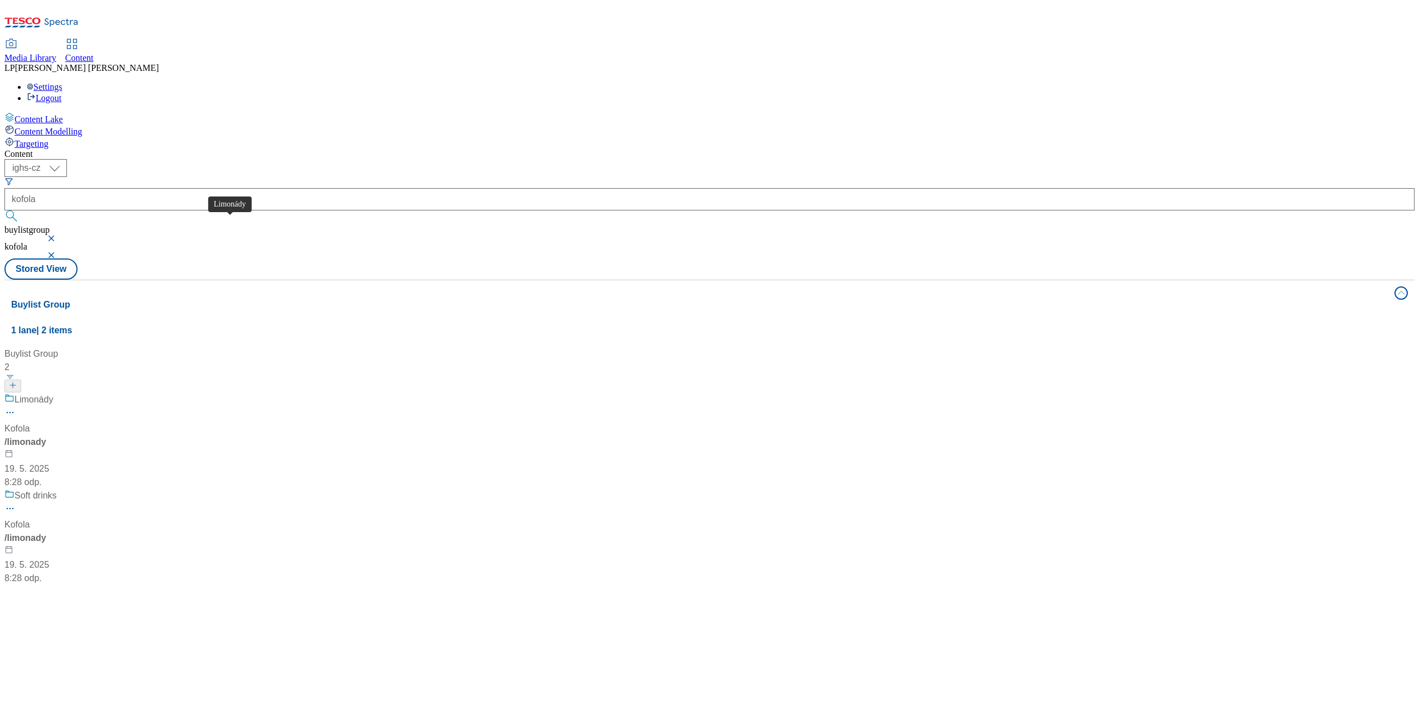
click at [53, 393] on div "Limonády" at bounding box center [34, 399] width 38 height 13
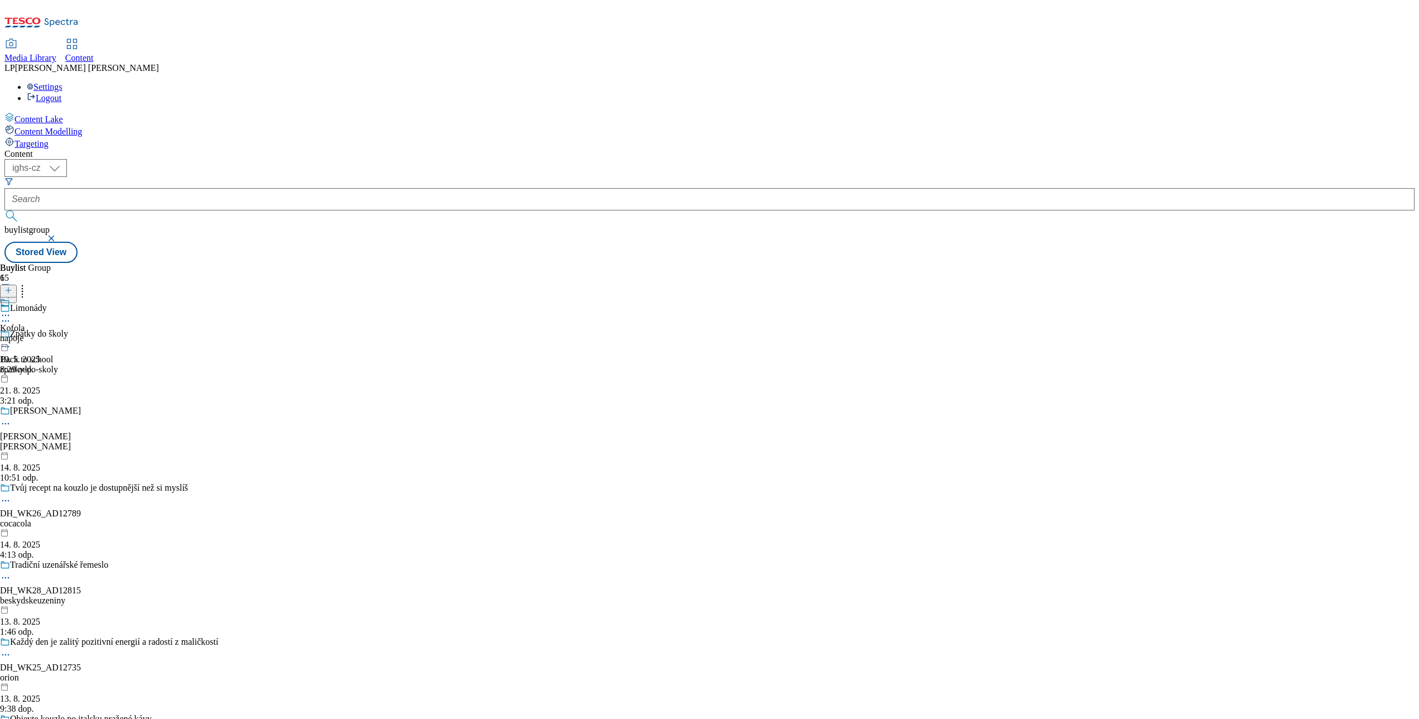
click at [11, 310] on icon at bounding box center [5, 315] width 11 height 11
click at [93, 412] on span "Open Preview Url" at bounding box center [64, 416] width 58 height 8
click at [702, 263] on div "Buylist Group 65 Limonády Zpátky do školy Back to school zpatky-do-skoly 21. 8.…" at bounding box center [709, 263] width 1411 height 0
click at [17, 290] on button at bounding box center [8, 296] width 17 height 13
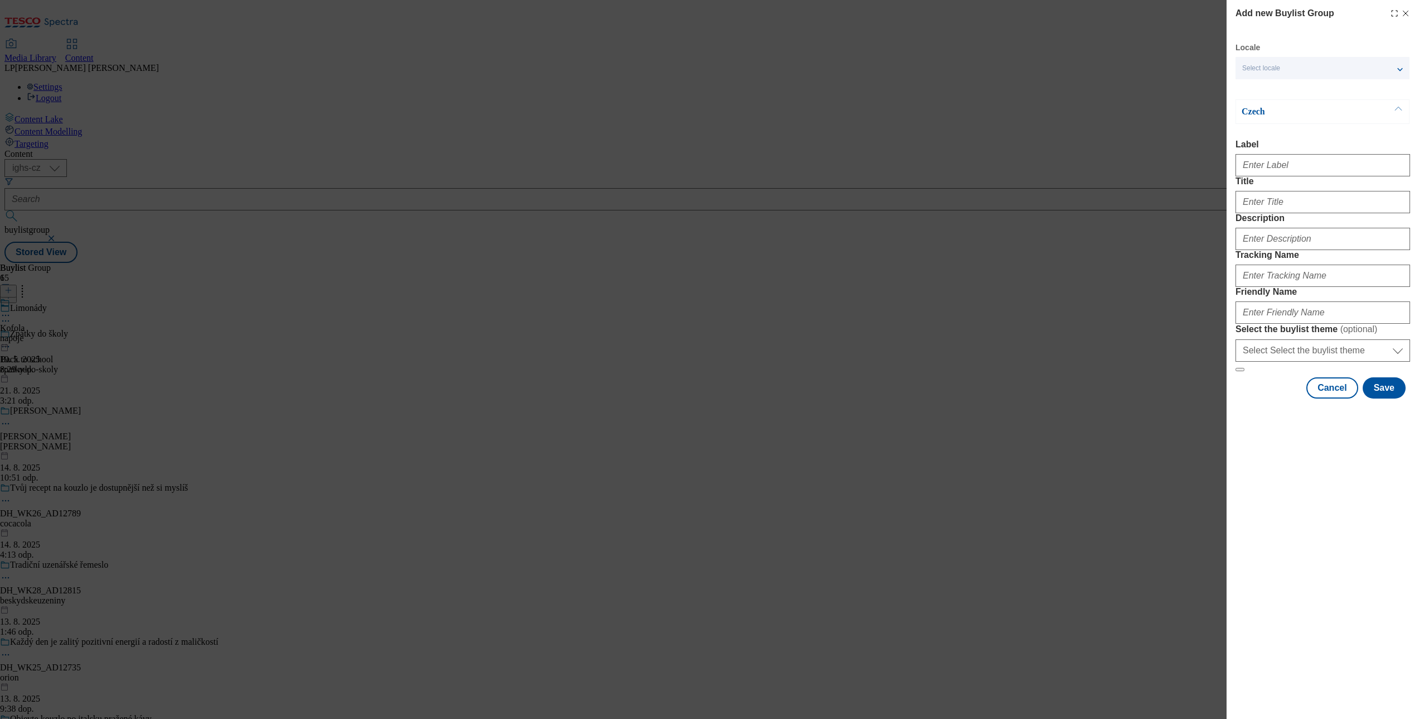
click at [702, 8] on div "Add new Buylist Group" at bounding box center [1323, 13] width 175 height 13
click at [702, 11] on line "Modal" at bounding box center [1406, 13] width 5 height 5
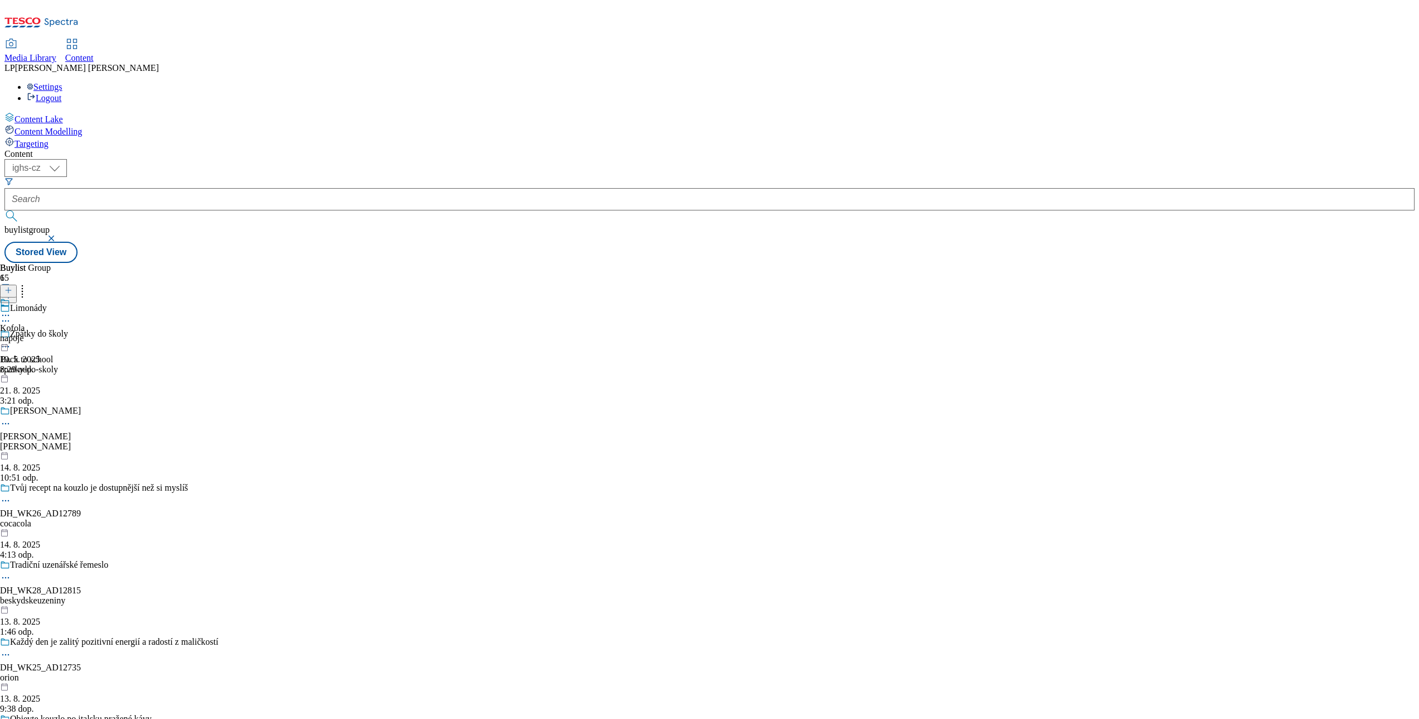
click at [12, 292] on icon at bounding box center [8, 296] width 8 height 8
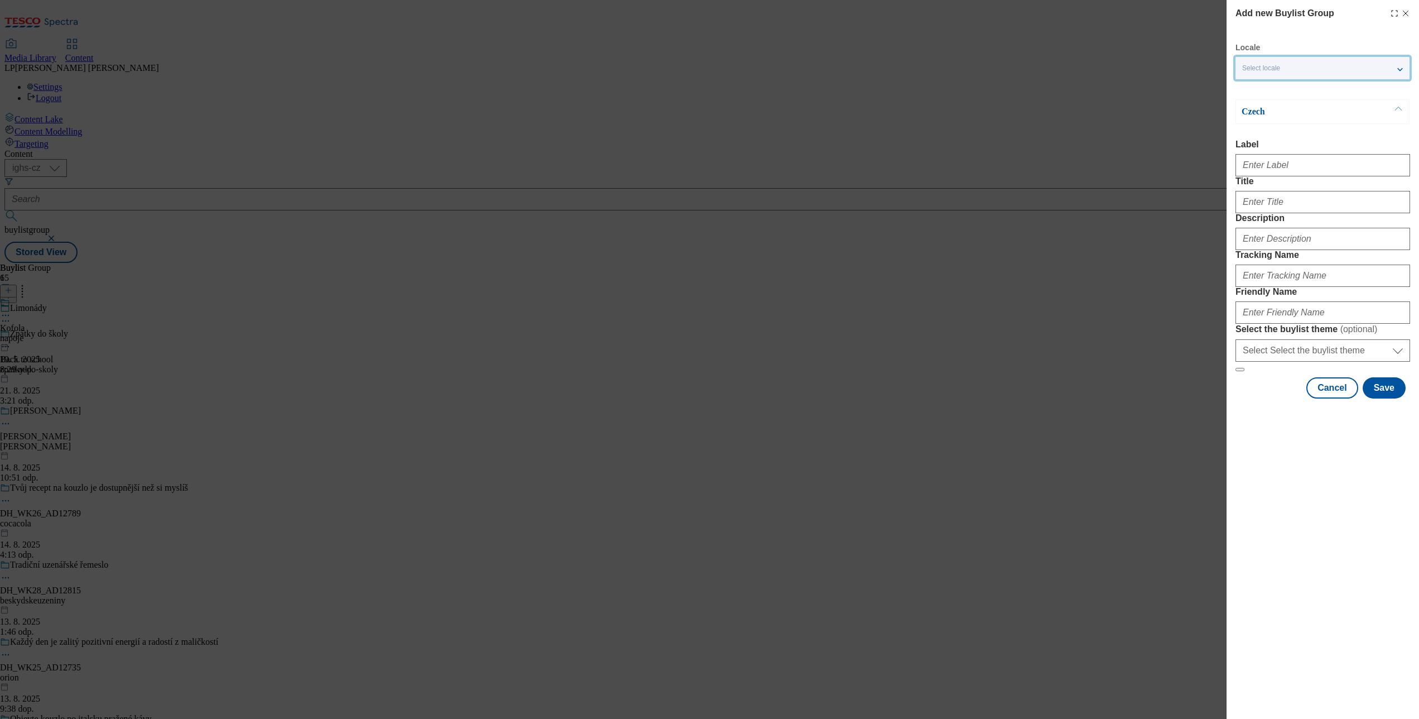
click at [702, 71] on span "Select locale" at bounding box center [1262, 68] width 38 height 8
click at [702, 90] on span "English" at bounding box center [1276, 89] width 26 height 6
click at [702, 90] on input "English" at bounding box center [1249, 90] width 13 height 13
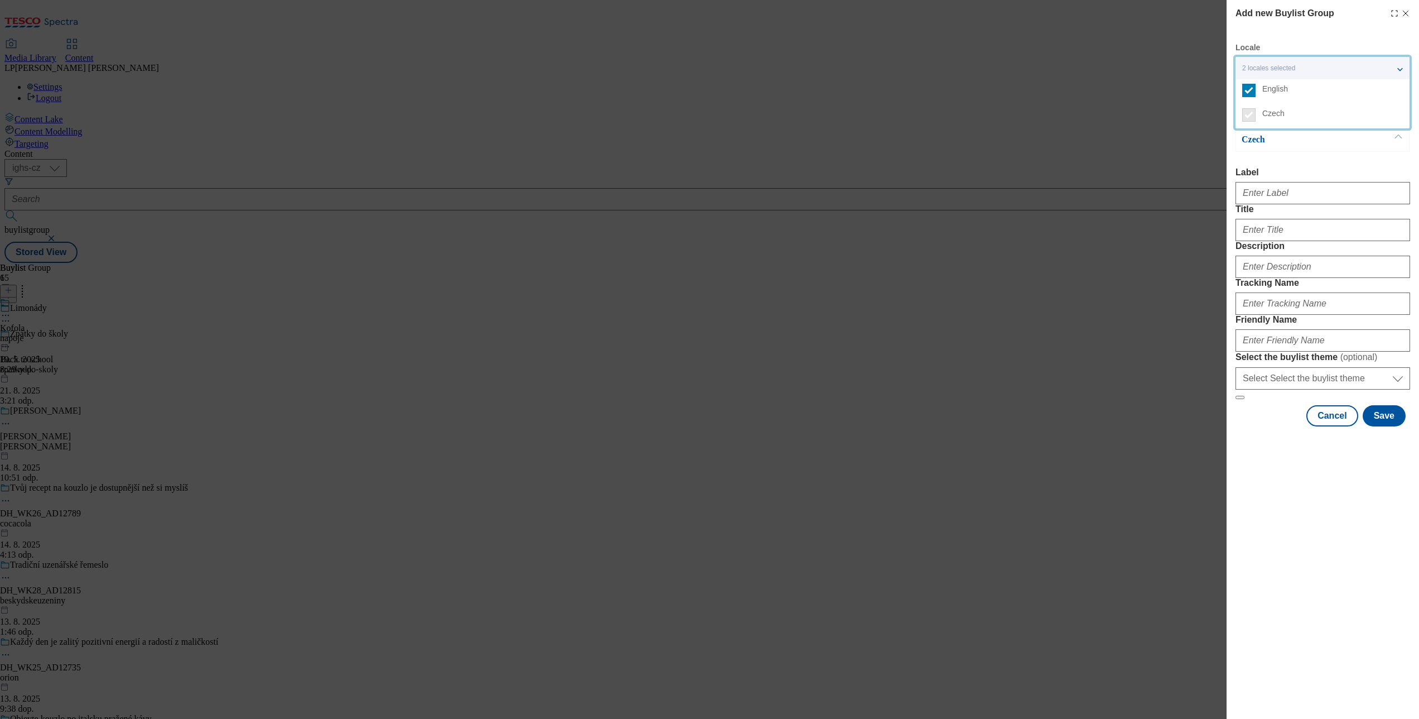
click at [702, 153] on div "Czech Label Title Description Tracking Name Friendly Name Select the buylist th…" at bounding box center [1323, 263] width 175 height 272
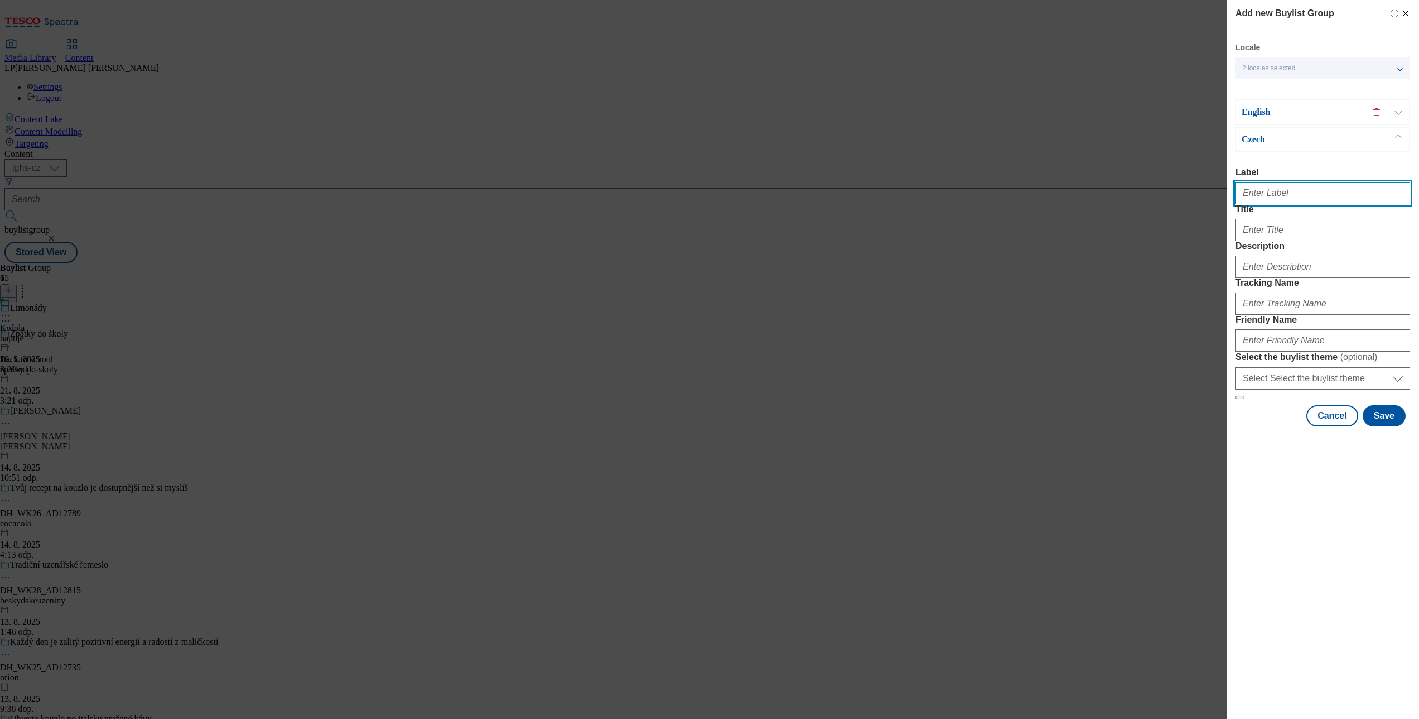
click at [702, 204] on input "Label" at bounding box center [1323, 193] width 175 height 22
type input "Chocolates"
click at [702, 105] on div "English" at bounding box center [1323, 112] width 174 height 26
click at [702, 110] on p "English" at bounding box center [1300, 112] width 117 height 11
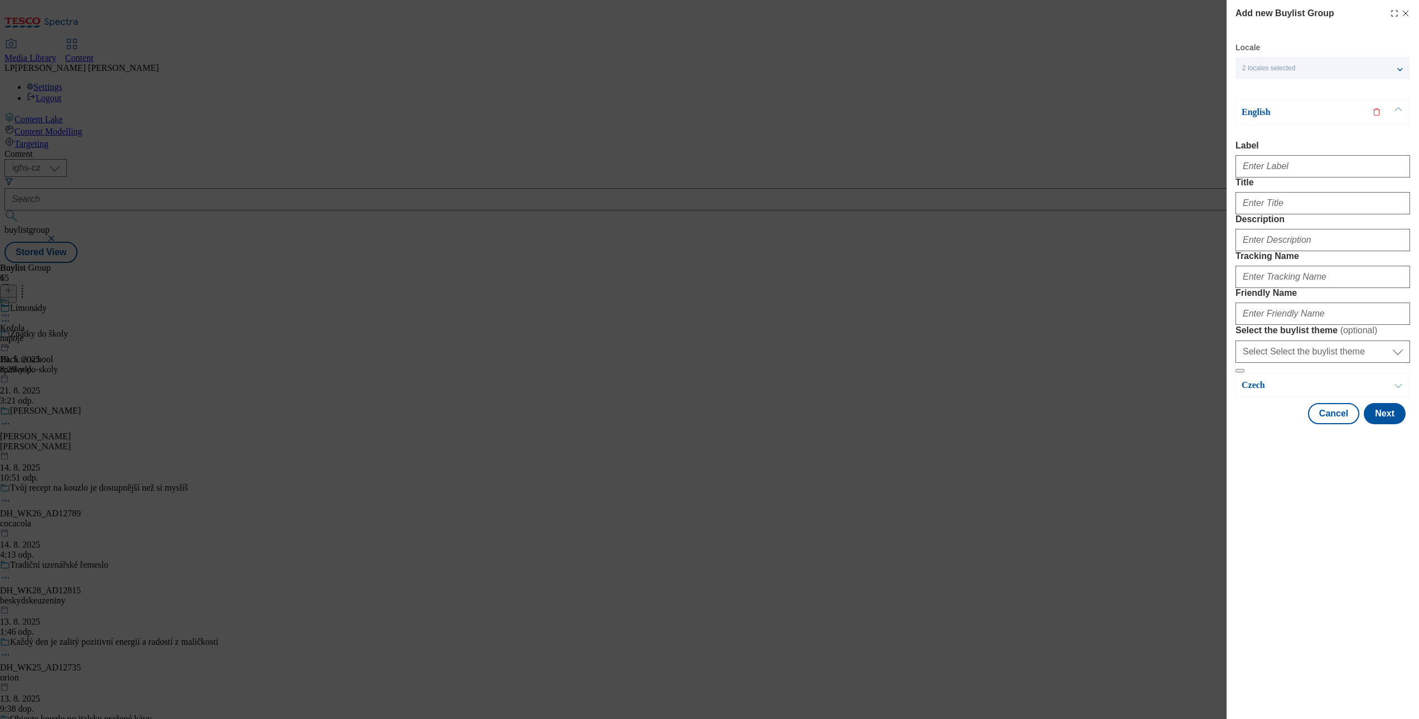
click at [702, 110] on p "English" at bounding box center [1300, 112] width 117 height 11
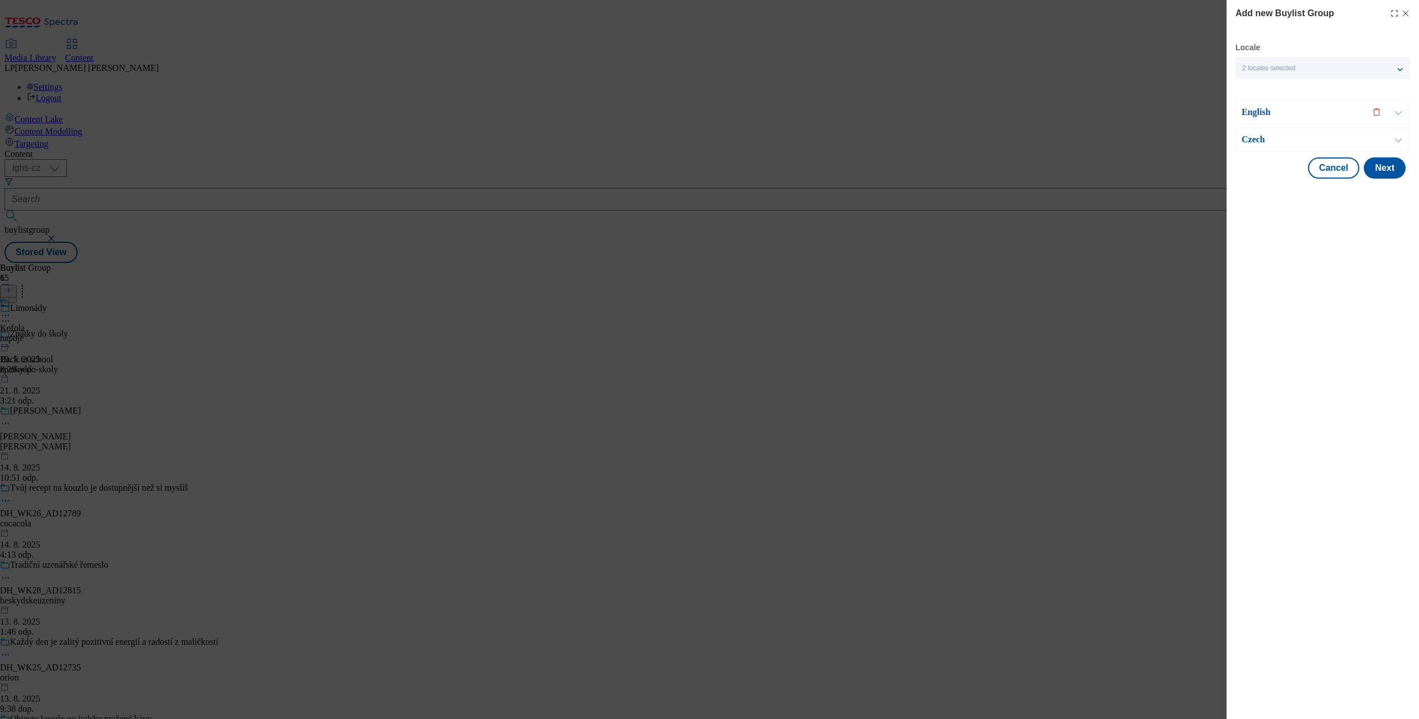
click at [702, 114] on p "English" at bounding box center [1300, 112] width 117 height 11
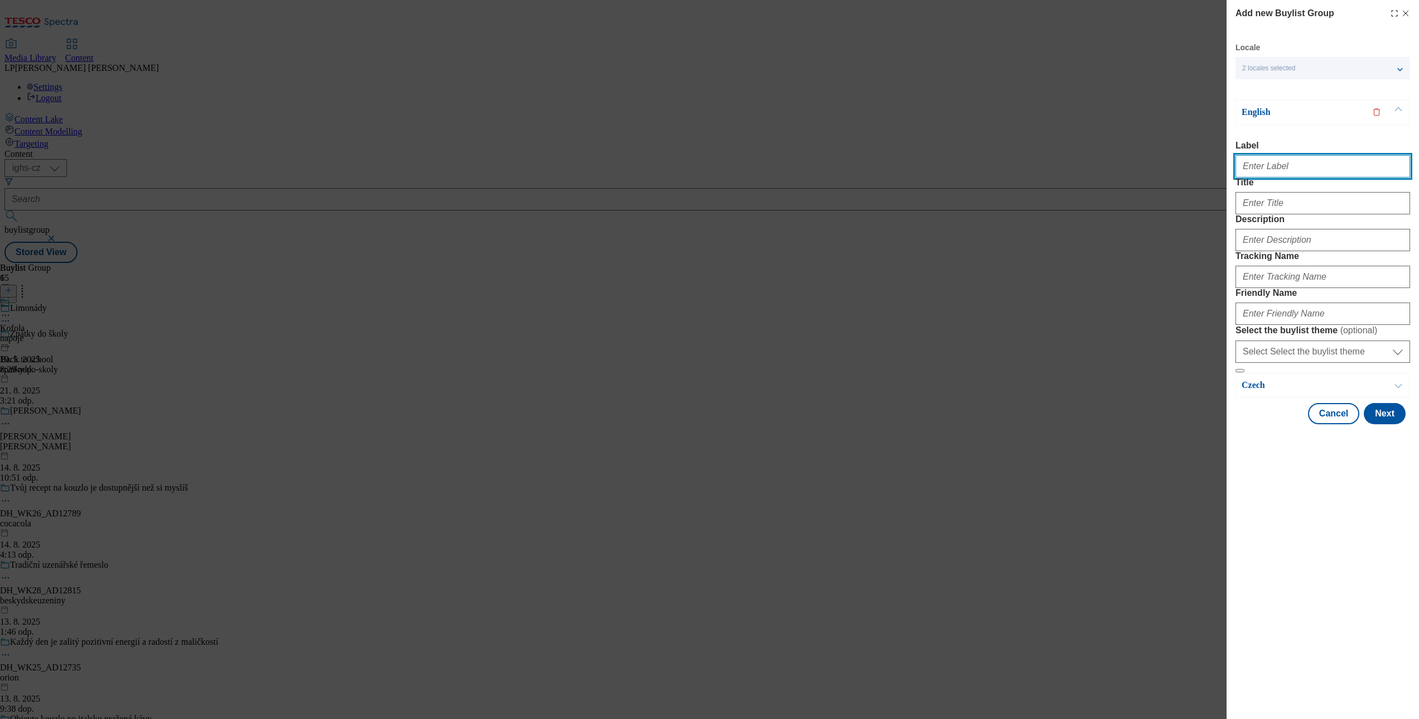
click at [702, 167] on input "Label" at bounding box center [1323, 166] width 175 height 22
type input "Chocolates"
click at [702, 214] on input "Title" at bounding box center [1323, 203] width 175 height 22
type input "Orion chocolates"
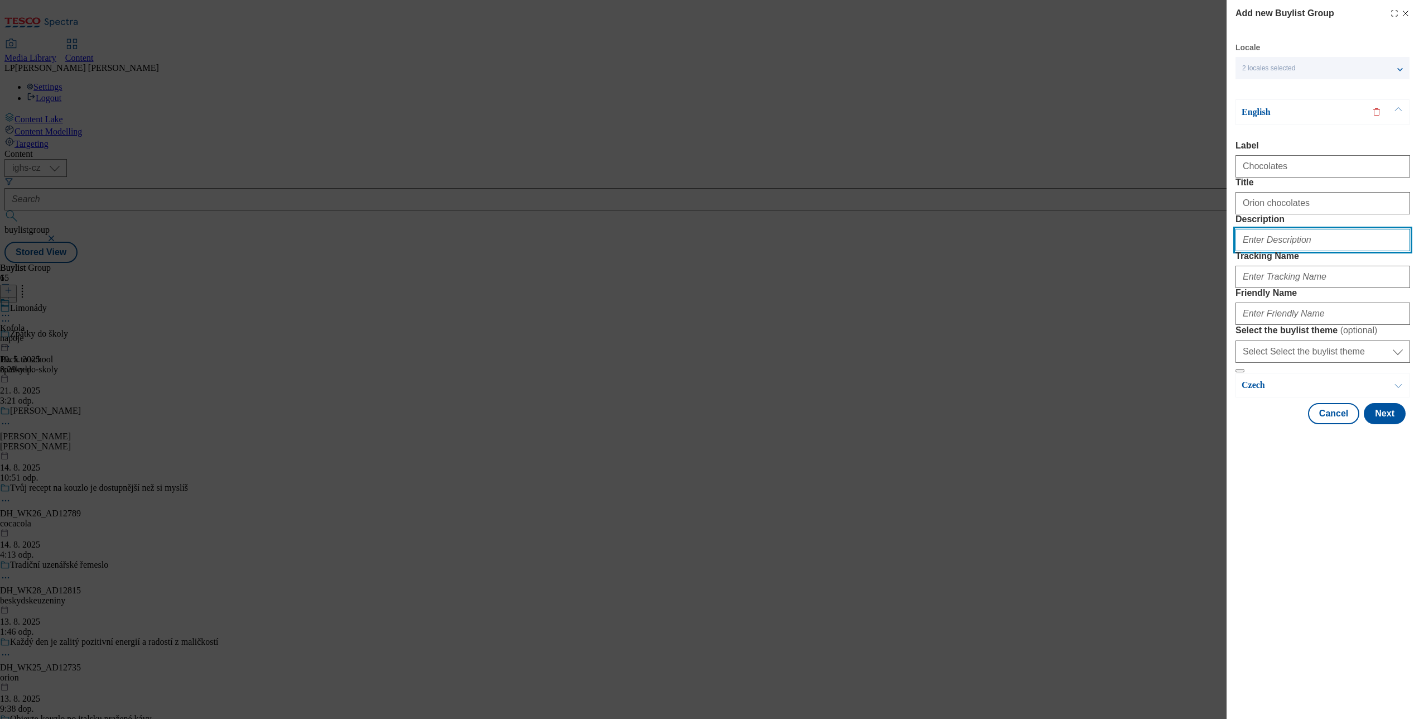
click at [702, 251] on input "Description" at bounding box center [1323, 240] width 175 height 22
type input "c"
type input "Chcolates"
click at [702, 288] on input "Tracking Name" at bounding box center [1323, 277] width 175 height 22
type input "Orion choco"
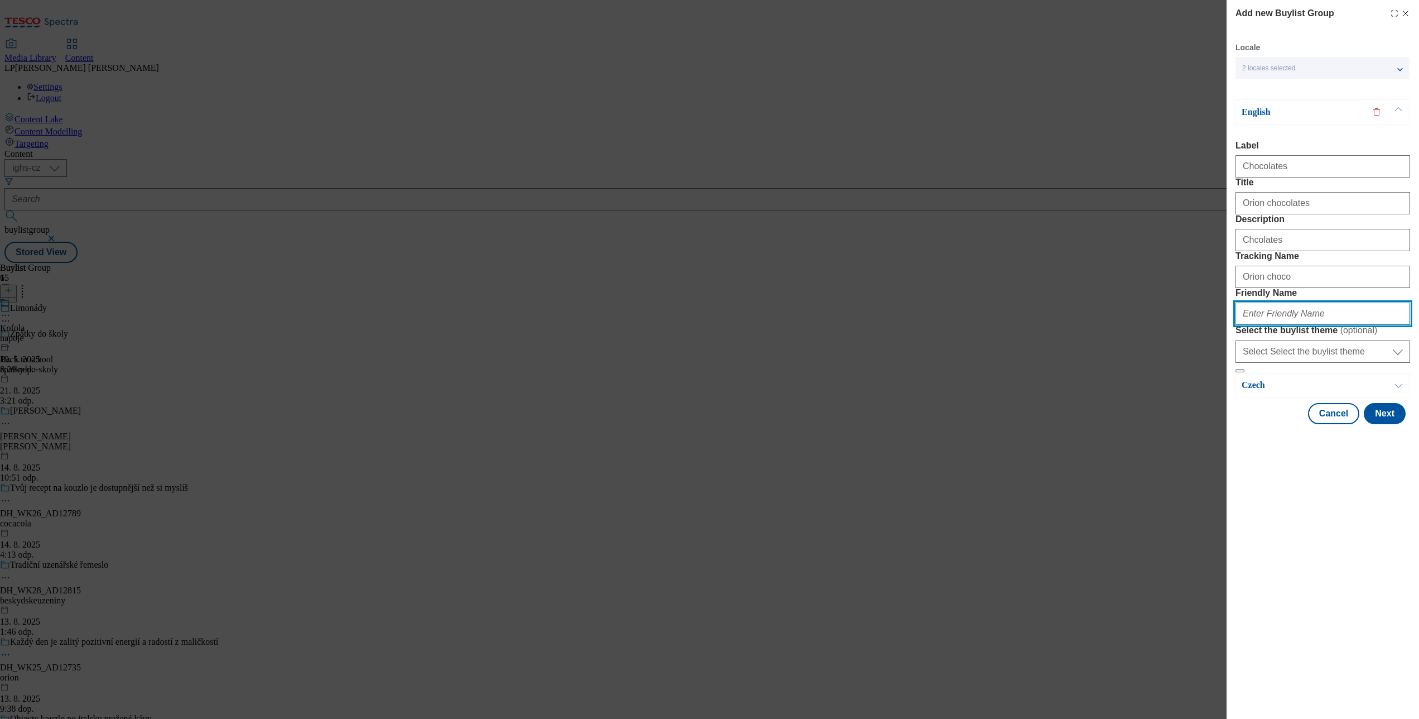
click at [702, 325] on input "Friendly Name" at bounding box center [1323, 313] width 175 height 22
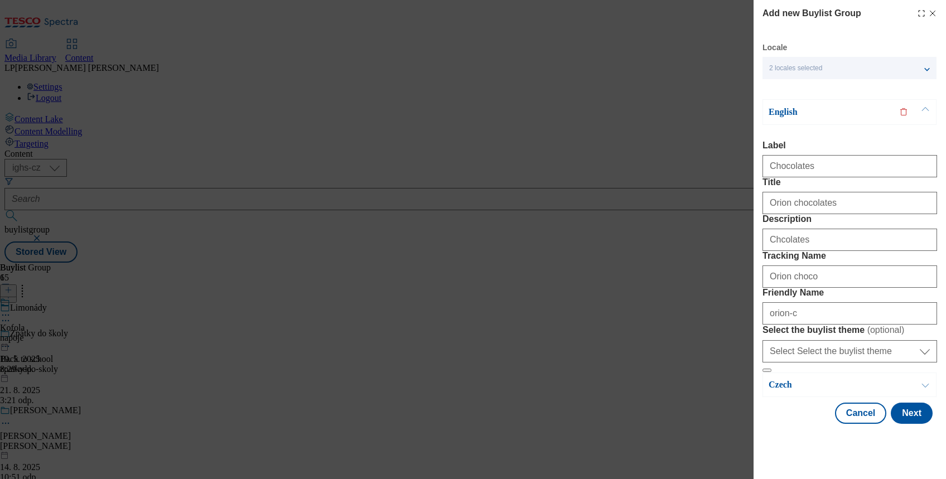
drag, startPoint x: 1357, startPoint y: 1, endPoint x: 595, endPoint y: 115, distance: 770.7
click at [595, 115] on div "Add new Buylist Group Locale 2 locales selected English Czech English Label Cho…" at bounding box center [473, 239] width 946 height 479
click at [702, 288] on input "Orion choco" at bounding box center [850, 277] width 175 height 22
click at [702, 325] on input "orion-c" at bounding box center [850, 313] width 175 height 22
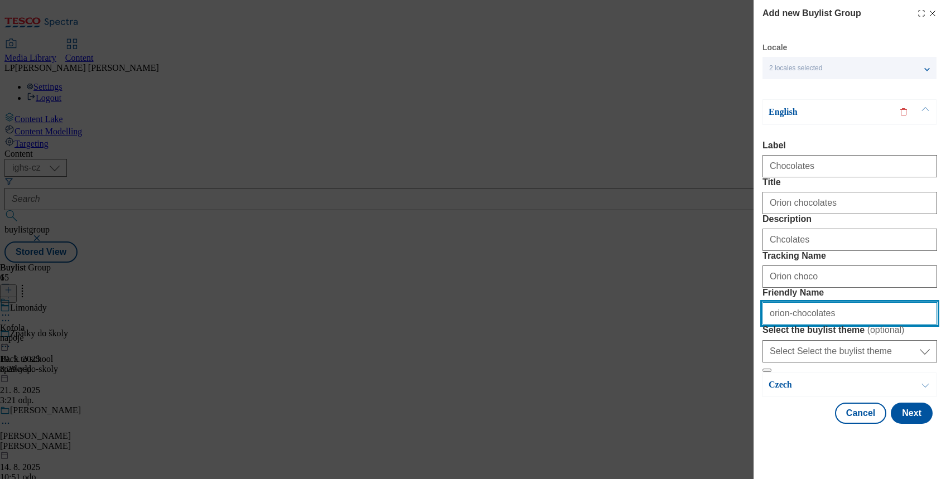
type input "orion-chocolates"
click at [702, 391] on p "Czech" at bounding box center [827, 384] width 117 height 11
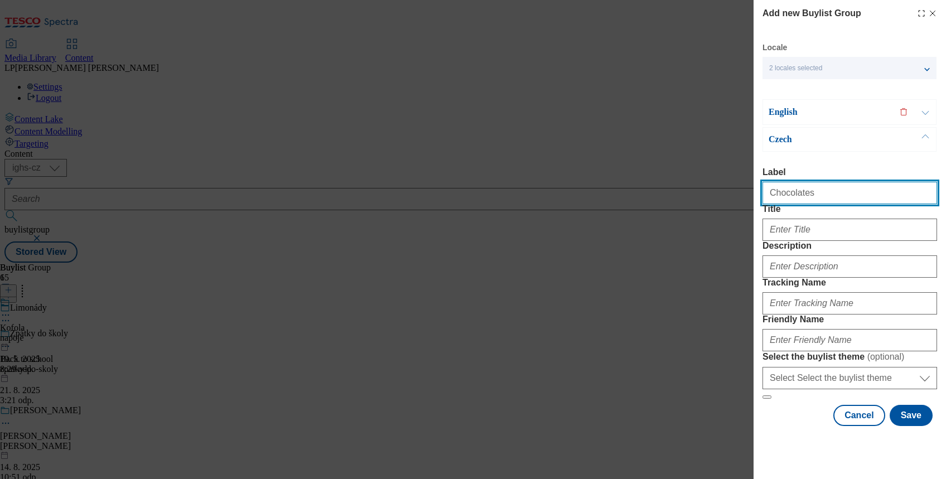
click at [702, 182] on input "Chocolates" at bounding box center [850, 193] width 175 height 22
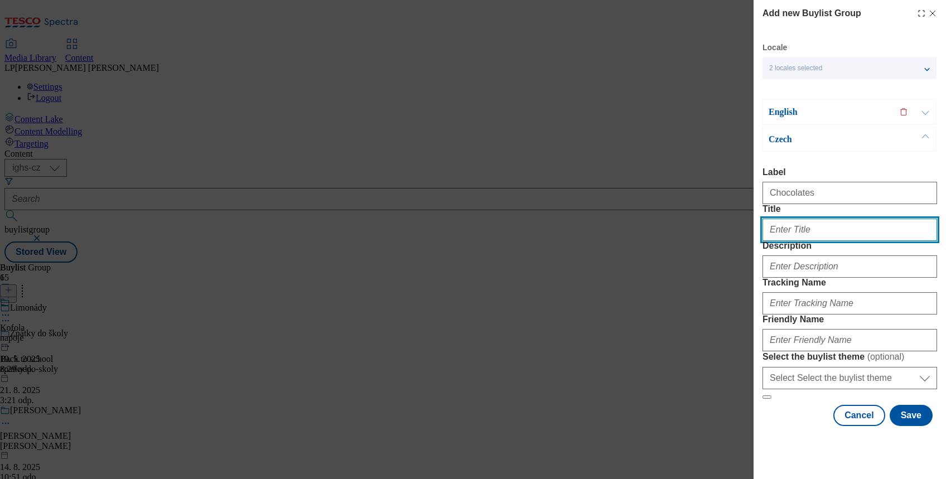
click at [702, 219] on input "Title" at bounding box center [850, 230] width 175 height 22
type input "Orion chocolates"
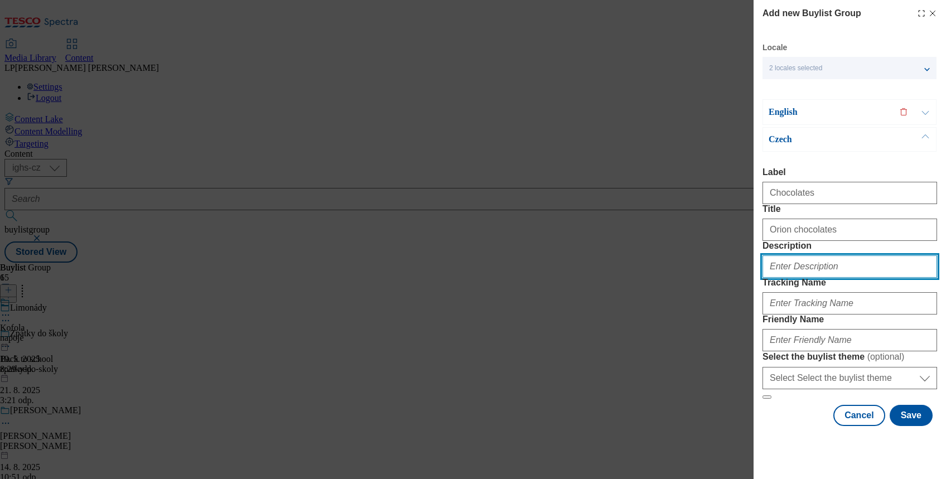
click at [702, 256] on input "Description" at bounding box center [850, 267] width 175 height 22
type input "O"
type input "Orion choc"
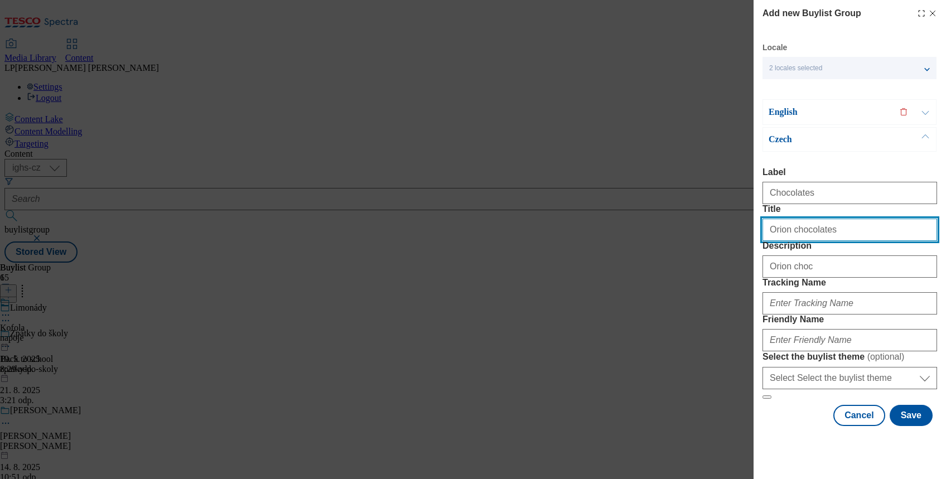
click at [702, 219] on input "Orion chocolates" at bounding box center [850, 230] width 175 height 22
drag, startPoint x: 846, startPoint y: 176, endPoint x: 757, endPoint y: 176, distance: 89.8
click at [702, 176] on div "Add new Buylist Group Locale 2 locales selected English Czech English Label Cho…" at bounding box center [850, 214] width 192 height 429
type input "Orion čokolády"
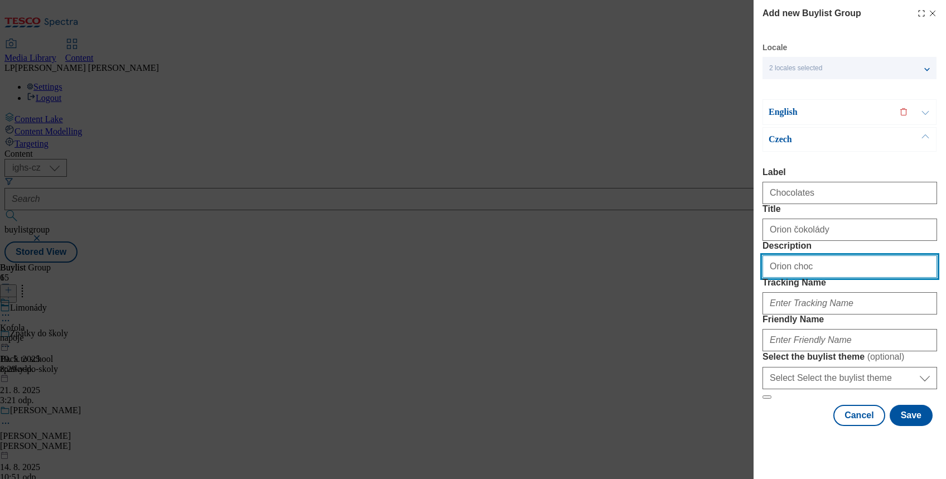
click at [702, 256] on input "Orion choc" at bounding box center [850, 267] width 175 height 22
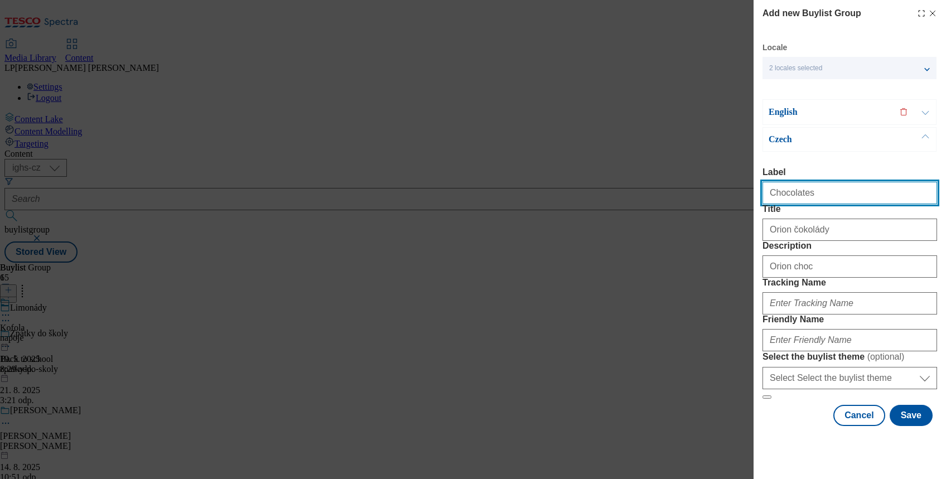
drag, startPoint x: 811, startPoint y: 113, endPoint x: 748, endPoint y: 117, distance: 63.1
click at [702, 117] on div "Add new Buylist Group Locale 2 locales selected English Czech English Label Cho…" at bounding box center [473, 239] width 946 height 479
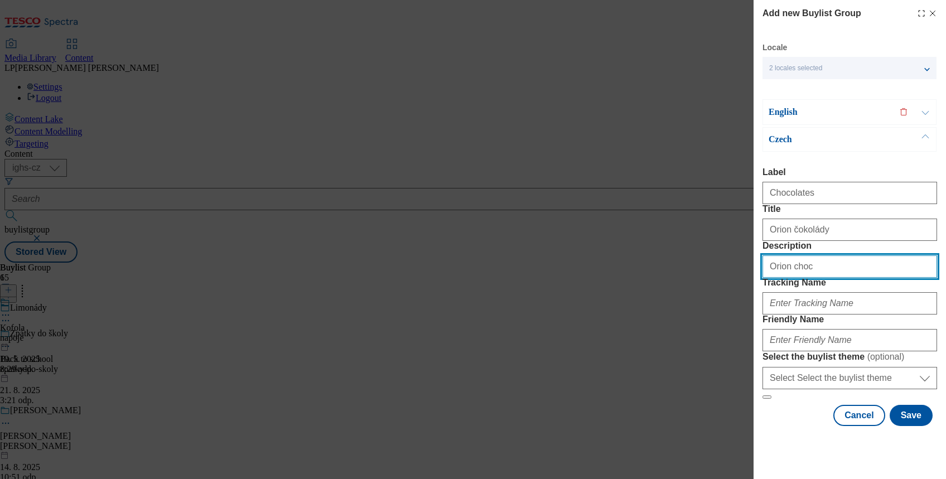
click at [702, 256] on input "Orion choc" at bounding box center [850, 267] width 175 height 22
paste input "Chocolates"
type input "Orion Chocolates"
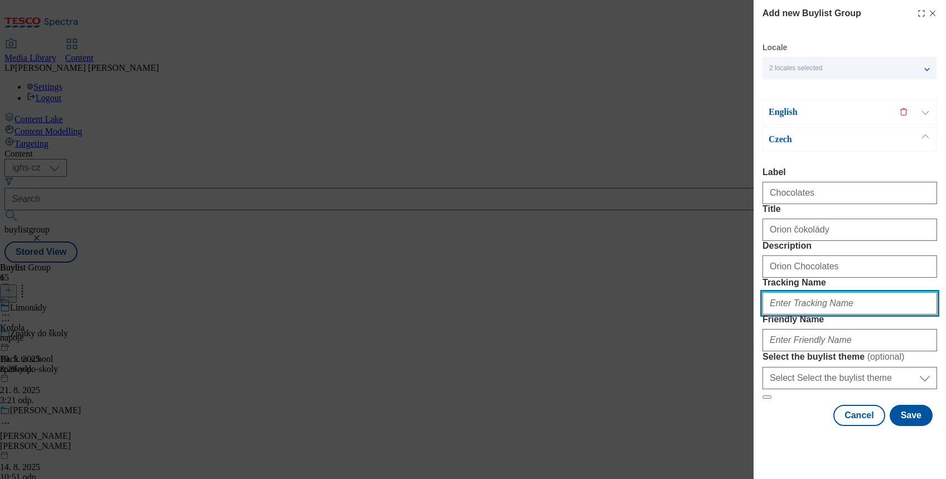
click at [702, 292] on input "Tracking Name" at bounding box center [850, 303] width 175 height 22
paste input "Chocolates"
type input "Chocolates"
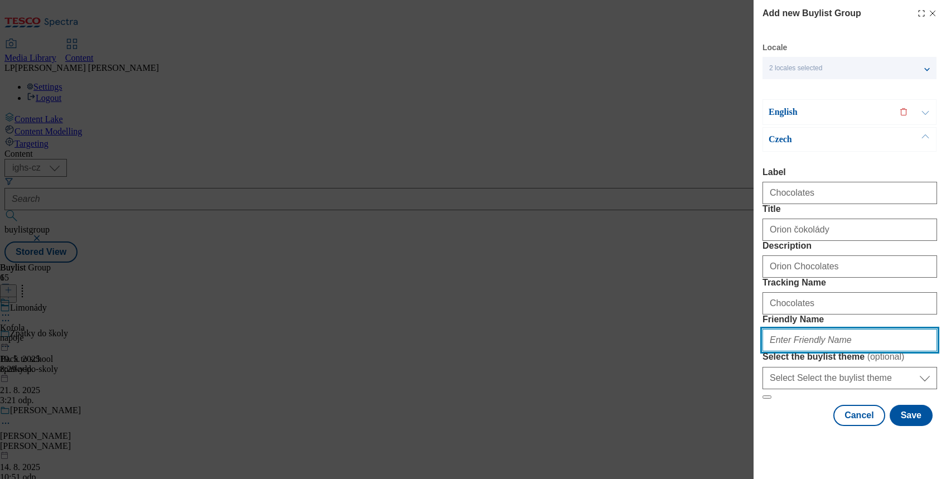
click at [702, 331] on input "Friendly Name" at bounding box center [850, 340] width 175 height 22
type input "orion-chocolates"
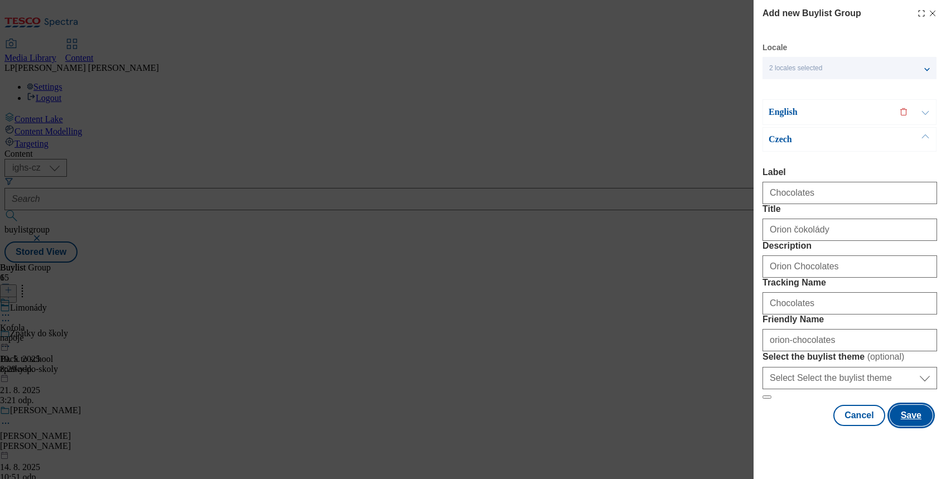
click at [702, 426] on button "Save" at bounding box center [911, 415] width 43 height 21
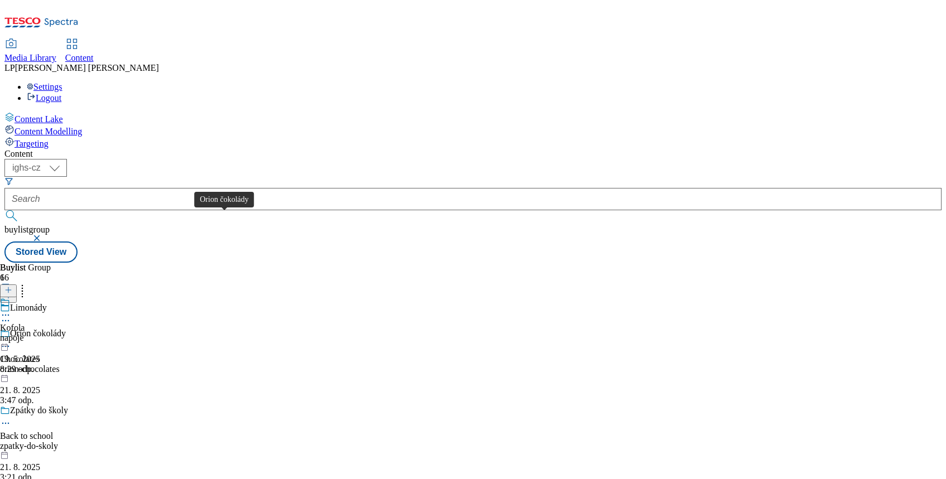
click at [66, 329] on div "Orion čokolády" at bounding box center [38, 334] width 56 height 10
click at [12, 286] on icon at bounding box center [8, 290] width 8 height 8
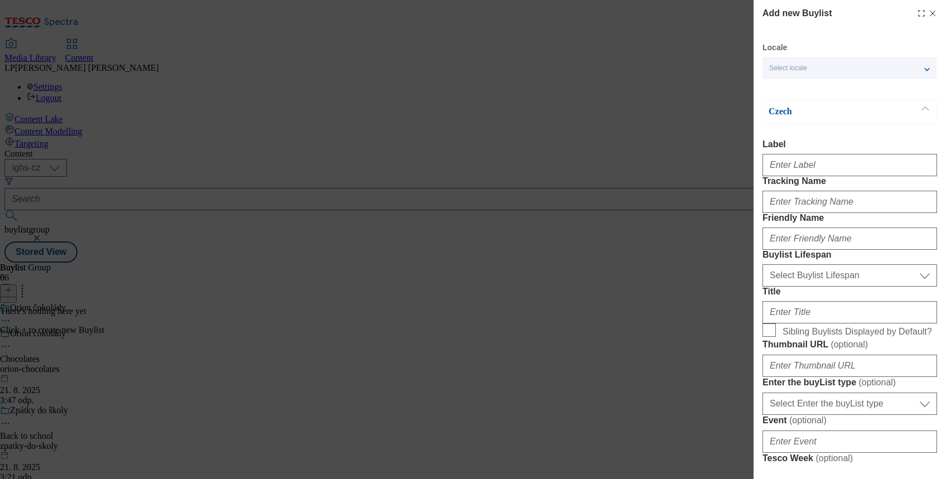
click at [702, 64] on div "Select locale" at bounding box center [850, 68] width 174 height 22
click at [702, 86] on span "English" at bounding box center [803, 89] width 26 height 6
click at [702, 86] on input "English" at bounding box center [775, 90] width 13 height 13
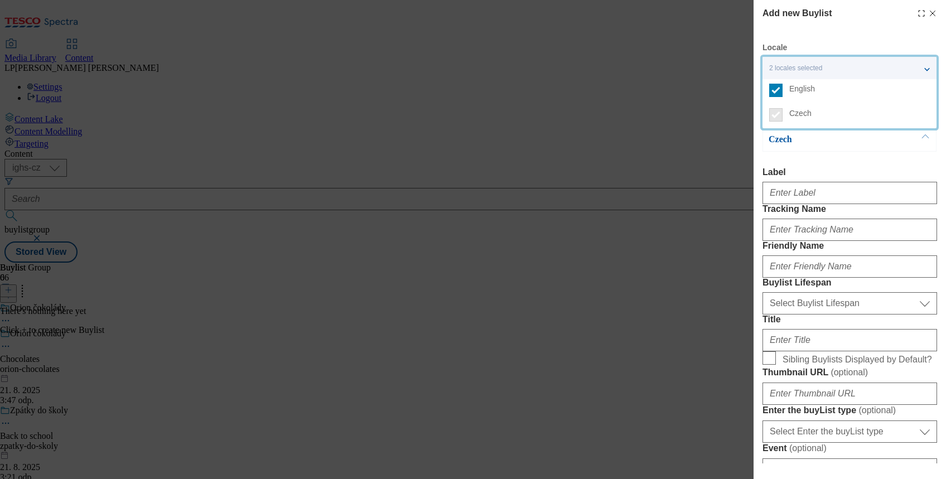
click at [702, 144] on p "Czech" at bounding box center [827, 139] width 117 height 11
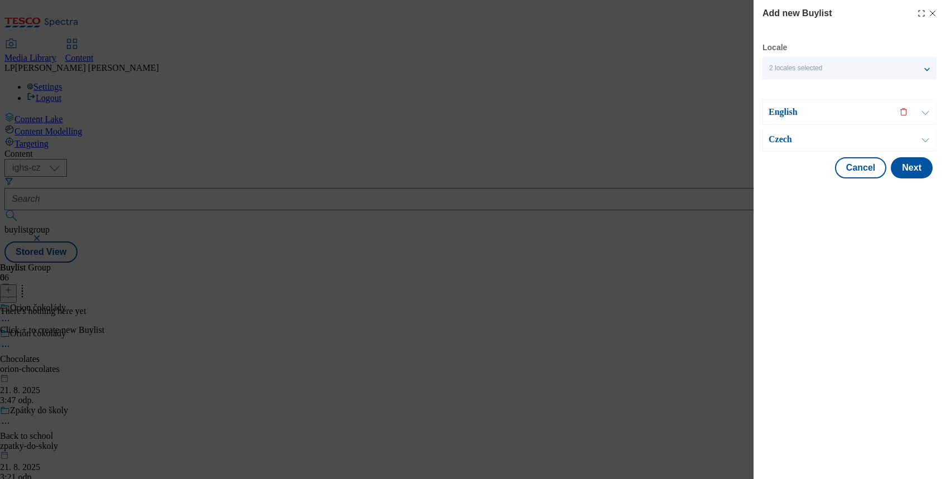
click at [702, 139] on p "Czech" at bounding box center [827, 139] width 117 height 11
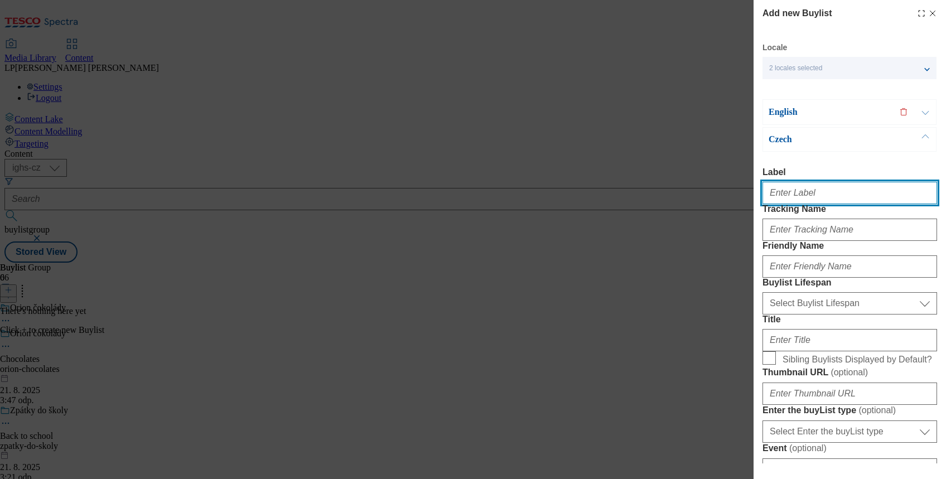
click at [702, 200] on input "Label" at bounding box center [850, 193] width 175 height 22
type input "O"
type input "Chcolates"
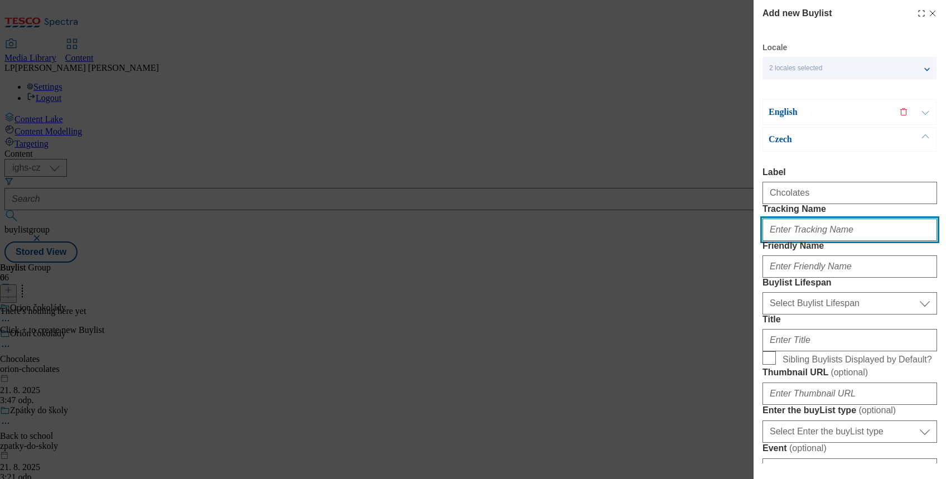
click at [702, 241] on input "Tracking Name" at bounding box center [850, 230] width 175 height 22
type input "Orion choco"
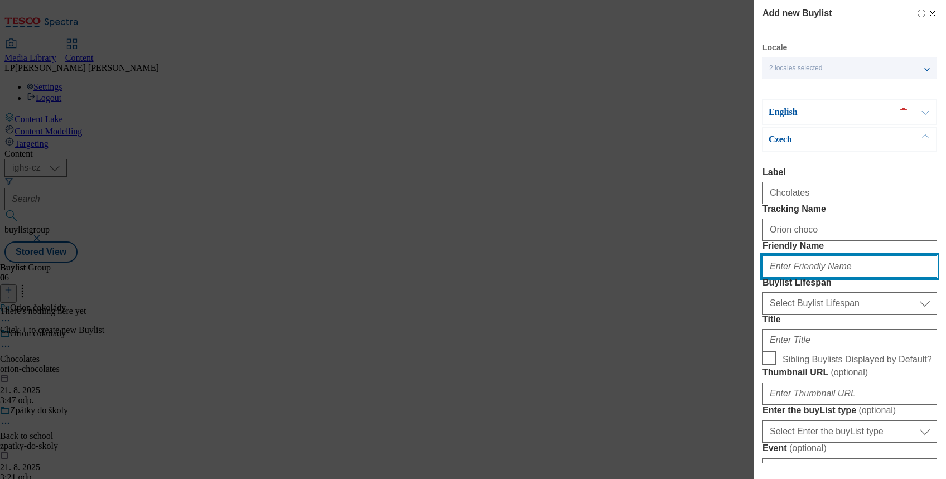
click at [702, 278] on input "Friendly Name" at bounding box center [850, 267] width 175 height 22
type input "orion-chocolates"
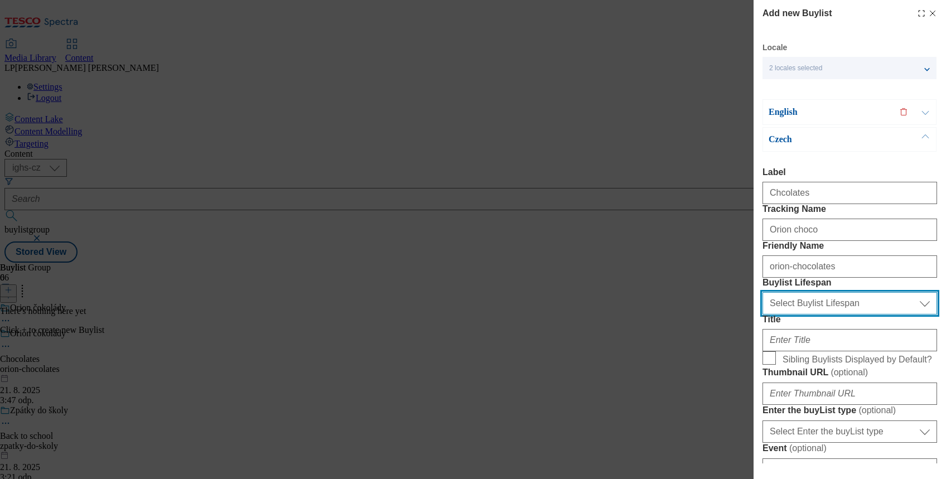
click at [702, 315] on select "Select Buylist Lifespan evergreen seasonal tactical" at bounding box center [850, 303] width 175 height 22
select select "evergreen"
click at [702, 315] on select "Select Buylist Lifespan evergreen seasonal tactical" at bounding box center [850, 303] width 175 height 22
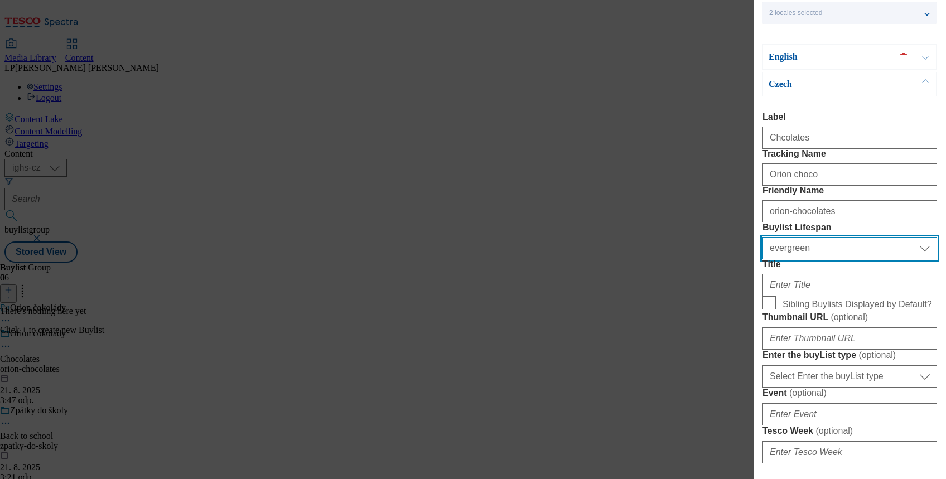
scroll to position [74, 0]
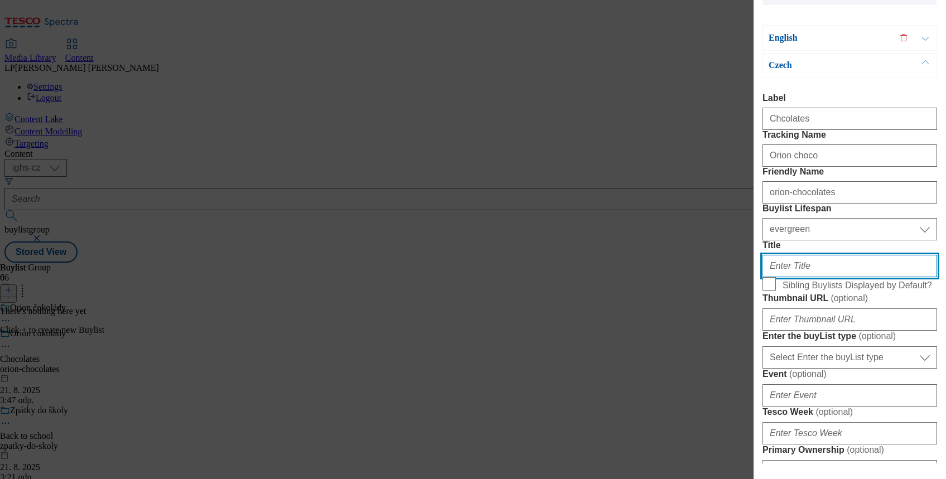
click at [702, 277] on input "Title" at bounding box center [850, 266] width 175 height 22
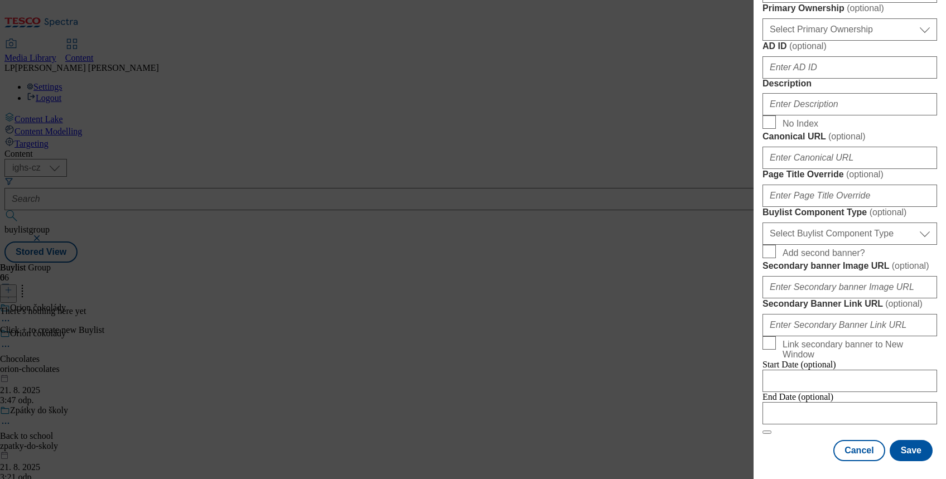
scroll to position [595, 0]
click at [702, 115] on input "Description" at bounding box center [850, 104] width 175 height 22
type input "Orion Chocolates"
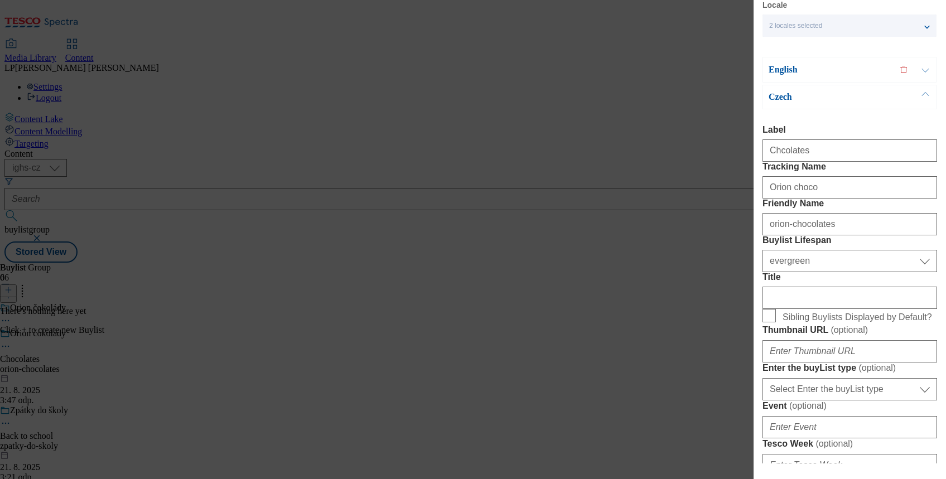
scroll to position [40, 0]
click at [702, 69] on p "English" at bounding box center [827, 72] width 117 height 11
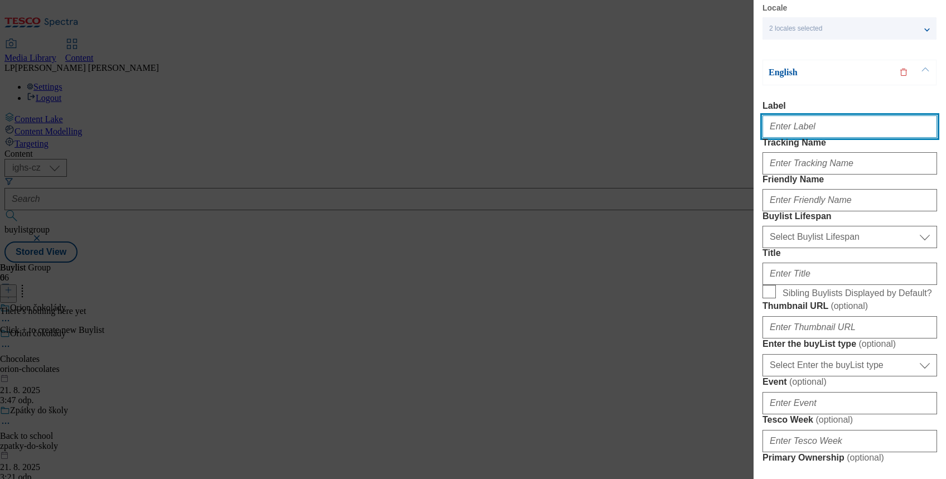
click at [702, 134] on input "Label" at bounding box center [850, 126] width 175 height 22
paste input "Chocolates"
type input "Orion Chocolates"
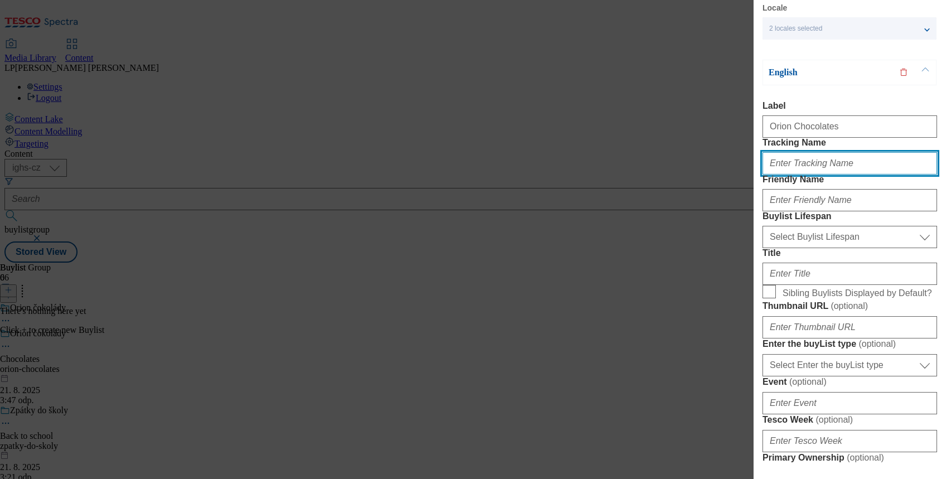
click at [702, 175] on input "Tracking Name" at bounding box center [850, 163] width 175 height 22
paste input "Chocolates"
type input "Chocolates"
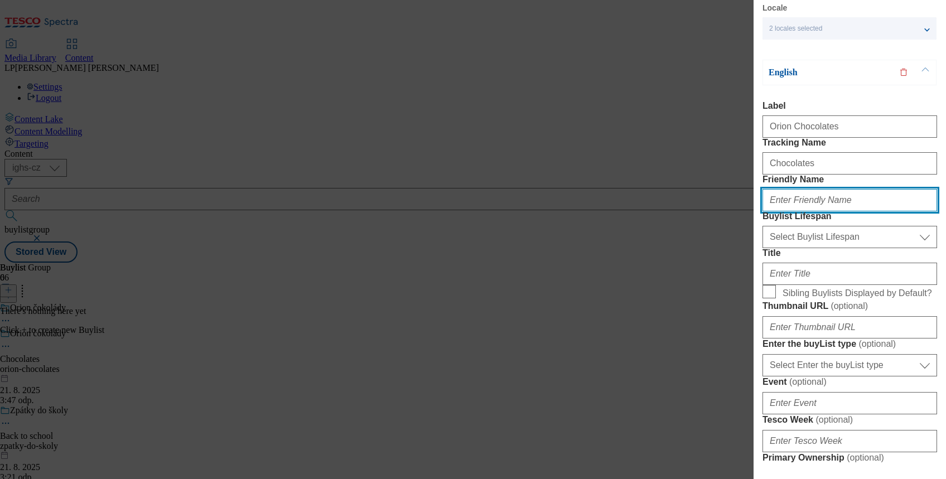
click at [702, 211] on input "Friendly Name" at bounding box center [850, 200] width 175 height 22
type input "orion-chocolates"
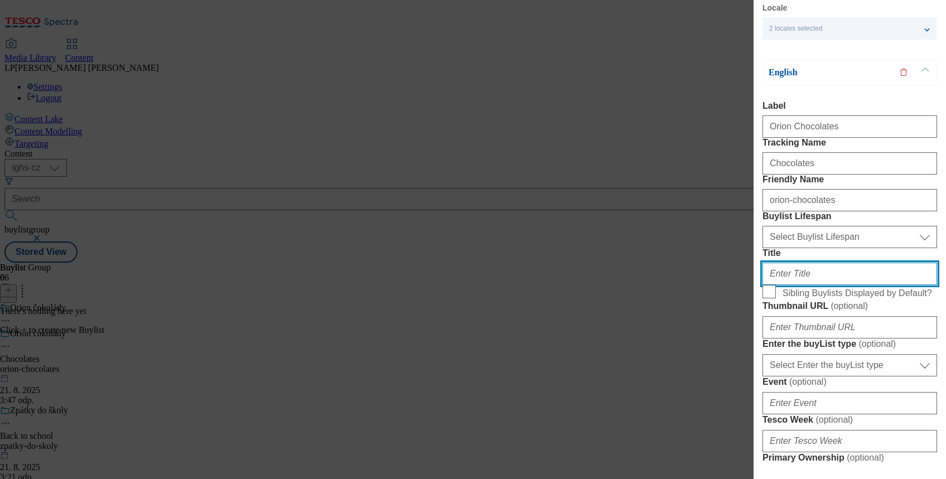
type input "Orion chocolates"
type input "Chcolates"
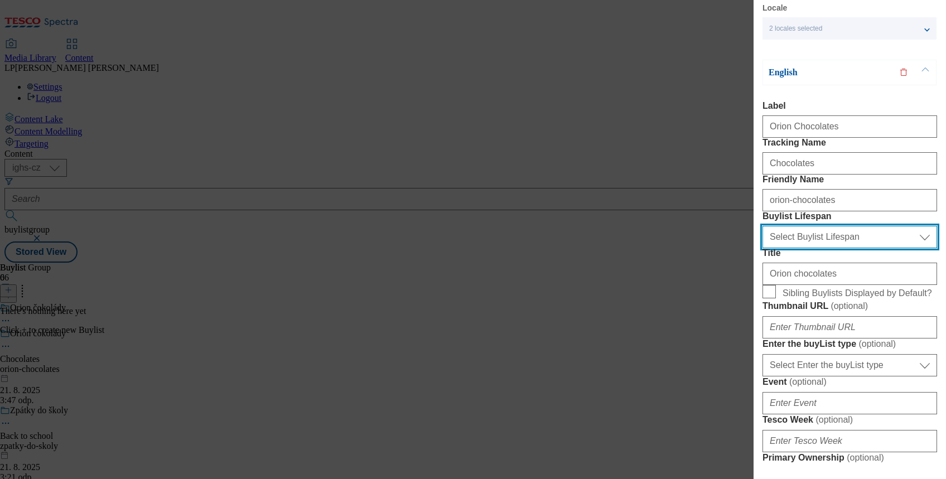
click at [702, 248] on select "Select Buylist Lifespan evergreen seasonal tactical" at bounding box center [850, 237] width 175 height 22
select select "evergreen"
click at [702, 248] on select "Select Buylist Lifespan evergreen seasonal tactical" at bounding box center [850, 237] width 175 height 22
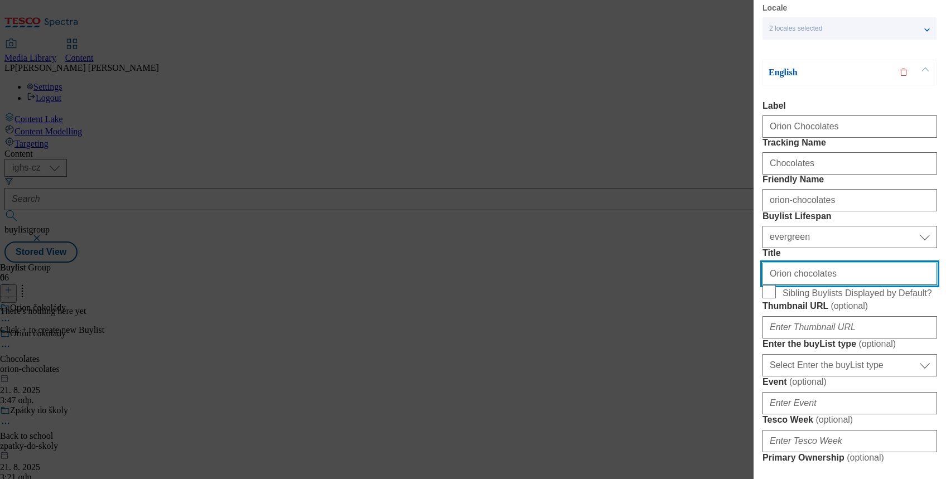
click at [702, 285] on input "Orion chocolates" at bounding box center [850, 274] width 175 height 22
drag, startPoint x: 827, startPoint y: 350, endPoint x: 699, endPoint y: 371, distance: 130.0
click at [699, 371] on div "Add new Buylist Locale 2 locales selected English Czech English Label Orion Cho…" at bounding box center [473, 239] width 946 height 479
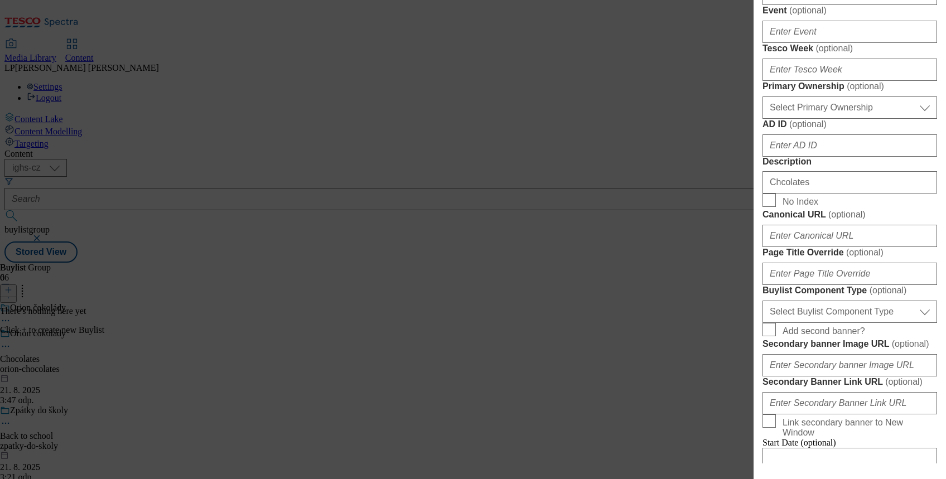
scroll to position [486, 0]
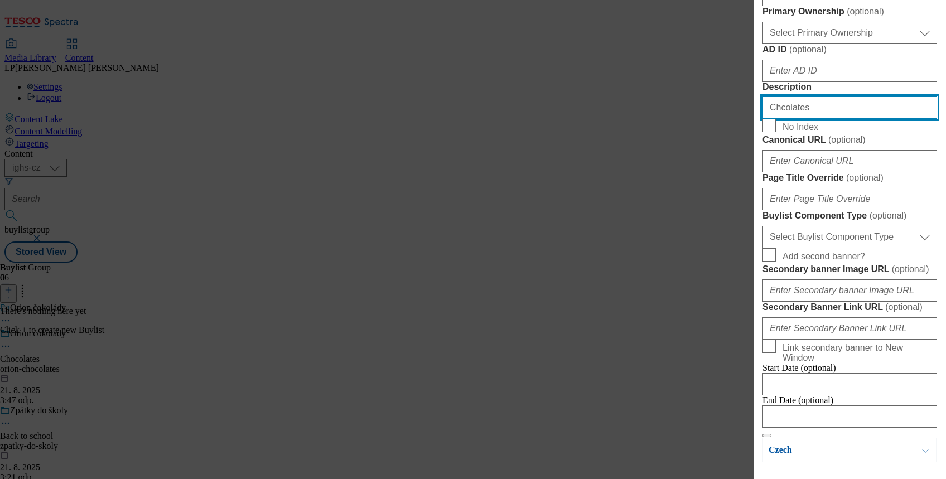
click at [702, 119] on input "Chcolates" at bounding box center [850, 108] width 175 height 22
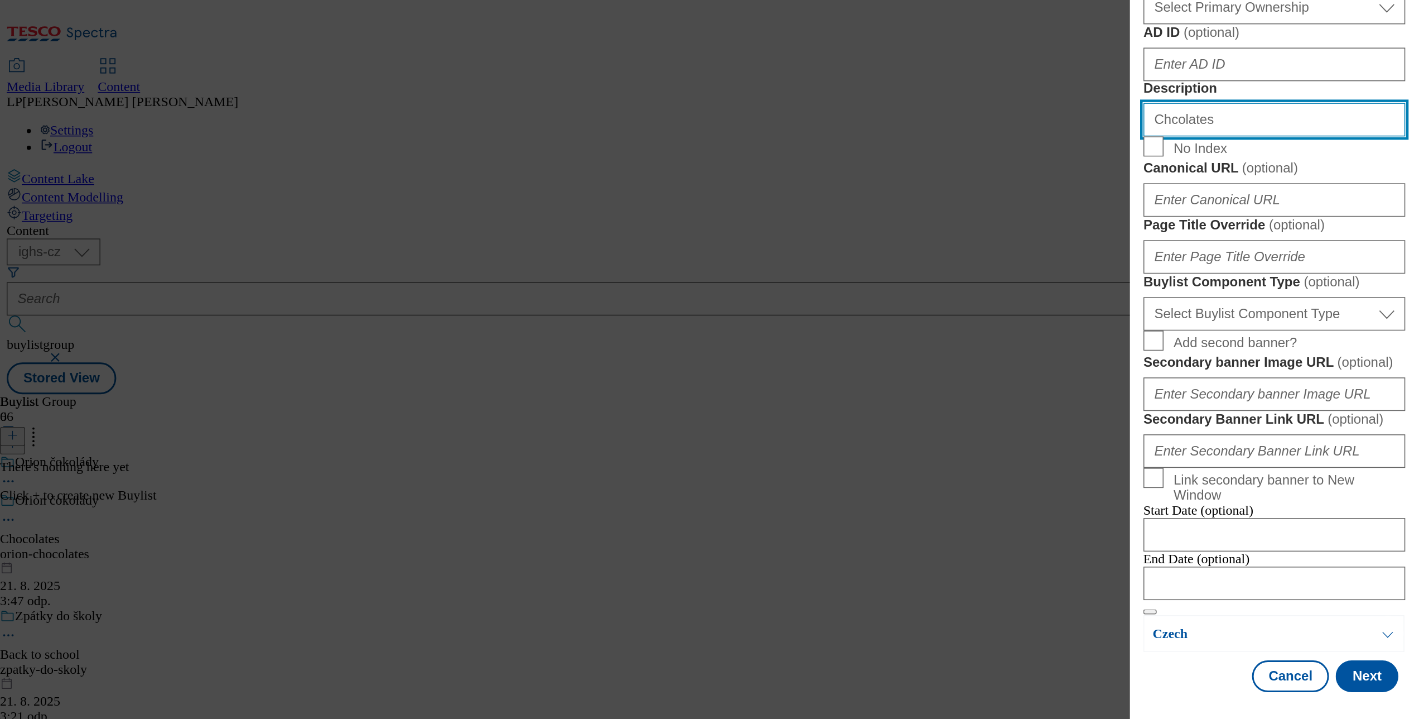
scroll to position [930, 0]
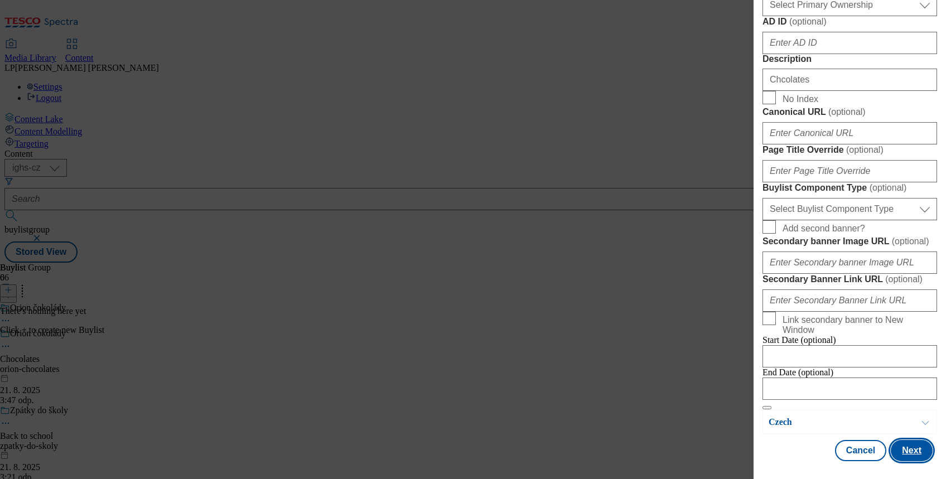
click at [702, 440] on button "Next" at bounding box center [912, 450] width 42 height 21
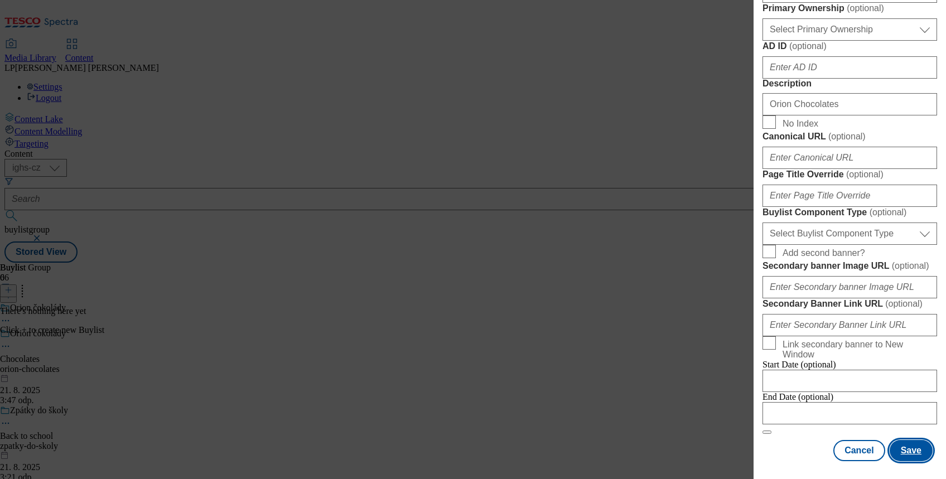
click at [702, 440] on button "Save" at bounding box center [911, 450] width 43 height 21
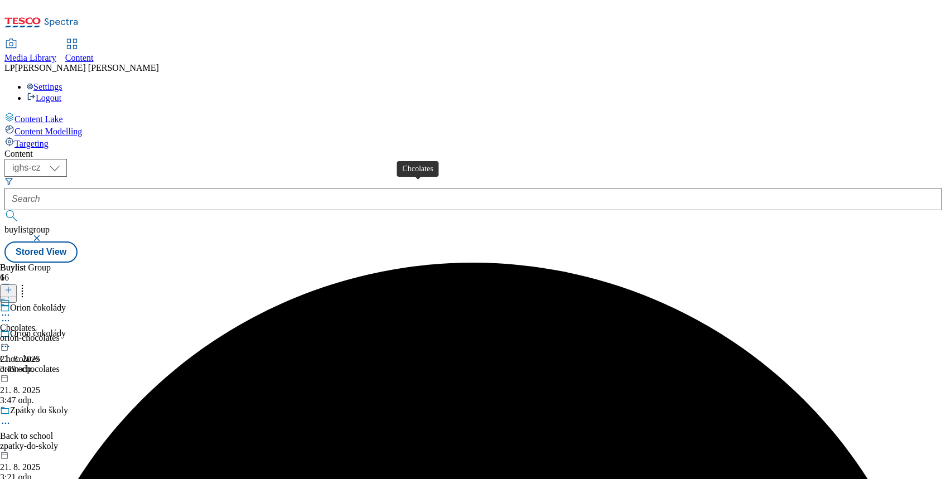
click at [35, 323] on div "Chcolates" at bounding box center [17, 328] width 35 height 10
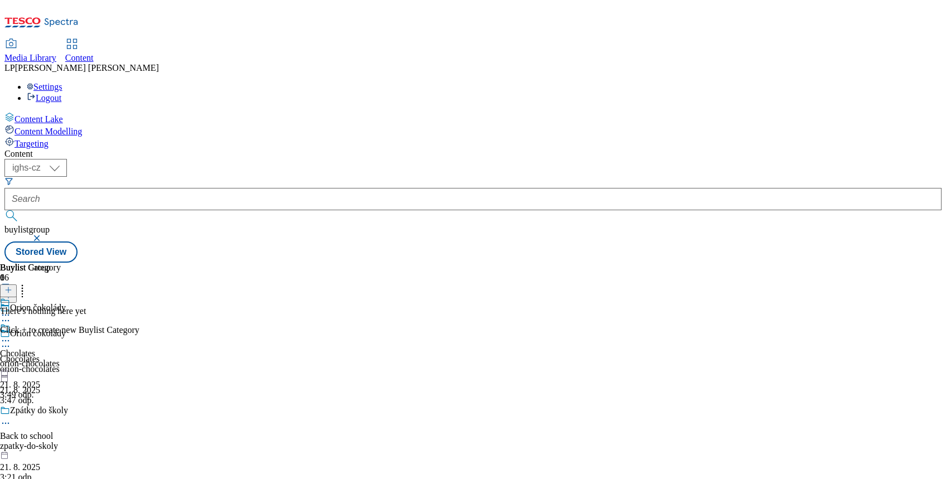
click at [35, 349] on div "Chcolates" at bounding box center [17, 354] width 35 height 10
click at [12, 286] on icon at bounding box center [8, 290] width 8 height 8
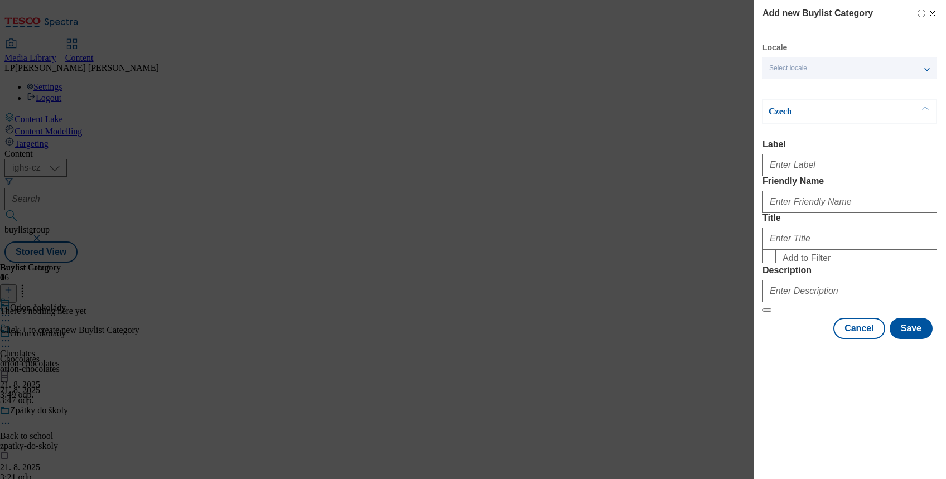
click at [702, 62] on div "Select locale" at bounding box center [850, 68] width 174 height 22
click at [702, 88] on span "English" at bounding box center [803, 89] width 26 height 6
click at [702, 88] on input "English" at bounding box center [775, 90] width 13 height 13
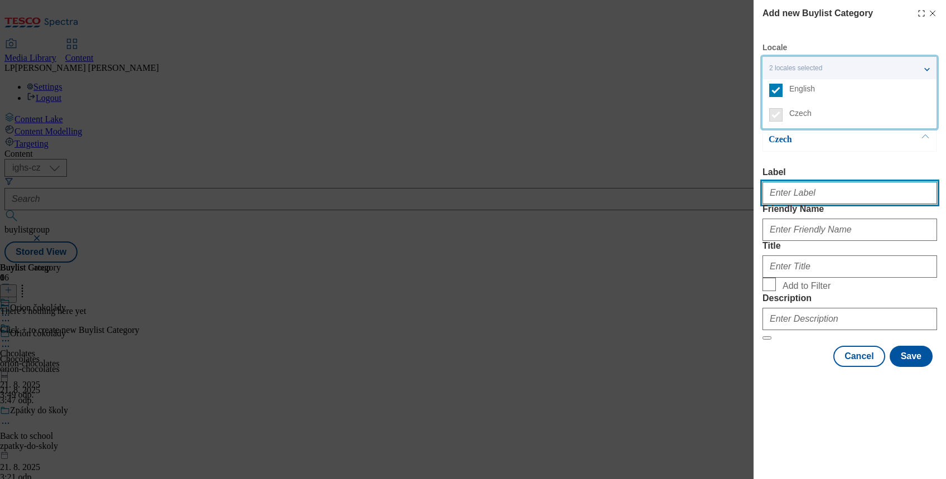
click at [702, 198] on input "Label" at bounding box center [850, 193] width 175 height 22
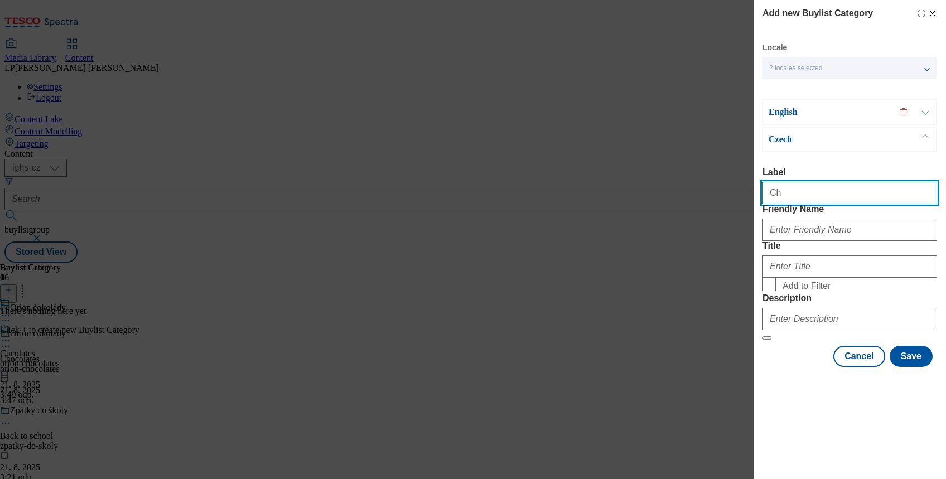
type input "Chcolates"
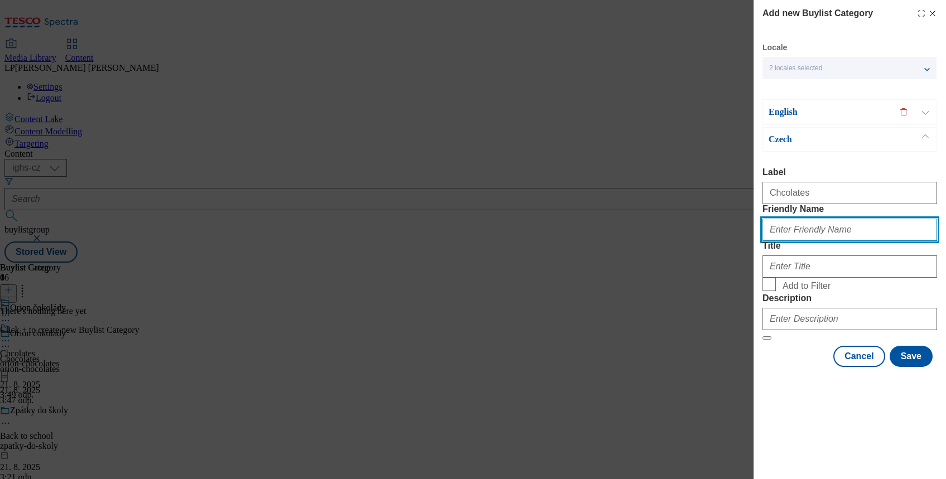
type input "orion-chocolates"
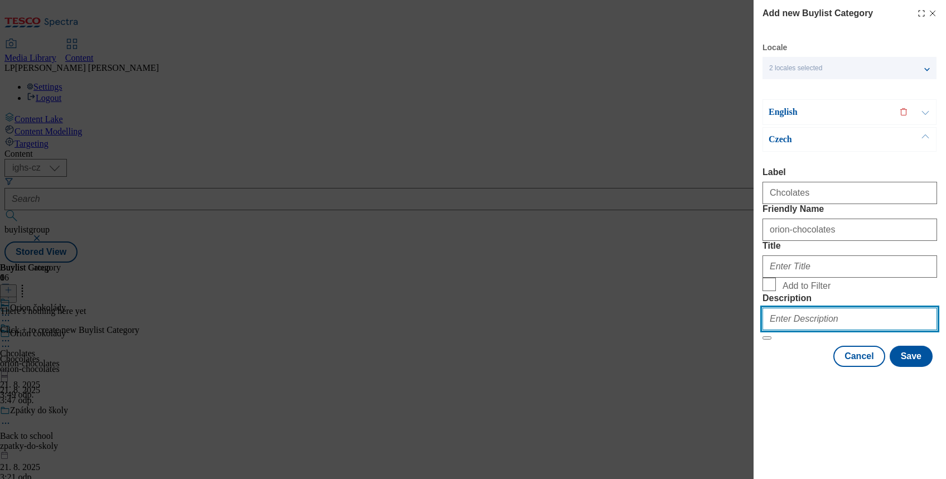
type input "Orion Chocolates"
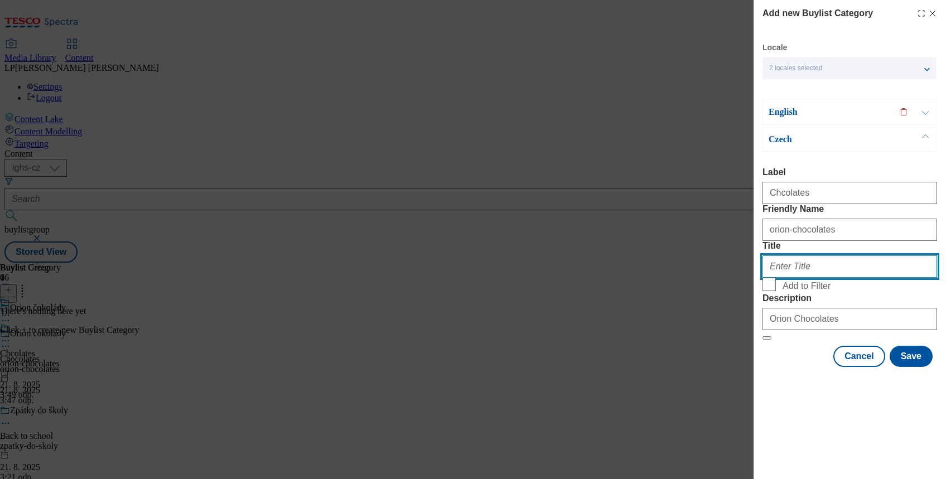
click at [702, 278] on input "Title" at bounding box center [850, 267] width 175 height 22
click at [702, 109] on p "English" at bounding box center [827, 112] width 117 height 11
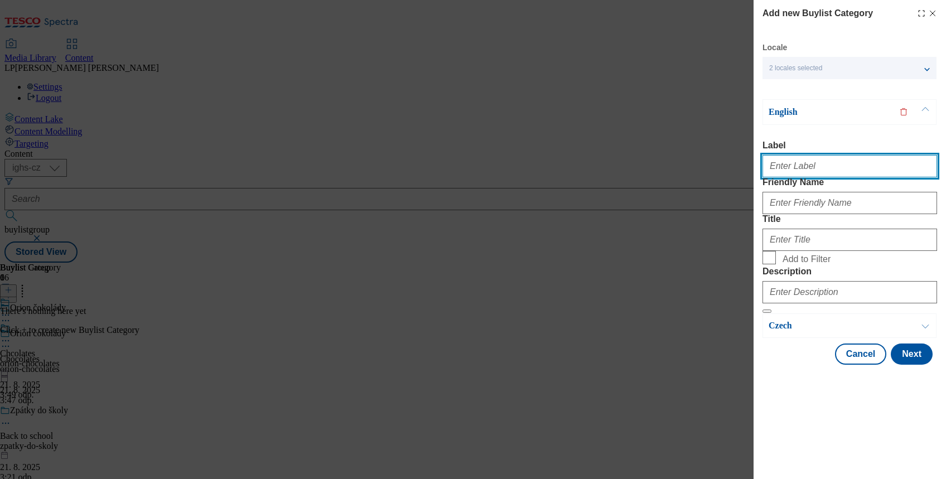
click at [702, 173] on input "Label" at bounding box center [850, 166] width 175 height 22
type input "Orion Chocolates"
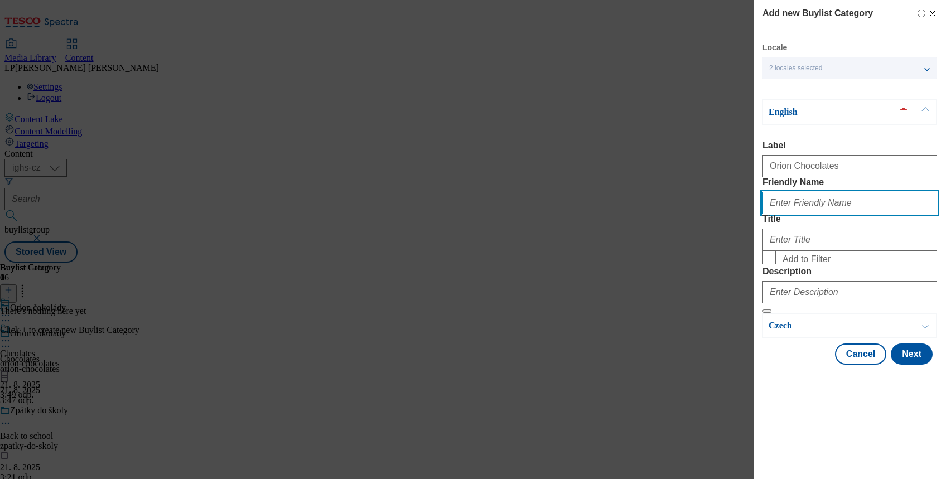
click at [702, 214] on input "Friendly Name" at bounding box center [850, 203] width 175 height 22
type input "orion-chocolates"
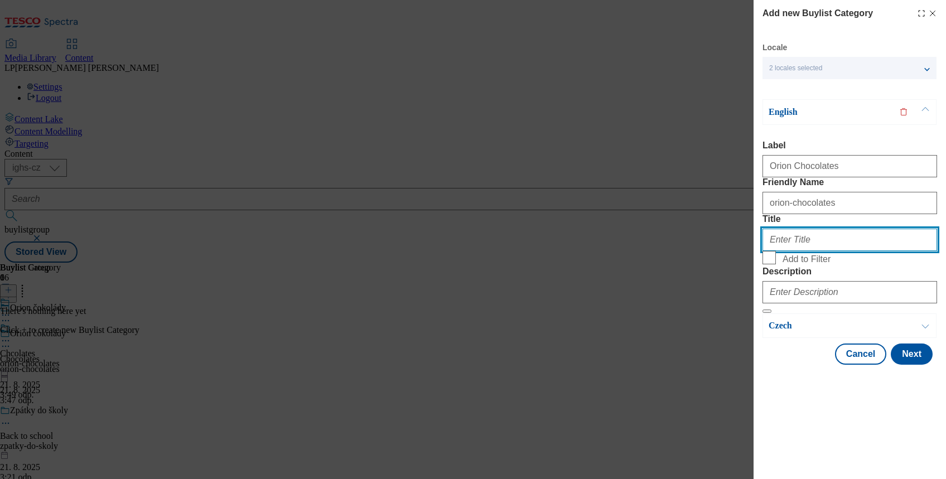
type input "Orion chocolates"
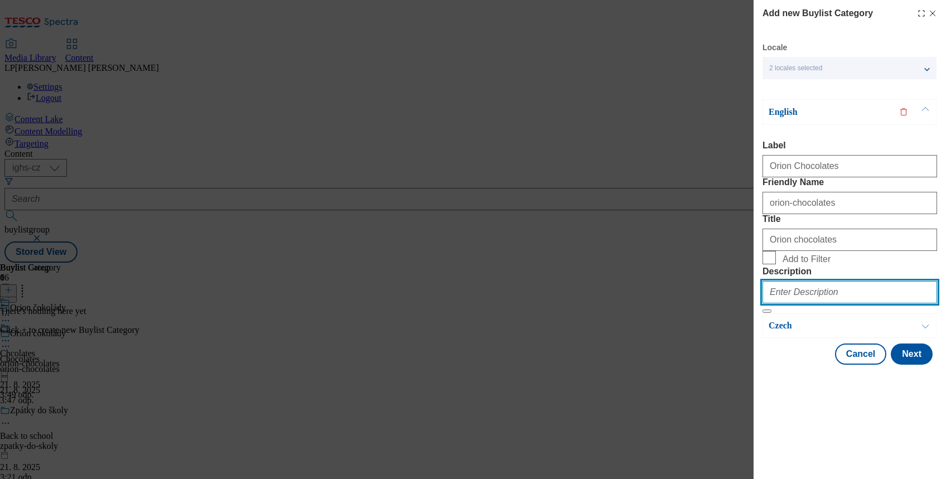
type input "Chcolates"
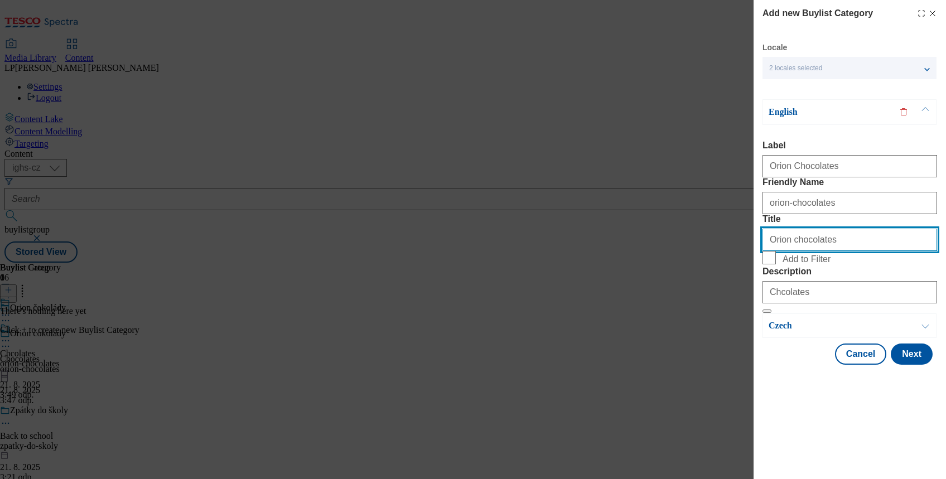
drag, startPoint x: 822, startPoint y: 277, endPoint x: 759, endPoint y: 290, distance: 65.0
click at [702, 290] on div "Add new Buylist Category Locale 2 locales selected English Czech English Label …" at bounding box center [850, 183] width 192 height 367
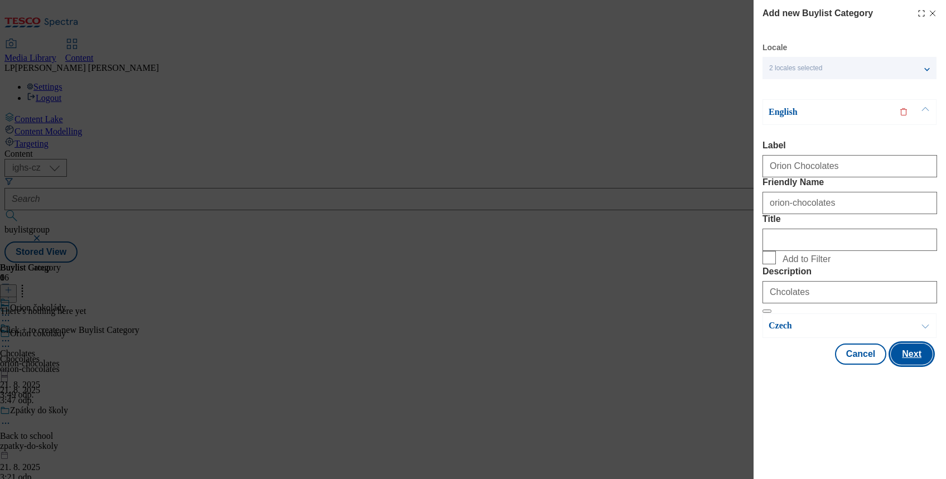
click at [702, 365] on button "Next" at bounding box center [912, 354] width 42 height 21
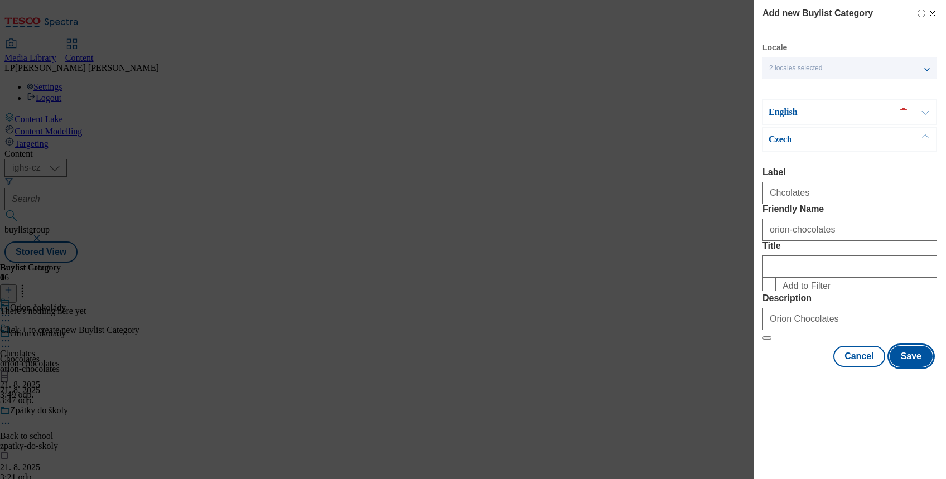
click at [702, 367] on button "Save" at bounding box center [911, 356] width 43 height 21
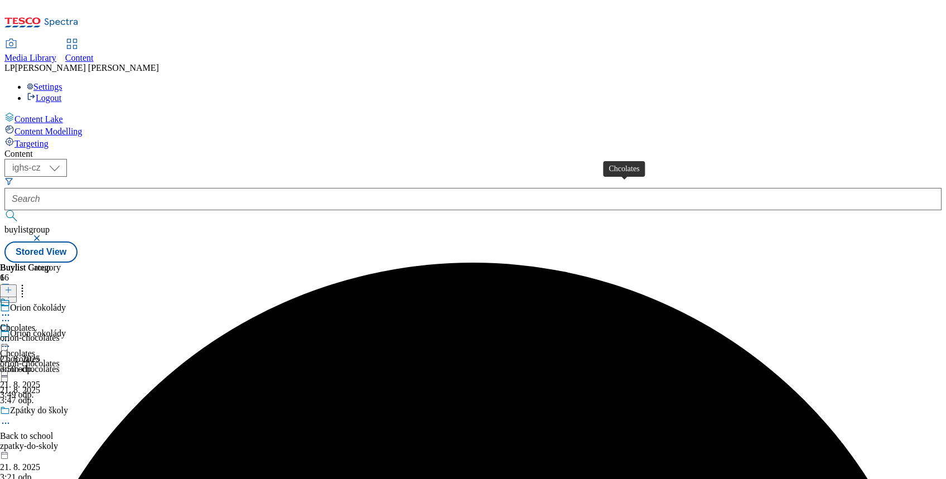
click at [35, 323] on div "Chcolates" at bounding box center [17, 328] width 35 height 10
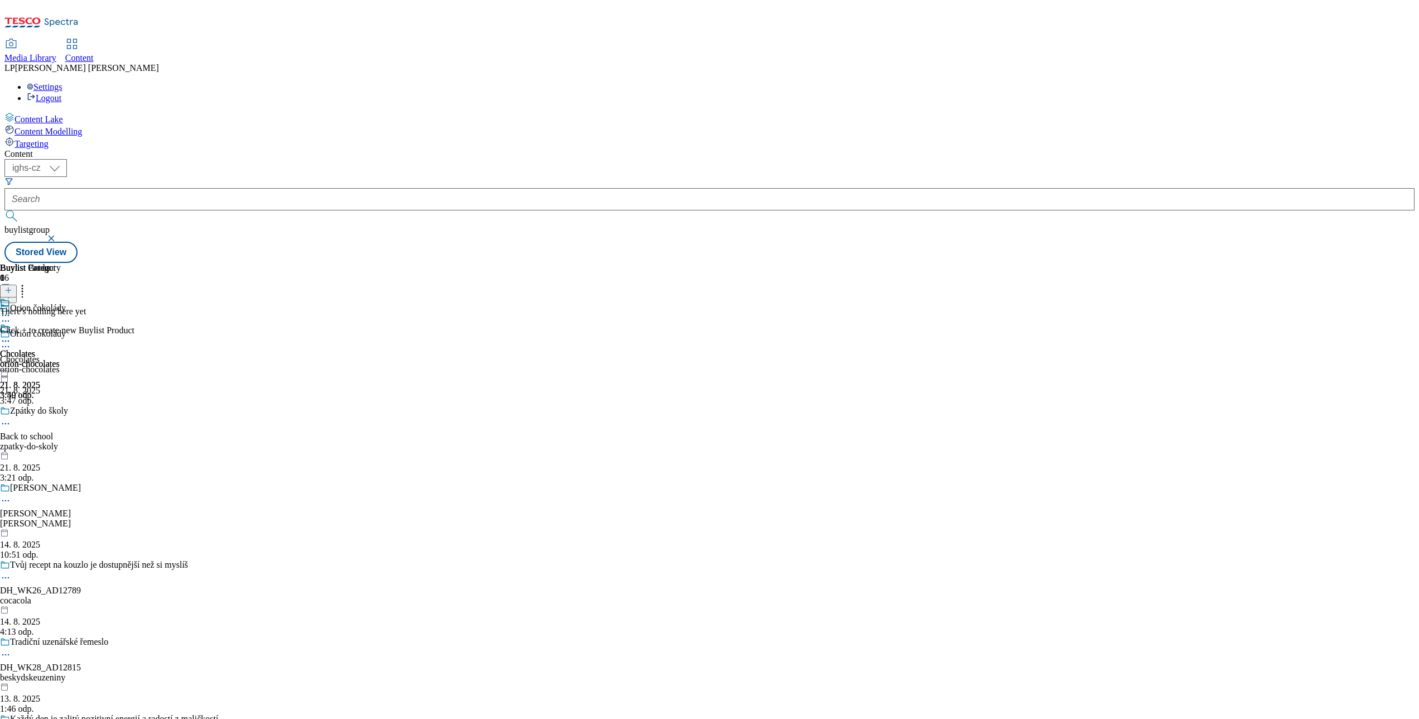
drag, startPoint x: 885, startPoint y: 3, endPoint x: 711, endPoint y: 596, distance: 617.7
click at [702, 263] on div "Content ( optional ) ighs-cz ighs-hu ighs-sk ighs-cz buylistgroup Stored View B…" at bounding box center [709, 206] width 1411 height 114
click at [12, 286] on icon at bounding box center [8, 290] width 8 height 8
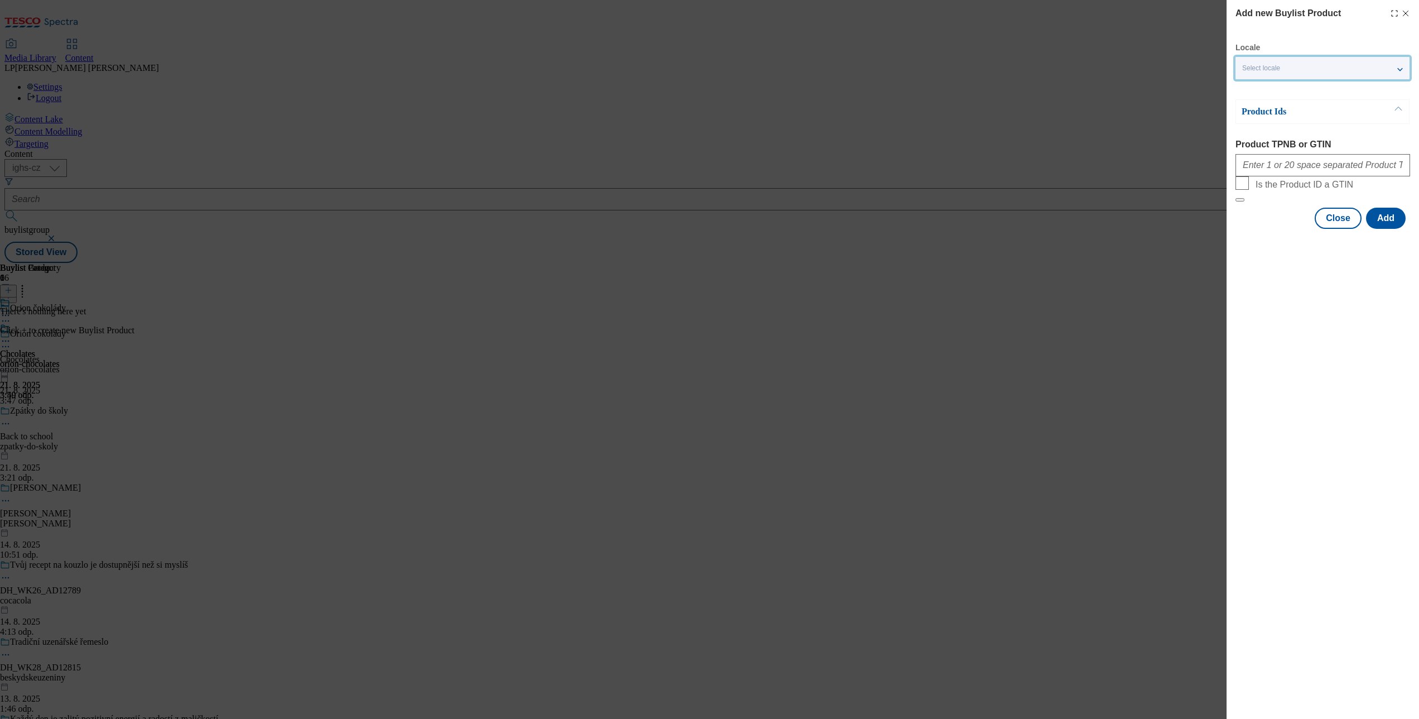
click at [702, 63] on div "Select locale" at bounding box center [1323, 68] width 174 height 22
click at [702, 86] on span "English" at bounding box center [1276, 89] width 26 height 6
click at [702, 84] on input "English" at bounding box center [1249, 90] width 13 height 13
drag, startPoint x: 1265, startPoint y: 287, endPoint x: 1291, endPoint y: 190, distance: 99.7
click at [702, 280] on div "Add new Buylist Product Locale 2 locales selected English Czech Product Ids Pro…" at bounding box center [1323, 359] width 192 height 719
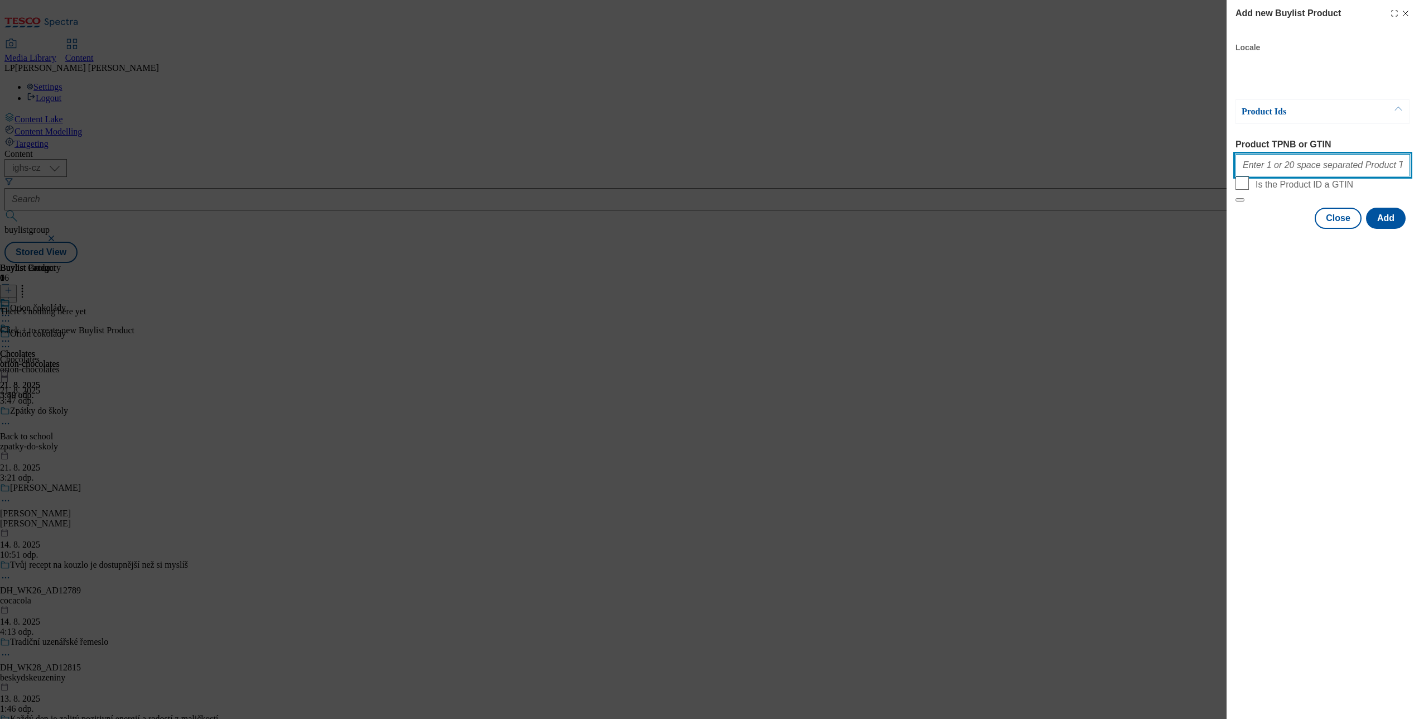
click at [702, 165] on input "Product TPNB or GTIN" at bounding box center [1323, 165] width 175 height 22
type input "105008897 105008870 105010017 105010029 105010025 105010016 105008900 105008892…"
click at [702, 229] on button "Add" at bounding box center [1386, 218] width 40 height 21
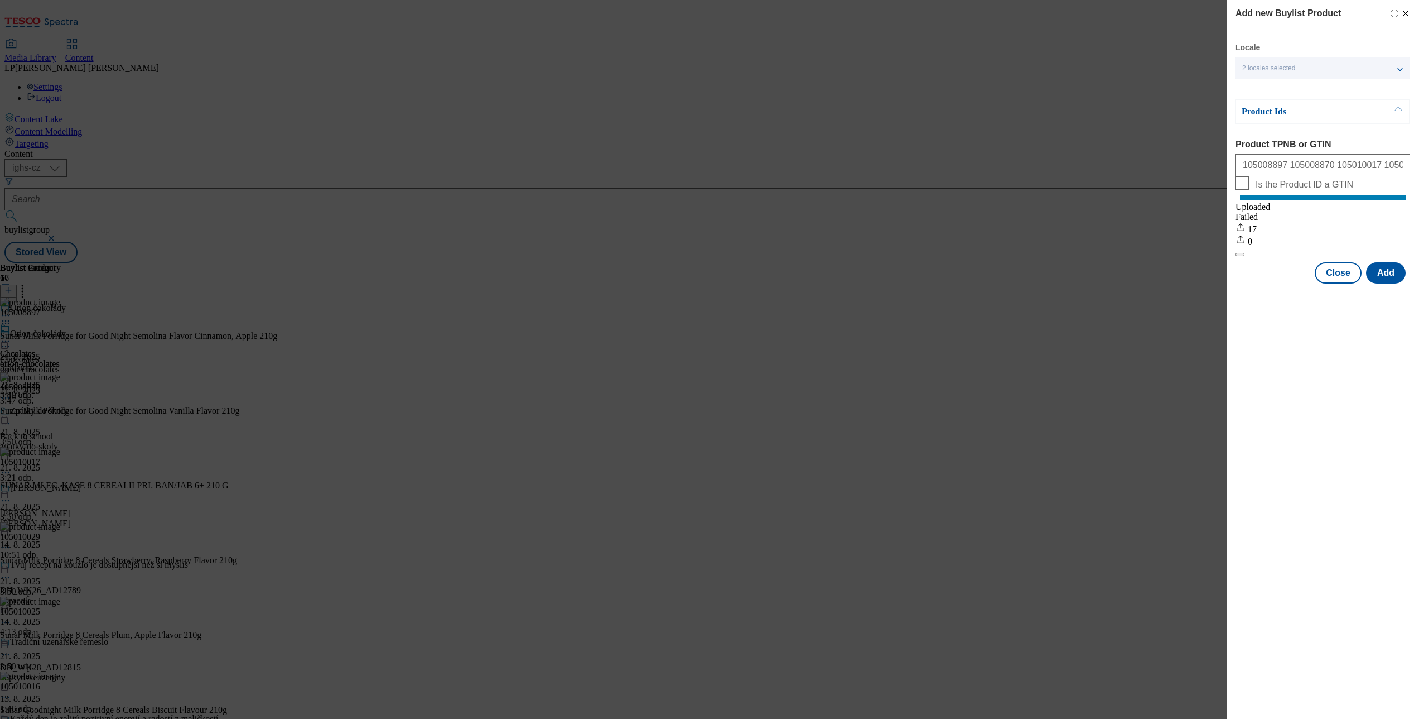
click at [702, 612] on div "Add new Buylist Product Locale 2 locales selected English Czech Product Ids Pro…" at bounding box center [709, 359] width 1419 height 719
click at [702, 275] on button "Close" at bounding box center [1338, 272] width 47 height 21
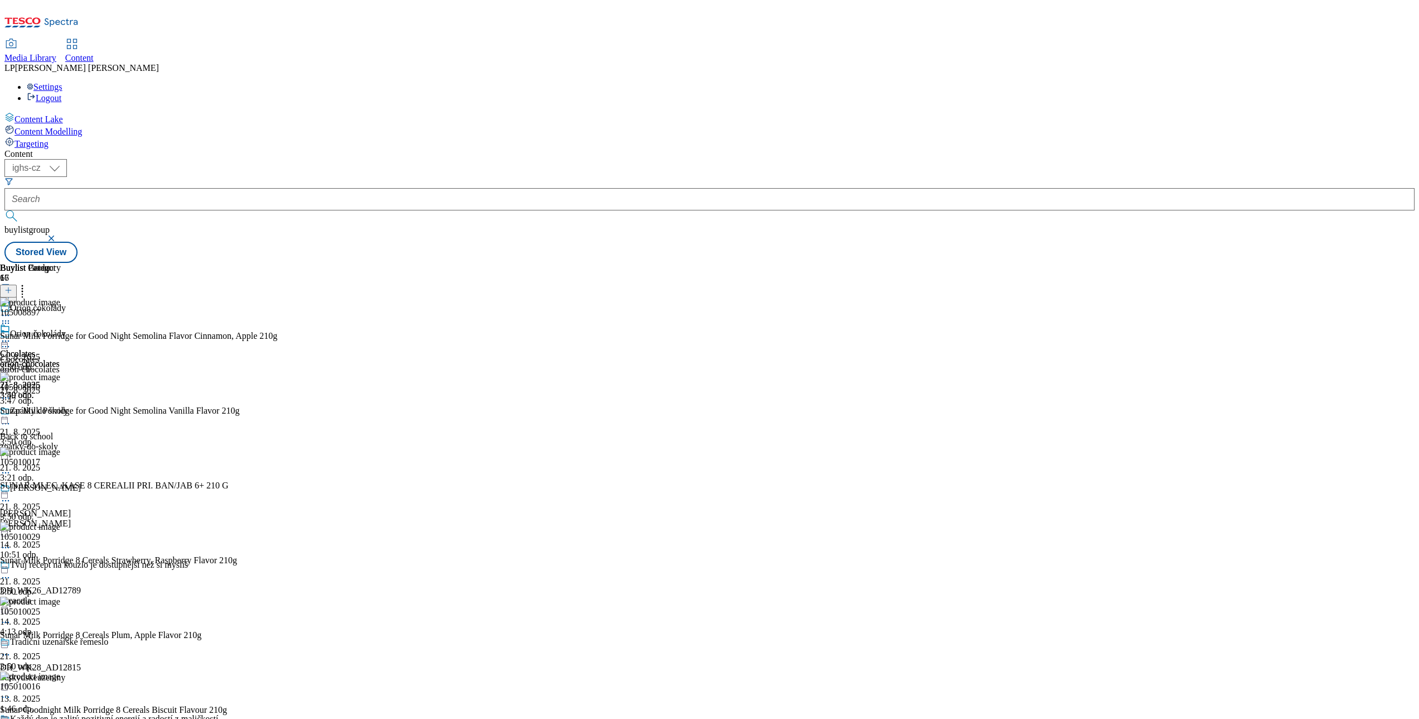
click at [60, 335] on div at bounding box center [30, 341] width 60 height 13
click at [61, 412] on span "Preview" at bounding box center [48, 416] width 26 height 8
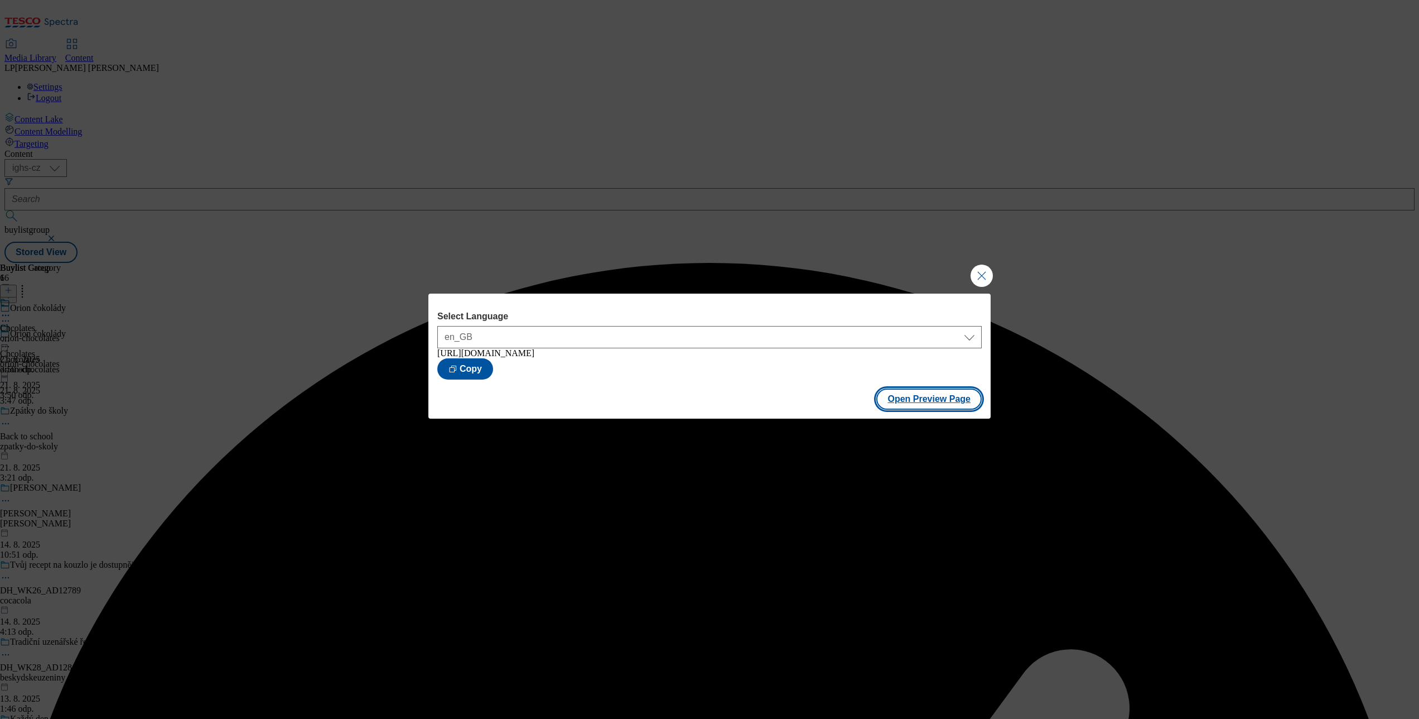
click at [702, 401] on button "Open Preview Page" at bounding box center [929, 398] width 105 height 21
click at [702, 268] on button "Close Modal" at bounding box center [982, 275] width 22 height 22
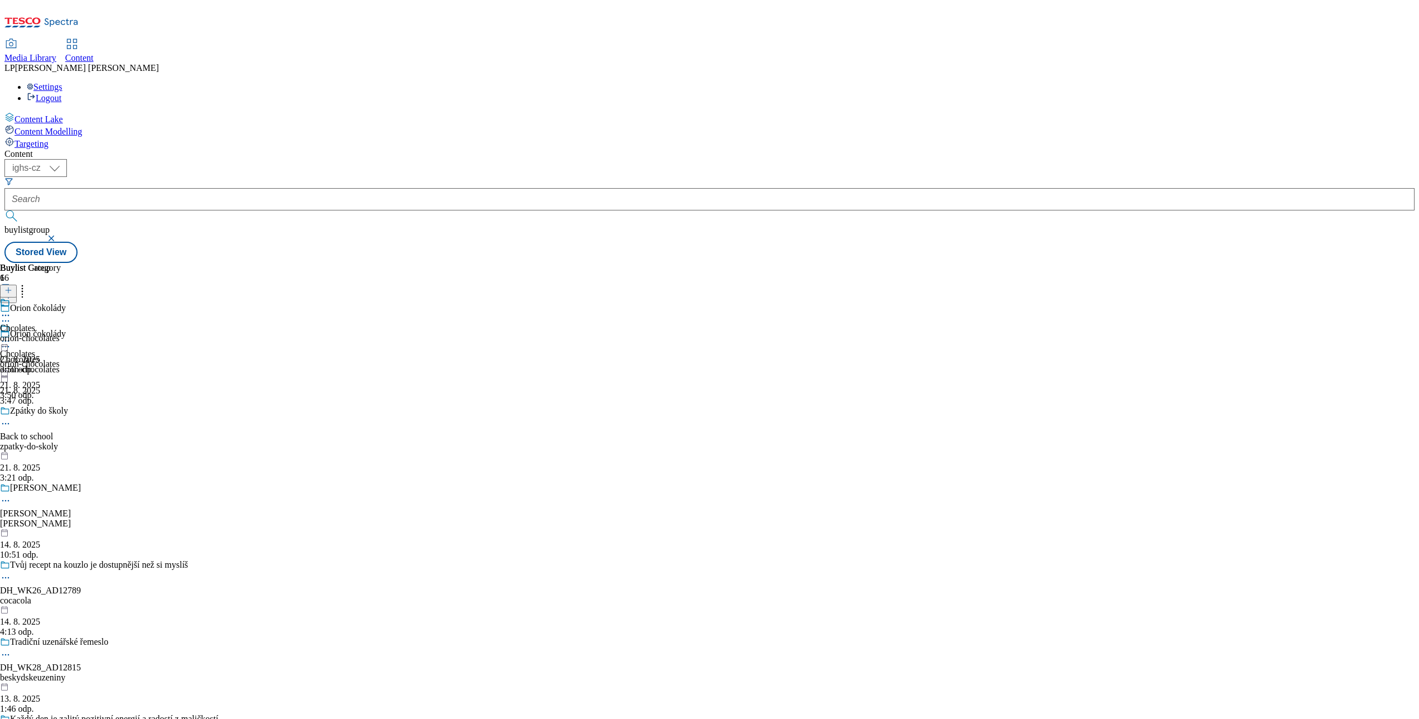
click at [227, 341] on div at bounding box center [113, 347] width 227 height 13
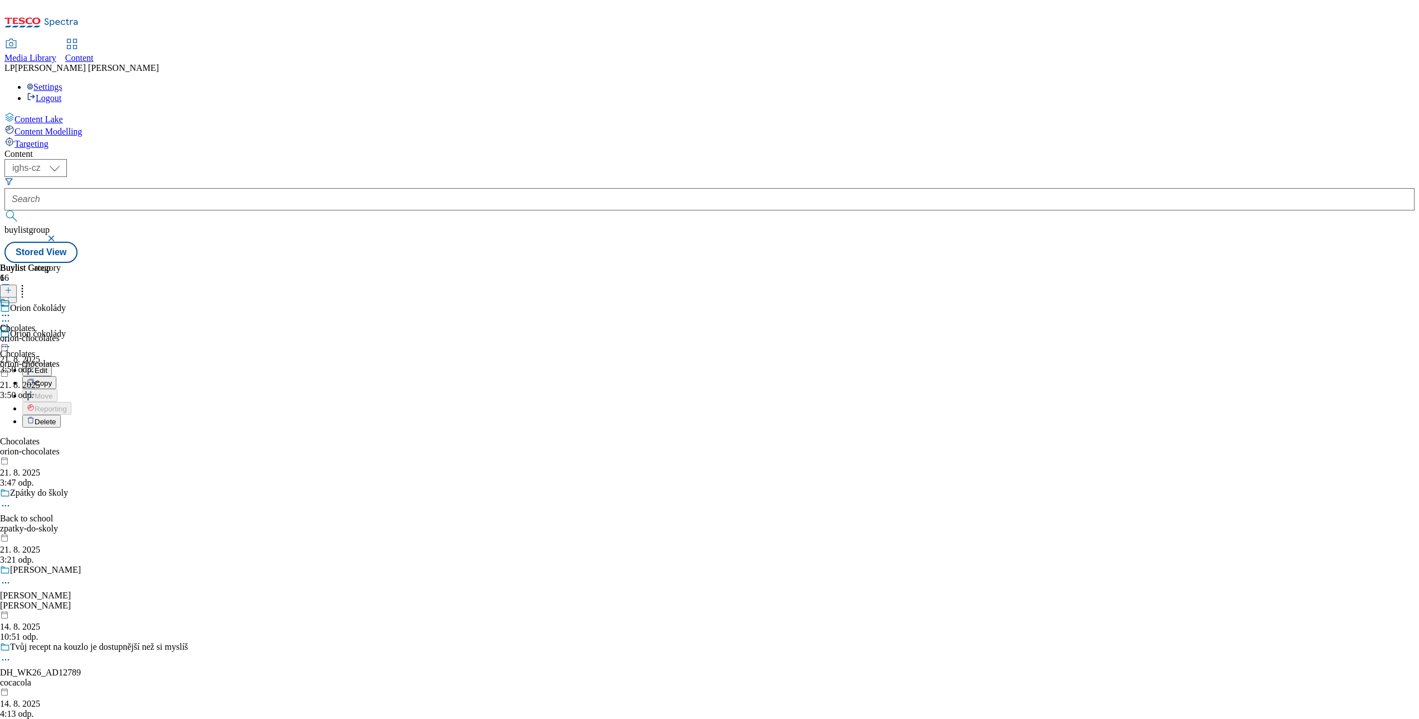
click at [56, 417] on span "Delete" at bounding box center [46, 421] width 22 height 8
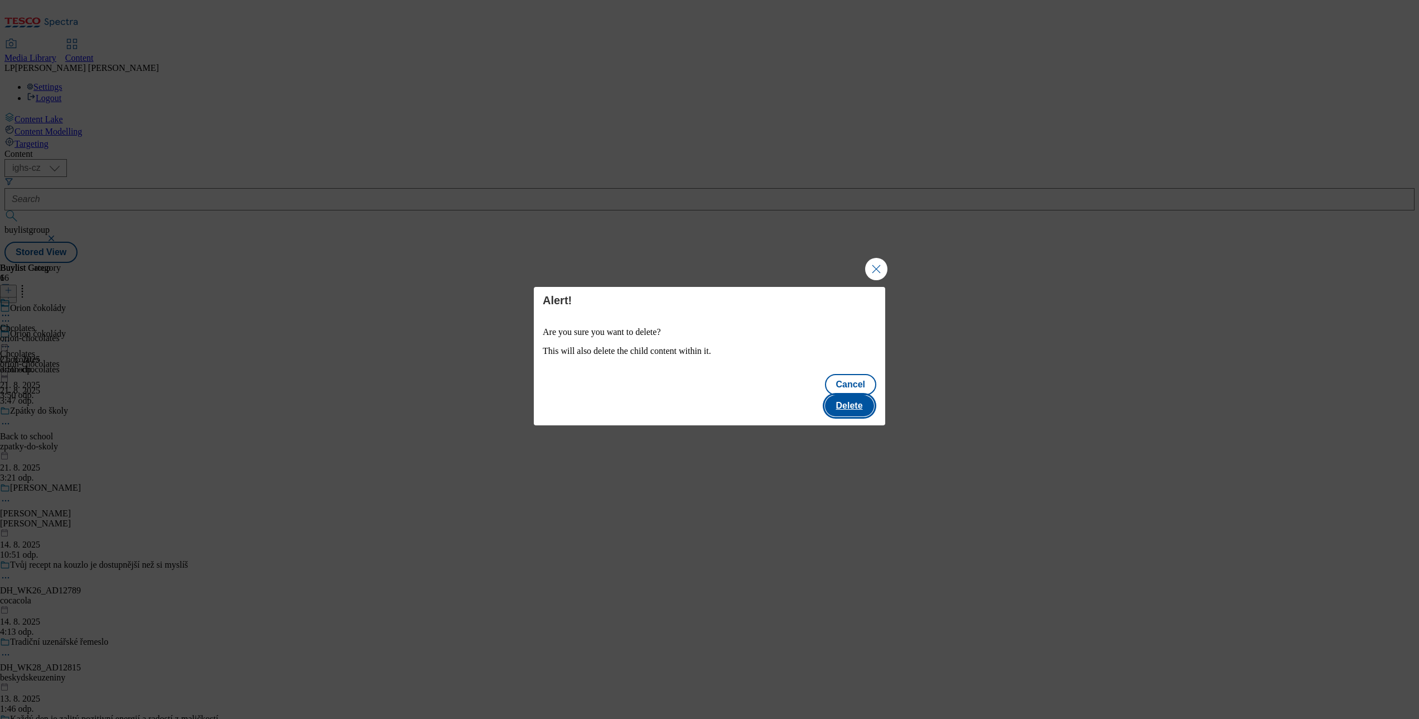
click at [702, 395] on button "Delete" at bounding box center [849, 405] width 49 height 21
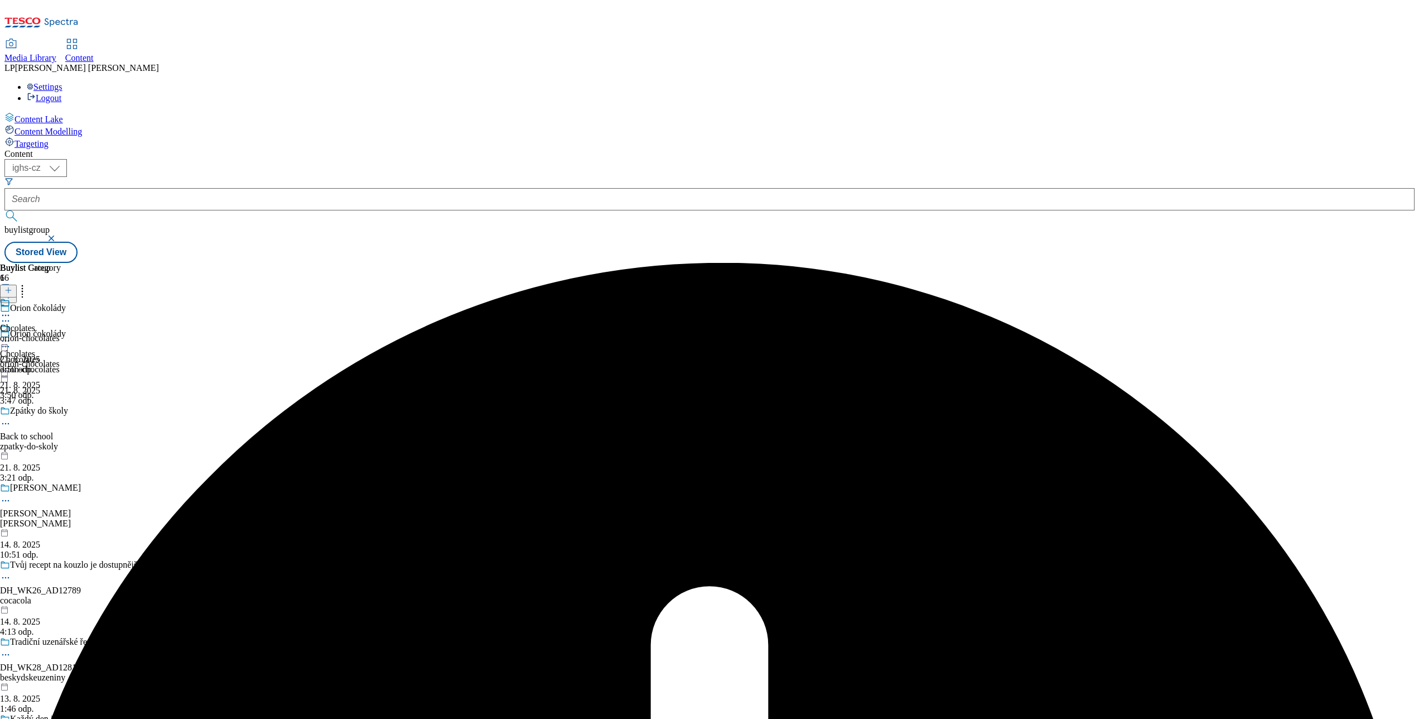
click at [11, 335] on icon at bounding box center [5, 340] width 11 height 11
click at [72, 425] on span "Un-preview" at bounding box center [53, 429] width 37 height 8
